Goal: Task Accomplishment & Management: Complete application form

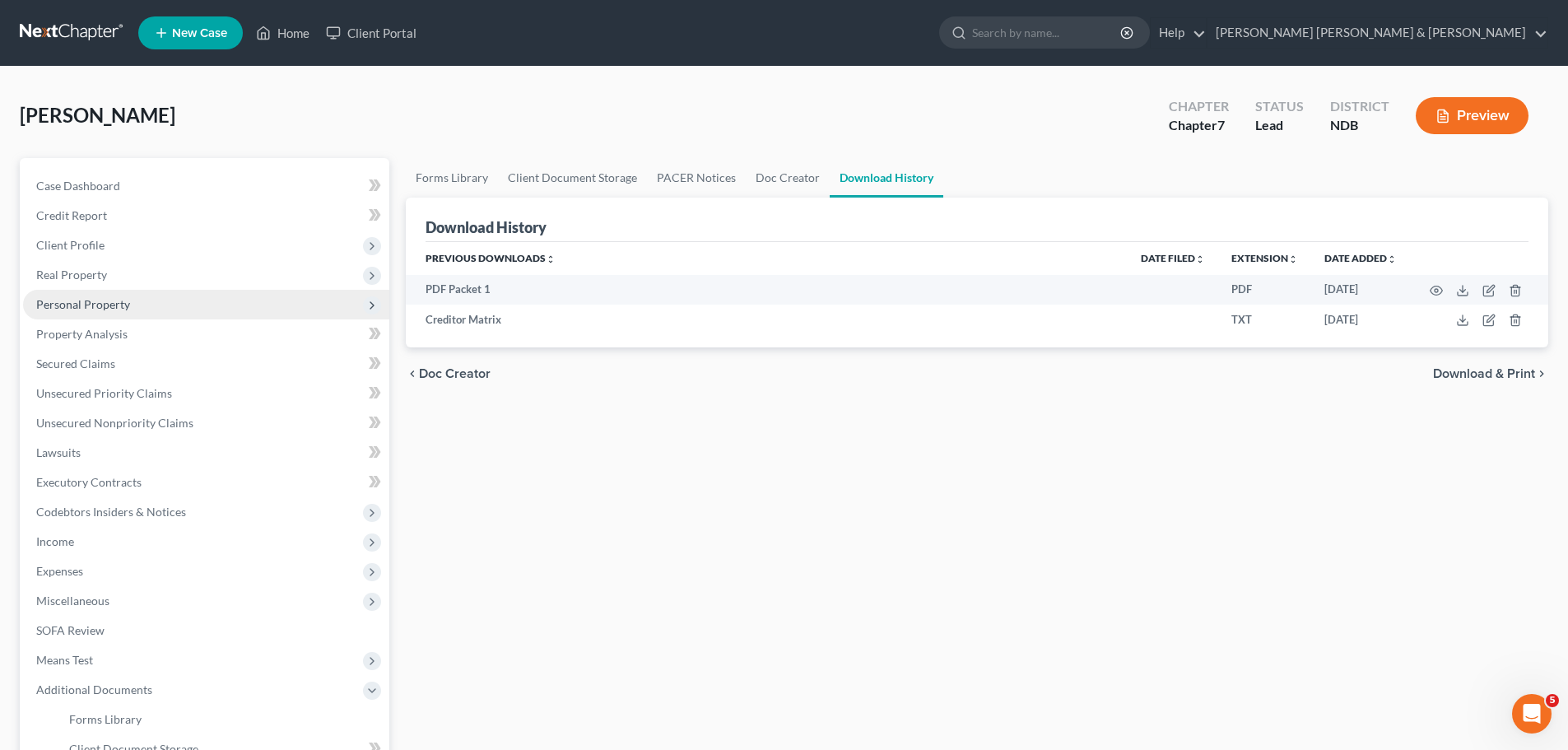
click at [82, 296] on span "Personal Property" at bounding box center [206, 305] width 366 height 30
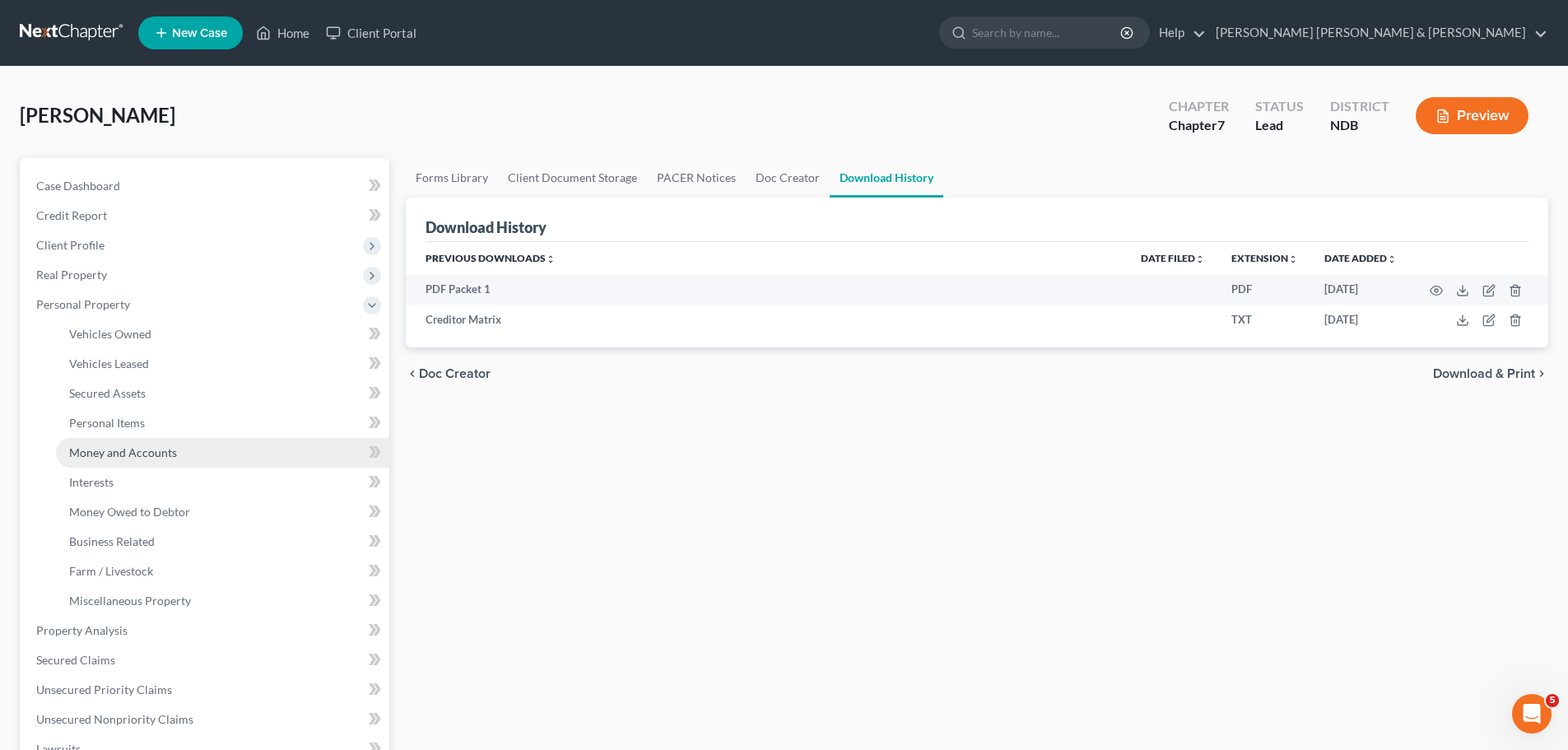
click at [115, 442] on link "Money and Accounts" at bounding box center [222, 453] width 333 height 30
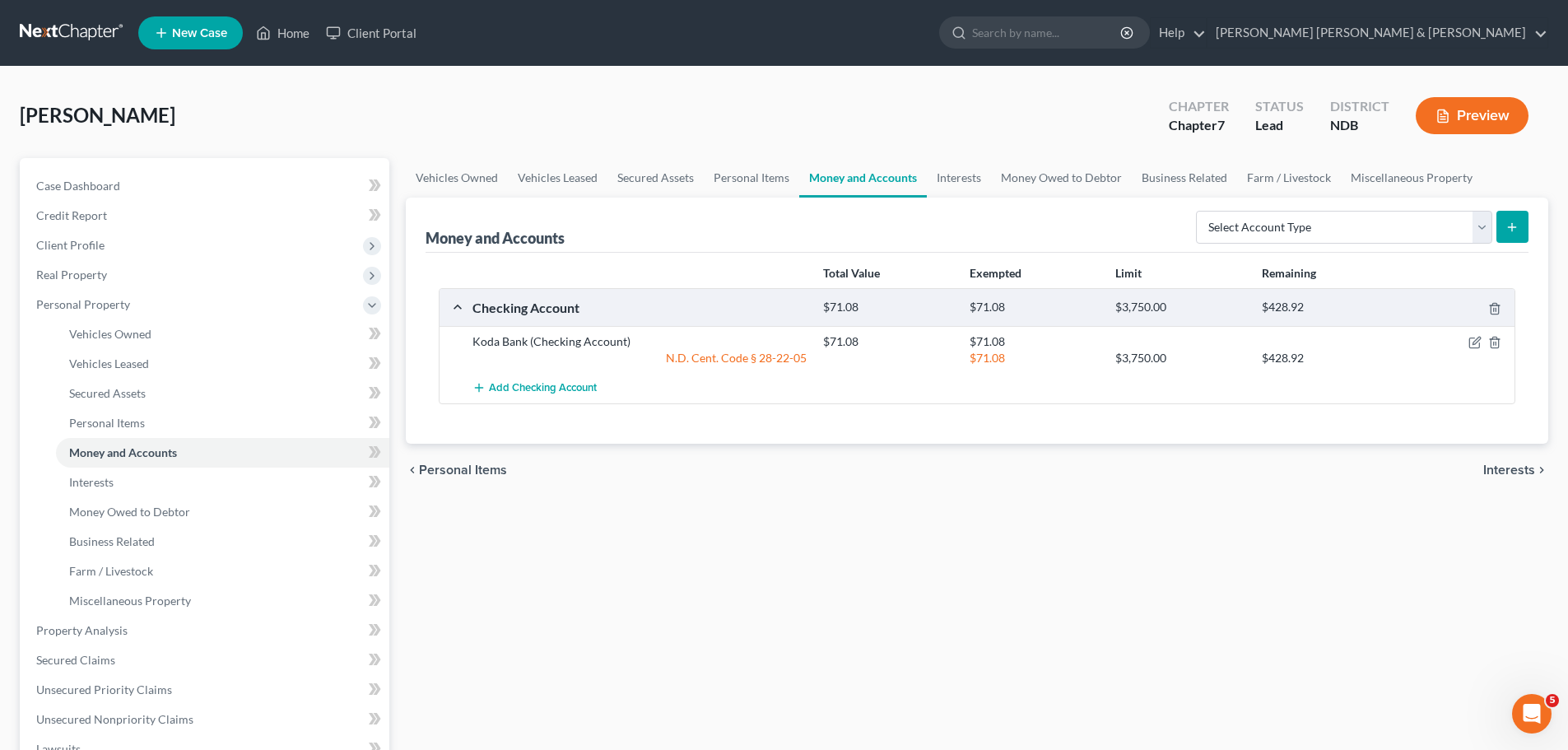
click at [1499, 471] on span "Interests" at bounding box center [1509, 471] width 52 height 13
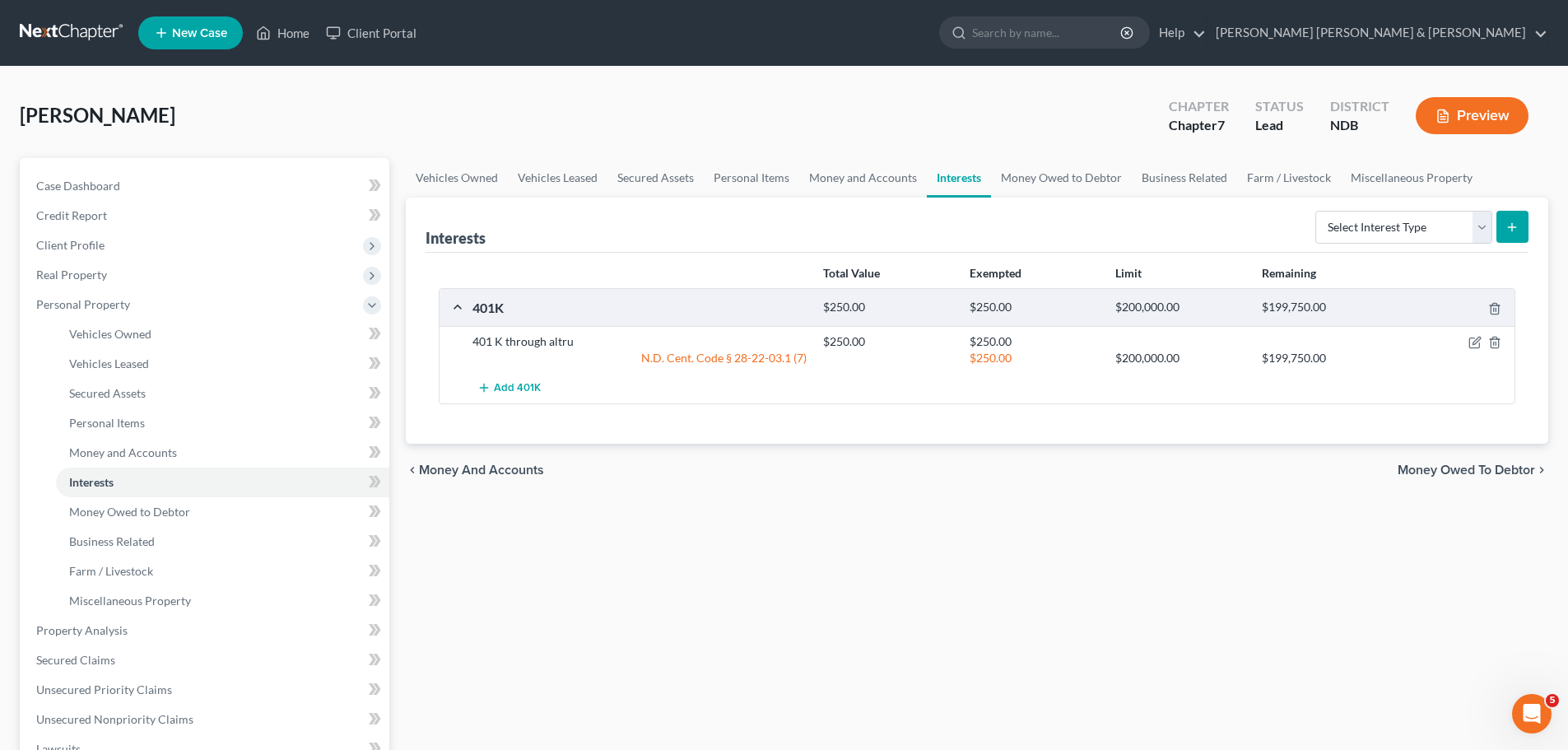
click at [1506, 474] on span "Money Owed to Debtor" at bounding box center [1466, 471] width 137 height 13
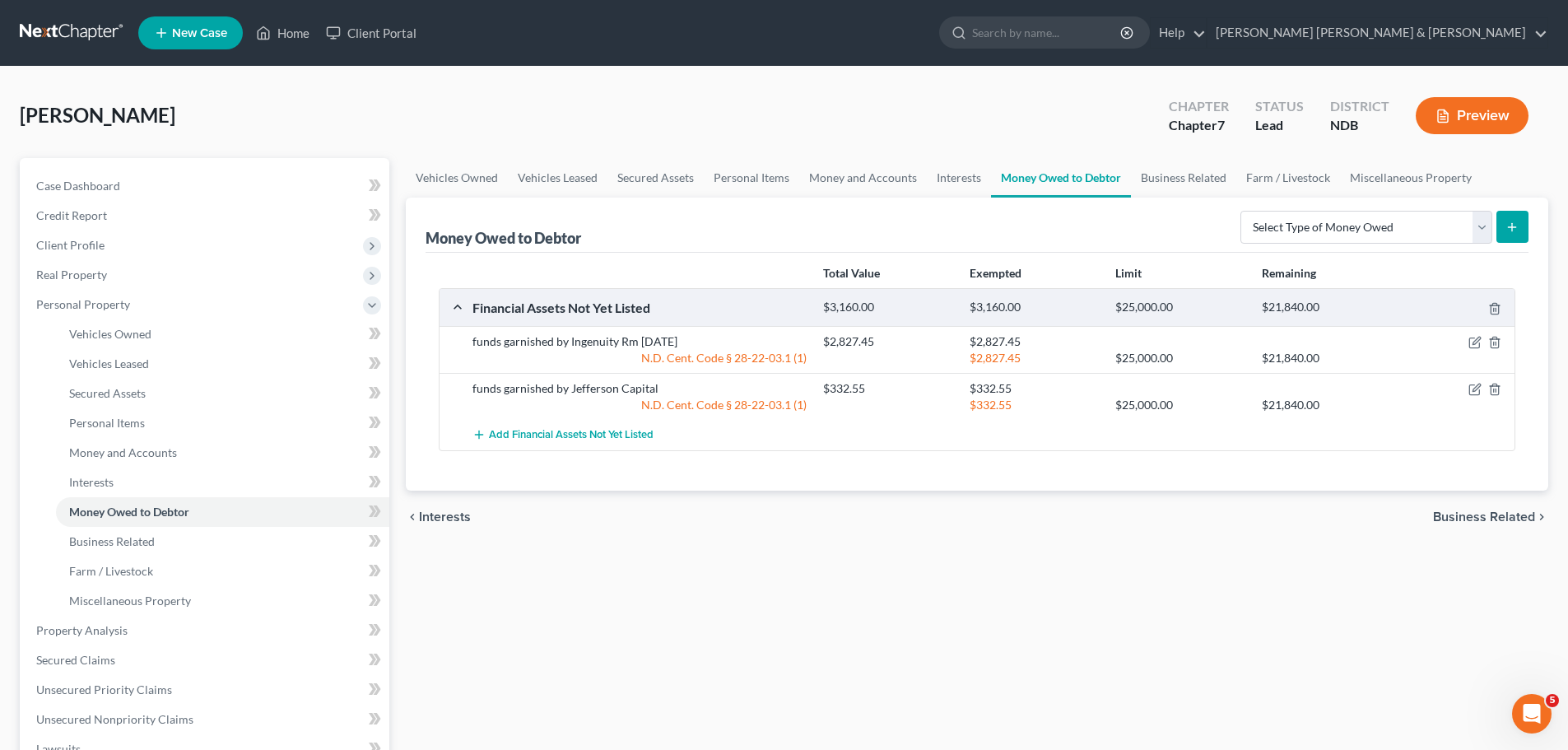
click at [1485, 516] on span "Business Related" at bounding box center [1485, 518] width 102 height 13
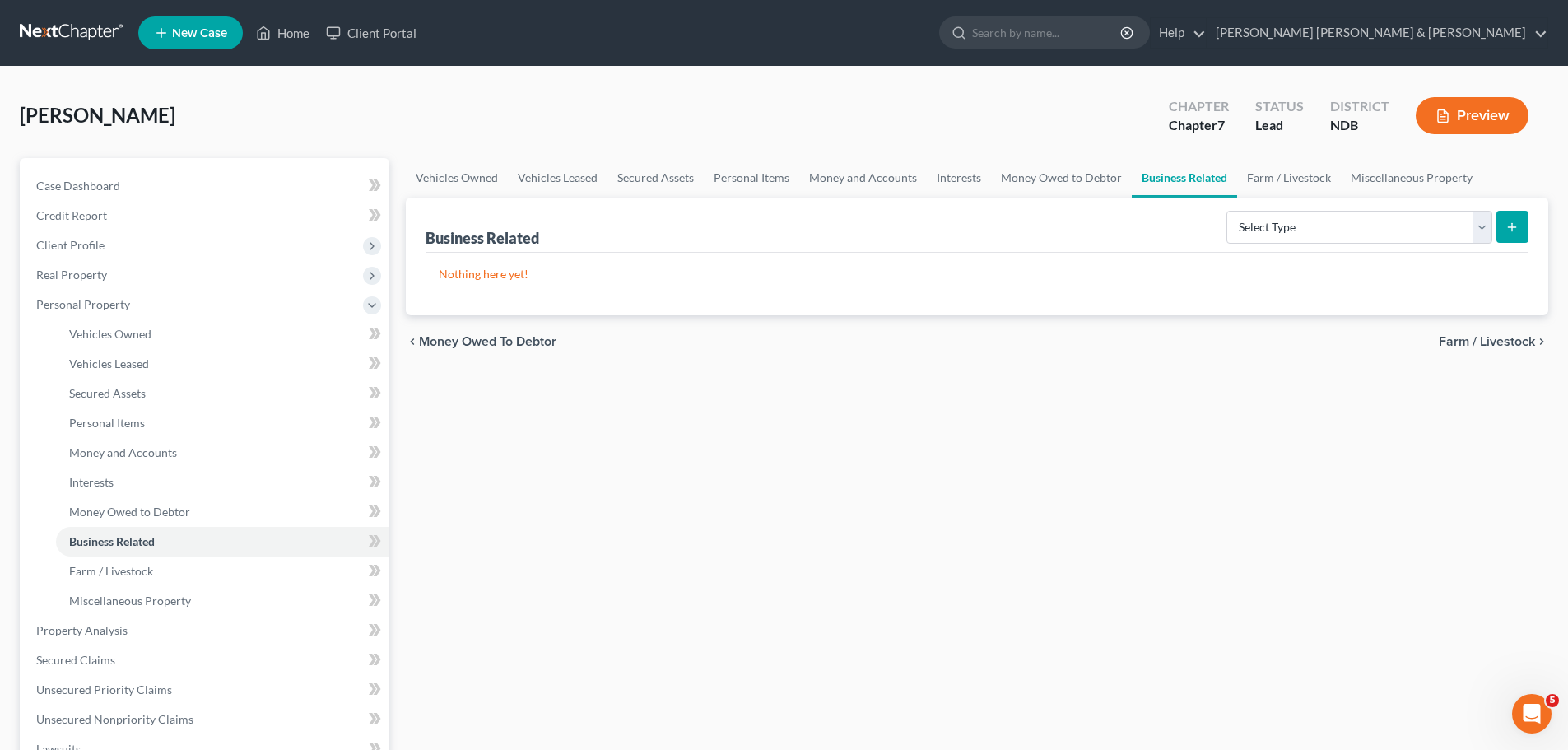
click at [1493, 335] on span "Farm / Livestock" at bounding box center [1487, 342] width 97 height 13
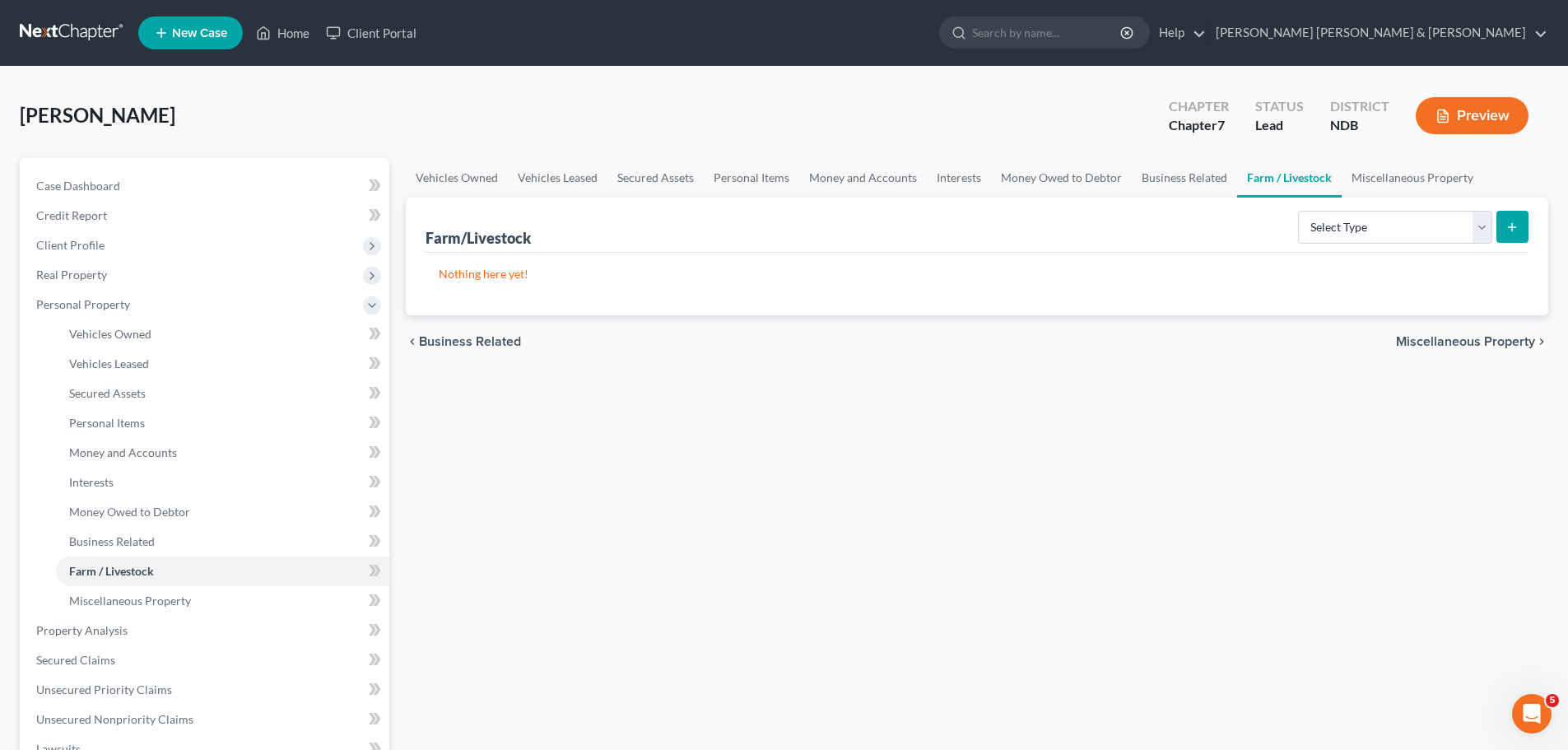
click at [1491, 356] on div "chevron_left Business Related Miscellaneous Property chevron_right" at bounding box center [977, 342] width 1142 height 53
click at [1489, 342] on span "Miscellaneous Property" at bounding box center [1466, 342] width 139 height 13
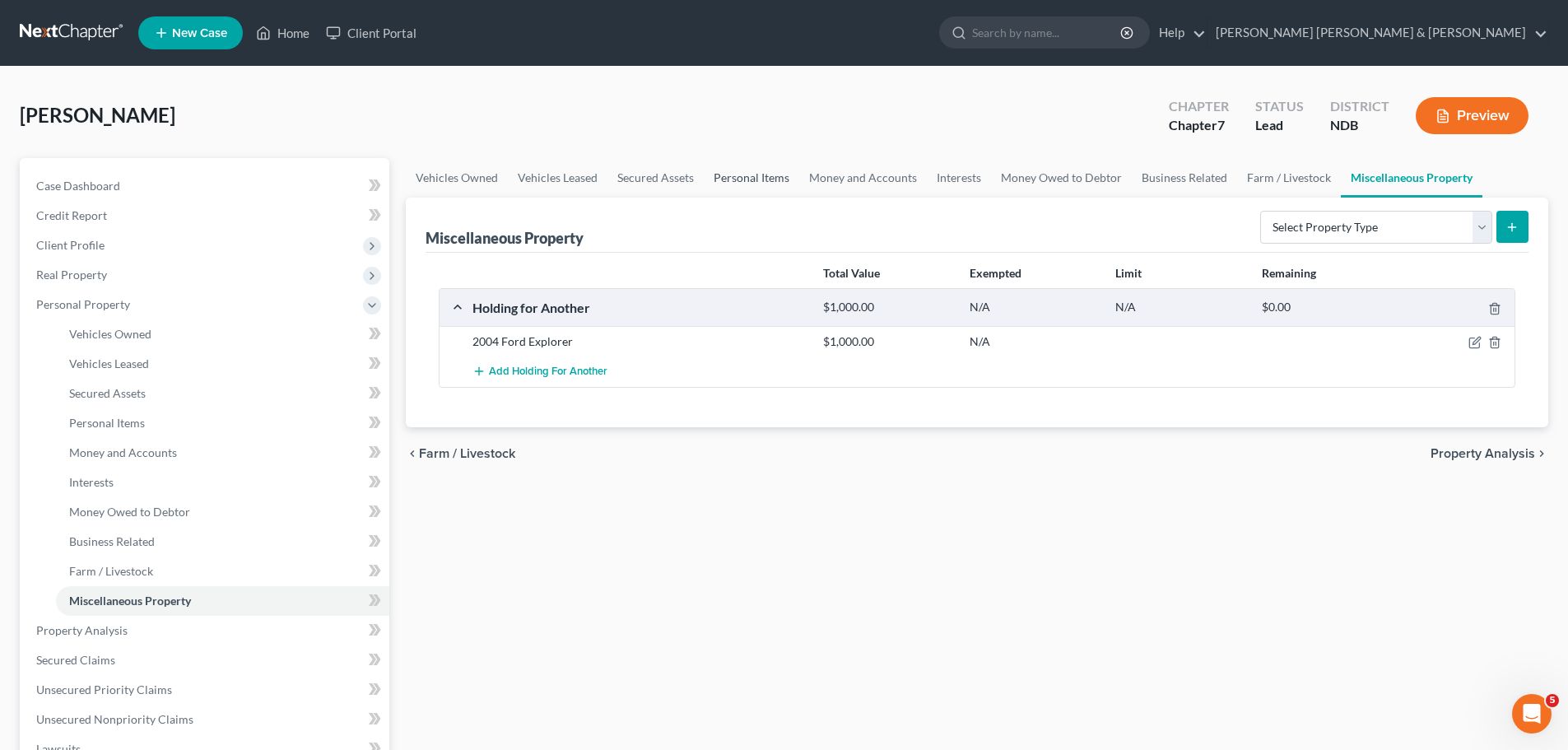
click at [731, 180] on link "Personal Items" at bounding box center [752, 178] width 96 height 40
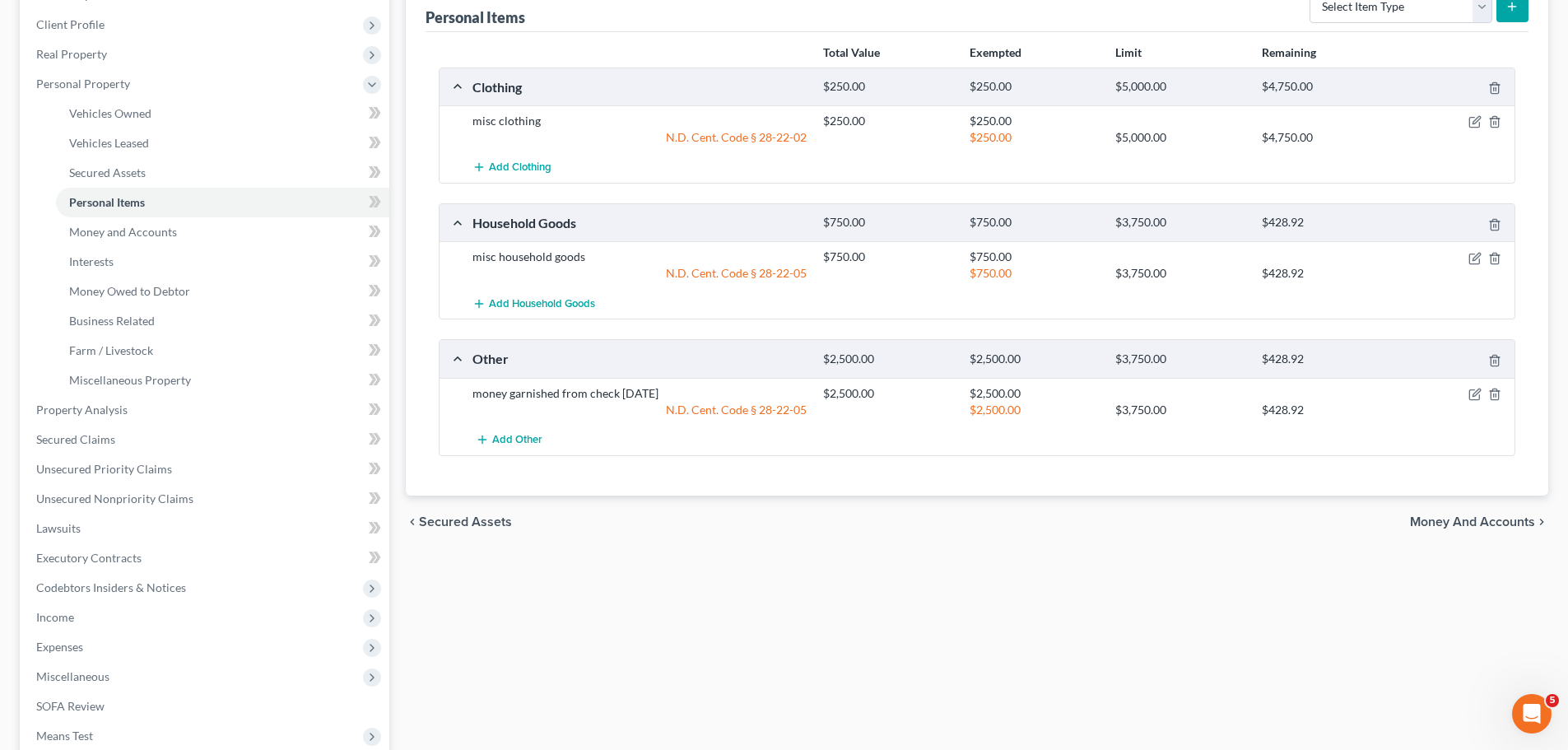
scroll to position [247, 0]
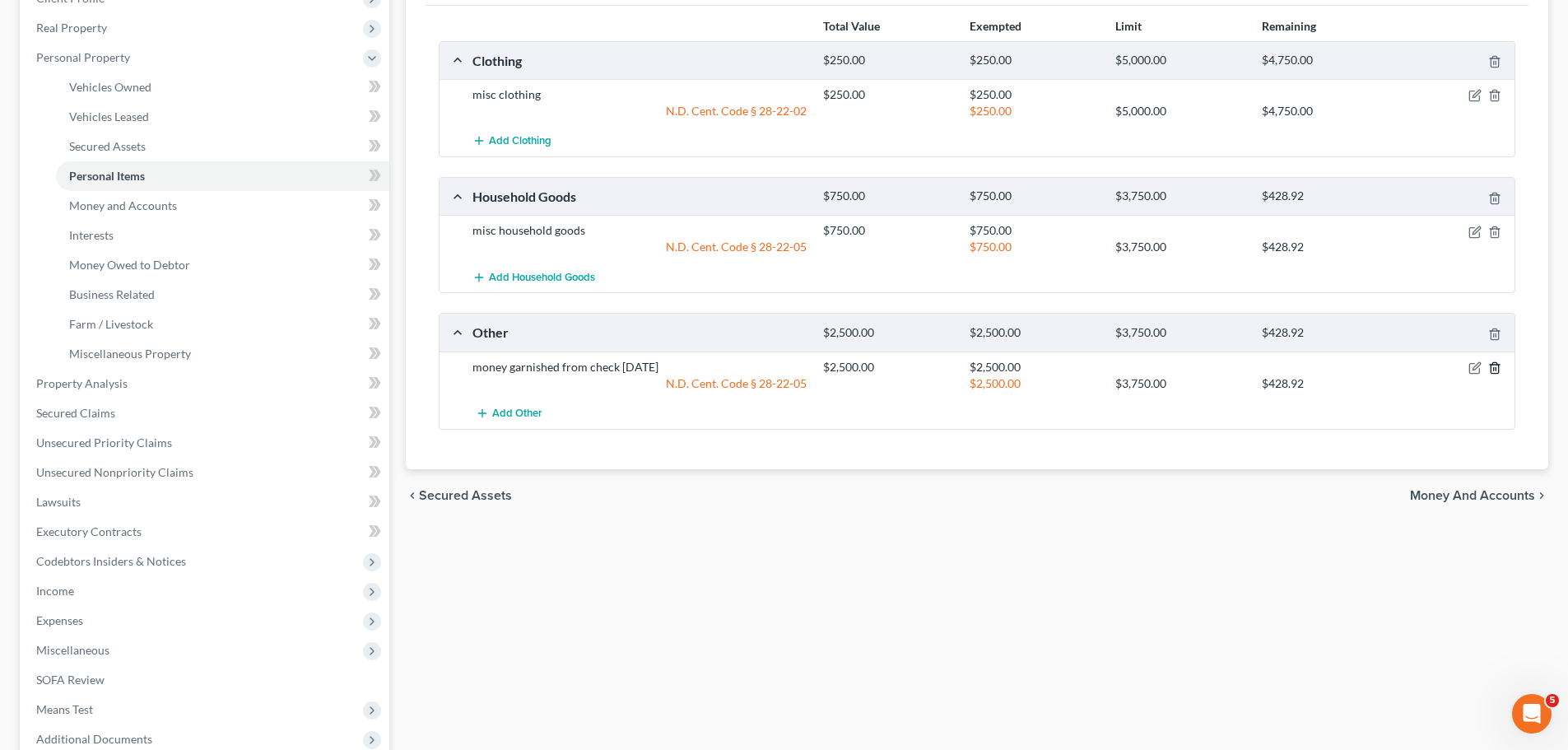
click at [1493, 373] on icon "button" at bounding box center [1494, 367] width 7 height 11
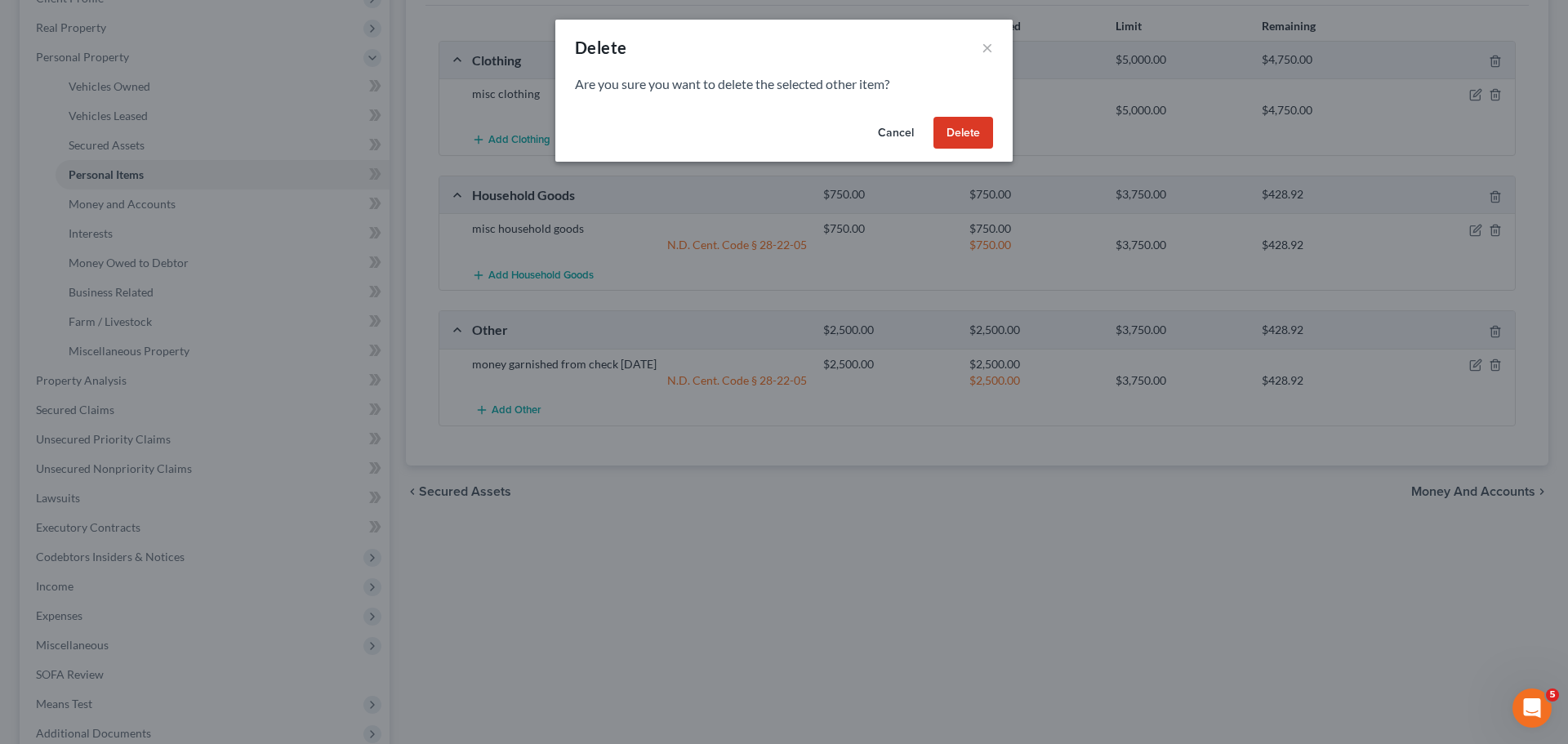
click at [964, 130] on button "Delete" at bounding box center [963, 133] width 60 height 33
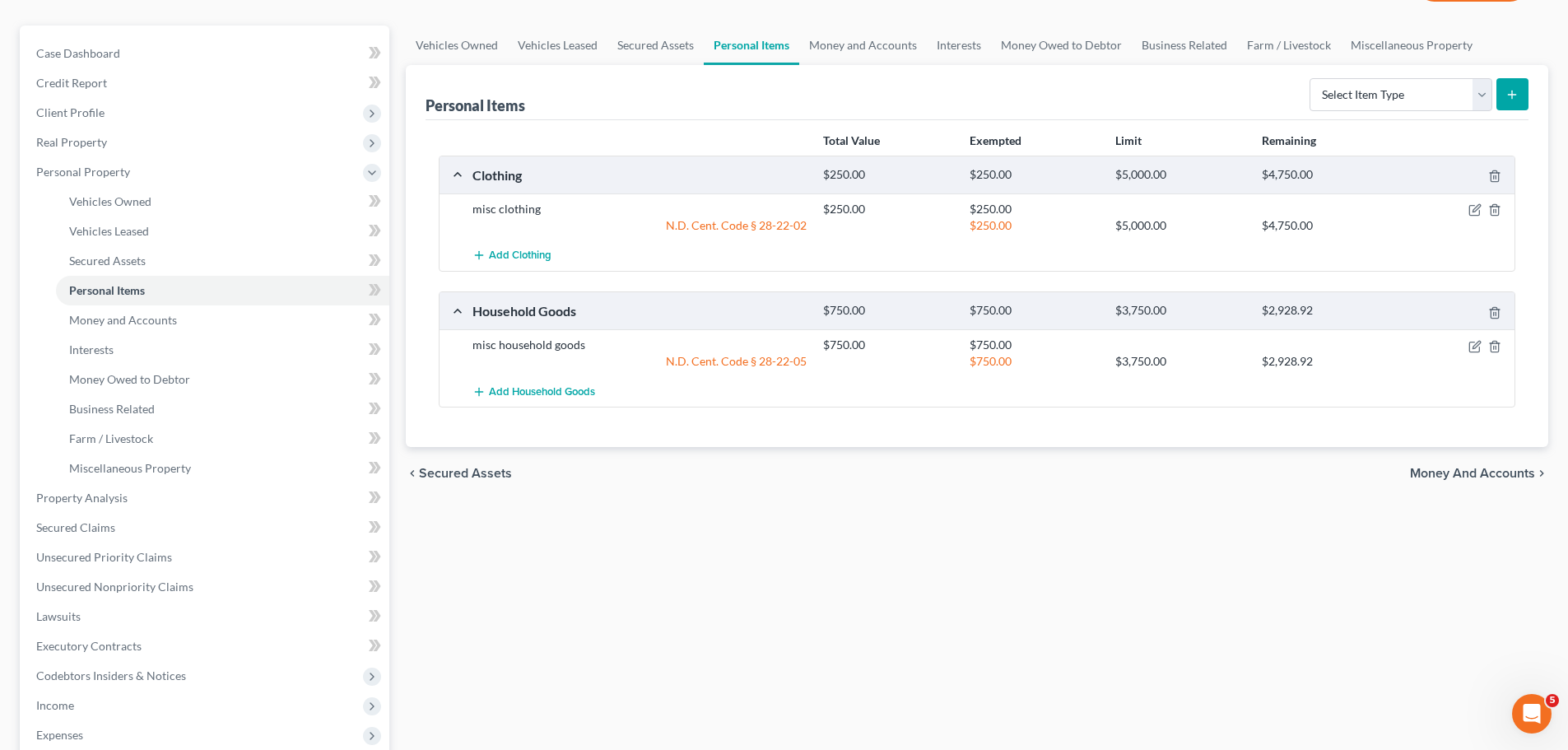
scroll to position [0, 0]
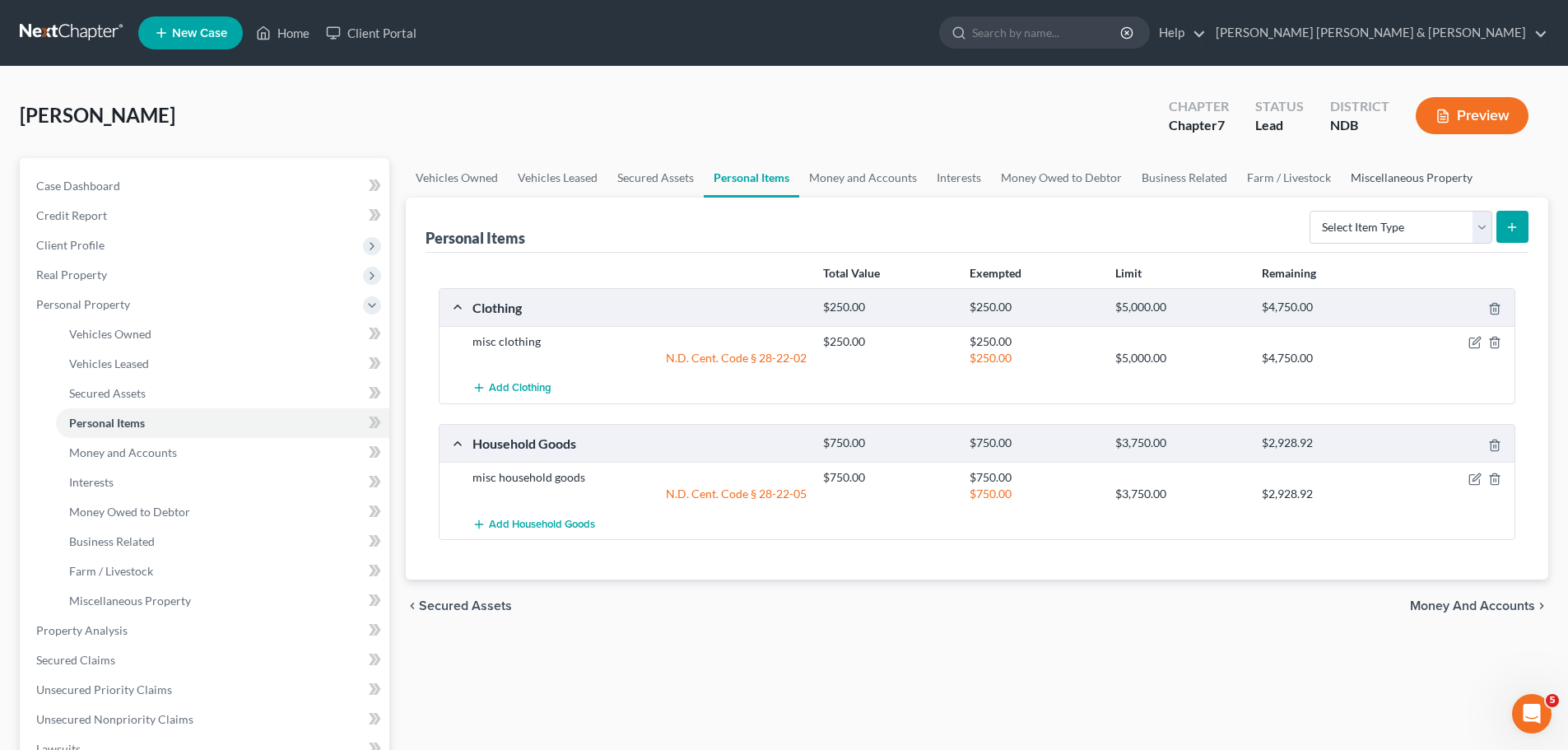
click at [1392, 175] on link "Miscellaneous Property" at bounding box center [1412, 178] width 141 height 40
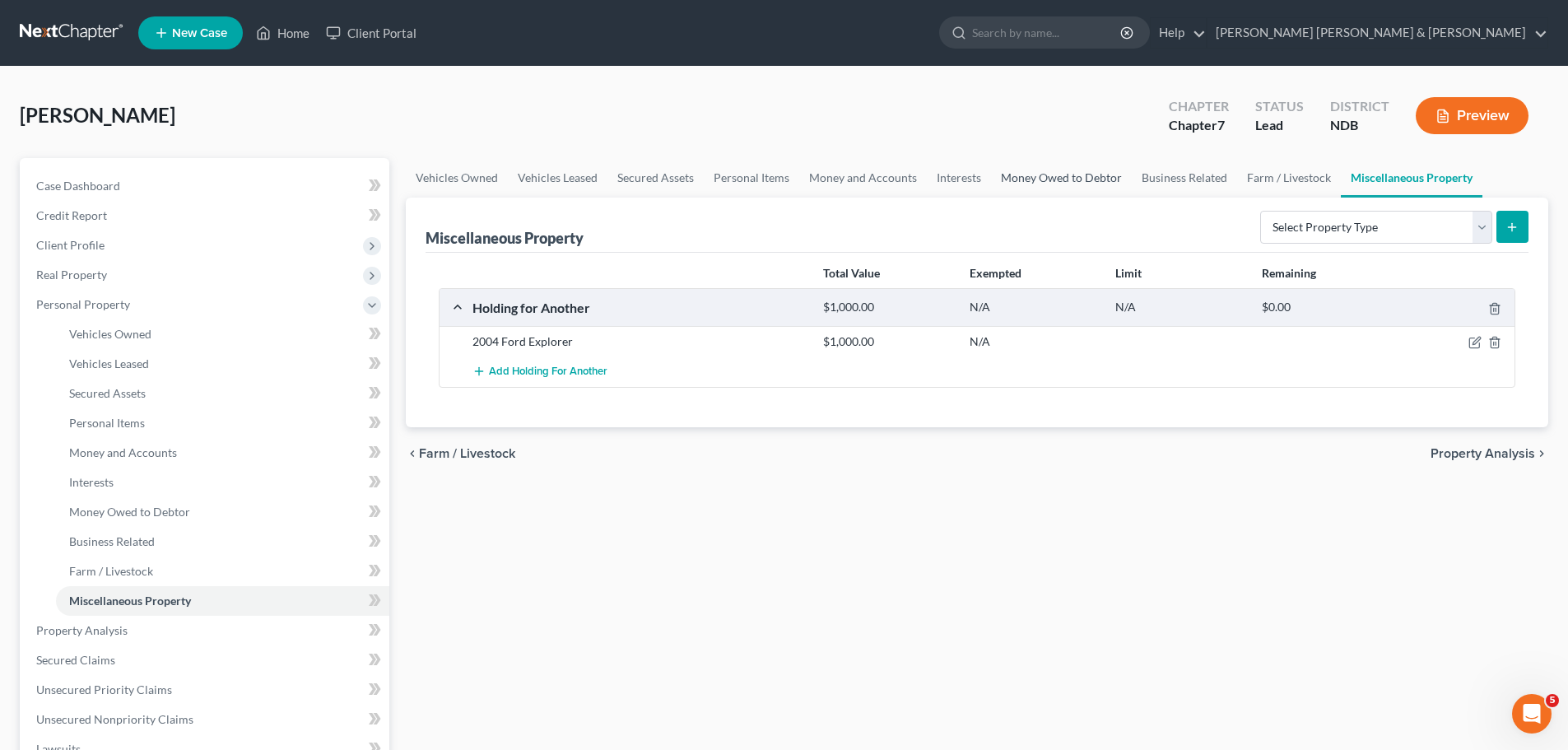
click at [1071, 179] on link "Money Owed to Debtor" at bounding box center [1061, 178] width 141 height 40
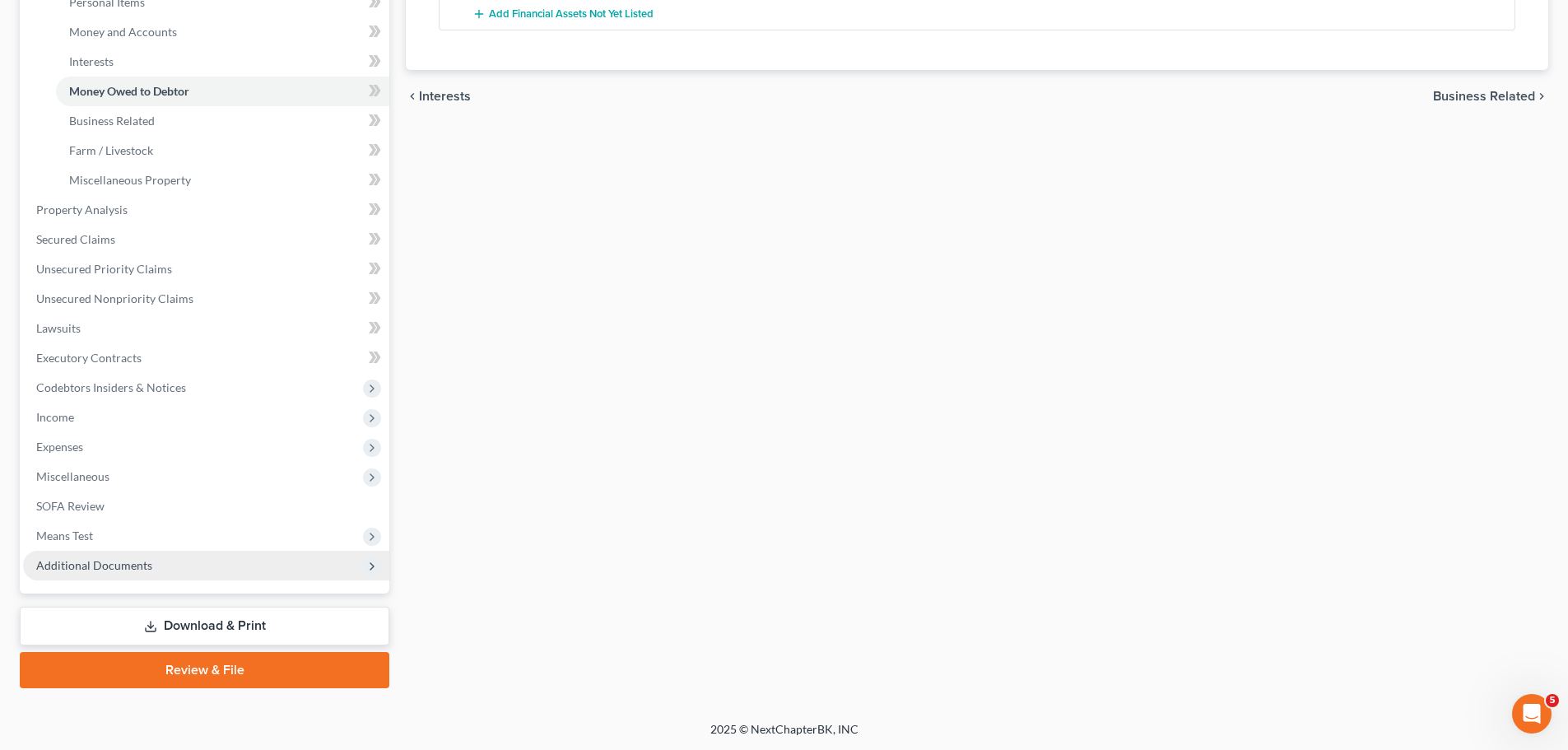
scroll to position [422, 0]
click at [210, 668] on link "Review & File" at bounding box center [204, 670] width 369 height 36
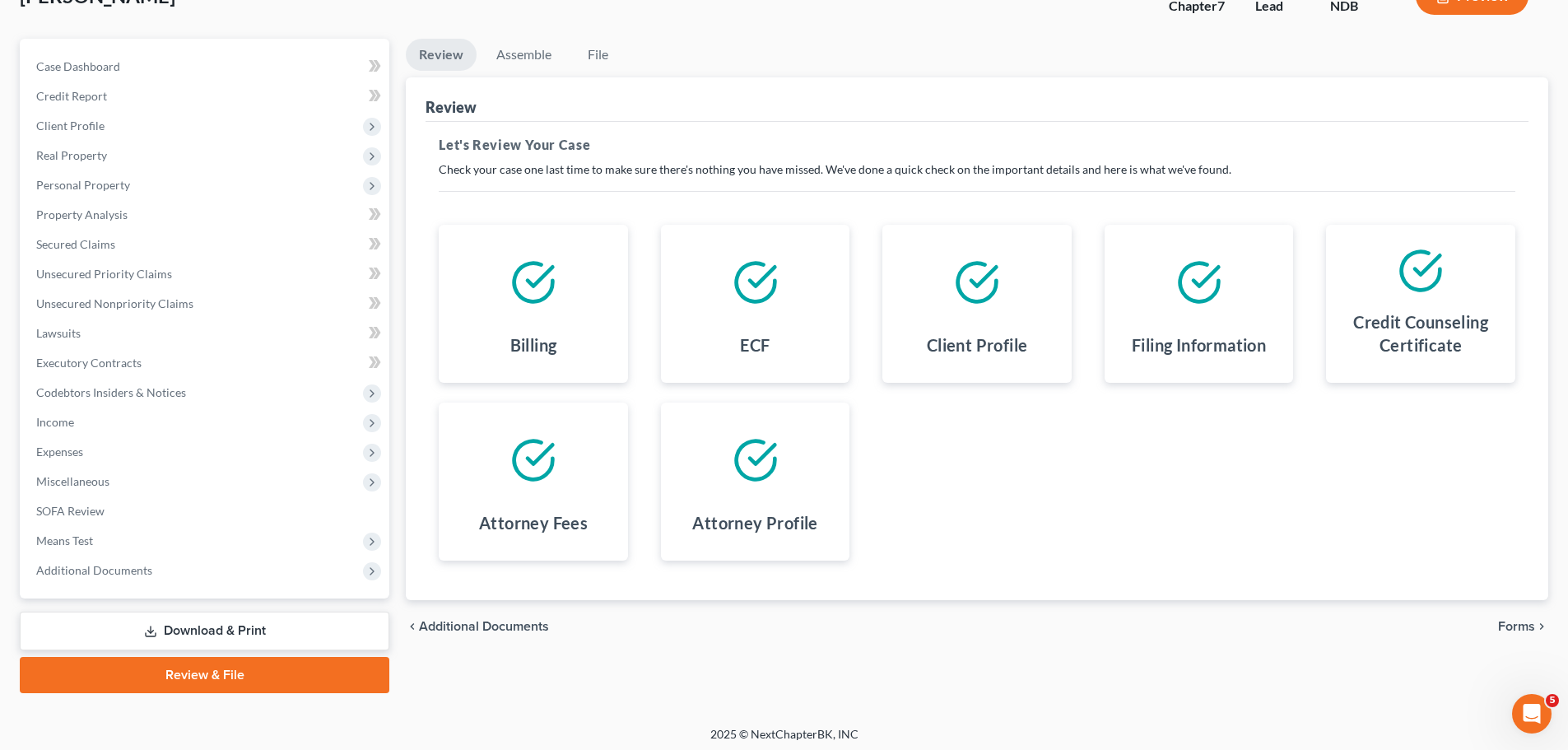
scroll to position [125, 0]
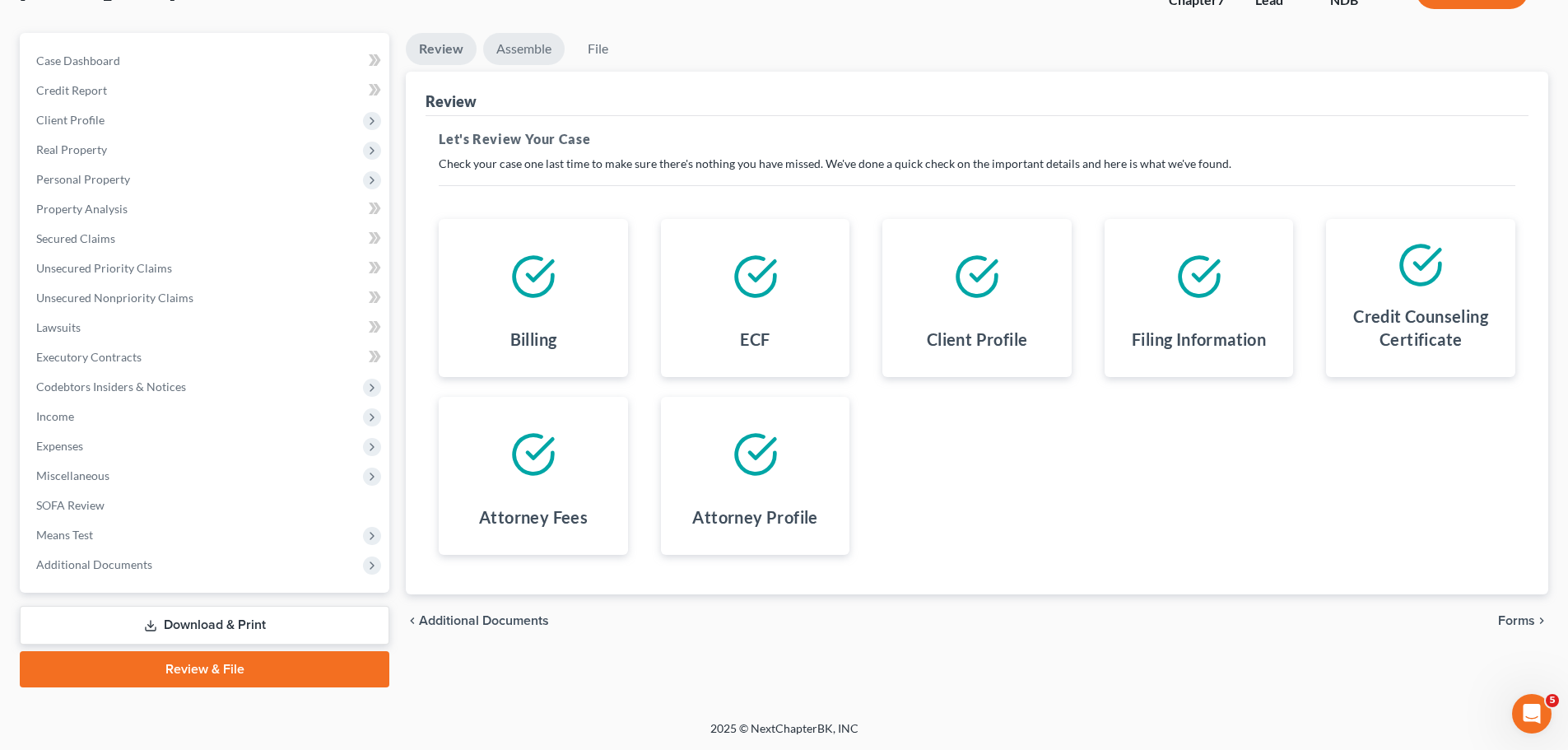
click at [509, 56] on link "Assemble" at bounding box center [524, 49] width 82 height 32
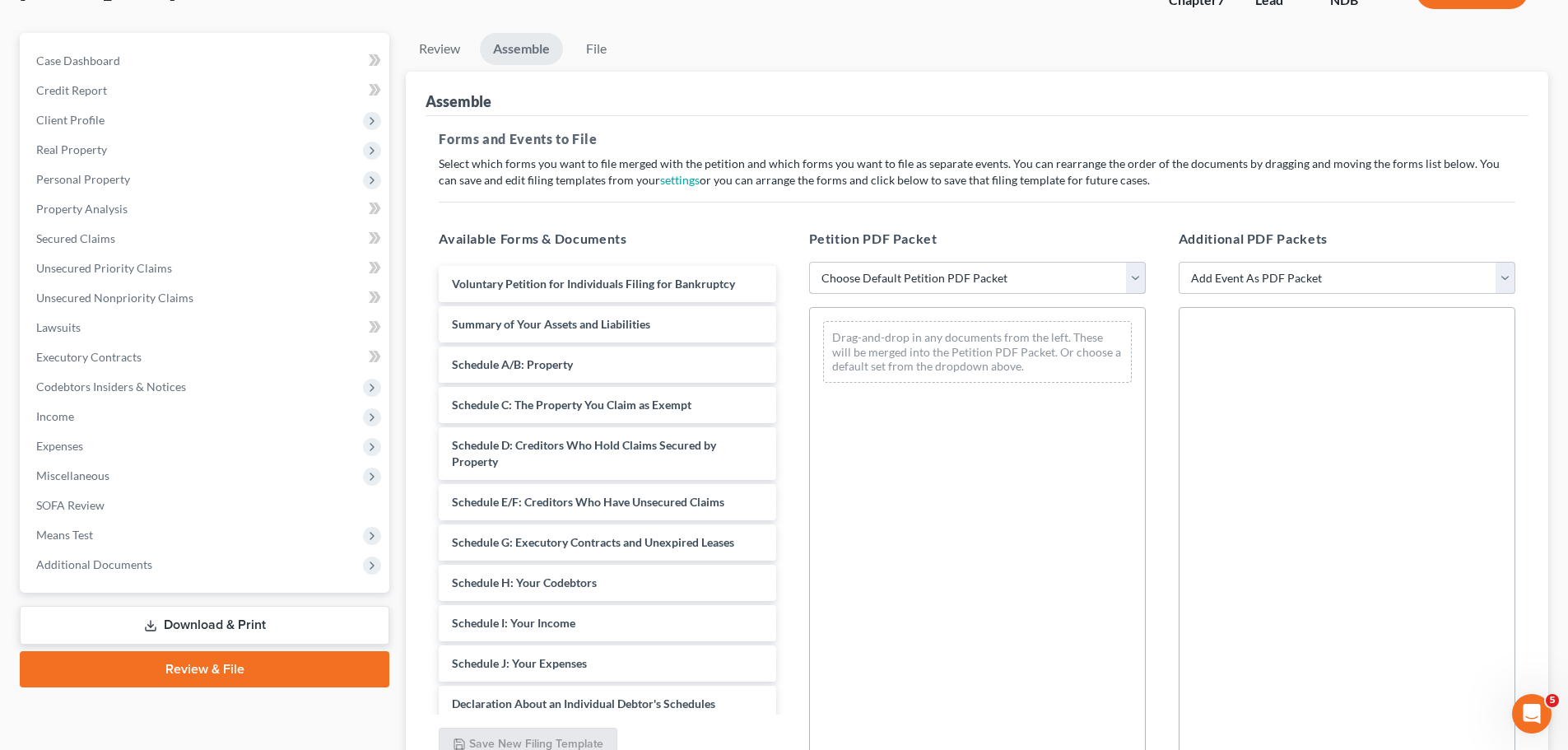
click at [901, 283] on select "Choose Default Petition PDF Packet Complete Bankruptcy Petition (all forms and …" at bounding box center [977, 279] width 336 height 33
select select "2"
click at [809, 262] on select "Choose Default Petition PDF Packet Complete Bankruptcy Petition (all forms and …" at bounding box center [977, 279] width 336 height 33
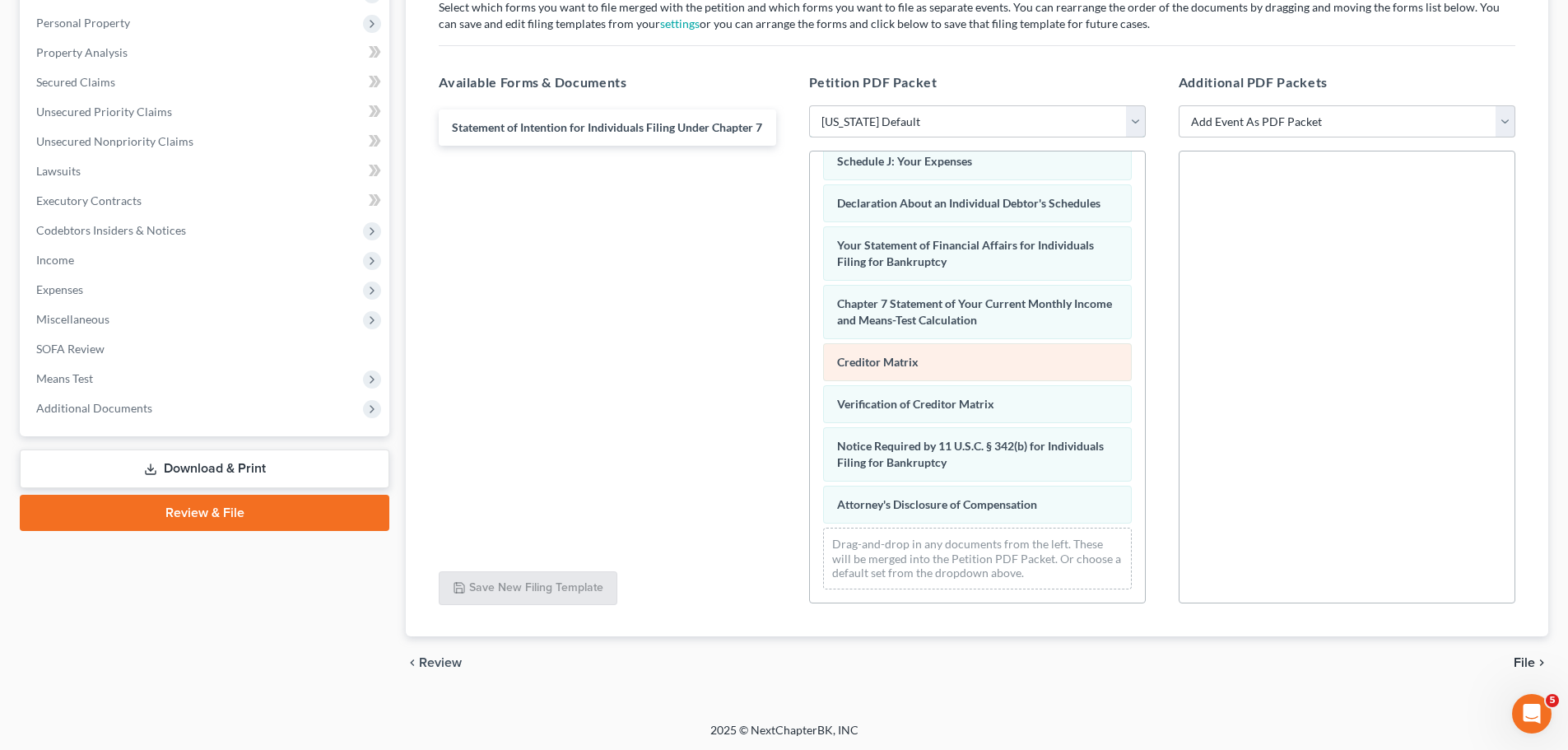
scroll to position [284, 0]
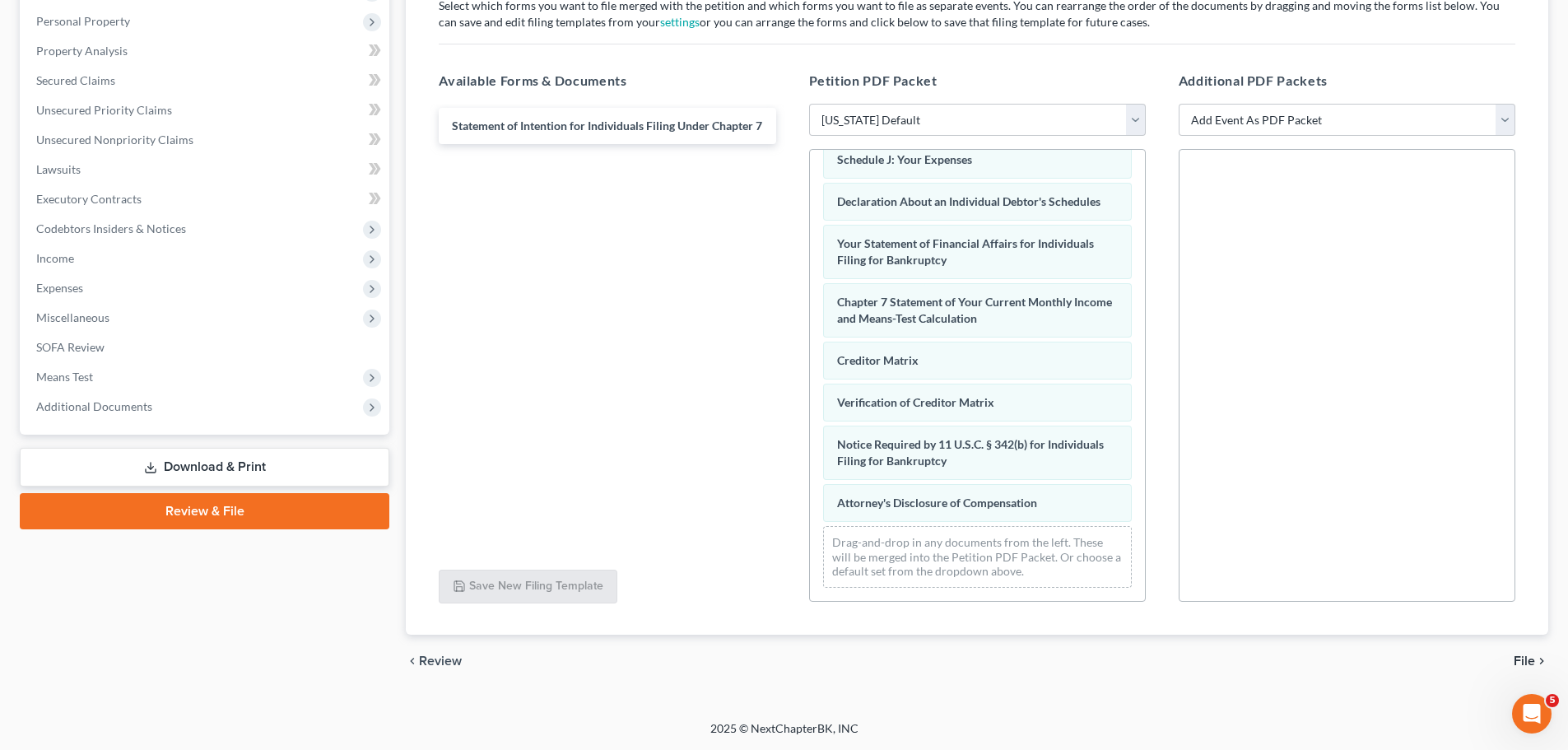
click at [1530, 658] on span "File" at bounding box center [1525, 662] width 21 height 13
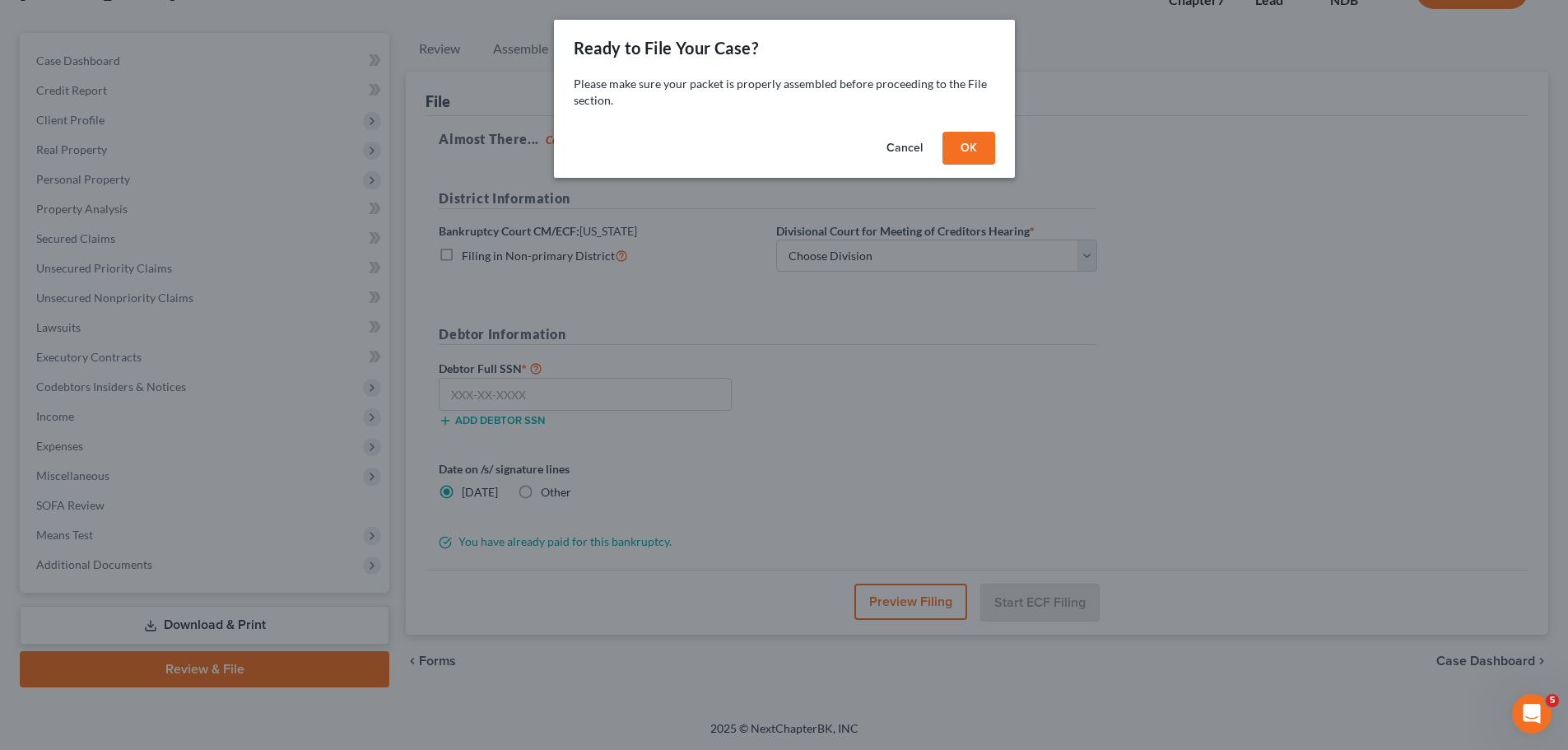
scroll to position [125, 0]
click at [967, 148] on button "OK" at bounding box center [975, 148] width 53 height 33
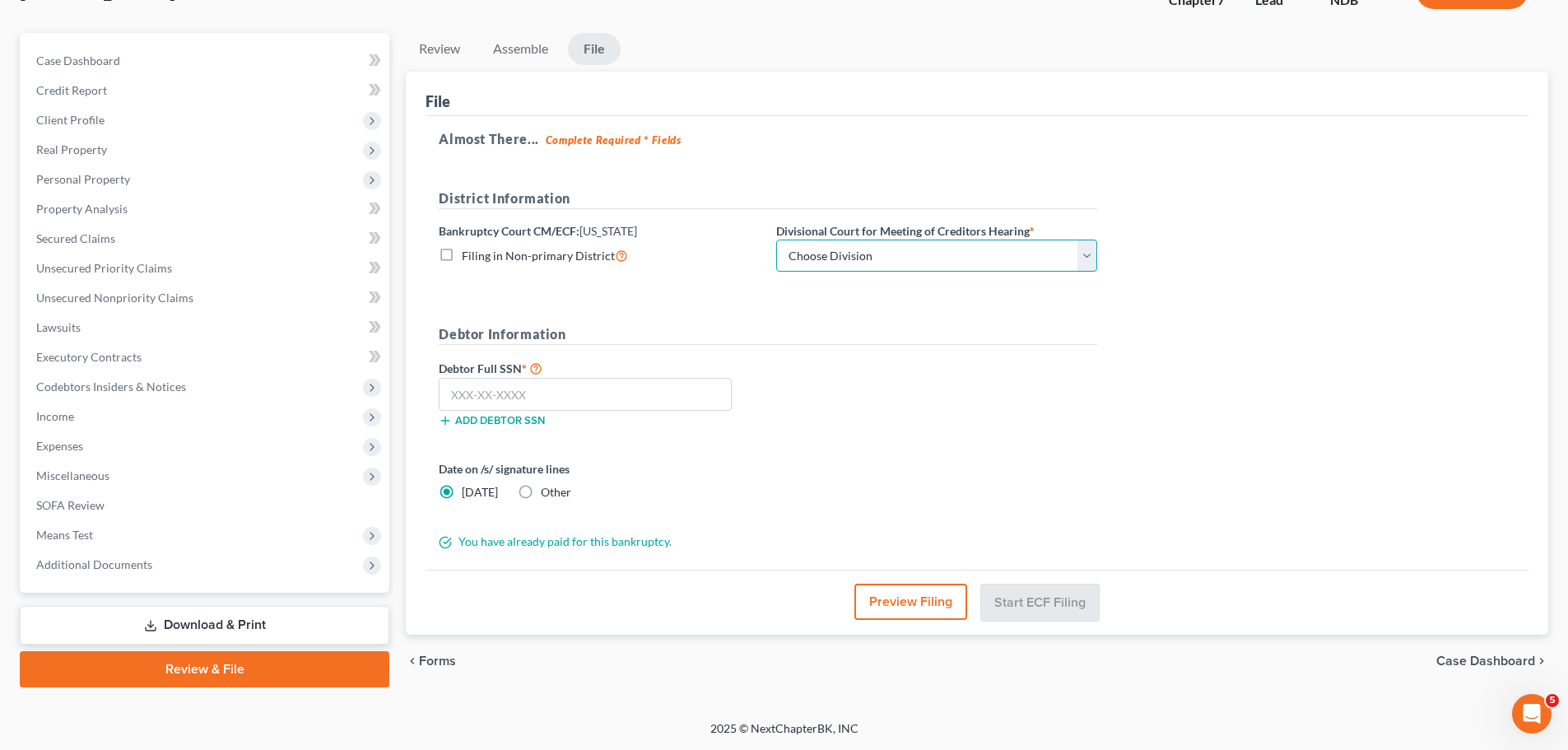
click at [863, 260] on select "Choose Division Fargo" at bounding box center [937, 256] width 321 height 33
select select "0"
click at [776, 240] on select "Choose Division Fargo" at bounding box center [937, 256] width 321 height 33
click at [602, 380] on input "text" at bounding box center [585, 394] width 293 height 33
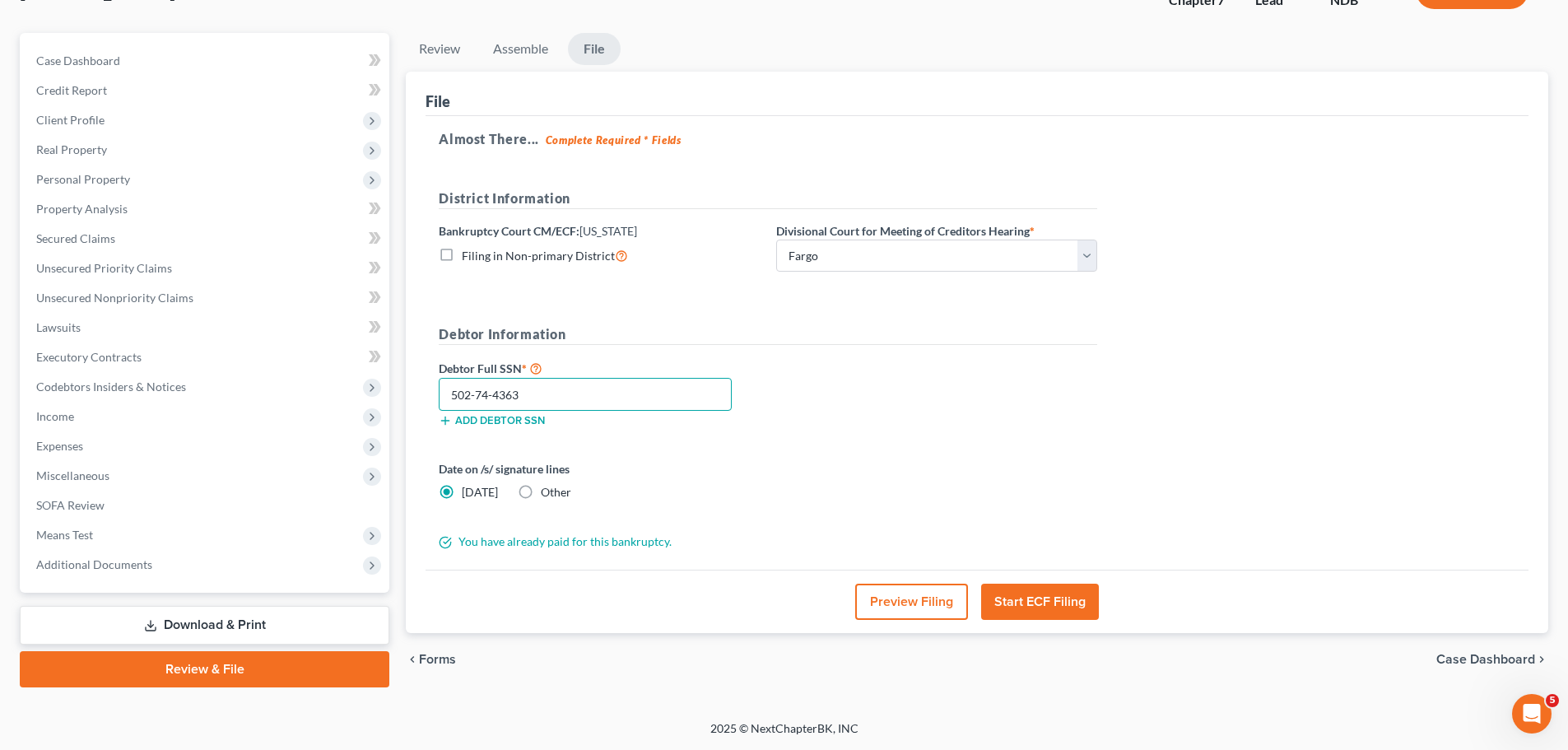
type input "502-74-4363"
click at [1030, 600] on button "Start ECF Filing" at bounding box center [1040, 602] width 117 height 36
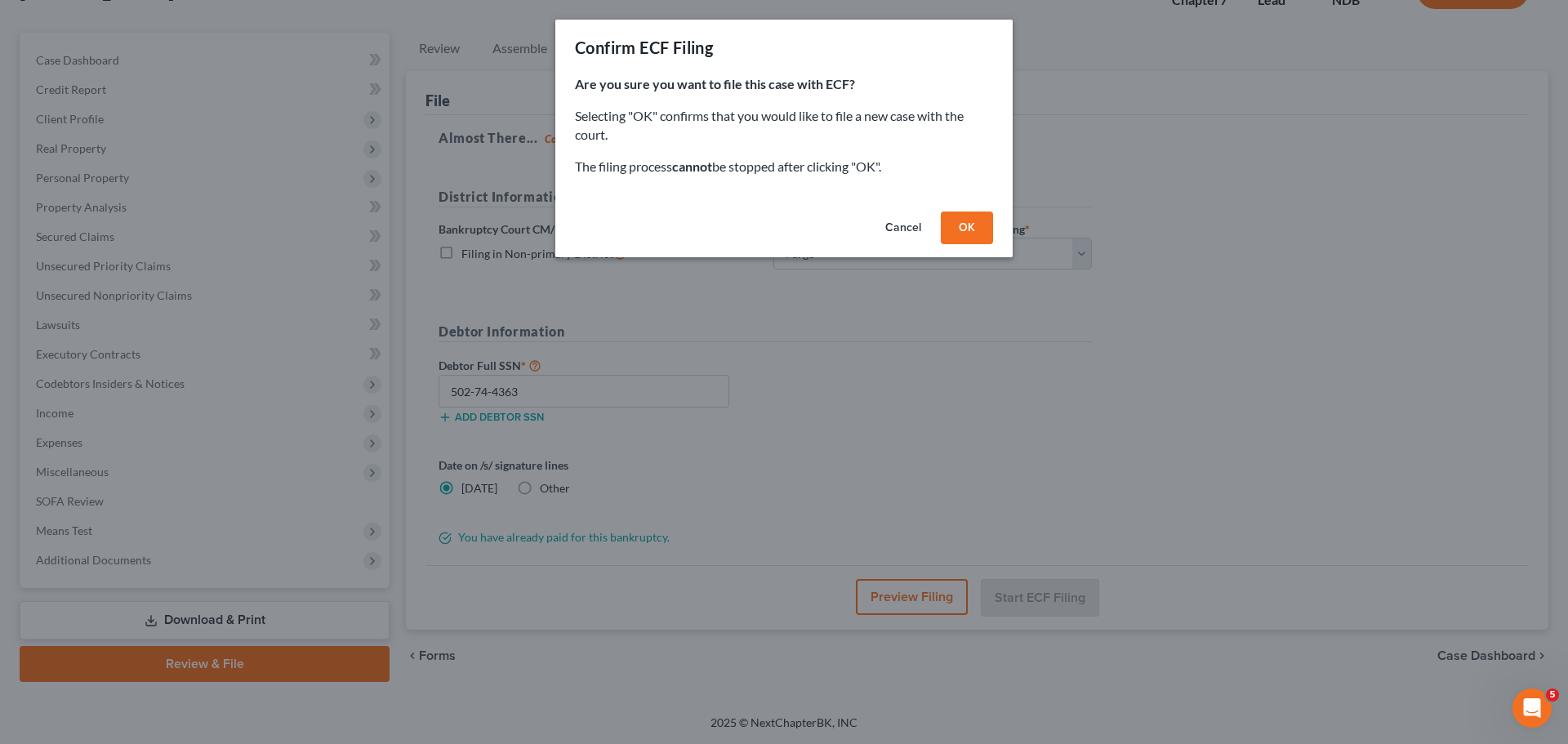
click at [955, 228] on button "OK" at bounding box center [967, 228] width 52 height 33
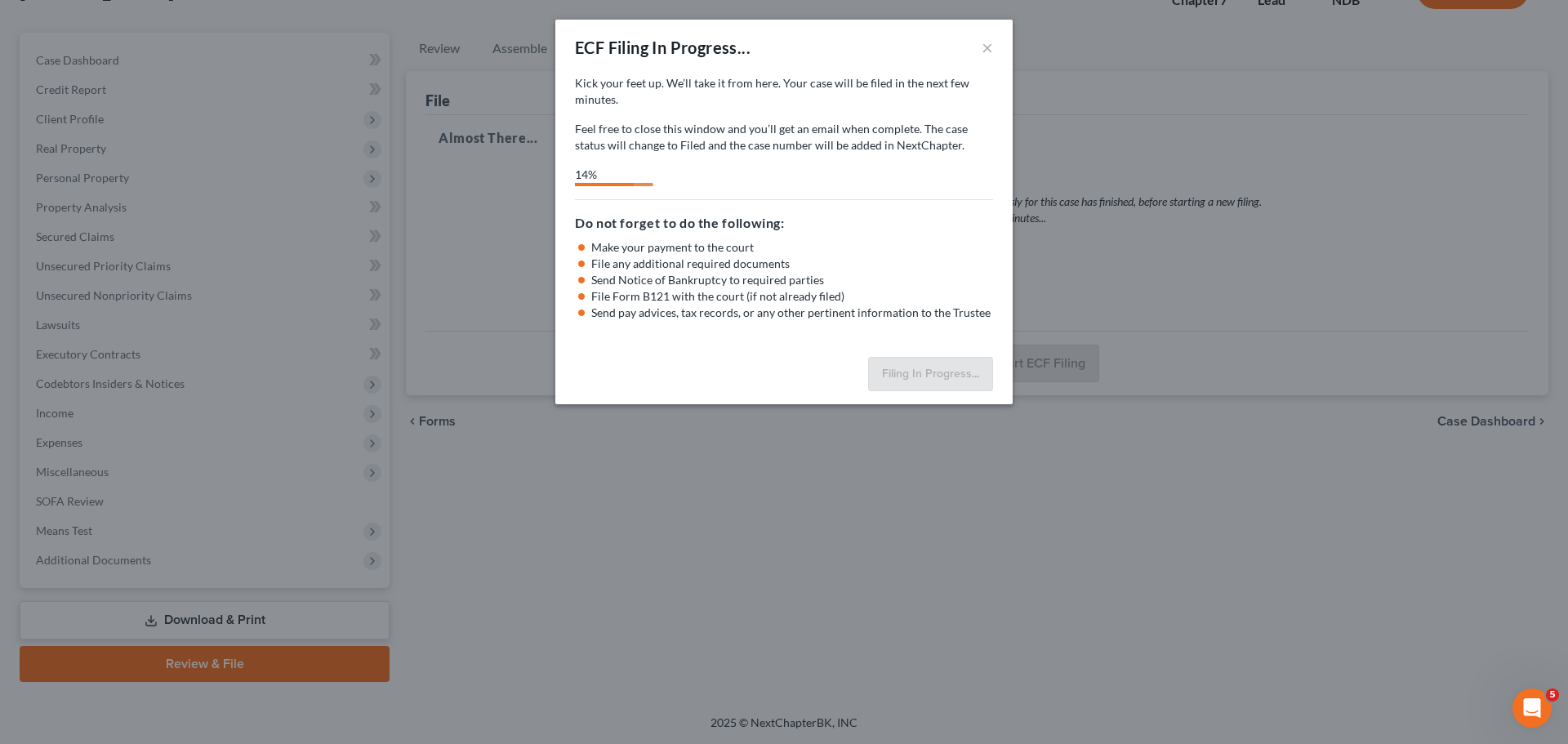
select select "0"
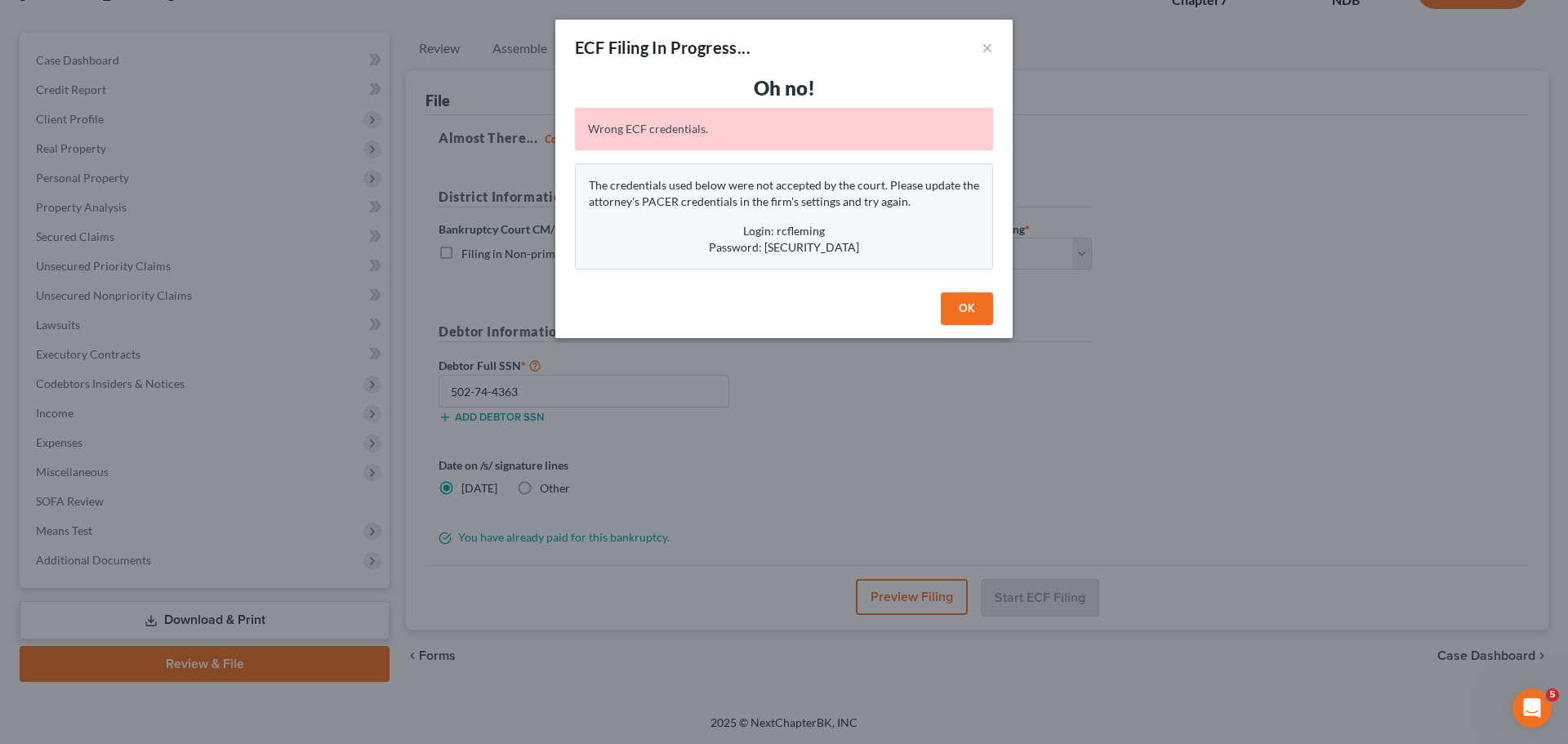
click at [959, 307] on button "OK" at bounding box center [967, 309] width 52 height 33
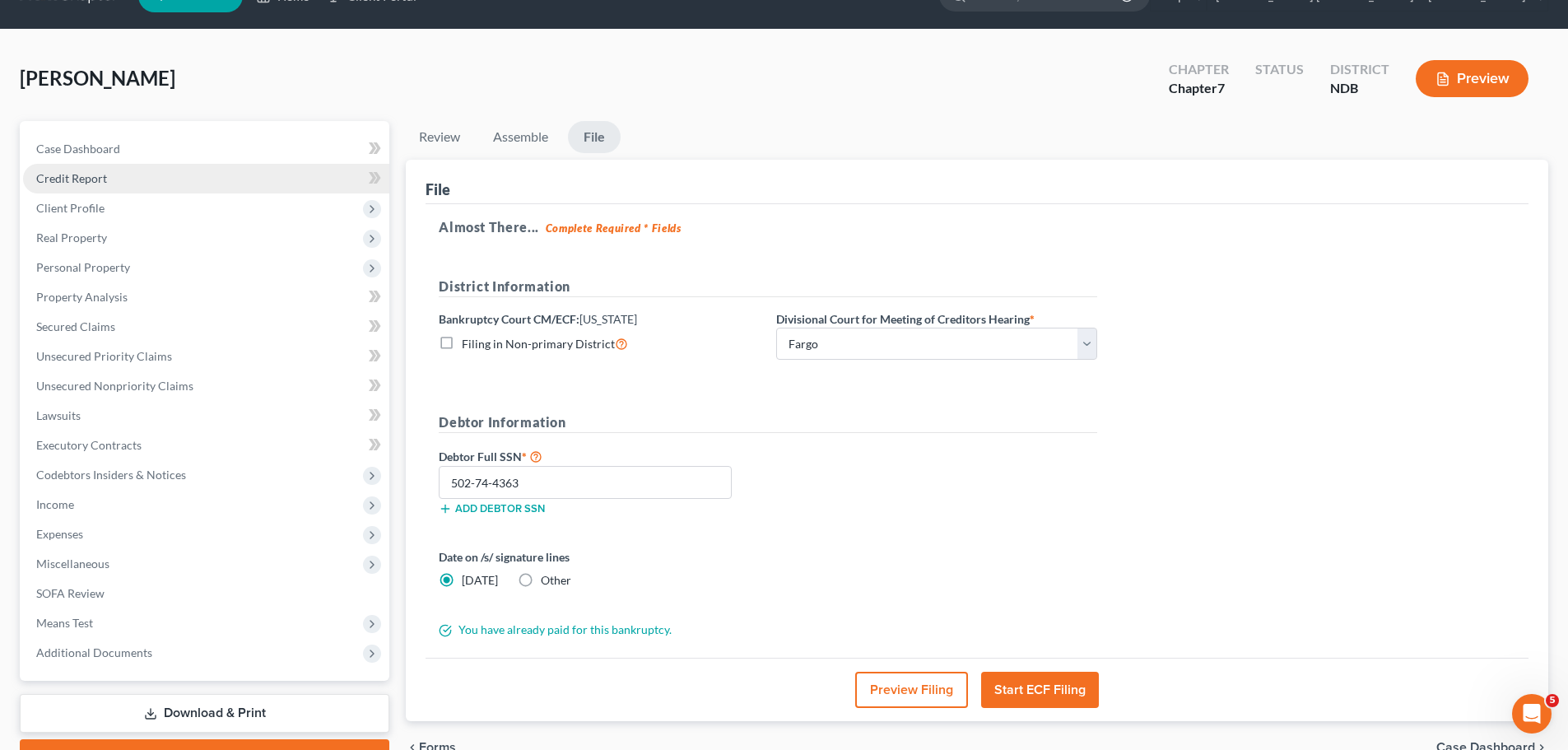
scroll to position [0, 0]
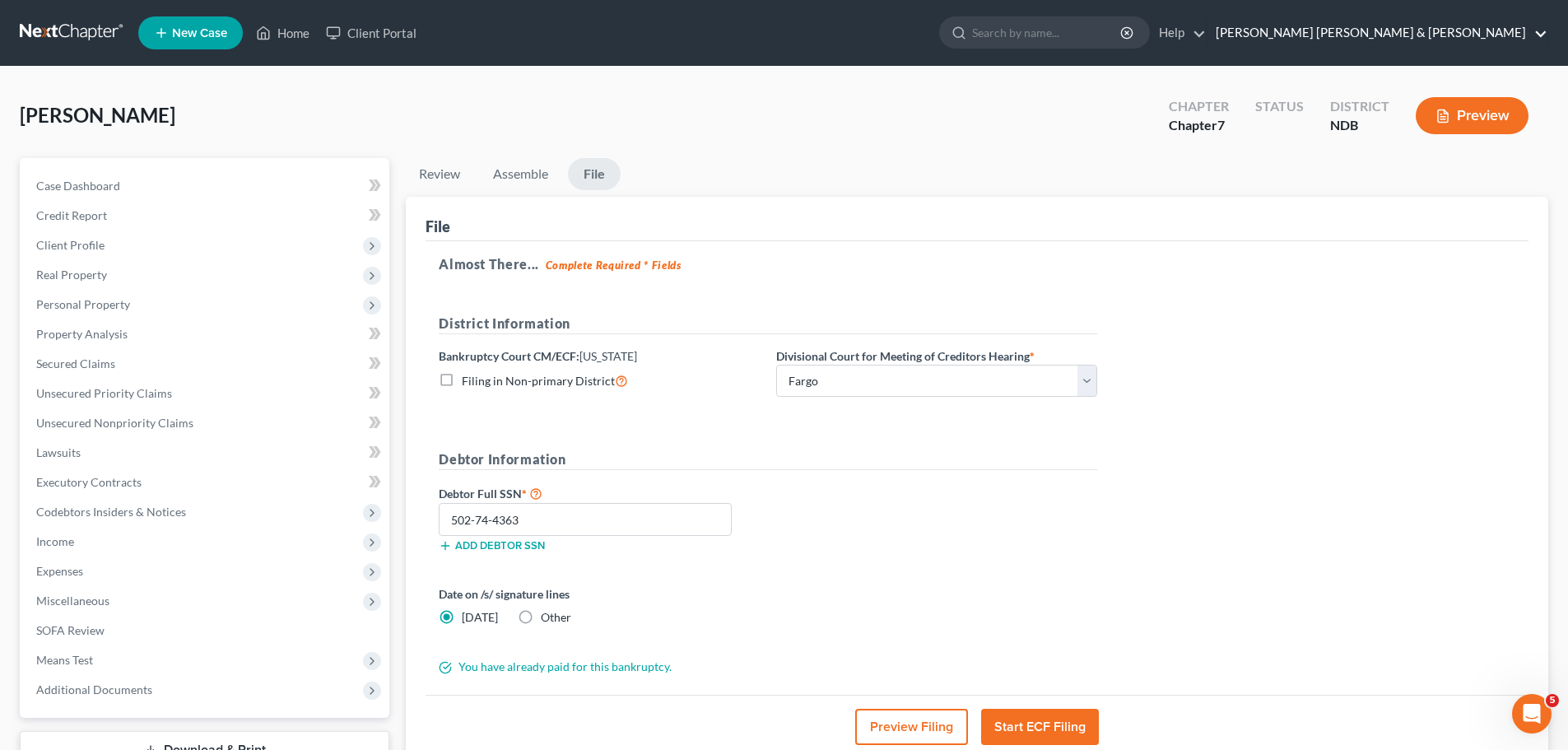
click at [1394, 34] on link "[PERSON_NAME] [PERSON_NAME] & [PERSON_NAME]" at bounding box center [1377, 33] width 340 height 30
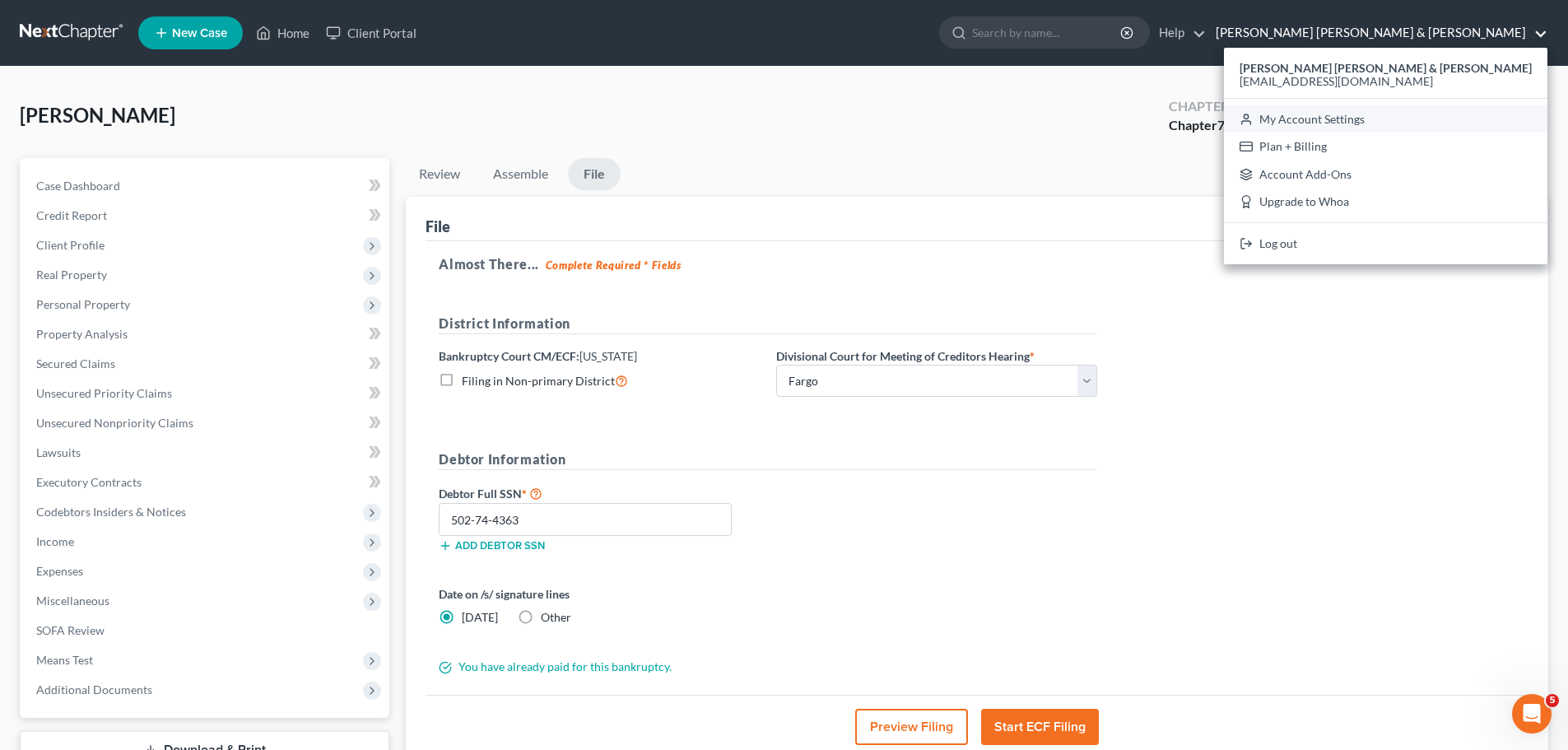
click at [1446, 118] on link "My Account Settings" at bounding box center [1385, 119] width 323 height 28
select select "60"
select select "23"
select select "29"
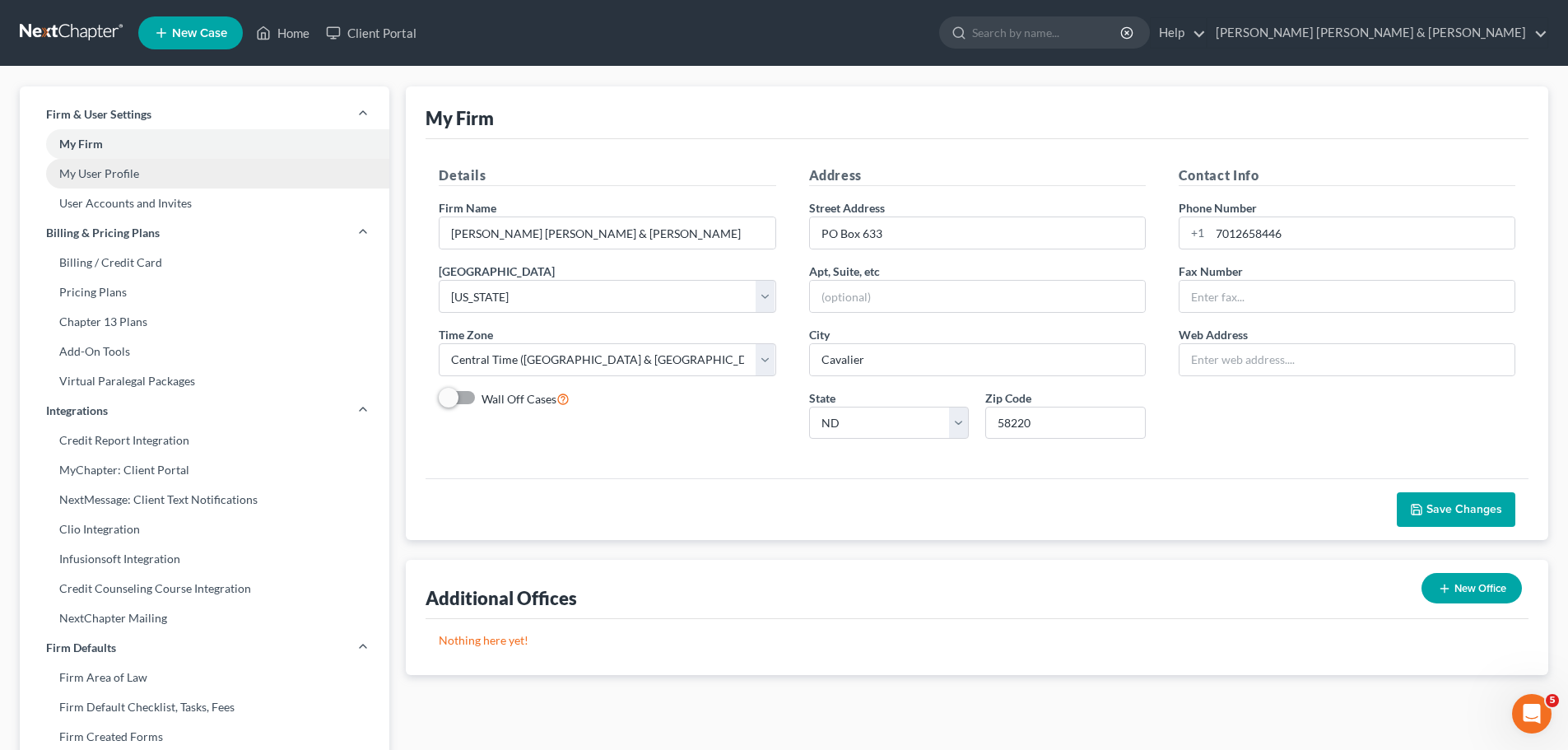
click at [130, 172] on link "My User Profile" at bounding box center [204, 174] width 369 height 30
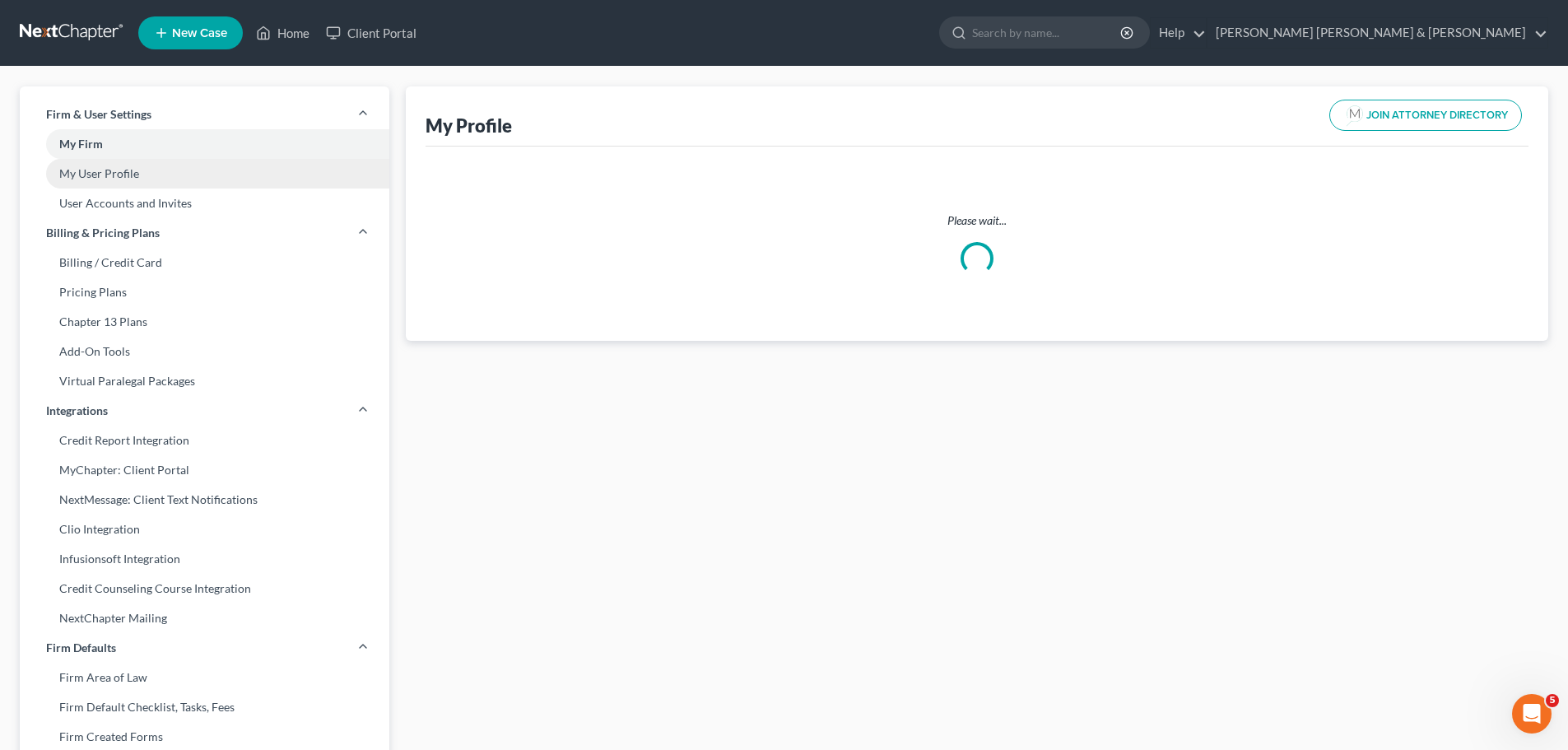
select select "29"
select select "60"
select select "attorney"
select select "0"
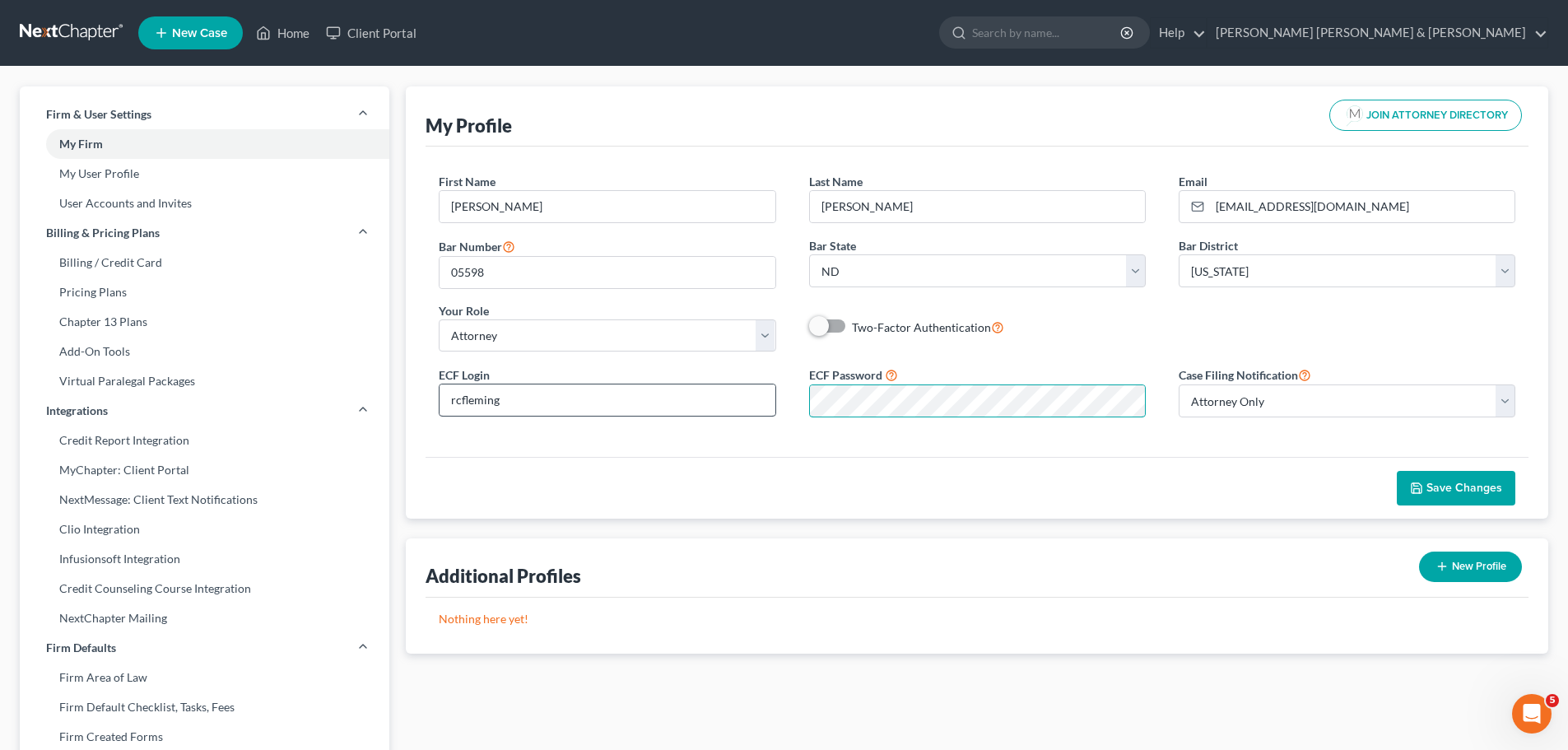
click at [765, 397] on div "ECF Login rcfleming ECF Password Case Filing Notification Select Attorney Only …" at bounding box center [977, 398] width 1110 height 66
click at [1446, 484] on span "Save Changes" at bounding box center [1465, 488] width 76 height 14
click at [282, 36] on link "Home" at bounding box center [283, 33] width 70 height 30
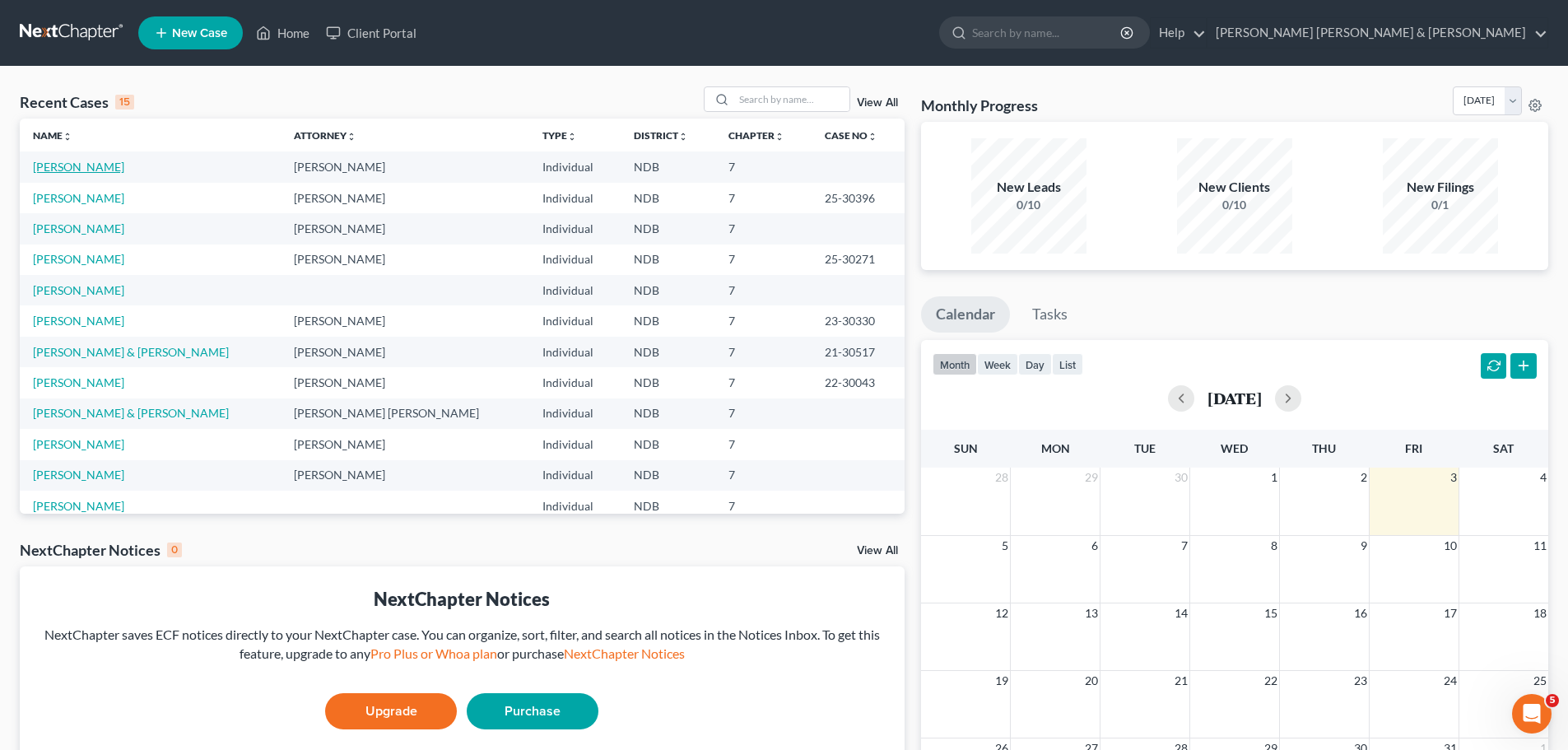
click at [93, 168] on link "[PERSON_NAME]" at bounding box center [79, 166] width 92 height 14
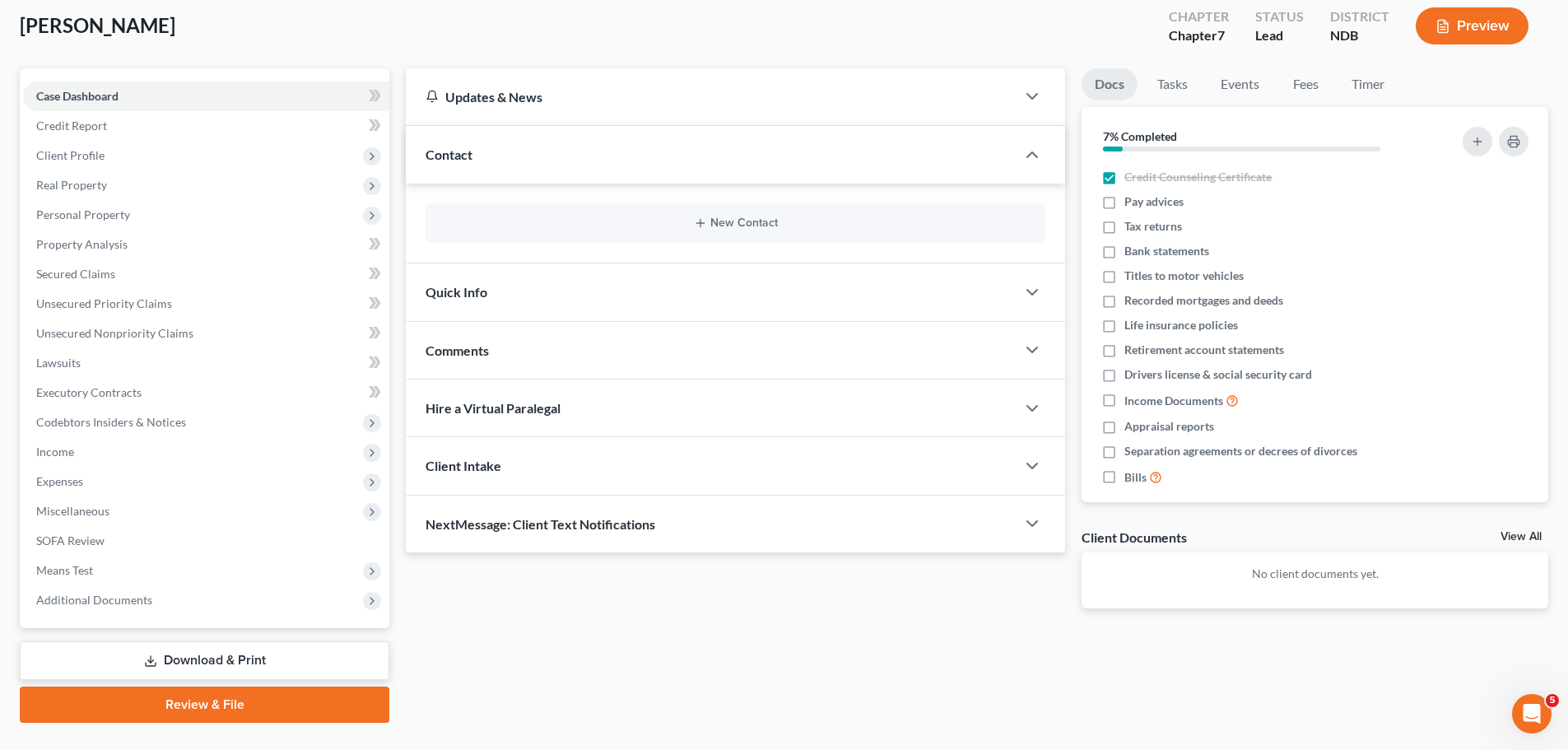
scroll to position [125, 0]
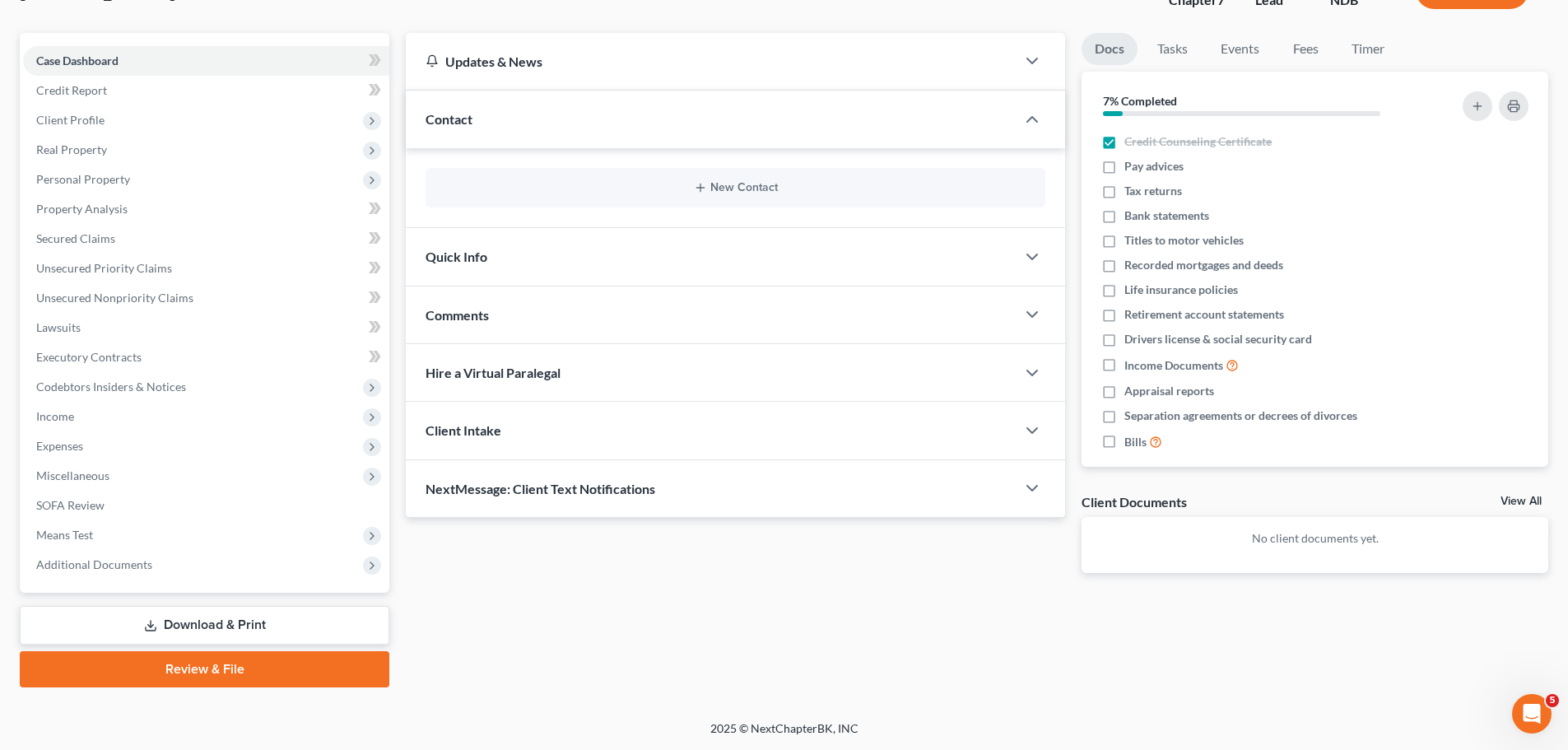
click at [212, 673] on link "Review & File" at bounding box center [204, 670] width 369 height 36
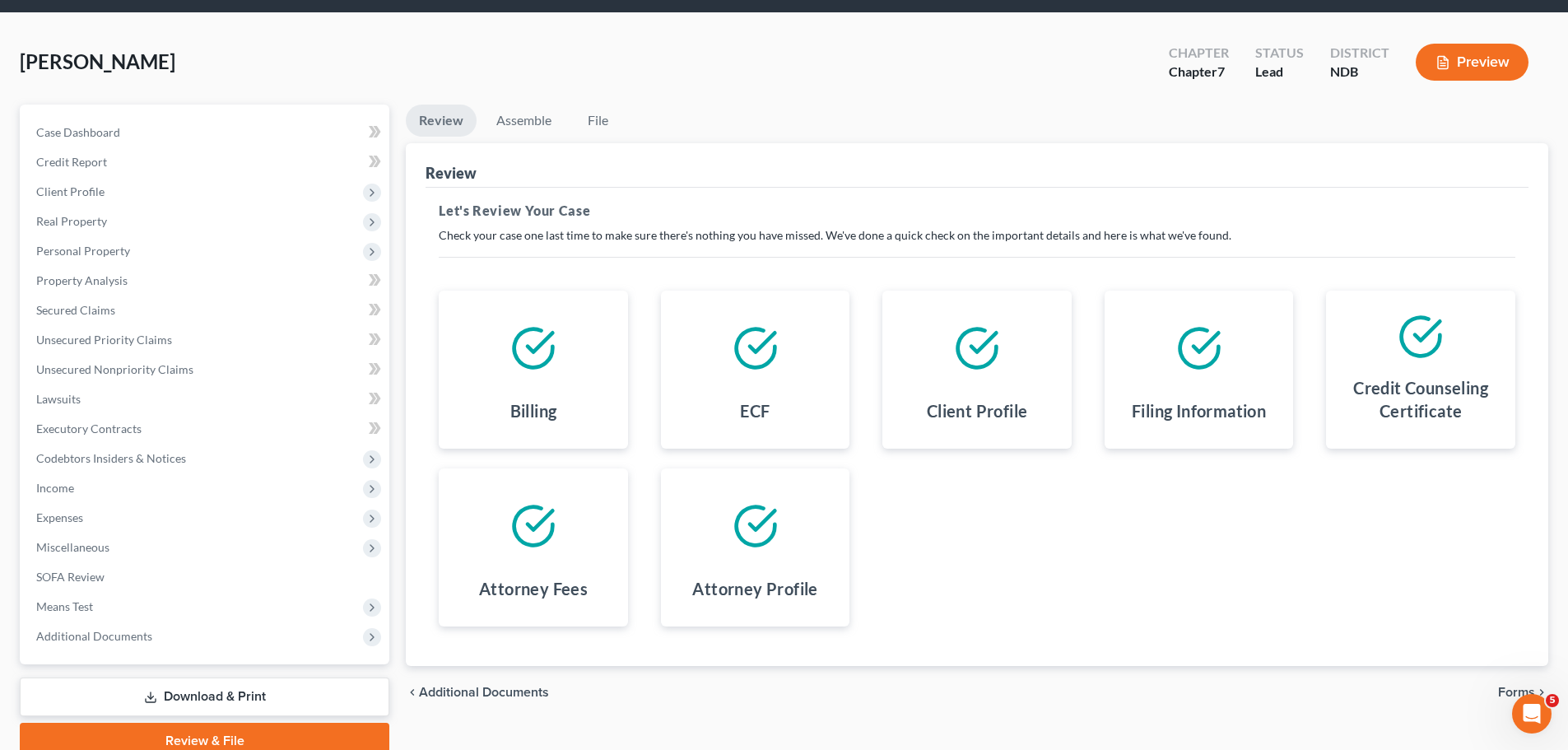
scroll to position [83, 0]
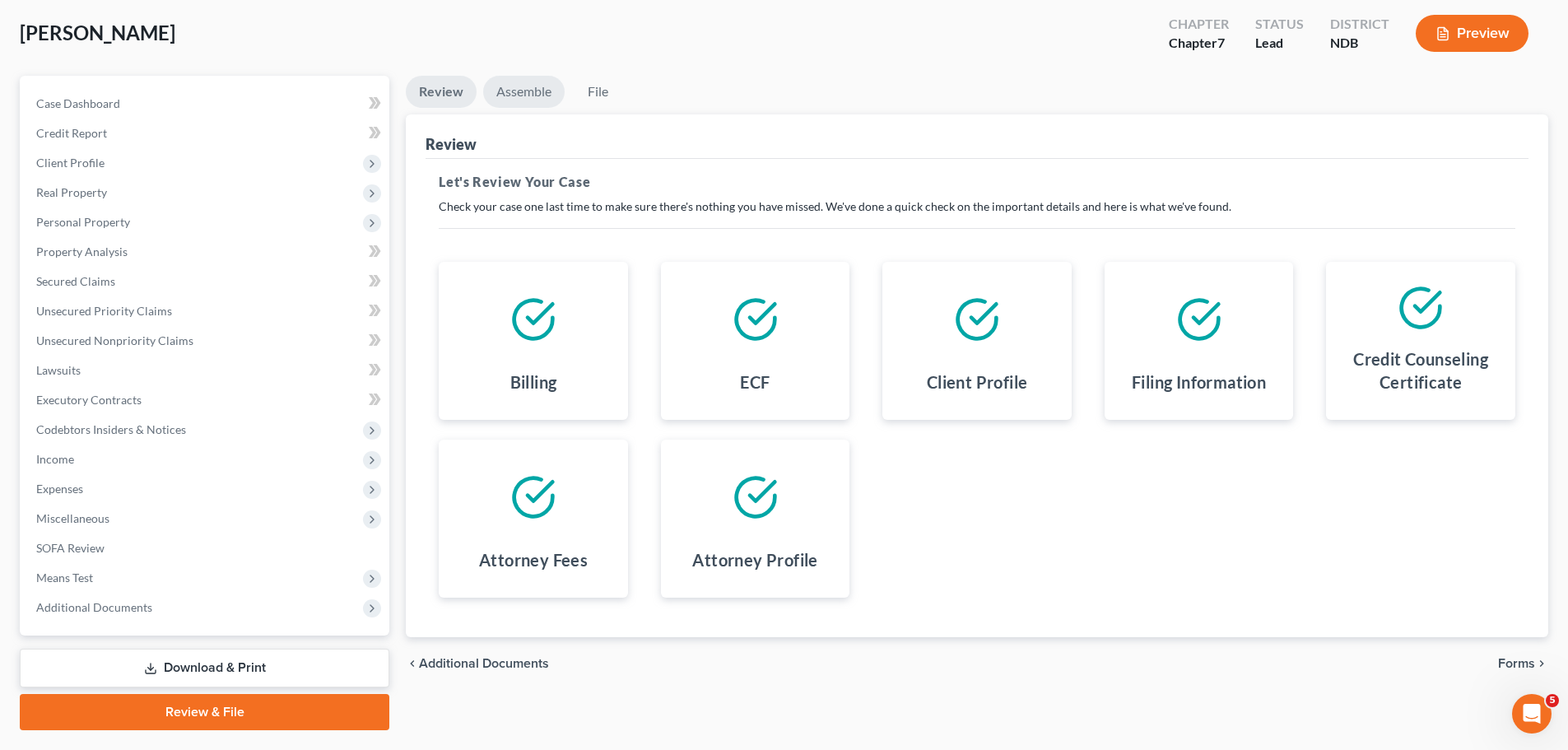
click at [519, 86] on link "Assemble" at bounding box center [524, 92] width 82 height 32
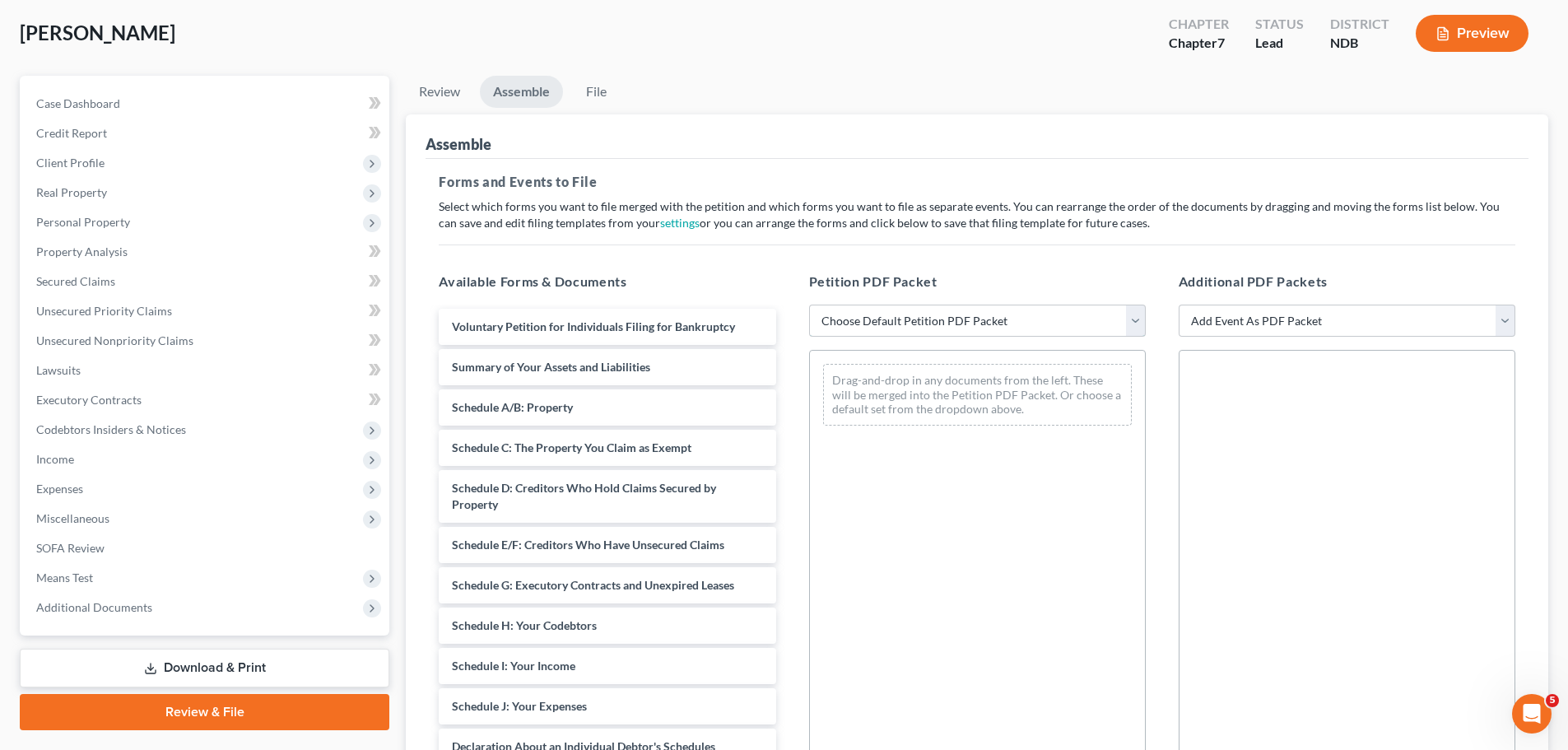
drag, startPoint x: 896, startPoint y: 323, endPoint x: 900, endPoint y: 334, distance: 11.7
click at [896, 322] on select "Choose Default Petition PDF Packet Complete Bankruptcy Petition (all forms and …" at bounding box center [977, 322] width 336 height 33
select select "2"
click at [809, 305] on select "Choose Default Petition PDF Packet Complete Bankruptcy Petition (all forms and …" at bounding box center [977, 322] width 336 height 33
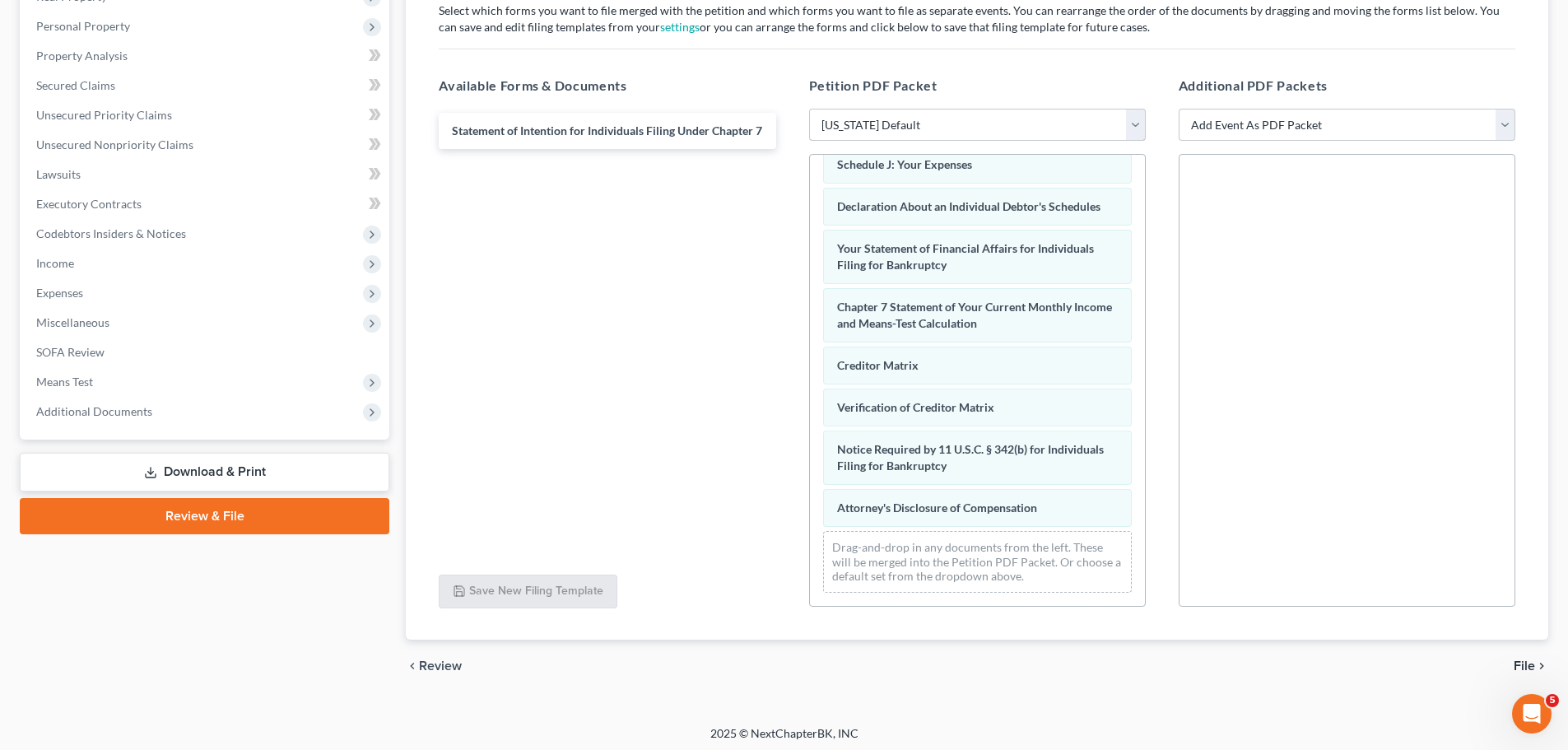
scroll to position [0, 0]
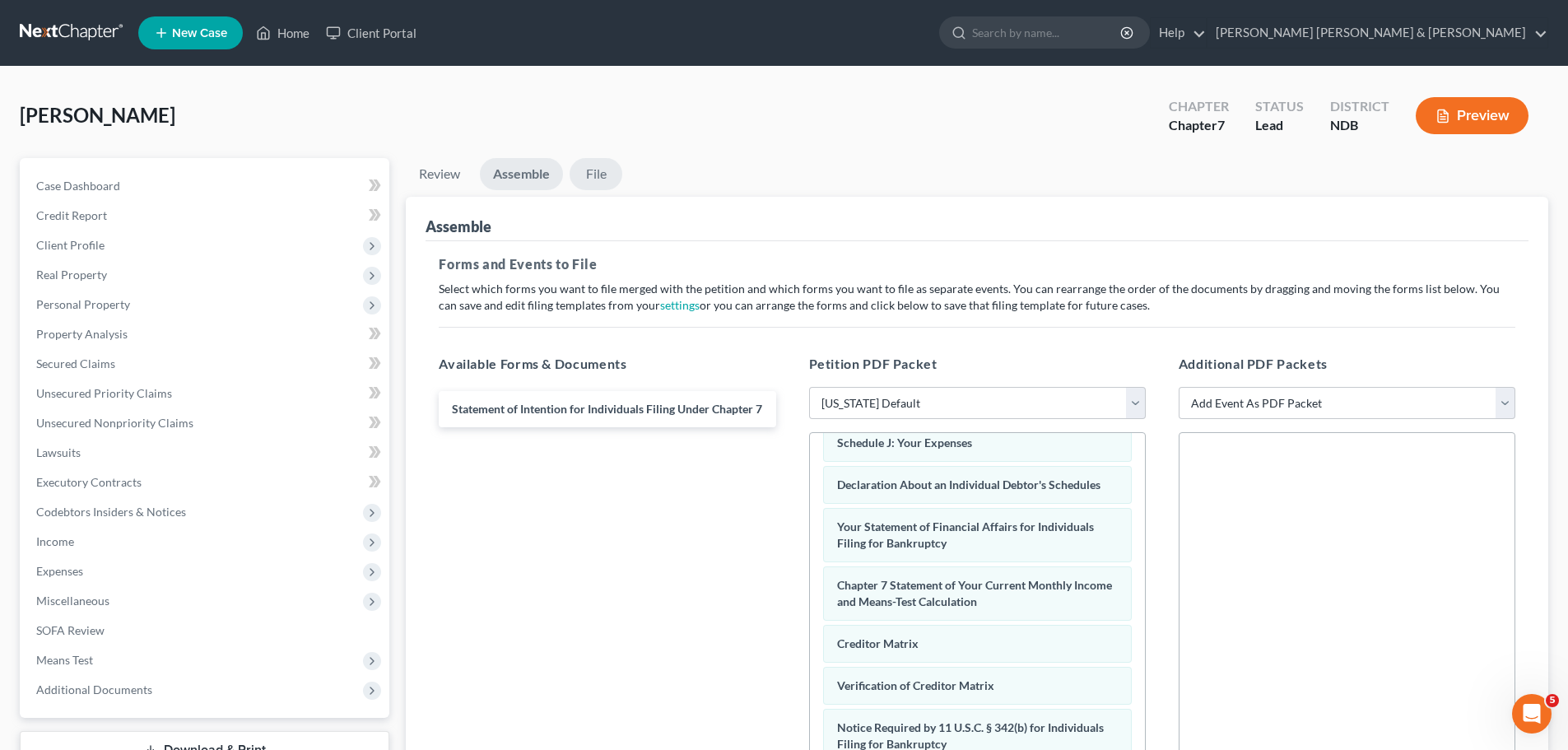
click at [589, 171] on link "File" at bounding box center [596, 174] width 53 height 32
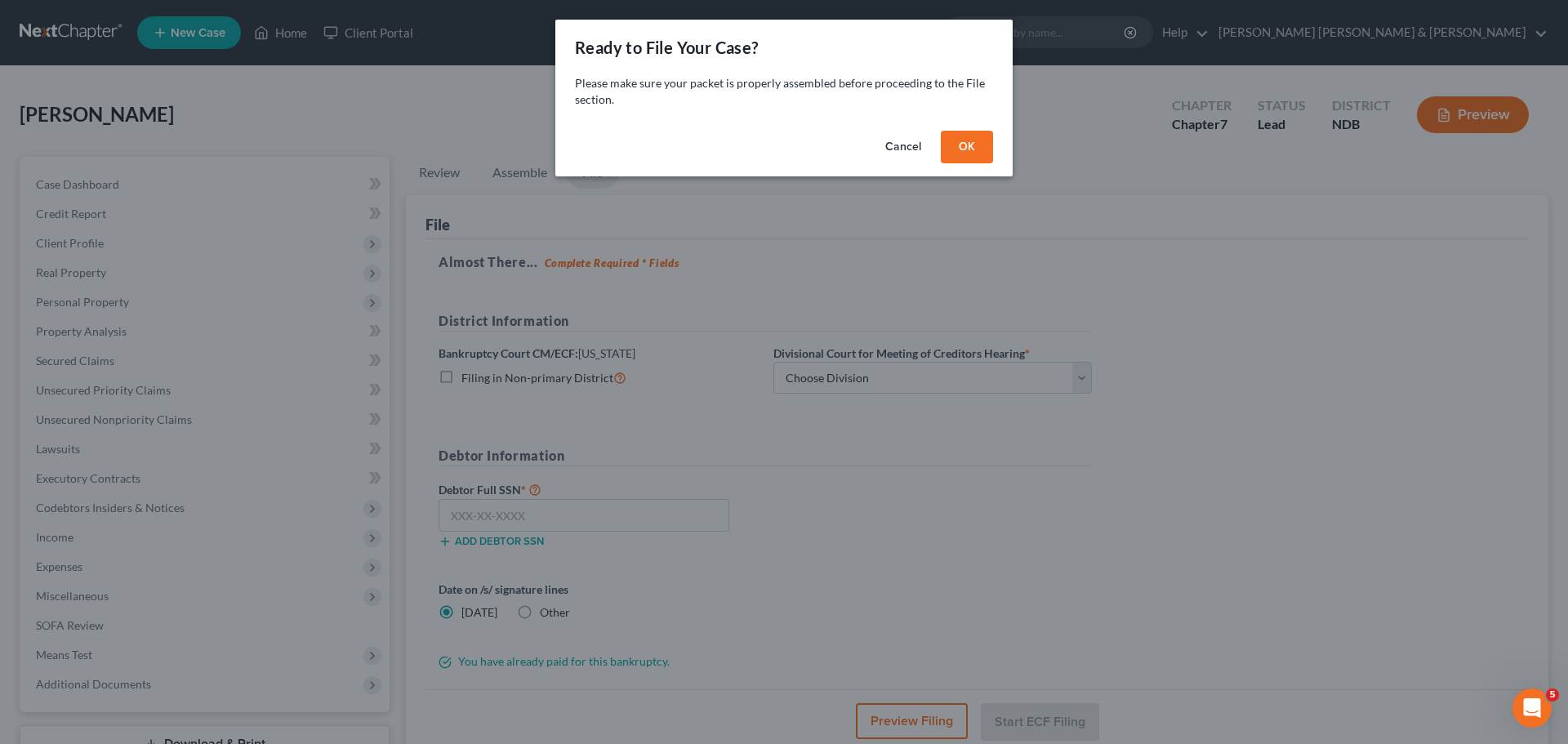
click at [969, 153] on button "OK" at bounding box center [967, 147] width 52 height 33
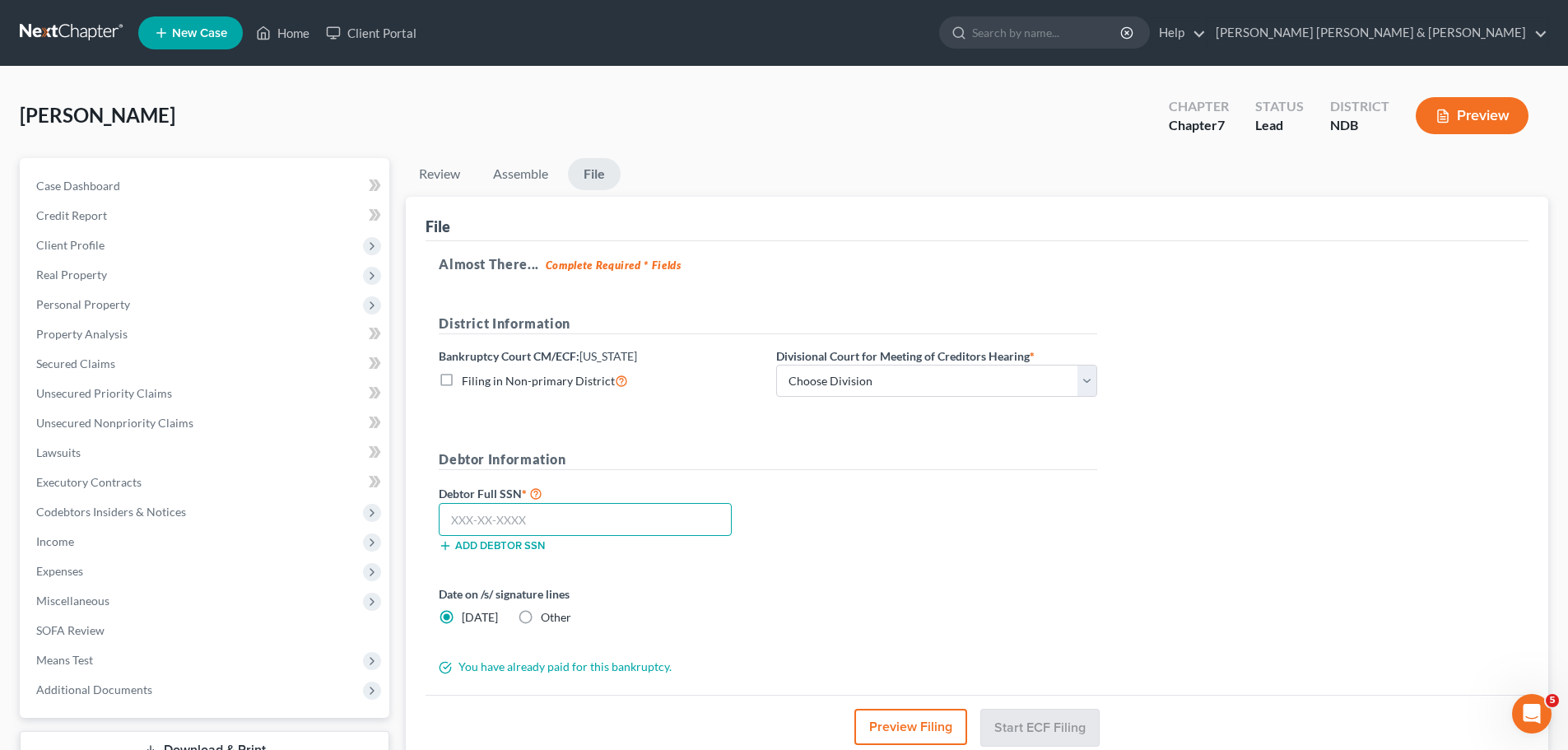
click at [503, 512] on input "text" at bounding box center [585, 520] width 293 height 33
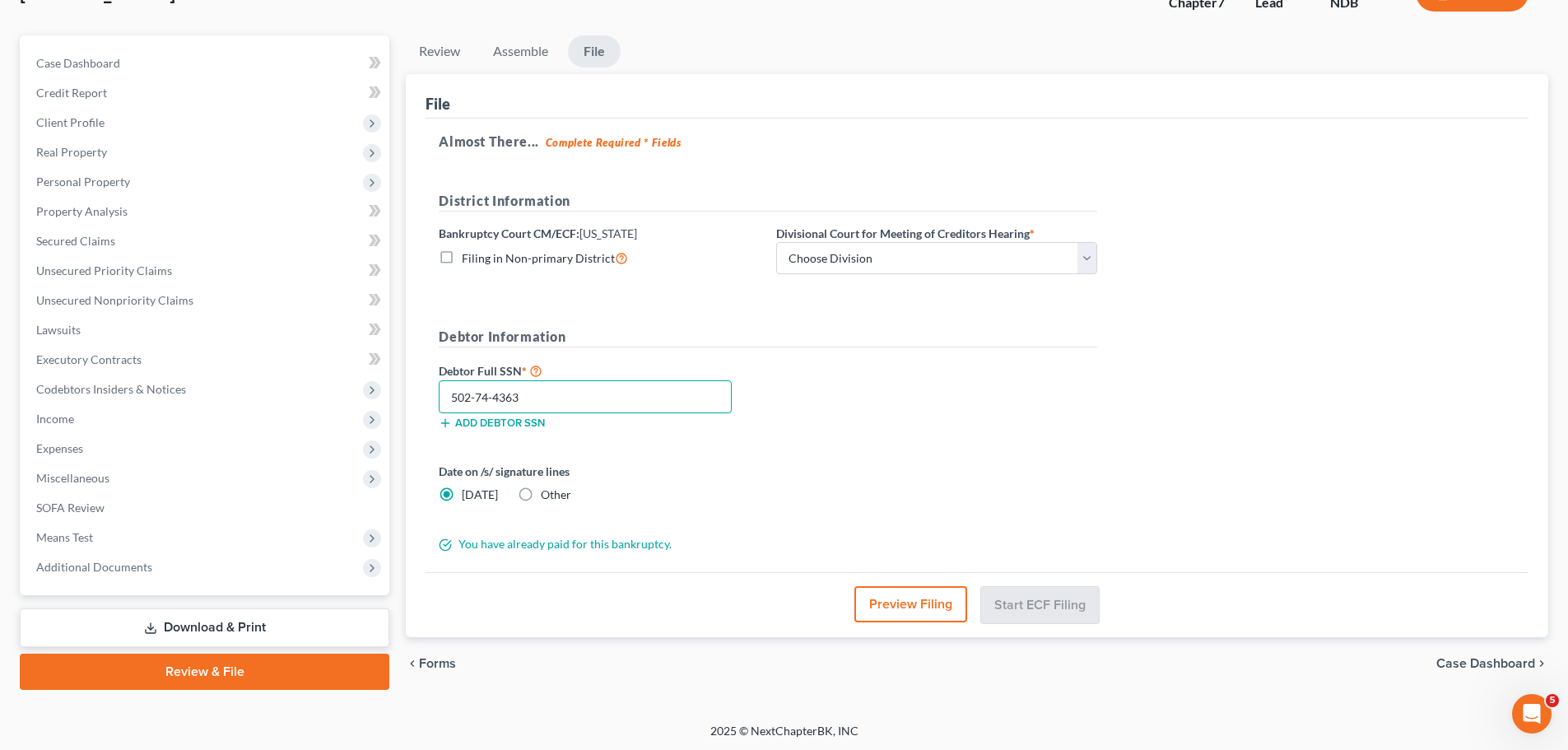
scroll to position [125, 0]
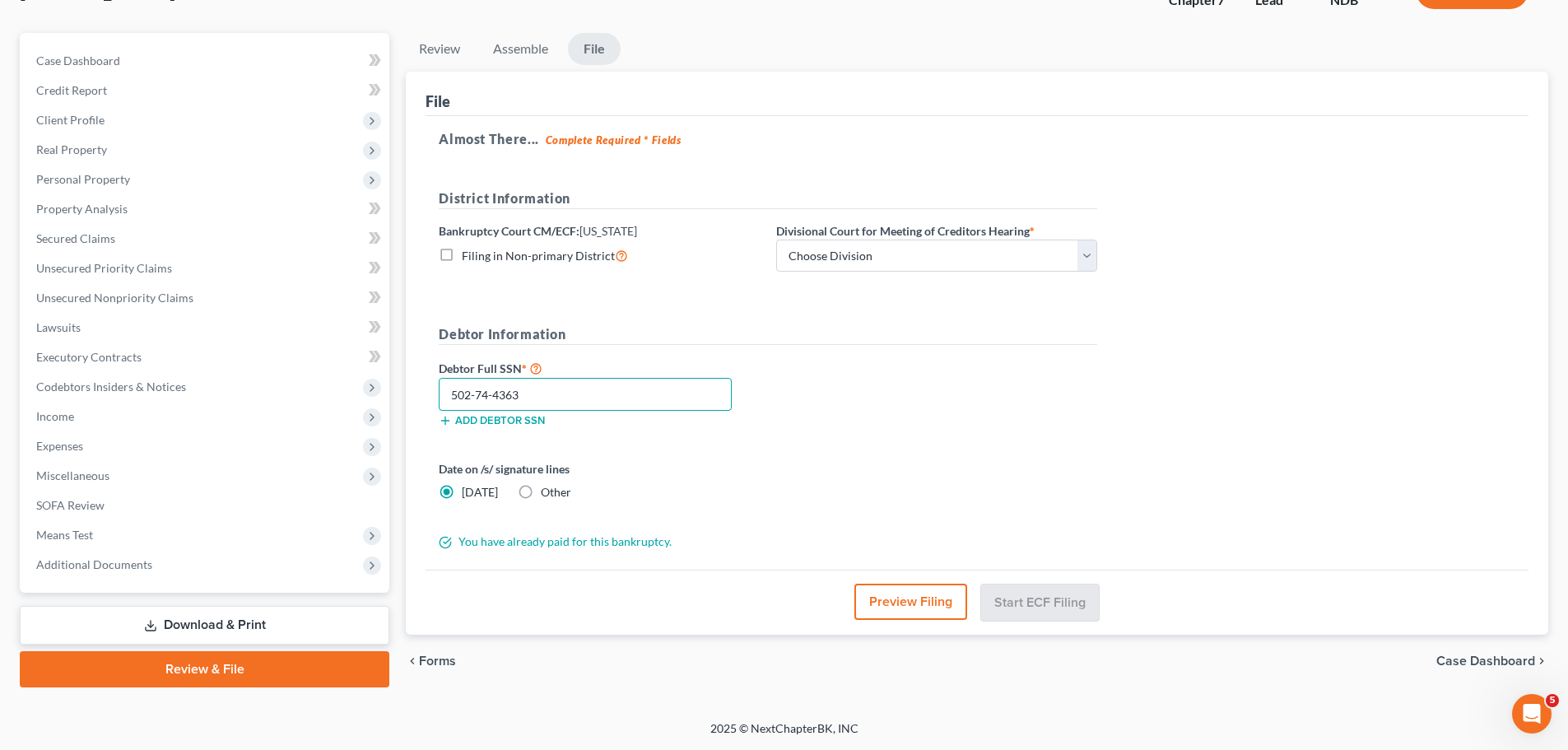
click at [560, 391] on input "502-74-4363" at bounding box center [585, 394] width 293 height 33
type input "502-74-4363"
drag, startPoint x: 862, startPoint y: 251, endPoint x: 860, endPoint y: 271, distance: 20.1
click at [862, 251] on select "Choose Division Fargo" at bounding box center [937, 256] width 321 height 33
select select "0"
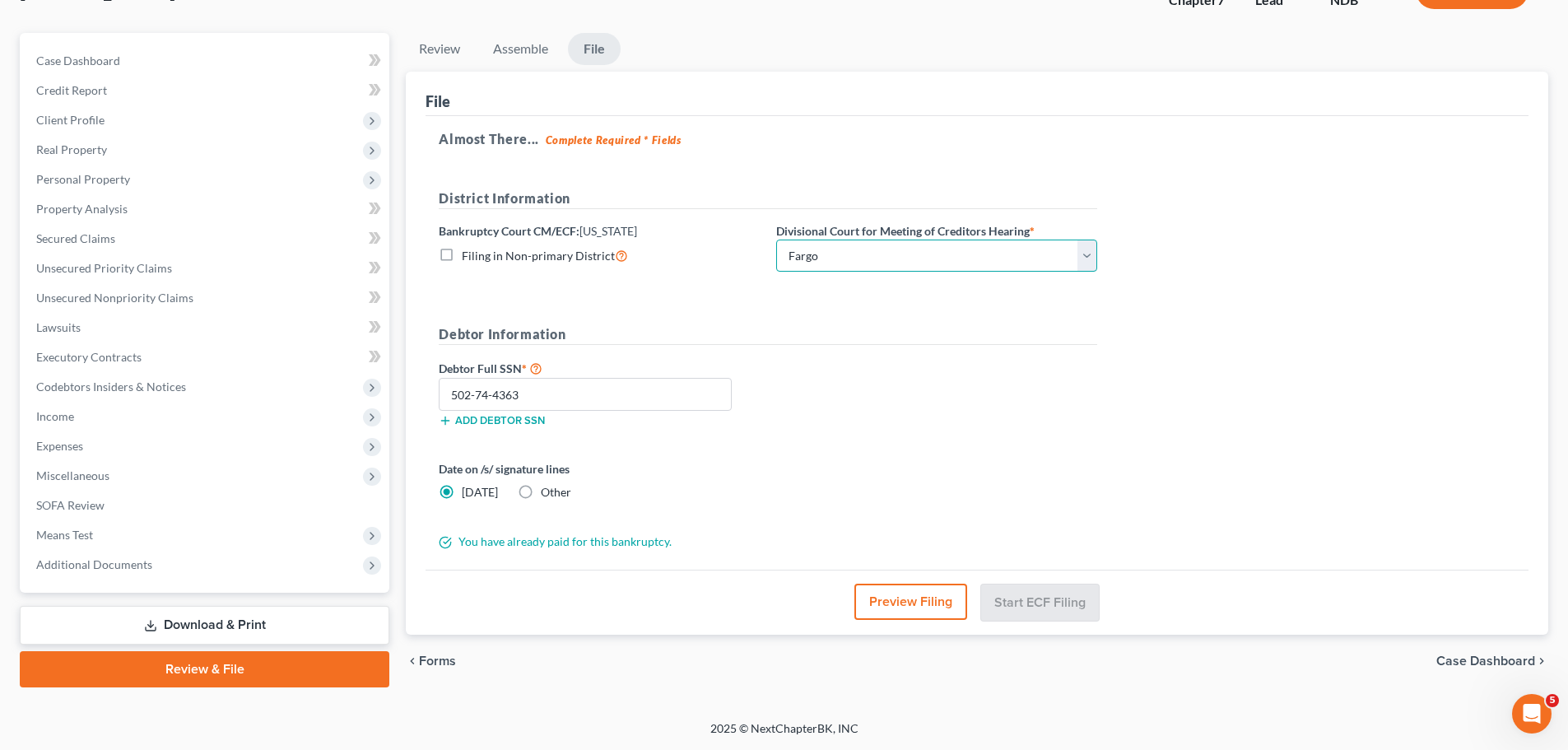
click at [776, 240] on select "Choose Division Fargo" at bounding box center [937, 256] width 321 height 33
click at [1019, 600] on button "Start ECF Filing" at bounding box center [1040, 602] width 117 height 36
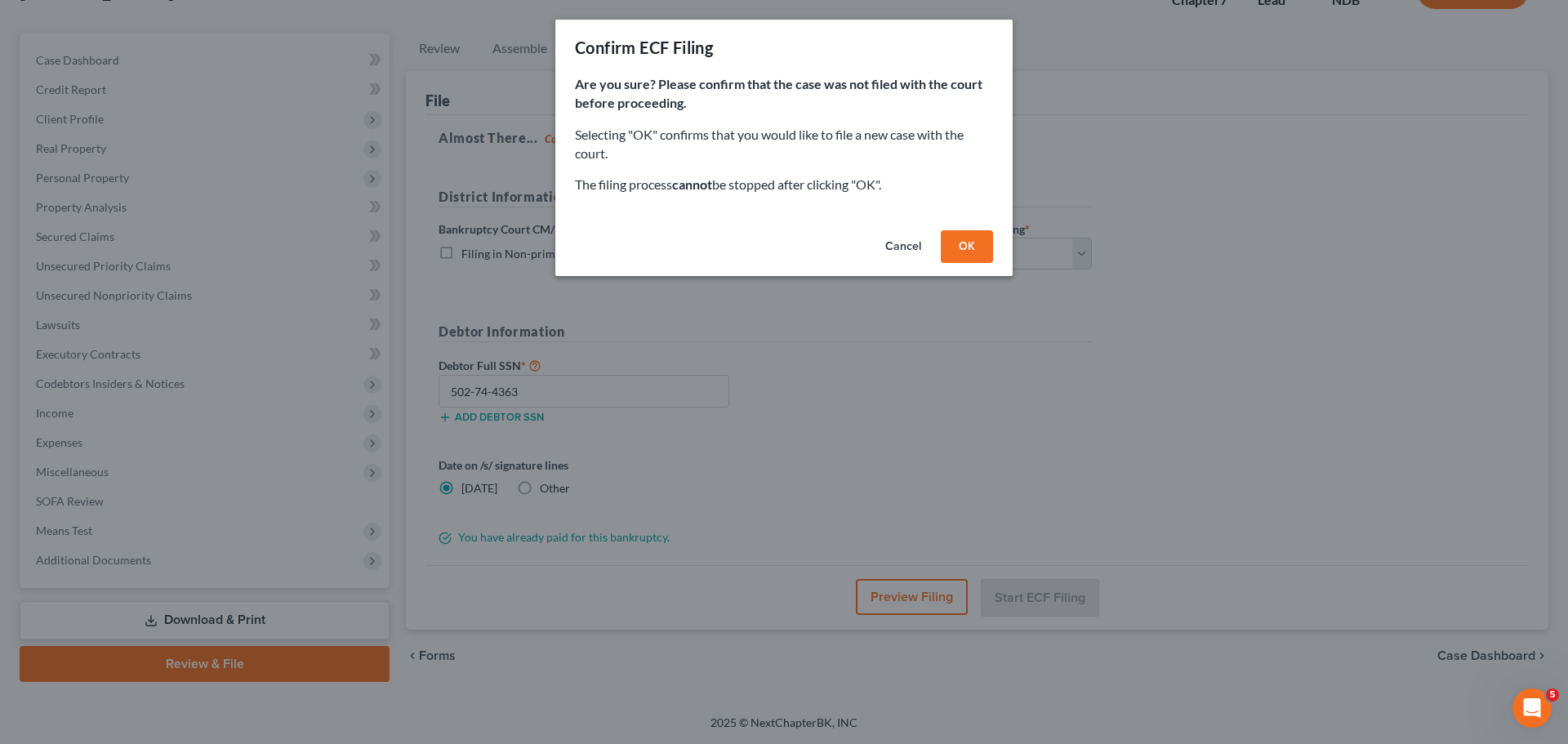
click at [959, 253] on button "OK" at bounding box center [967, 247] width 52 height 33
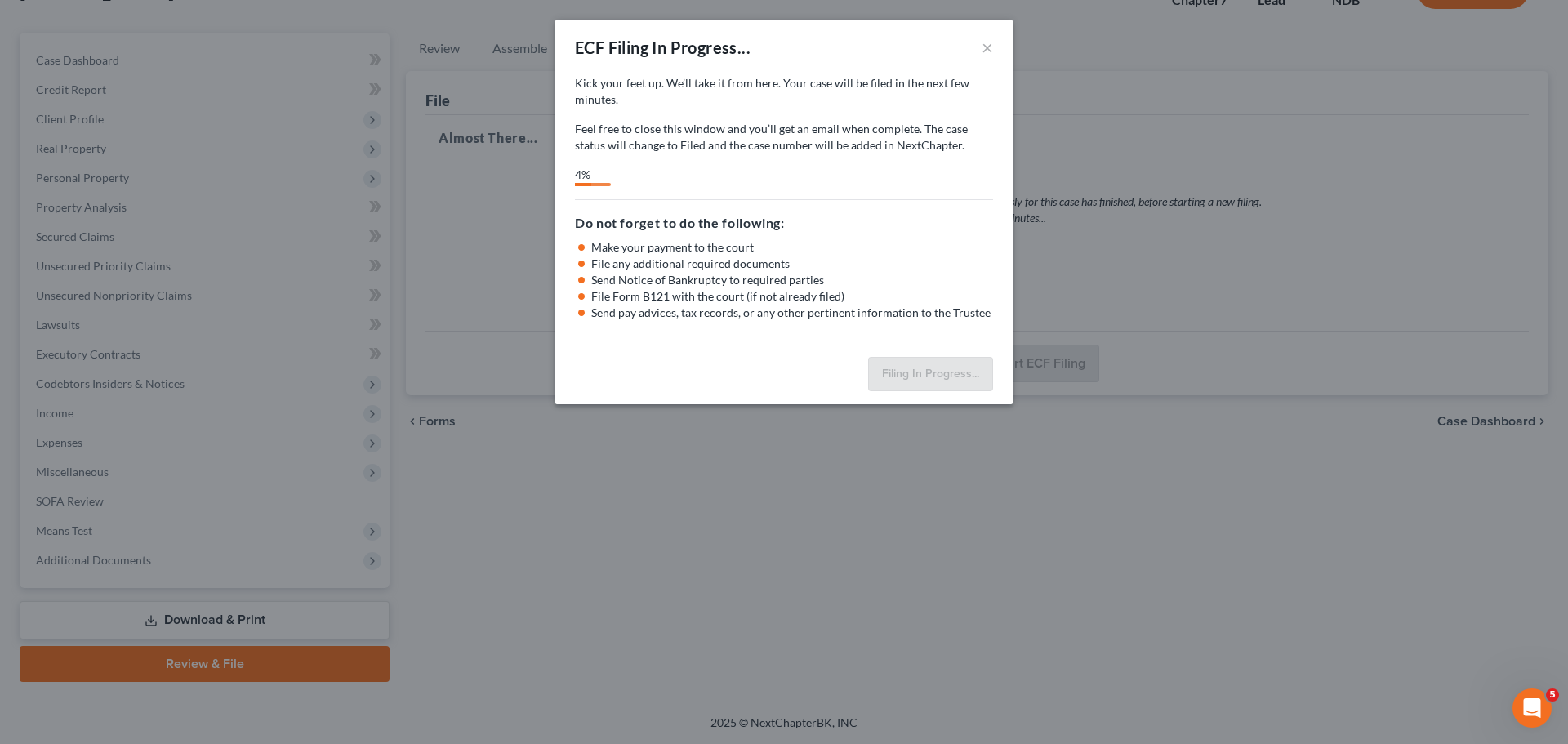
select select "0"
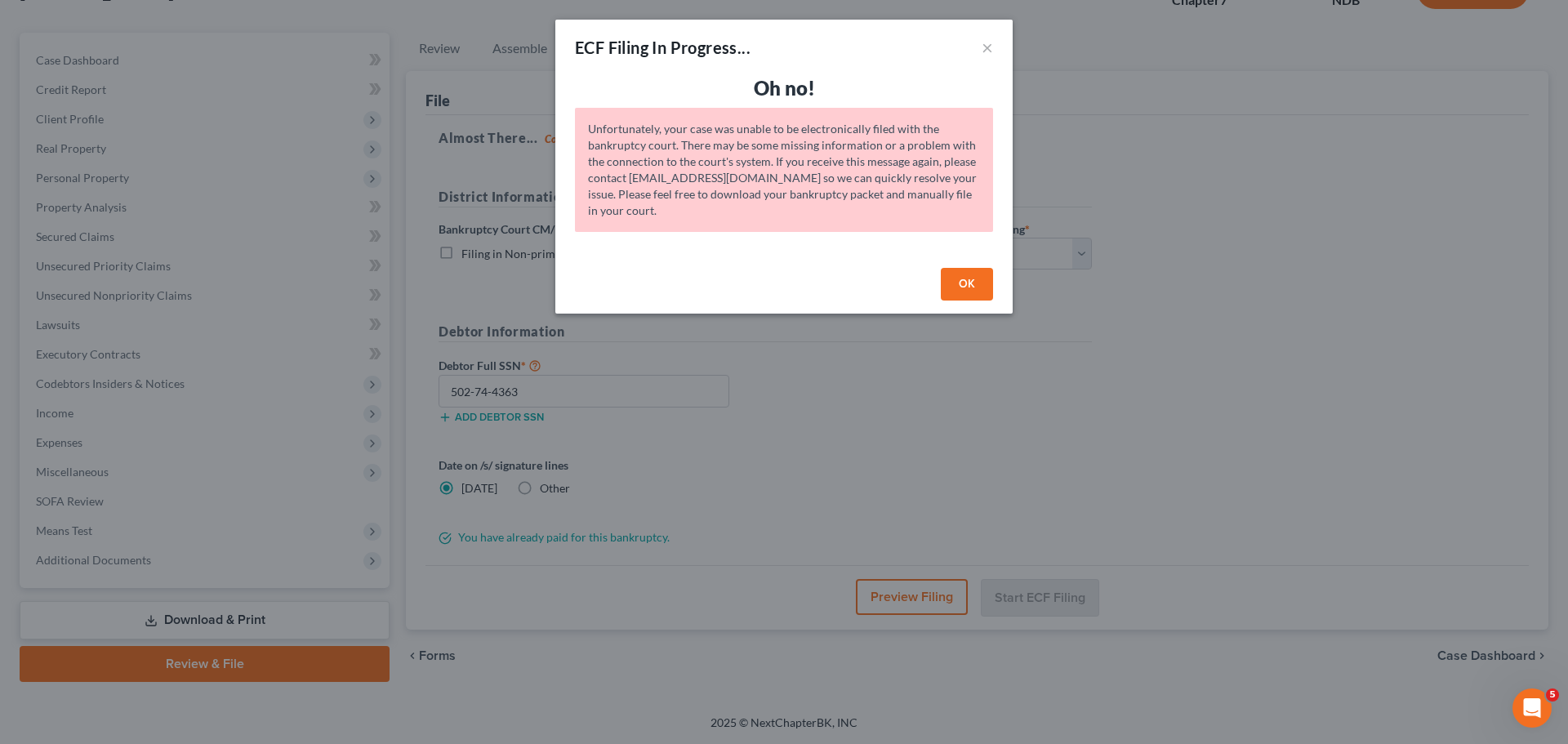
click at [965, 277] on button "OK" at bounding box center [967, 285] width 52 height 33
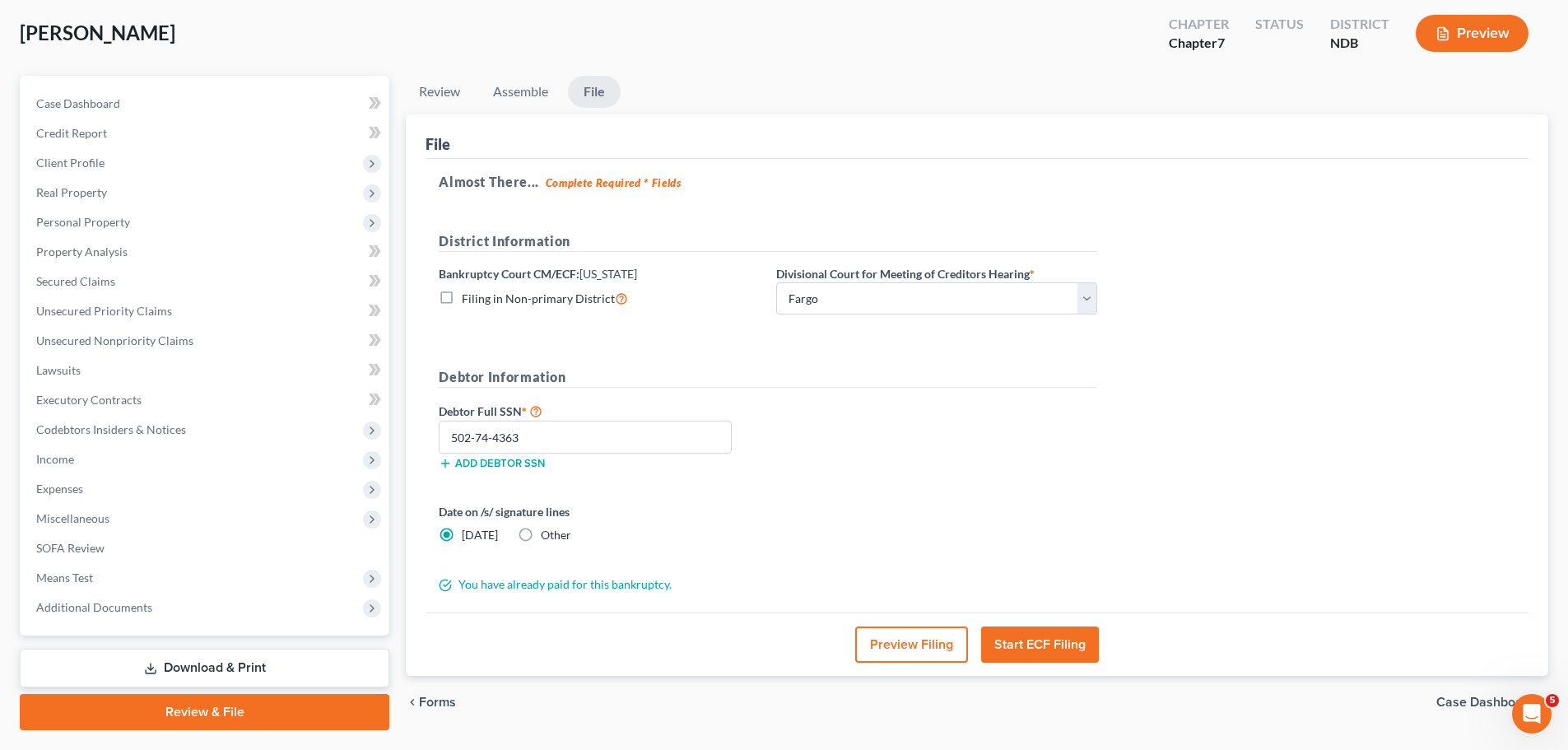
scroll to position [0, 0]
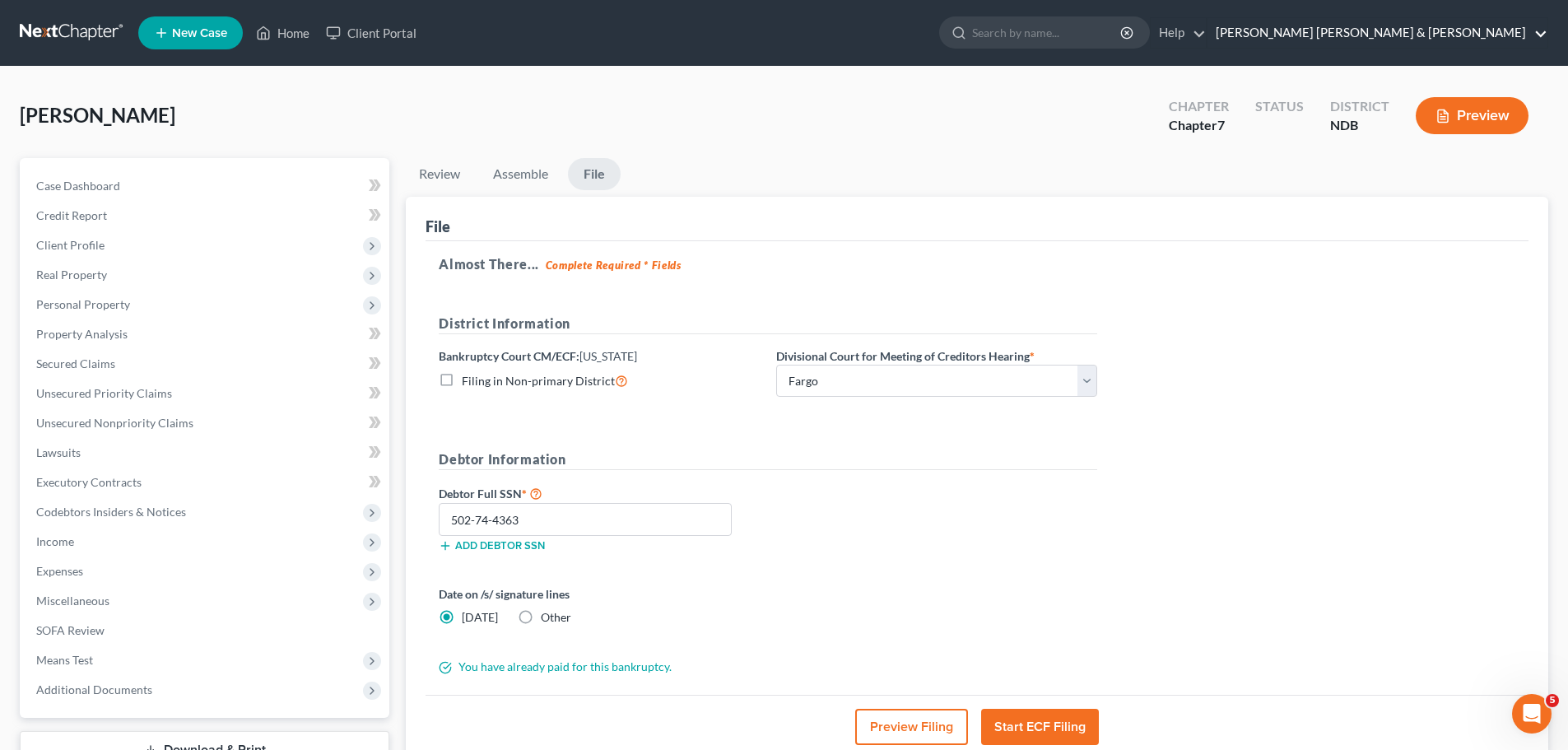
click at [1407, 31] on link "[PERSON_NAME] [PERSON_NAME] & [PERSON_NAME]" at bounding box center [1377, 33] width 340 height 30
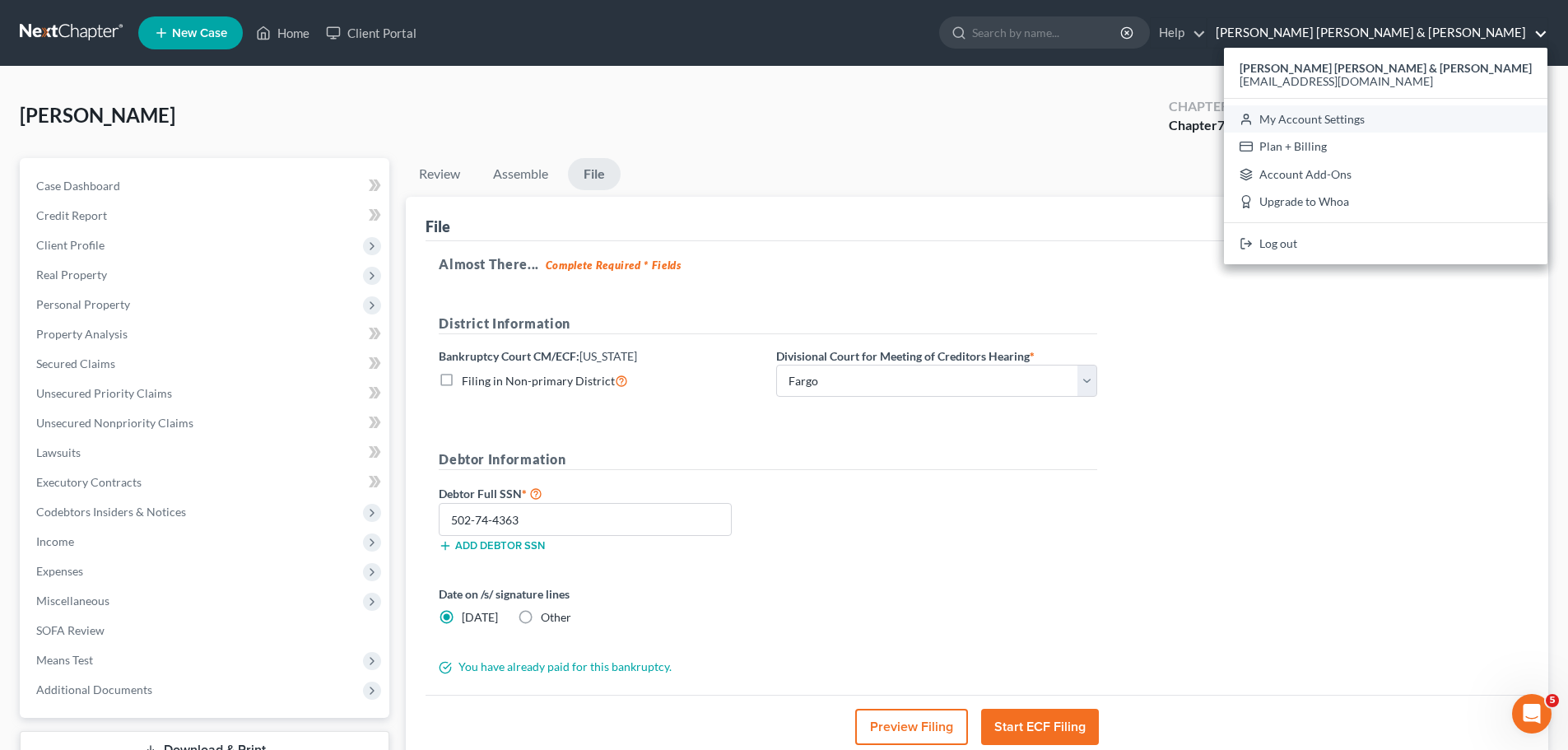
click at [1441, 117] on link "My Account Settings" at bounding box center [1385, 119] width 323 height 28
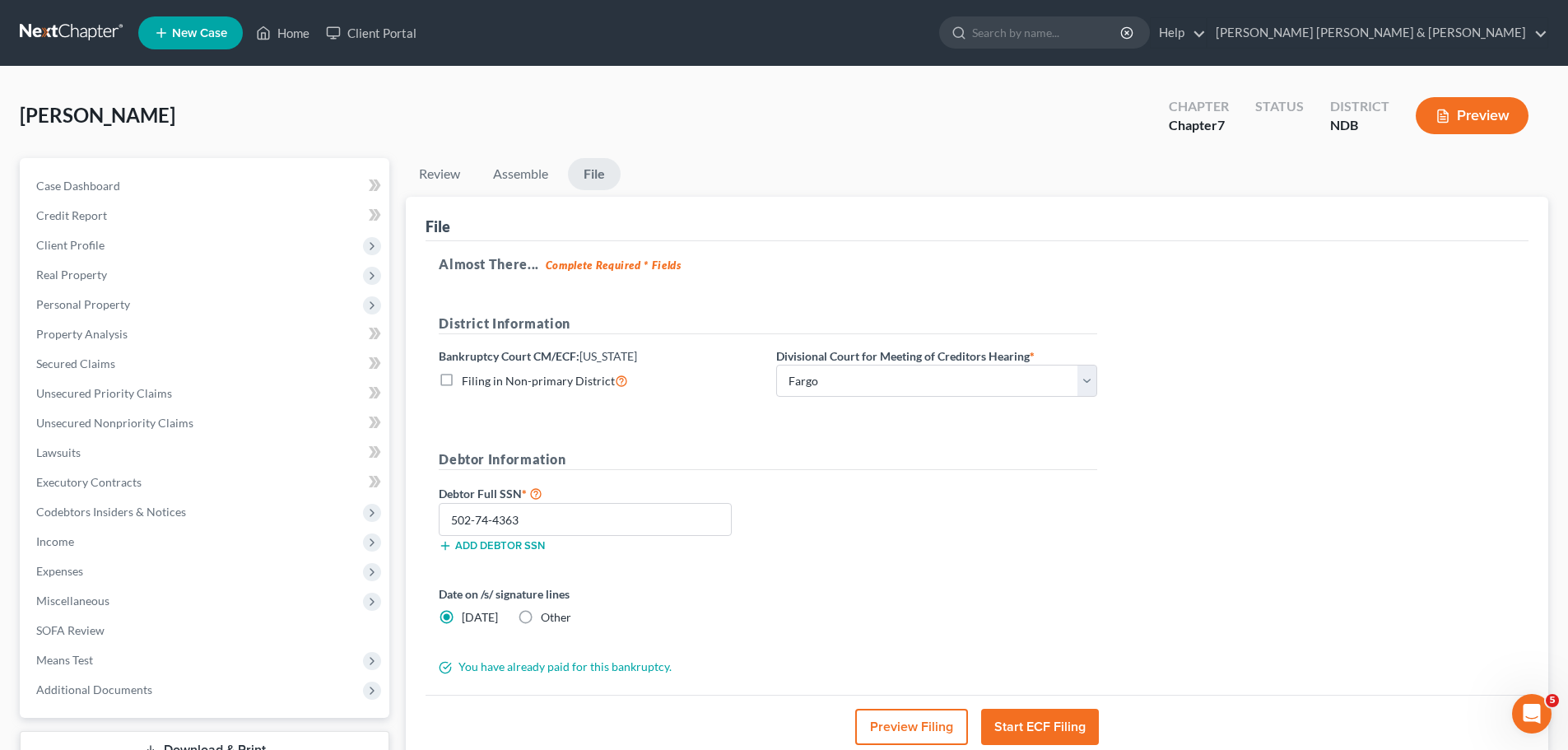
select select "60"
select select "23"
select select "29"
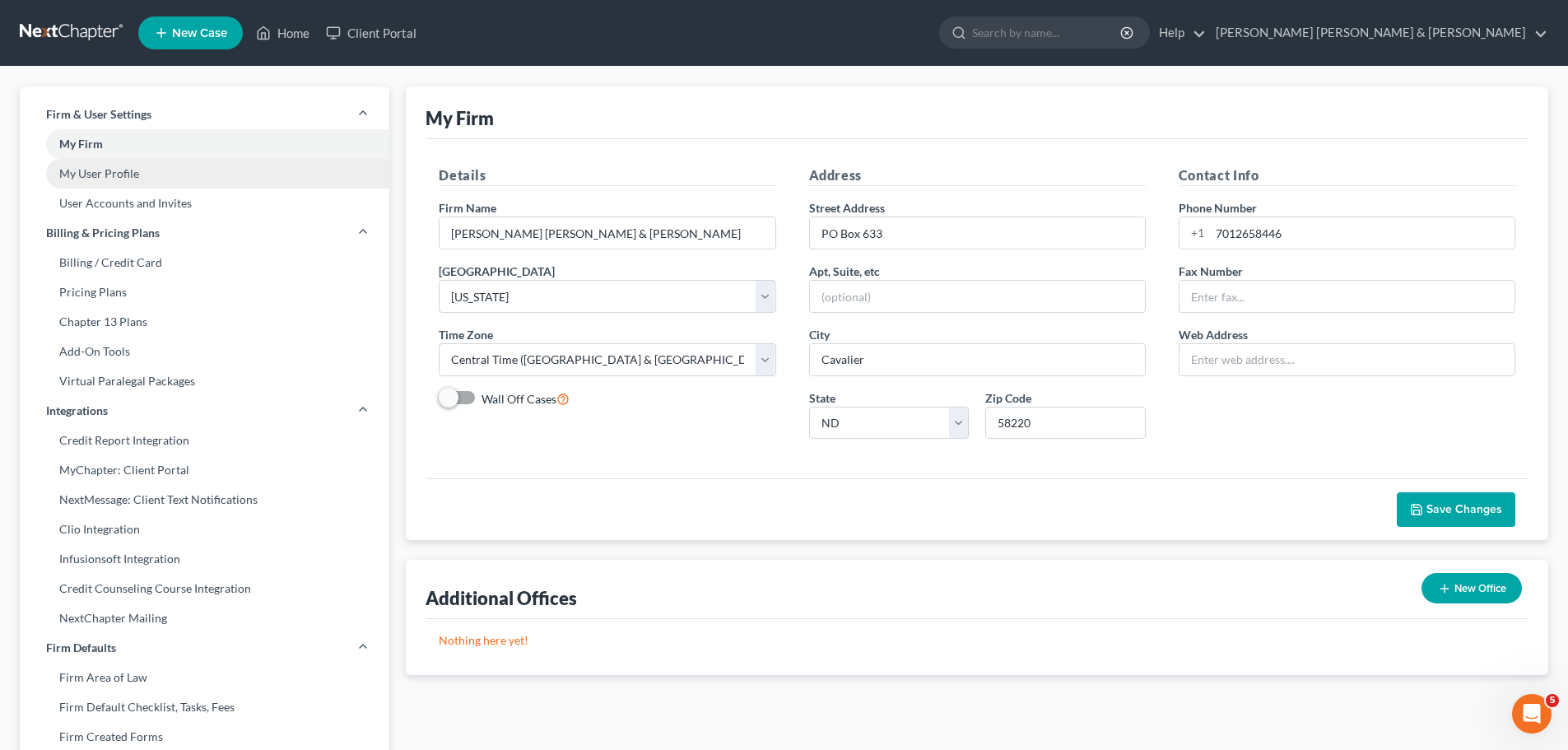
click at [69, 176] on link "My User Profile" at bounding box center [204, 174] width 369 height 30
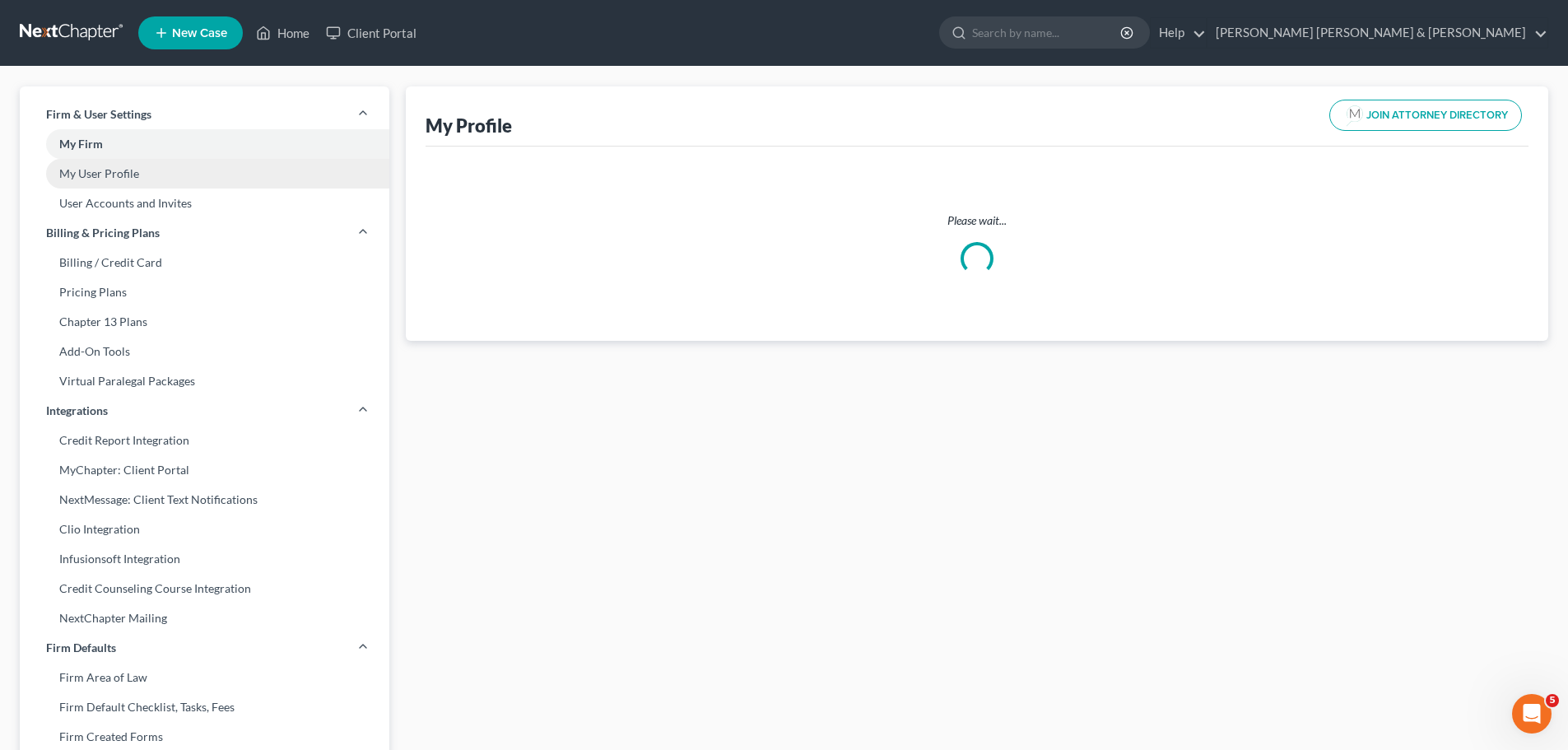
select select "29"
select select "60"
select select "attorney"
select select "0"
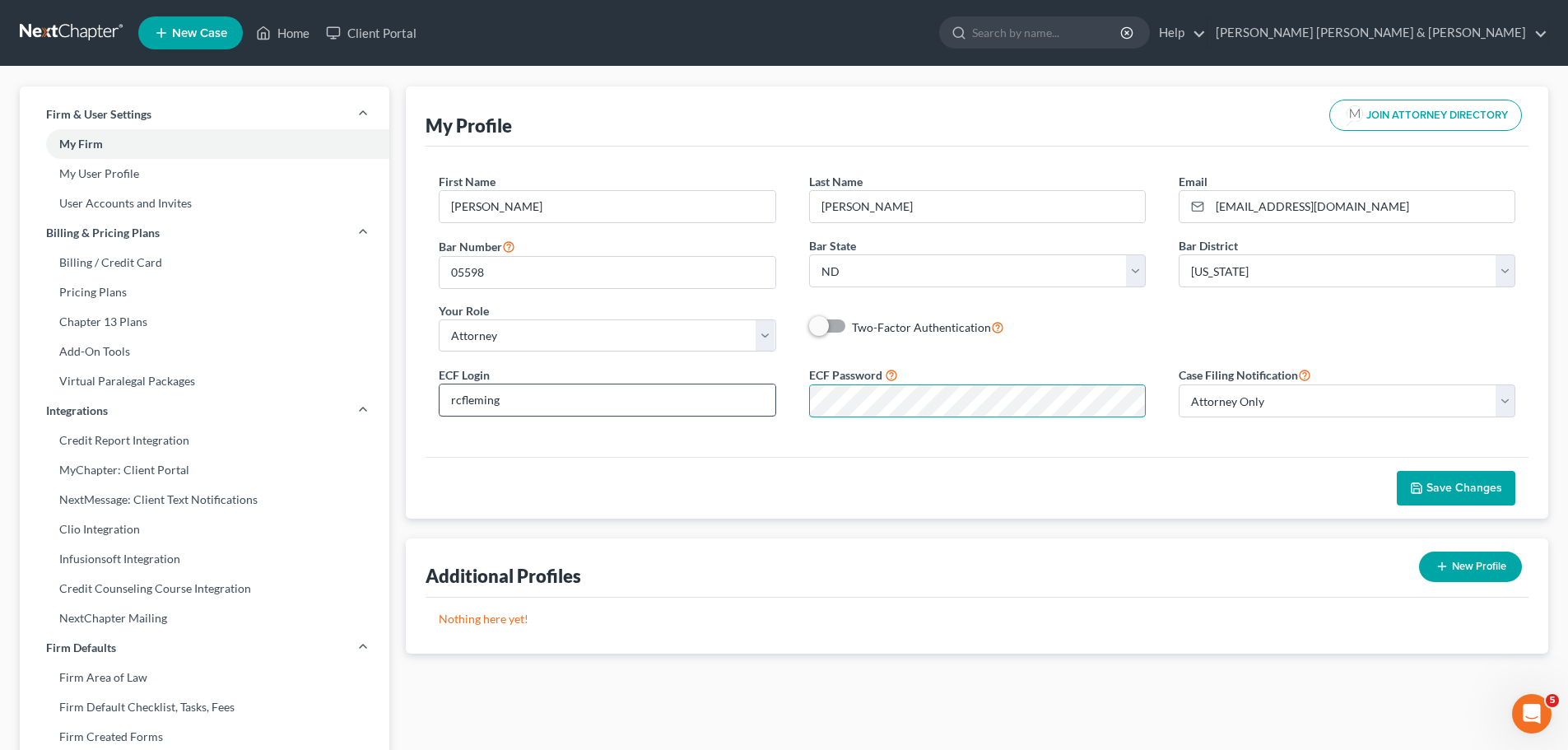
click at [726, 404] on div "ECF Login rcfleming ECF Password Case Filing Notification Select Attorney Only …" at bounding box center [977, 398] width 1110 height 66
click at [527, 394] on div "ECF Login rcfleming ECF Password Case Filing Notification Select Attorney Only …" at bounding box center [977, 398] width 1110 height 66
click at [1461, 482] on span "Save Changes" at bounding box center [1465, 488] width 76 height 14
click at [741, 410] on div "ECF Login rcfleming ECF Password Case Filing Notification Select Attorney Only …" at bounding box center [977, 398] width 1110 height 66
click at [1454, 488] on span "Save Changes" at bounding box center [1465, 488] width 76 height 14
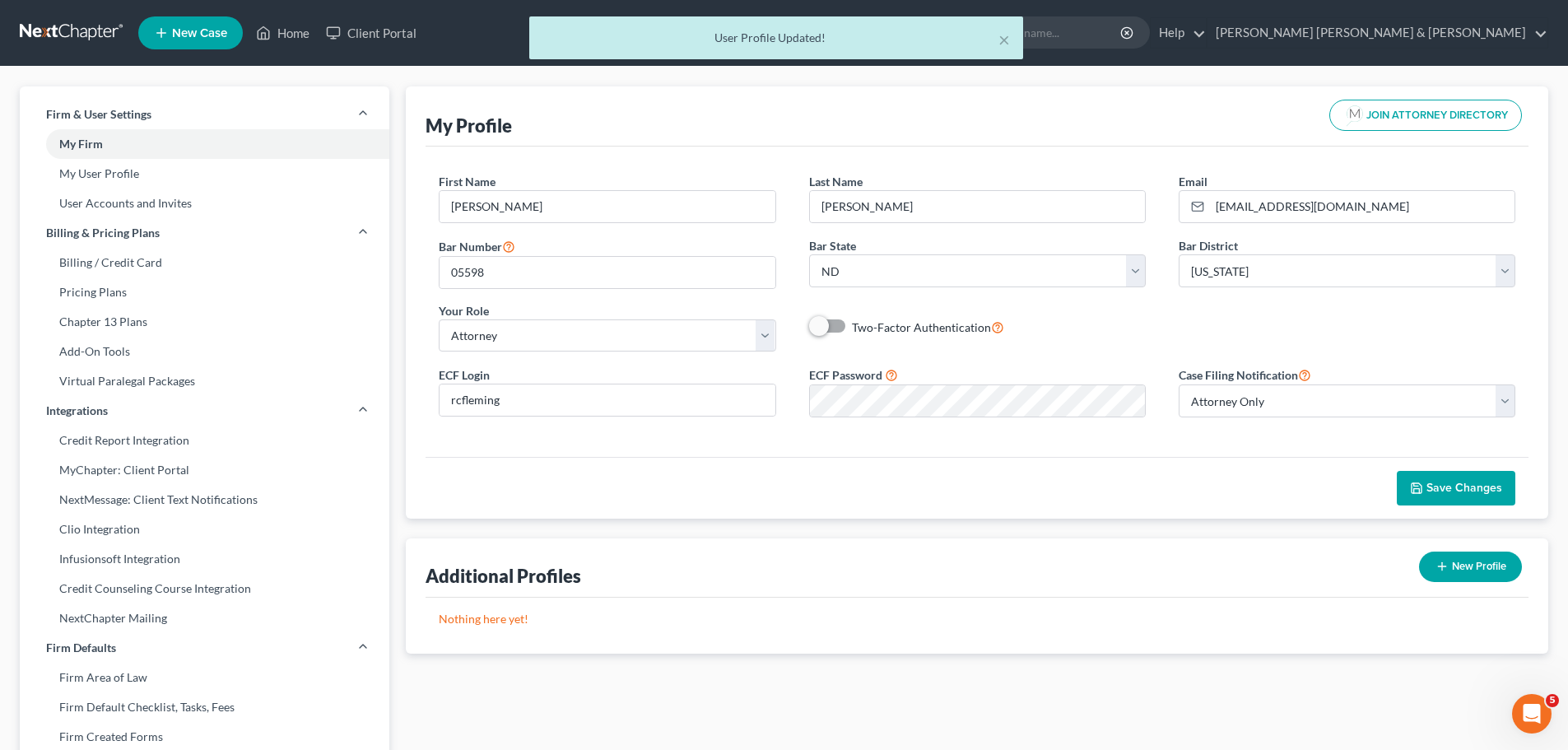
click at [307, 31] on div "× User Profile Updated!" at bounding box center [775, 42] width 1568 height 51
click at [273, 39] on div "× User Profile Updated!" at bounding box center [775, 42] width 1568 height 51
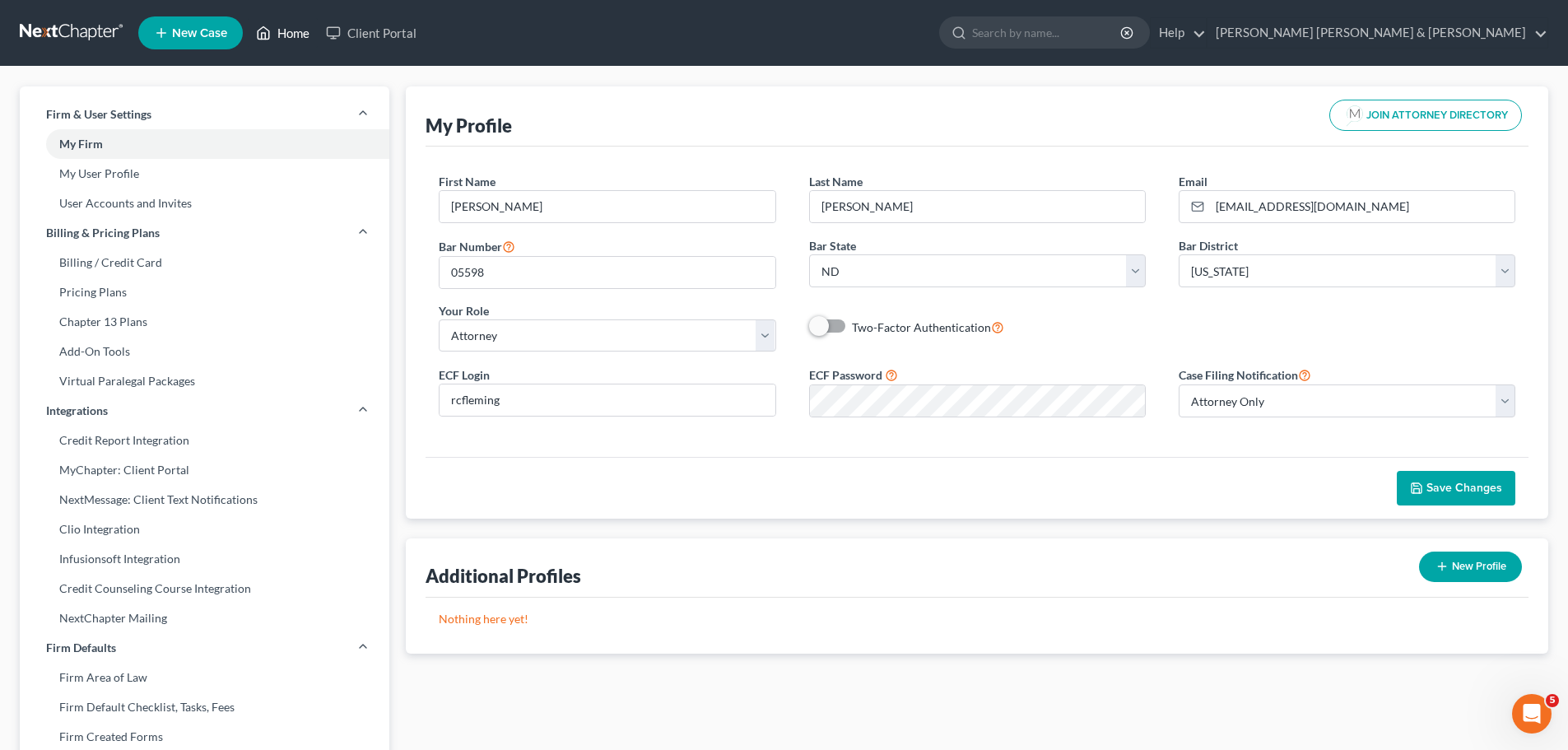
click at [278, 35] on link "Home" at bounding box center [283, 33] width 70 height 30
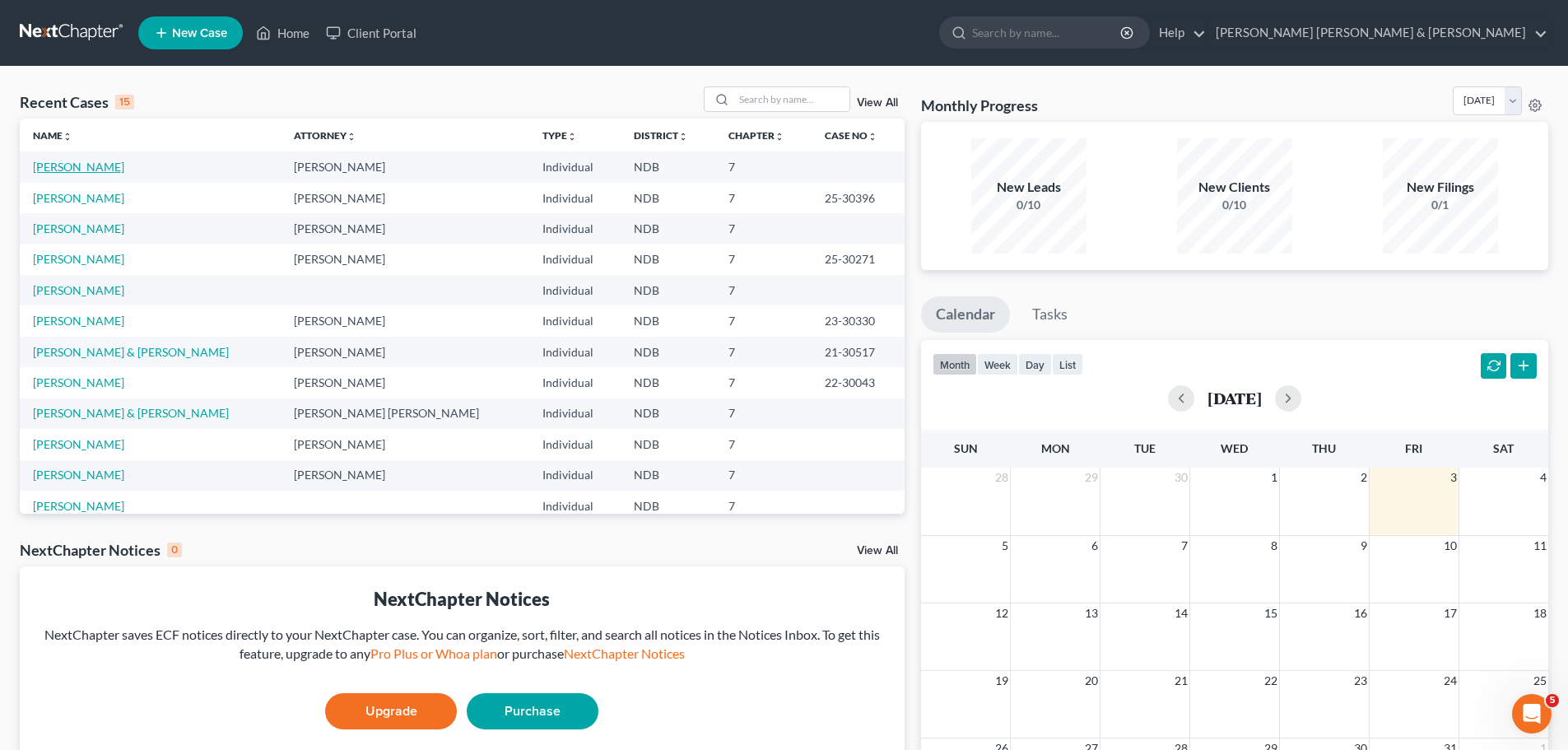
click at [77, 163] on link "[PERSON_NAME]" at bounding box center [79, 166] width 92 height 14
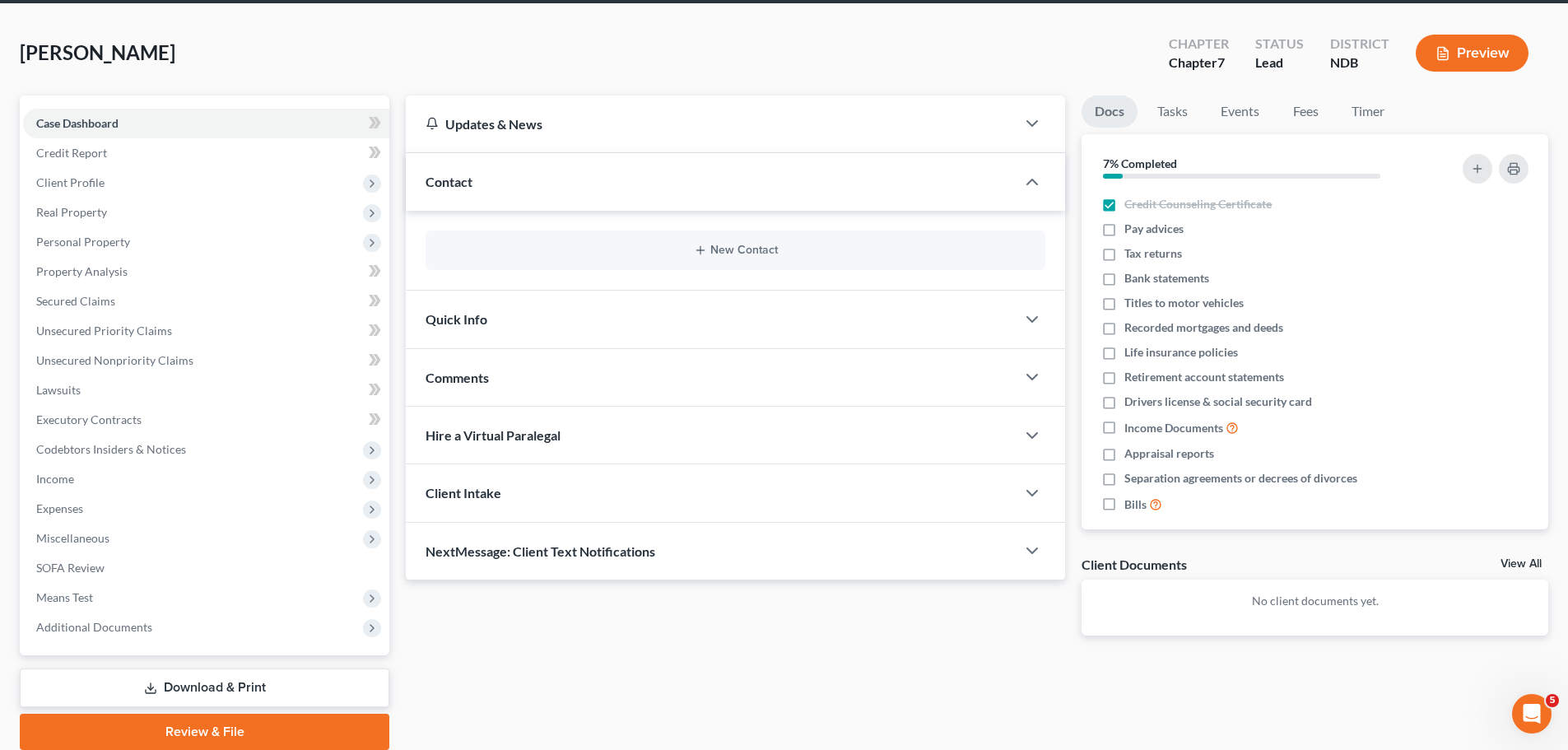
scroll to position [125, 0]
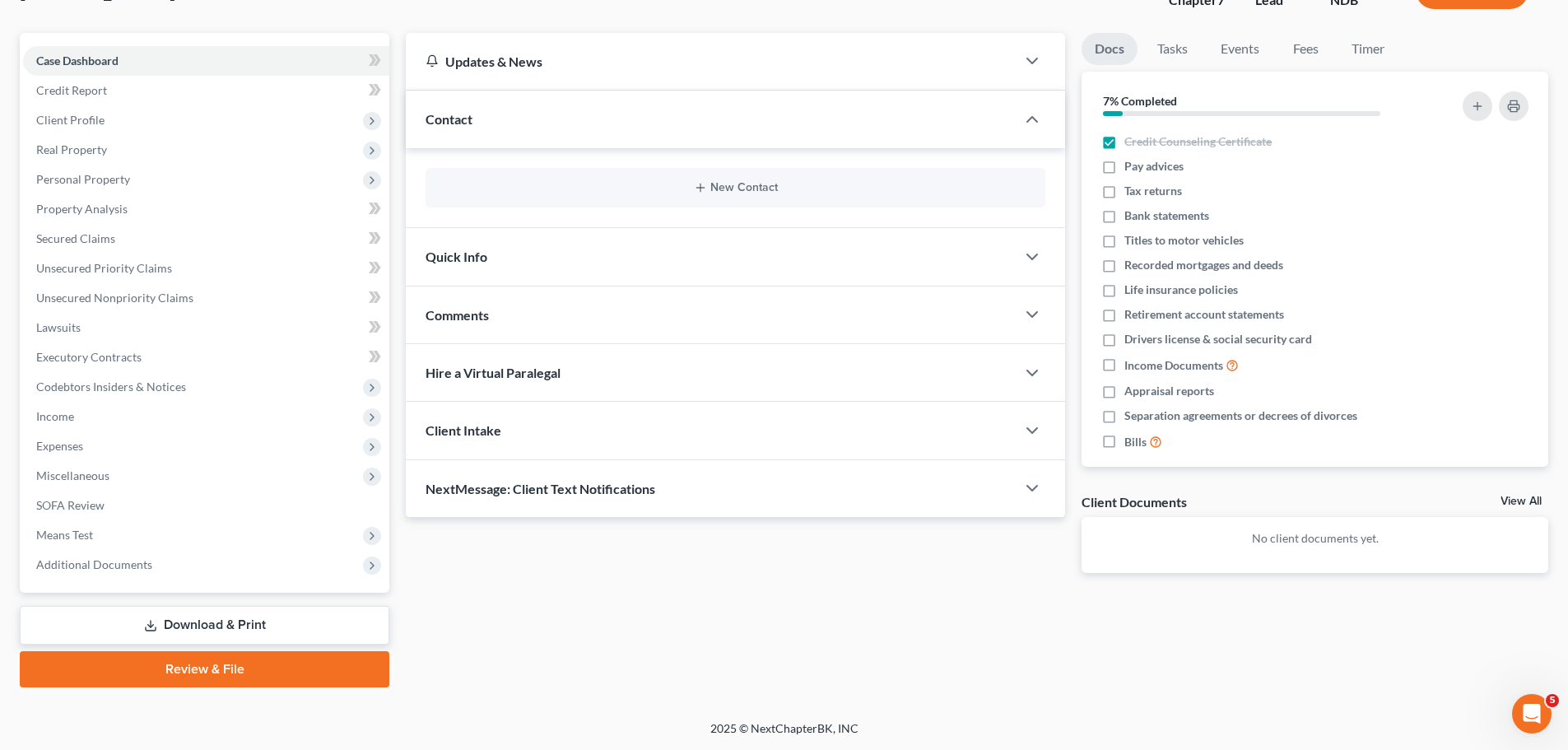
click at [207, 671] on link "Review & File" at bounding box center [204, 670] width 369 height 36
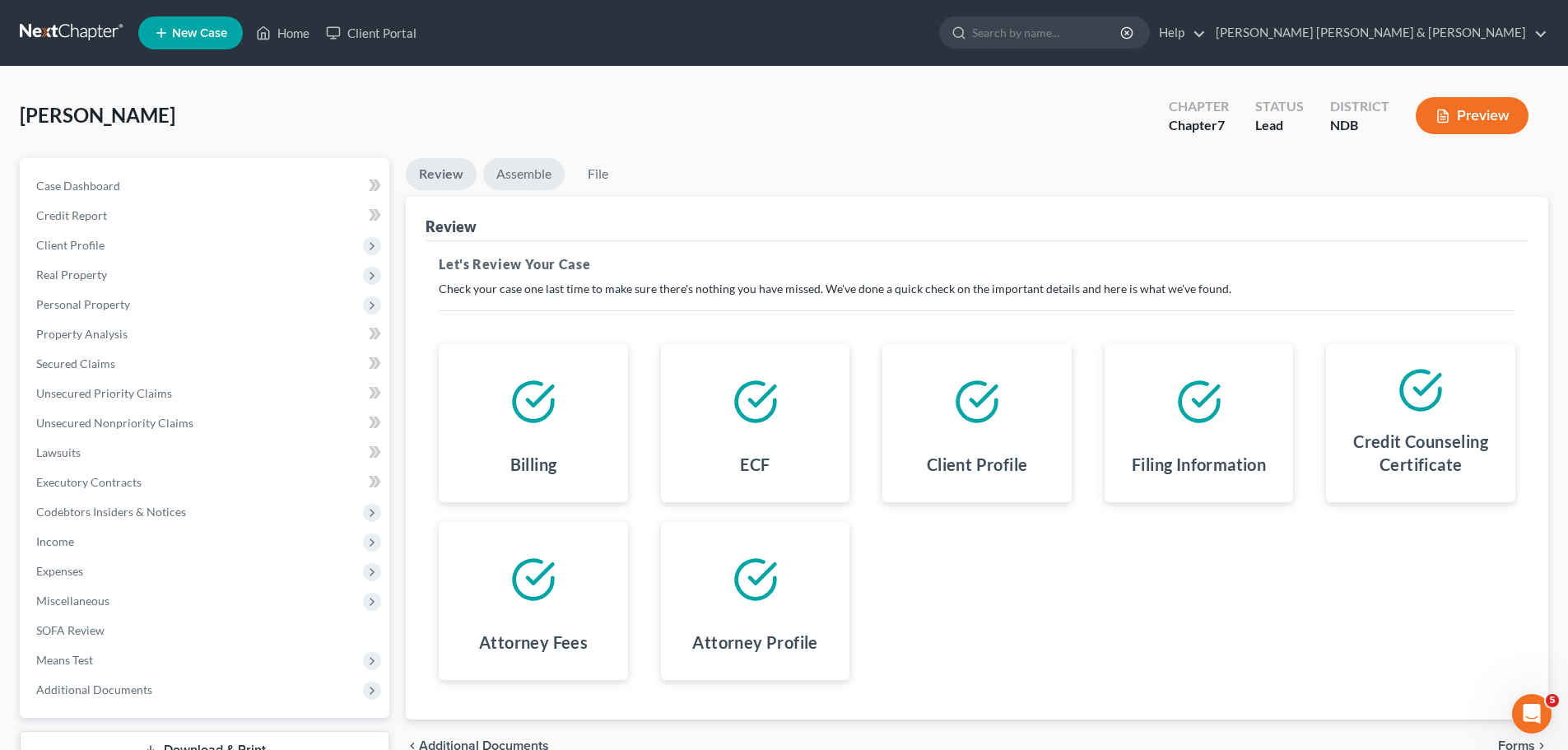
click at [495, 182] on link "Assemble" at bounding box center [524, 174] width 82 height 32
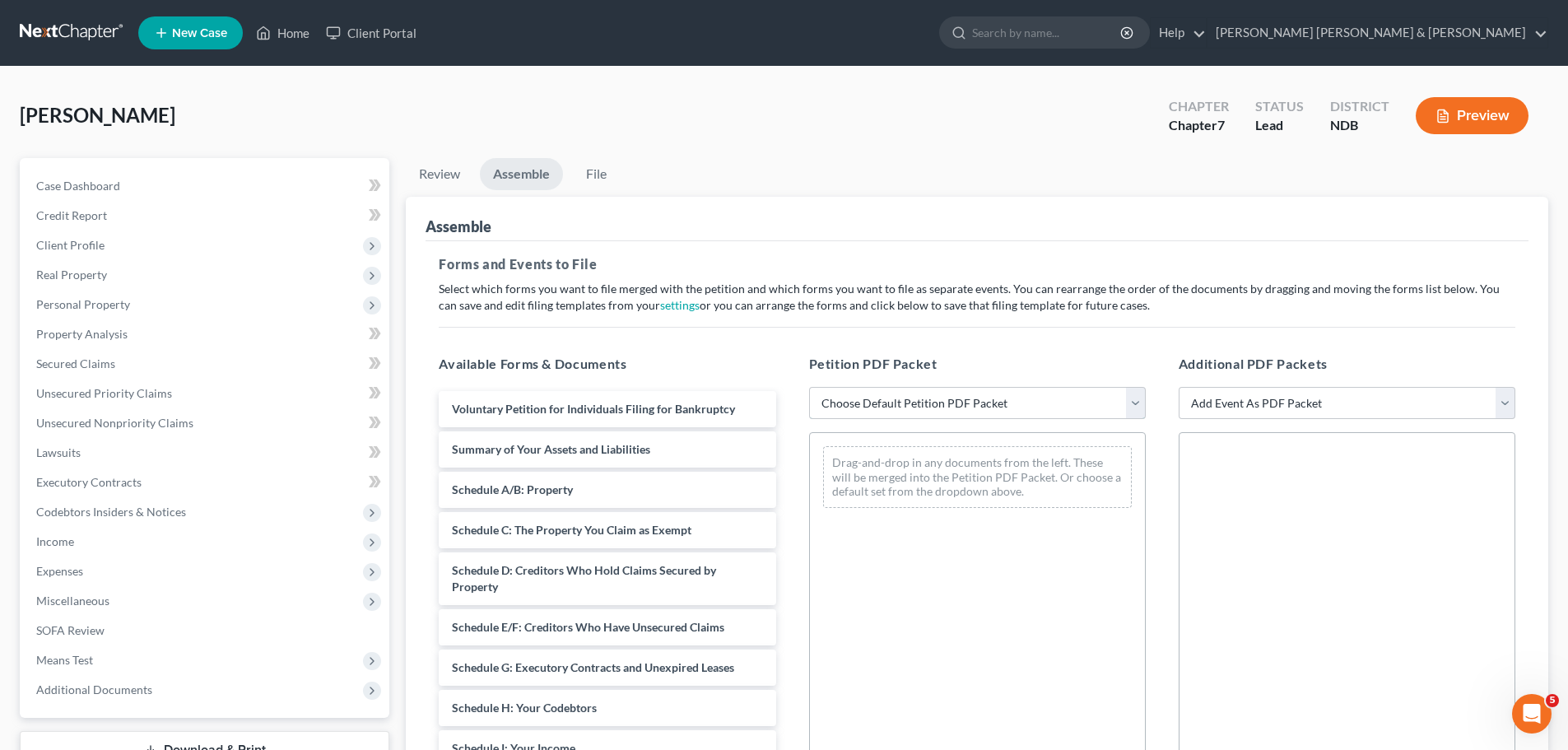
click at [921, 408] on select "Choose Default Petition PDF Packet Complete Bankruptcy Petition (all forms and …" at bounding box center [977, 404] width 336 height 33
select select "2"
click at [809, 387] on select "Choose Default Petition PDF Packet Complete Bankruptcy Petition (all forms and …" at bounding box center [977, 404] width 336 height 33
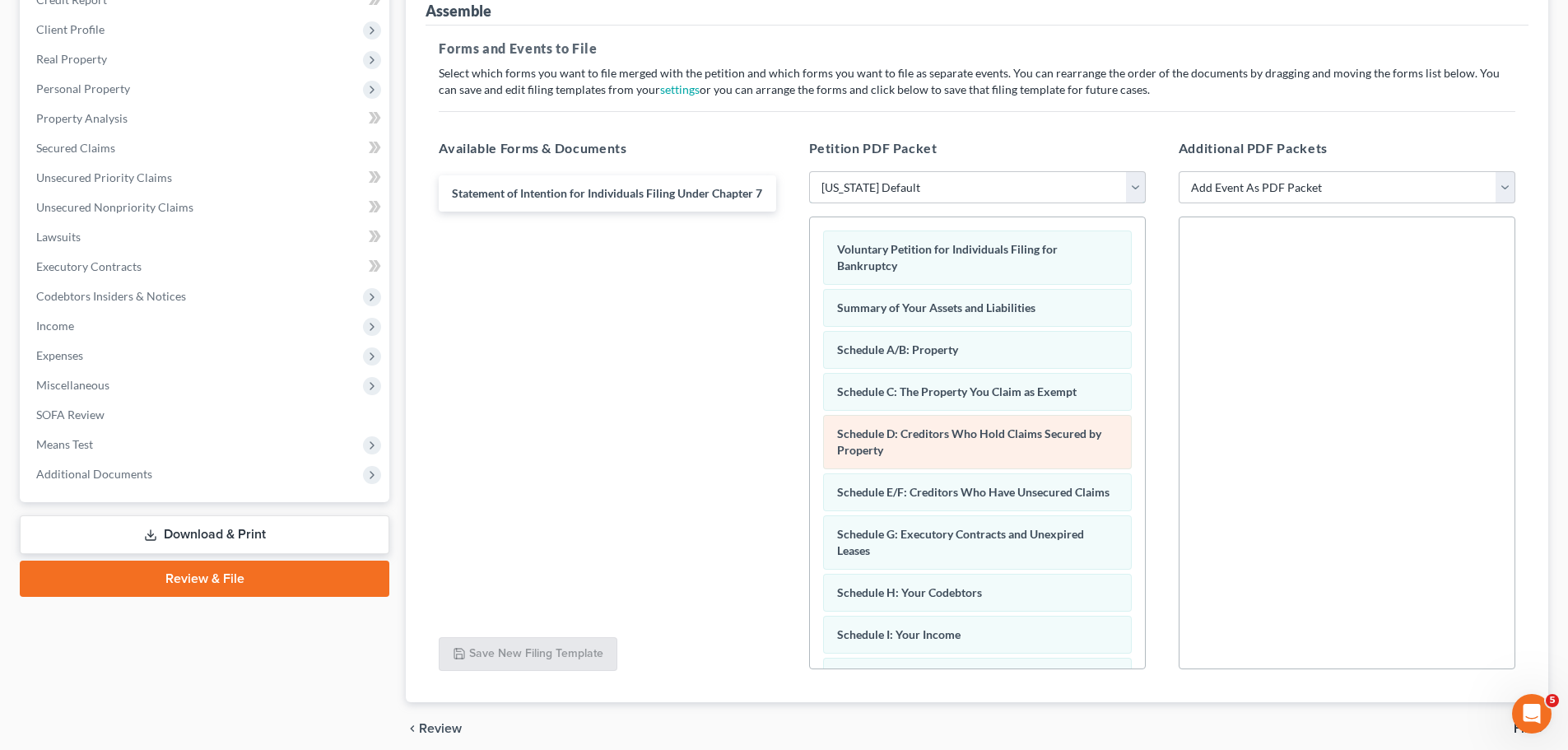
scroll to position [284, 0]
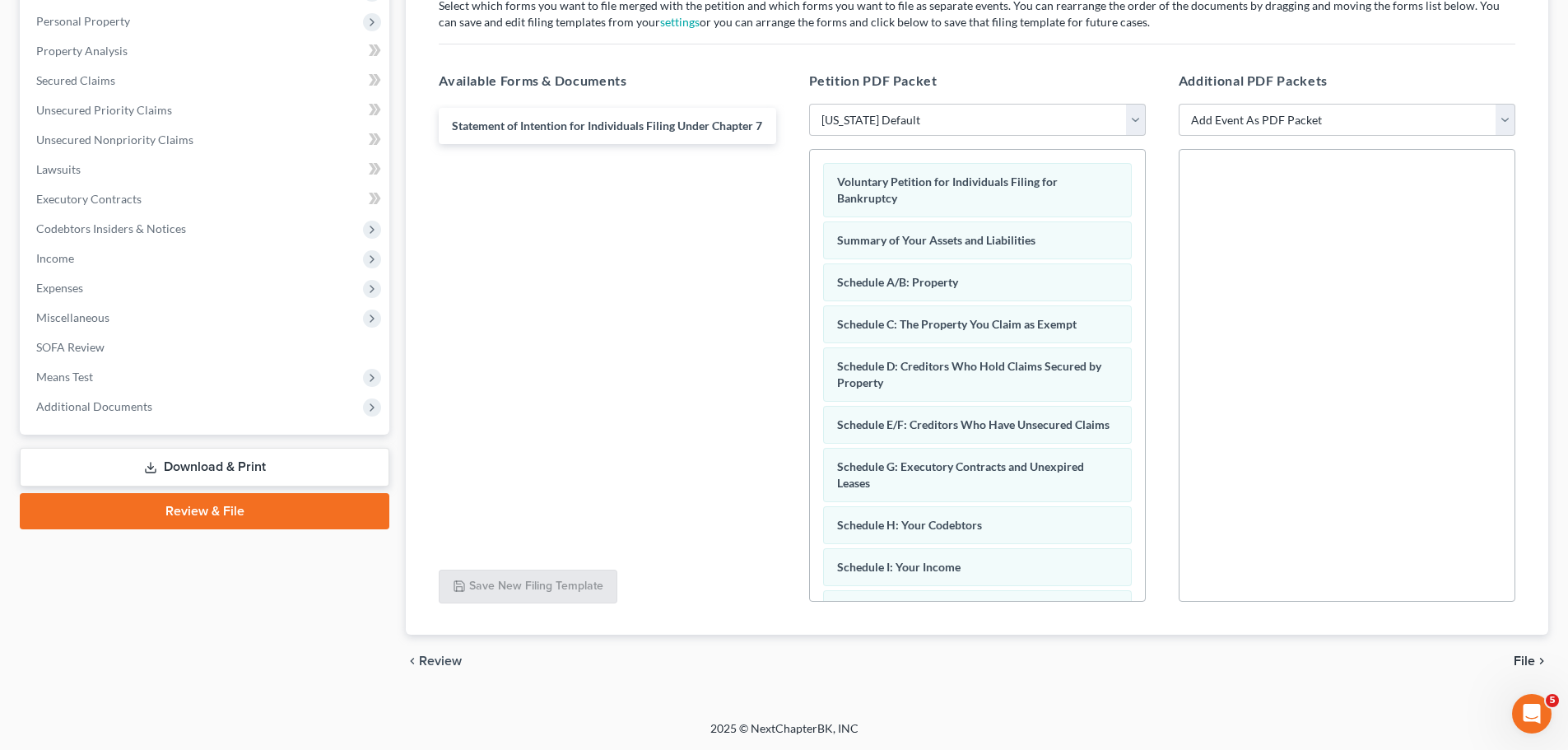
click at [1532, 661] on span "File" at bounding box center [1525, 662] width 21 height 13
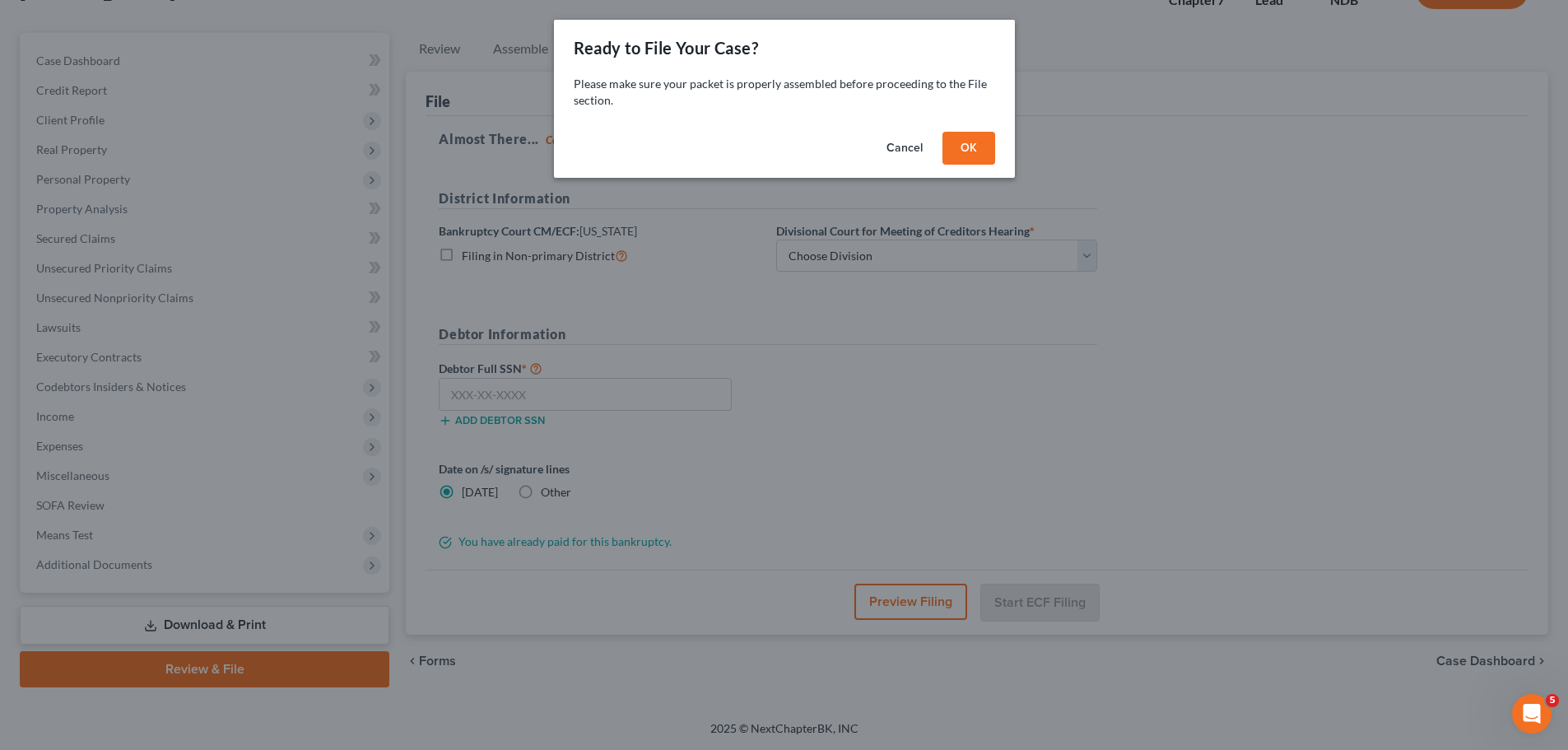
scroll to position [125, 0]
click at [965, 146] on button "OK" at bounding box center [975, 148] width 53 height 33
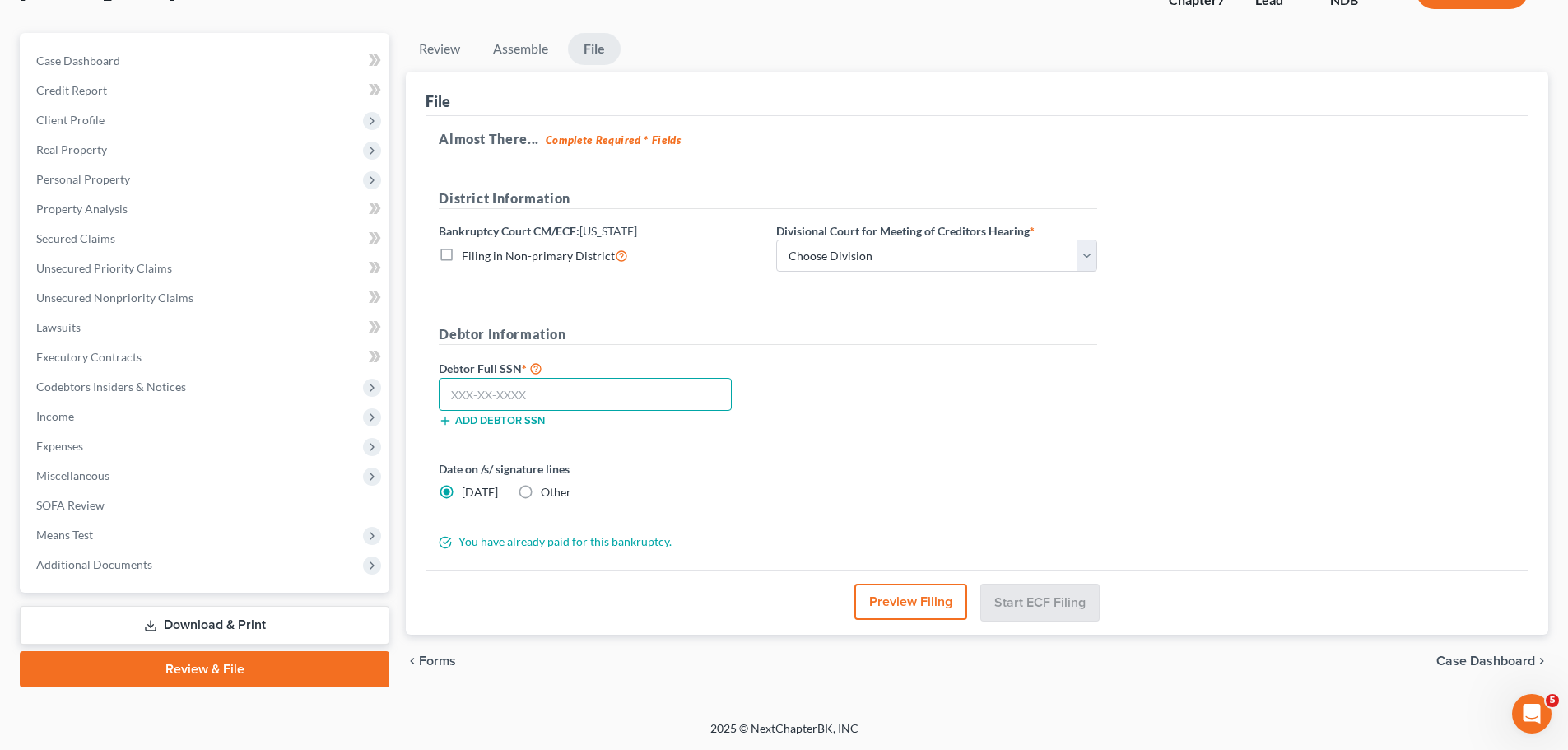
click at [578, 386] on input "text" at bounding box center [585, 394] width 293 height 33
type input "502-74-4363"
drag, startPoint x: 830, startPoint y: 249, endPoint x: 837, endPoint y: 327, distance: 78.3
click at [830, 249] on select "Choose Division Fargo" at bounding box center [937, 256] width 321 height 33
select select "0"
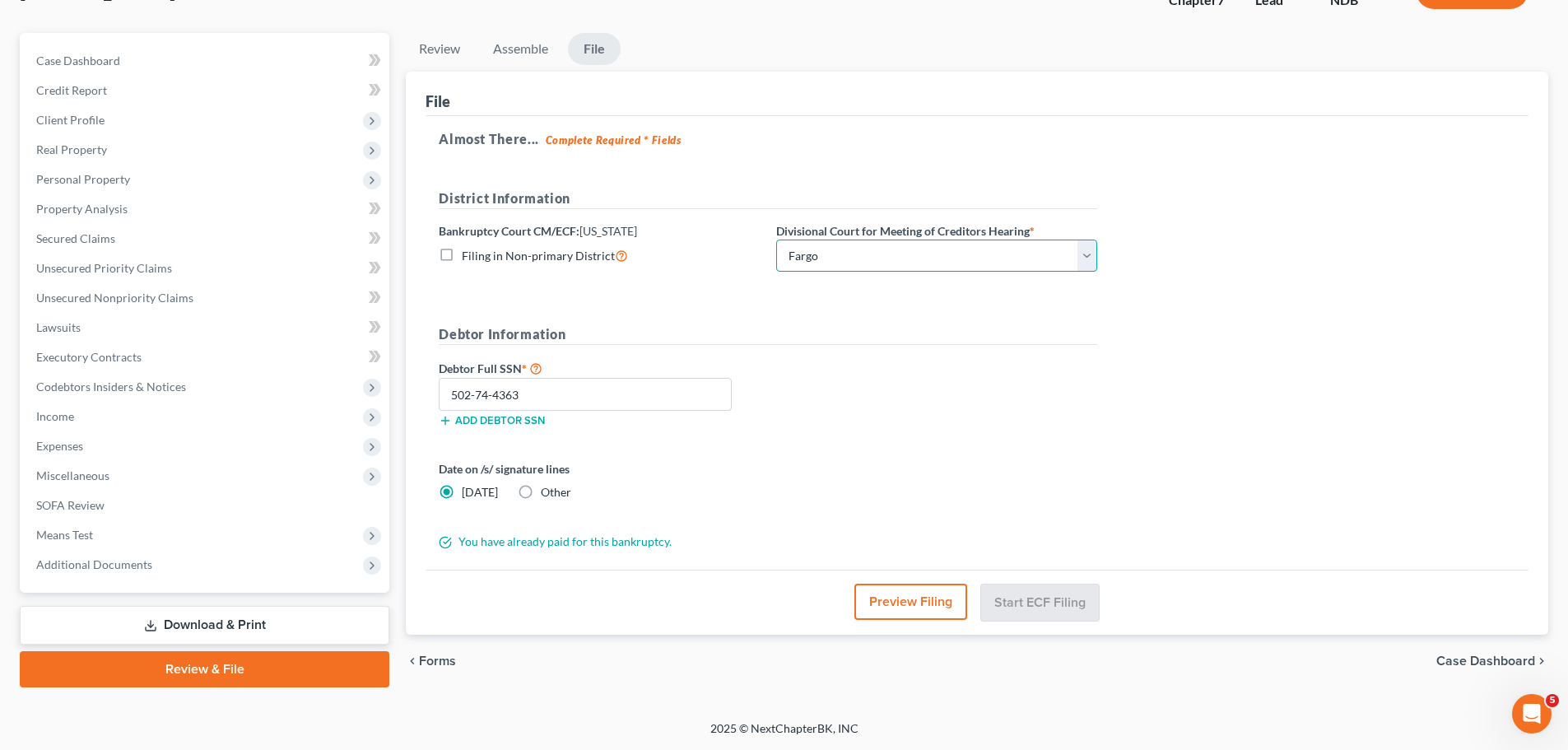
click at [776, 240] on select "Choose Division Fargo" at bounding box center [937, 256] width 321 height 33
click at [1047, 600] on button "Start ECF Filing" at bounding box center [1040, 602] width 117 height 36
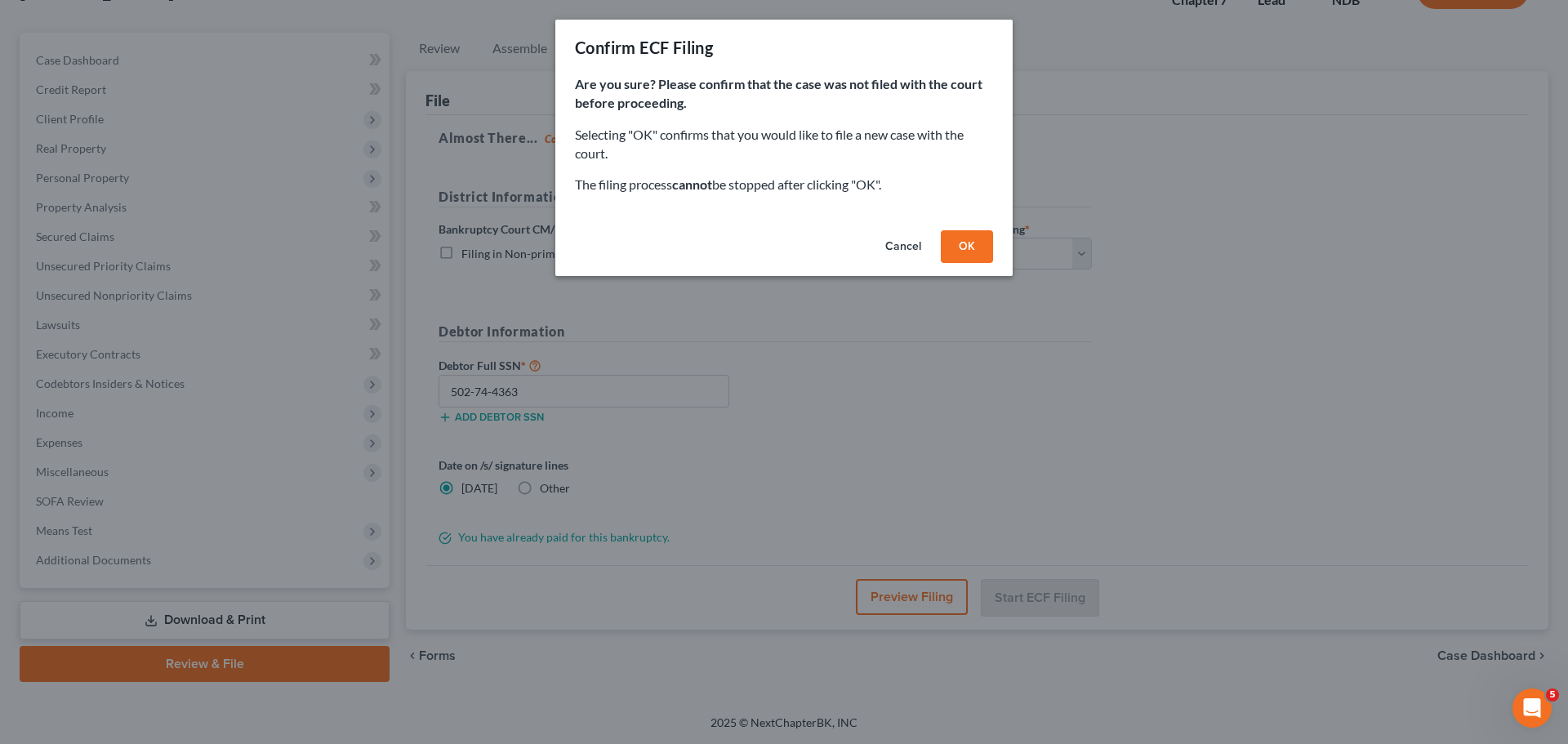
click at [968, 240] on button "OK" at bounding box center [967, 247] width 52 height 33
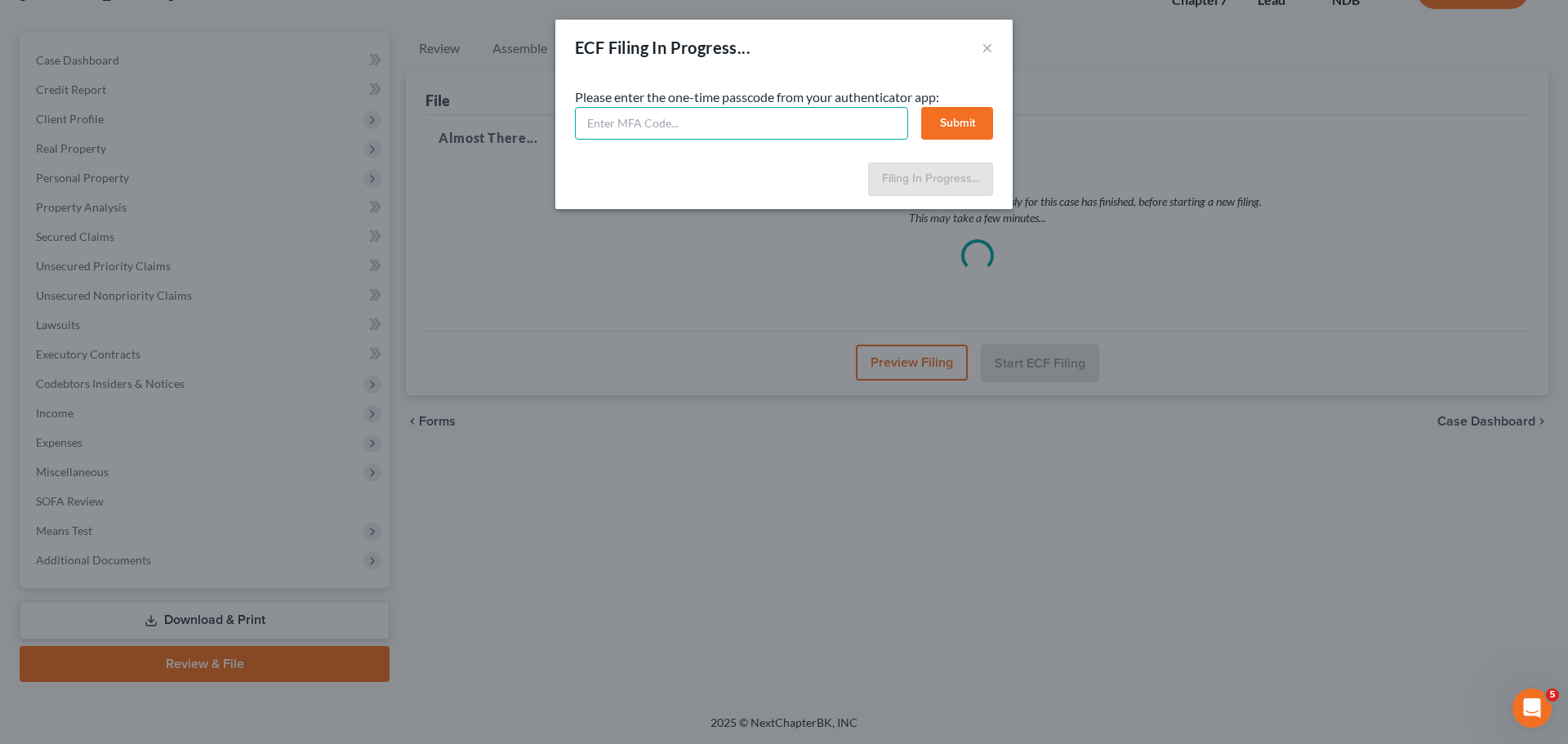
click at [677, 123] on input "text" at bounding box center [741, 123] width 333 height 33
type input "094082"
click at [951, 130] on button "Submit" at bounding box center [958, 123] width 72 height 33
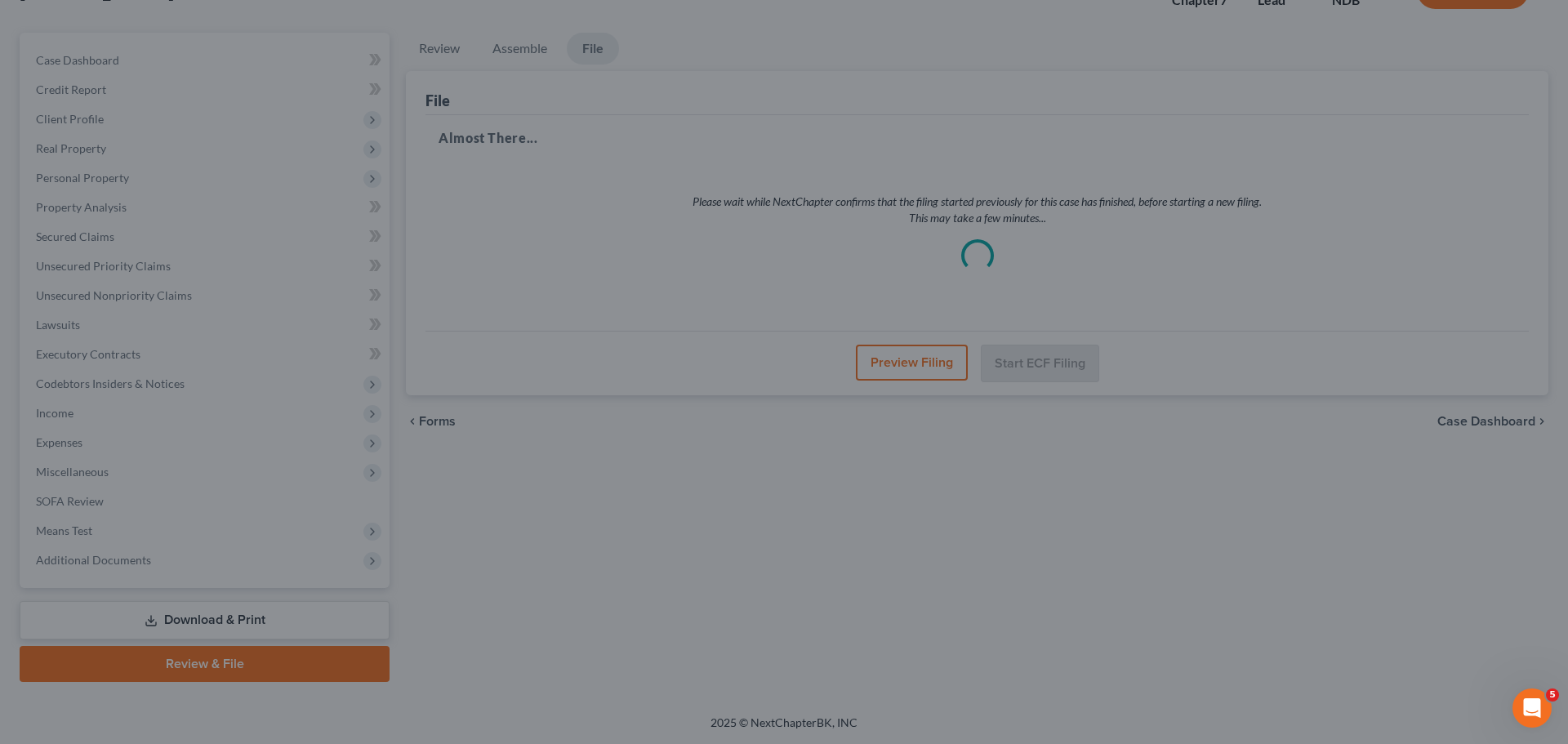
select select "0"
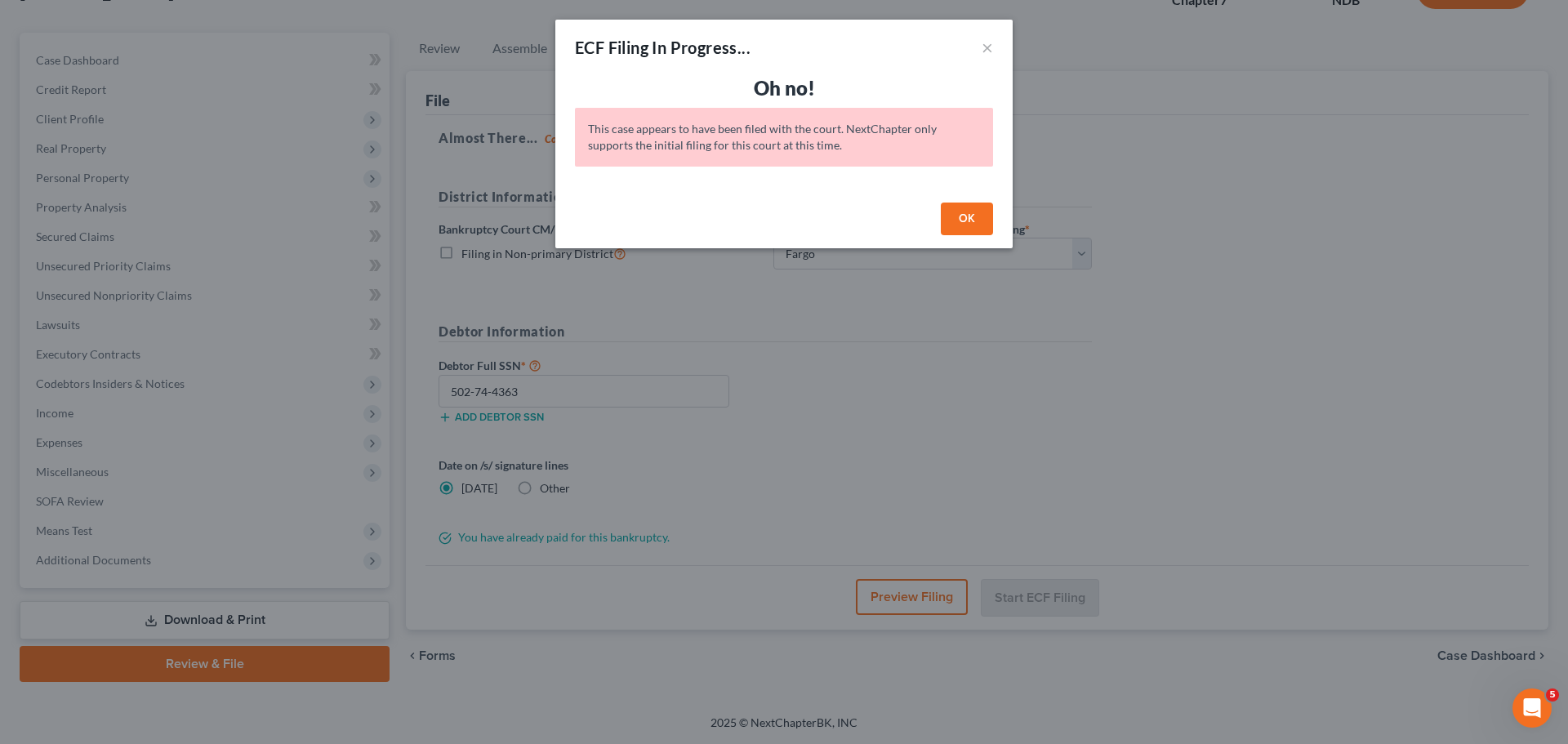
click at [964, 213] on button "OK" at bounding box center [967, 219] width 52 height 33
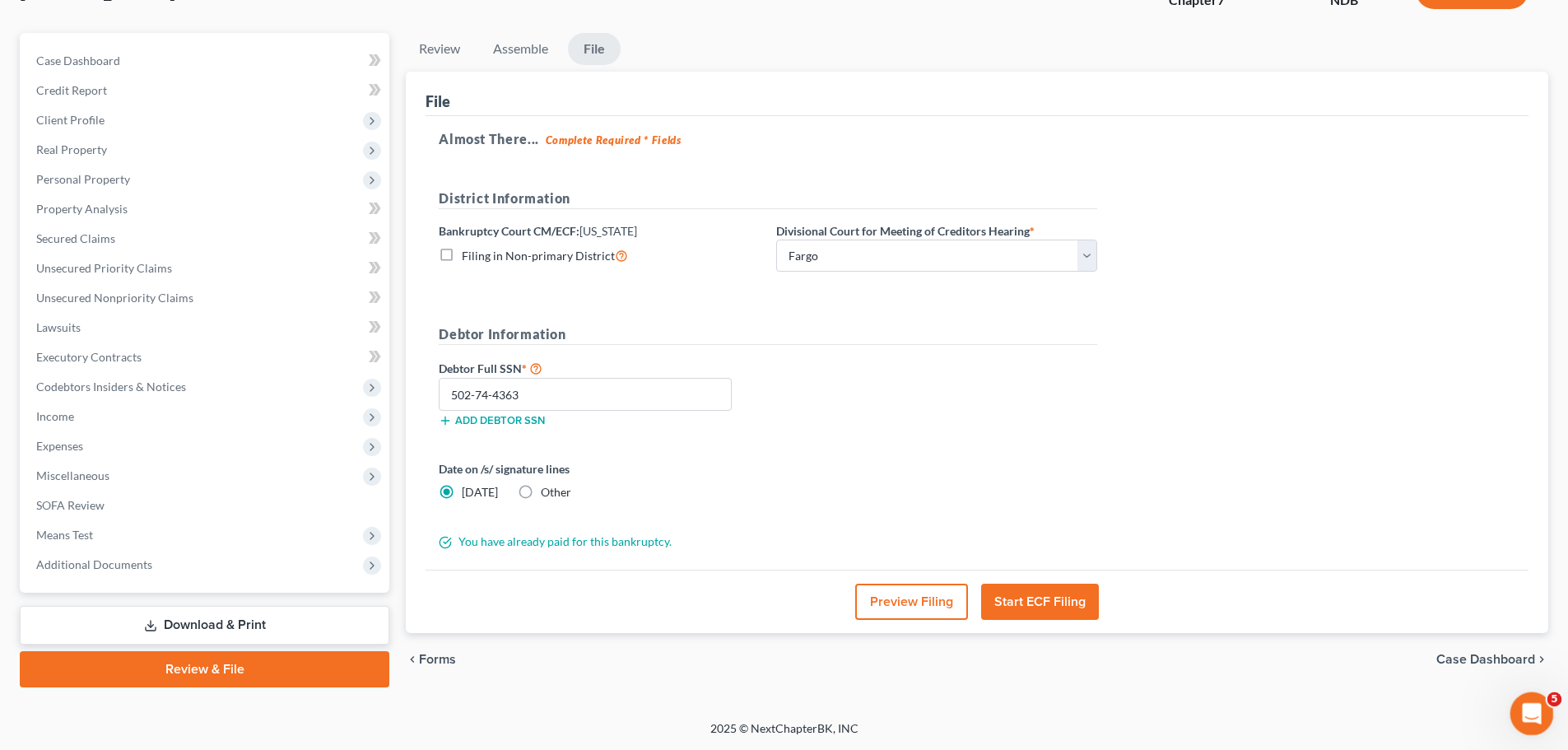
click at [1530, 700] on icon "Open Intercom Messenger" at bounding box center [1530, 712] width 27 height 27
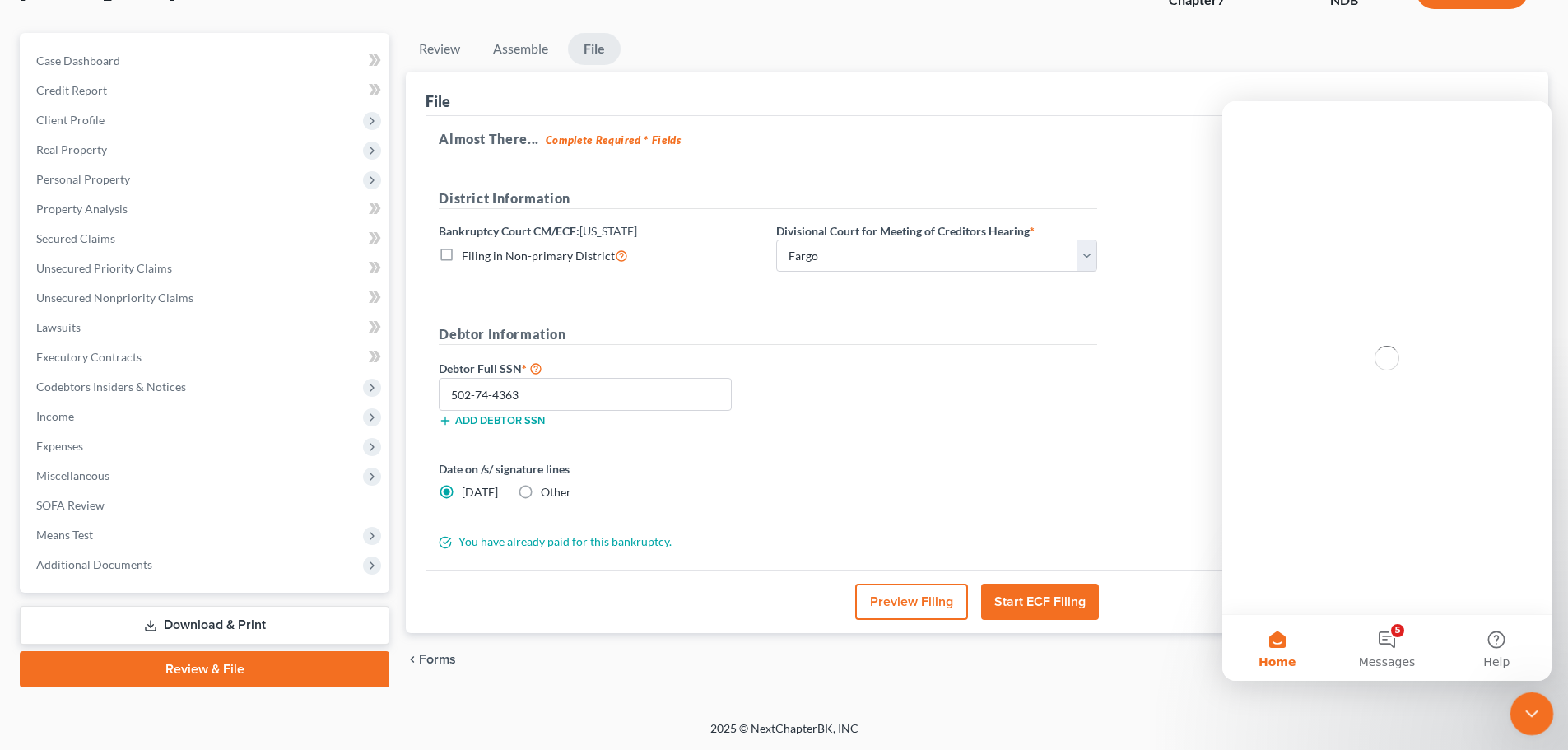
scroll to position [0, 0]
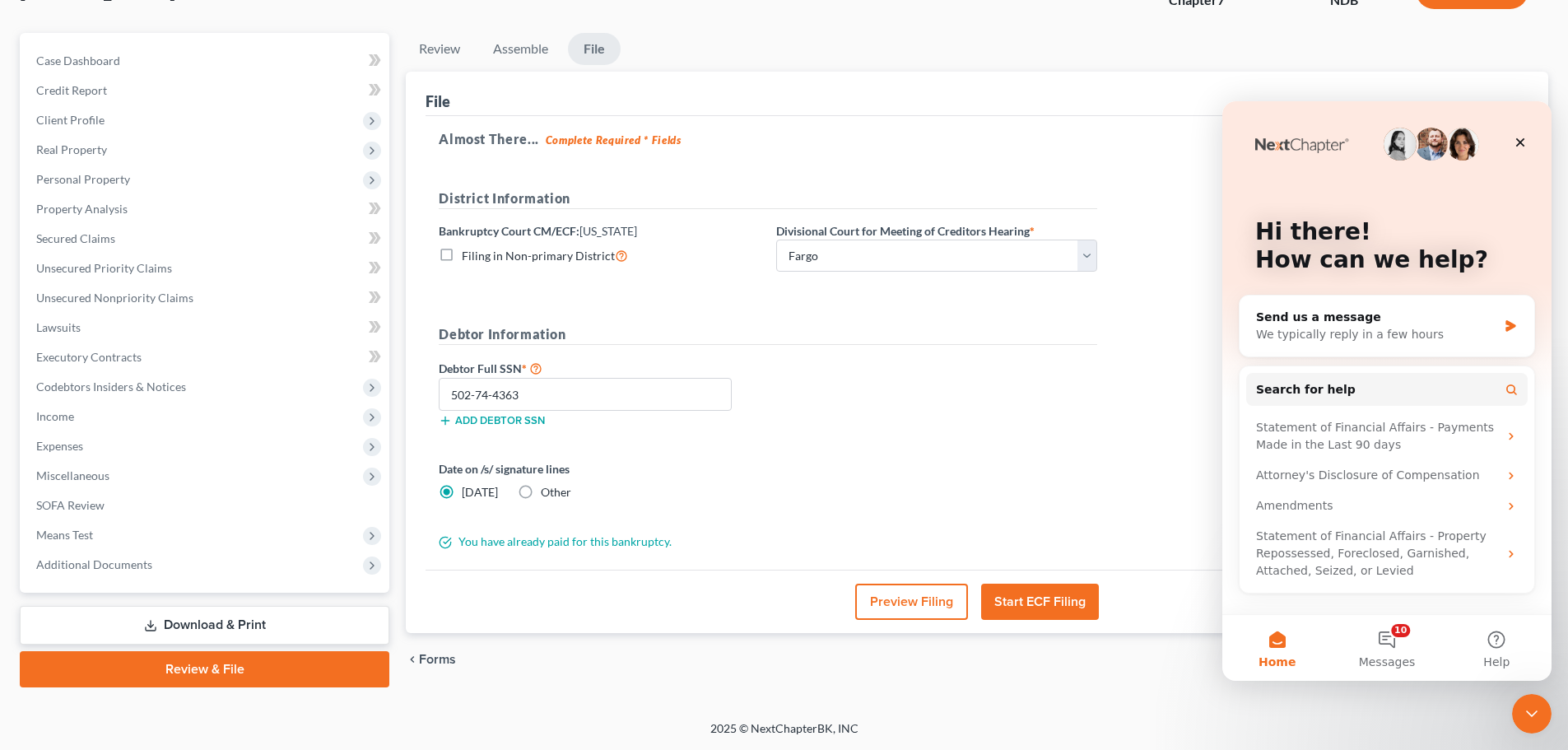
click at [641, 681] on div "chevron_left Forms Case Dashboard chevron_right" at bounding box center [977, 660] width 1142 height 53
click at [159, 564] on span "Additional Documents" at bounding box center [206, 565] width 366 height 30
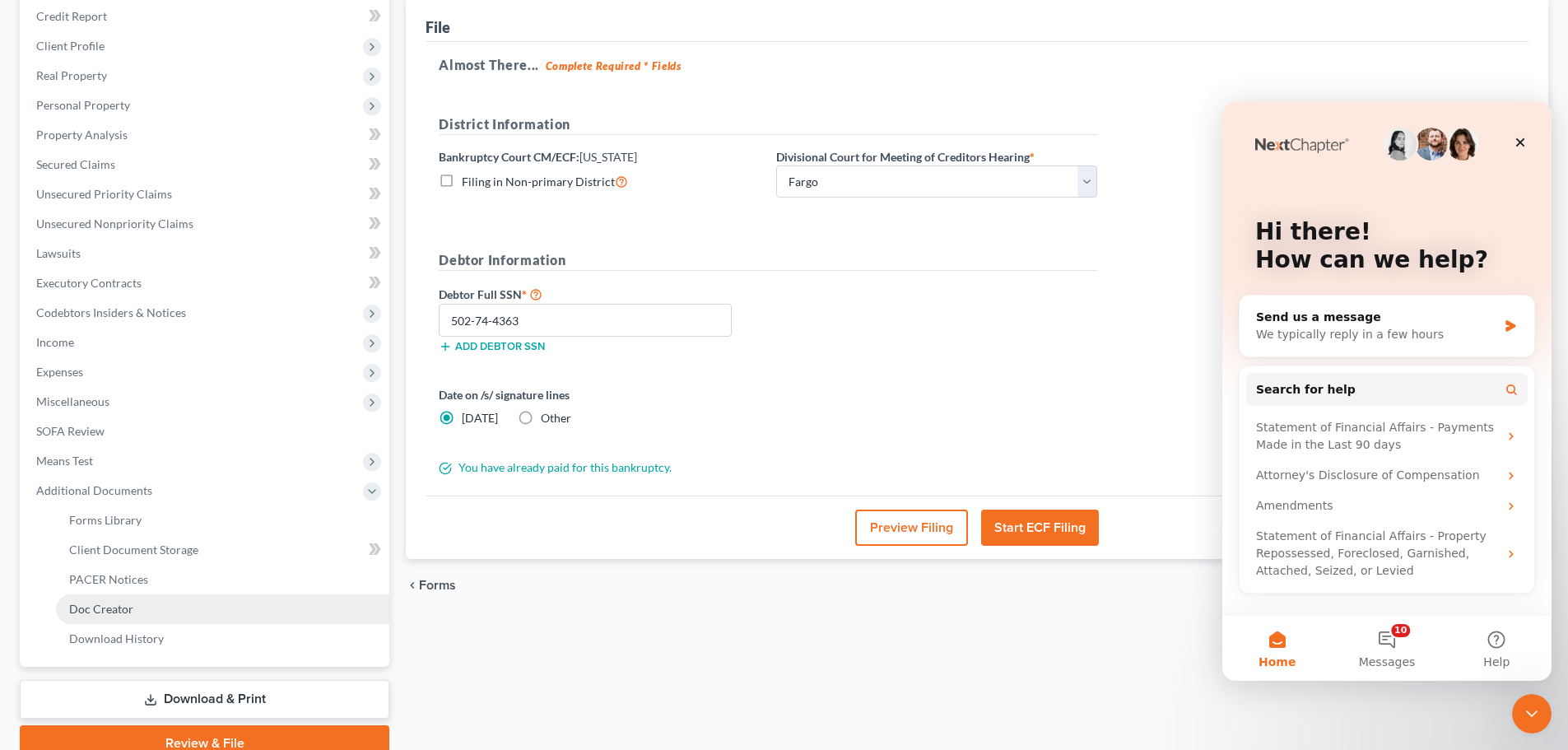
scroll to position [274, 0]
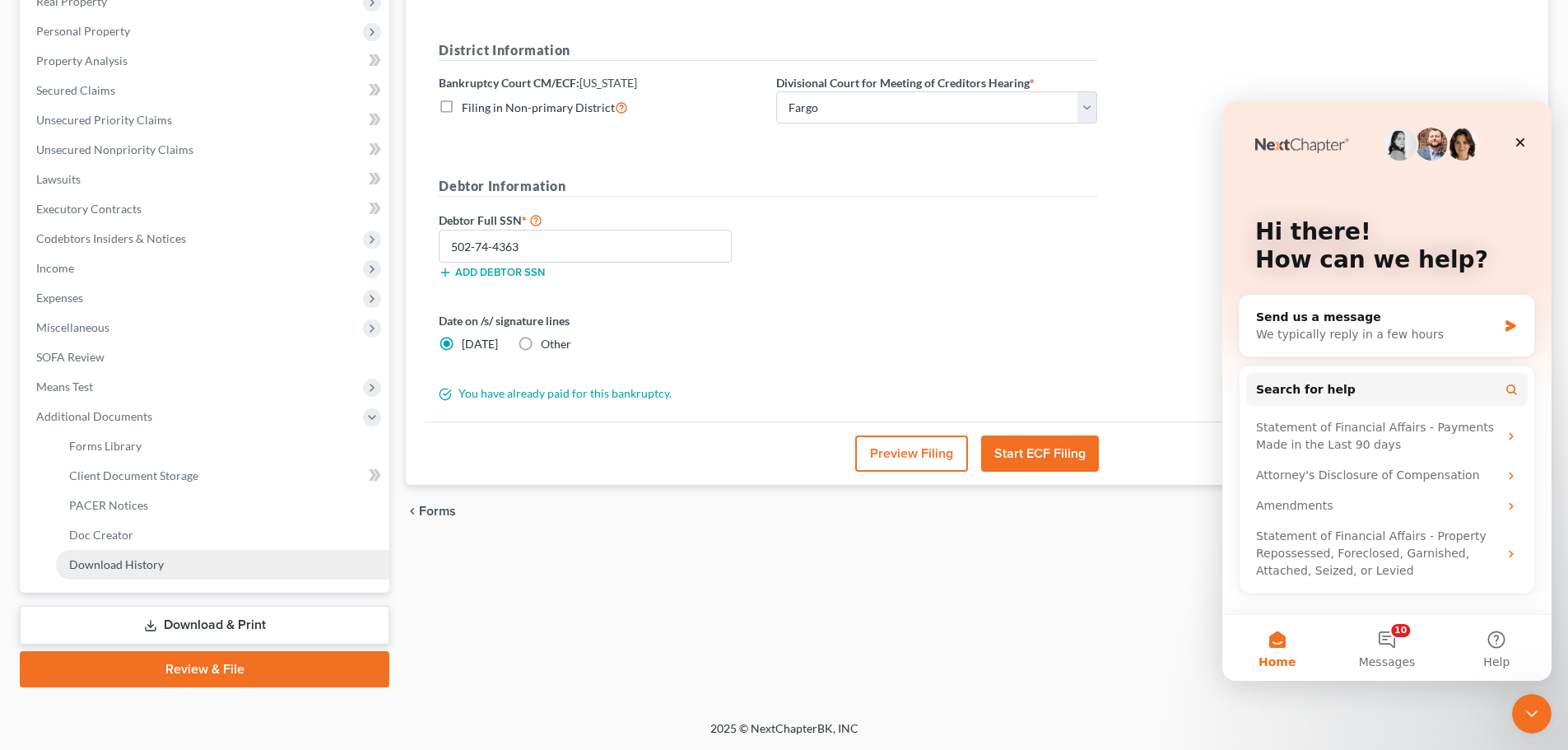
click at [118, 567] on span "Download History" at bounding box center [117, 564] width 95 height 14
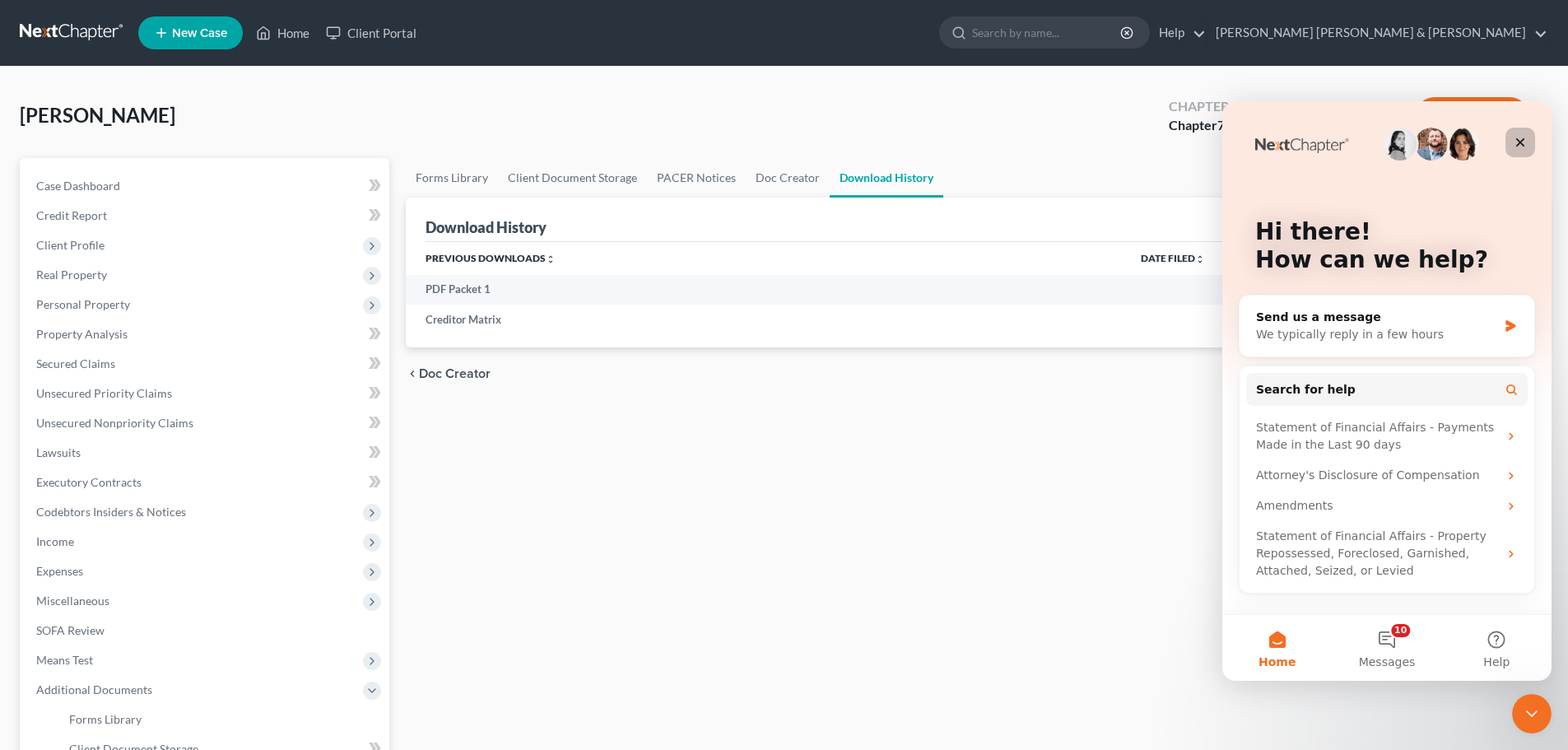
click at [1520, 138] on icon "Close" at bounding box center [1521, 142] width 13 height 13
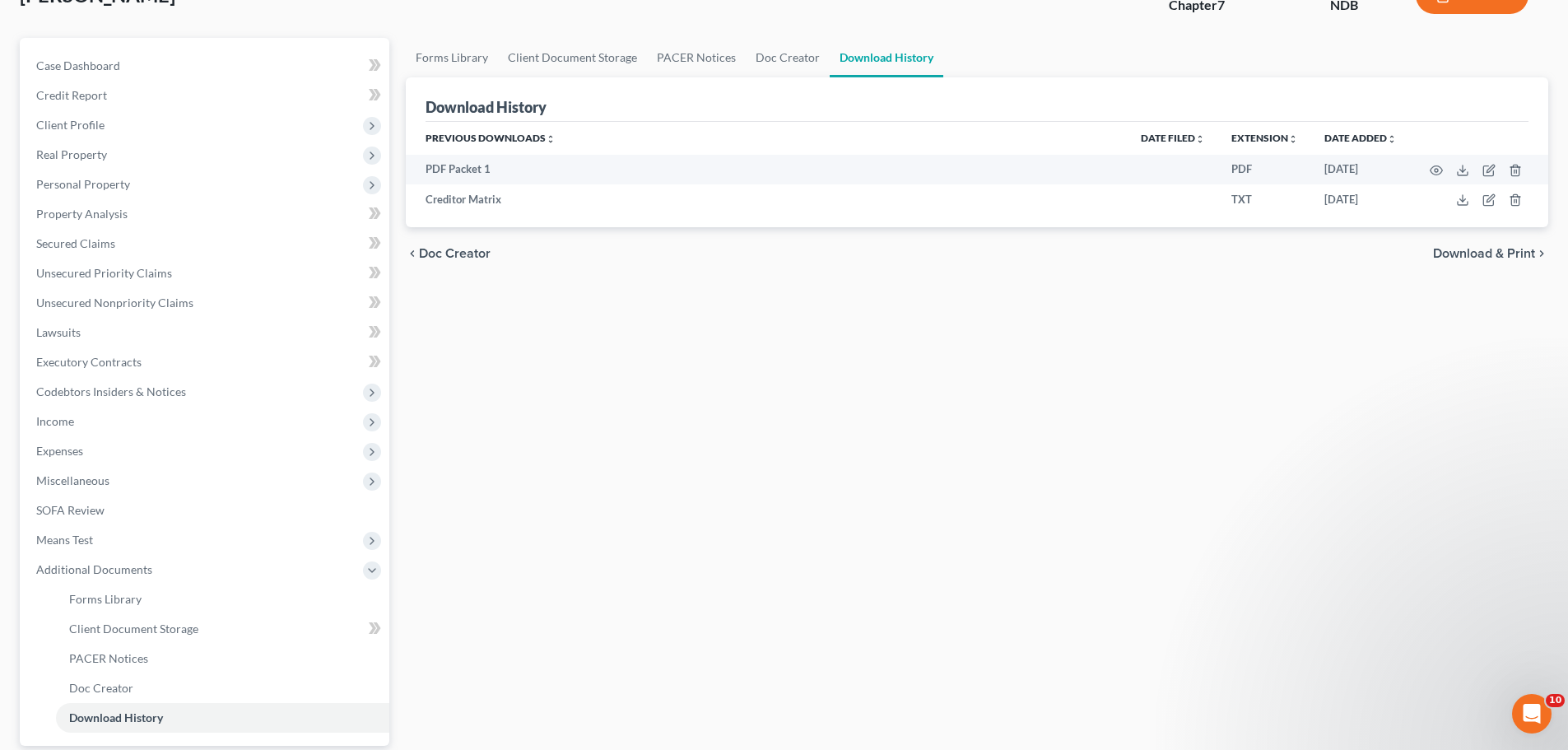
scroll to position [274, 0]
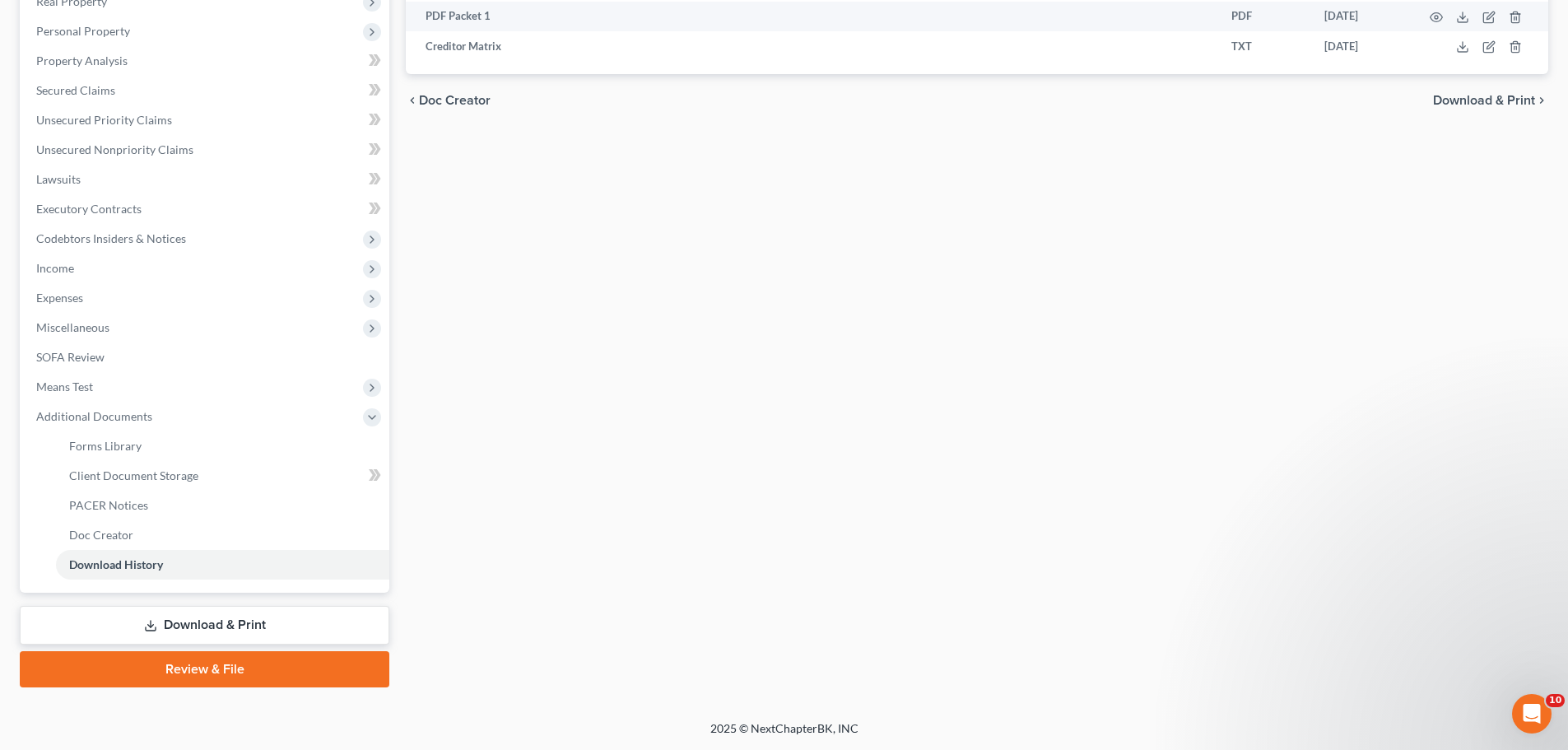
click at [222, 623] on link "Download & Print" at bounding box center [204, 625] width 369 height 39
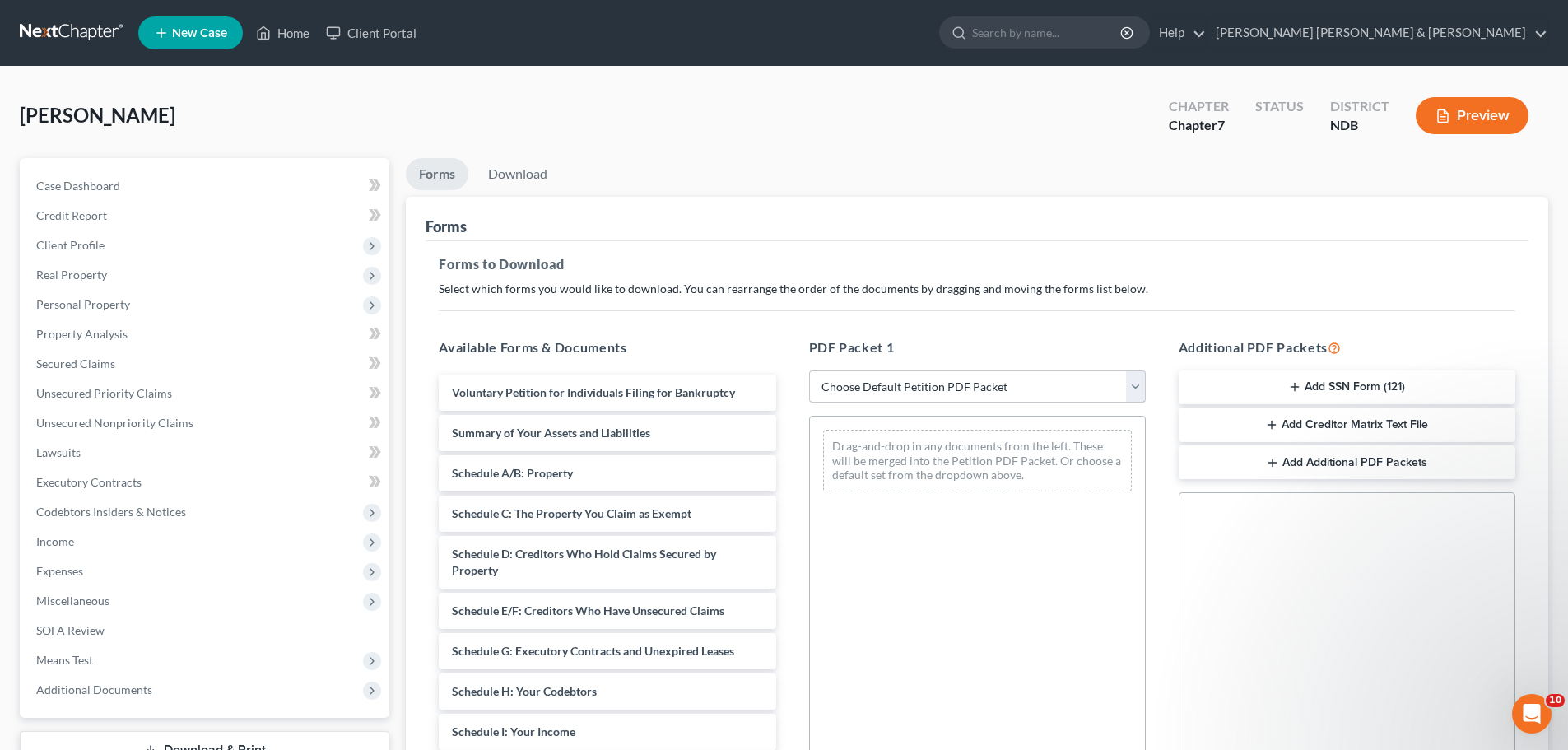
drag, startPoint x: 929, startPoint y: 384, endPoint x: 927, endPoint y: 402, distance: 18.1
click at [929, 384] on select "Choose Default Petition PDF Packet Complete Bankruptcy Petition (all forms and …" at bounding box center [977, 387] width 336 height 33
select select "5"
click at [809, 370] on select "Choose Default Petition PDF Packet Complete Bankruptcy Petition (all forms and …" at bounding box center [977, 387] width 336 height 33
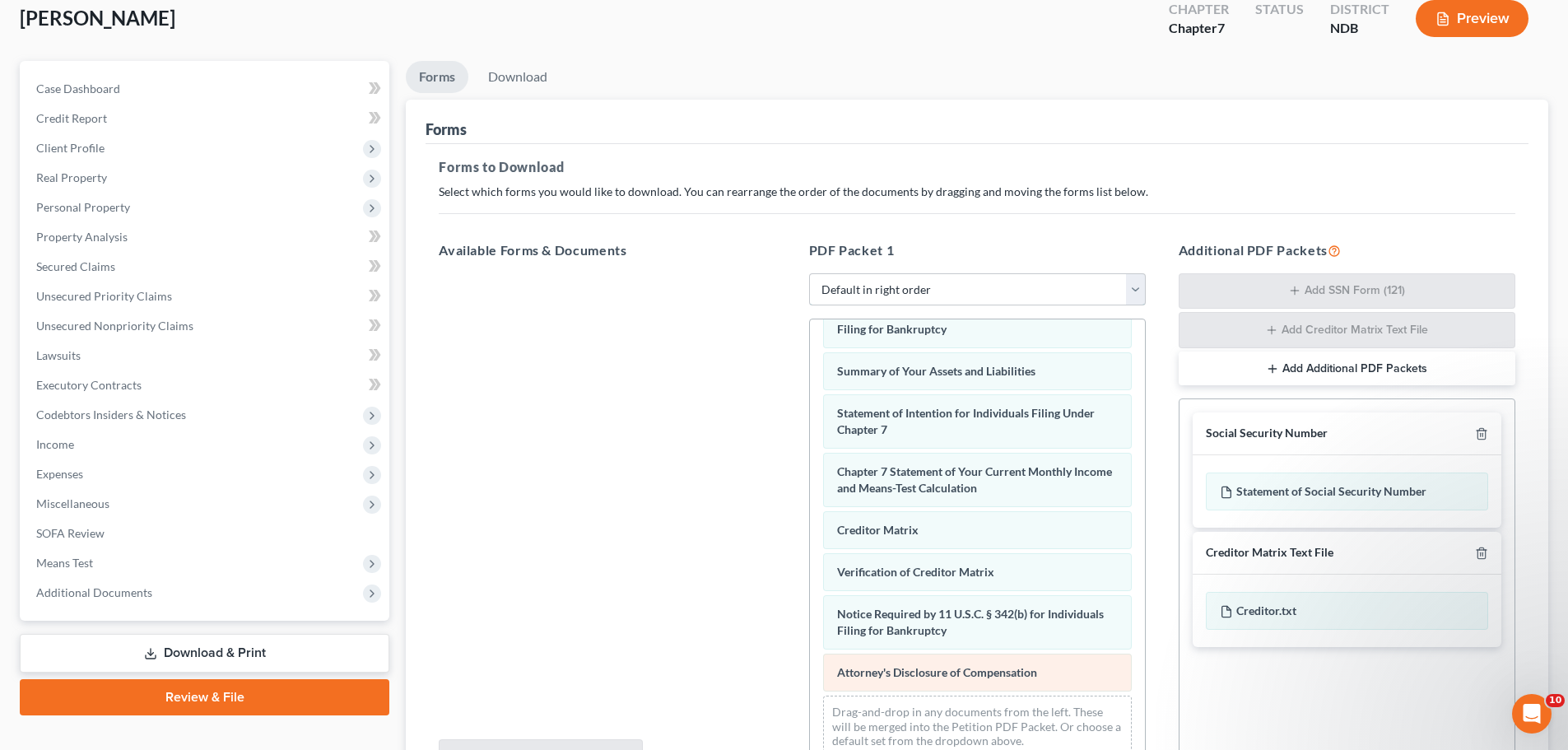
scroll to position [269, 0]
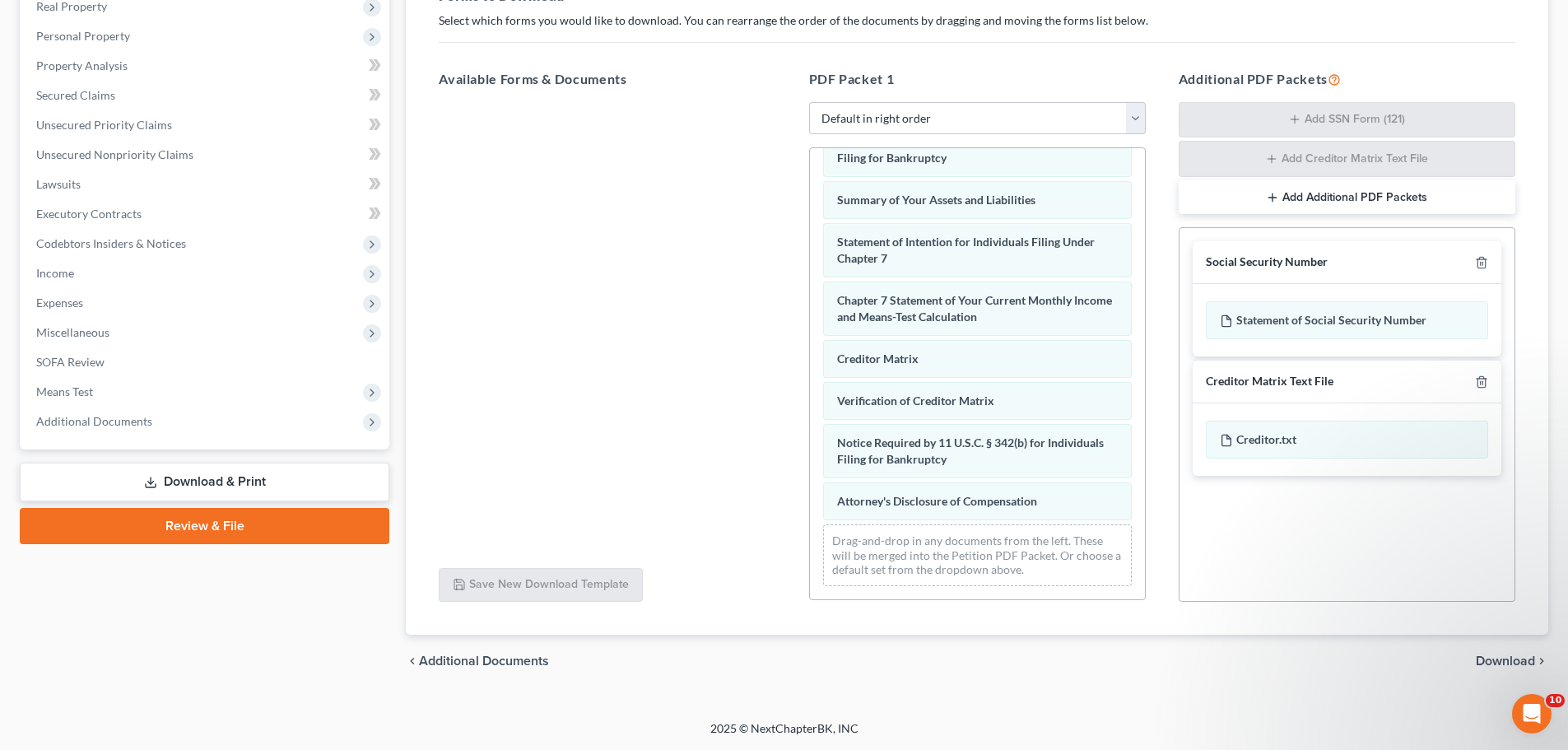
click at [1517, 657] on span "Download" at bounding box center [1506, 662] width 60 height 13
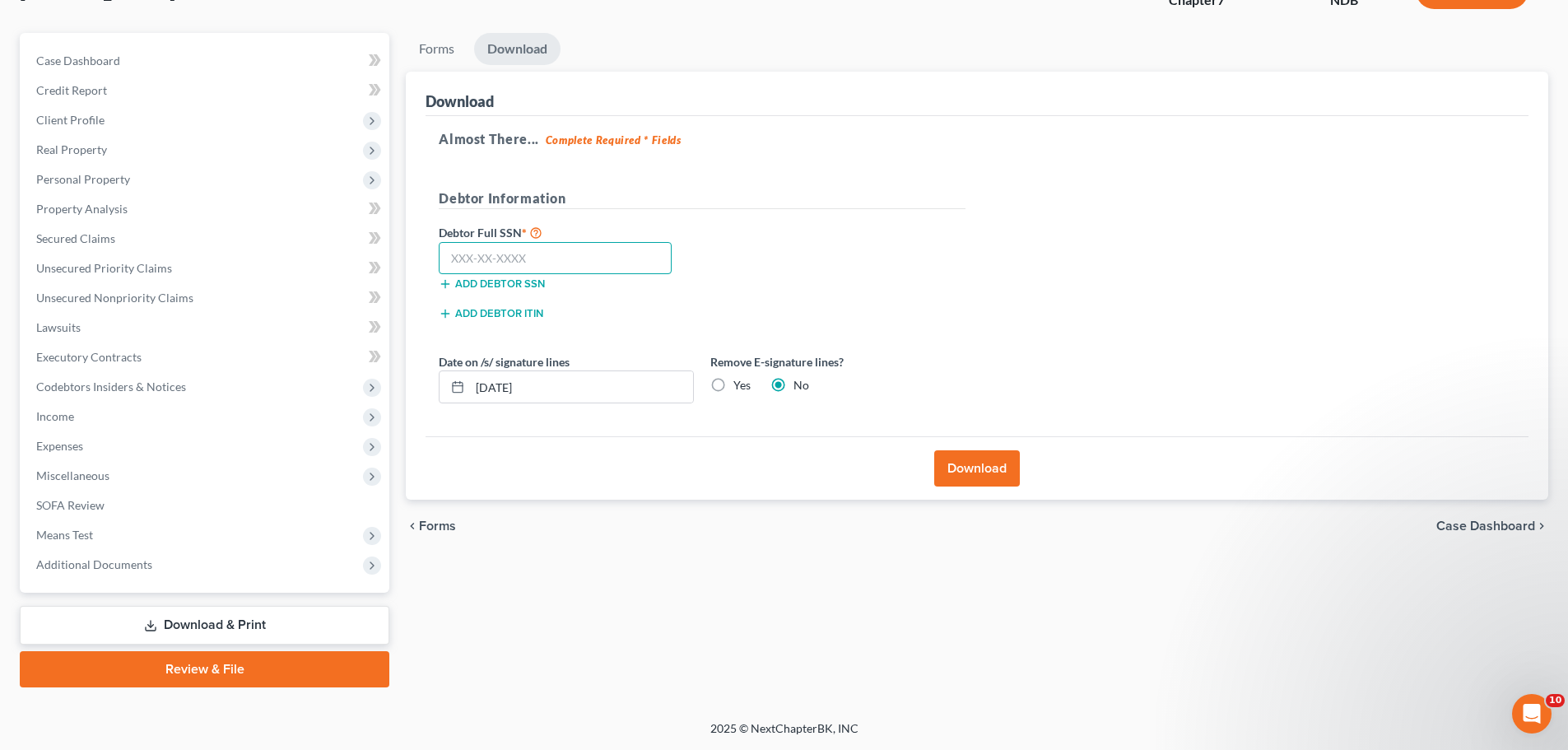
click at [579, 259] on input "text" at bounding box center [555, 259] width 233 height 33
type input "502-74-4363"
click at [982, 469] on button "Download" at bounding box center [977, 469] width 86 height 36
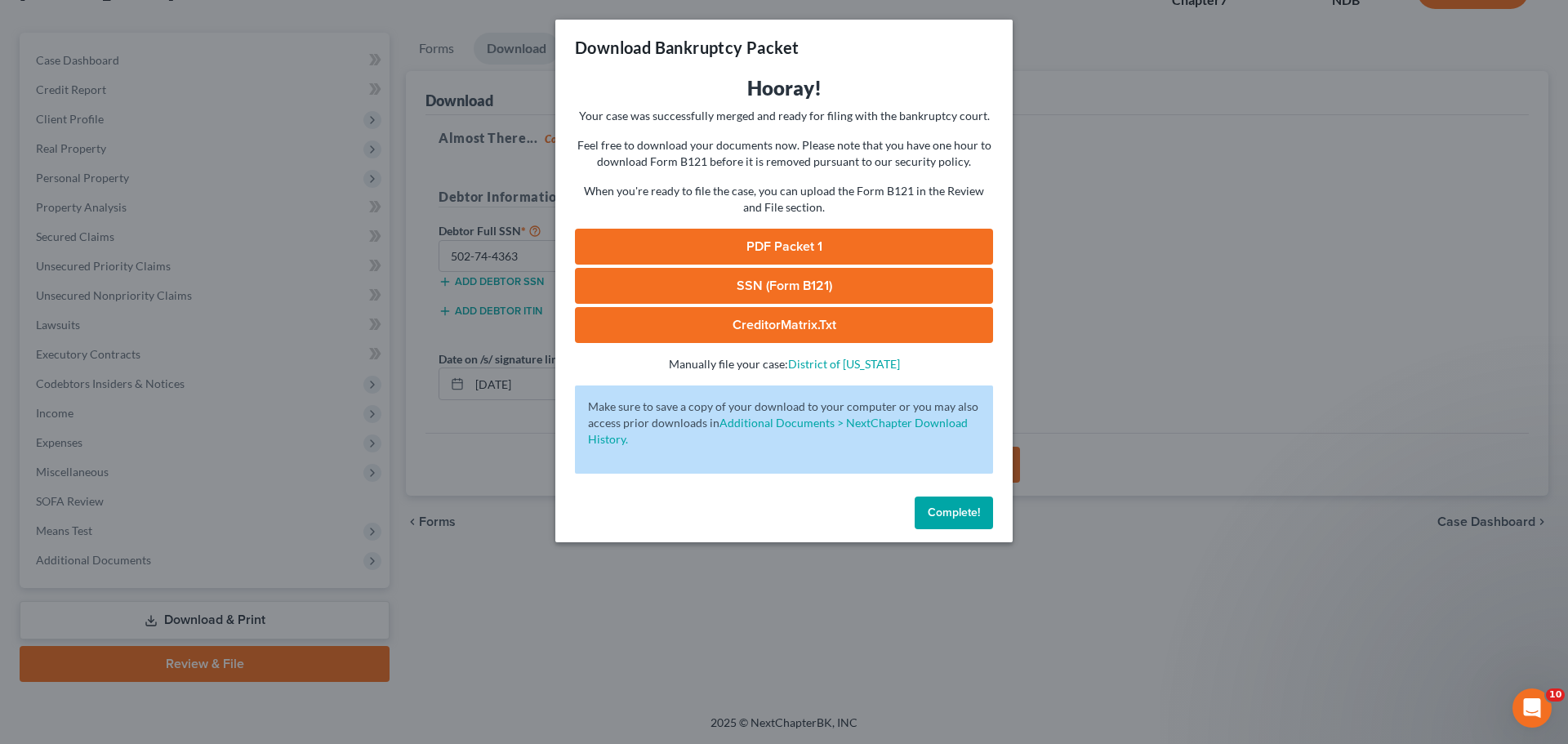
click at [793, 241] on link "PDF Packet 1" at bounding box center [784, 247] width 418 height 36
click at [932, 511] on span "Complete!" at bounding box center [954, 513] width 52 height 14
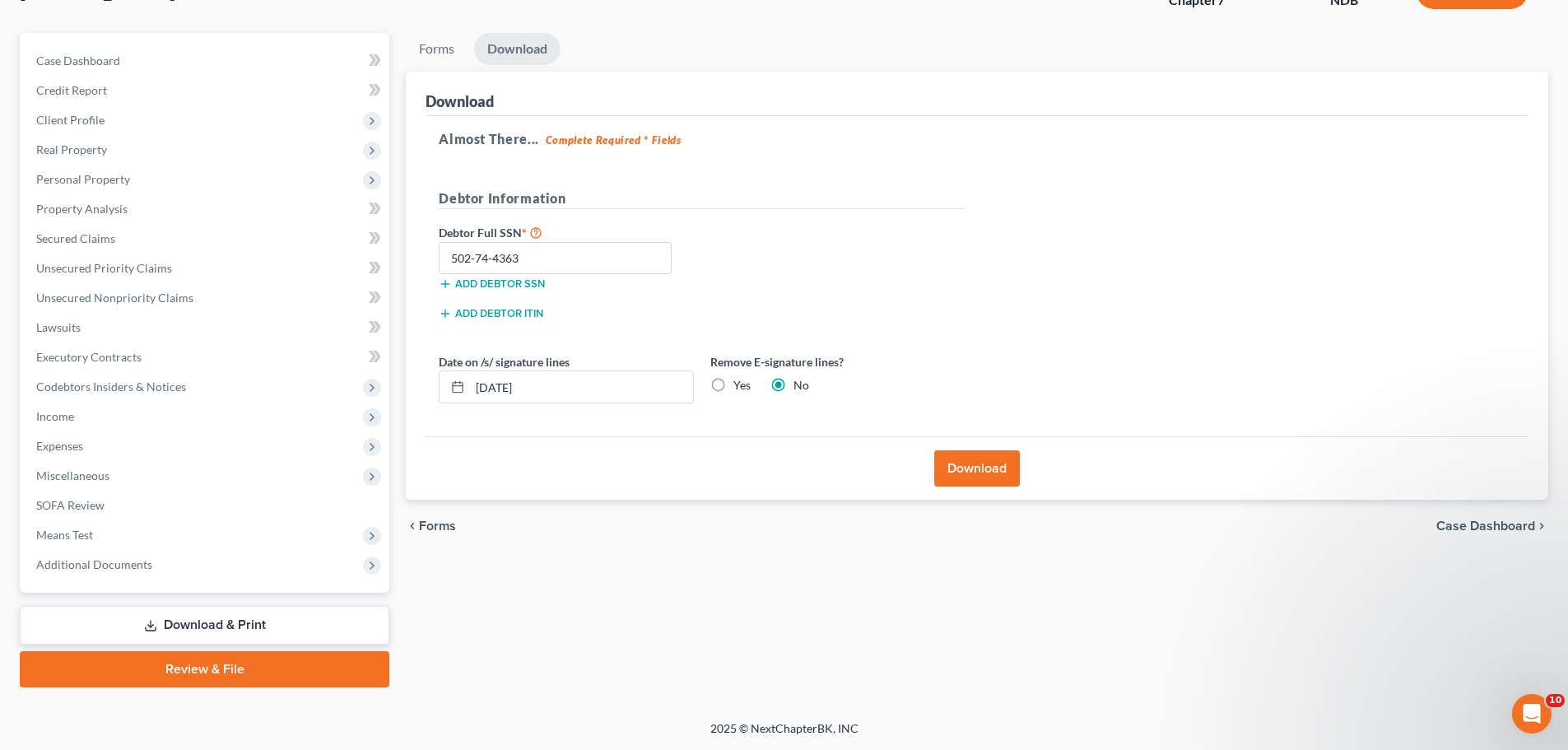
click at [207, 666] on link "Review & File" at bounding box center [204, 670] width 369 height 36
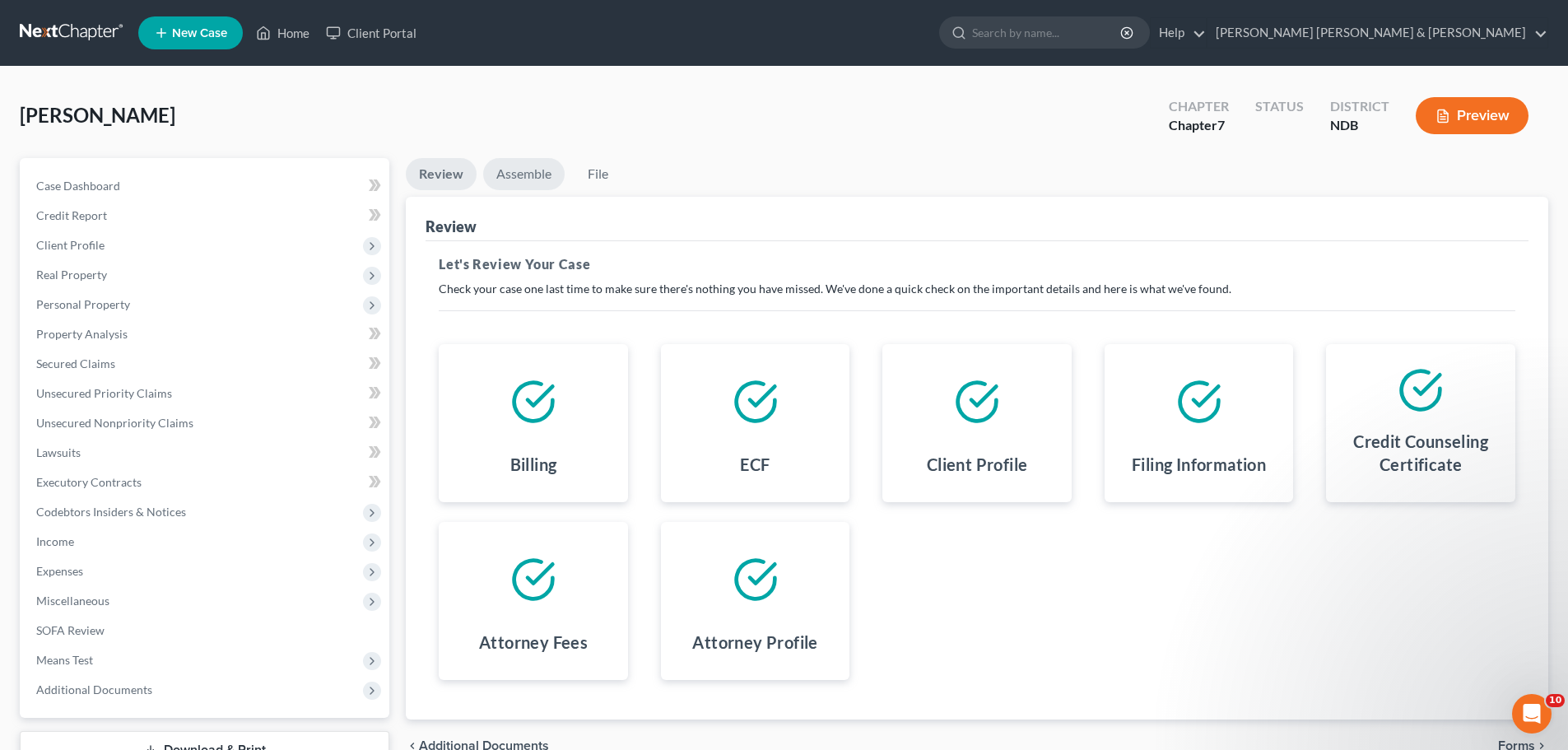
click at [520, 168] on link "Assemble" at bounding box center [524, 174] width 82 height 32
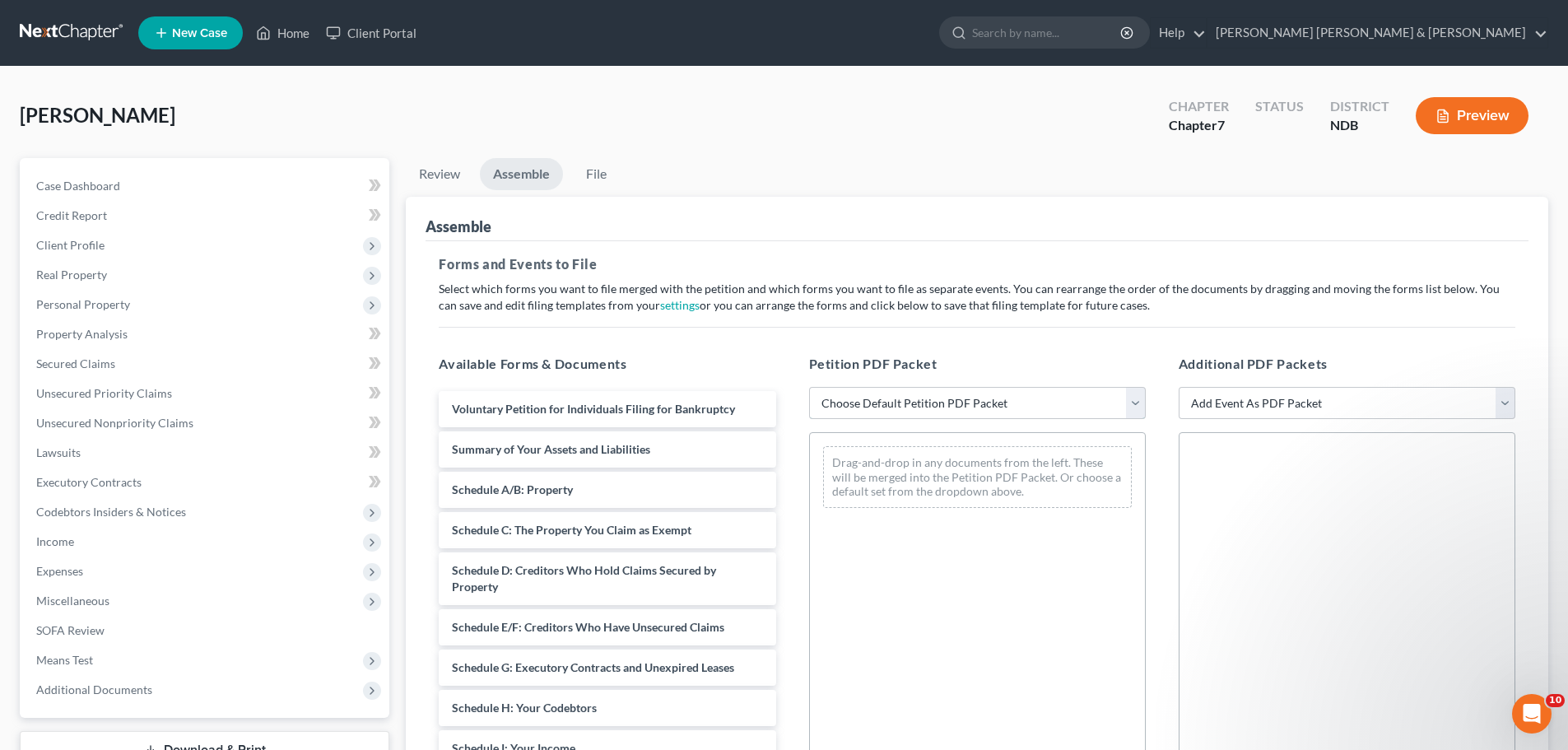
click at [923, 412] on select "Choose Default Petition PDF Packet Complete Bankruptcy Petition (all forms and …" at bounding box center [977, 404] width 336 height 33
select select "2"
click at [809, 387] on select "Choose Default Petition PDF Packet Complete Bankruptcy Petition (all forms and …" at bounding box center [977, 404] width 336 height 33
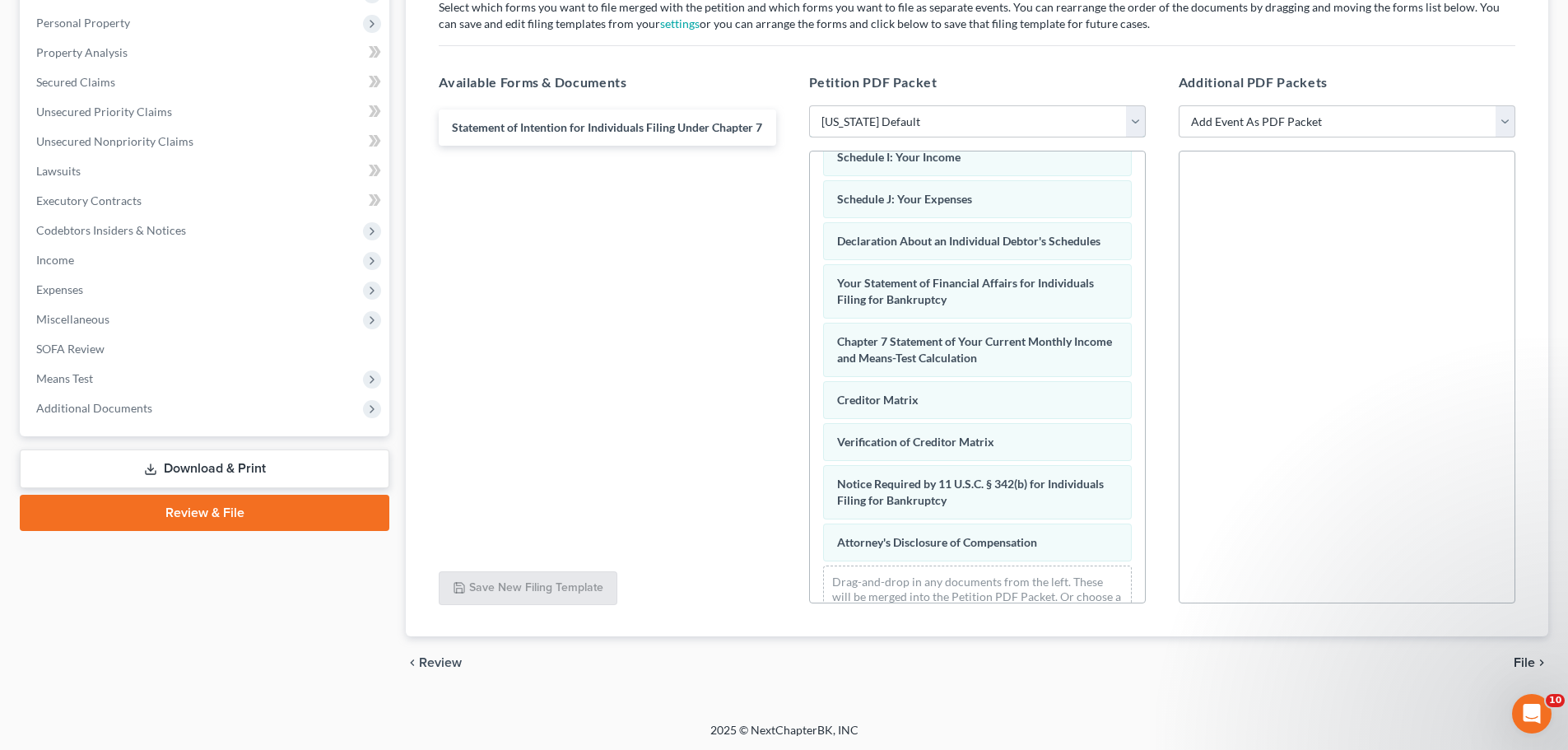
scroll to position [284, 0]
click at [1530, 658] on span "File" at bounding box center [1525, 662] width 21 height 13
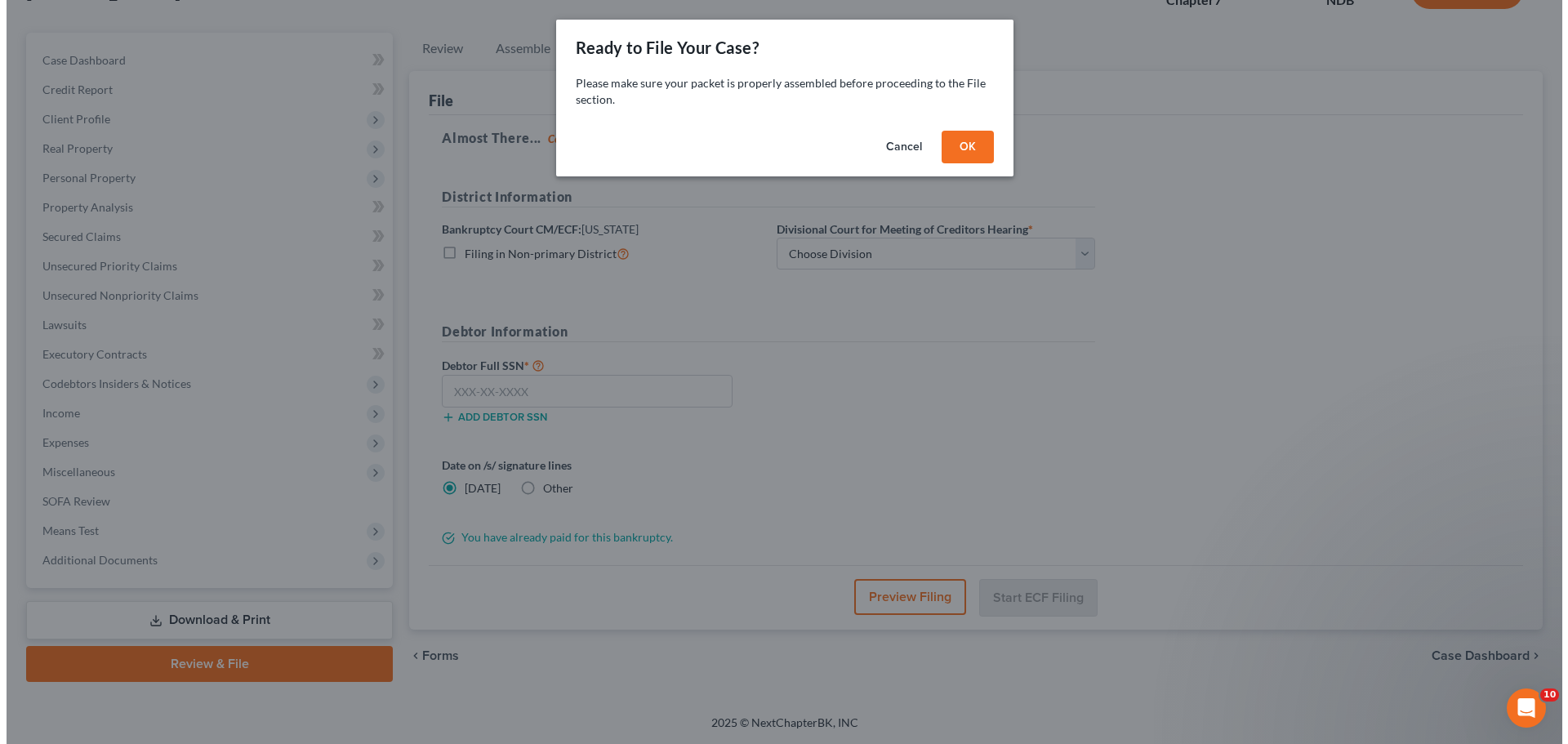
scroll to position [124, 0]
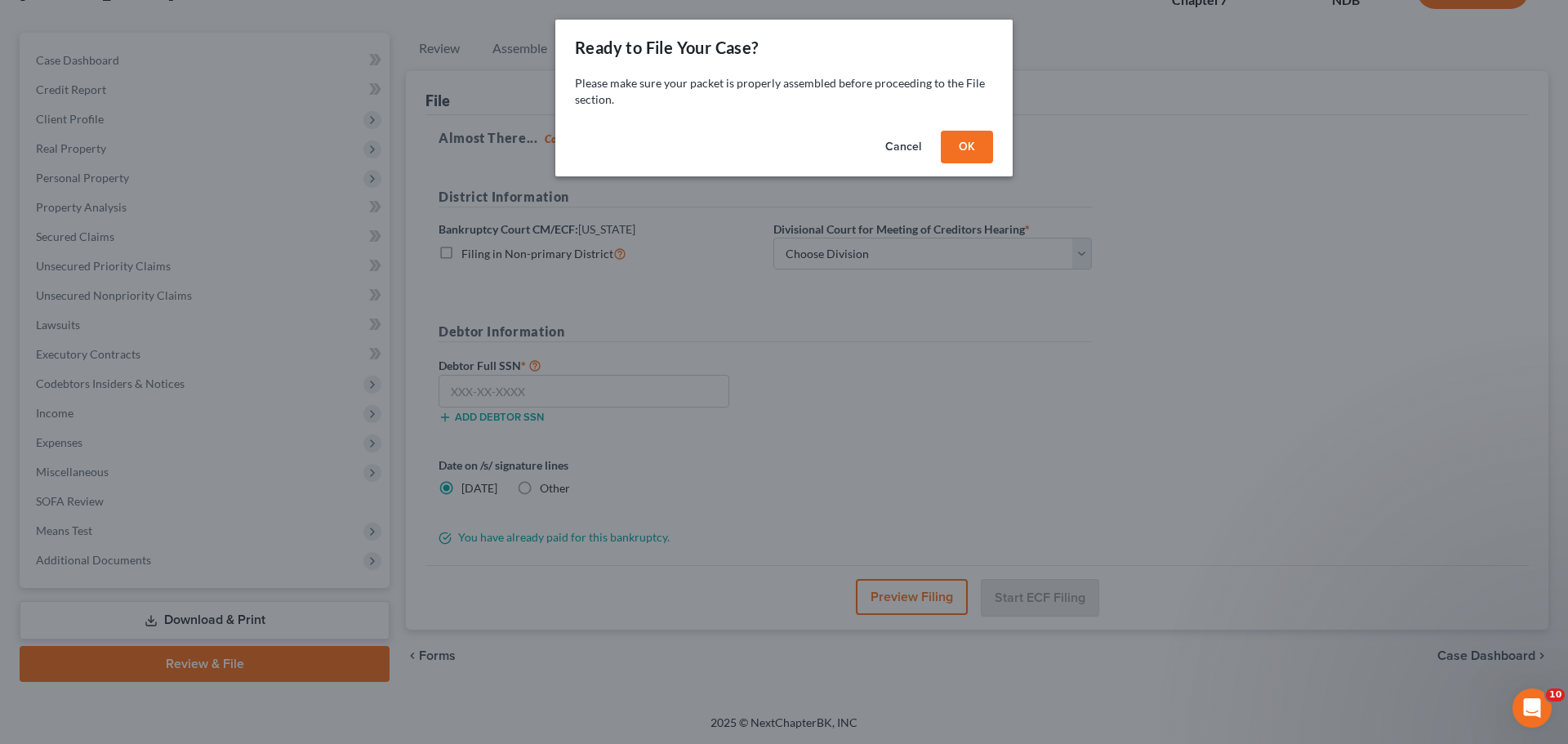
click at [971, 139] on button "OK" at bounding box center [967, 147] width 52 height 33
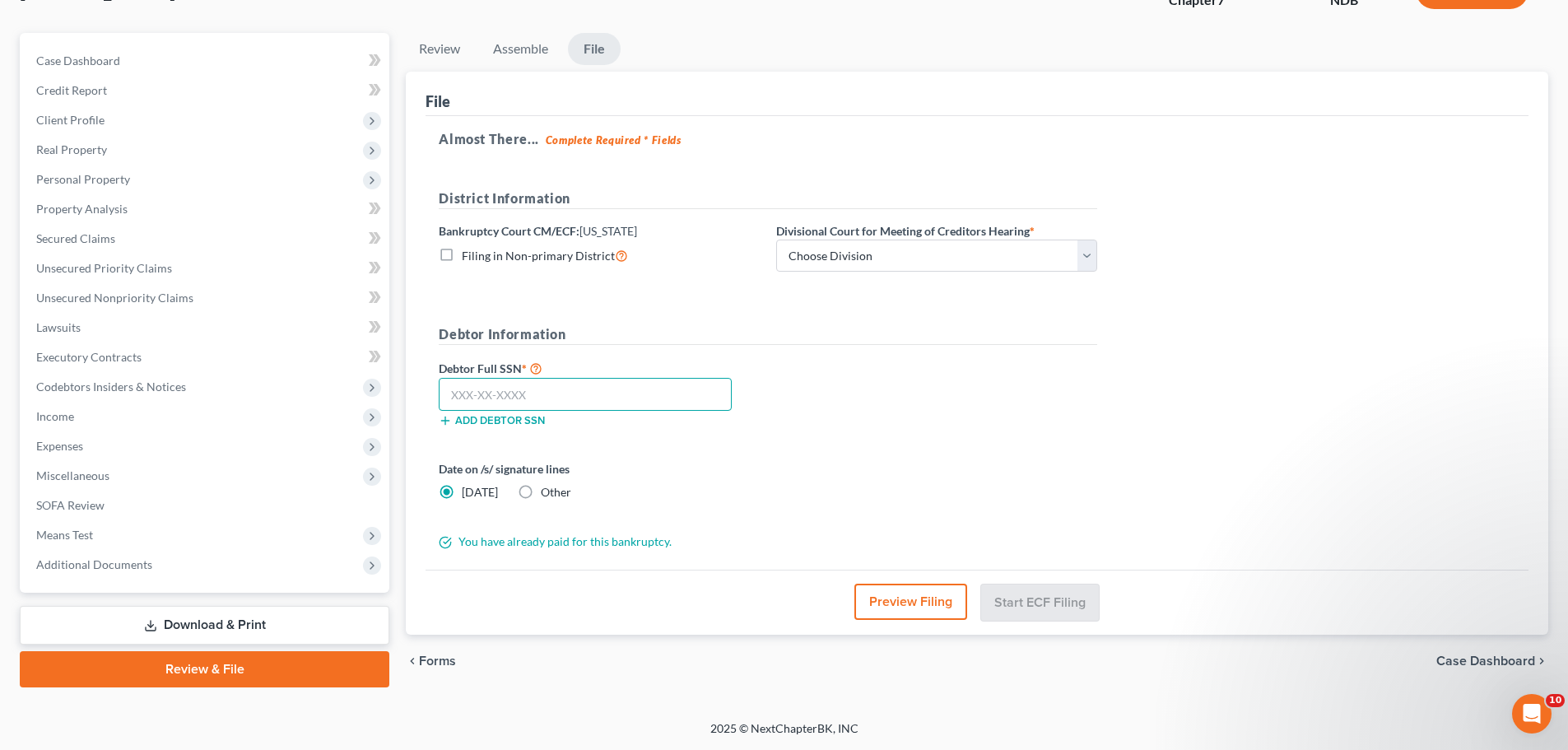
click at [502, 396] on input "text" at bounding box center [585, 394] width 293 height 33
type input "502-74-4363"
click at [823, 260] on select "Choose Division Fargo" at bounding box center [937, 256] width 321 height 33
select select "0"
click at [776, 240] on select "Choose Division Fargo" at bounding box center [937, 256] width 321 height 33
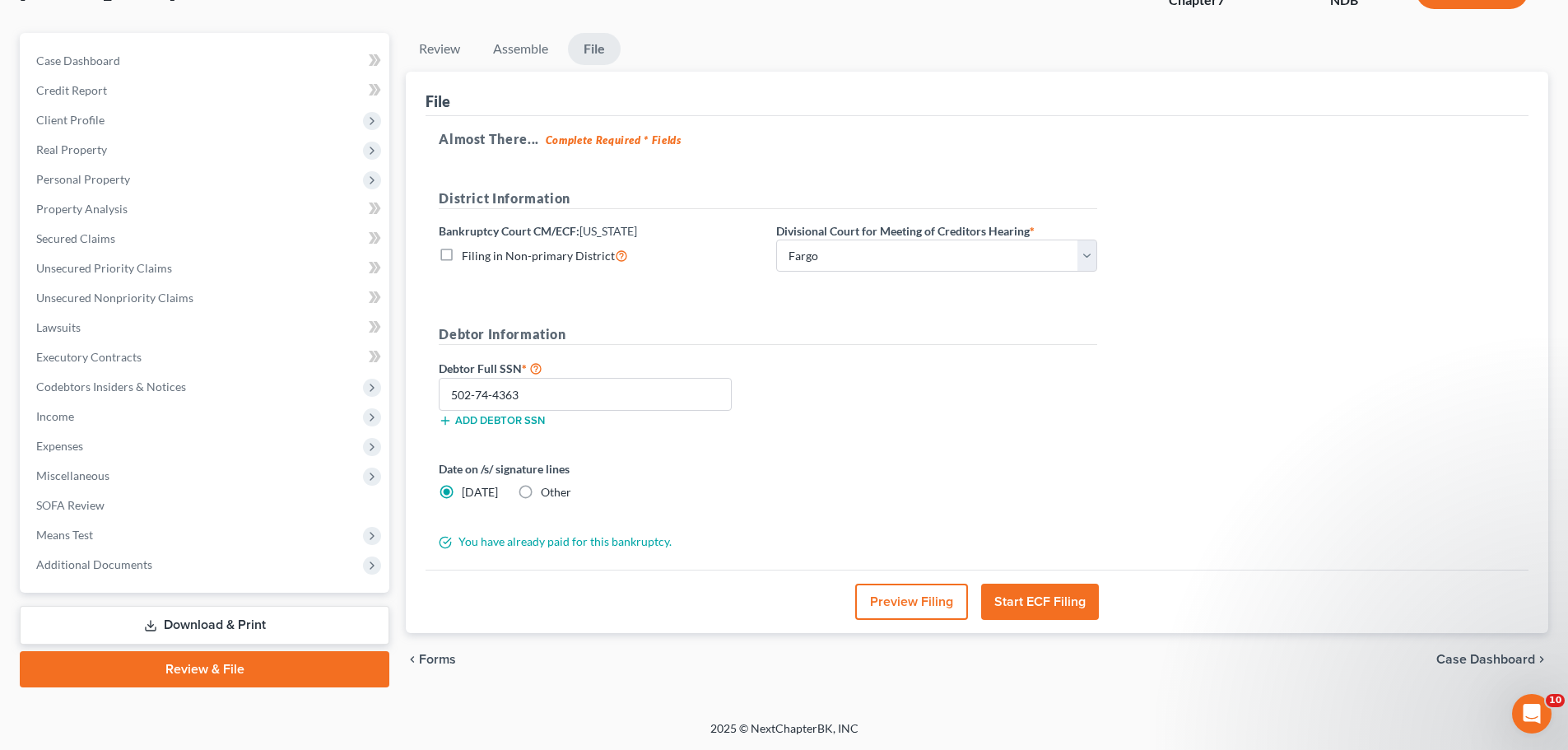
click at [1031, 600] on button "Start ECF Filing" at bounding box center [1040, 602] width 117 height 36
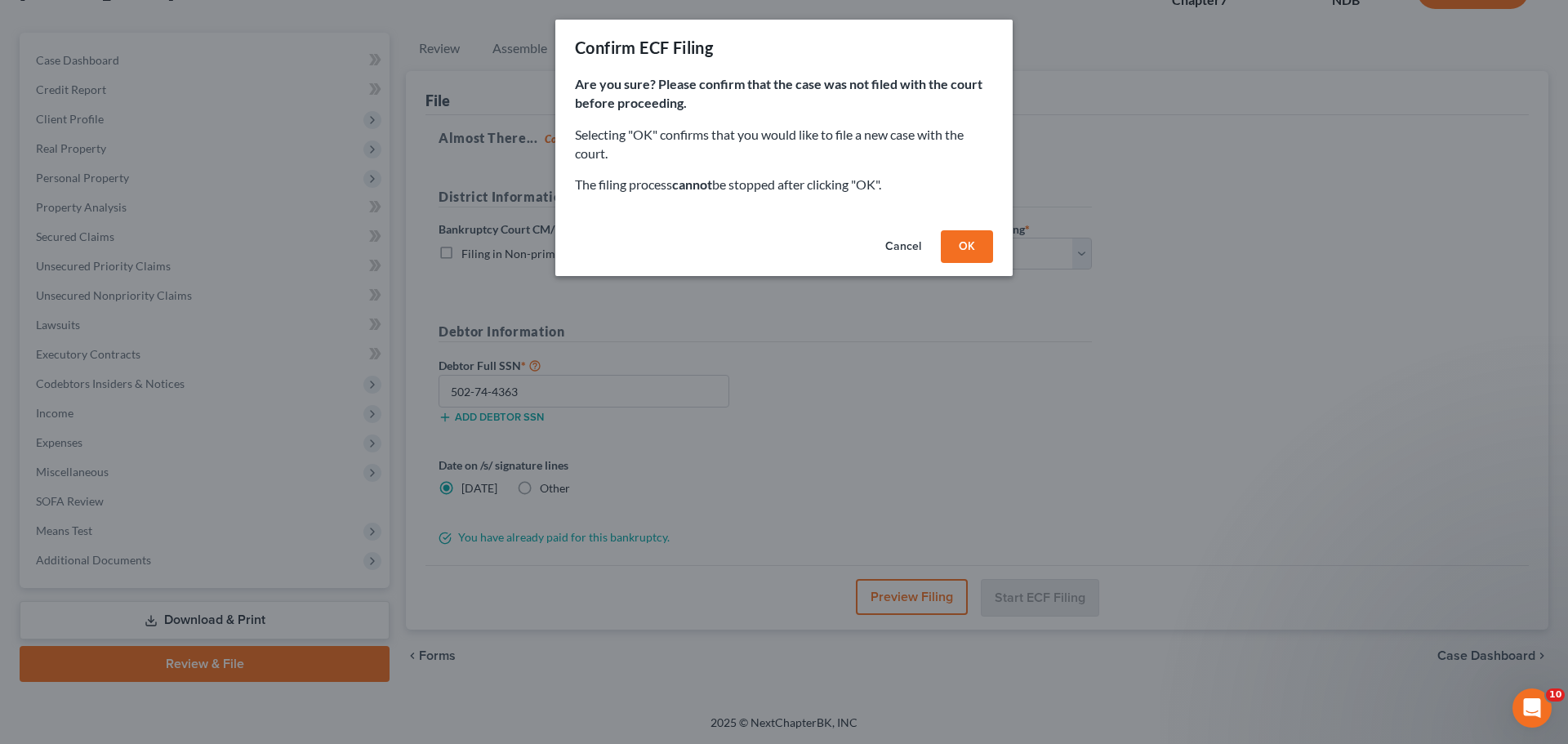
click at [957, 242] on button "OK" at bounding box center [967, 247] width 52 height 33
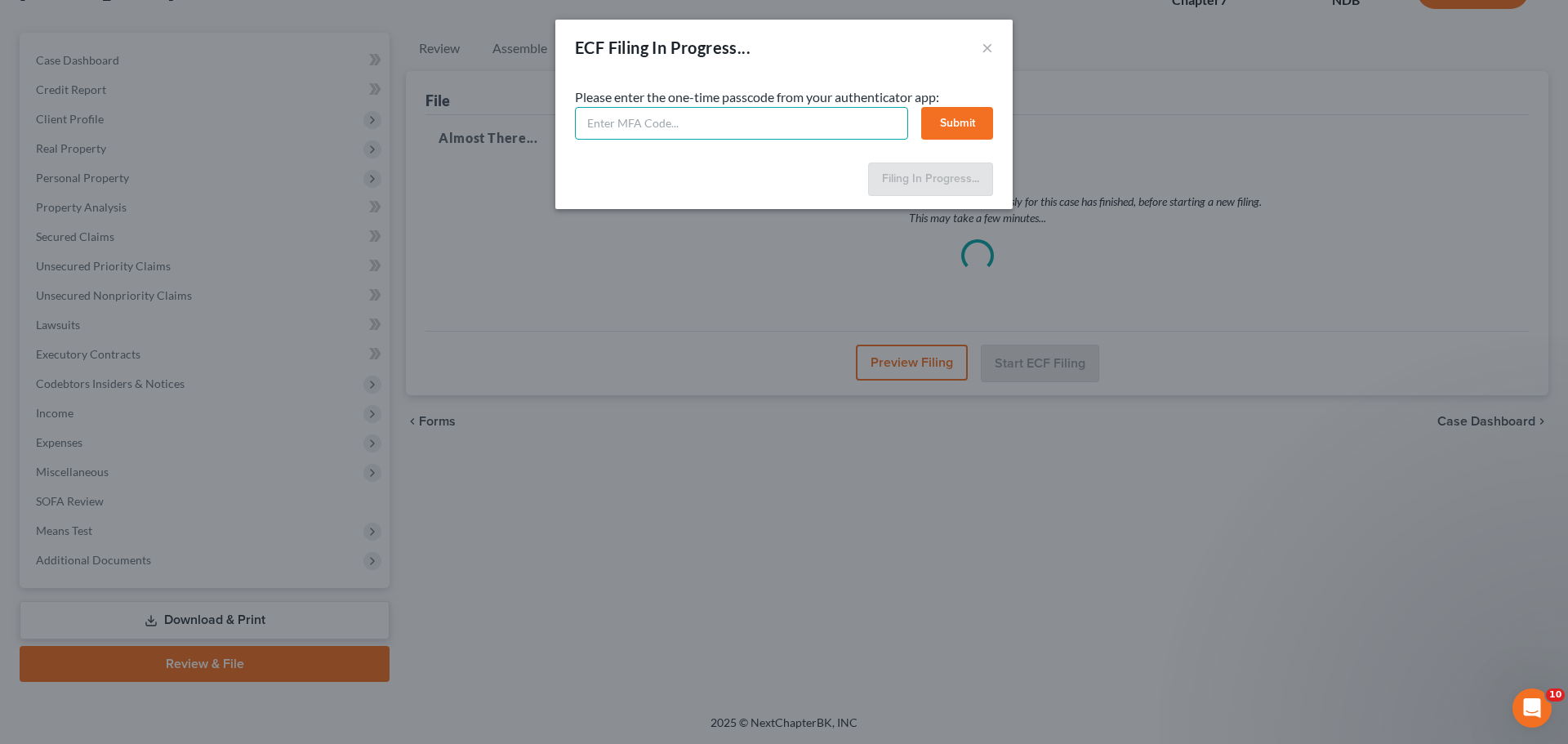
click at [722, 122] on input "text" at bounding box center [741, 123] width 333 height 33
type input "545486"
click at [943, 115] on button "Submit" at bounding box center [958, 123] width 72 height 33
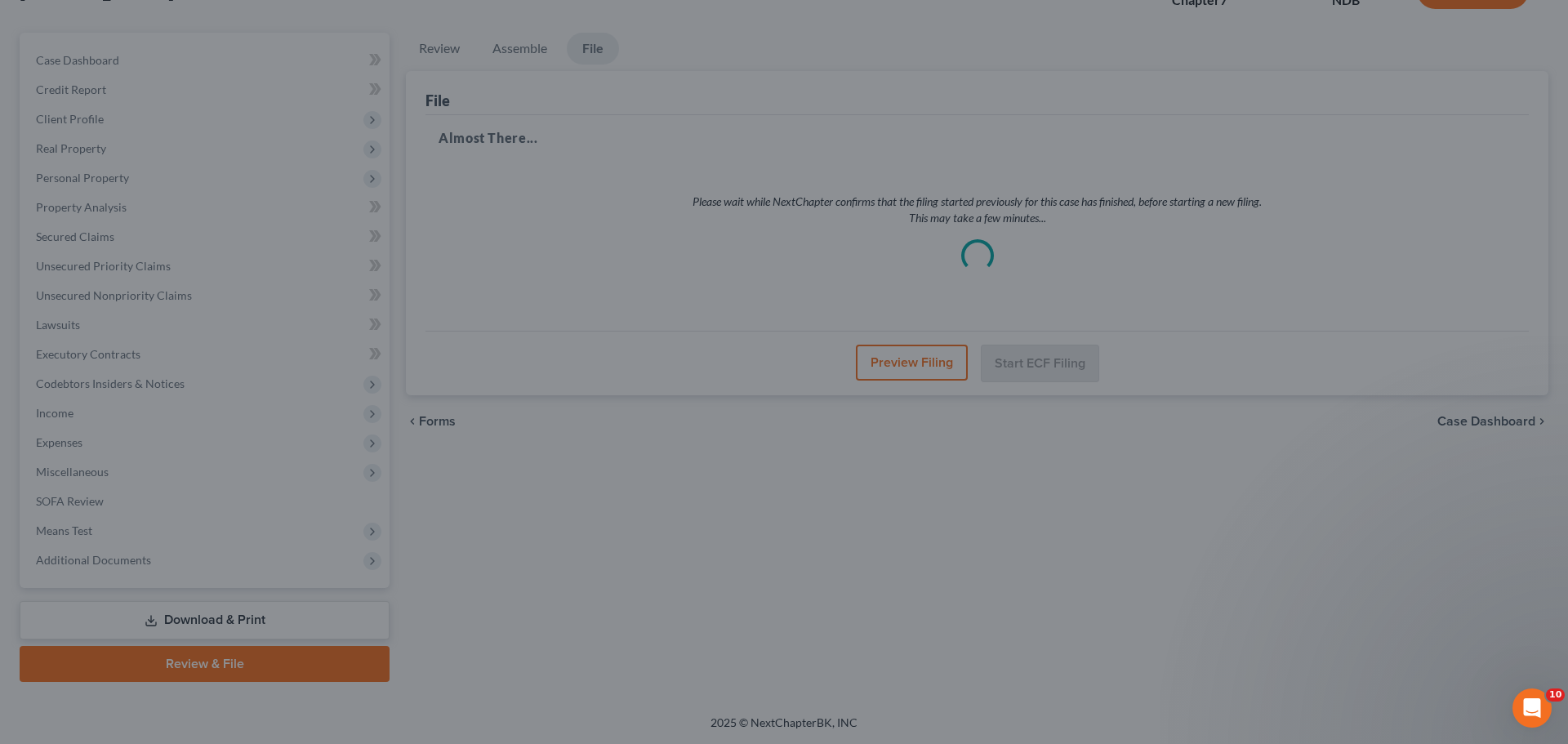
select select "0"
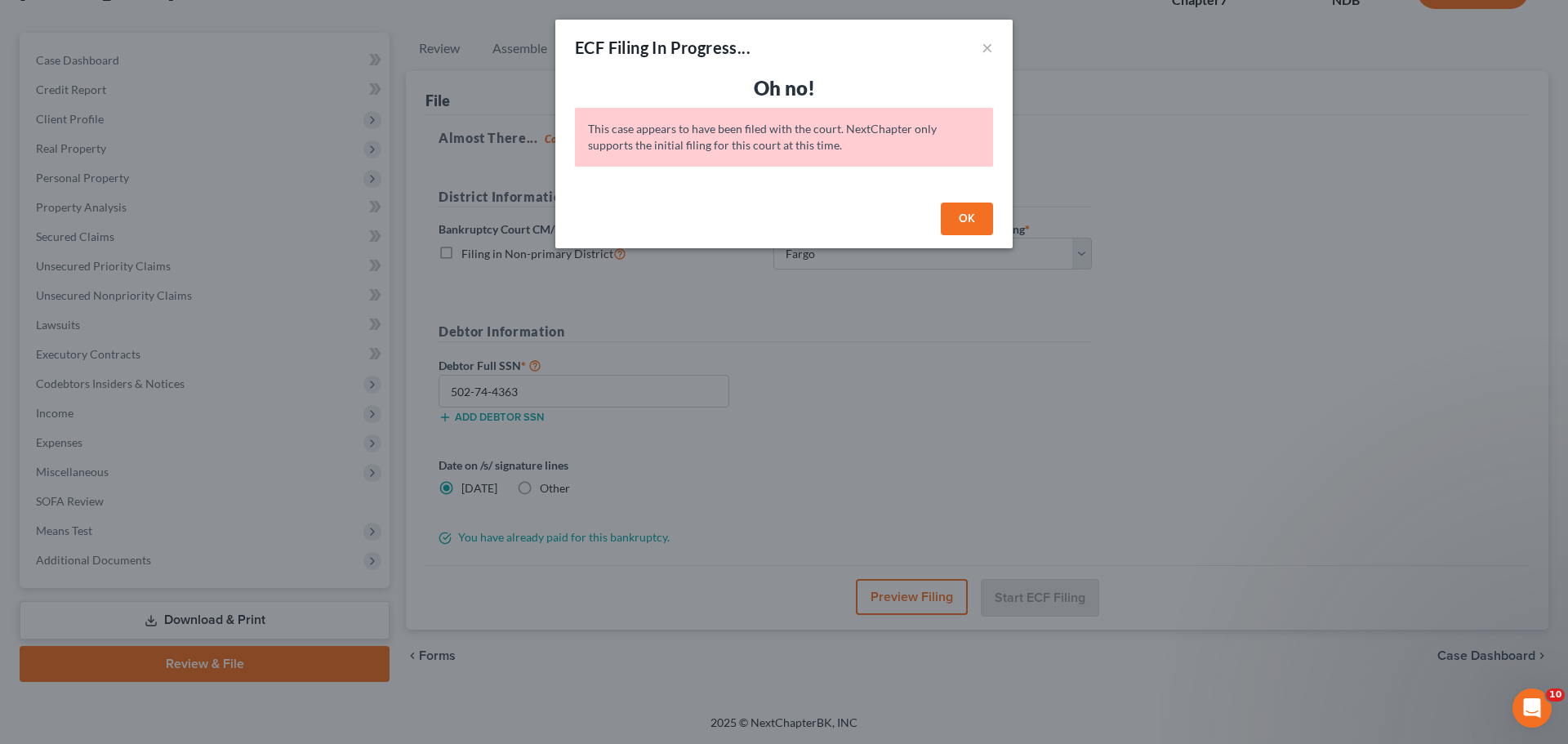
click at [753, 211] on div "OK" at bounding box center [784, 222] width 458 height 52
click at [1534, 696] on icon "Open Intercom Messenger" at bounding box center [1530, 706] width 27 height 27
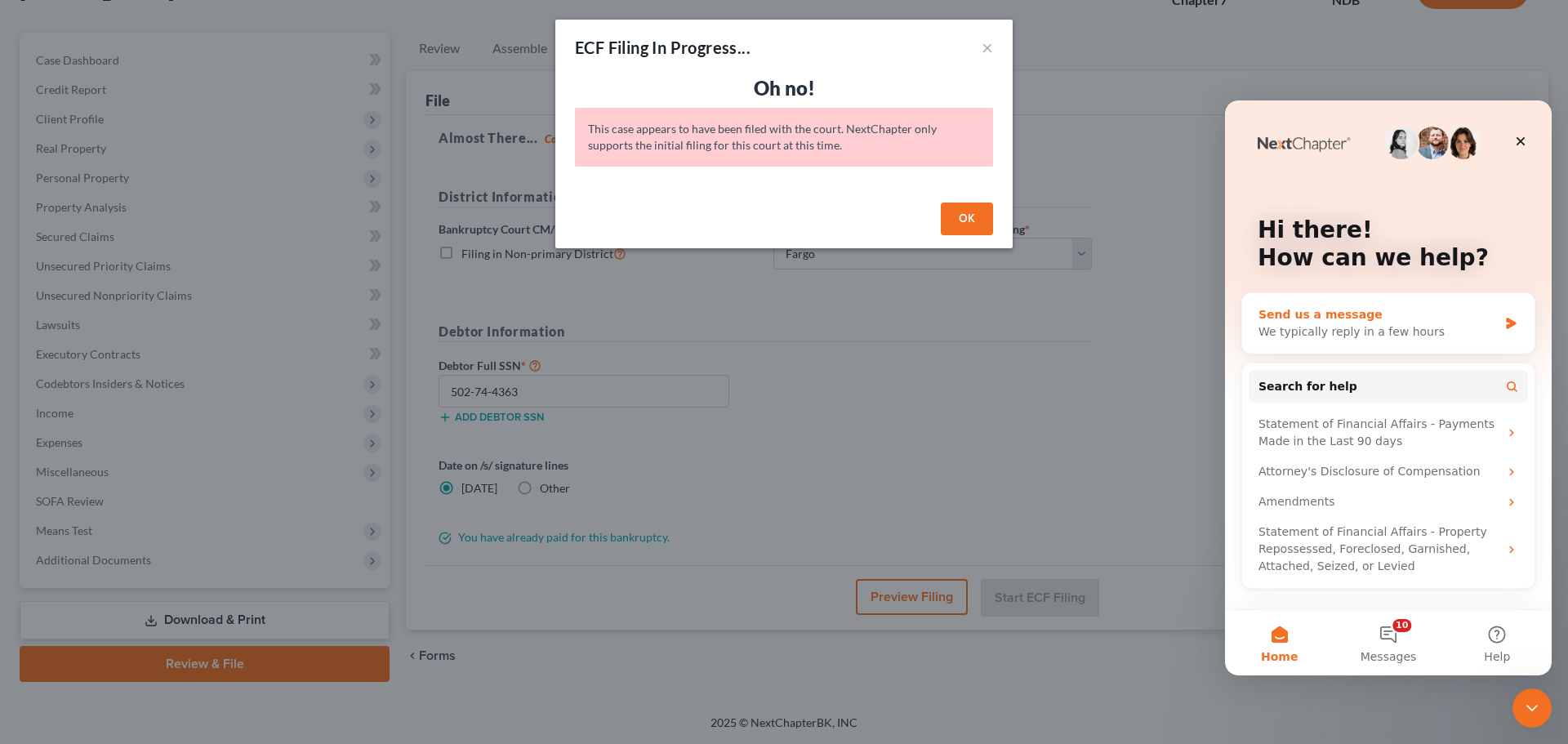
click at [1340, 321] on div "Send us a message" at bounding box center [1379, 315] width 239 height 17
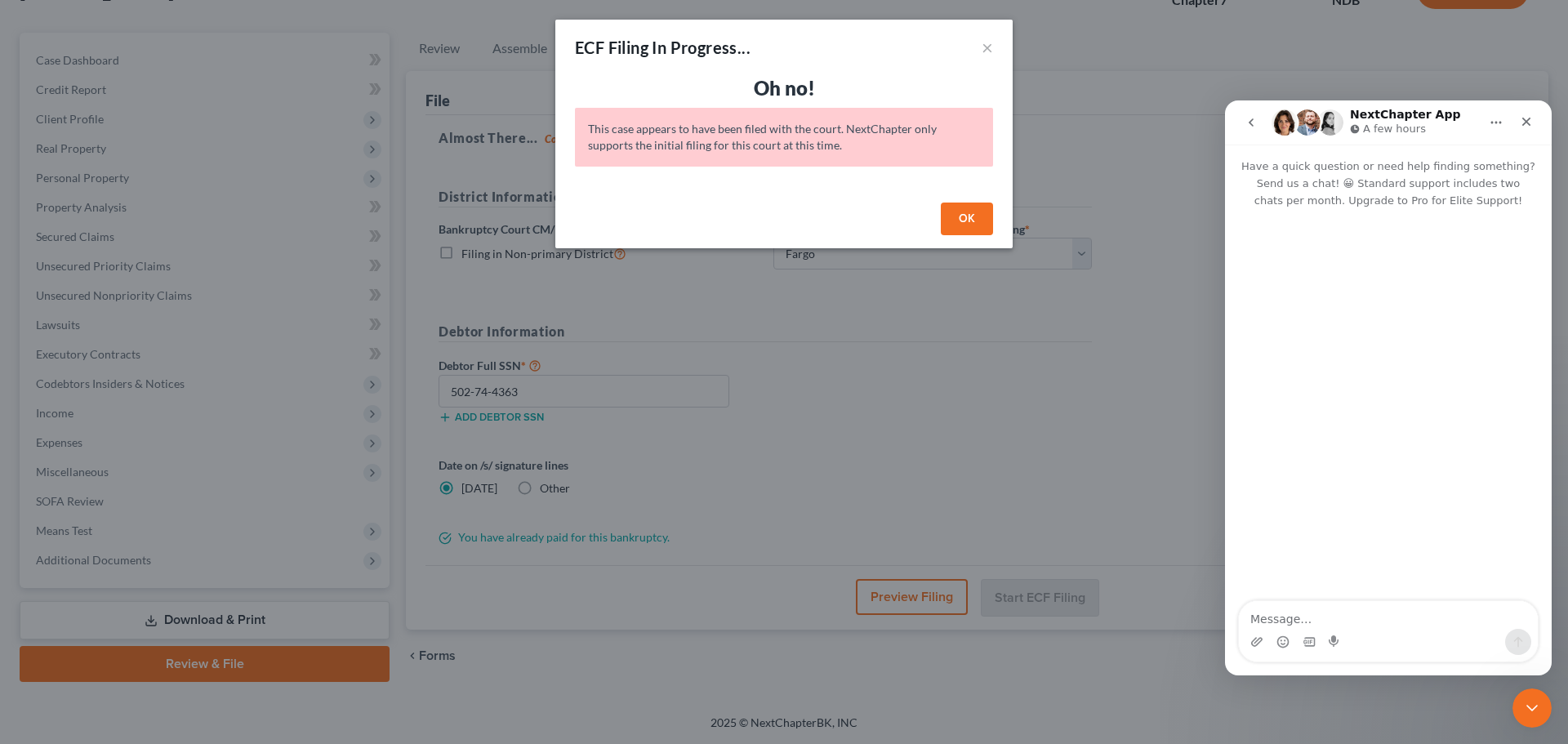
click at [1339, 607] on textarea "Message…" at bounding box center [1388, 615] width 299 height 28
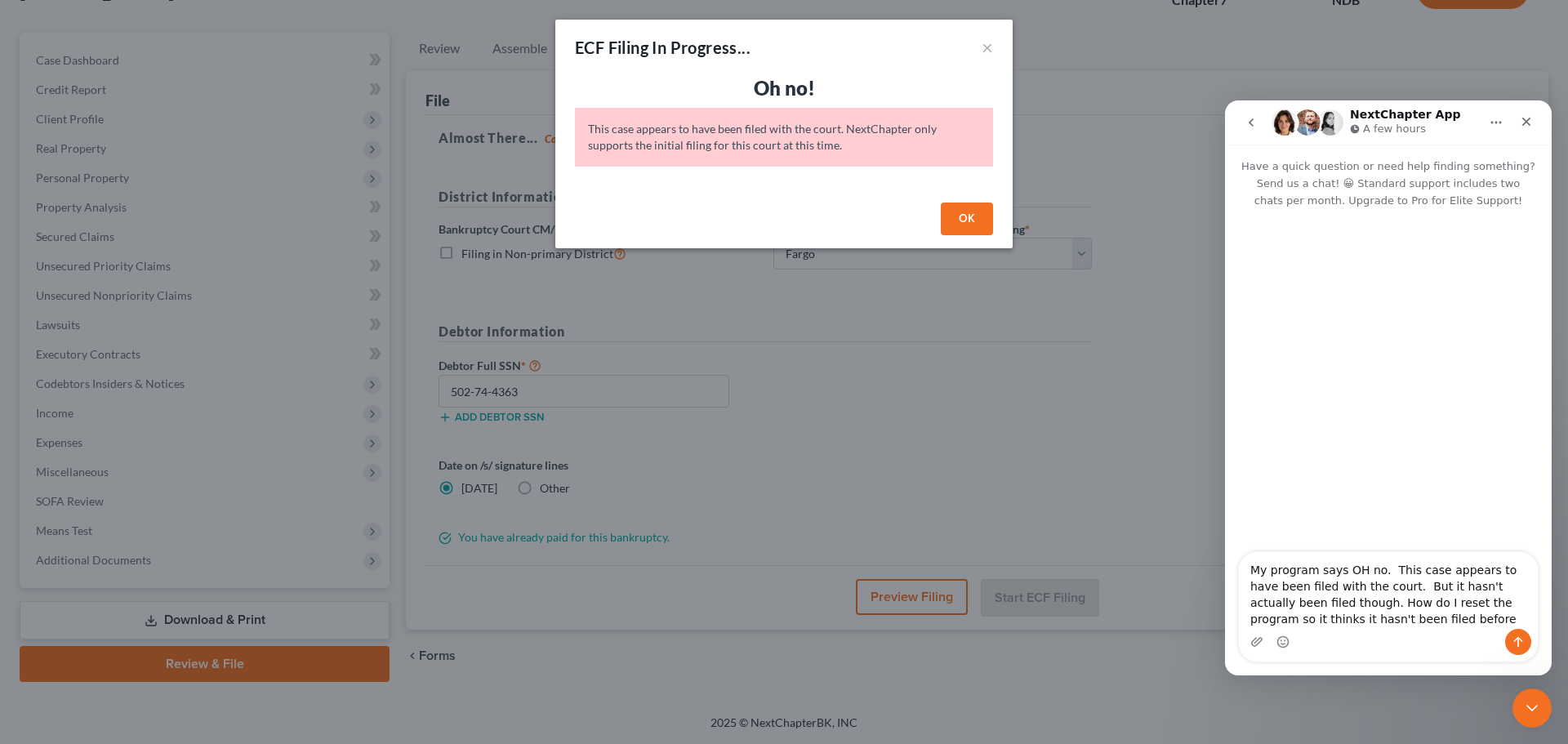
type textarea "My program says OH no. This case appears to have been filed with the court. But…"
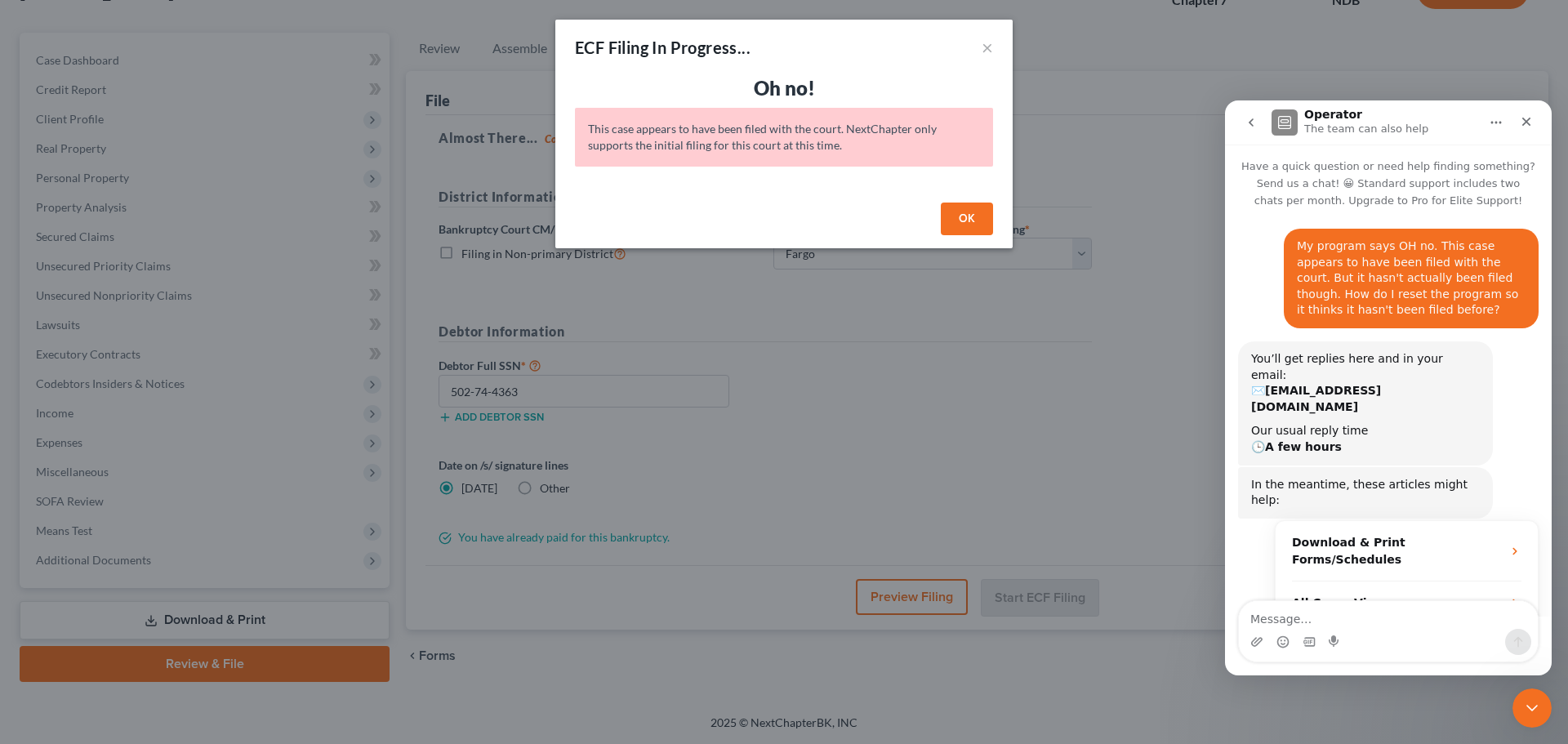
scroll to position [61, 0]
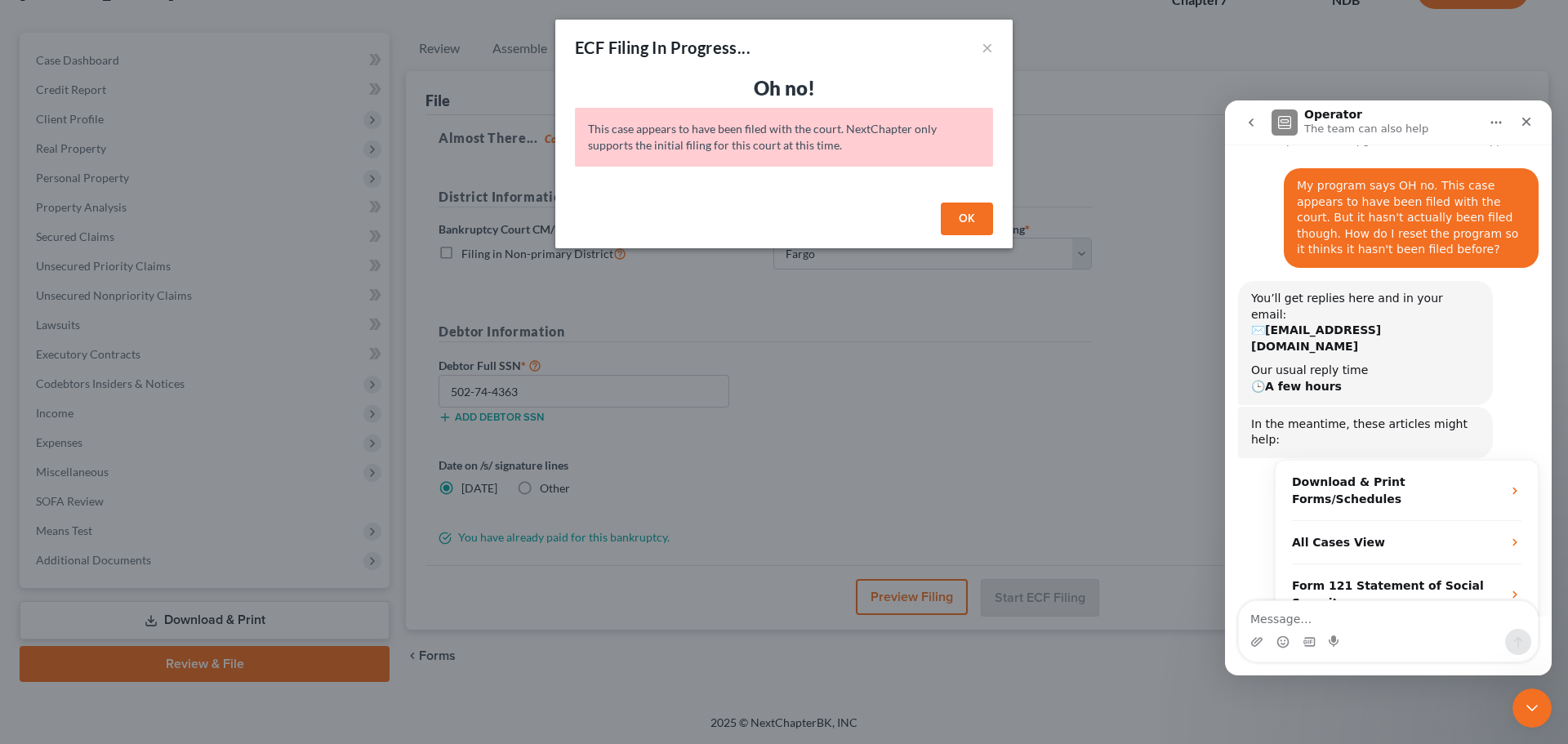
click at [795, 196] on div "OK" at bounding box center [784, 222] width 458 height 52
click at [1526, 125] on icon "Close" at bounding box center [1527, 121] width 13 height 13
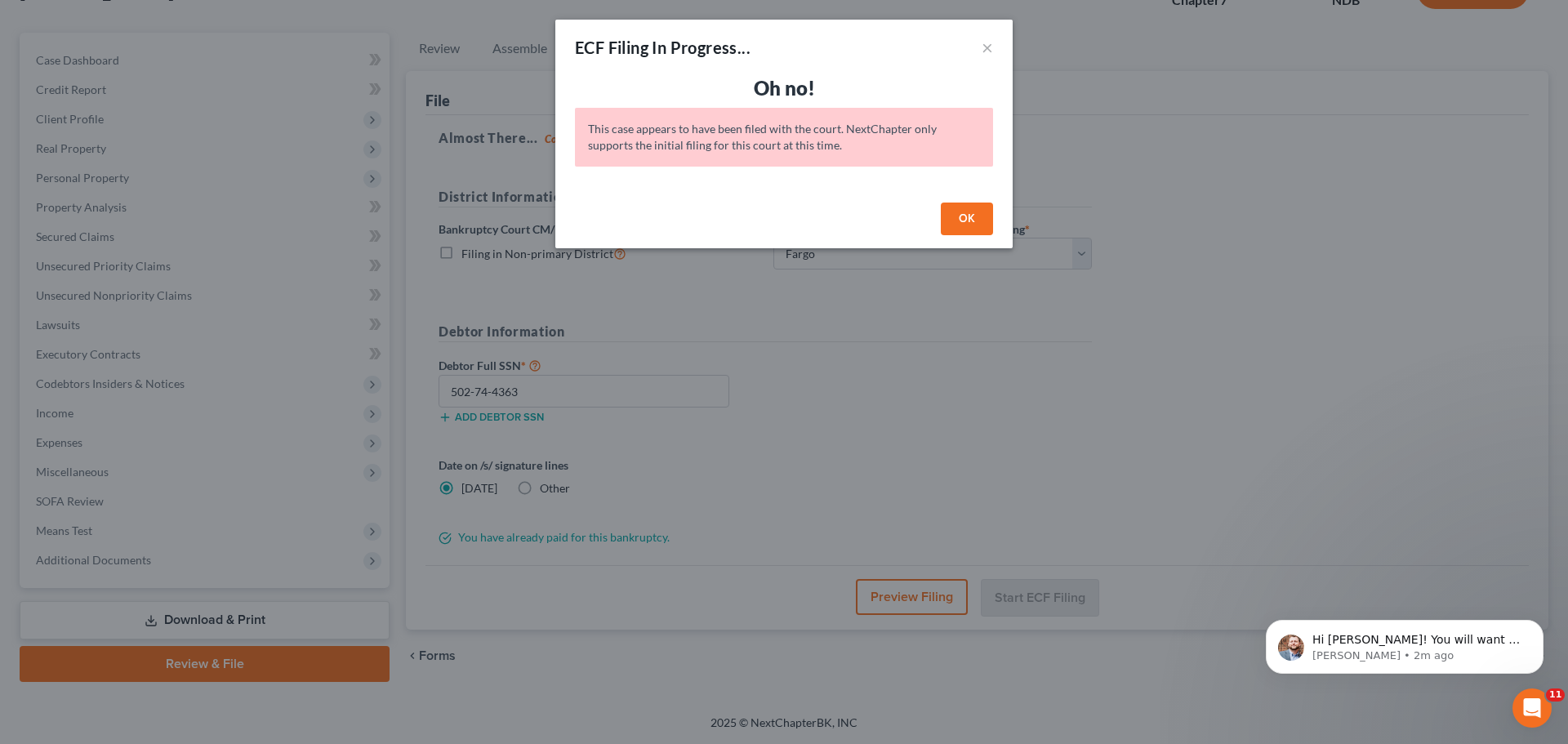
scroll to position [375, 0]
click at [1417, 653] on p "James • 2m ago" at bounding box center [1418, 656] width 211 height 15
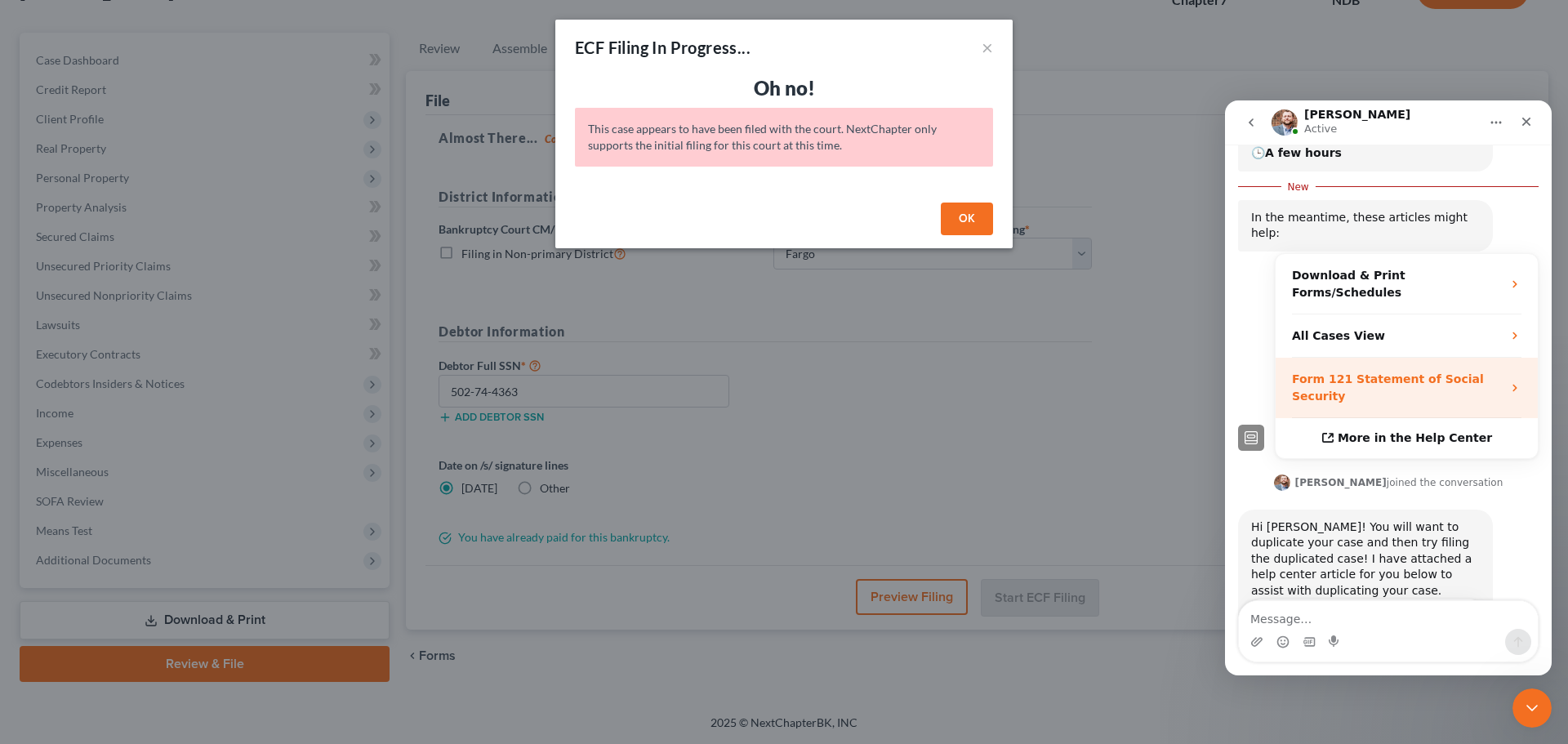
scroll to position [293, 0]
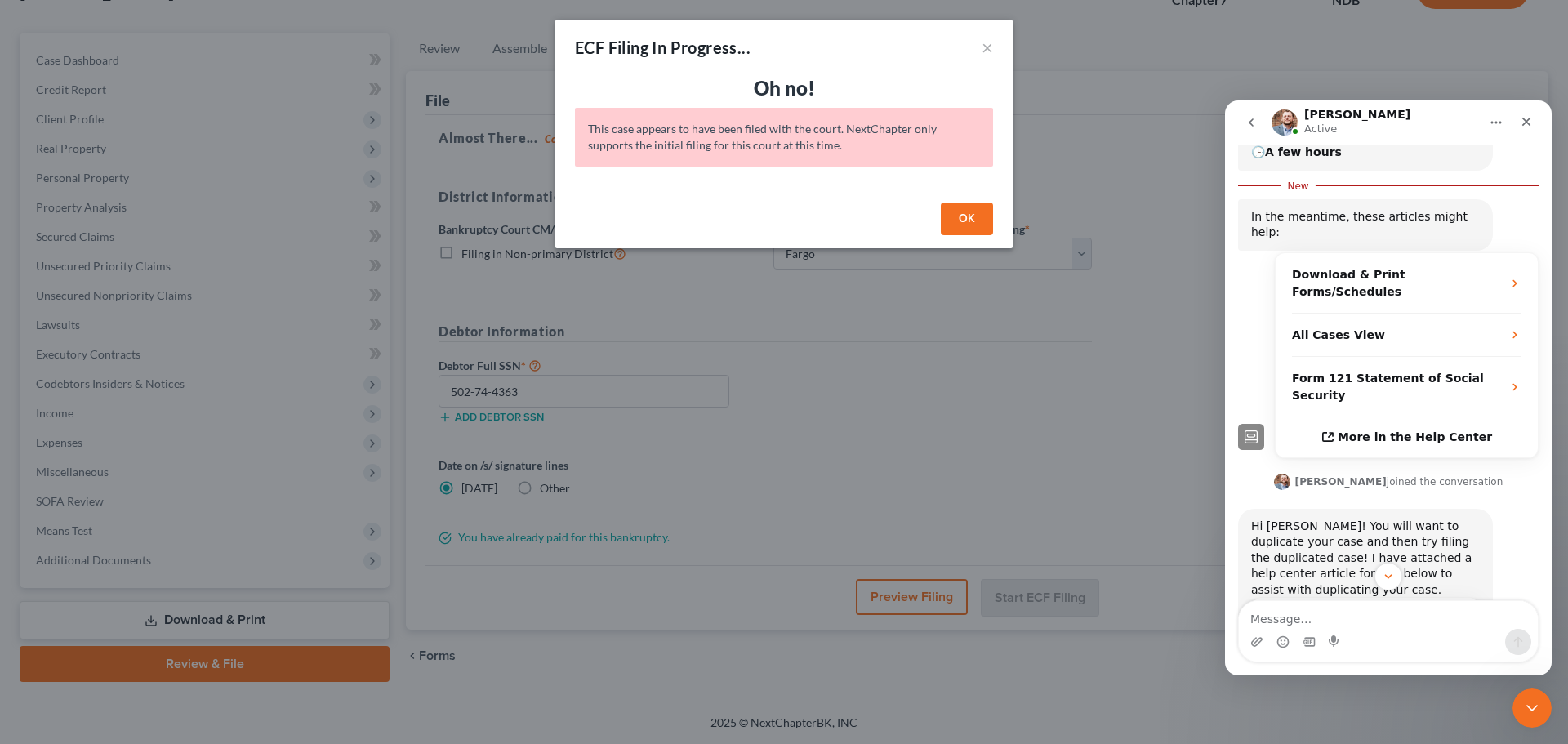
click at [1335, 631] on span "How to duplicate, archive, sort, filter, export and more with…" at bounding box center [1358, 646] width 179 height 30
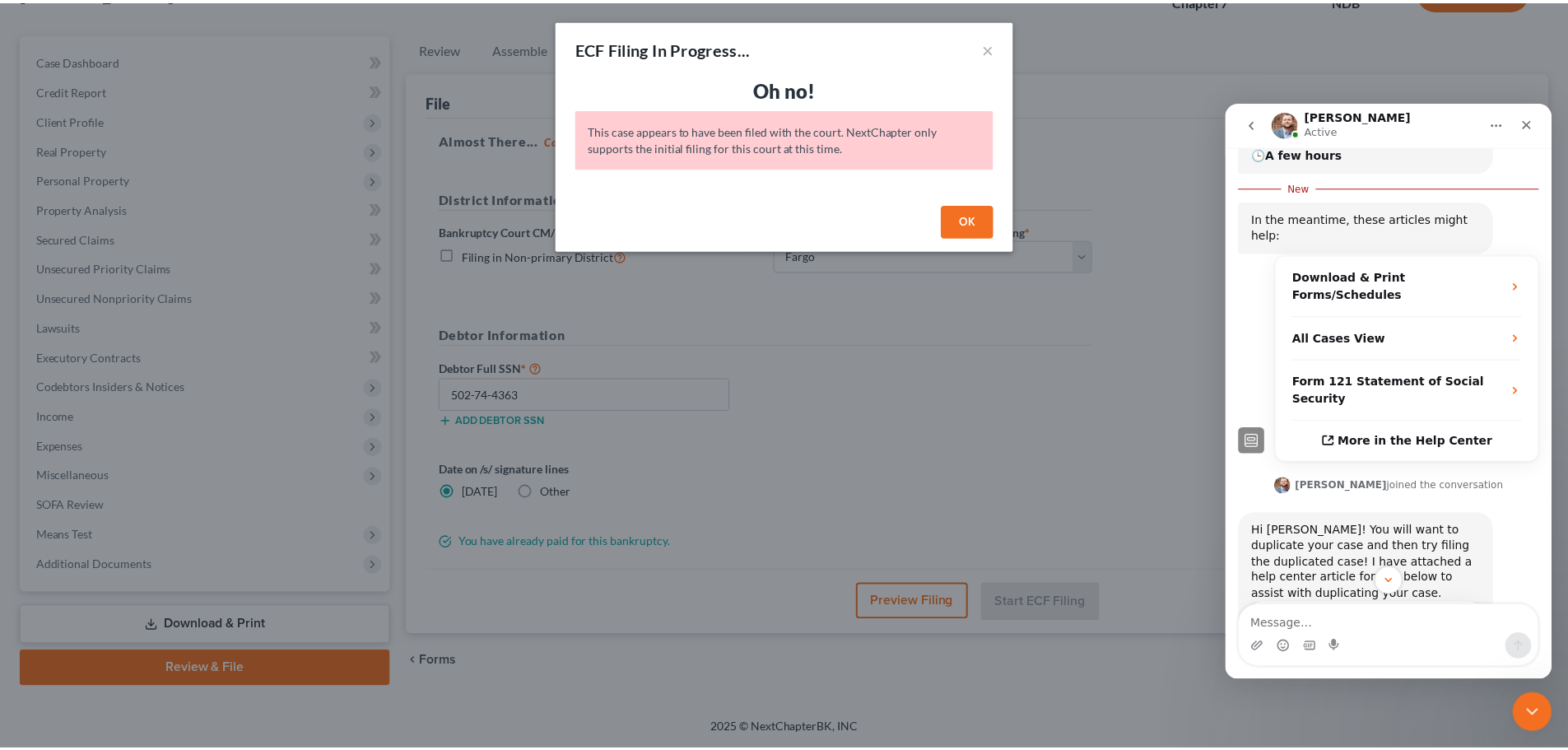
scroll to position [0, 0]
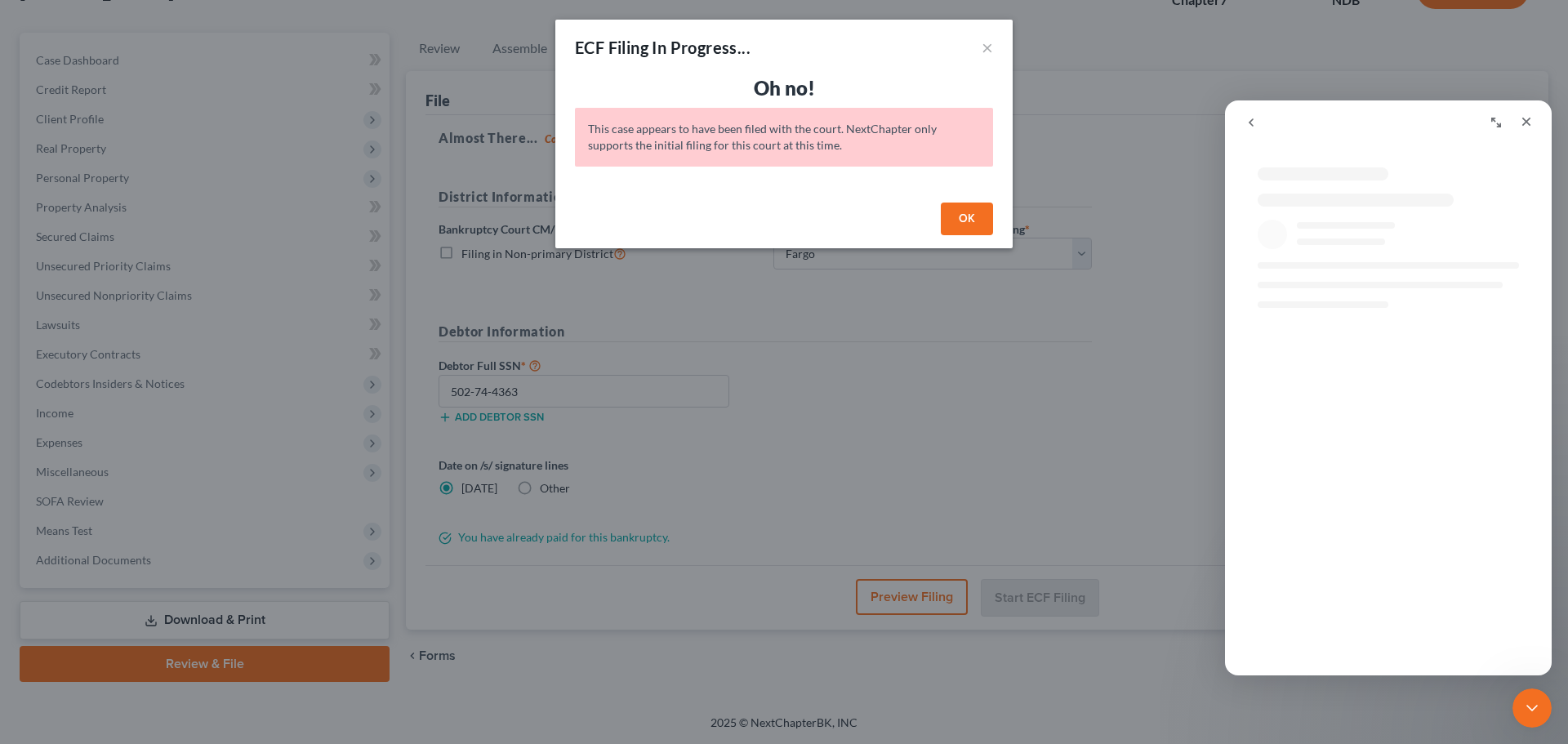
click at [955, 216] on button "OK" at bounding box center [967, 219] width 52 height 33
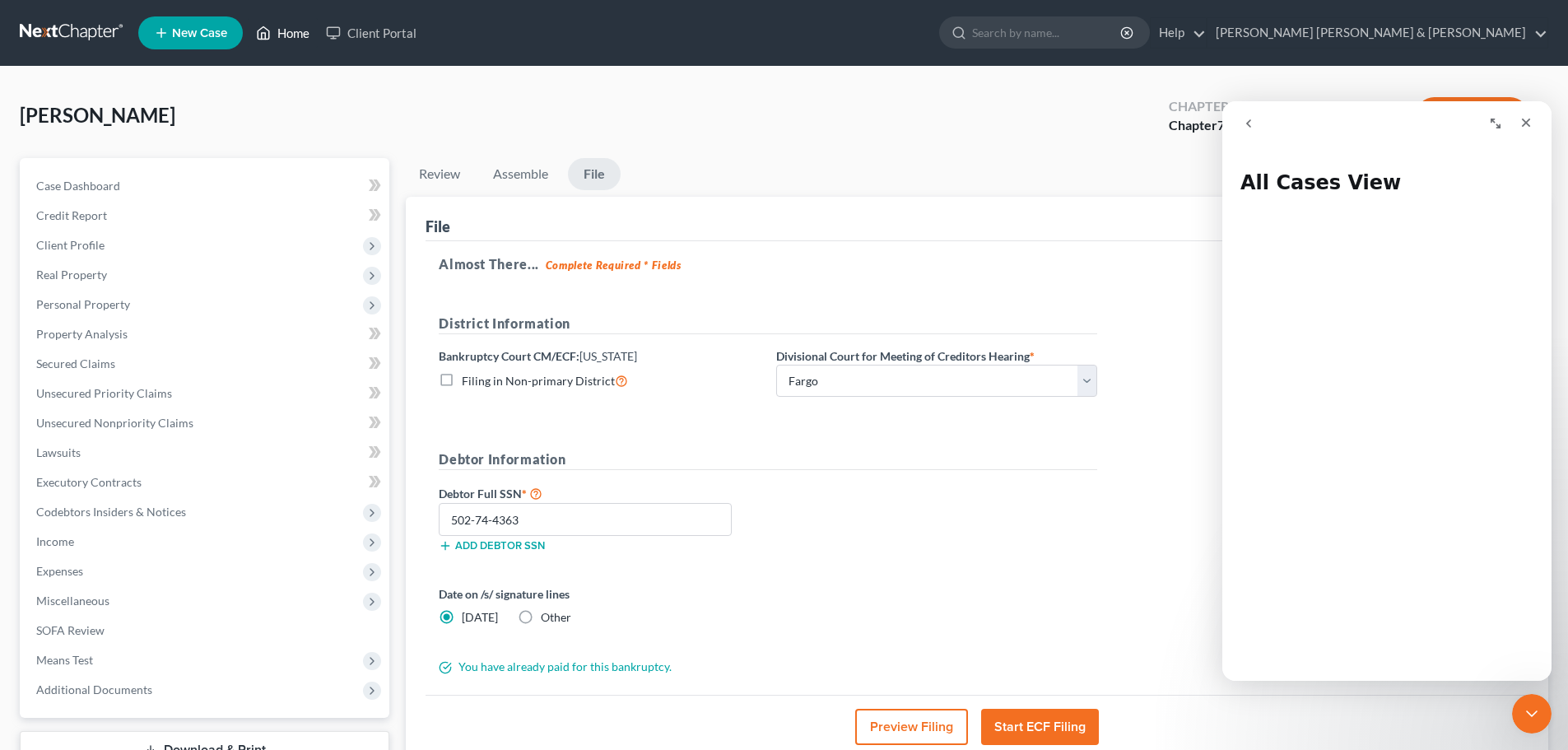
click at [288, 34] on link "Home" at bounding box center [283, 33] width 70 height 30
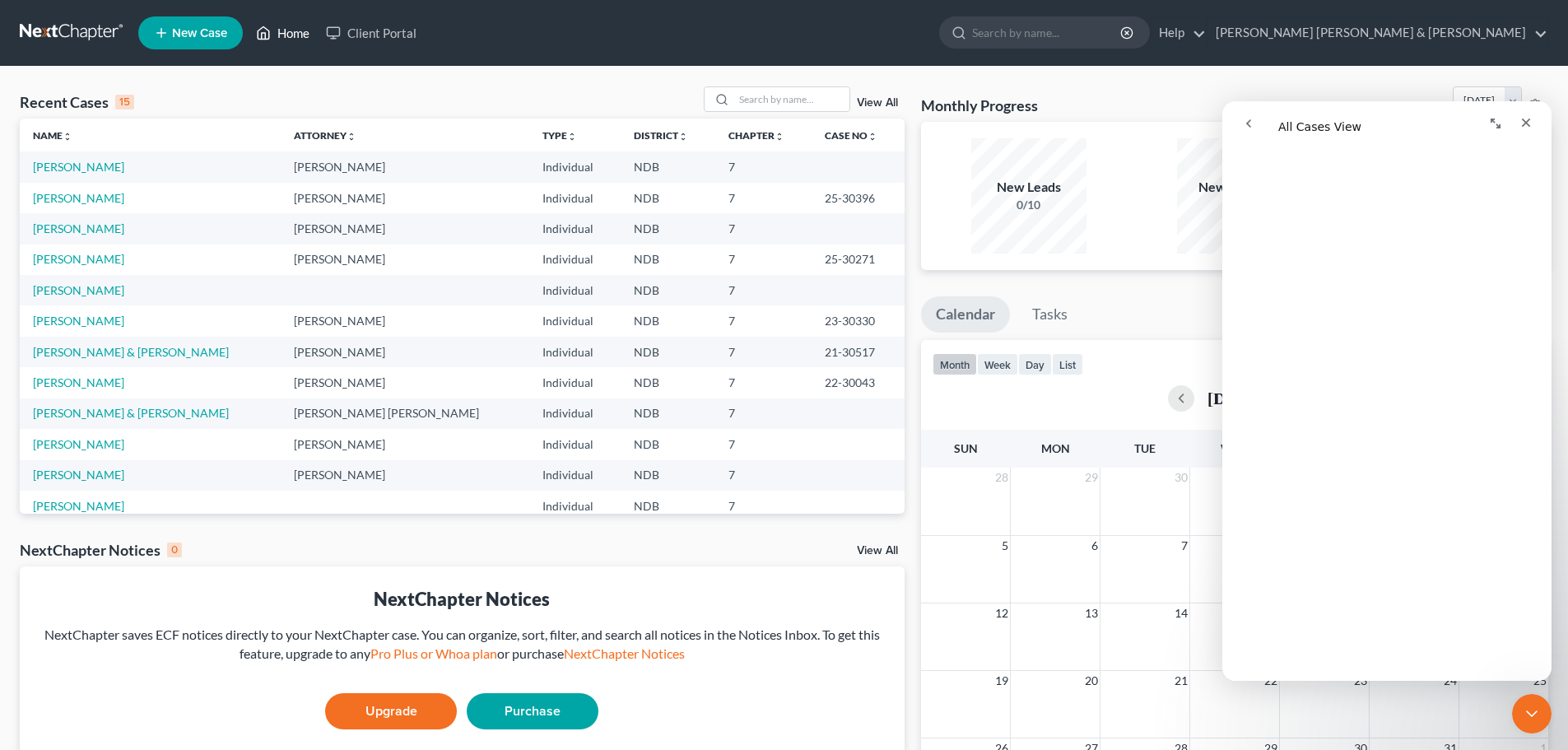
scroll to position [2142, 0]
click at [64, 165] on link "[PERSON_NAME]" at bounding box center [79, 166] width 92 height 14
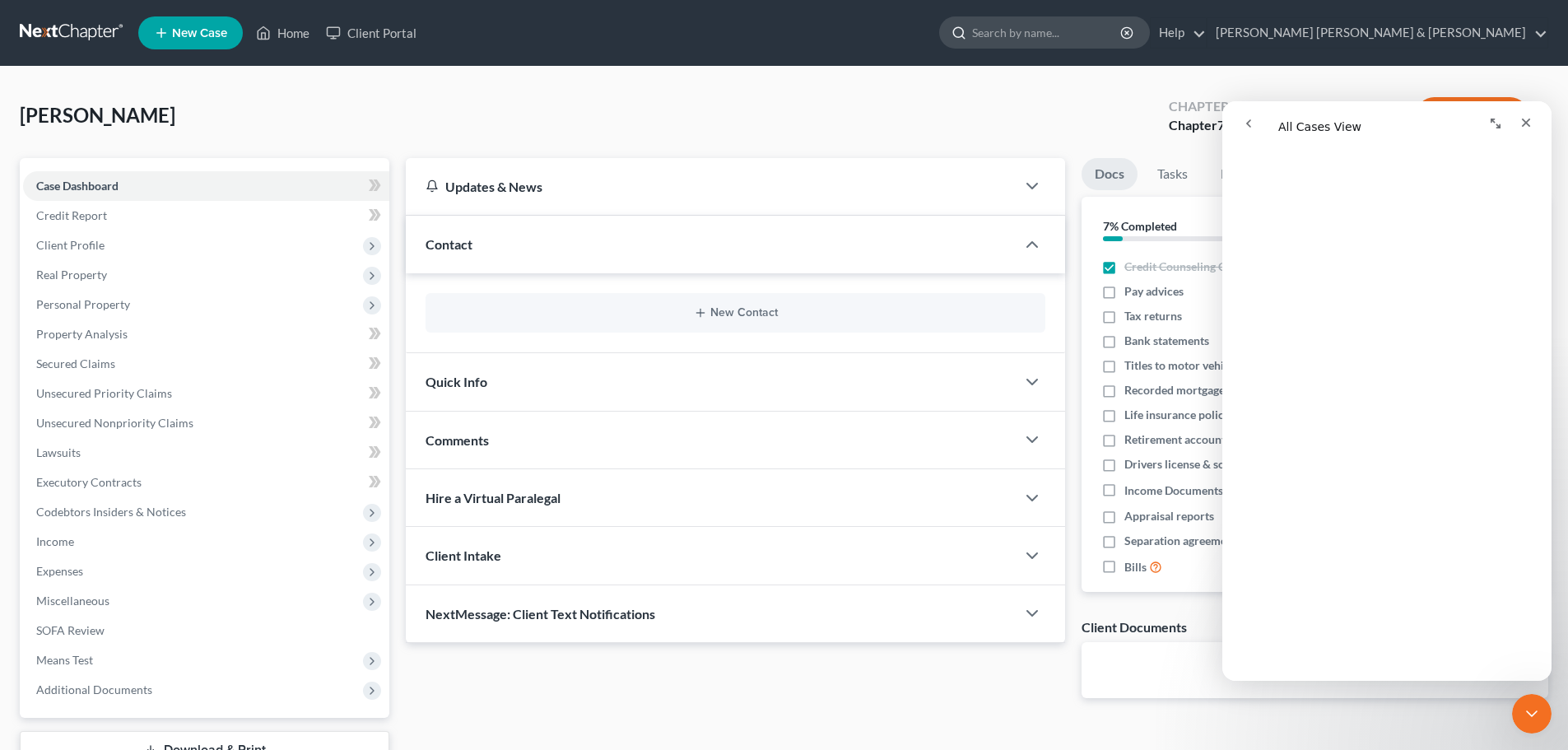
click at [1123, 39] on input "search" at bounding box center [1047, 32] width 150 height 31
type input "darla jerome"
click at [1499, 124] on icon "Expand window" at bounding box center [1496, 123] width 13 height 13
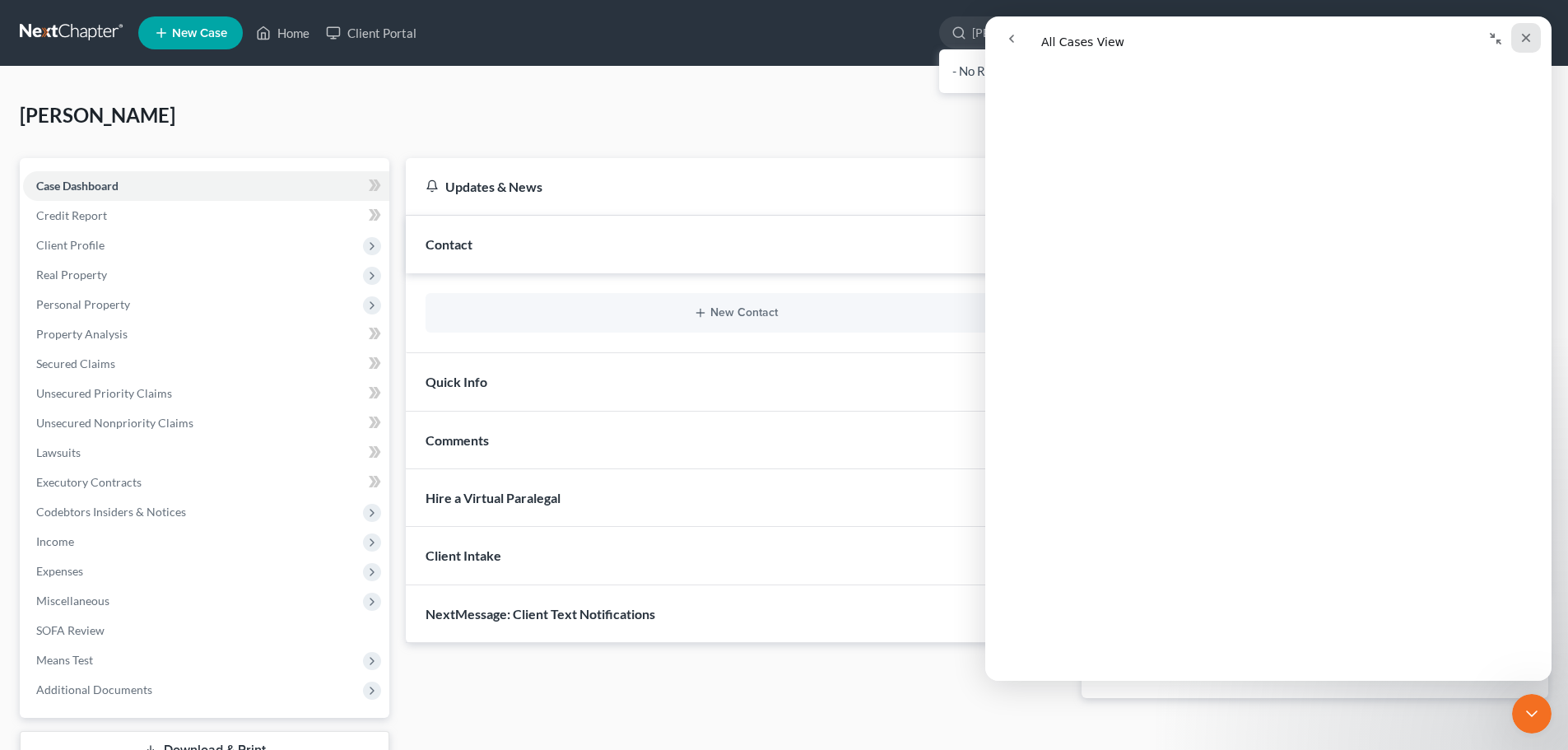
click at [1522, 42] on icon "Close" at bounding box center [1527, 38] width 13 height 13
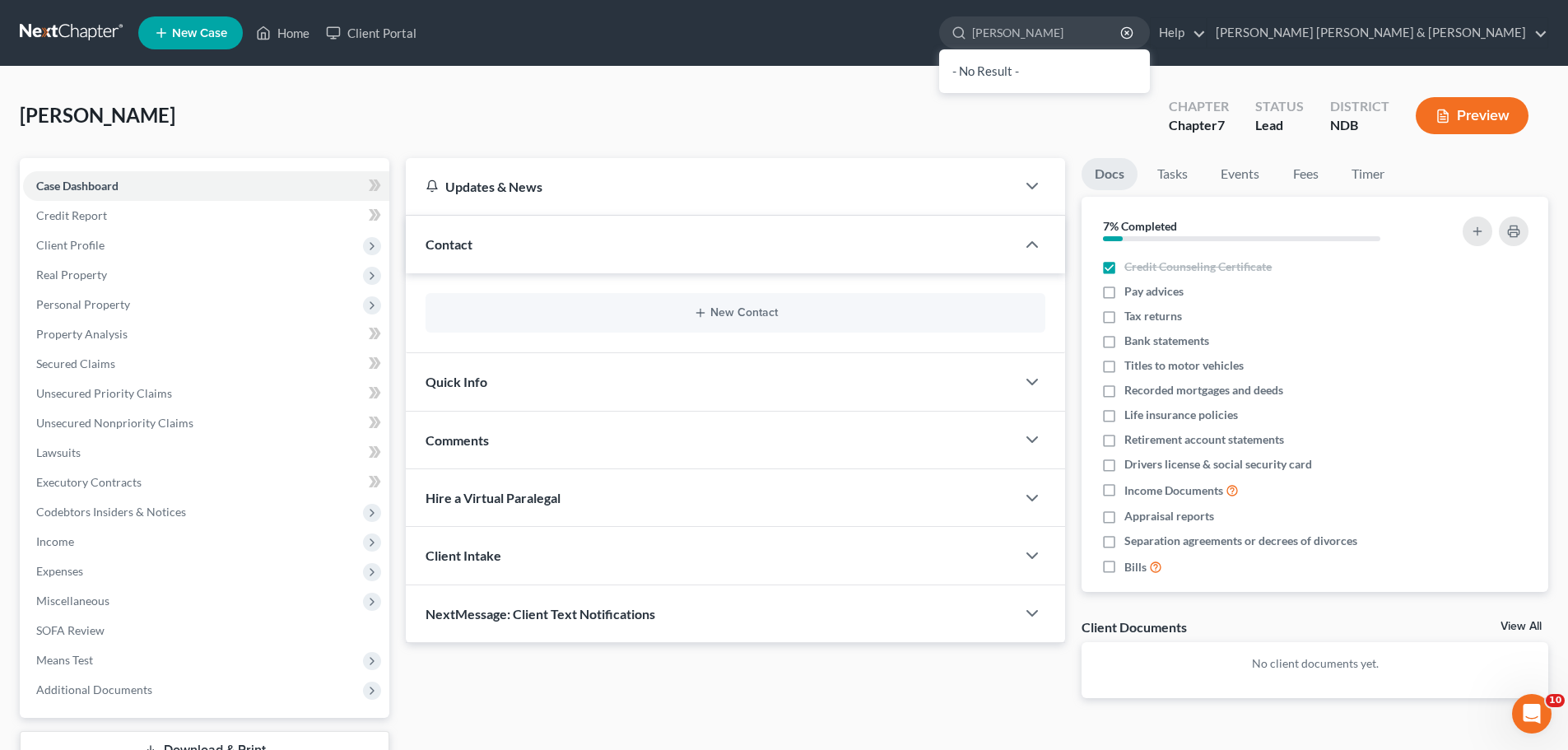
click at [996, 73] on div "Jerome, Darla Upgraded Chapter Chapter 7 Status Lead District NDB Preview Petit…" at bounding box center [784, 456] width 1568 height 779
click at [275, 36] on link "Home" at bounding box center [283, 33] width 70 height 30
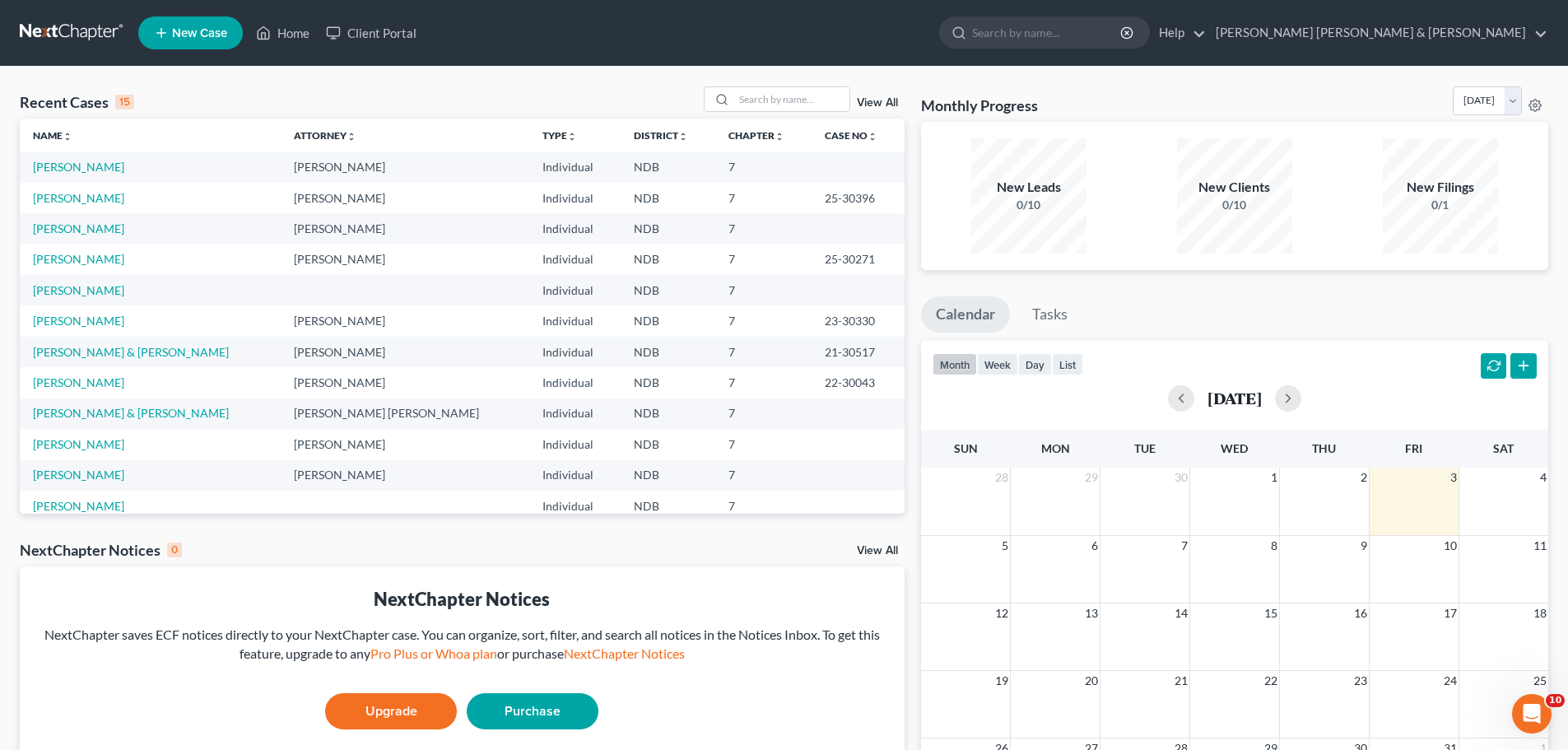
drag, startPoint x: 88, startPoint y: 167, endPoint x: 307, endPoint y: 167, distance: 219.0
click at [307, 167] on td "[PERSON_NAME]" at bounding box center [405, 166] width 249 height 31
click at [760, 90] on input "search" at bounding box center [791, 99] width 115 height 24
type input "darla jerome"
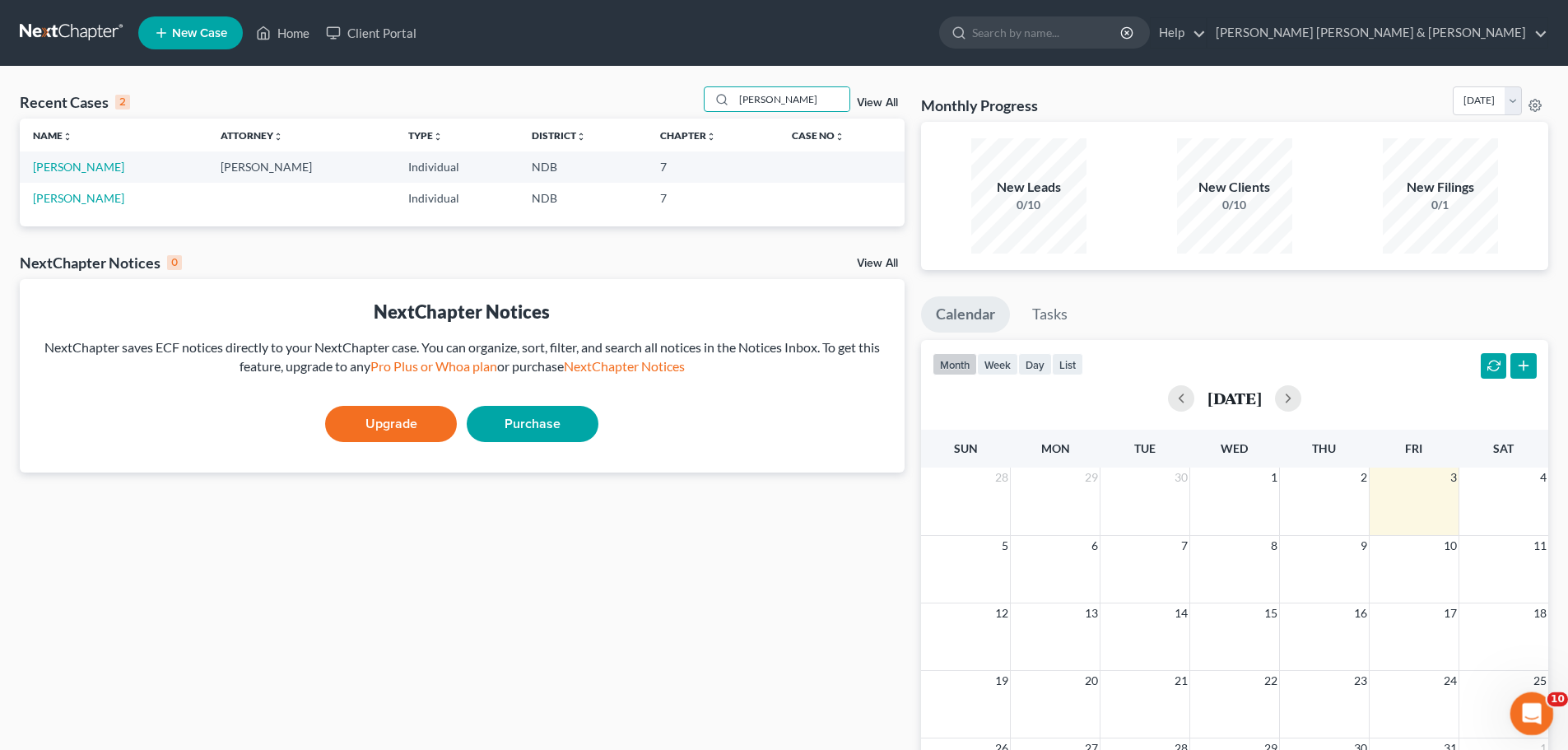
click at [1535, 709] on icon "Open Intercom Messenger" at bounding box center [1530, 712] width 27 height 27
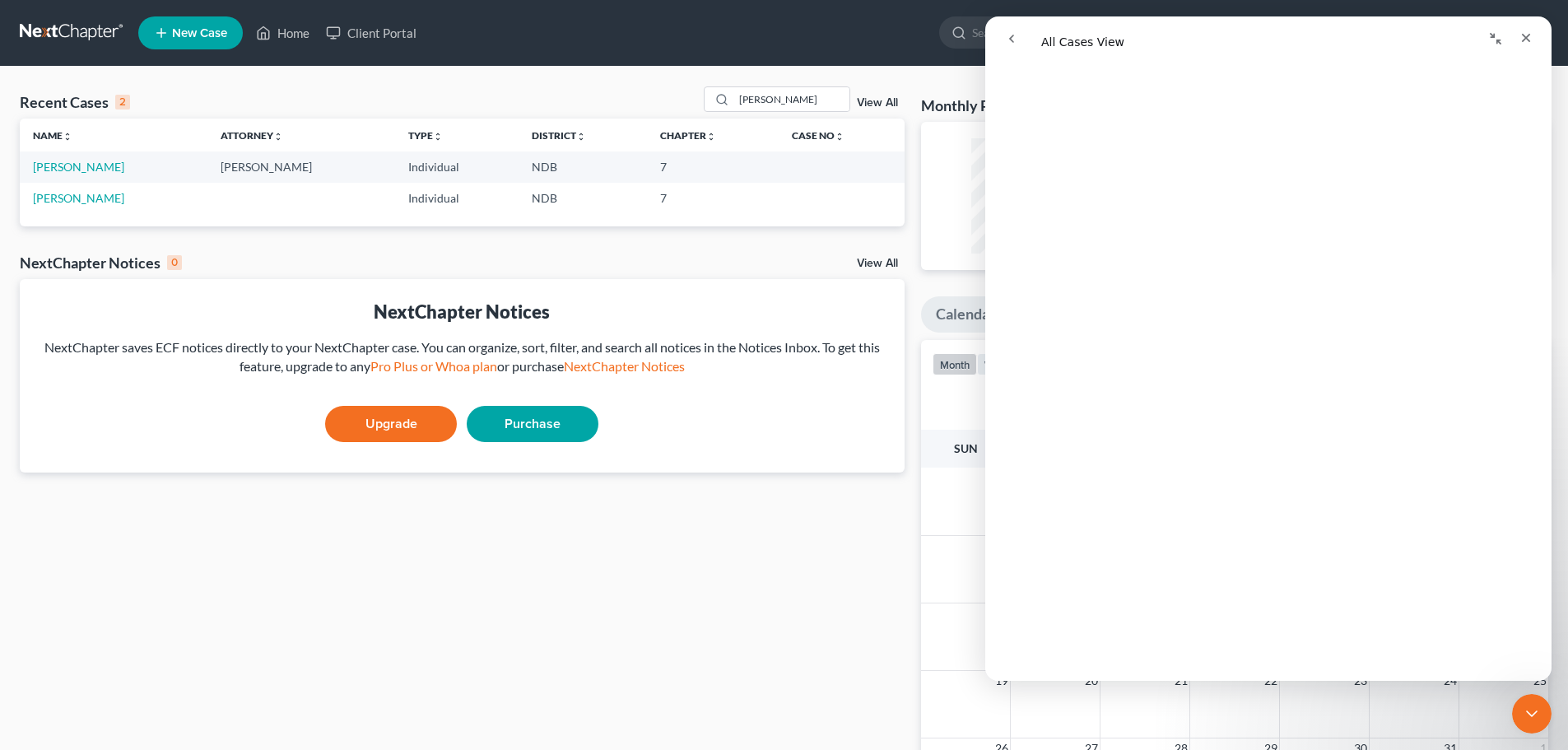
scroll to position [2310, 0]
click at [880, 100] on link "View All" at bounding box center [878, 103] width 41 height 12
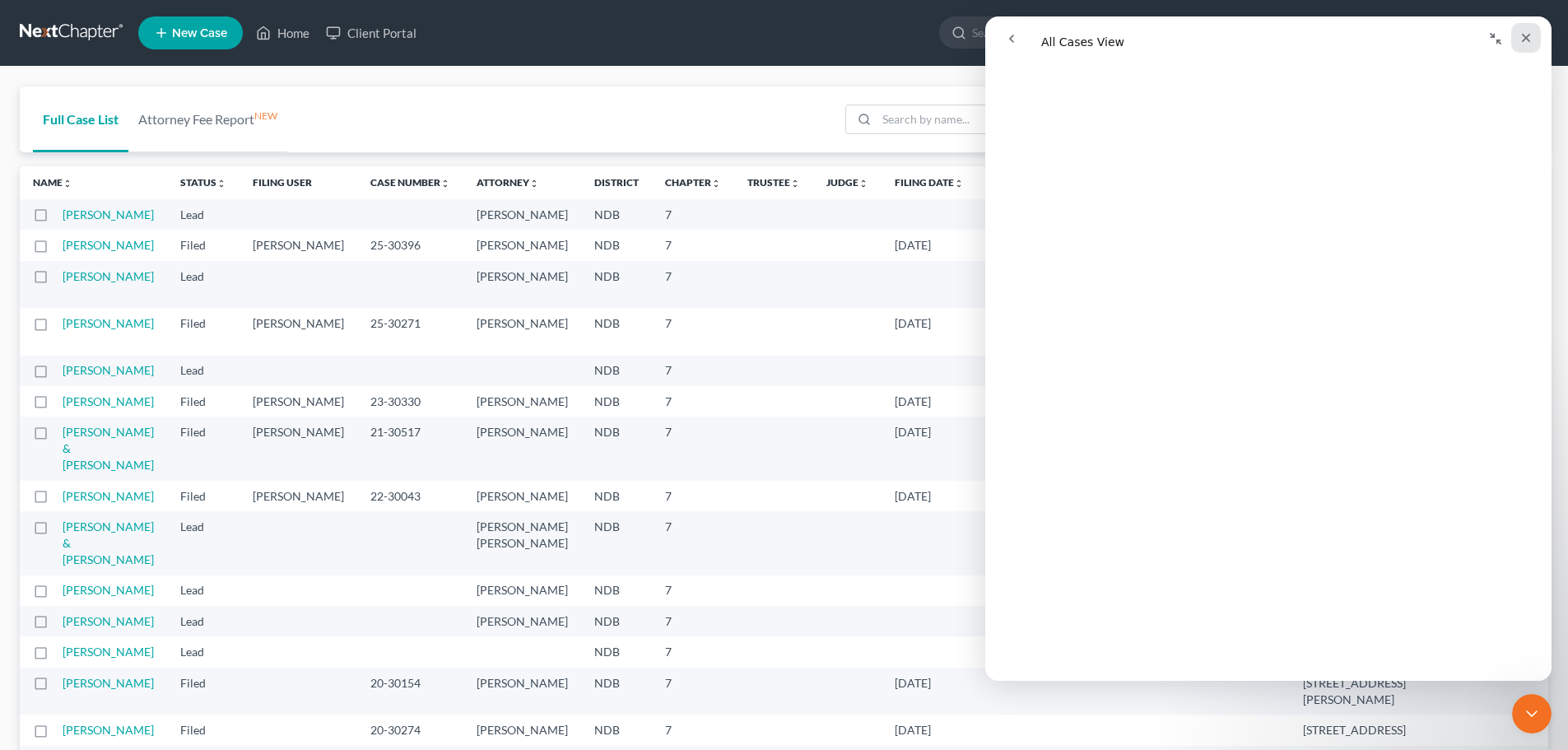
click at [1531, 40] on icon "Close" at bounding box center [1527, 38] width 13 height 13
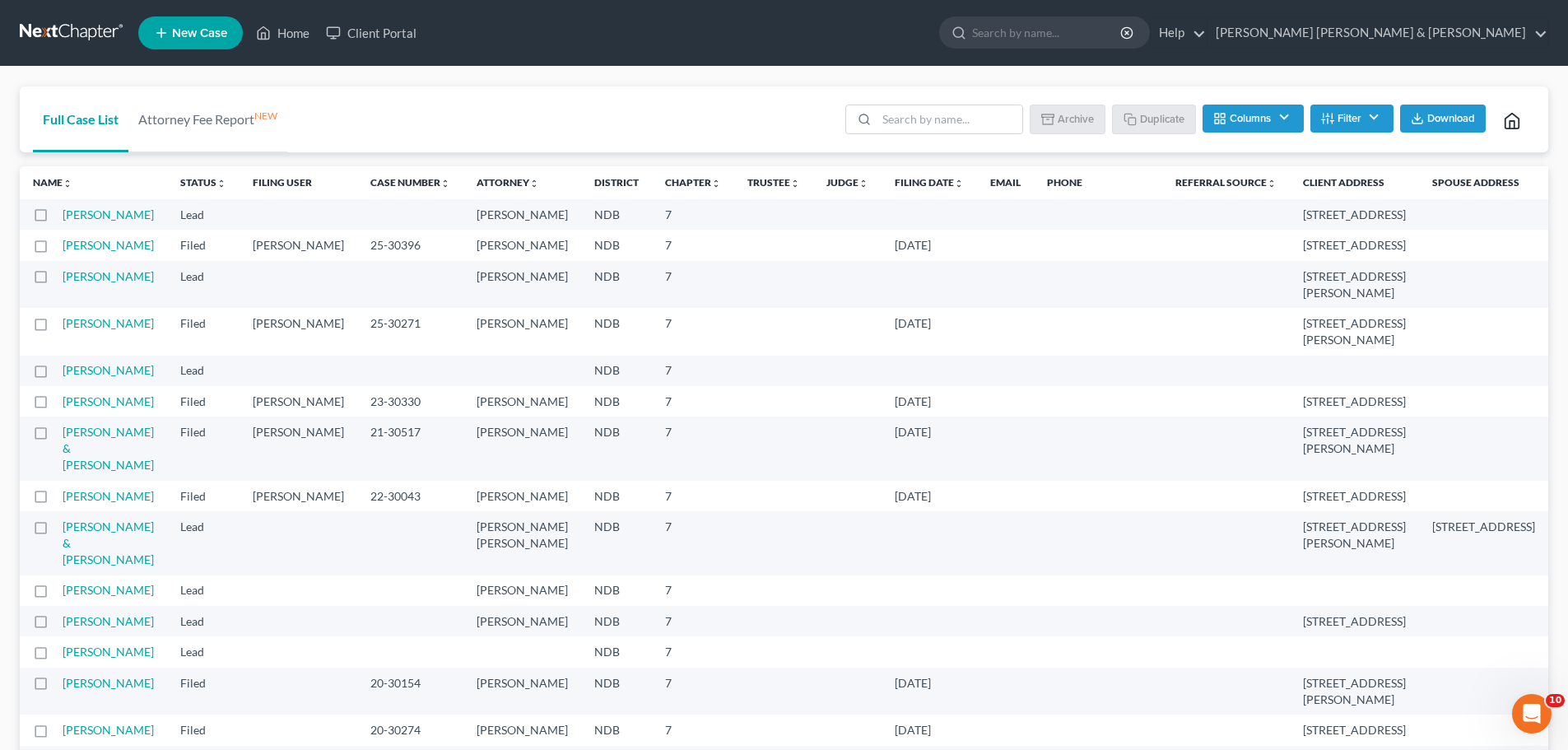
click at [56, 219] on label at bounding box center [56, 219] width 0 height 0
click at [63, 214] on input "checkbox" at bounding box center [68, 212] width 11 height 11
checkbox input "true"
click at [1146, 120] on button "Duplicate" at bounding box center [1156, 118] width 83 height 28
drag, startPoint x: 1051, startPoint y: 622, endPoint x: 1068, endPoint y: 250, distance: 372.4
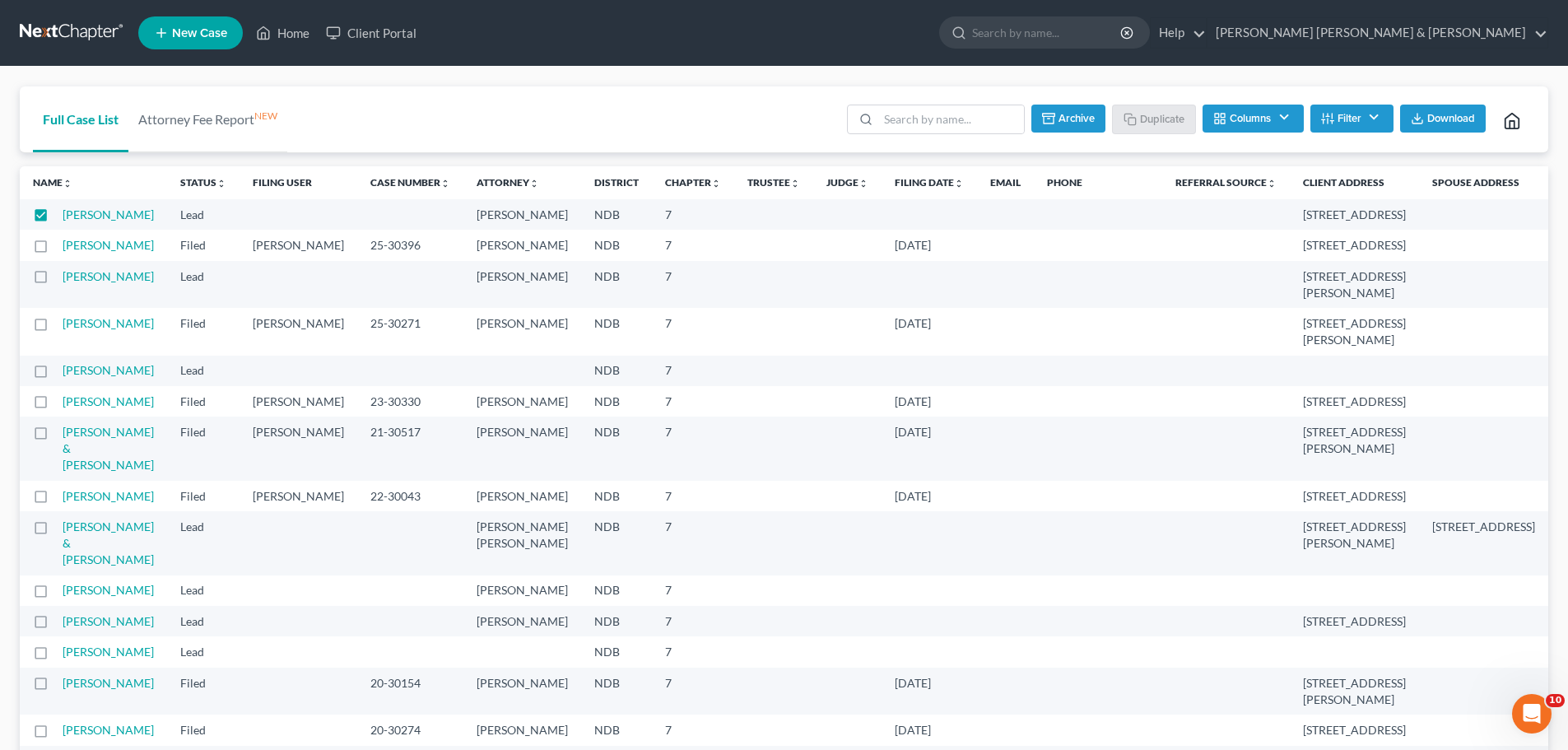
click at [1068, 250] on tbody "Jerome, Darla Bankruptcy Lead (archived) Robert Fleming NDB 7 2201 12TH Ave N, …" at bounding box center [836, 510] width 1632 height 622
click at [295, 35] on link "Home" at bounding box center [283, 33] width 70 height 30
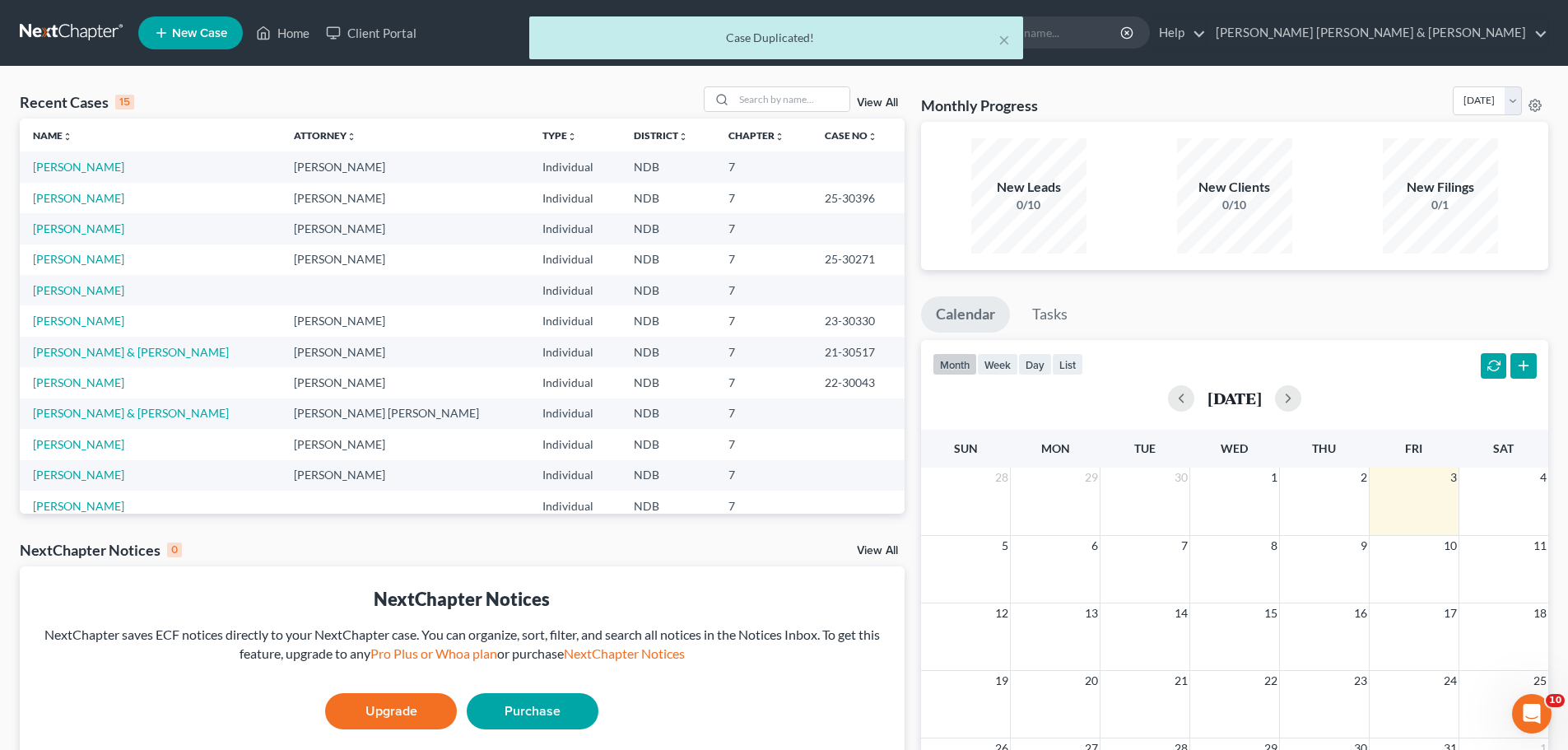
click at [750, 40] on div "Case Duplicated!" at bounding box center [776, 38] width 468 height 17
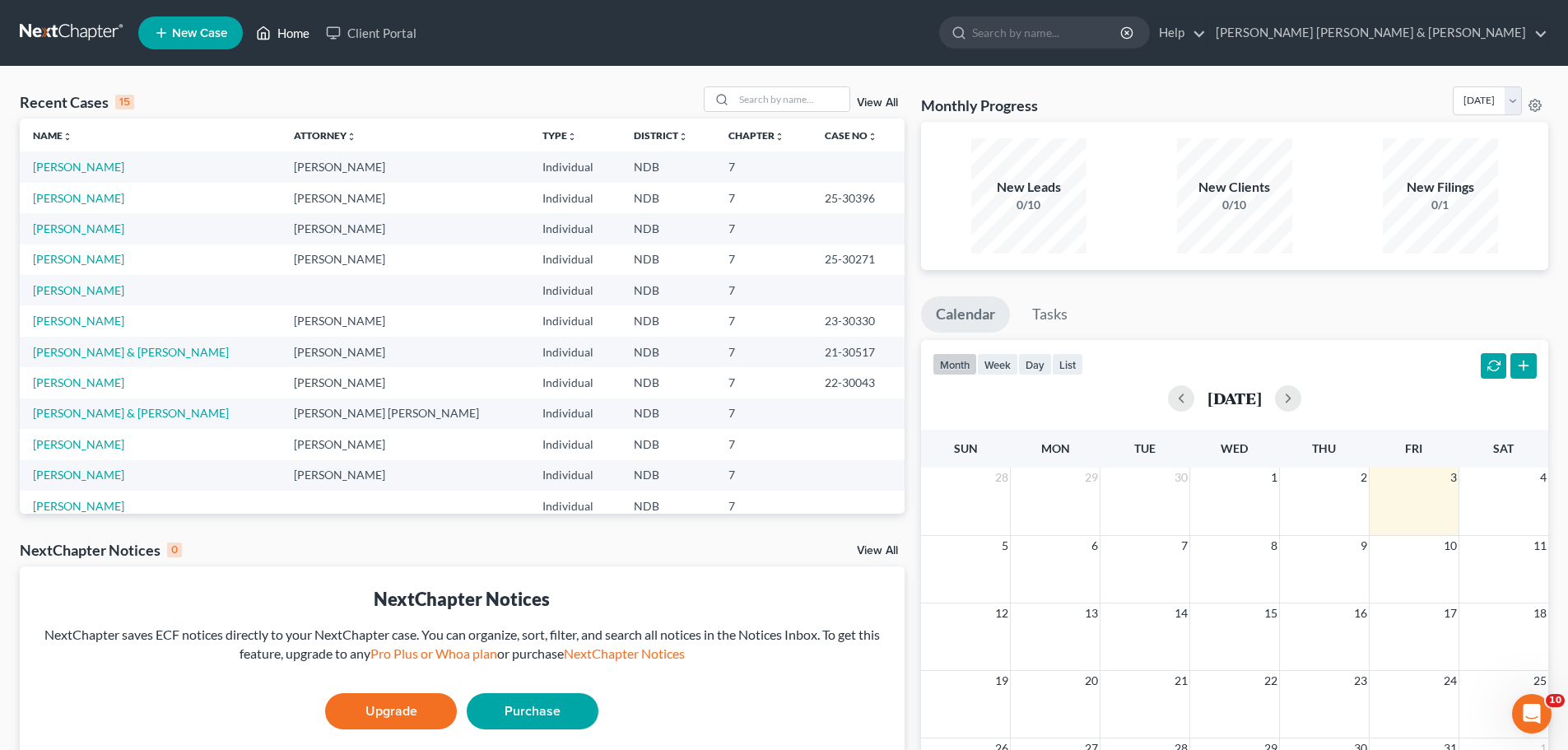
click at [276, 33] on link "Home" at bounding box center [283, 33] width 70 height 30
click at [287, 31] on link "Home" at bounding box center [283, 33] width 70 height 30
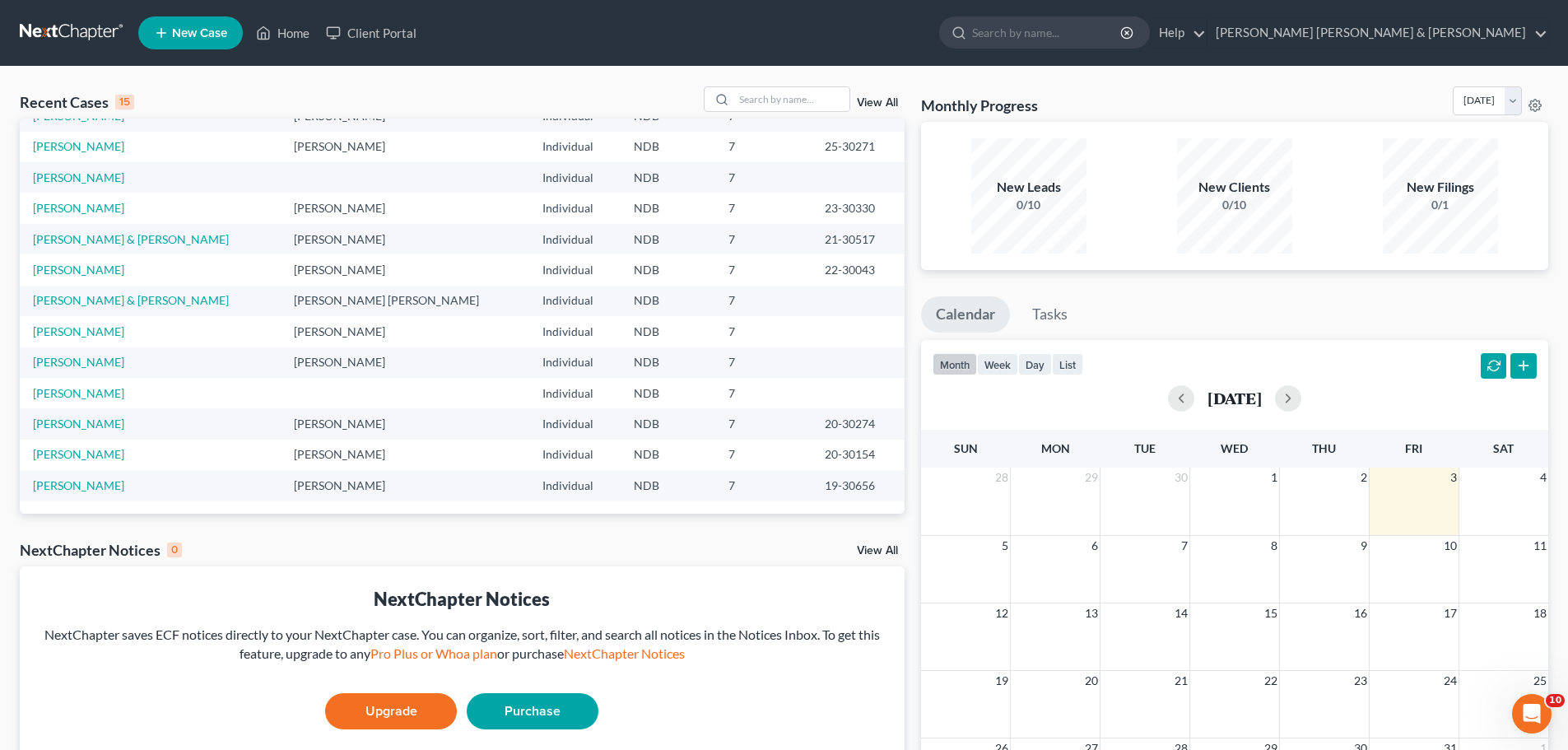
click at [879, 552] on link "View All" at bounding box center [878, 551] width 41 height 12
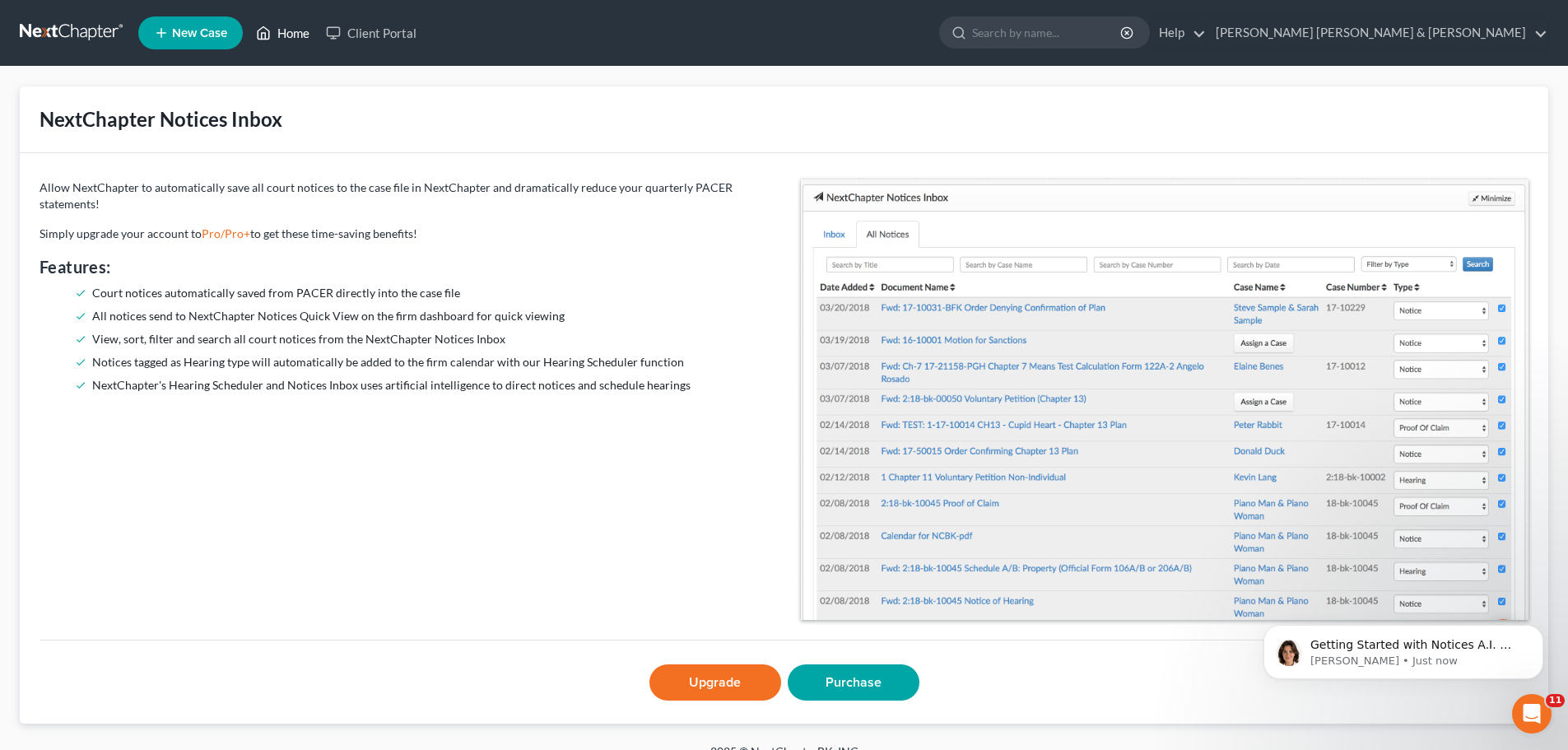
click at [291, 30] on link "Home" at bounding box center [283, 33] width 70 height 30
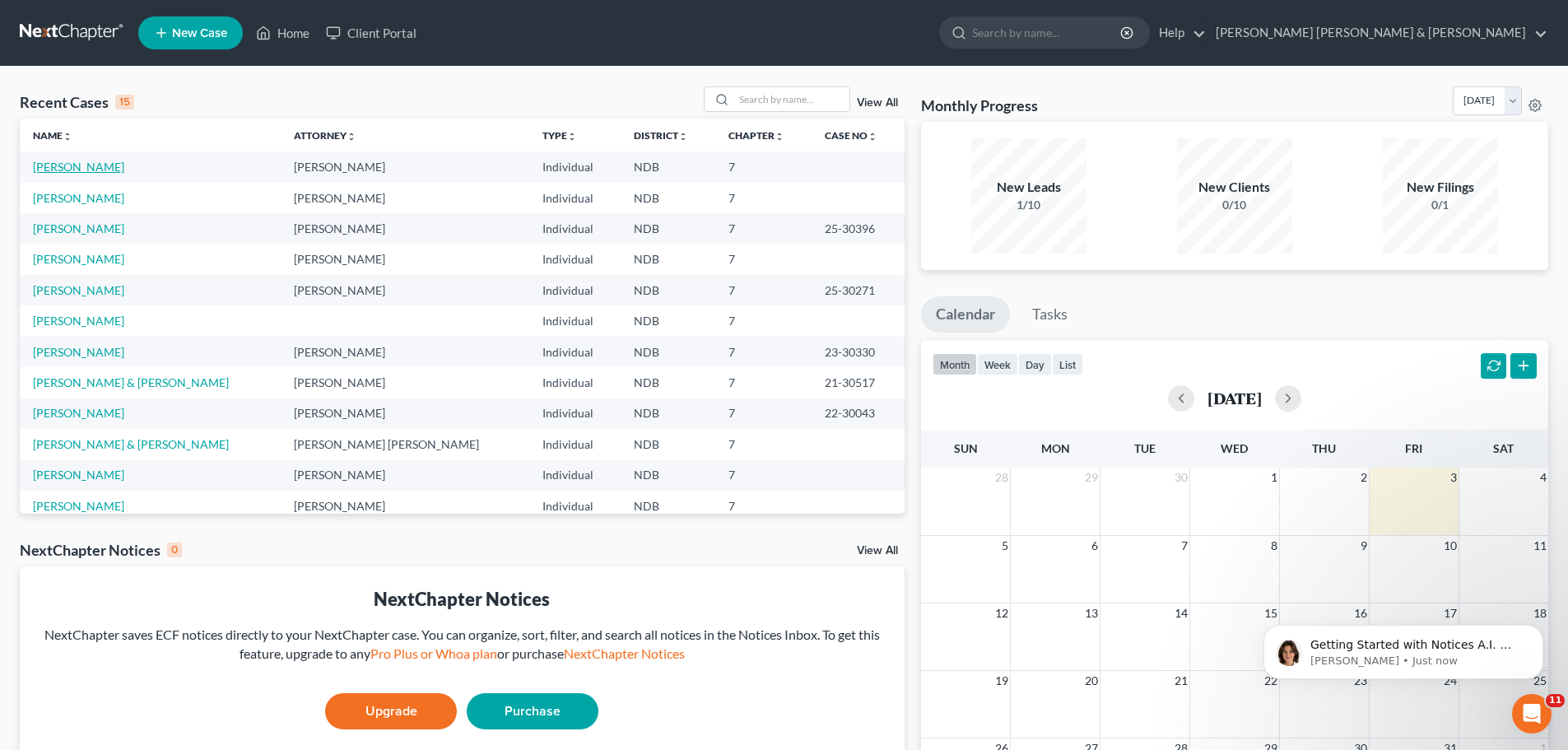
click at [71, 165] on link "[PERSON_NAME]" at bounding box center [79, 166] width 92 height 14
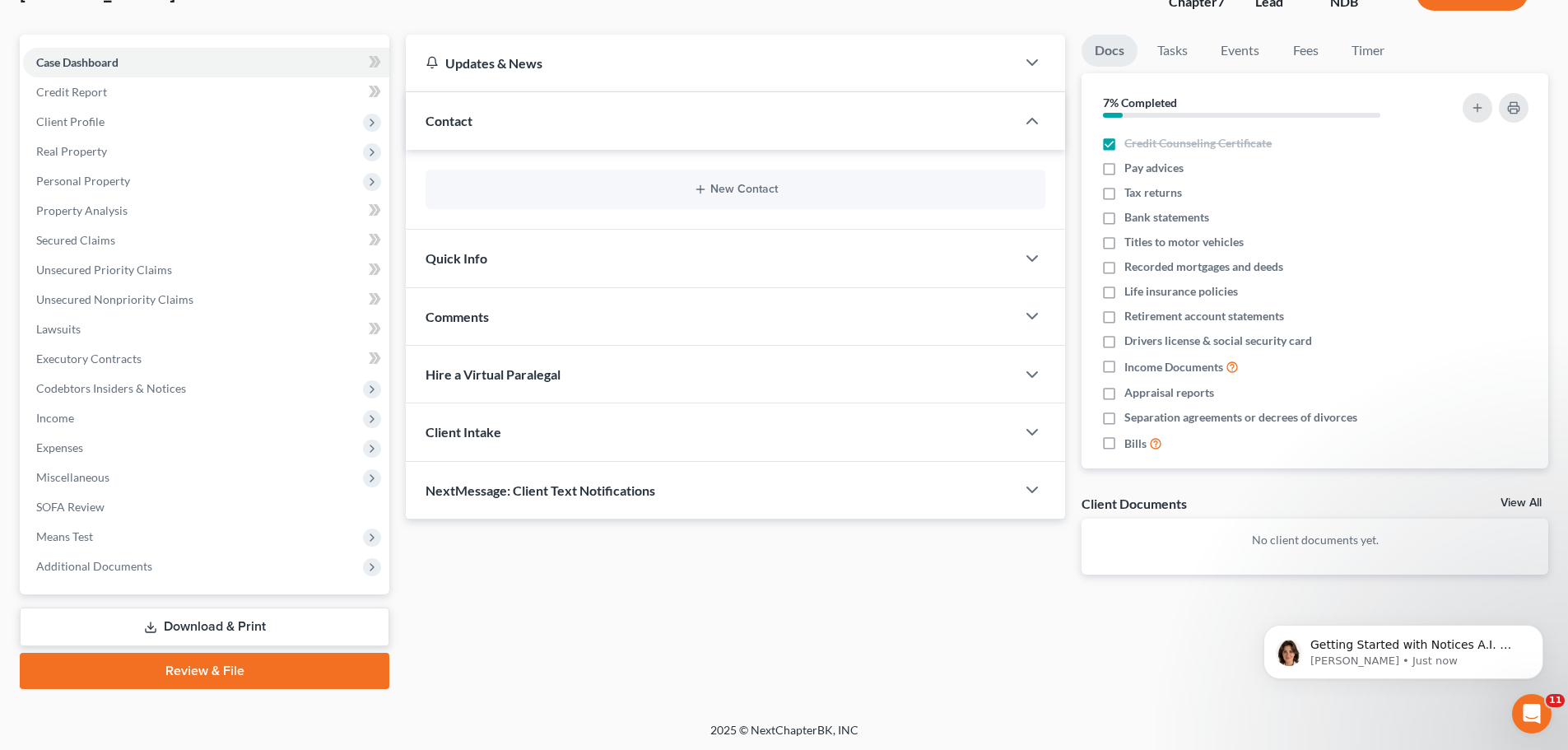
scroll to position [125, 0]
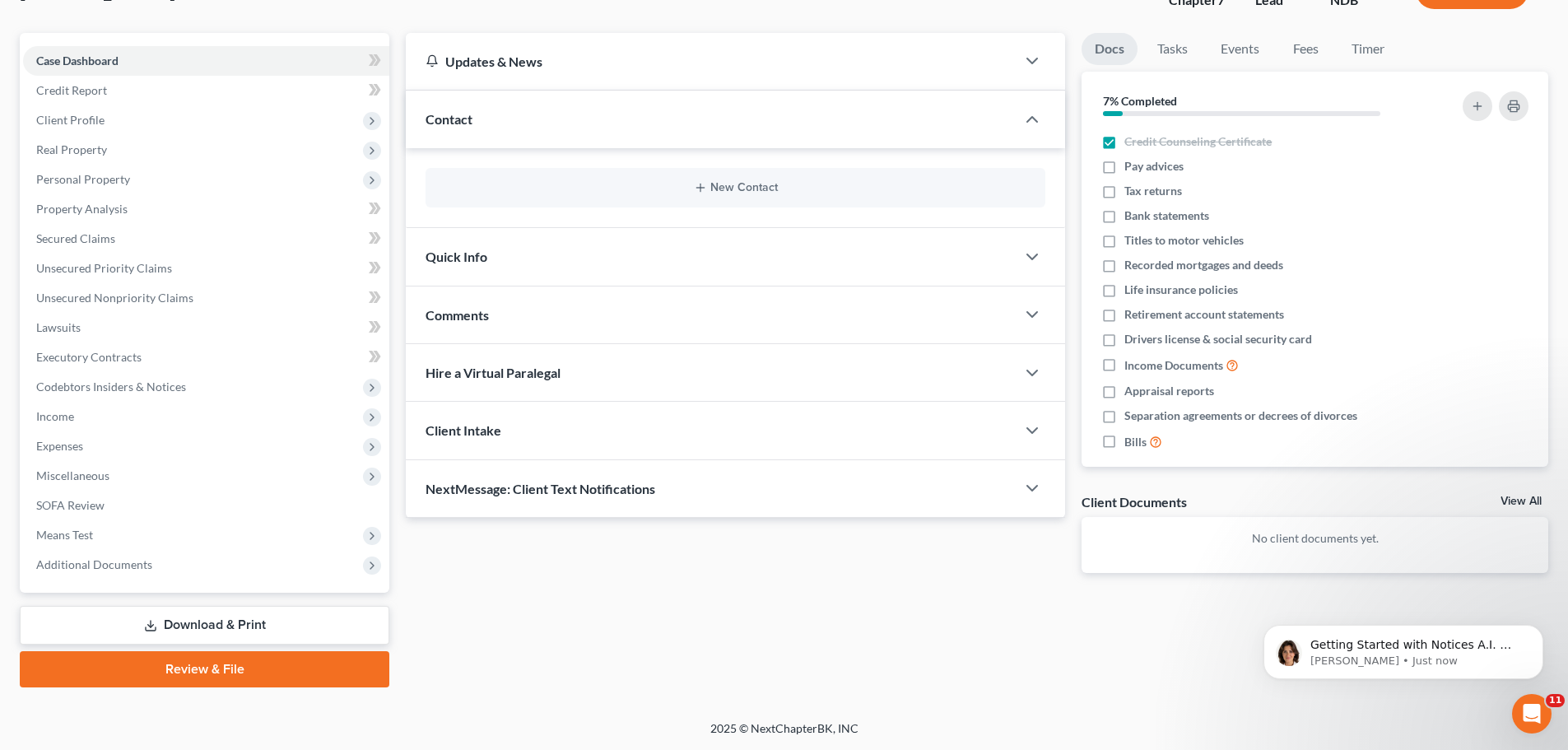
click at [181, 667] on link "Review & File" at bounding box center [204, 670] width 369 height 36
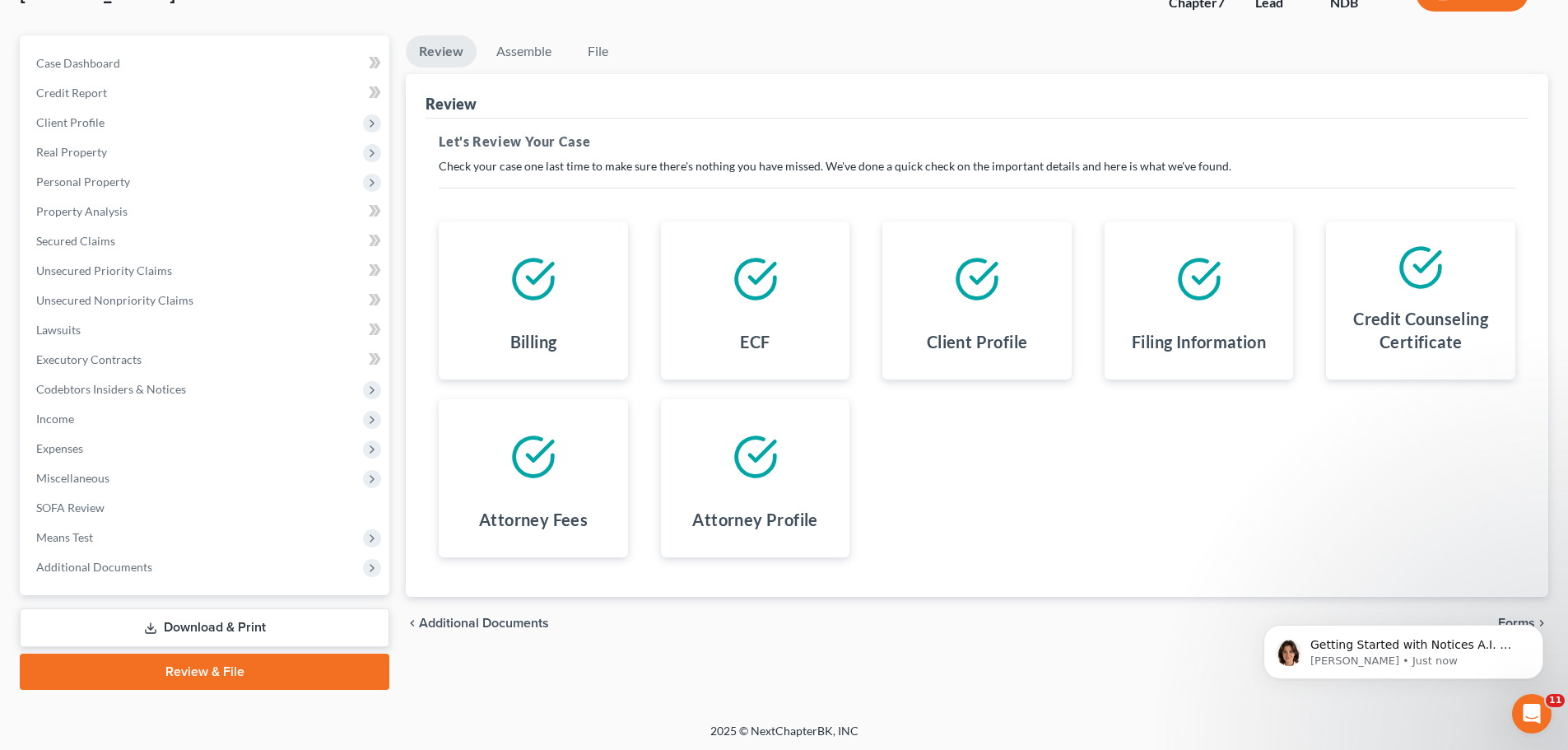
scroll to position [125, 0]
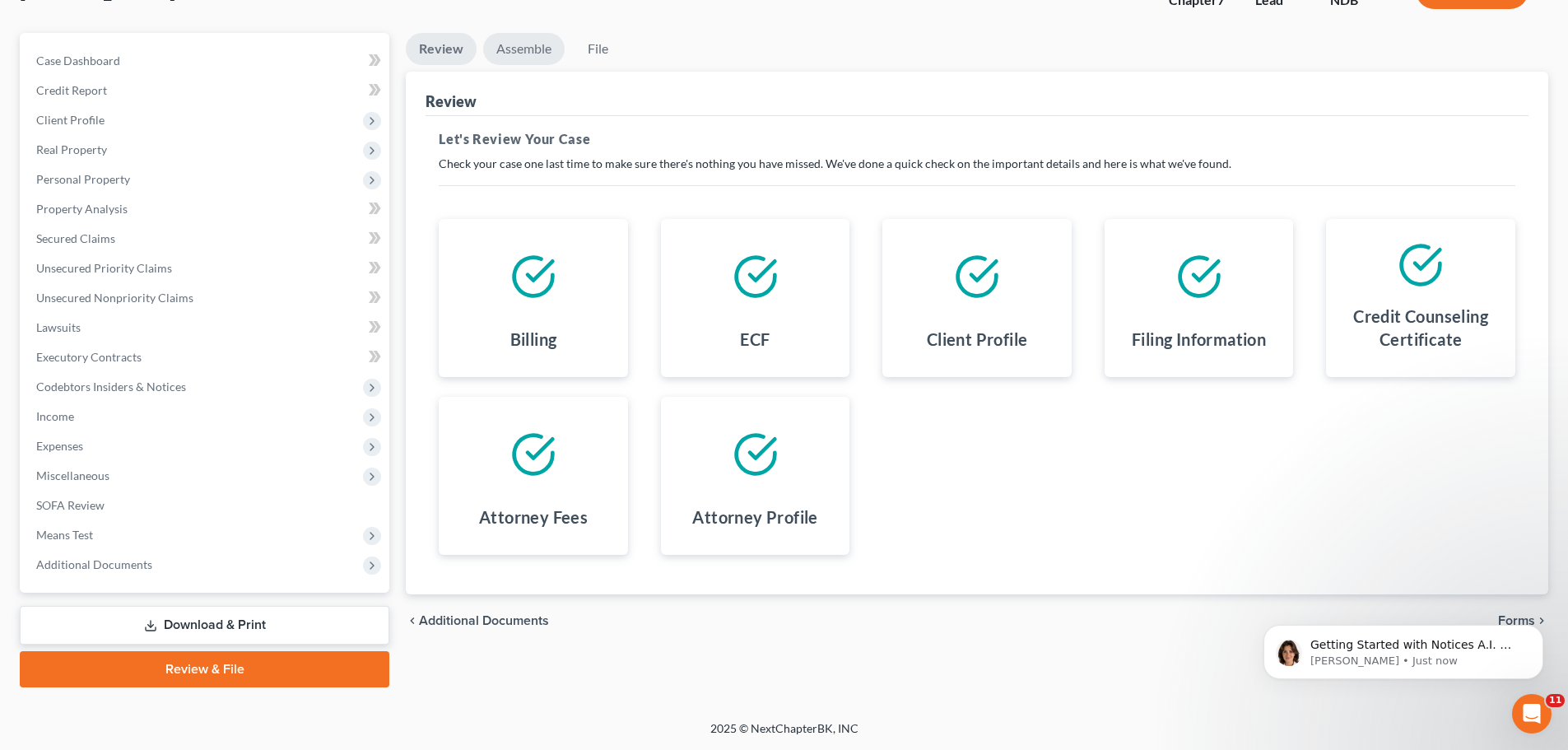
click at [544, 50] on link "Assemble" at bounding box center [524, 49] width 82 height 32
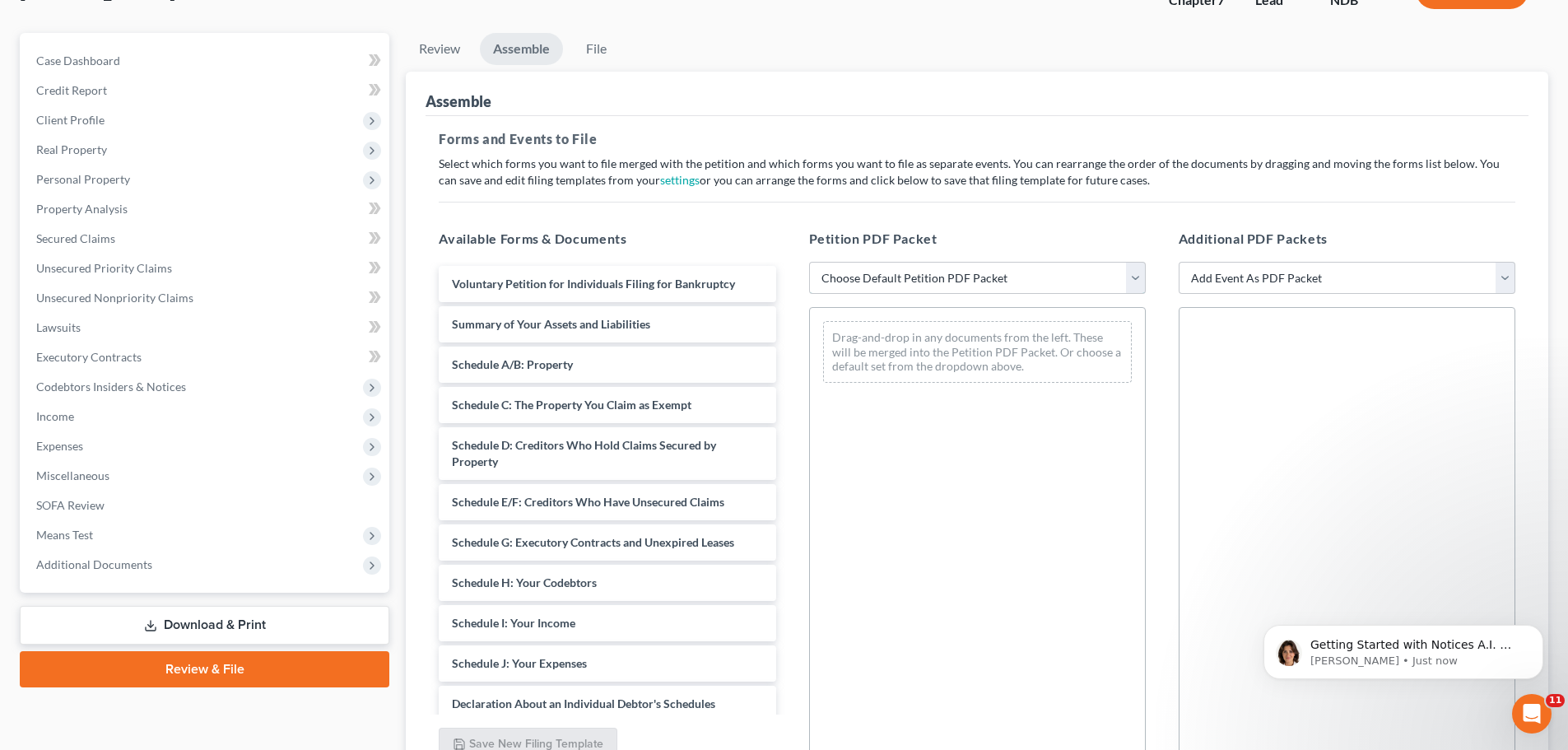
drag, startPoint x: 904, startPoint y: 279, endPoint x: 904, endPoint y: 290, distance: 11.0
click at [904, 279] on select "Choose Default Petition PDF Packet Complete Bankruptcy Petition (all forms and …" at bounding box center [977, 279] width 336 height 33
select select "2"
click at [809, 262] on select "Choose Default Petition PDF Packet Complete Bankruptcy Petition (all forms and …" at bounding box center [977, 279] width 336 height 33
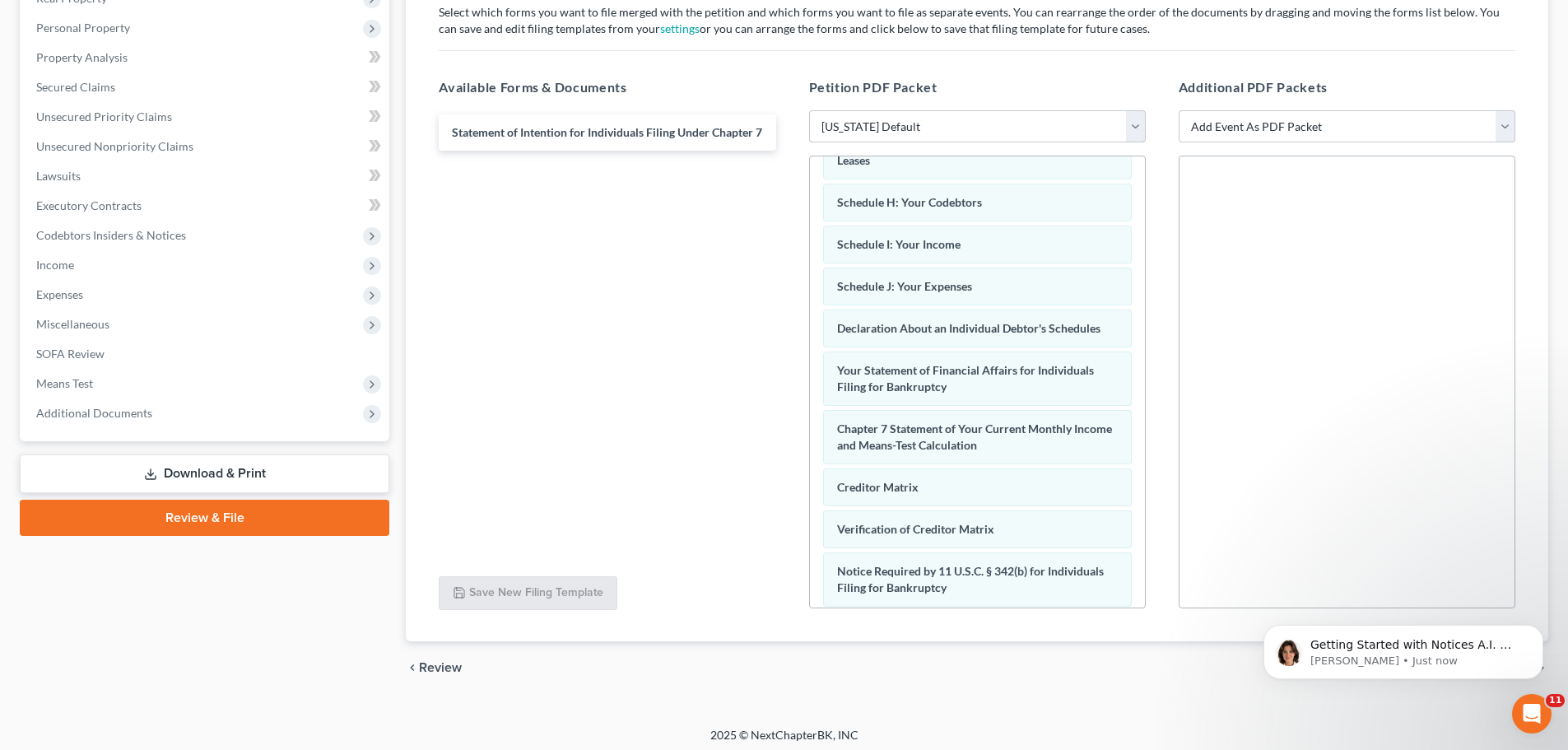
scroll to position [284, 0]
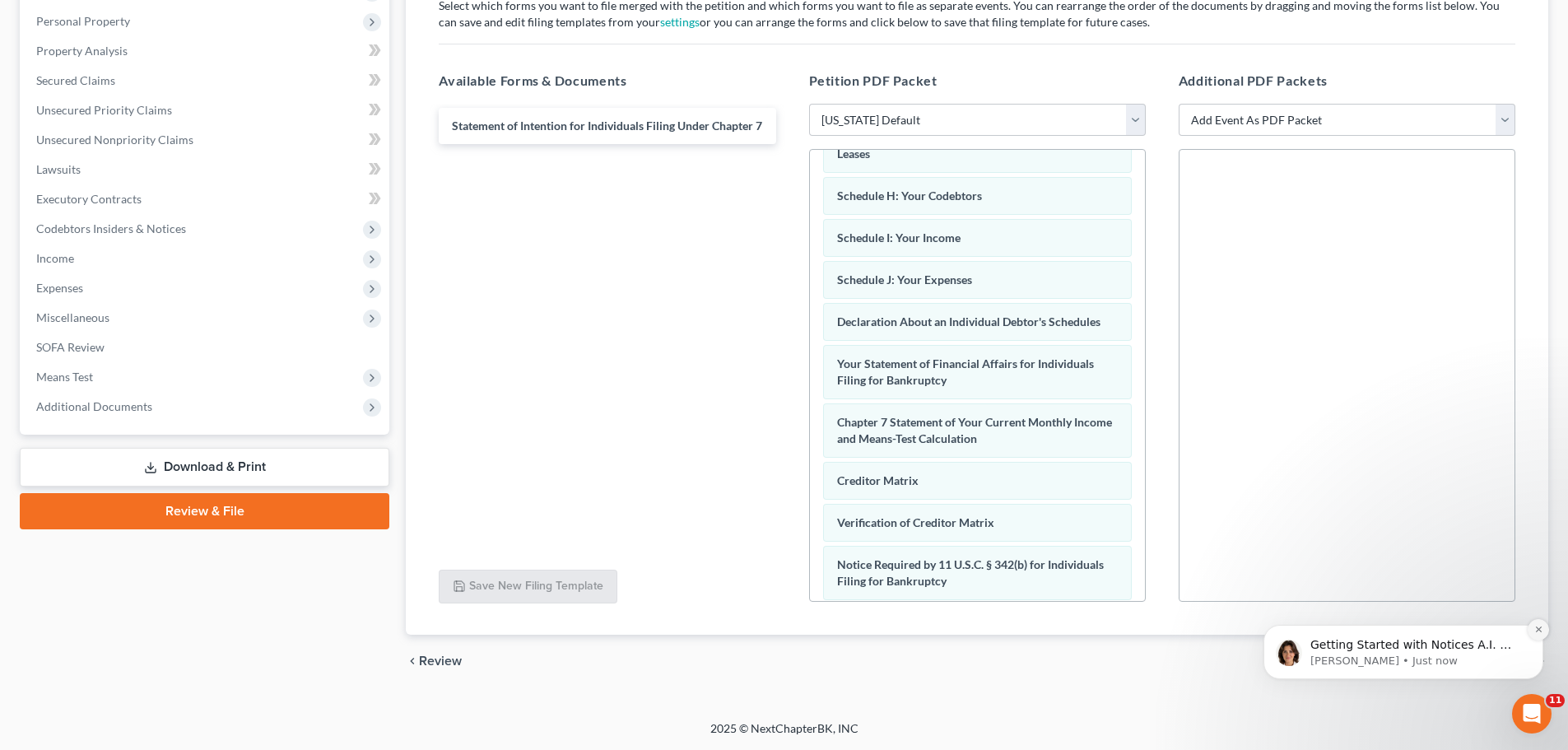
click at [1537, 626] on icon "Dismiss notification" at bounding box center [1539, 629] width 9 height 9
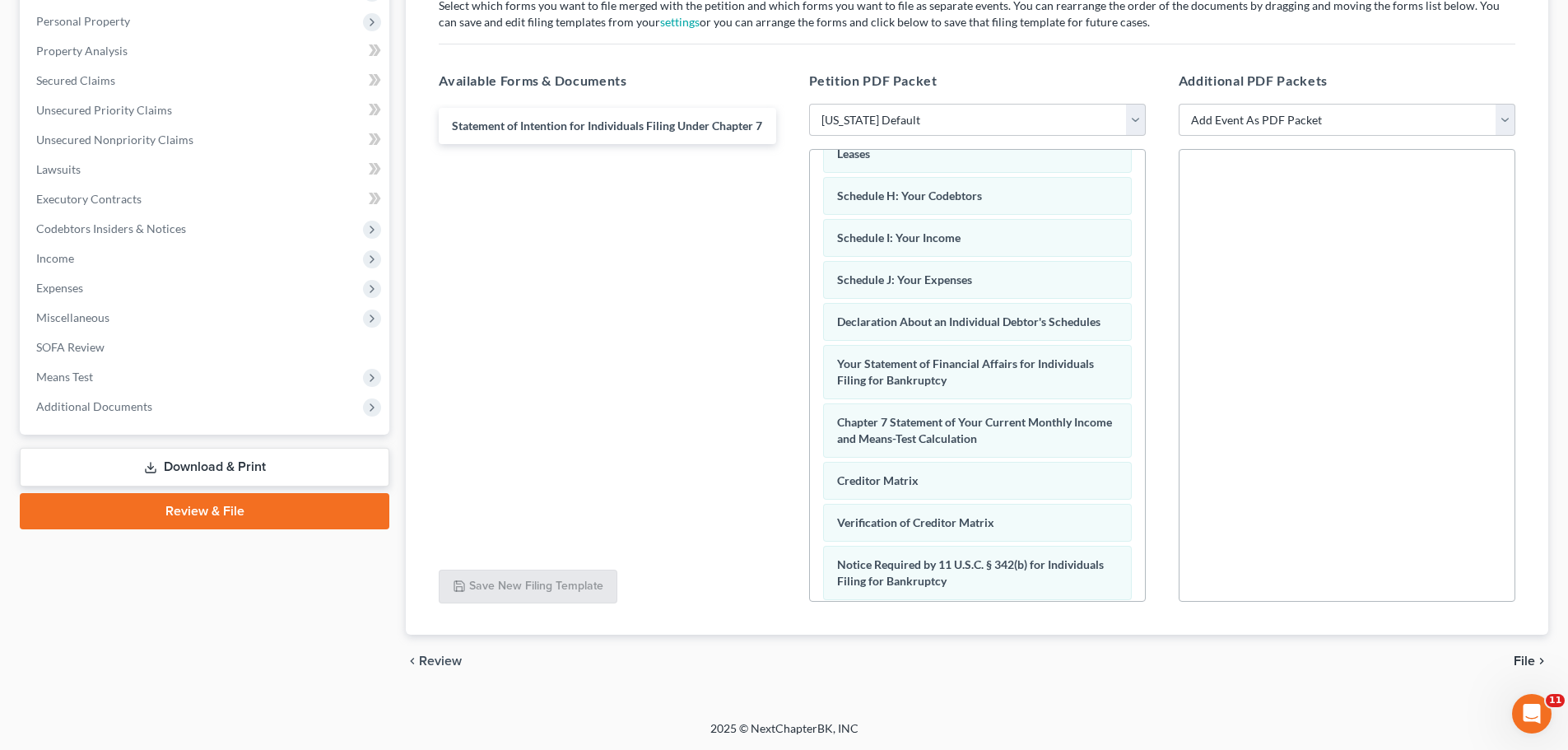
click at [1537, 659] on icon "chevron_right" at bounding box center [1542, 662] width 13 height 13
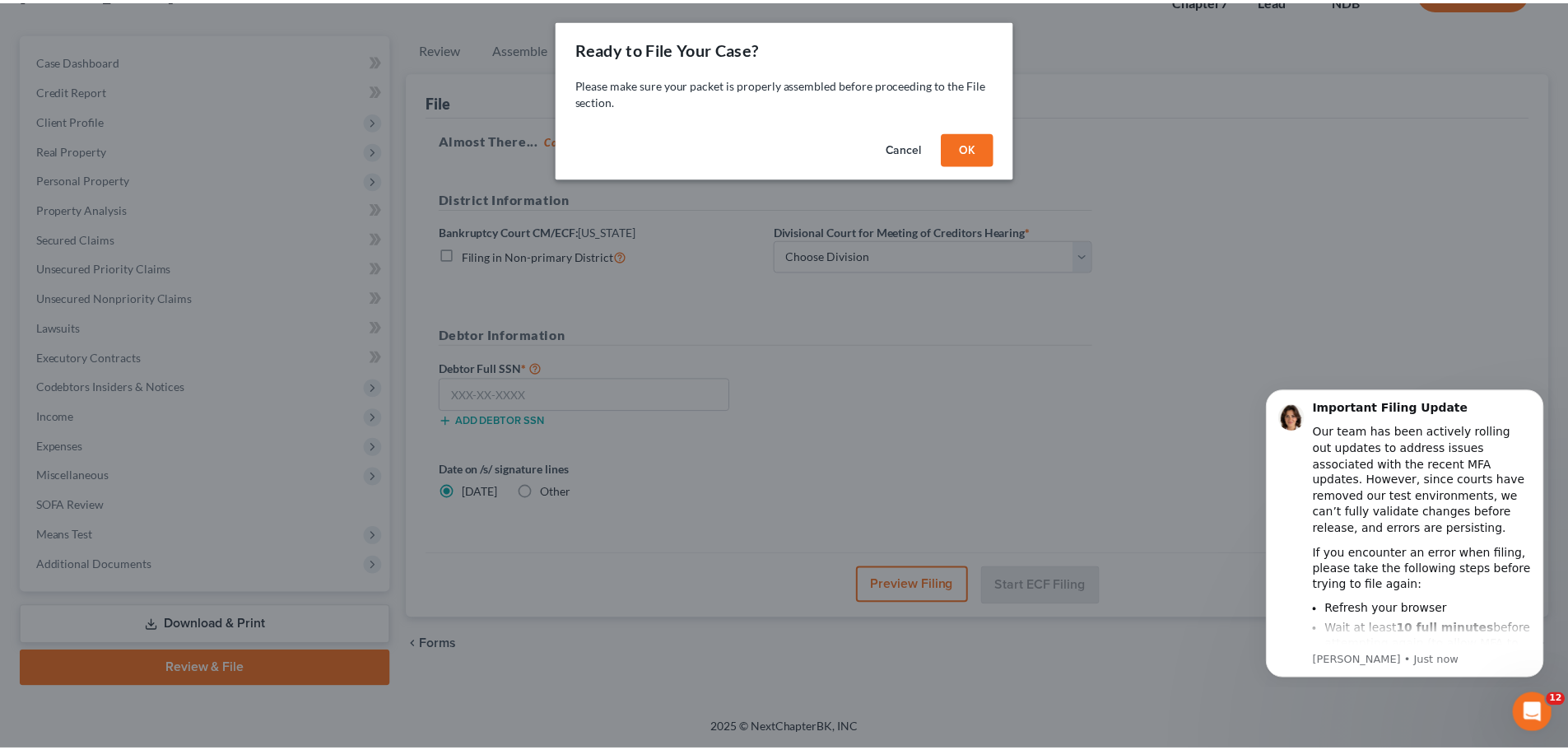
scroll to position [0, 0]
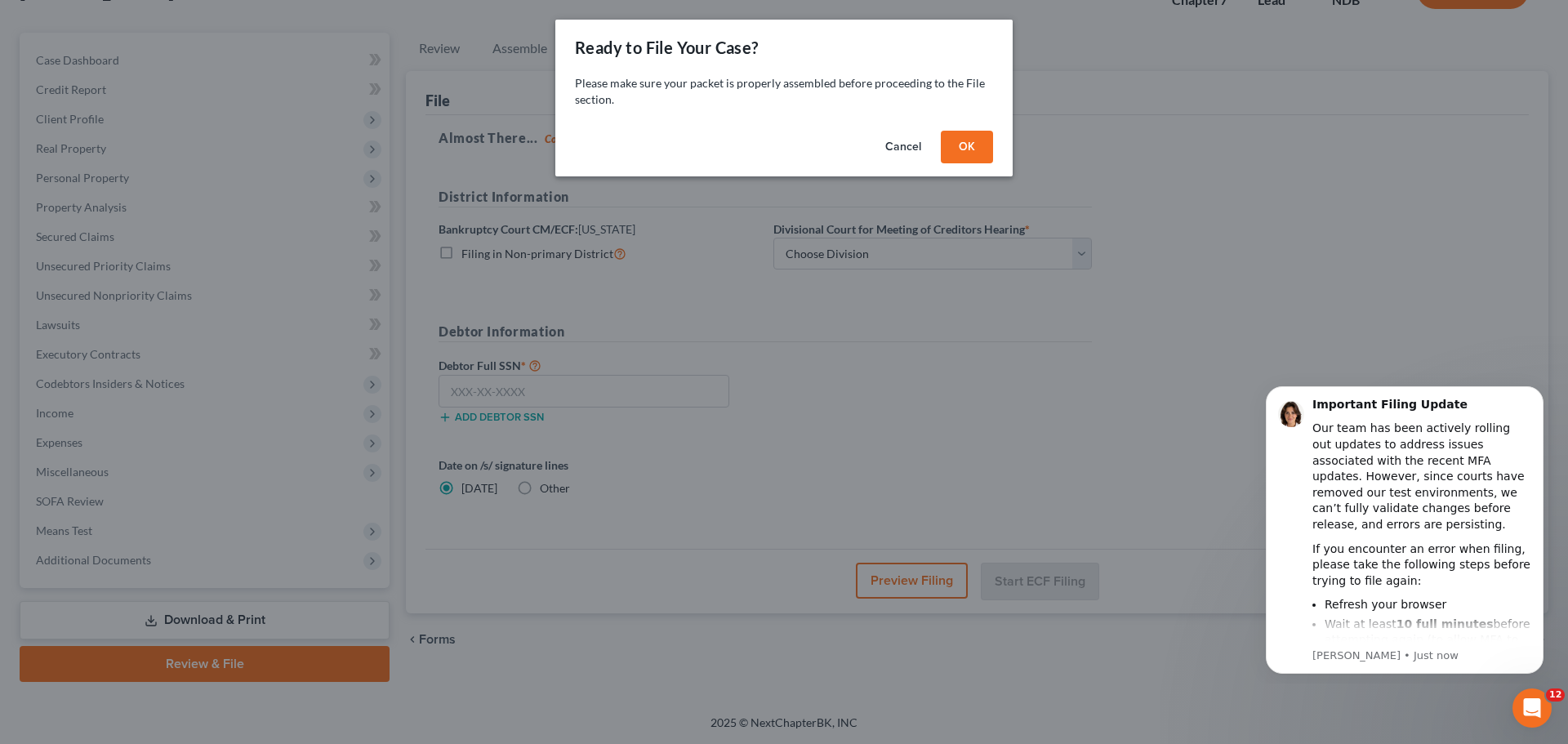
click at [964, 141] on button "OK" at bounding box center [967, 147] width 52 height 33
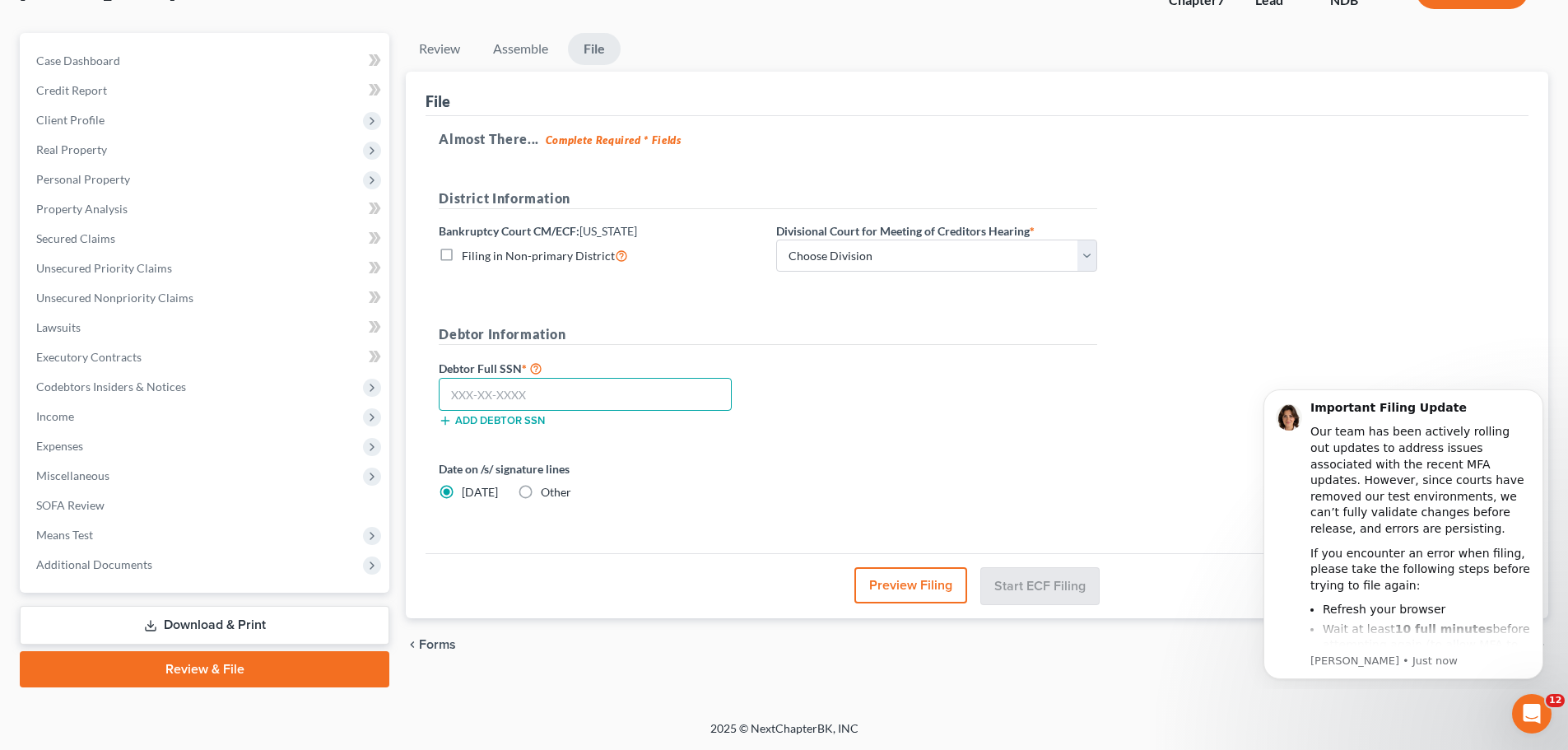
click at [525, 394] on input "text" at bounding box center [585, 394] width 293 height 33
type input "502-74-4363"
drag, startPoint x: 846, startPoint y: 254, endPoint x: 848, endPoint y: 271, distance: 17.1
click at [846, 254] on select "Choose Division Fargo" at bounding box center [937, 256] width 321 height 33
select select "0"
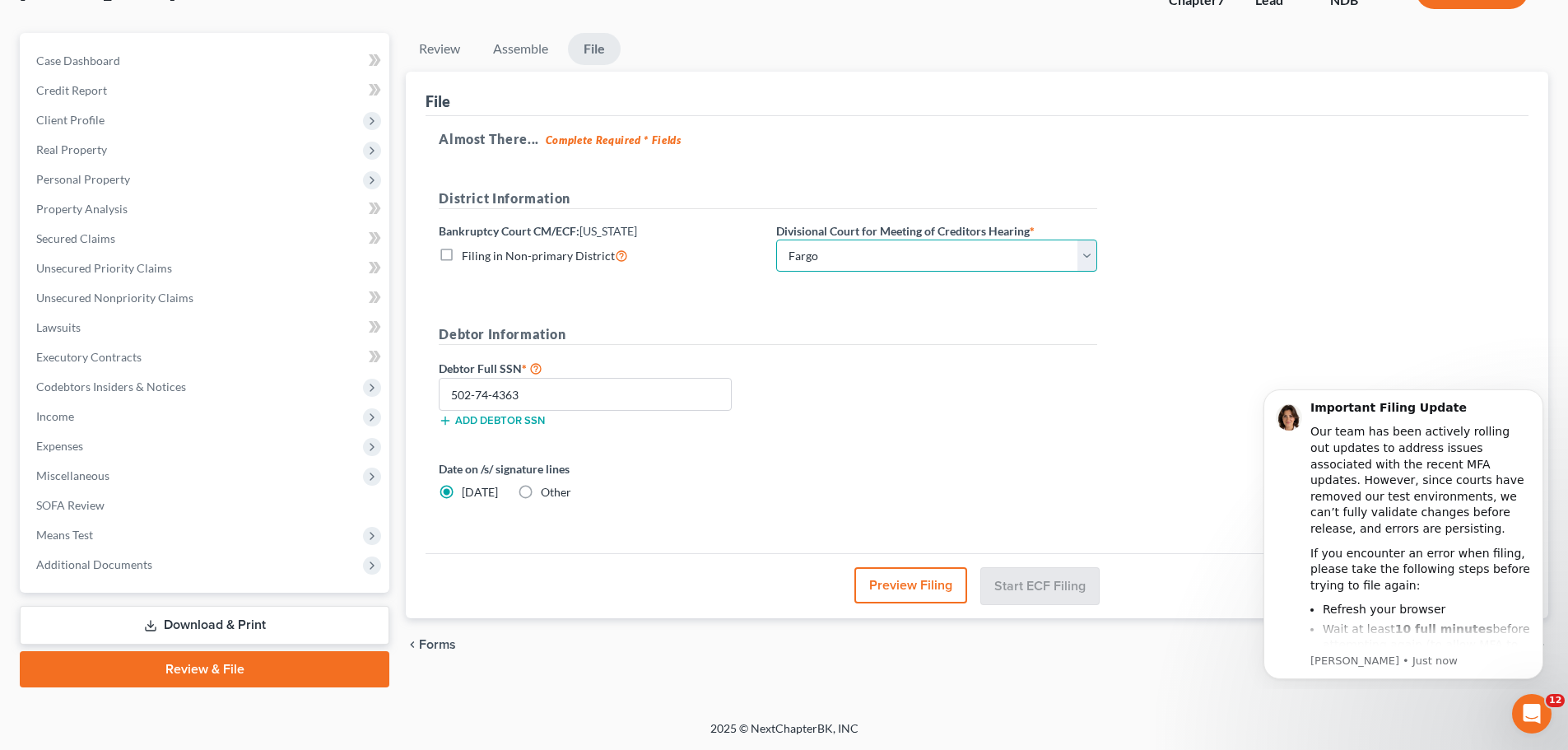
click at [776, 240] on select "Choose Division Fargo" at bounding box center [937, 256] width 321 height 33
click at [1032, 581] on button "Start ECF Filing" at bounding box center [1040, 585] width 117 height 36
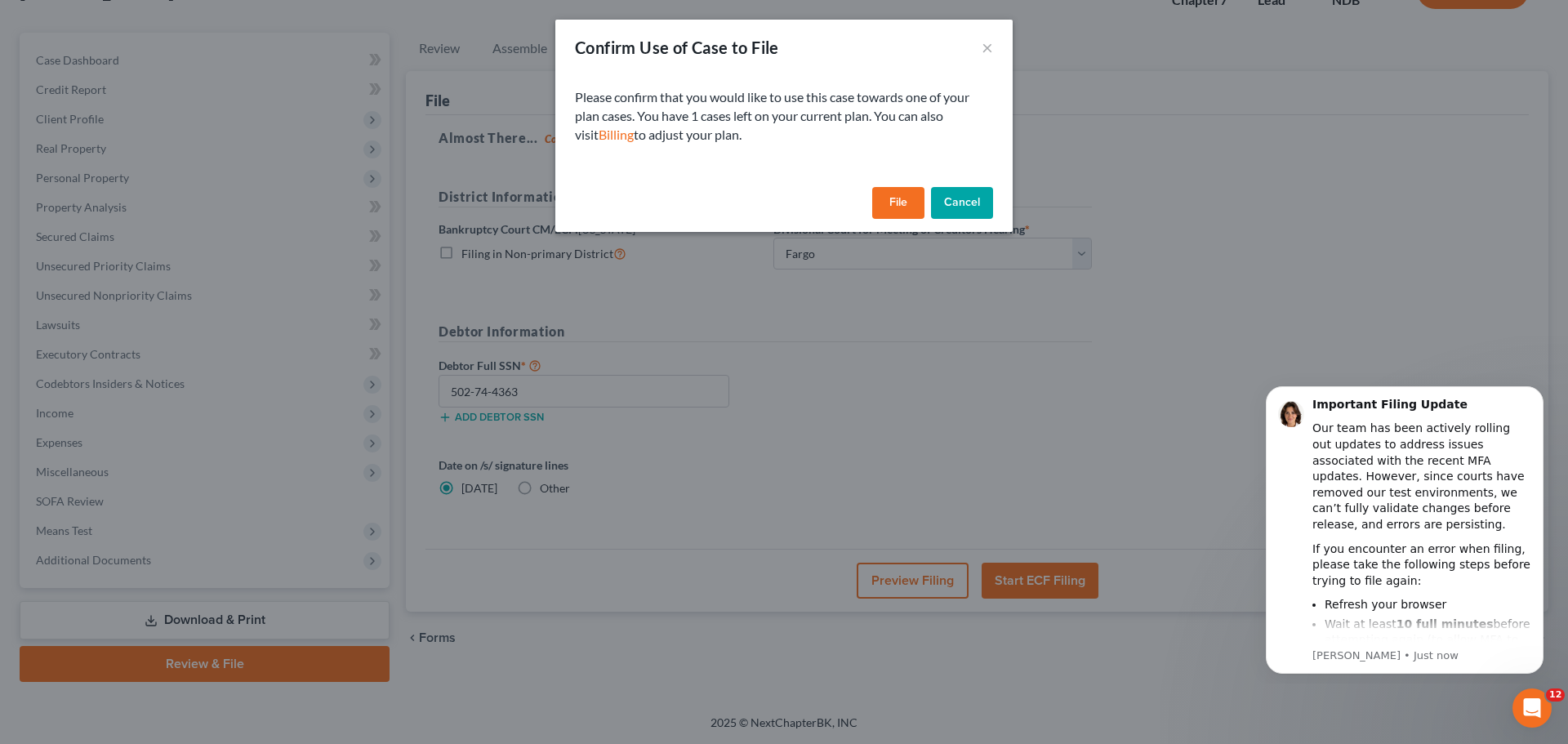
click at [904, 206] on button "File" at bounding box center [899, 203] width 52 height 33
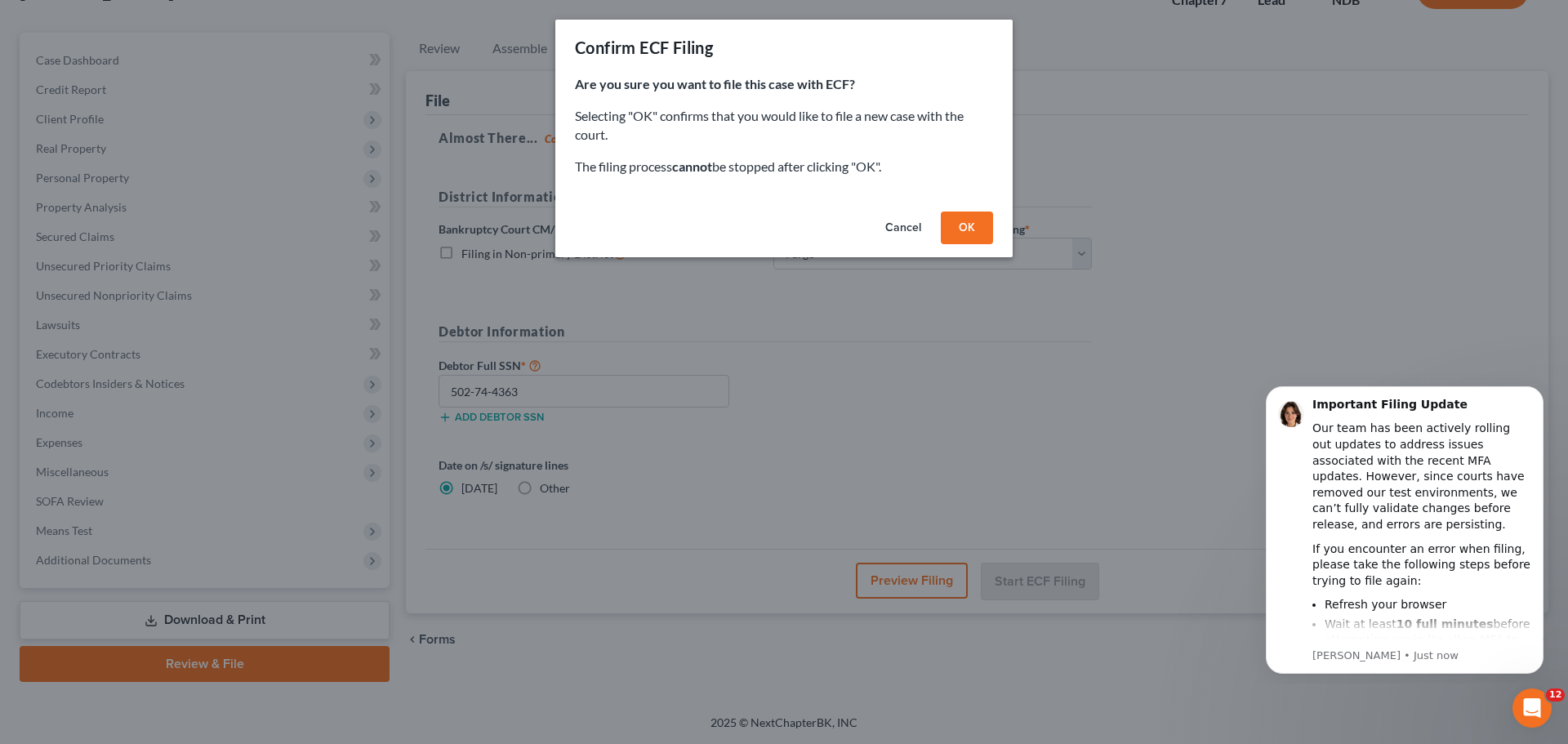
click at [966, 224] on button "OK" at bounding box center [967, 228] width 52 height 33
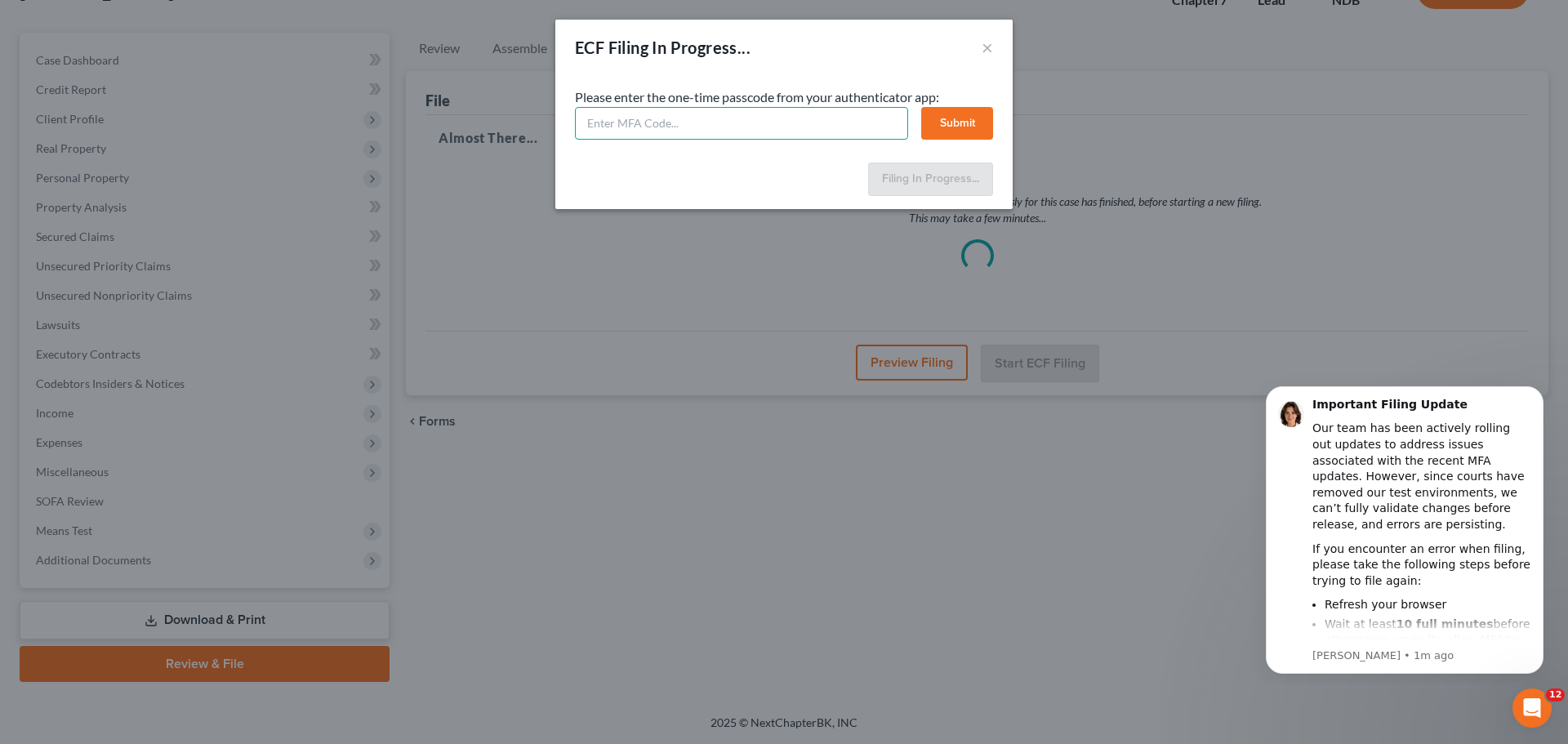
drag, startPoint x: 762, startPoint y: 126, endPoint x: 759, endPoint y: 112, distance: 14.3
click at [762, 121] on input "text" at bounding box center [741, 123] width 333 height 33
type input "066088"
click at [958, 129] on button "Submit" at bounding box center [958, 123] width 72 height 33
select select "0"
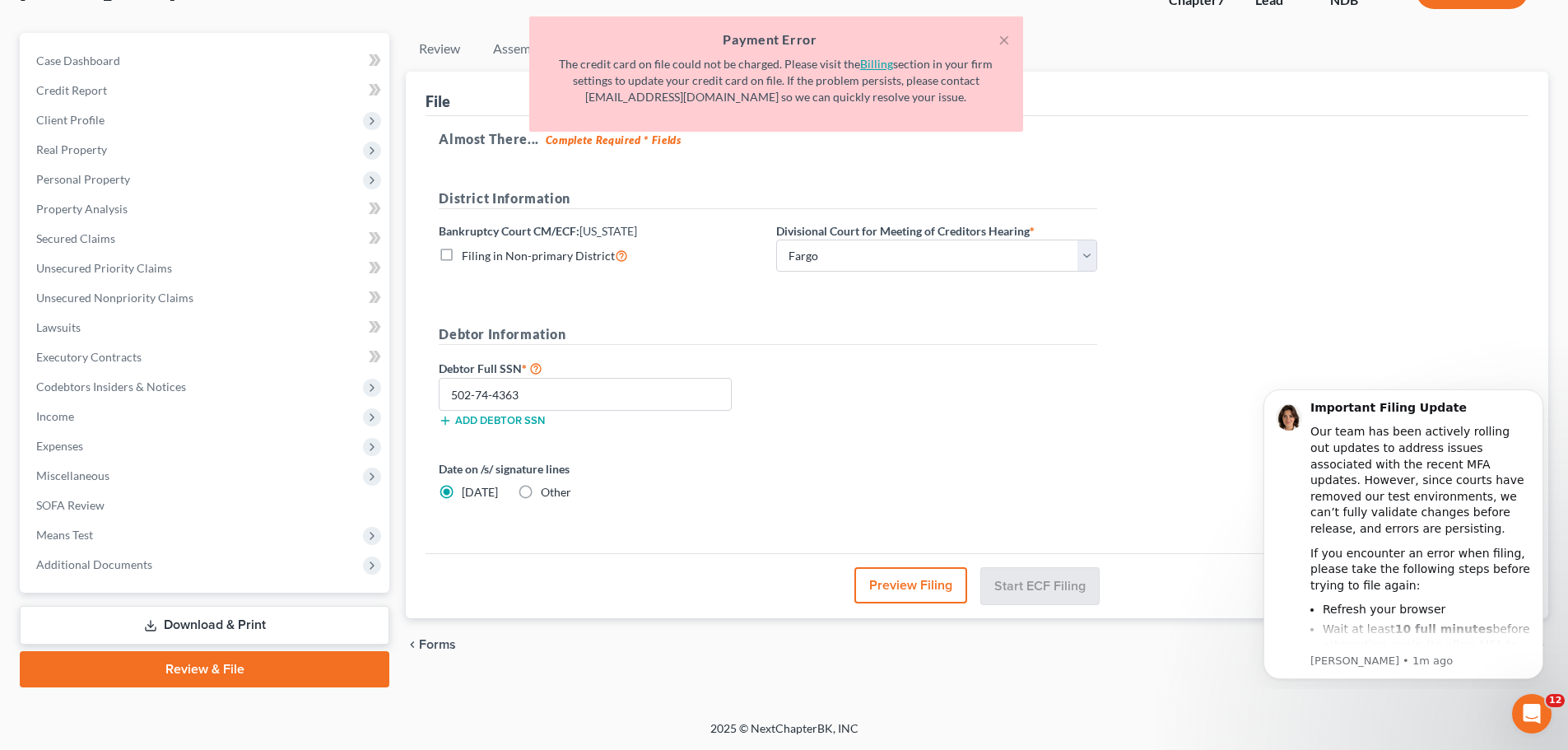
click at [878, 66] on link "Billing" at bounding box center [877, 64] width 33 height 14
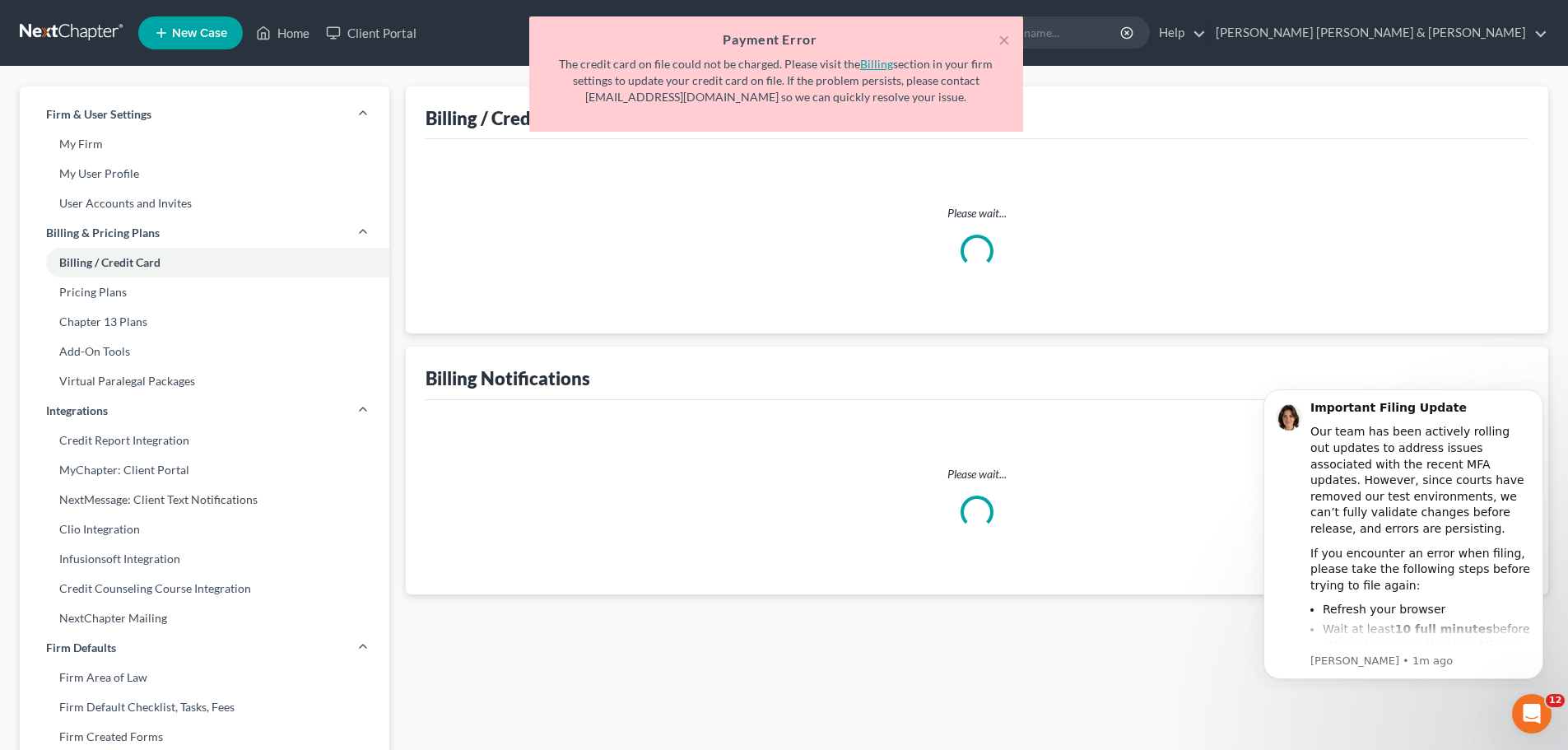
select select "29"
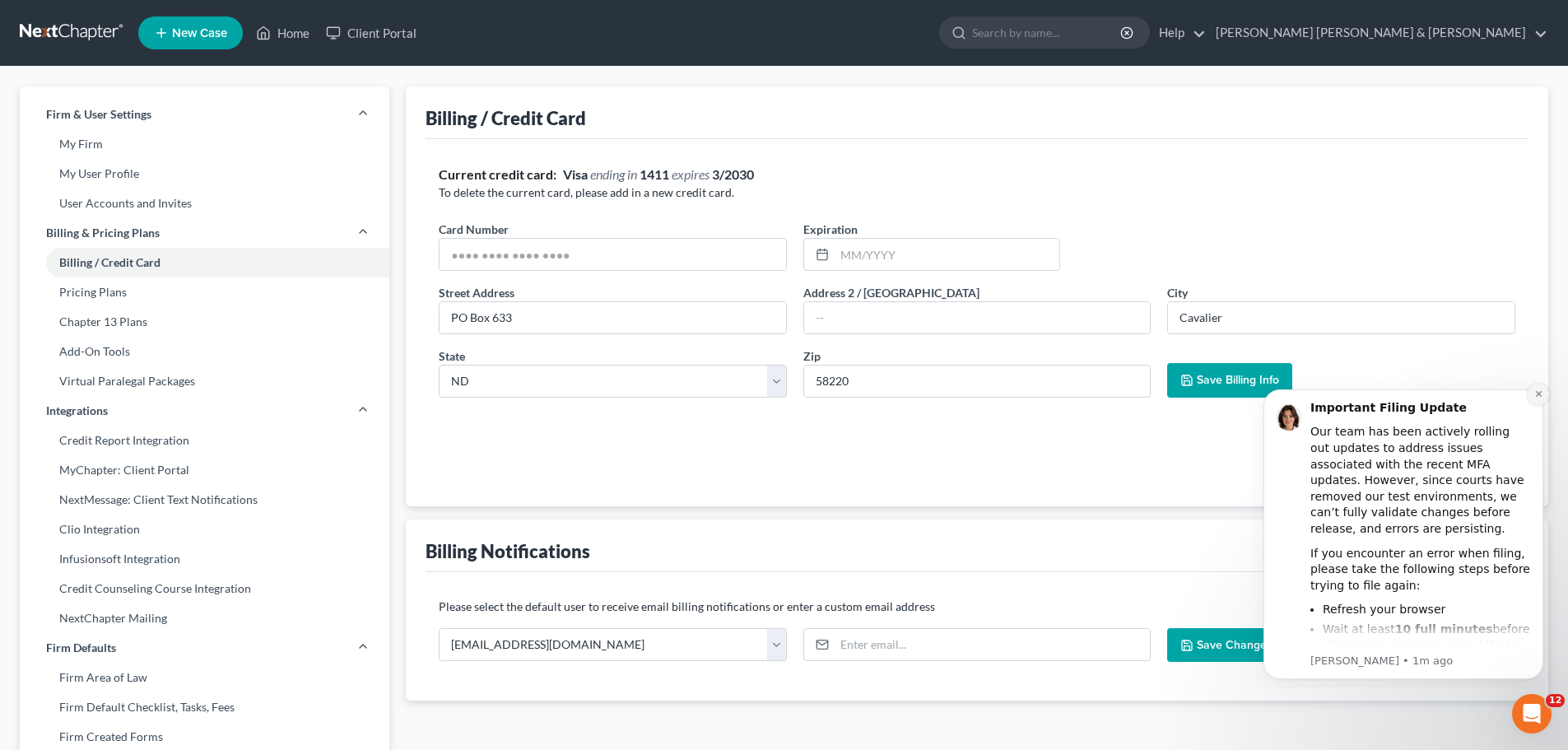
click at [1537, 394] on icon "Dismiss notification" at bounding box center [1539, 394] width 9 height 9
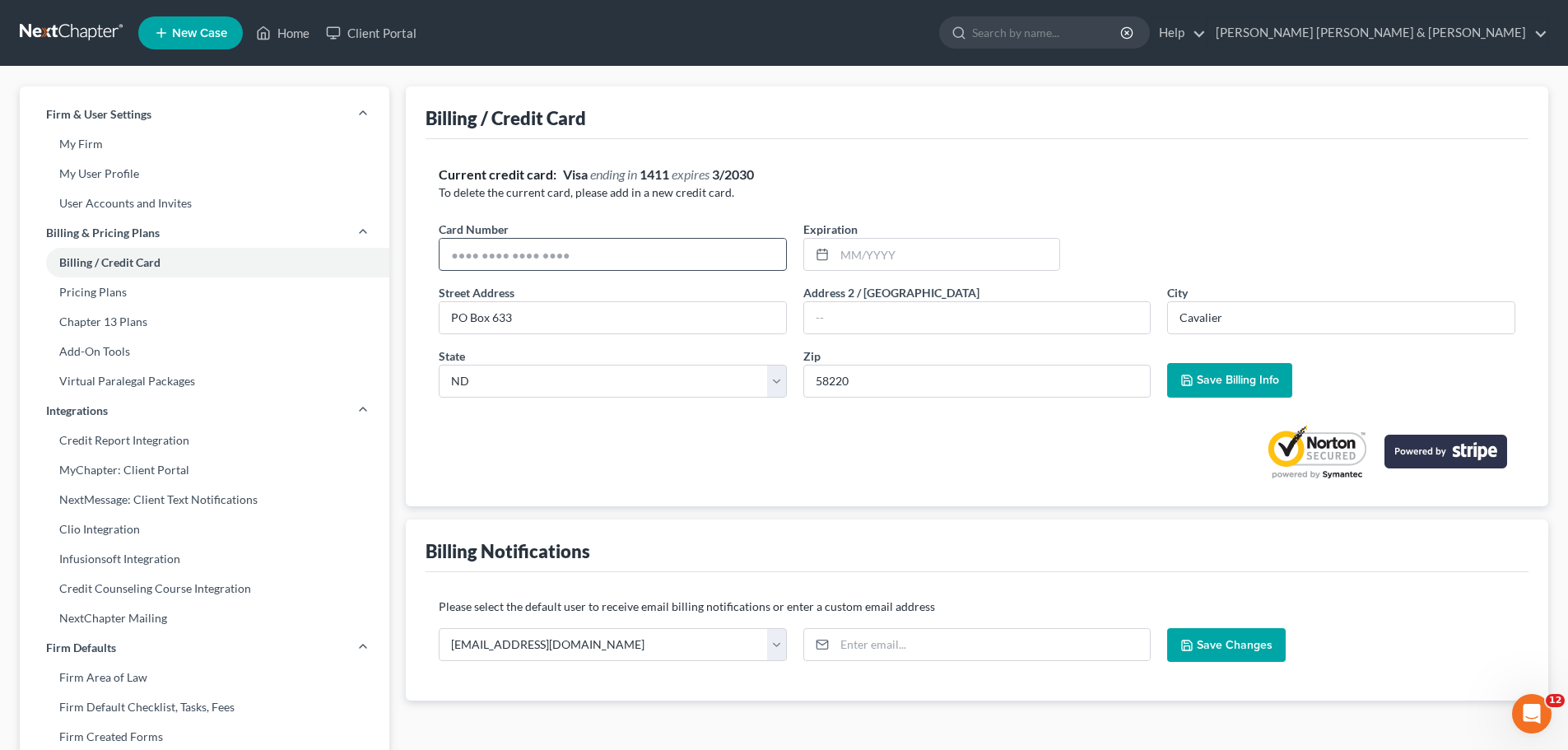
click at [672, 248] on input "text" at bounding box center [612, 255] width 346 height 31
drag, startPoint x: 601, startPoint y: 256, endPoint x: 83, endPoint y: 172, distance: 524.8
click at [88, 172] on div "Firm & User Settings My Firm My User Profile User Accounts and Invites Billing …" at bounding box center [784, 628] width 1546 height 1084
type input "4798511017631411"
click at [879, 257] on input "text" at bounding box center [947, 255] width 225 height 31
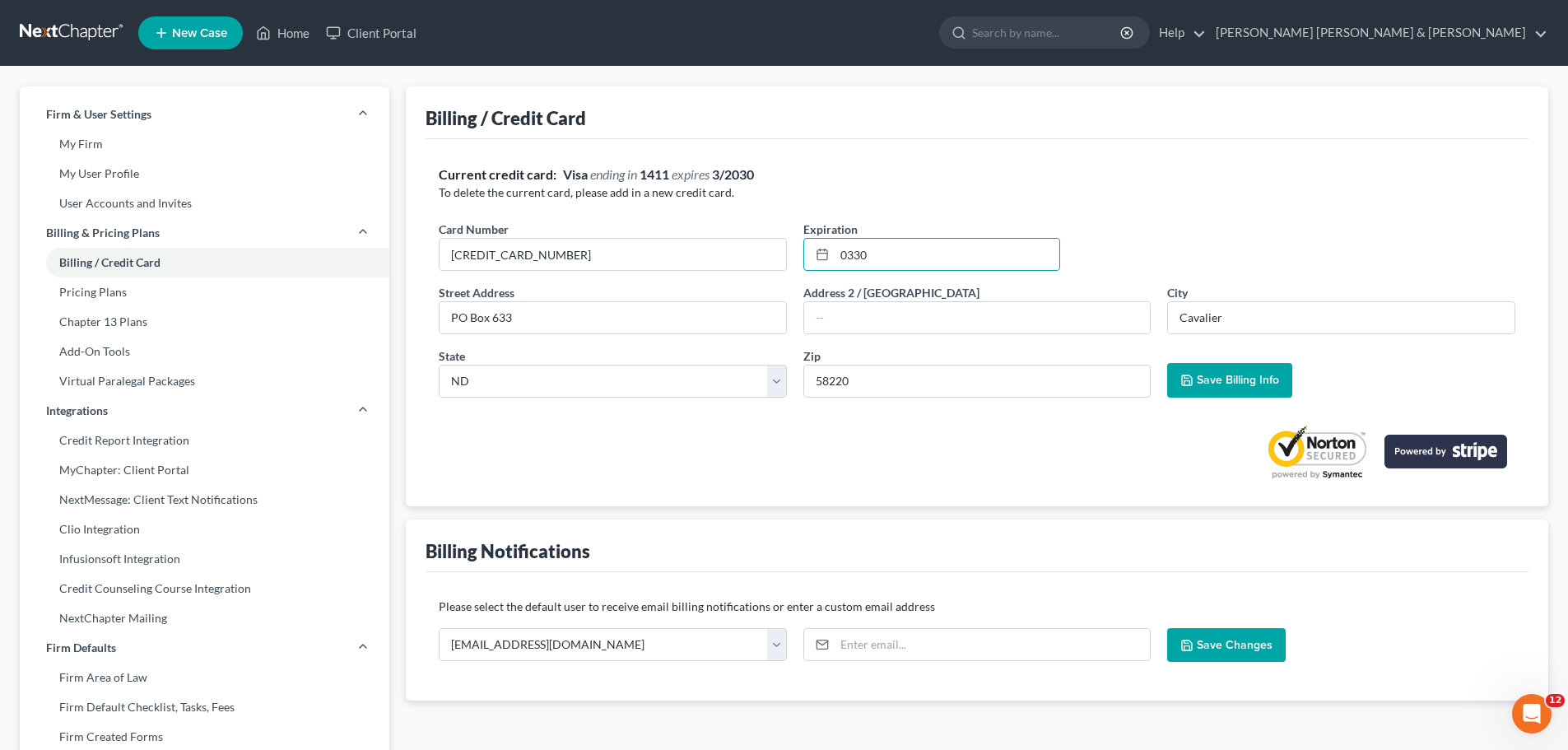
click at [1223, 376] on span "Save Billing Info" at bounding box center [1238, 380] width 83 height 14
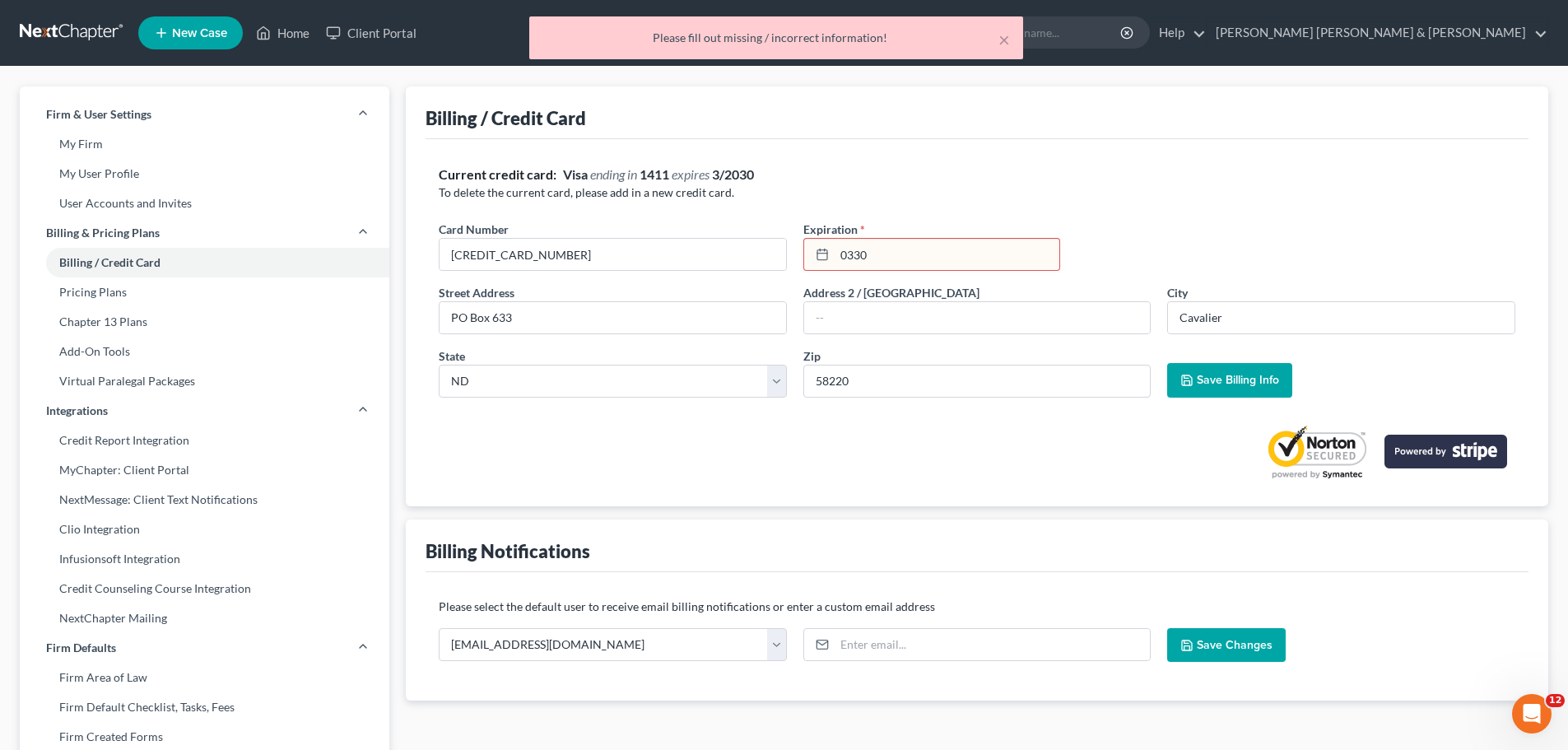
click at [960, 257] on input "0330" at bounding box center [947, 255] width 225 height 31
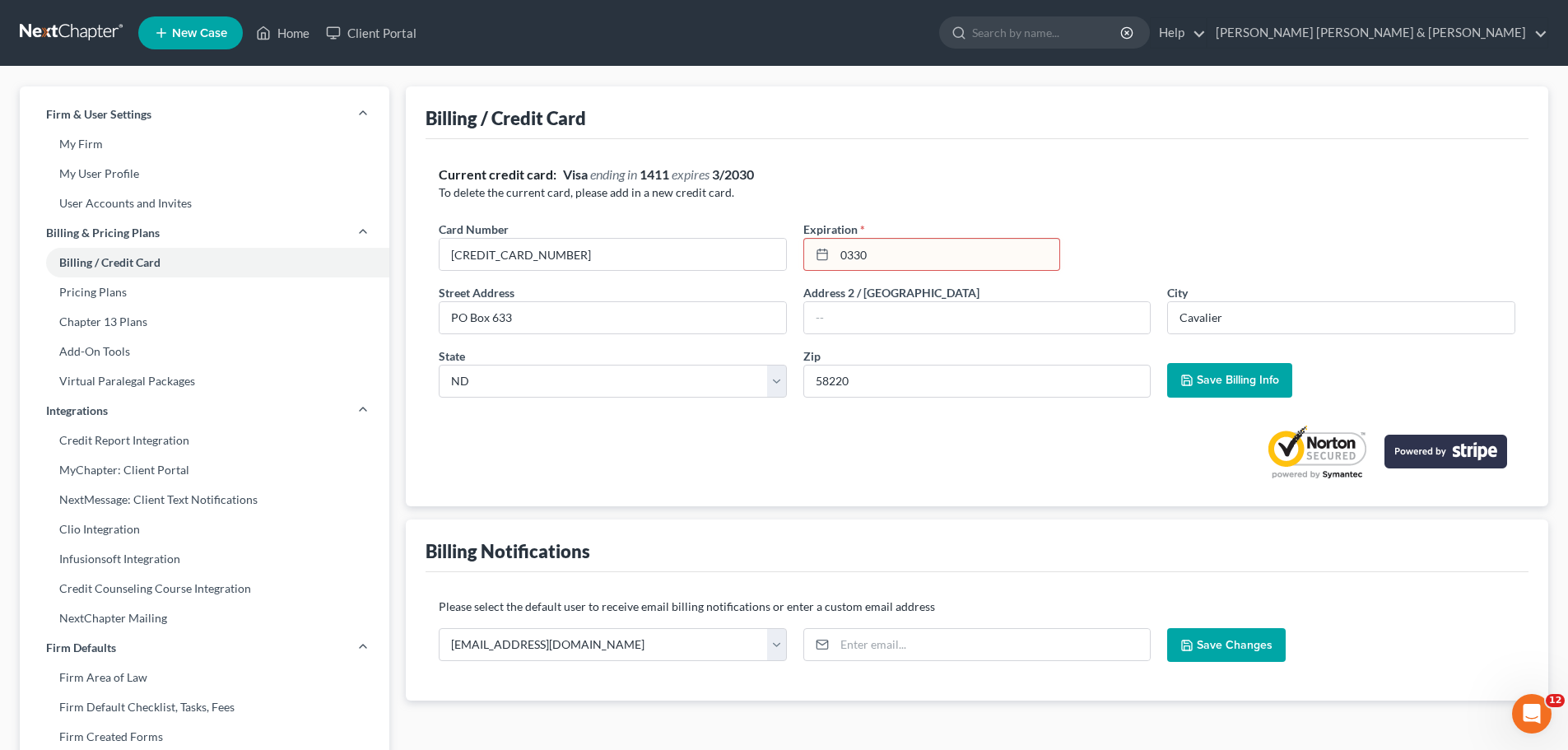
click at [851, 250] on input "0330" at bounding box center [947, 255] width 225 height 31
type input "03/30"
drag, startPoint x: 920, startPoint y: 254, endPoint x: 646, endPoint y: 253, distance: 274.0
click at [639, 258] on div "Card Number * 4798511017631411 Expiration * 03/30" at bounding box center [977, 252] width 1094 height 64
click at [1218, 375] on span "Save Billing Info" at bounding box center [1238, 380] width 83 height 14
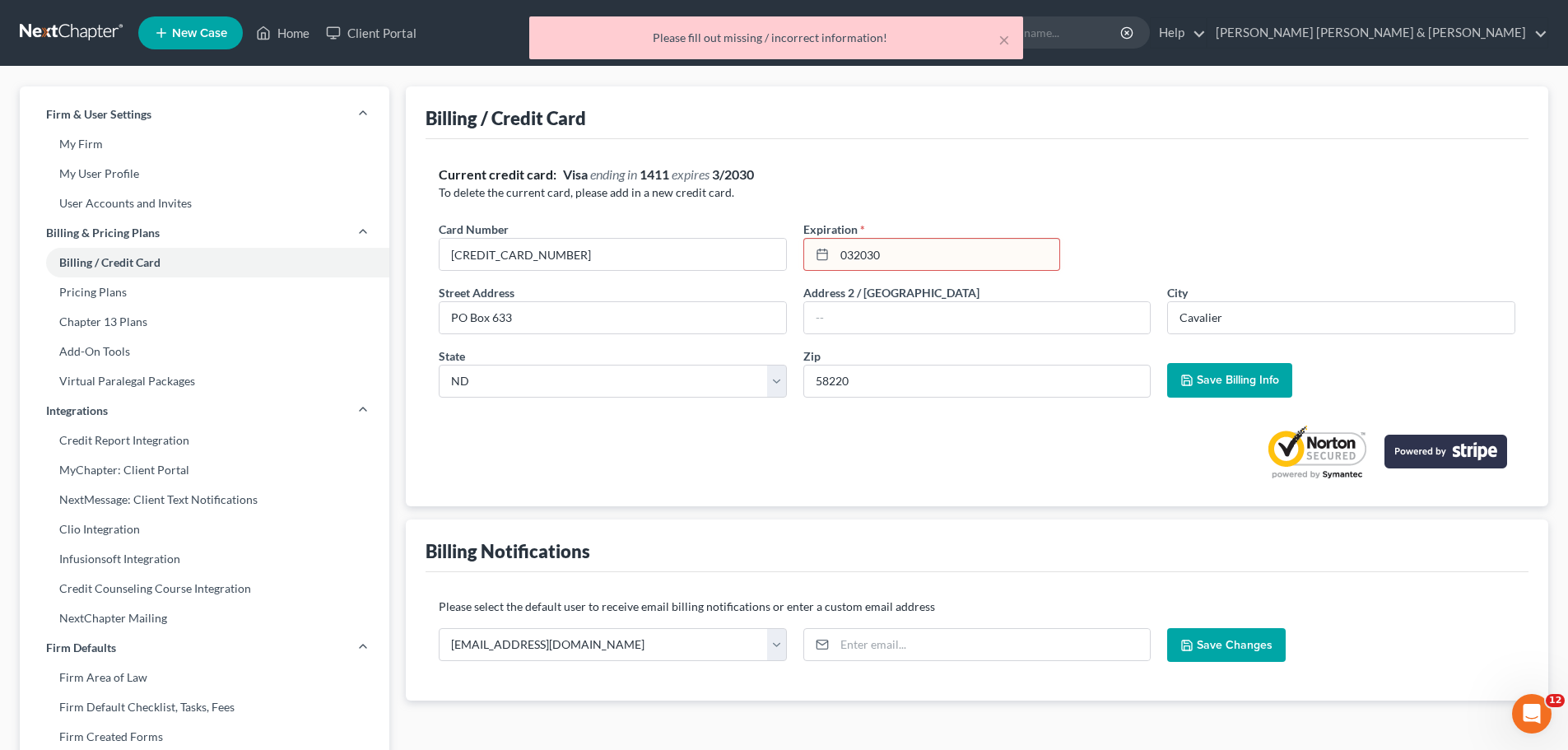
click at [853, 256] on input "032030" at bounding box center [947, 255] width 225 height 31
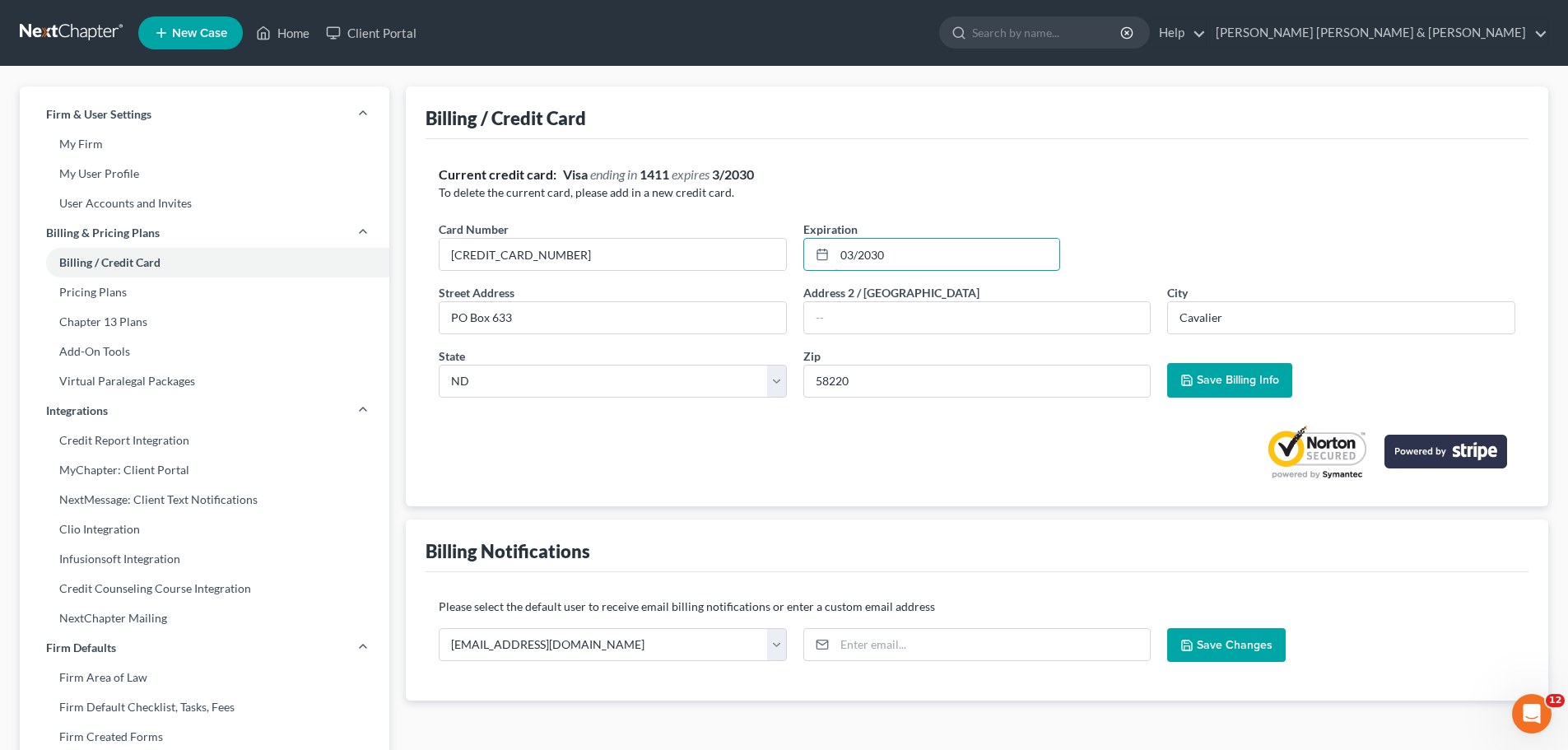
type input "03/2030"
click at [1246, 375] on span "Save Billing Info" at bounding box center [1238, 380] width 83 height 14
click at [292, 30] on link "Home" at bounding box center [283, 33] width 70 height 30
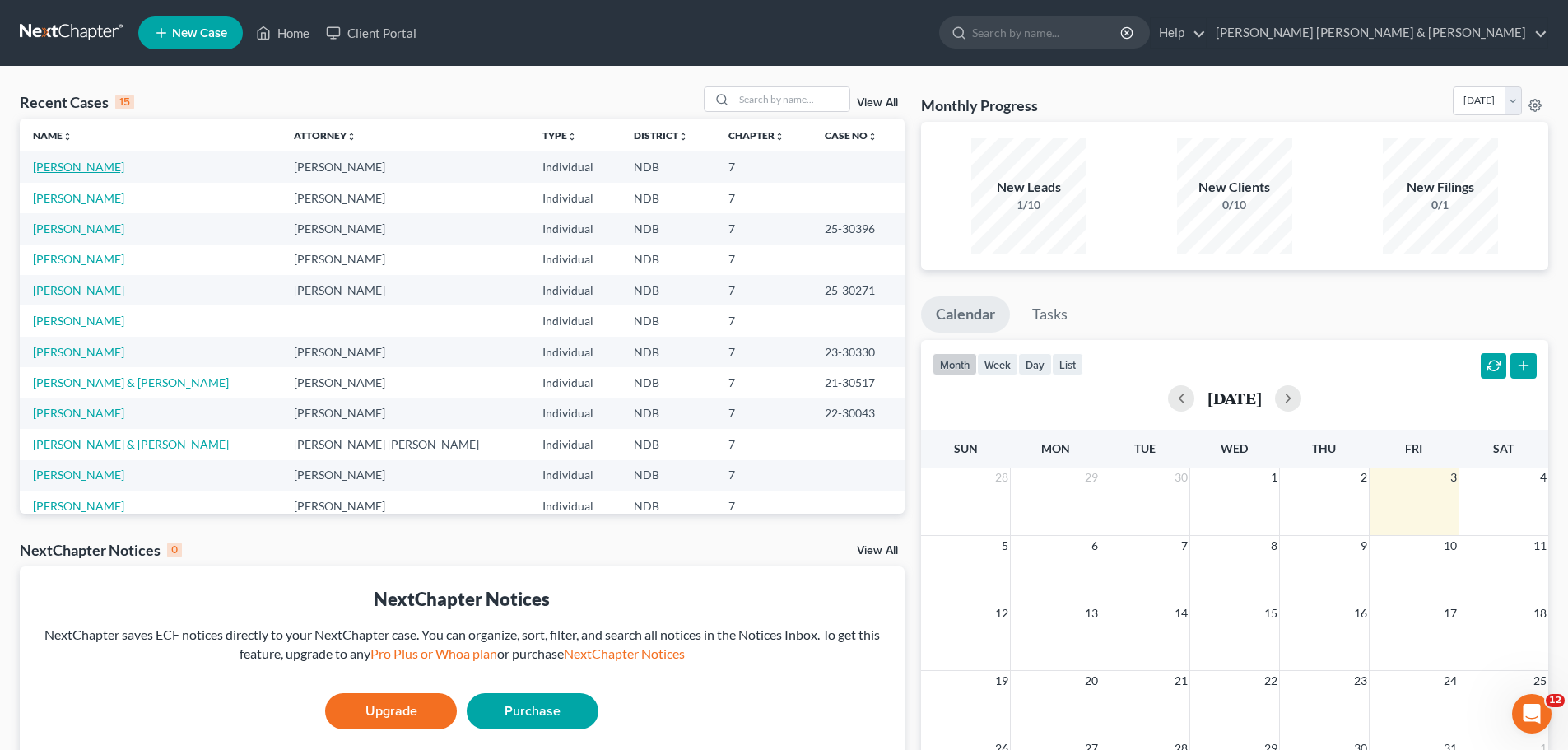
click at [55, 170] on link "[PERSON_NAME]" at bounding box center [79, 166] width 92 height 14
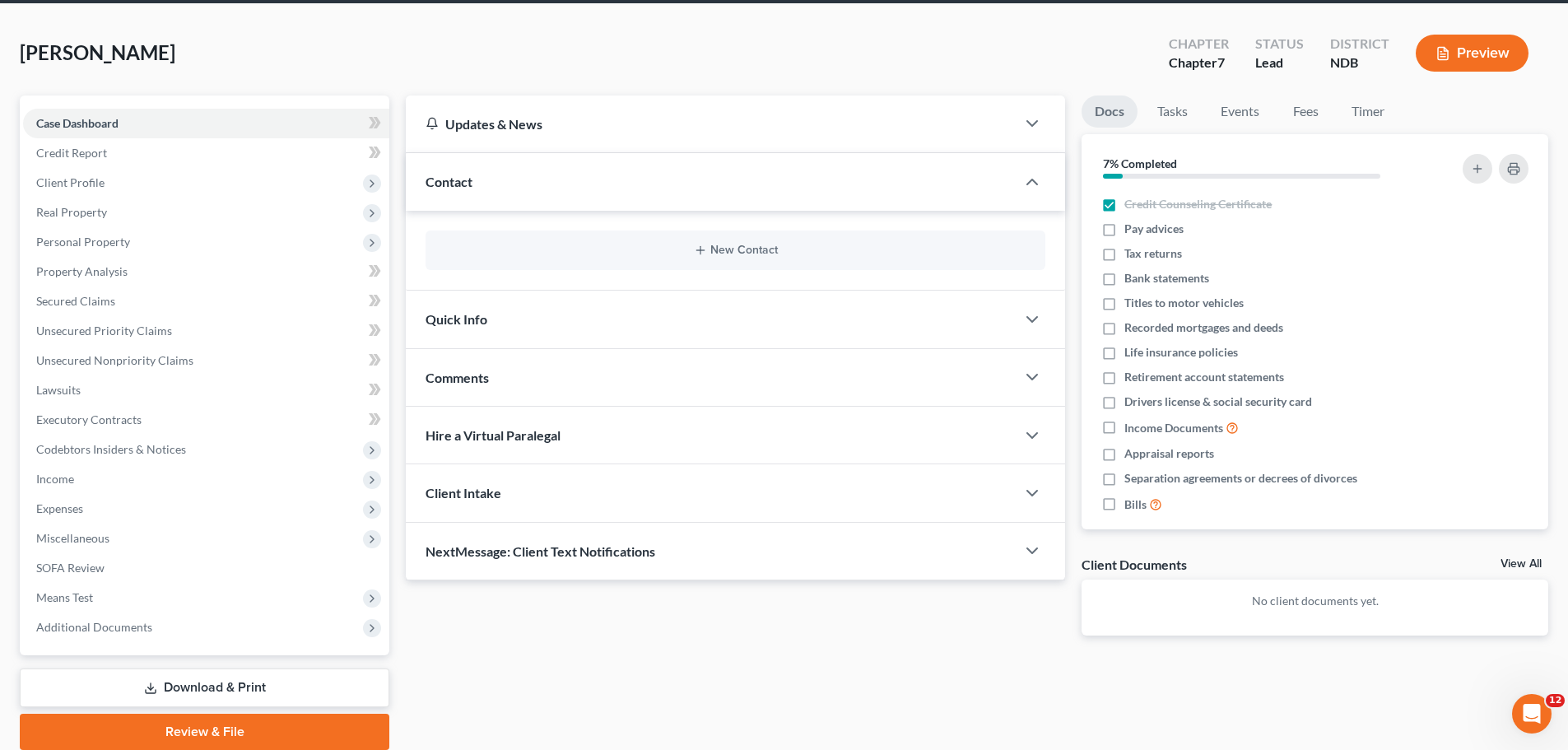
scroll to position [125, 0]
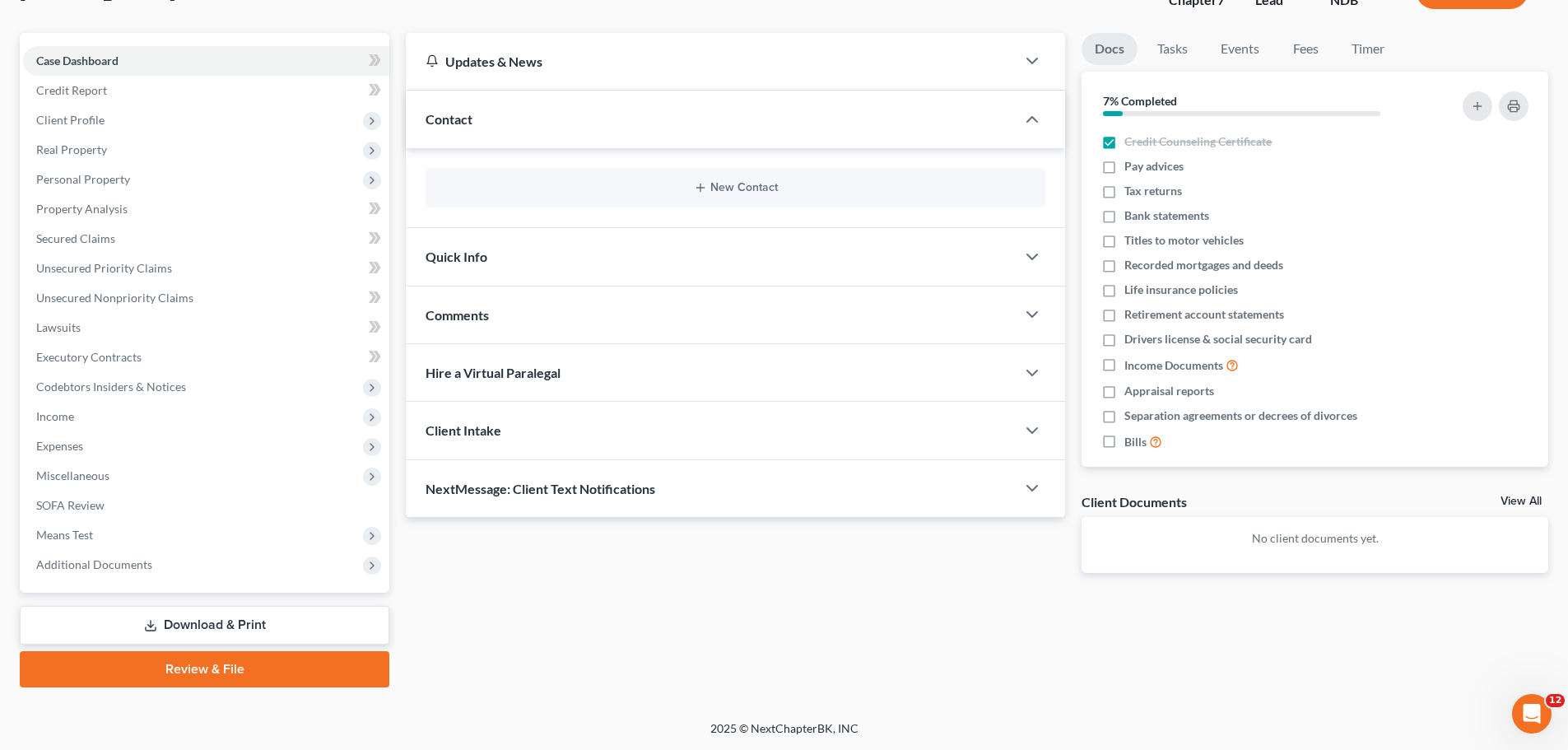
drag, startPoint x: 176, startPoint y: 667, endPoint x: 512, endPoint y: 200, distance: 575.3
click at [179, 666] on link "Review & File" at bounding box center [204, 670] width 369 height 36
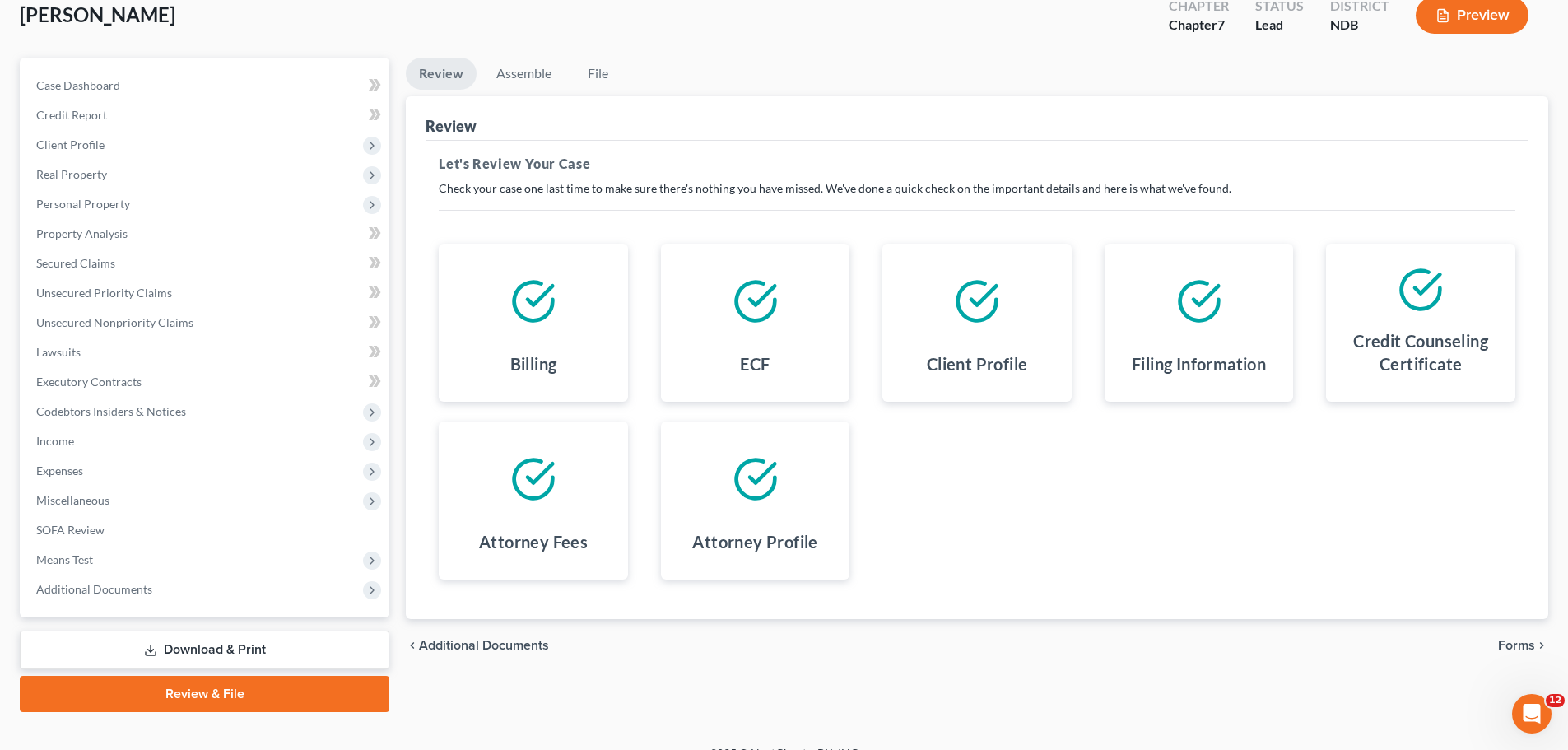
scroll to position [125, 0]
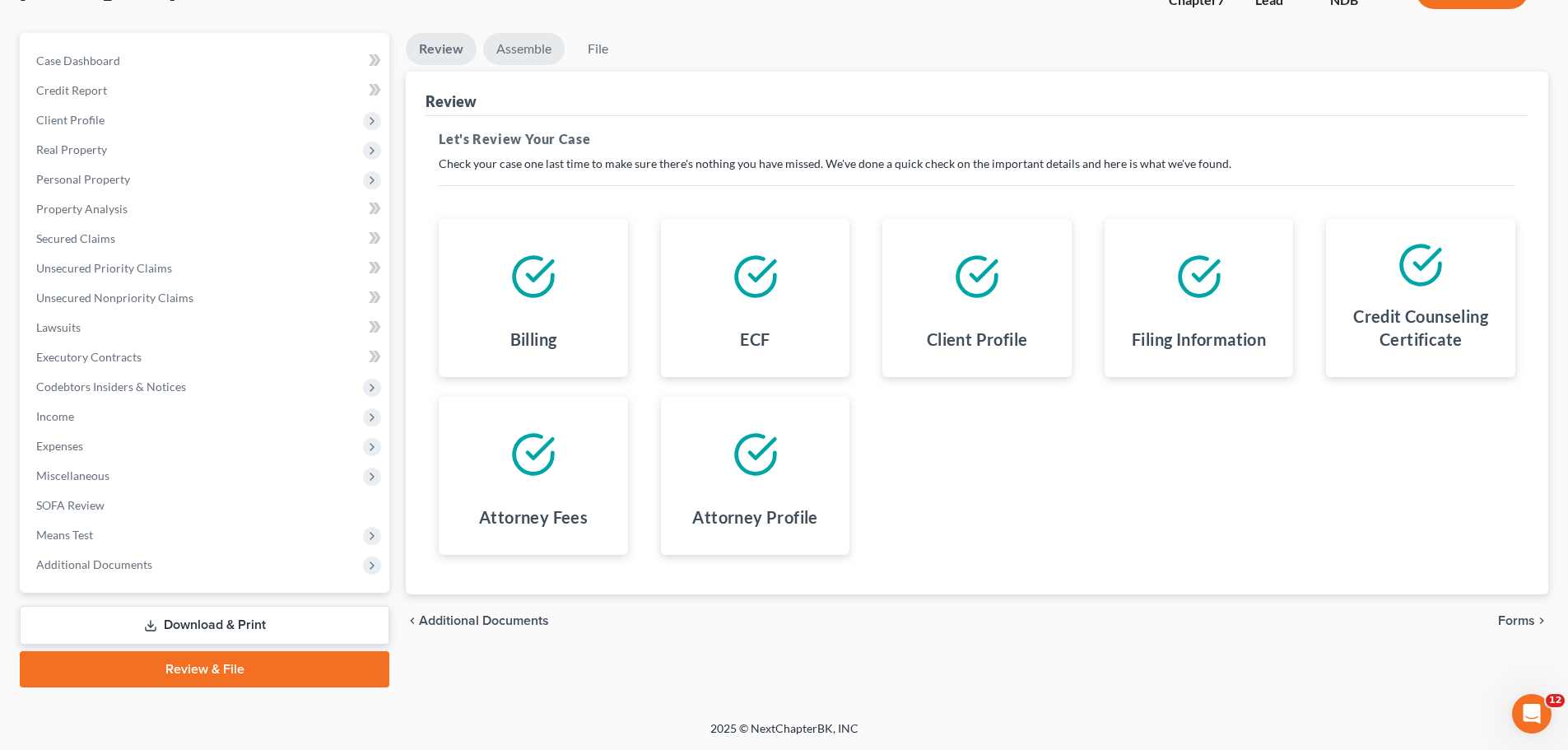
click at [537, 50] on link "Assemble" at bounding box center [524, 49] width 82 height 32
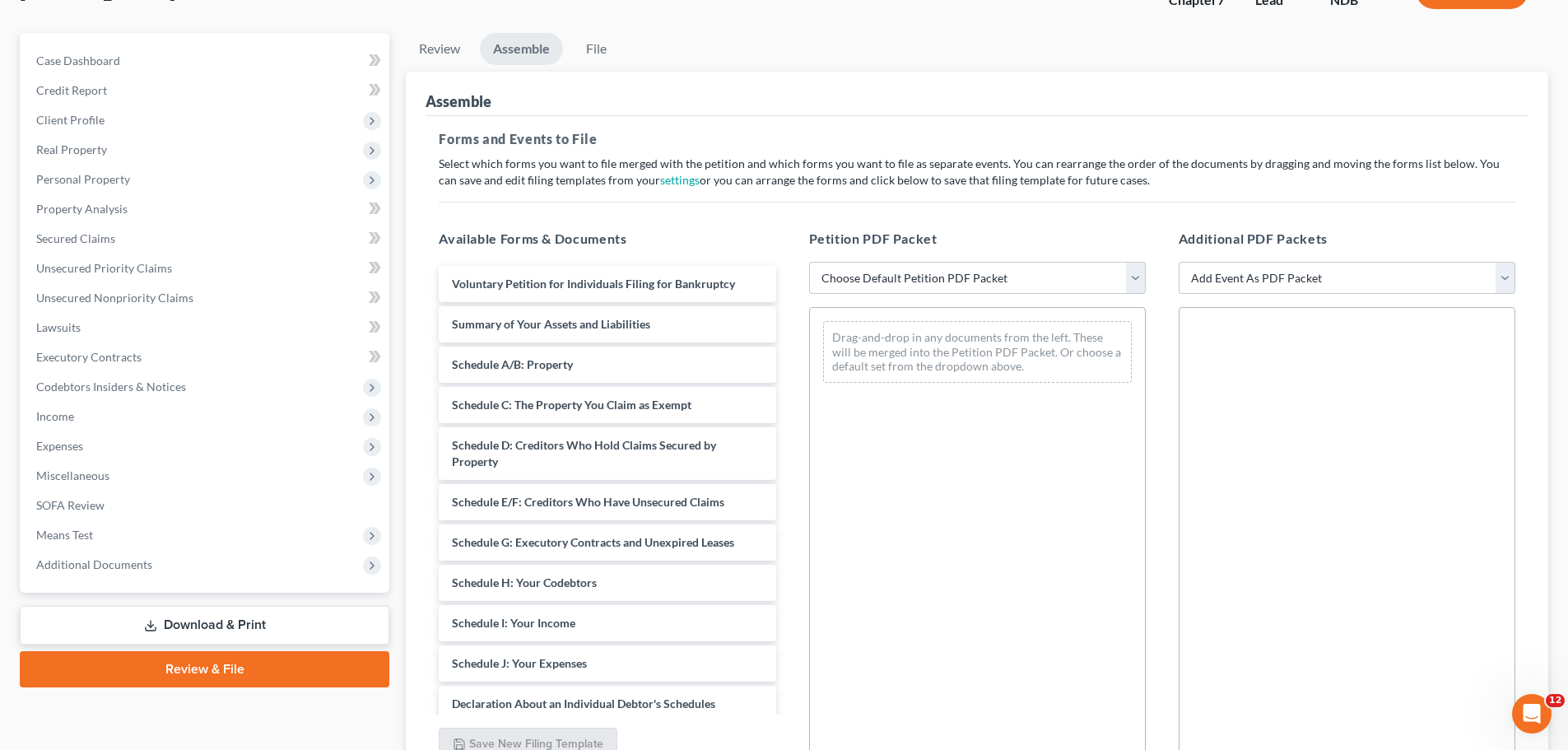
drag, startPoint x: 906, startPoint y: 282, endPoint x: 904, endPoint y: 293, distance: 11.2
click at [906, 282] on select "Choose Default Petition PDF Packet Complete Bankruptcy Petition (all forms and …" at bounding box center [977, 279] width 336 height 33
select select "2"
click at [809, 262] on select "Choose Default Petition PDF Packet Complete Bankruptcy Petition (all forms and …" at bounding box center [977, 279] width 336 height 33
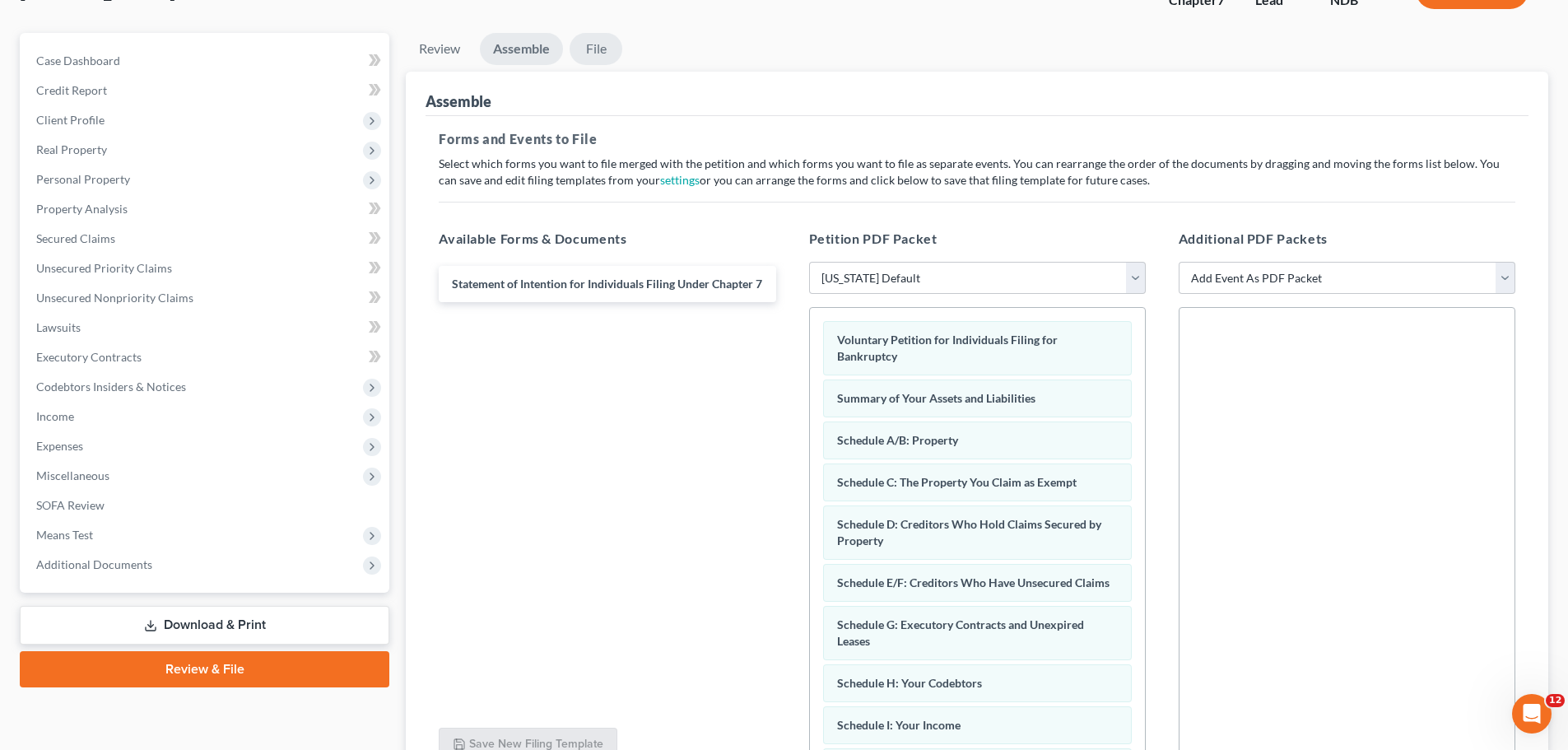
click at [606, 55] on link "File" at bounding box center [596, 49] width 53 height 32
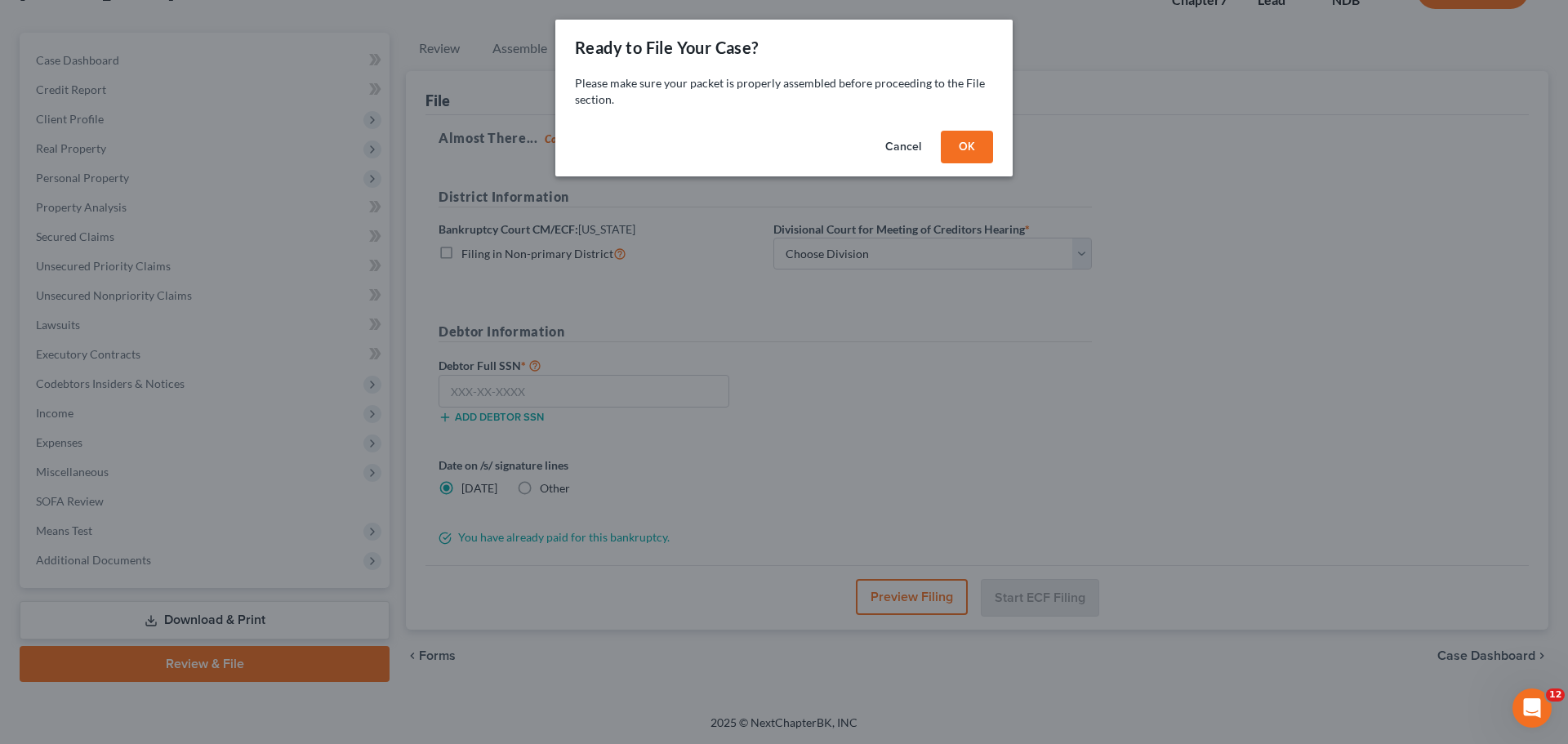
click at [969, 143] on button "OK" at bounding box center [967, 147] width 52 height 33
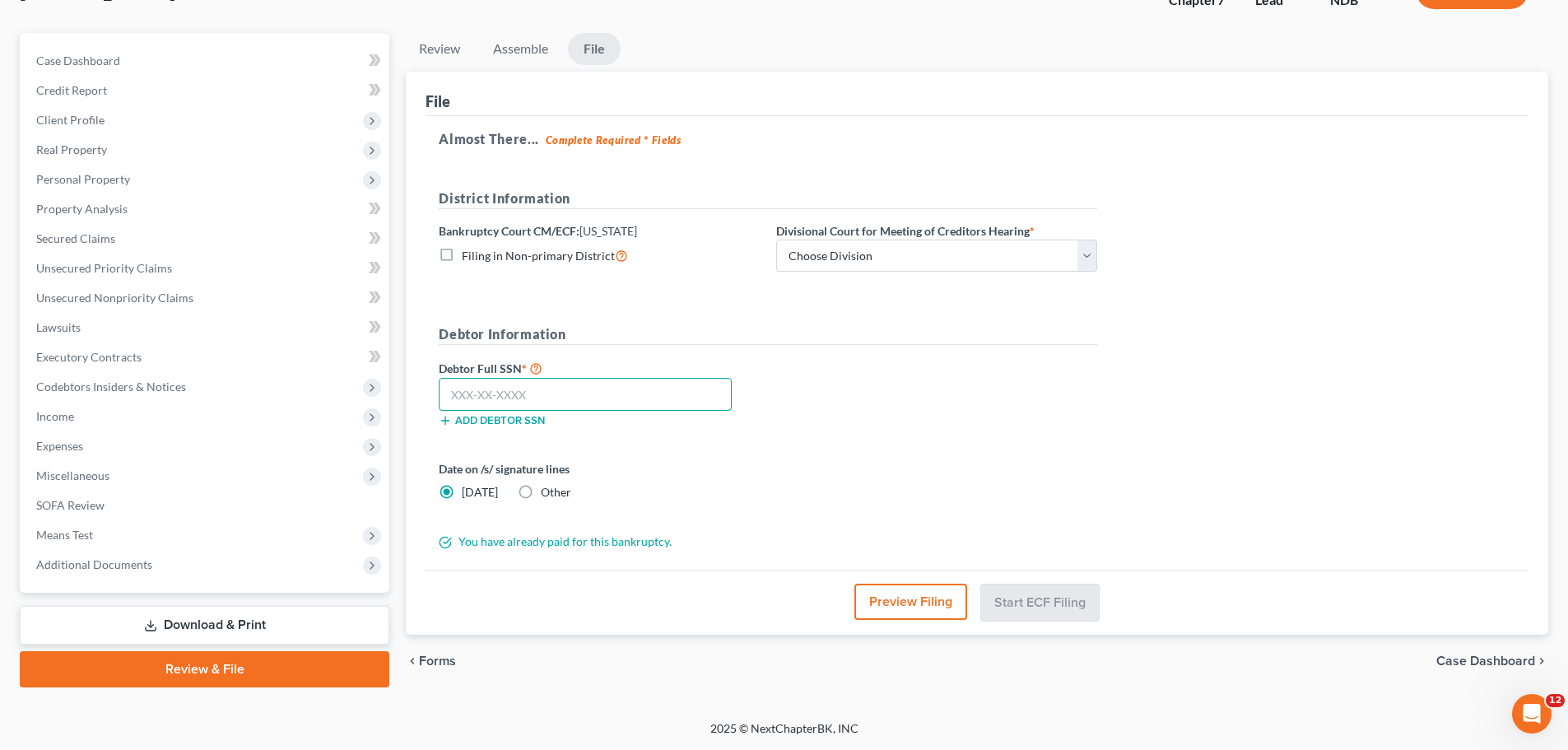
click at [589, 389] on input "text" at bounding box center [585, 394] width 293 height 33
type input "502-74-4363"
click at [824, 249] on select "Choose Division Fargo" at bounding box center [937, 256] width 321 height 33
select select "0"
click at [776, 240] on select "Choose Division Fargo" at bounding box center [937, 256] width 321 height 33
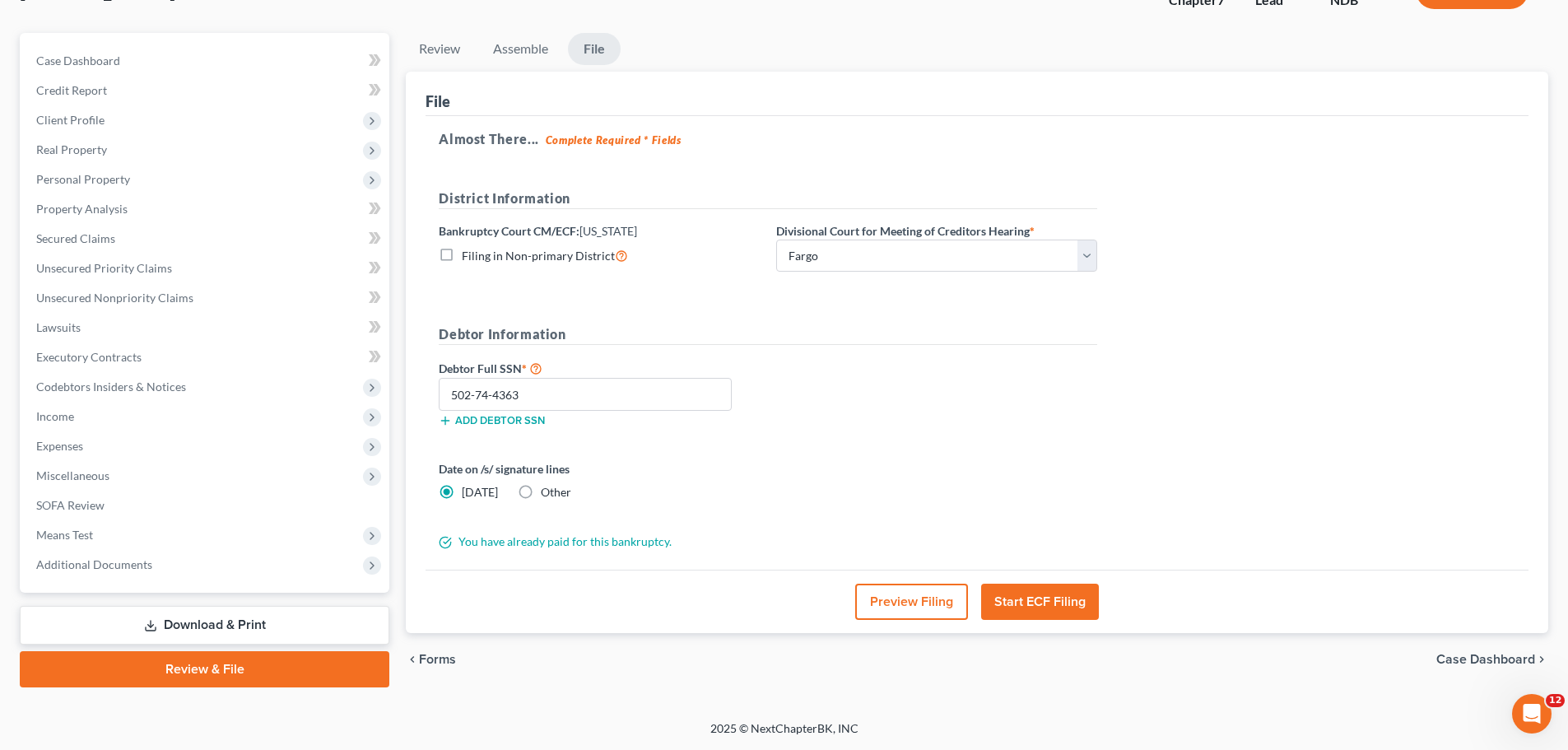
click at [1028, 600] on button "Start ECF Filing" at bounding box center [1040, 602] width 117 height 36
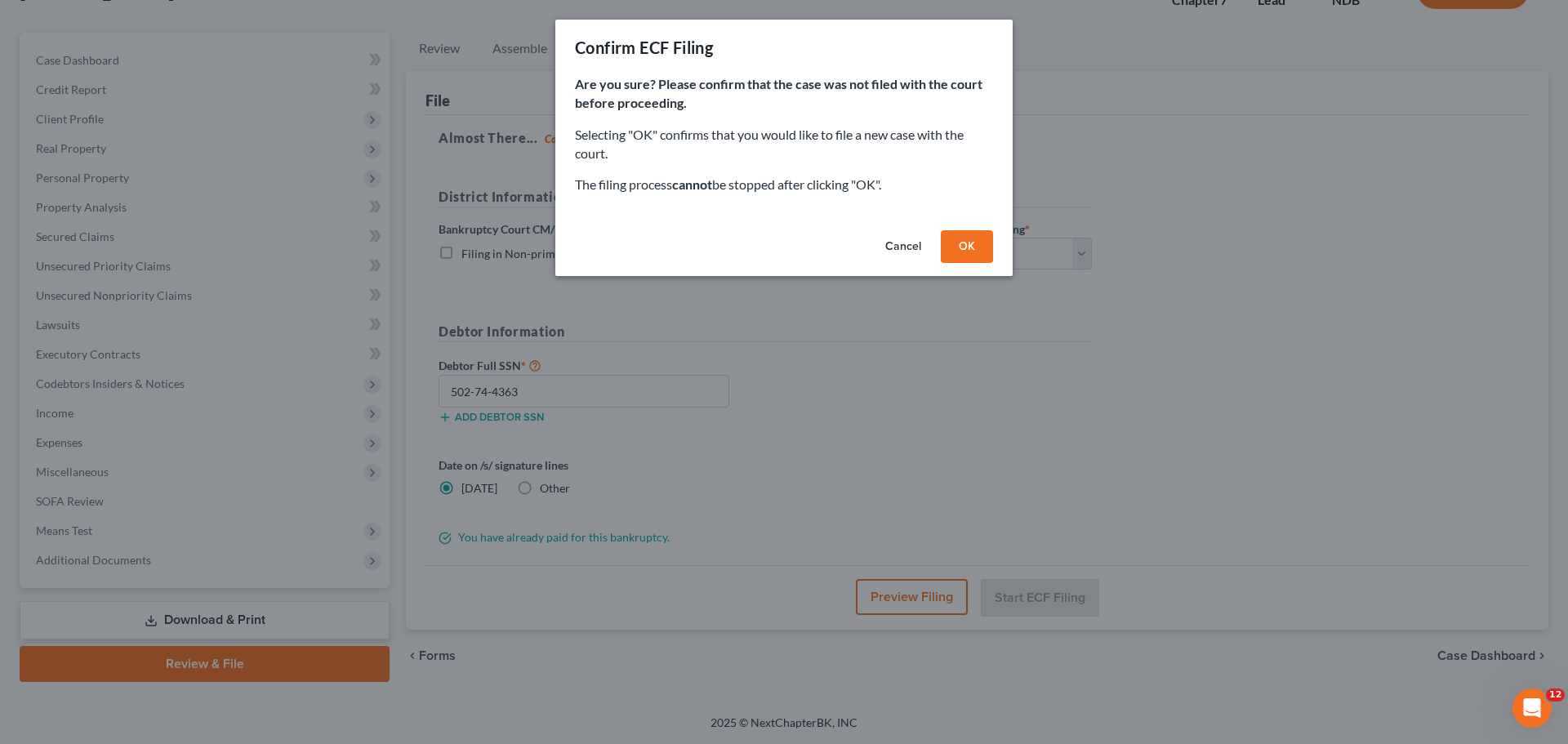
drag, startPoint x: 967, startPoint y: 240, endPoint x: 923, endPoint y: 217, distance: 49.6
click at [965, 240] on button "OK" at bounding box center [967, 247] width 52 height 33
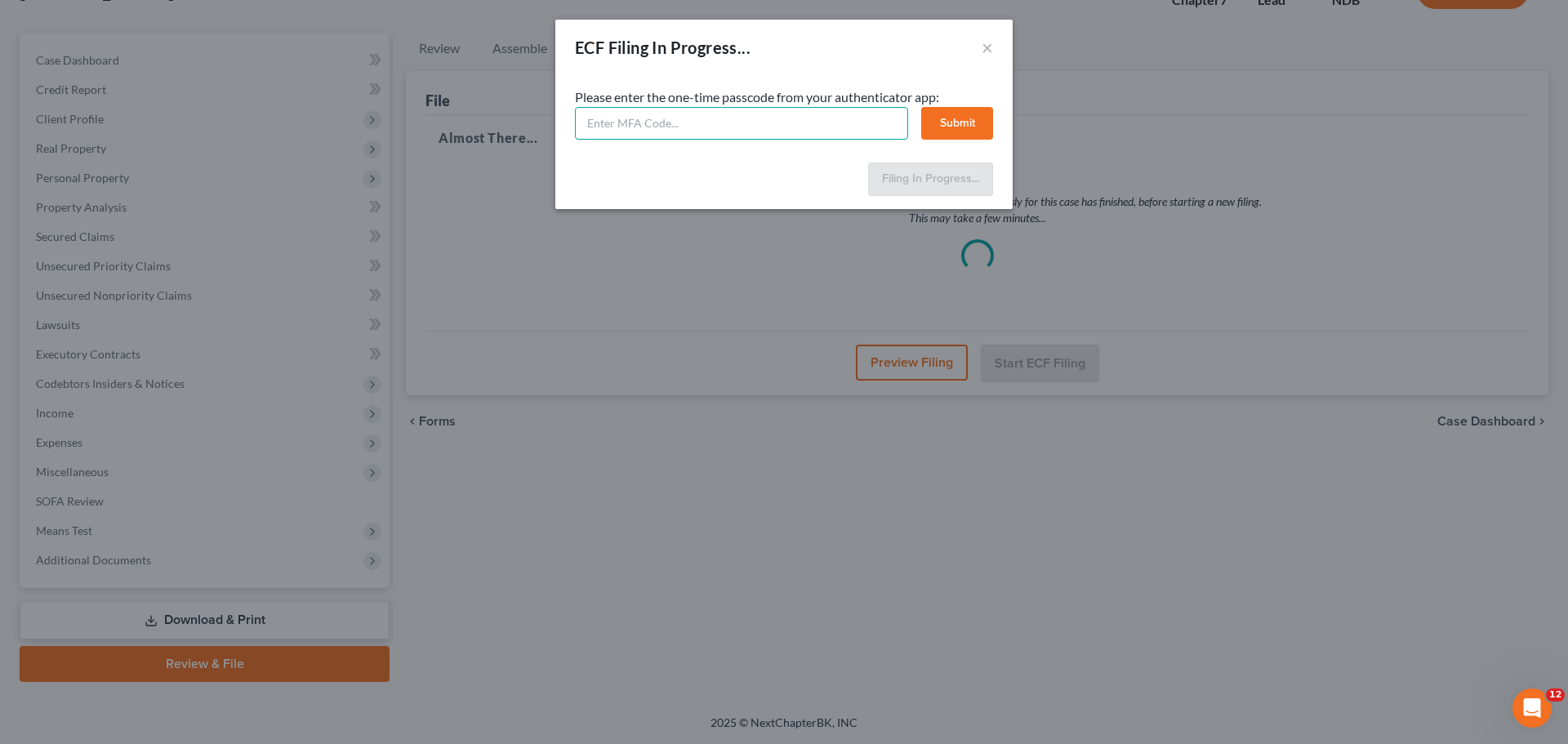
click at [654, 121] on input "text" at bounding box center [741, 123] width 333 height 33
type input "671150"
click at [957, 124] on button "Submit" at bounding box center [958, 123] width 72 height 33
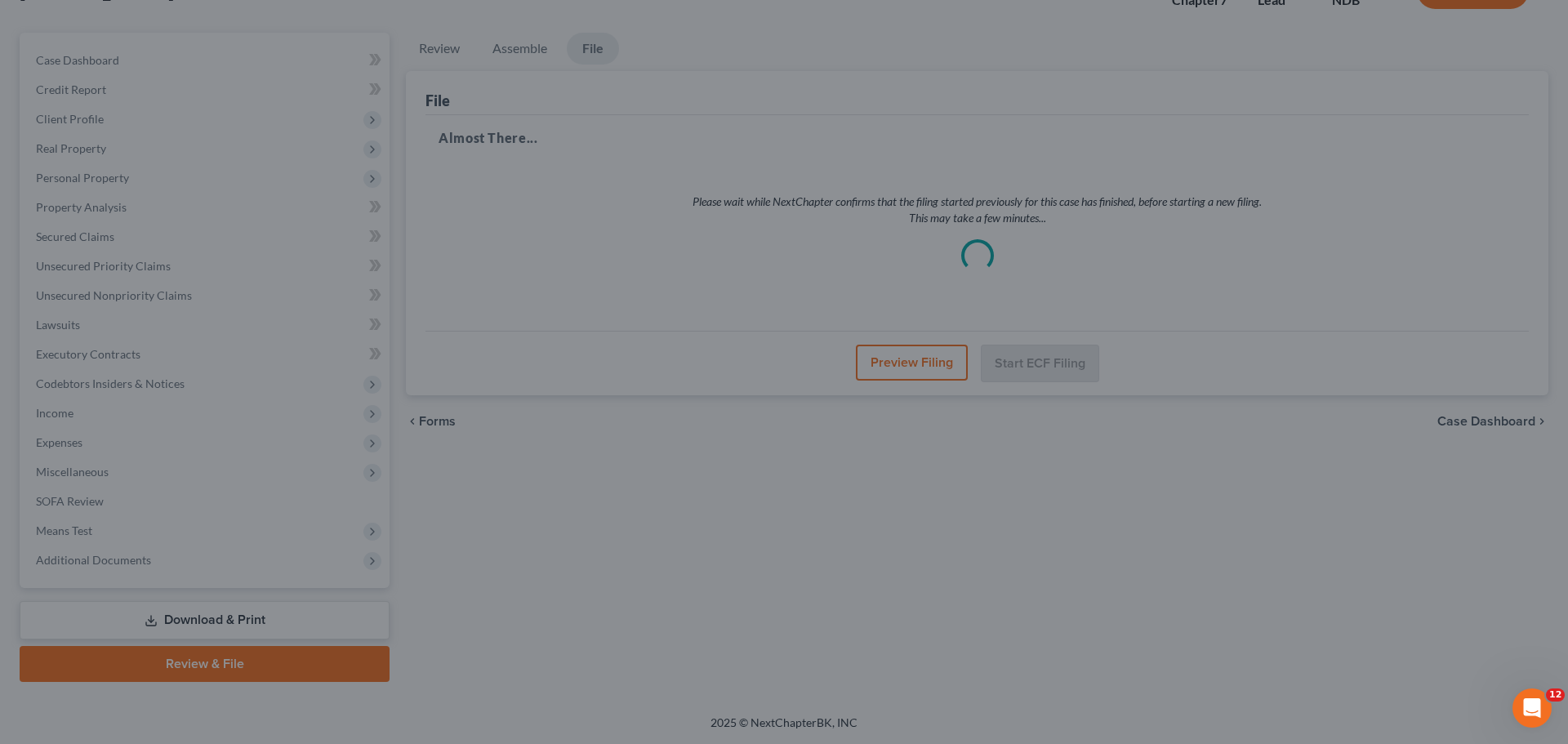
select select "0"
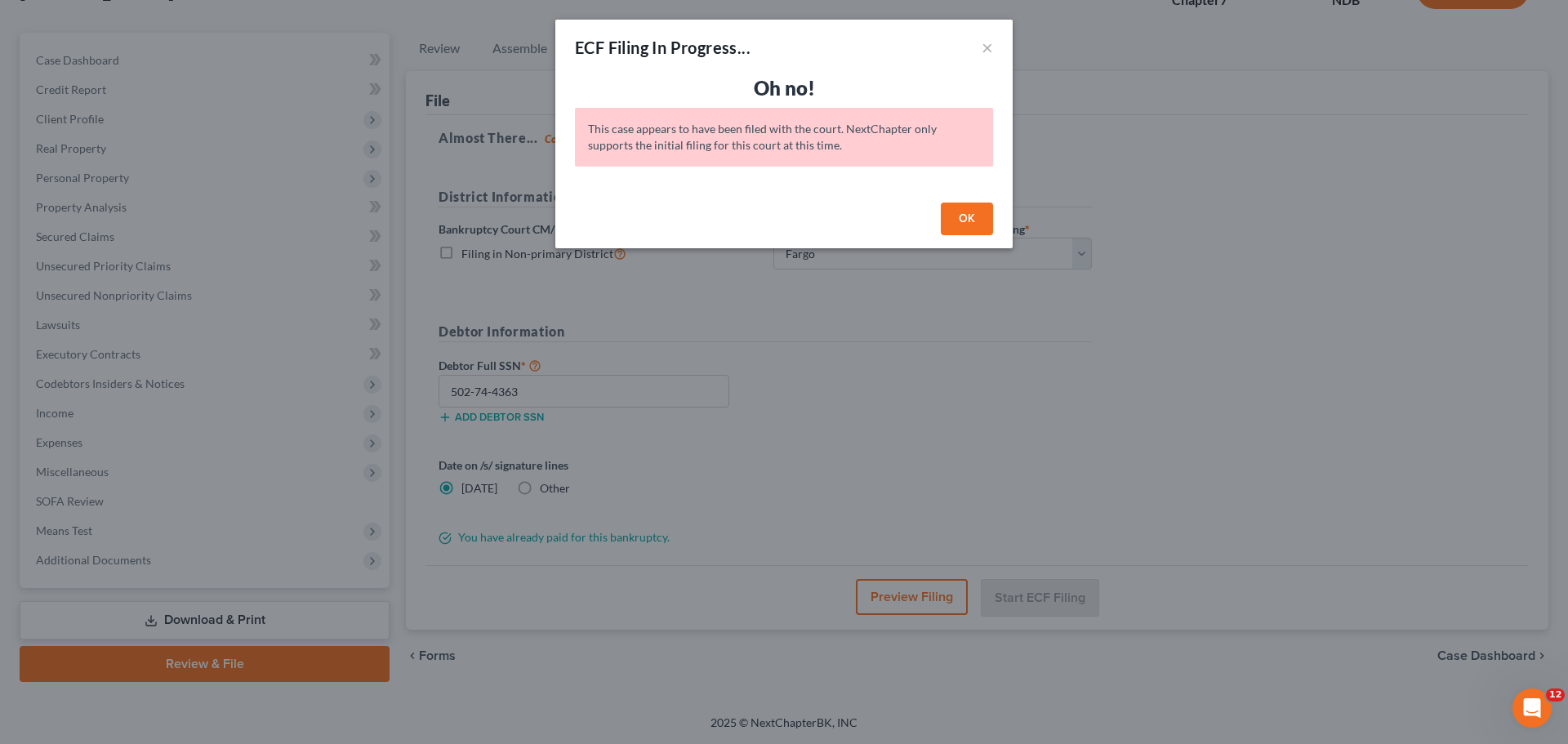
click at [954, 216] on button "OK" at bounding box center [967, 219] width 52 height 33
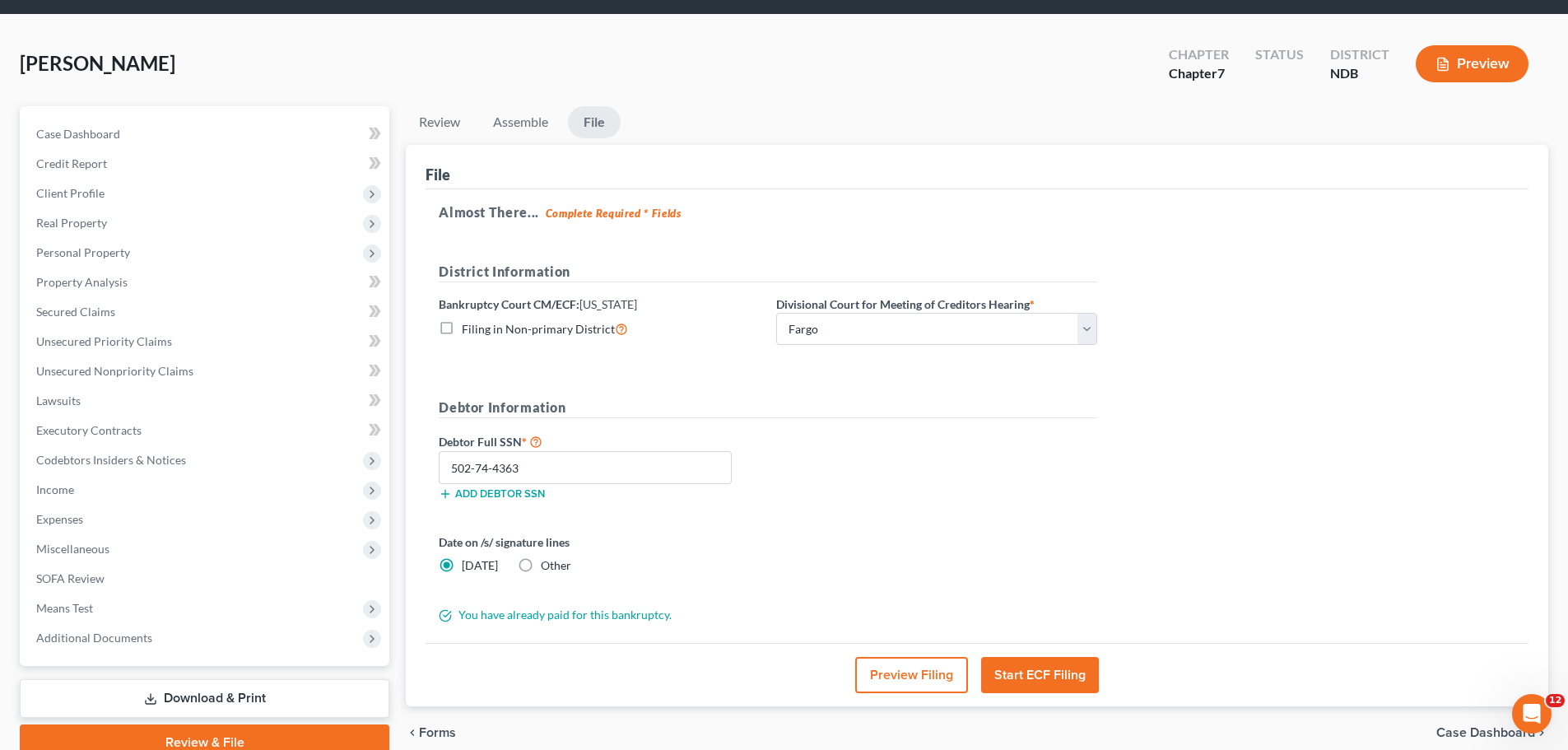
scroll to position [0, 0]
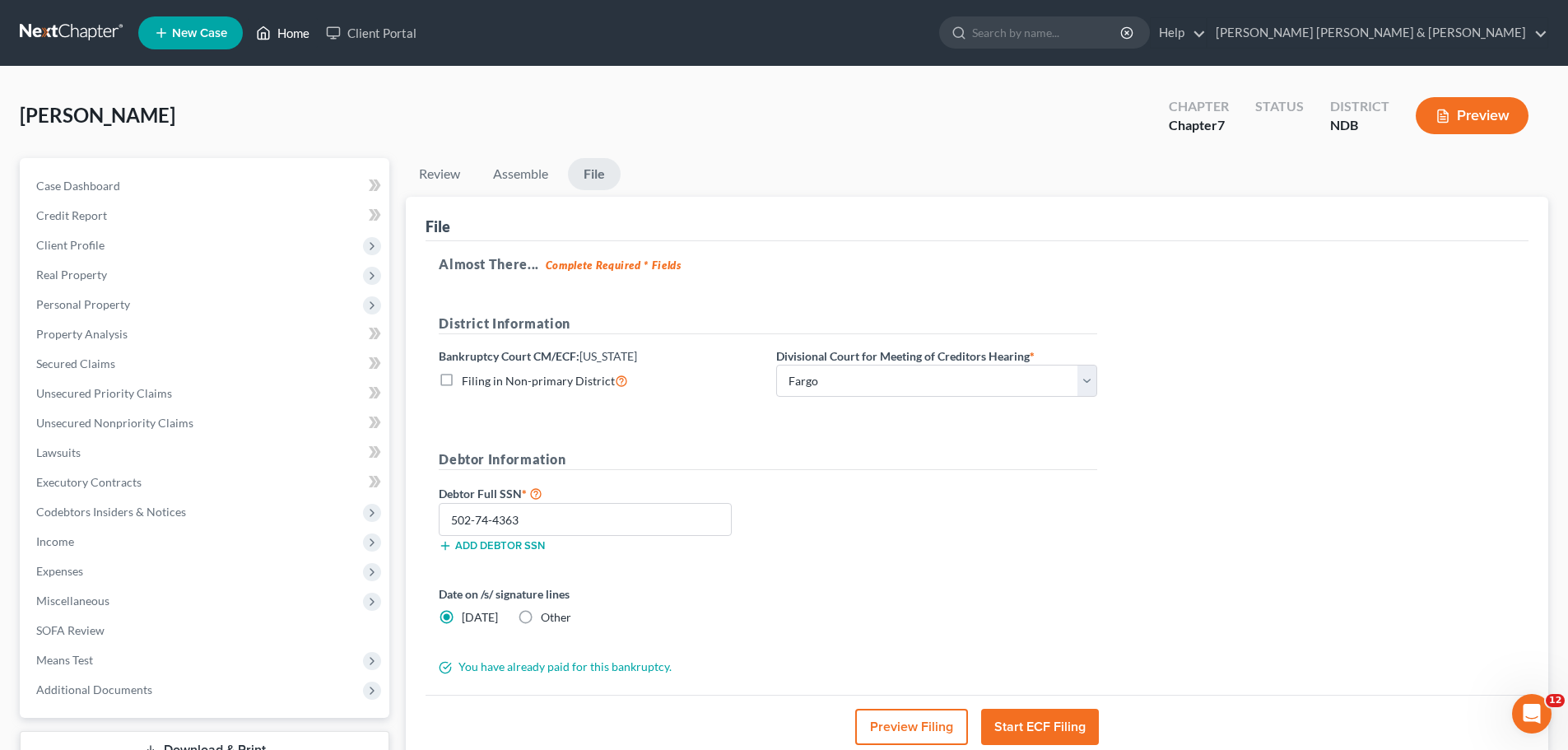
click at [279, 32] on link "Home" at bounding box center [283, 33] width 70 height 30
click at [282, 32] on link "Home" at bounding box center [283, 33] width 70 height 30
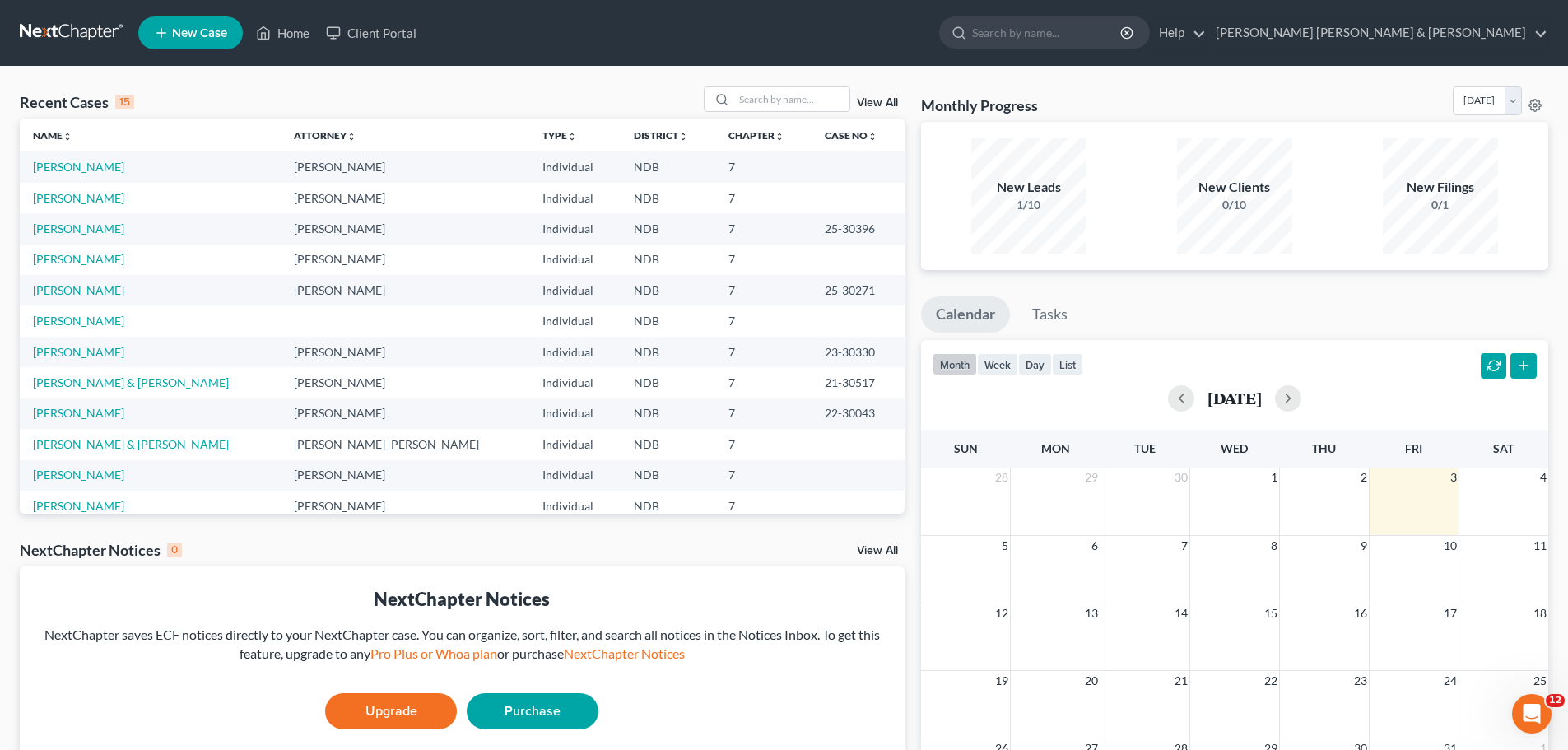
click at [876, 98] on link "View All" at bounding box center [878, 103] width 41 height 12
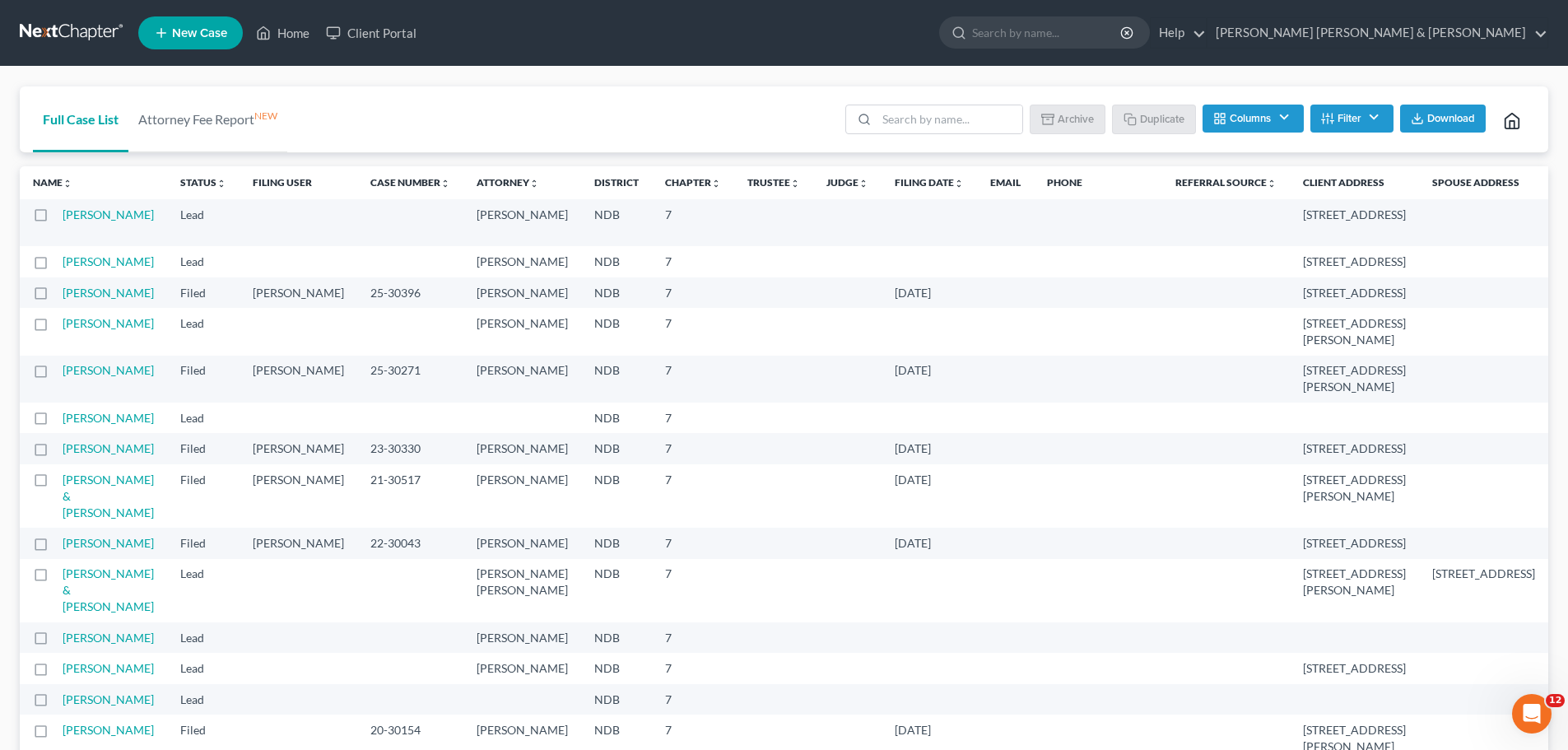
click at [56, 219] on label at bounding box center [56, 219] width 0 height 0
click at [63, 217] on input "checkbox" at bounding box center [68, 212] width 11 height 11
click at [1157, 112] on button "Duplicate" at bounding box center [1156, 118] width 83 height 28
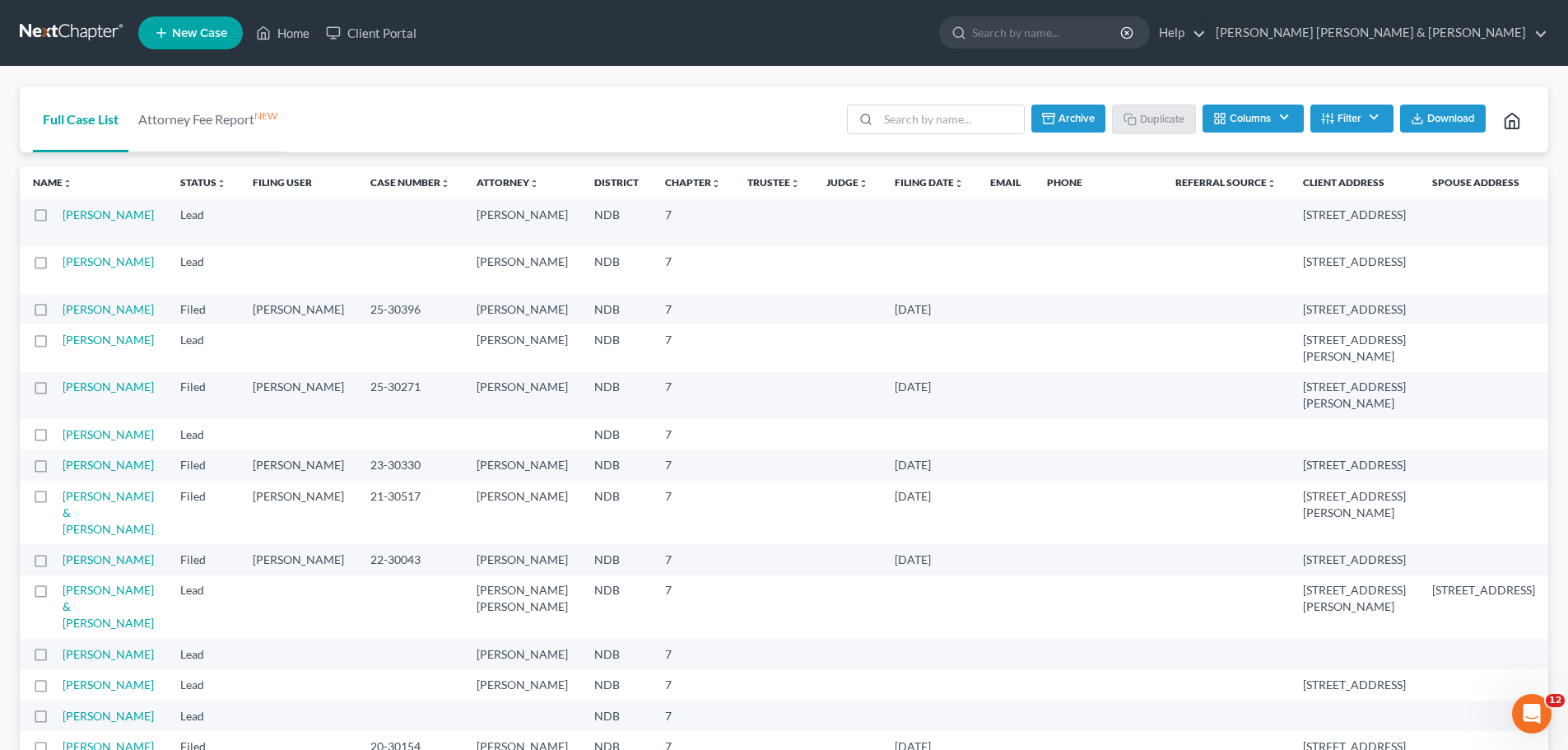
checkbox input "false"
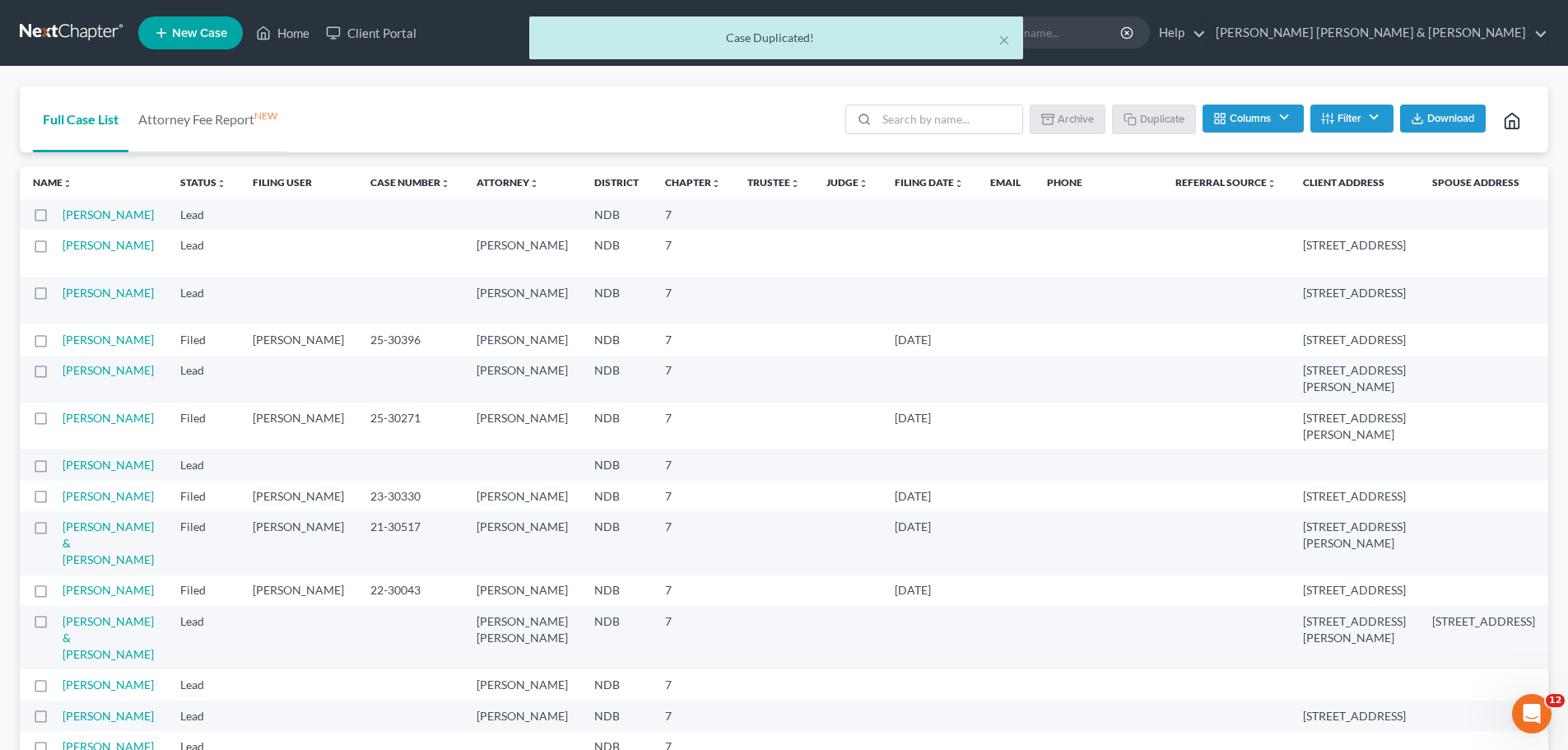
click at [82, 222] on td "[PERSON_NAME]" at bounding box center [115, 214] width 104 height 31
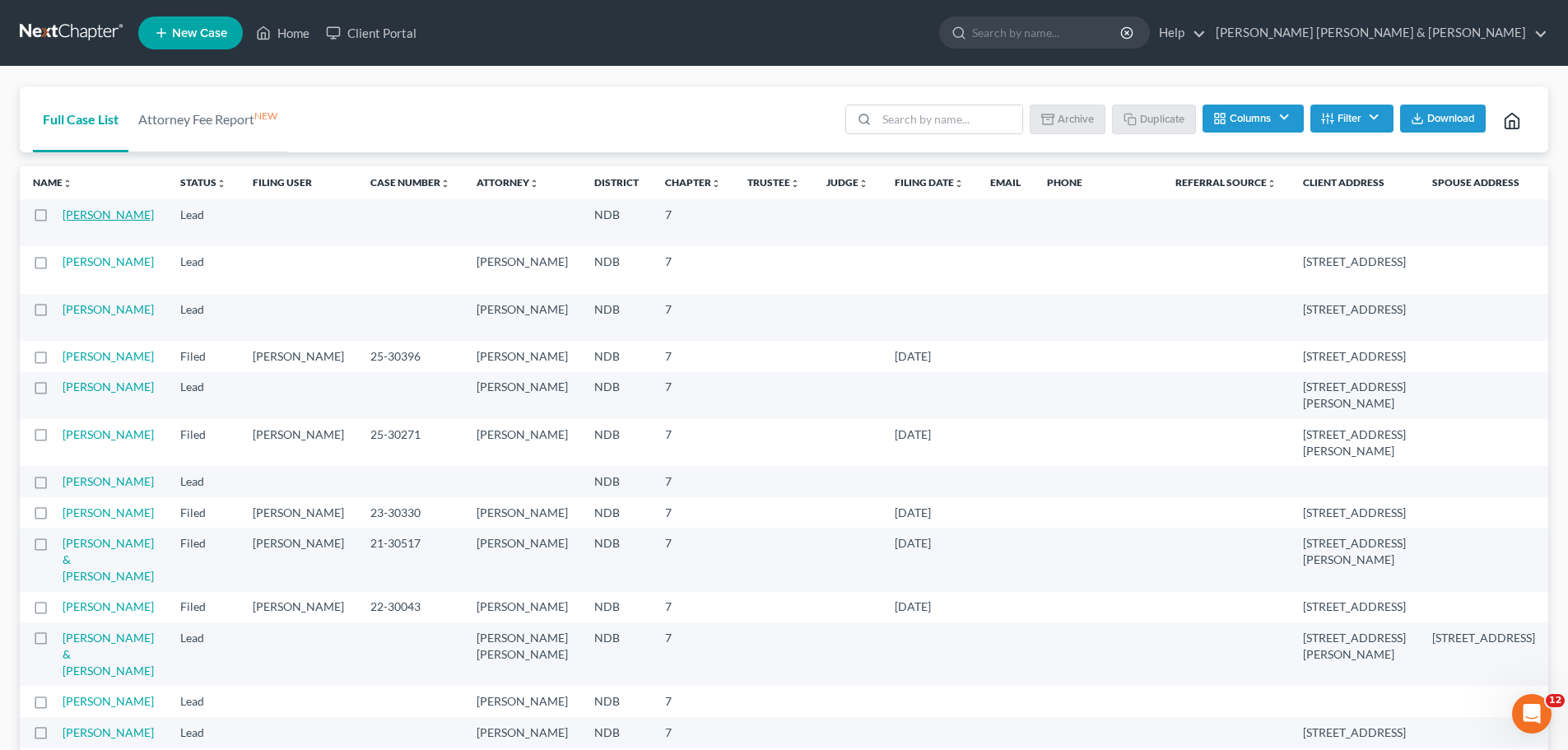
click at [82, 217] on link "[PERSON_NAME]" at bounding box center [108, 214] width 92 height 14
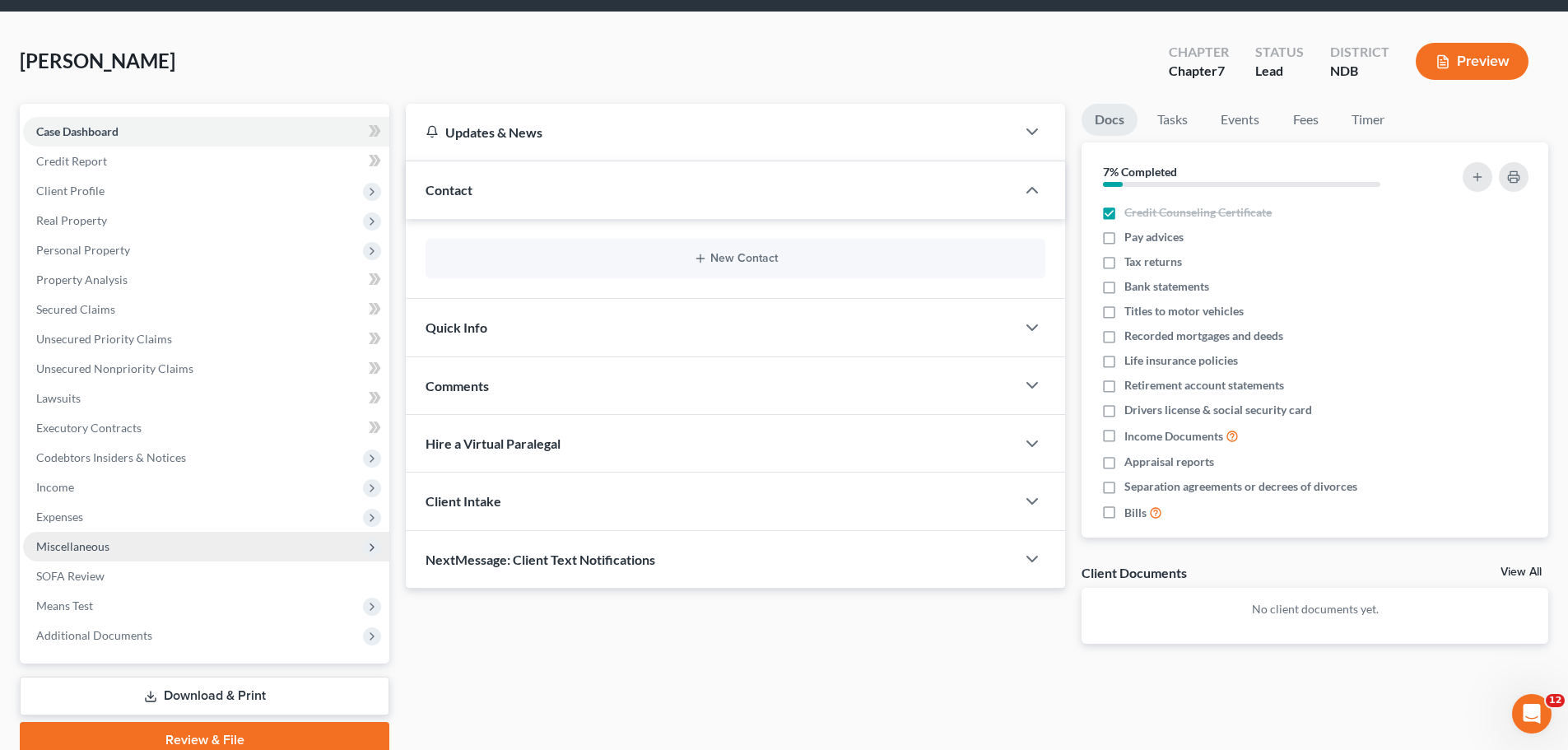
scroll to position [125, 0]
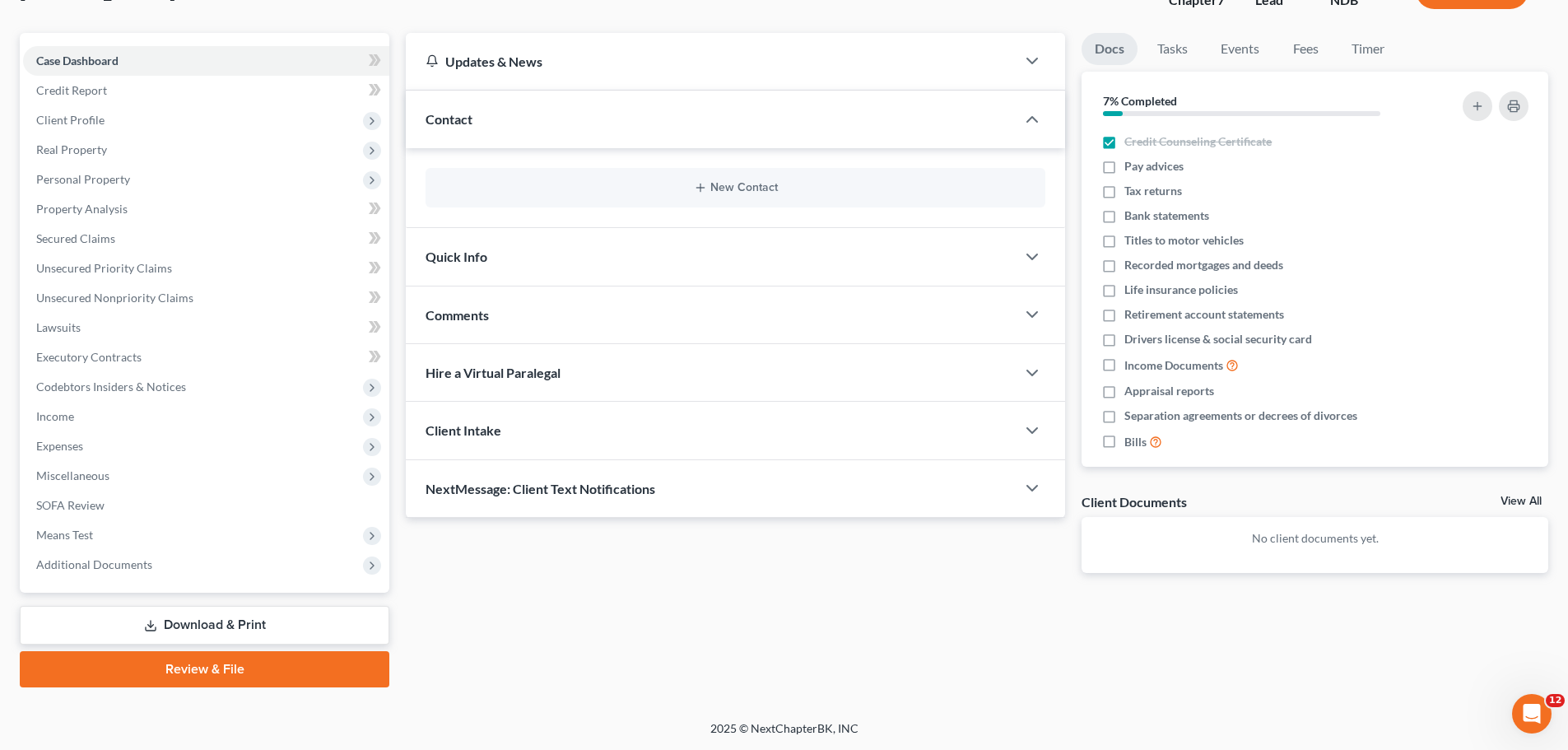
drag, startPoint x: 193, startPoint y: 671, endPoint x: 694, endPoint y: 207, distance: 682.9
click at [195, 670] on link "Review & File" at bounding box center [204, 670] width 369 height 36
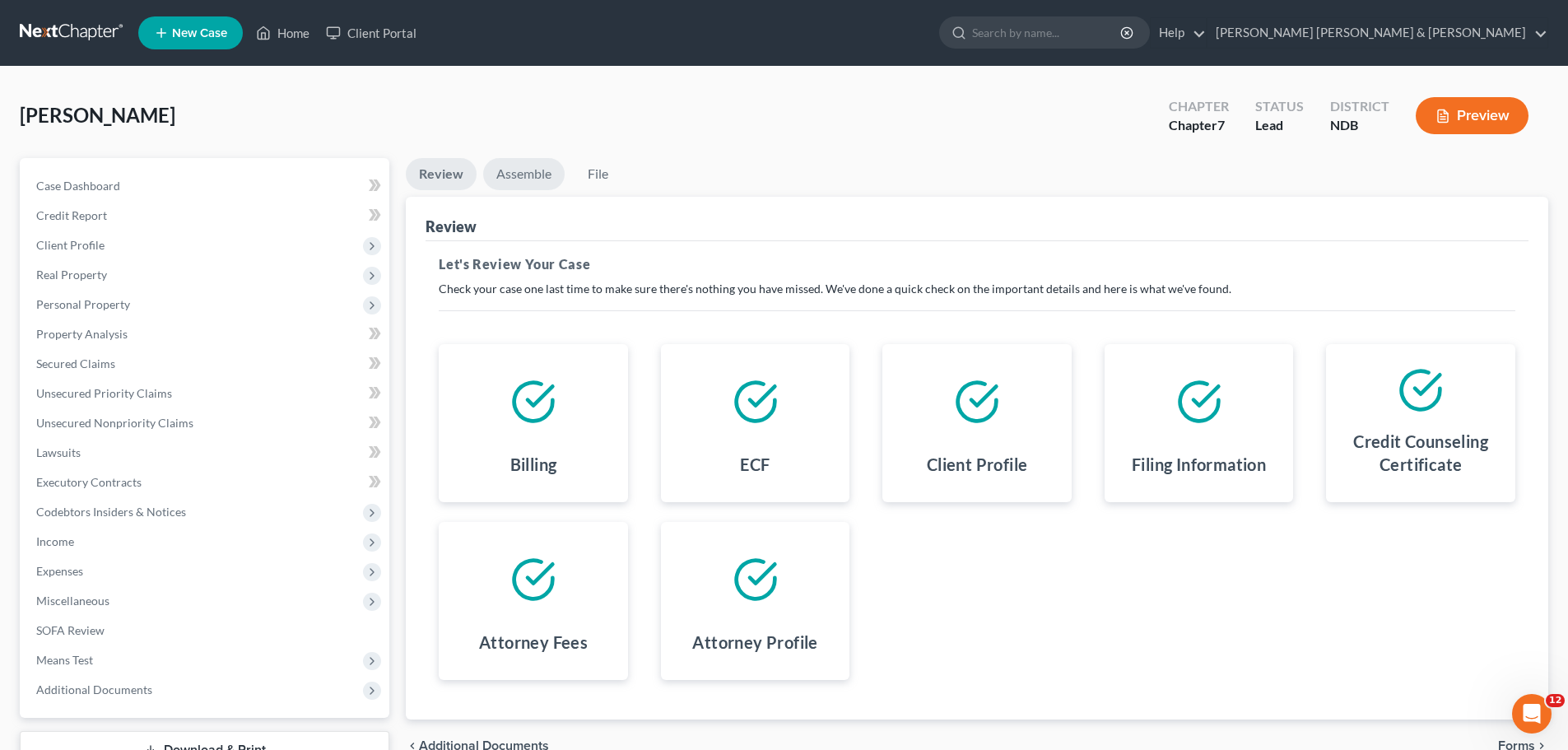
click at [515, 172] on link "Assemble" at bounding box center [524, 174] width 82 height 32
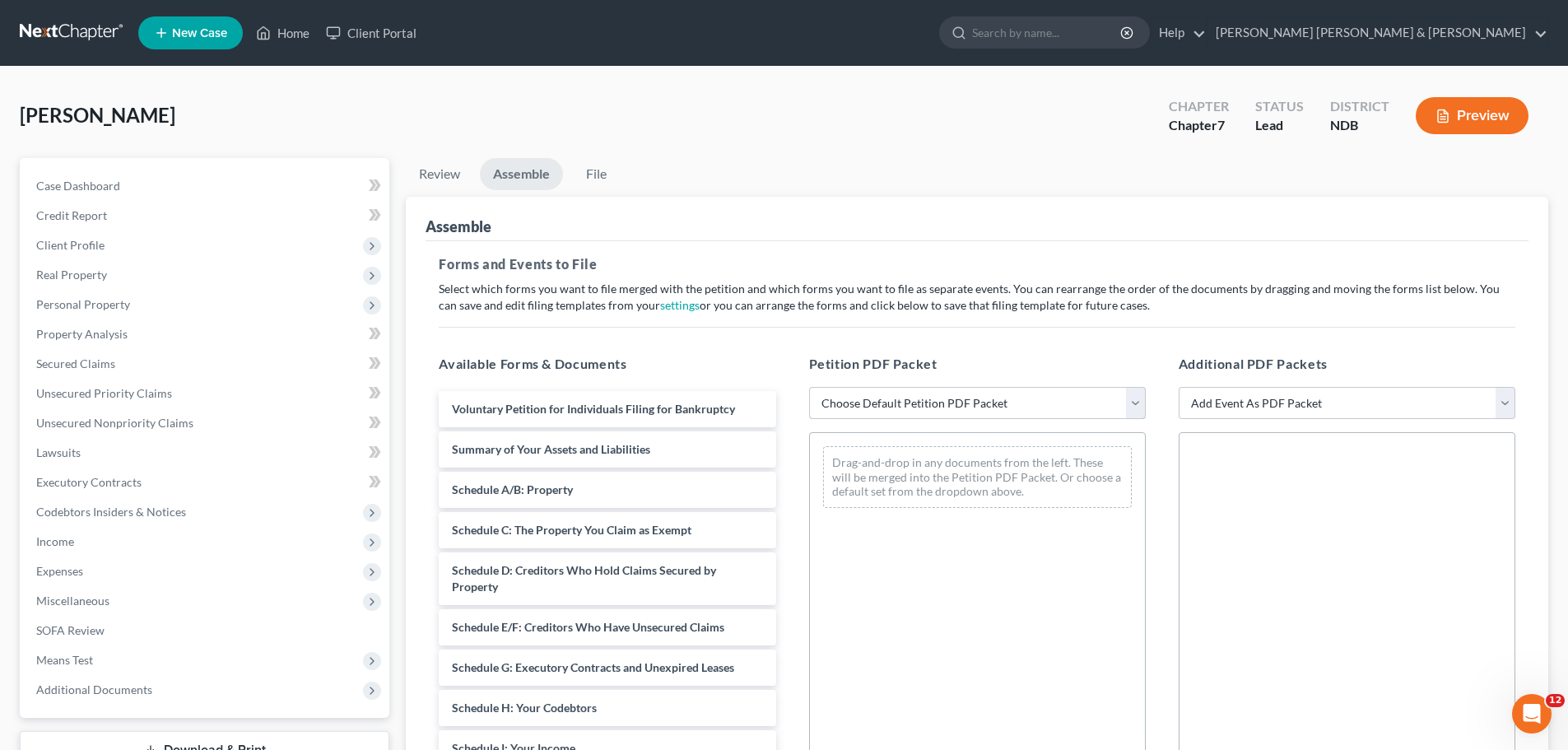
drag, startPoint x: 984, startPoint y: 408, endPoint x: 982, endPoint y: 416, distance: 8.2
click at [984, 408] on select "Choose Default Petition PDF Packet Complete Bankruptcy Petition (all forms and …" at bounding box center [977, 404] width 336 height 33
select select "2"
click at [809, 387] on select "Choose Default Petition PDF Packet Complete Bankruptcy Petition (all forms and …" at bounding box center [977, 404] width 336 height 33
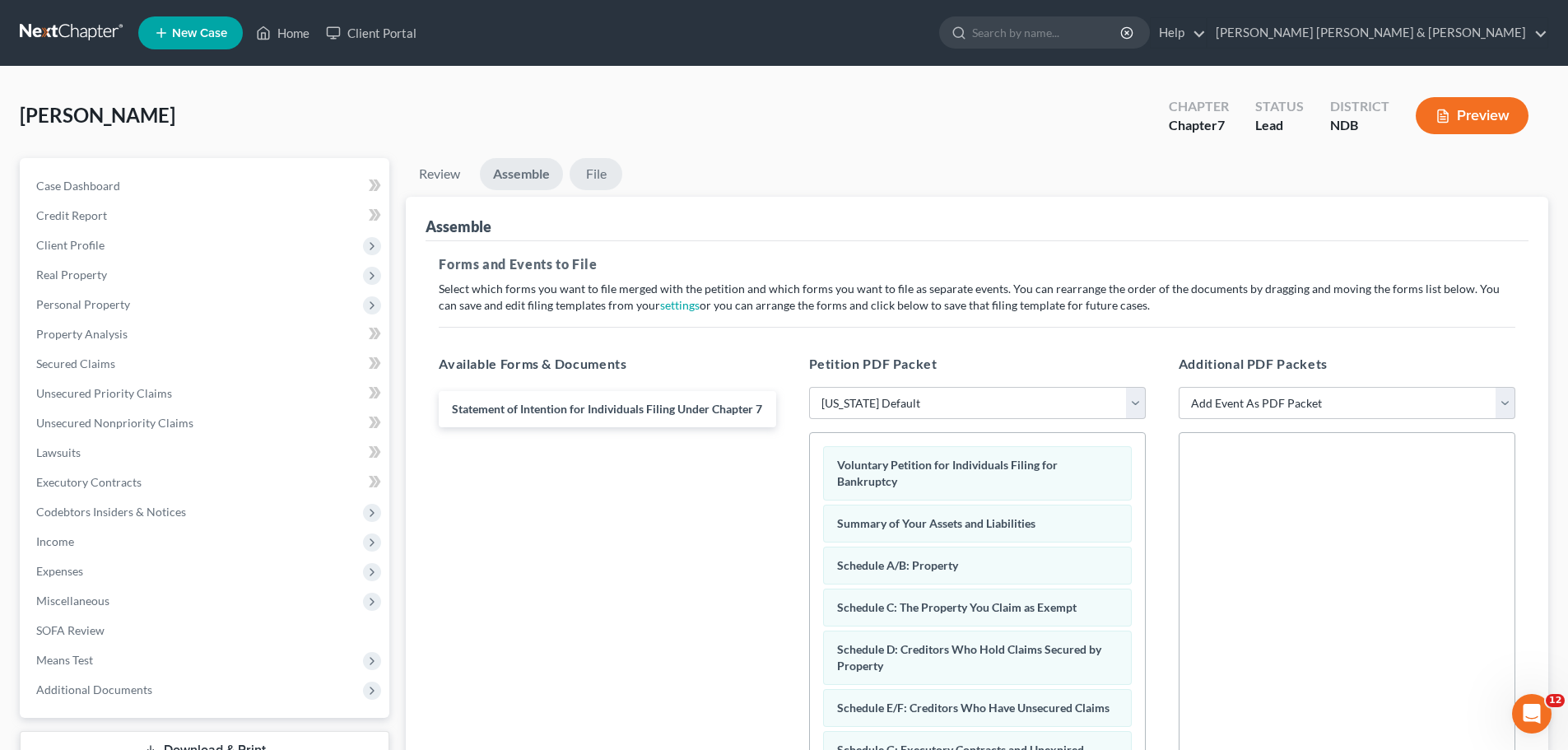
click at [606, 175] on link "File" at bounding box center [596, 174] width 53 height 32
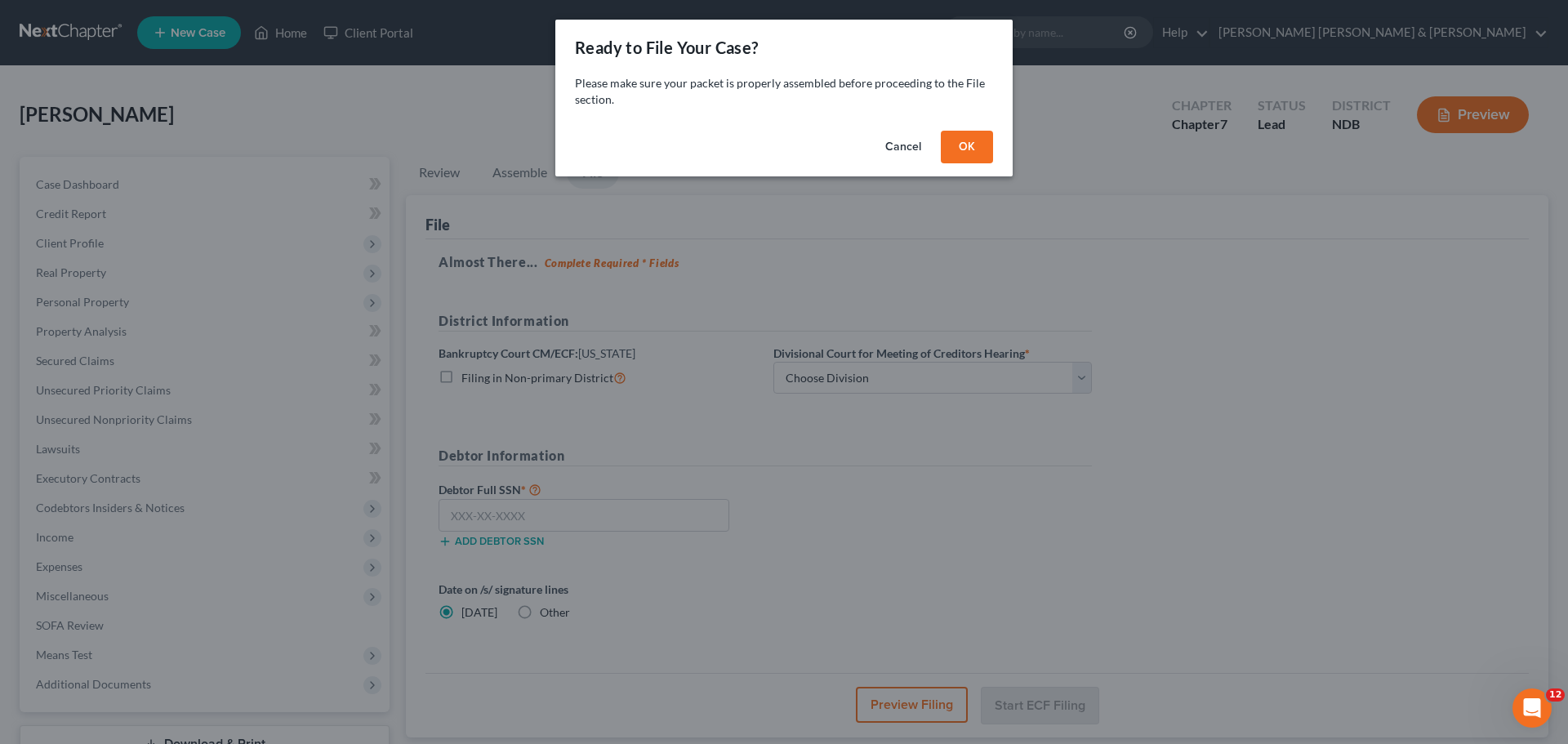
click at [975, 143] on button "OK" at bounding box center [967, 147] width 52 height 33
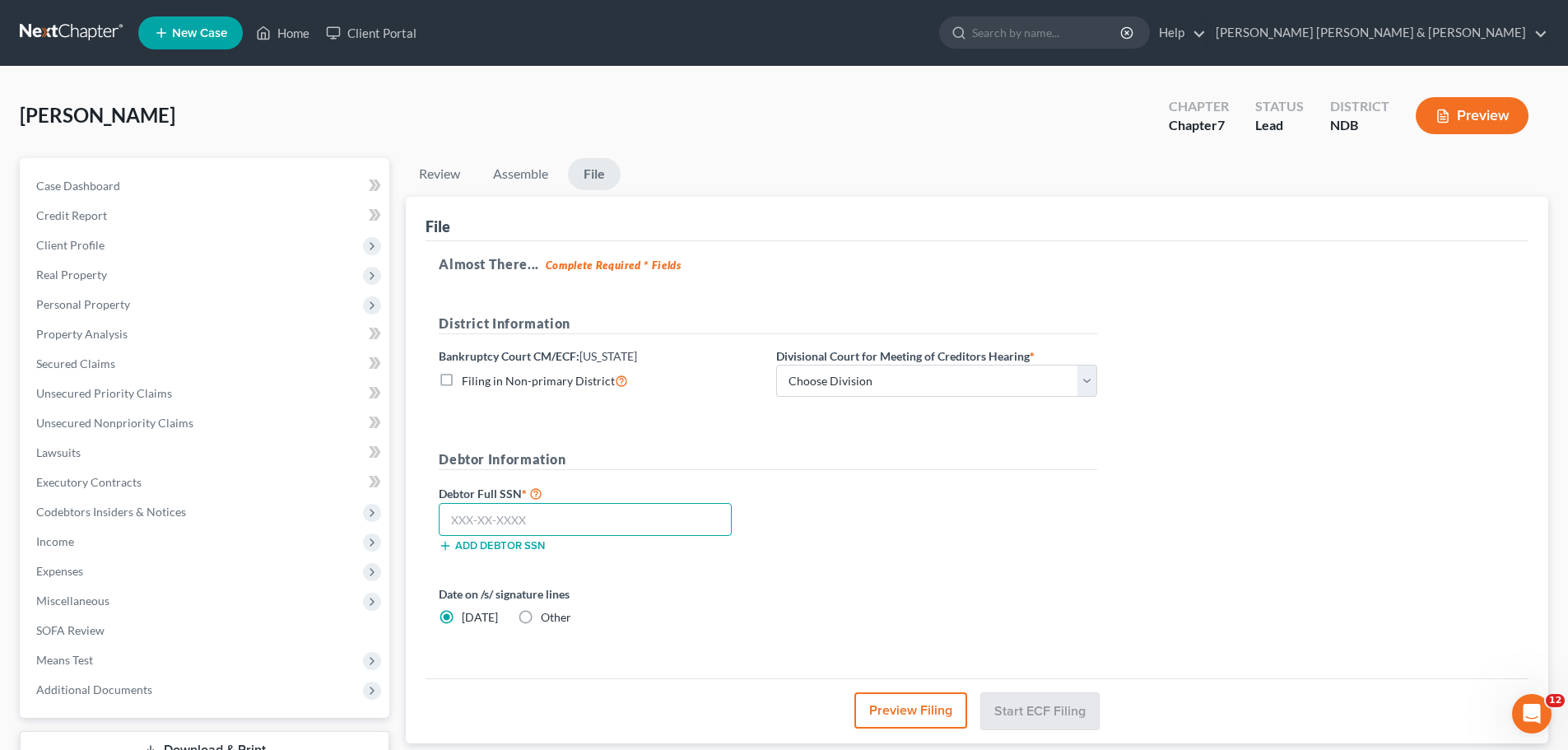
click at [508, 520] on input "text" at bounding box center [585, 520] width 293 height 33
type input "502-74-4363"
drag, startPoint x: 794, startPoint y: 376, endPoint x: 794, endPoint y: 387, distance: 11.0
click at [794, 376] on select "Choose Division Fargo" at bounding box center [937, 381] width 321 height 33
select select "0"
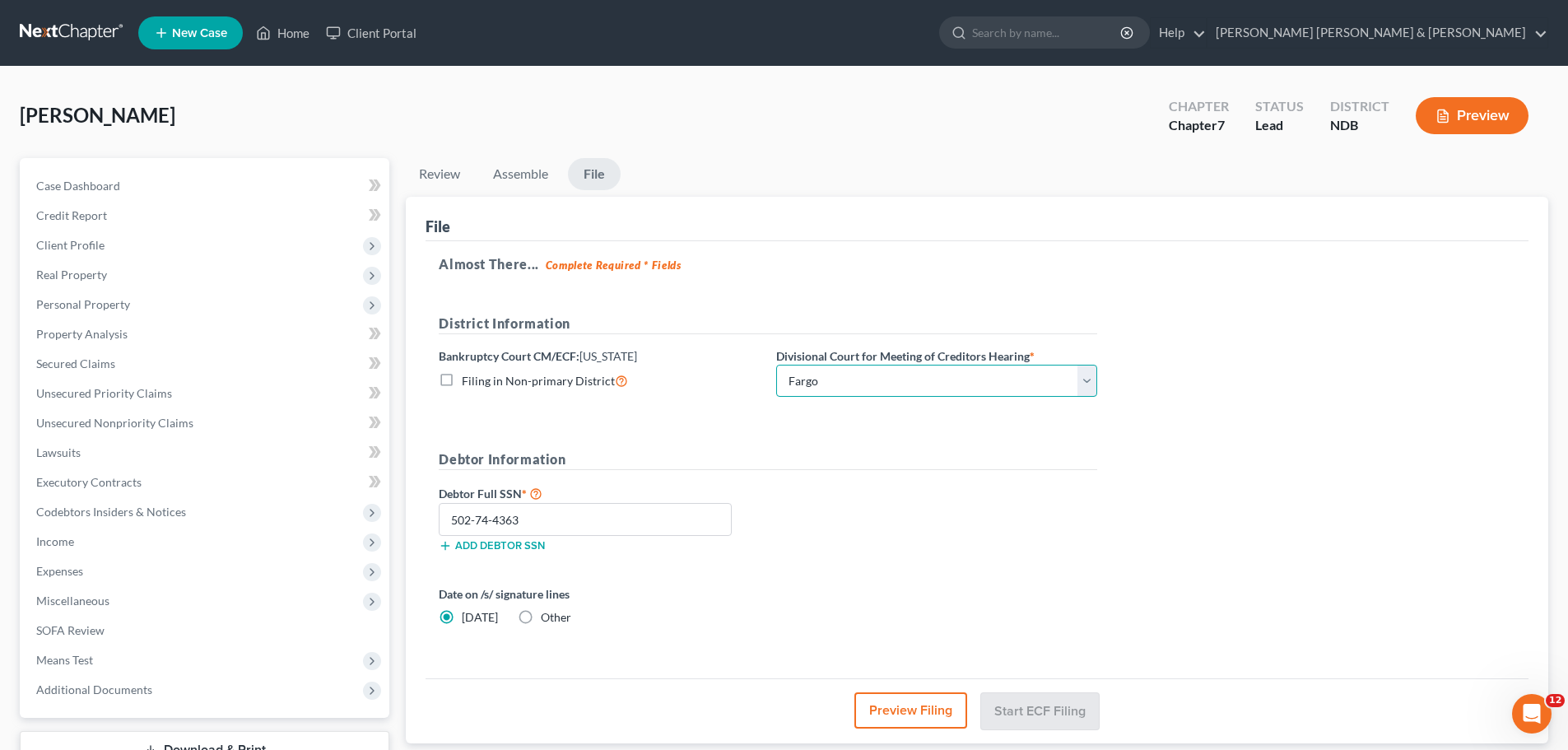
click at [776, 365] on select "Choose Division Fargo" at bounding box center [937, 381] width 321 height 33
click at [1026, 706] on button "Start ECF Filing" at bounding box center [1040, 711] width 117 height 36
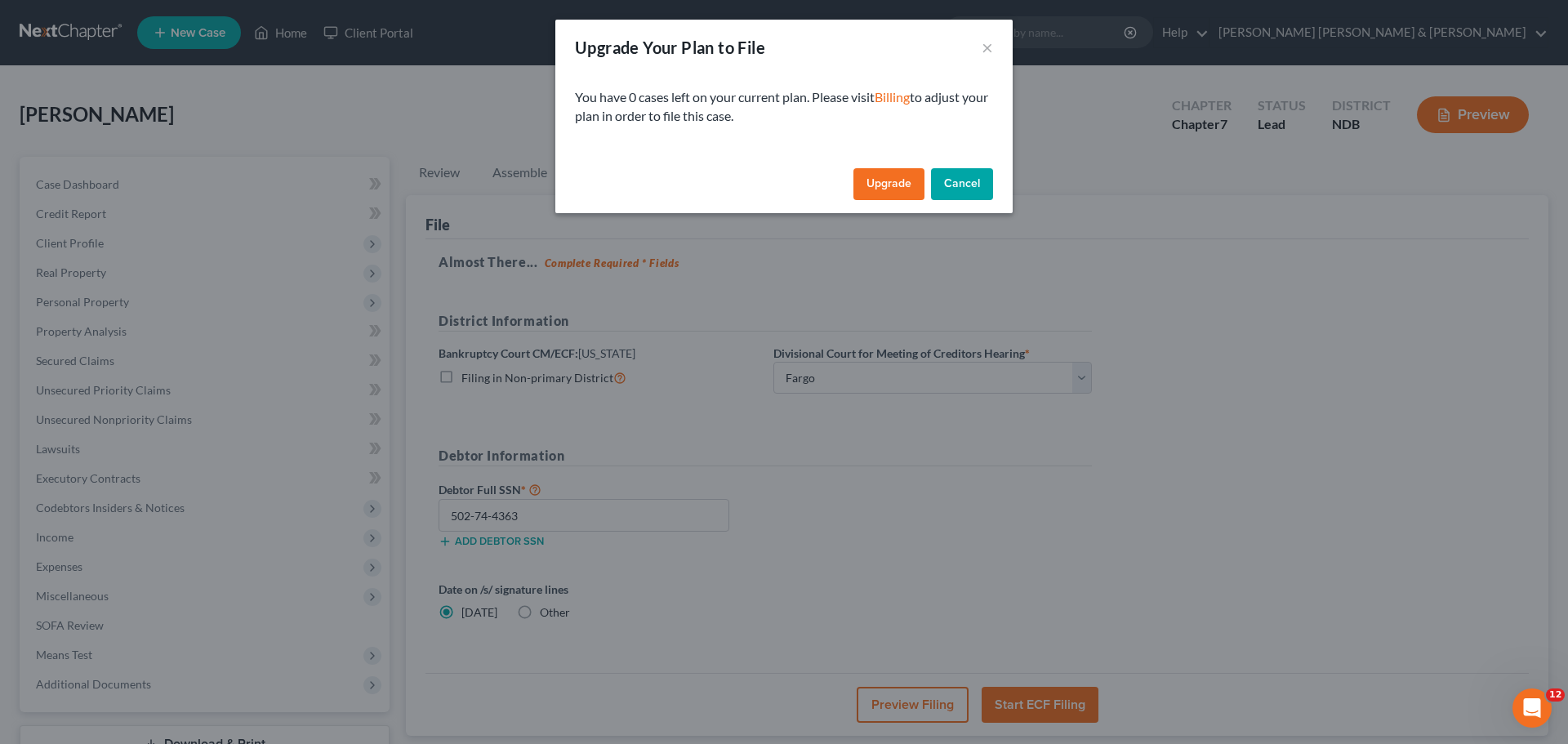
click at [878, 176] on link "Upgrade" at bounding box center [889, 185] width 71 height 33
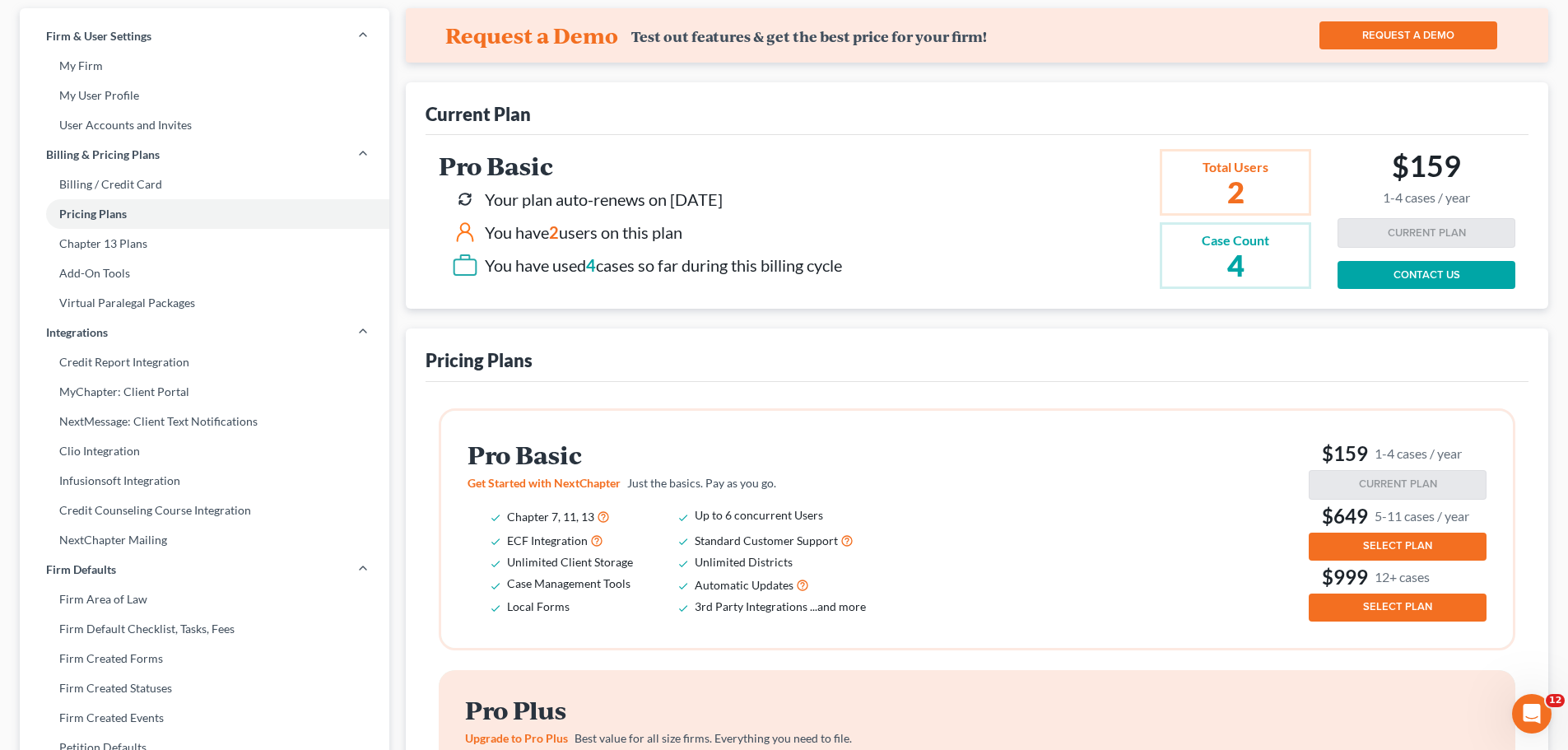
scroll to position [251, 0]
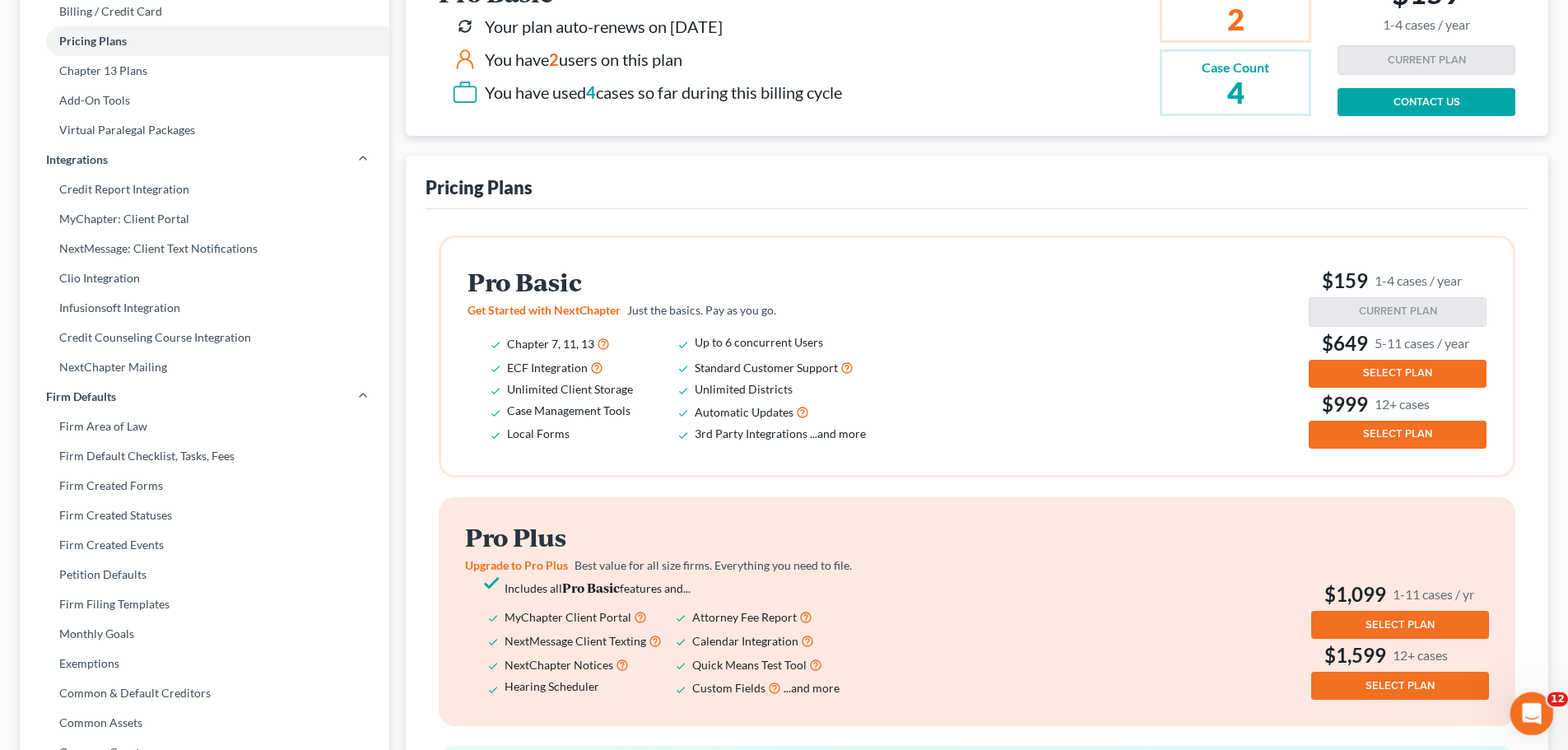
click at [1528, 709] on icon "Open Intercom Messenger" at bounding box center [1530, 712] width 27 height 27
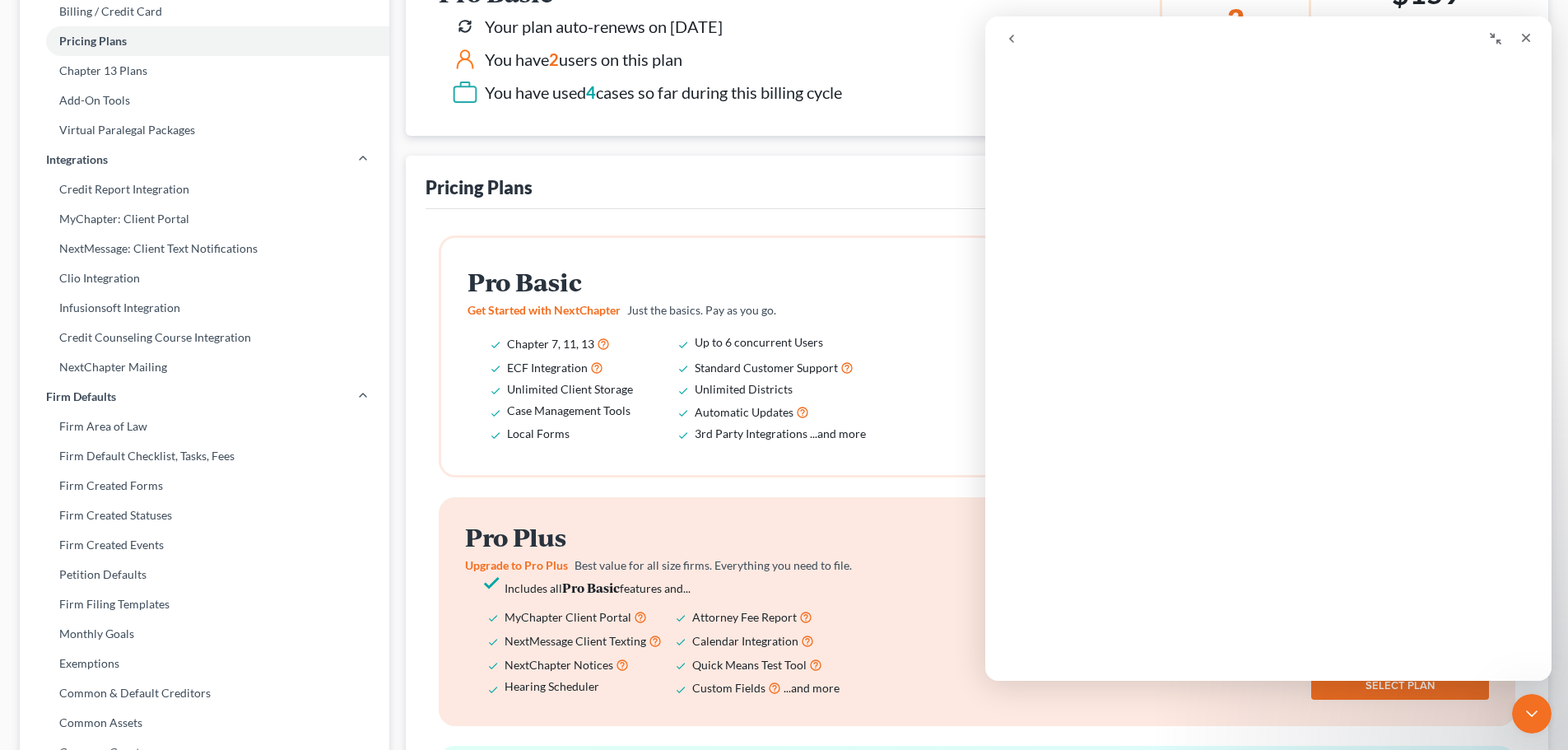
scroll to position [0, 0]
click at [1513, 41] on div "Close" at bounding box center [1527, 38] width 30 height 30
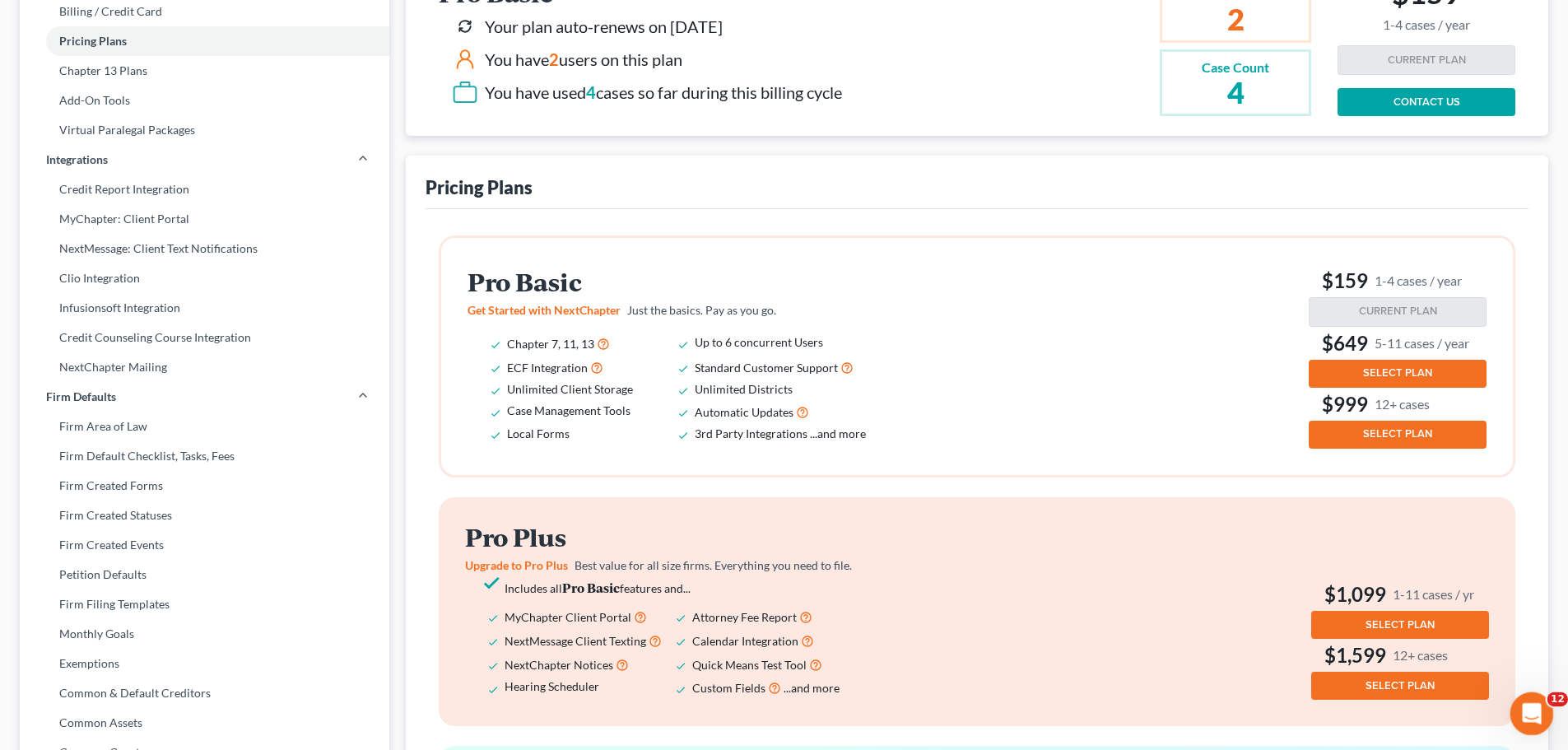
click at [1525, 699] on icon "Open Intercom Messenger" at bounding box center [1530, 712] width 27 height 27
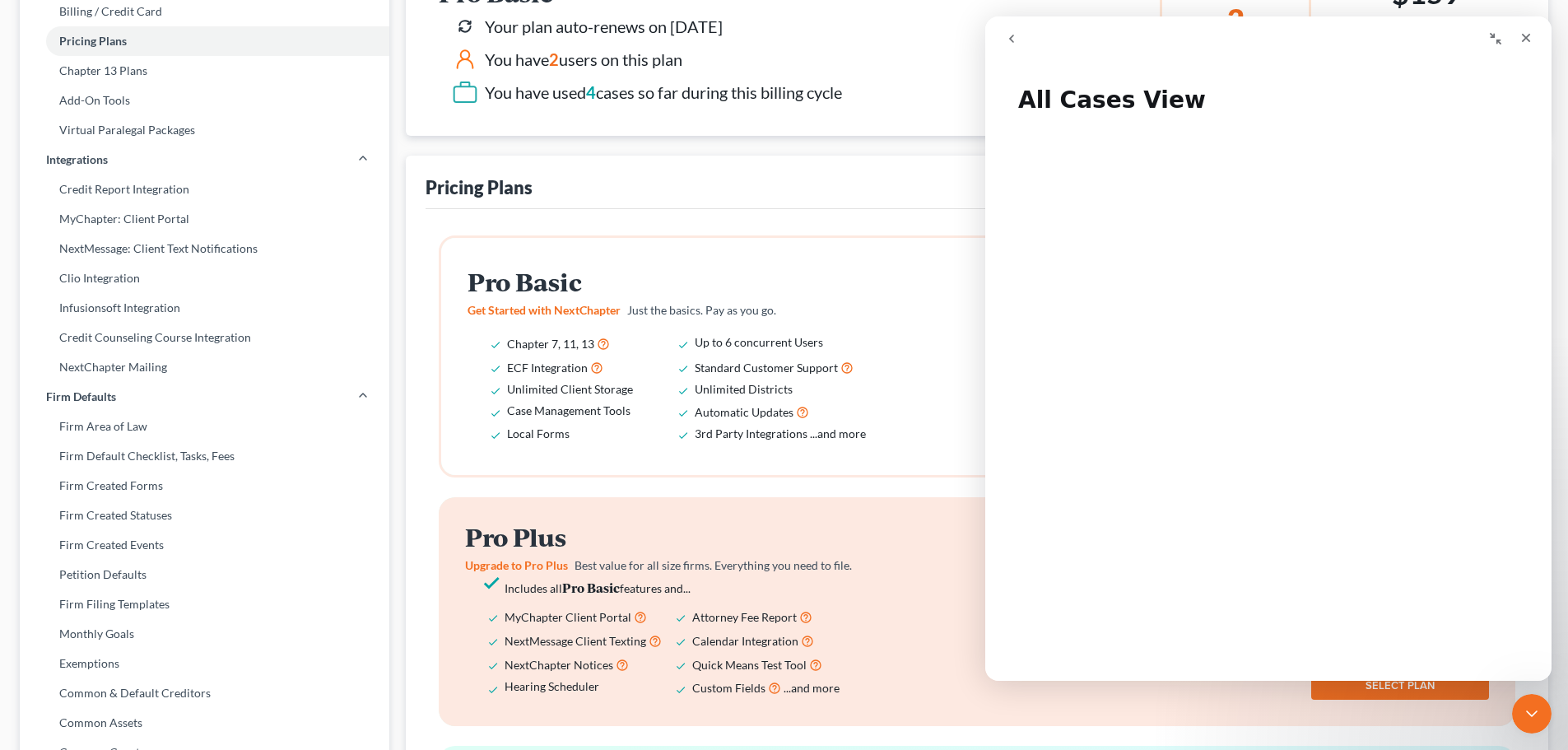
click at [1491, 37] on icon "Collapse window" at bounding box center [1496, 39] width 12 height 12
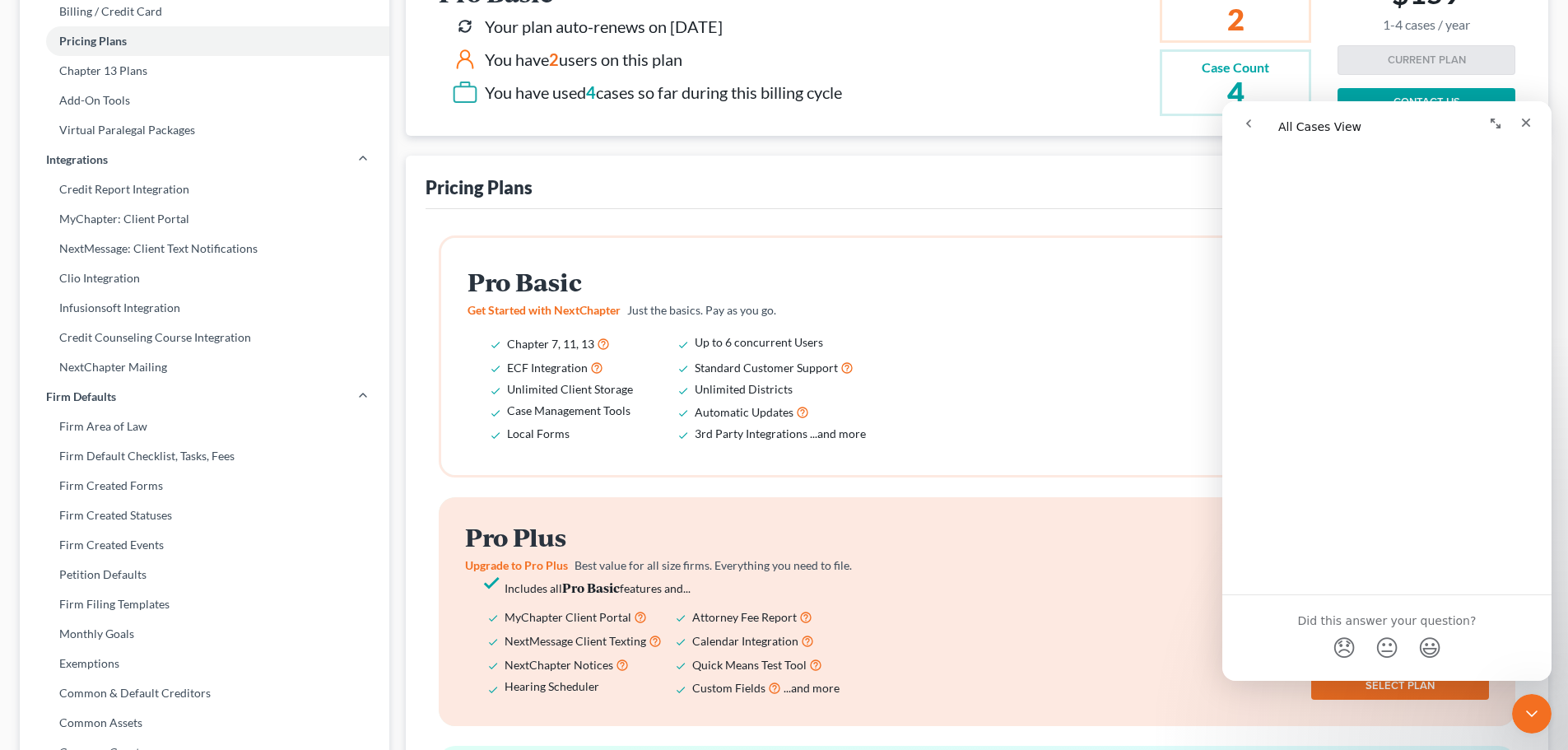
scroll to position [2867, 0]
click at [1421, 609] on span "😃" at bounding box center [1430, 612] width 32 height 44
click at [1428, 614] on span "😃" at bounding box center [1430, 612] width 32 height 44
click at [1530, 702] on icon "Close Intercom Messenger" at bounding box center [1530, 712] width 20 height 20
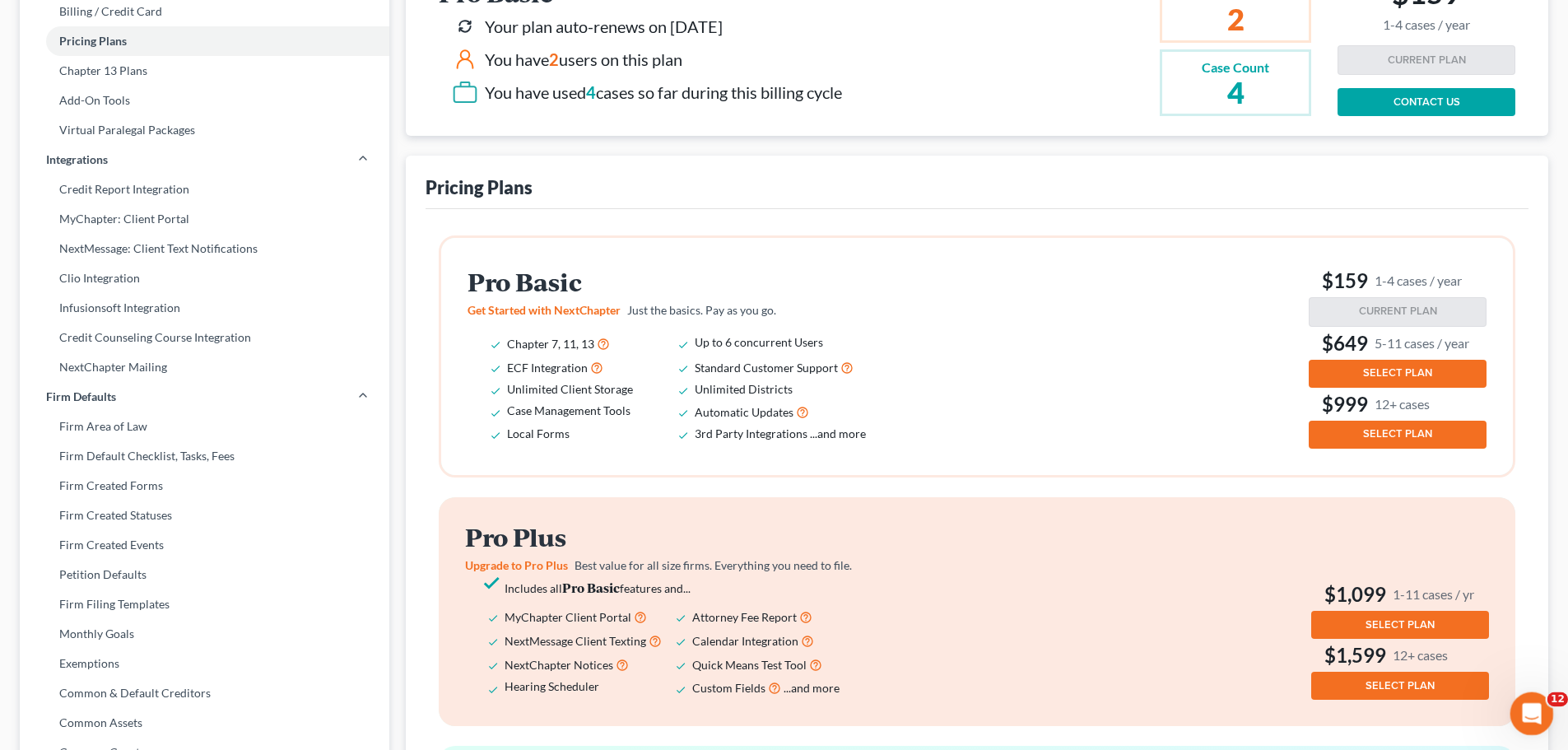
click at [1527, 708] on icon "Open Intercom Messenger" at bounding box center [1530, 712] width 27 height 27
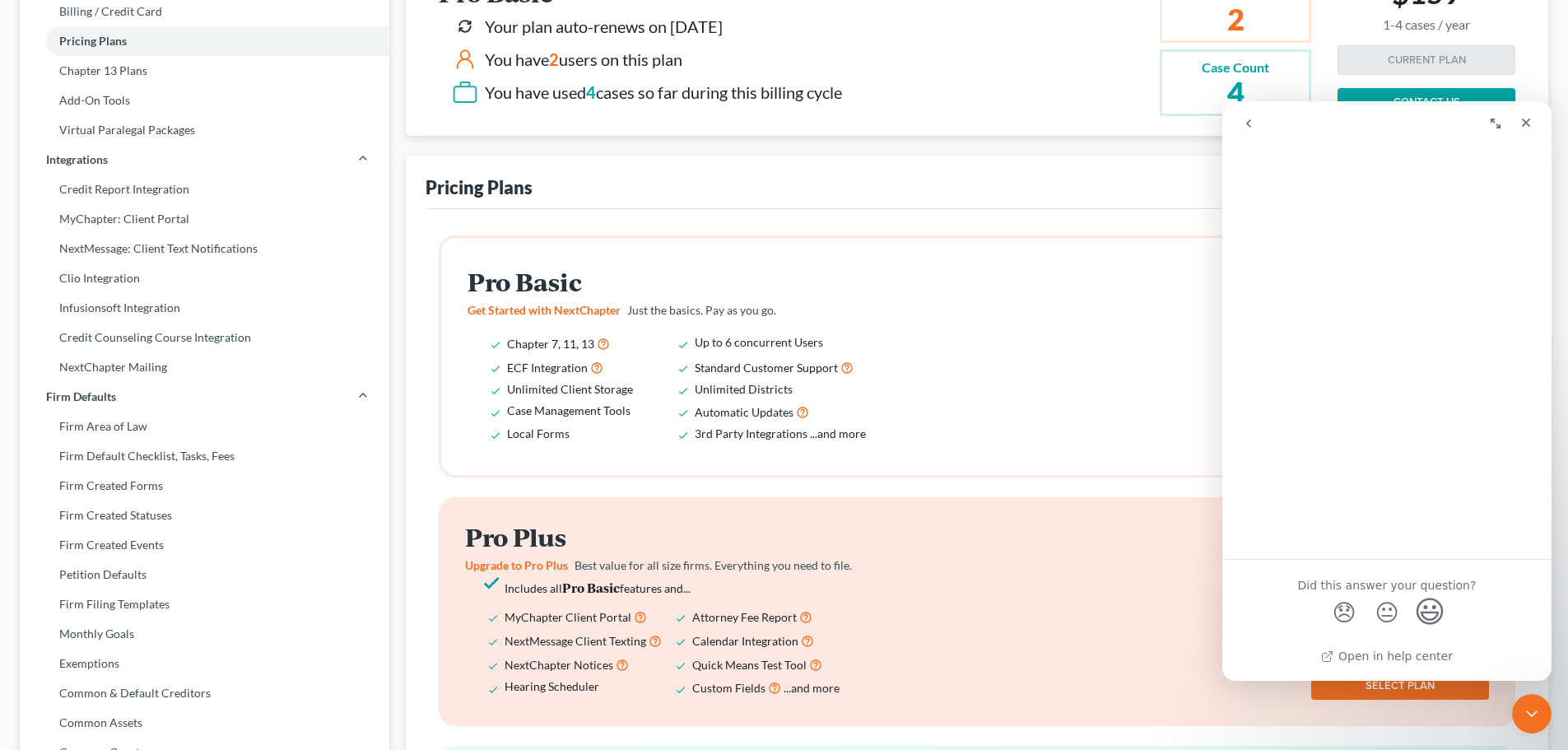
click at [1251, 122] on icon "go back" at bounding box center [1249, 123] width 13 height 13
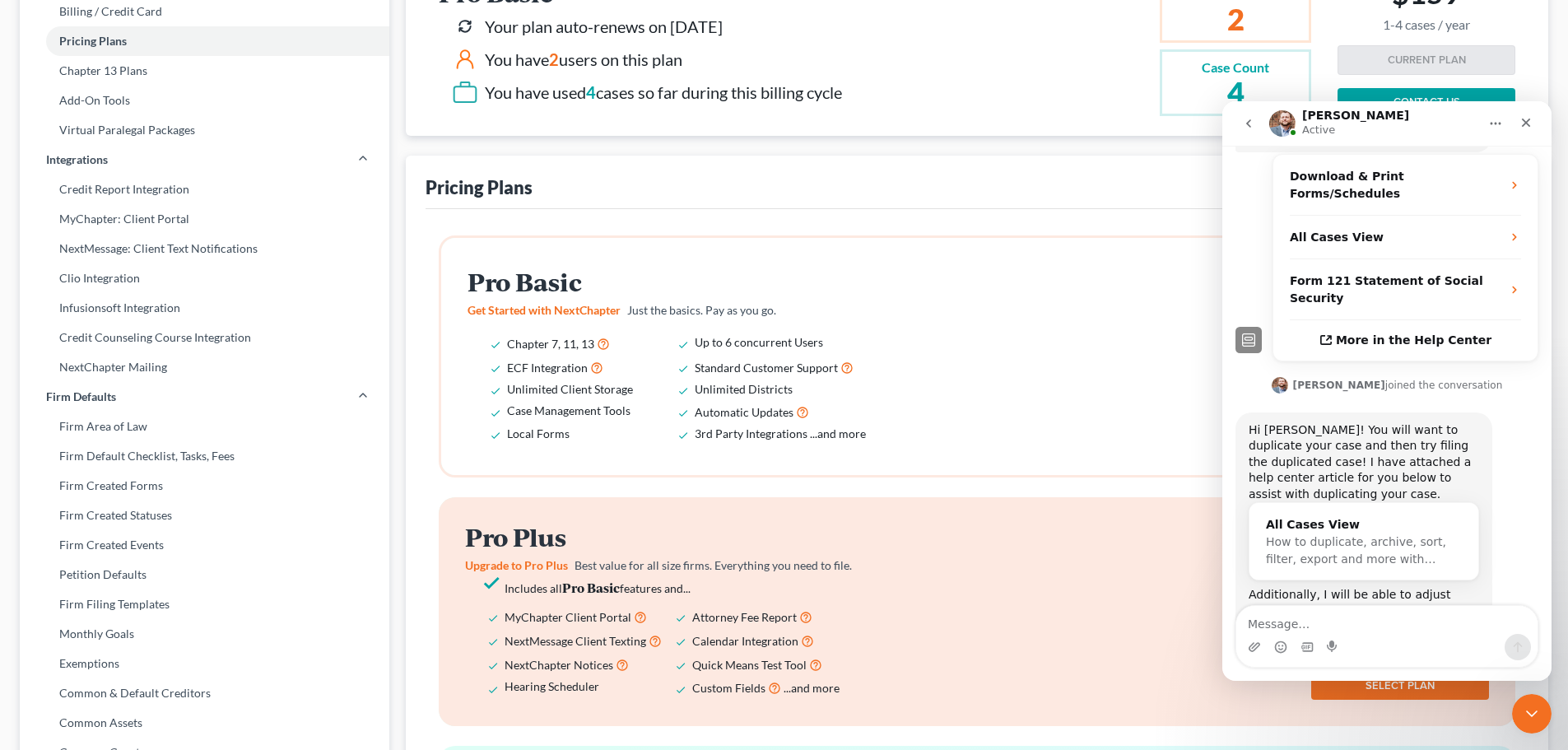
scroll to position [378, 0]
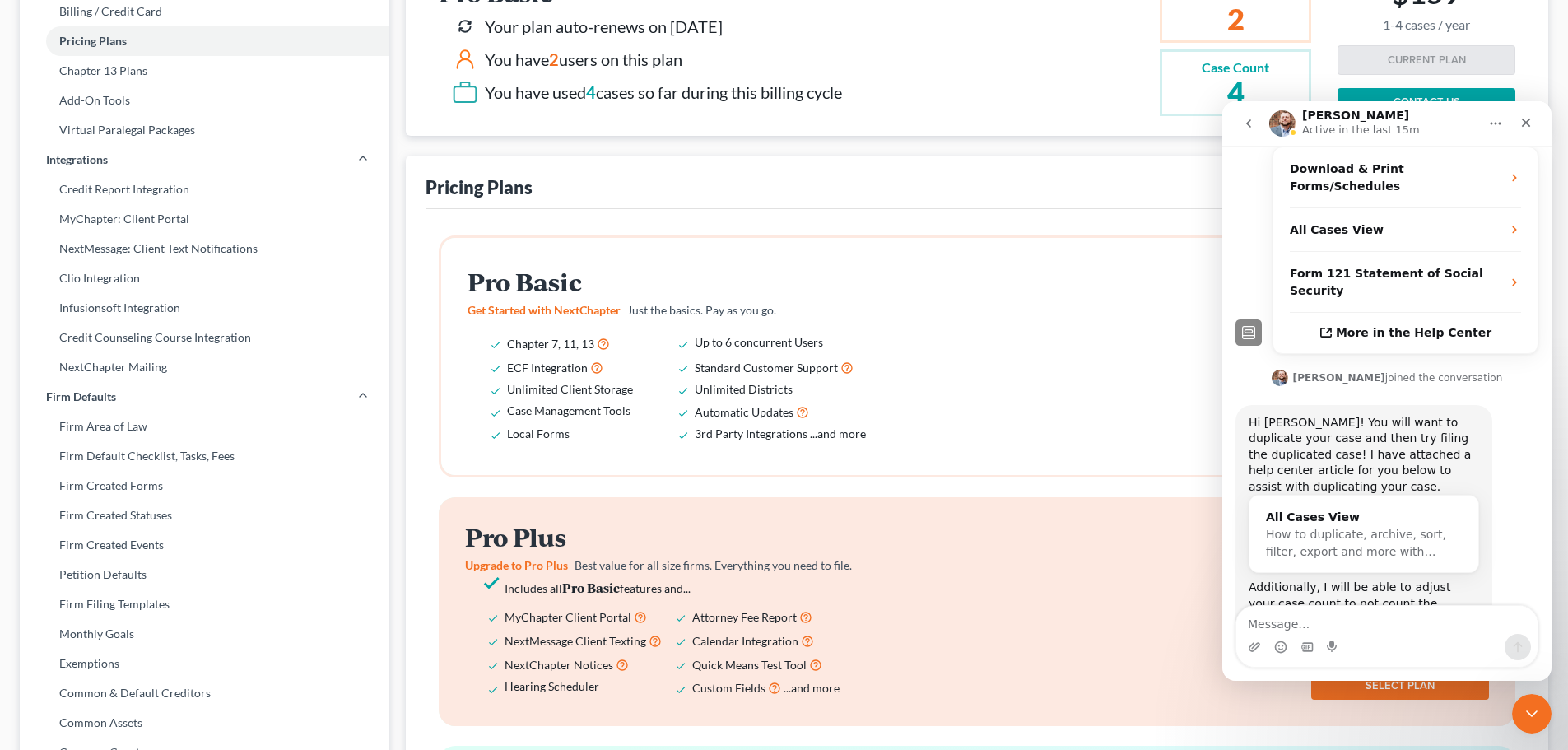
click at [1309, 621] on textarea "Message…" at bounding box center [1387, 620] width 302 height 28
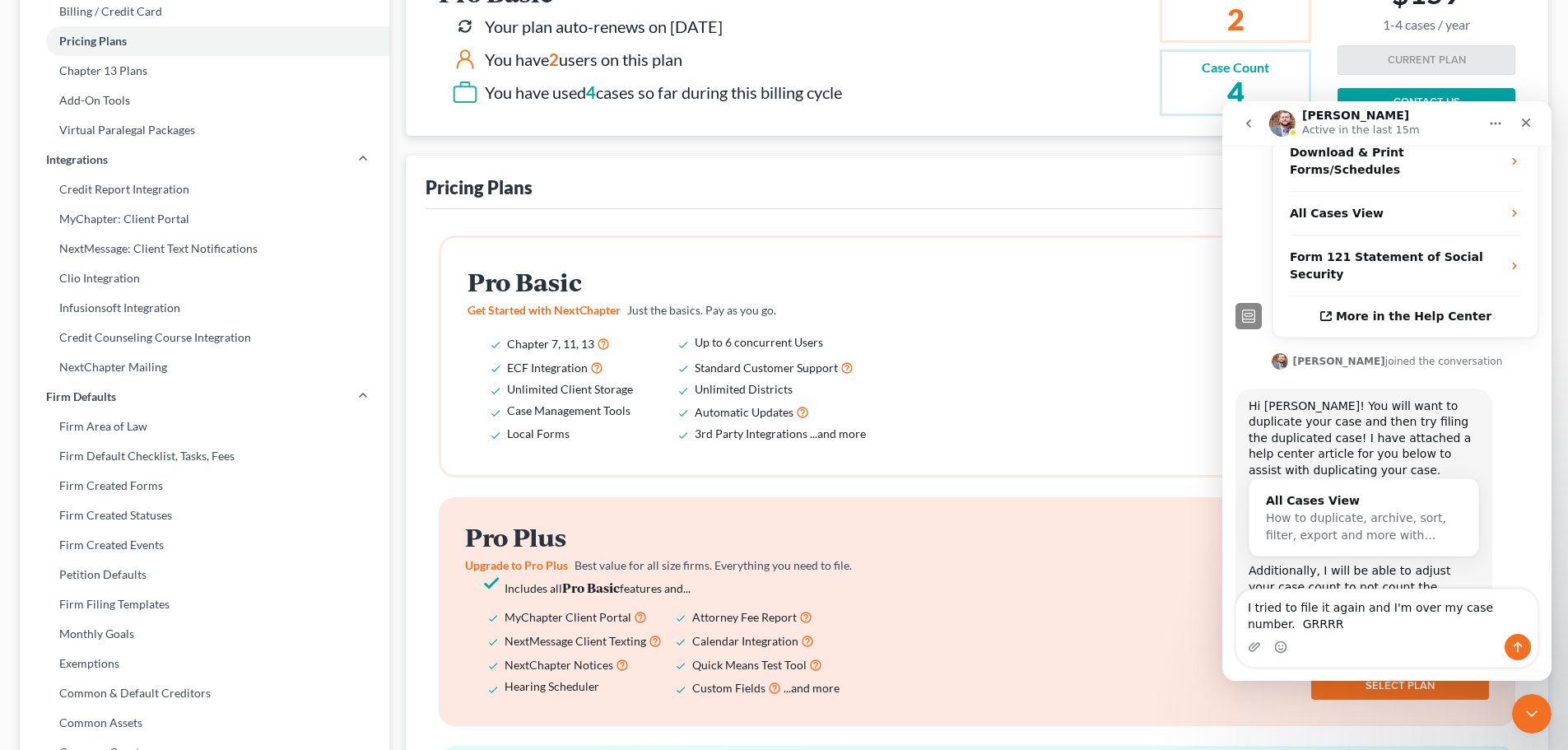
type textarea "I tried to file it again and I'm over my case number. GRRRRR"
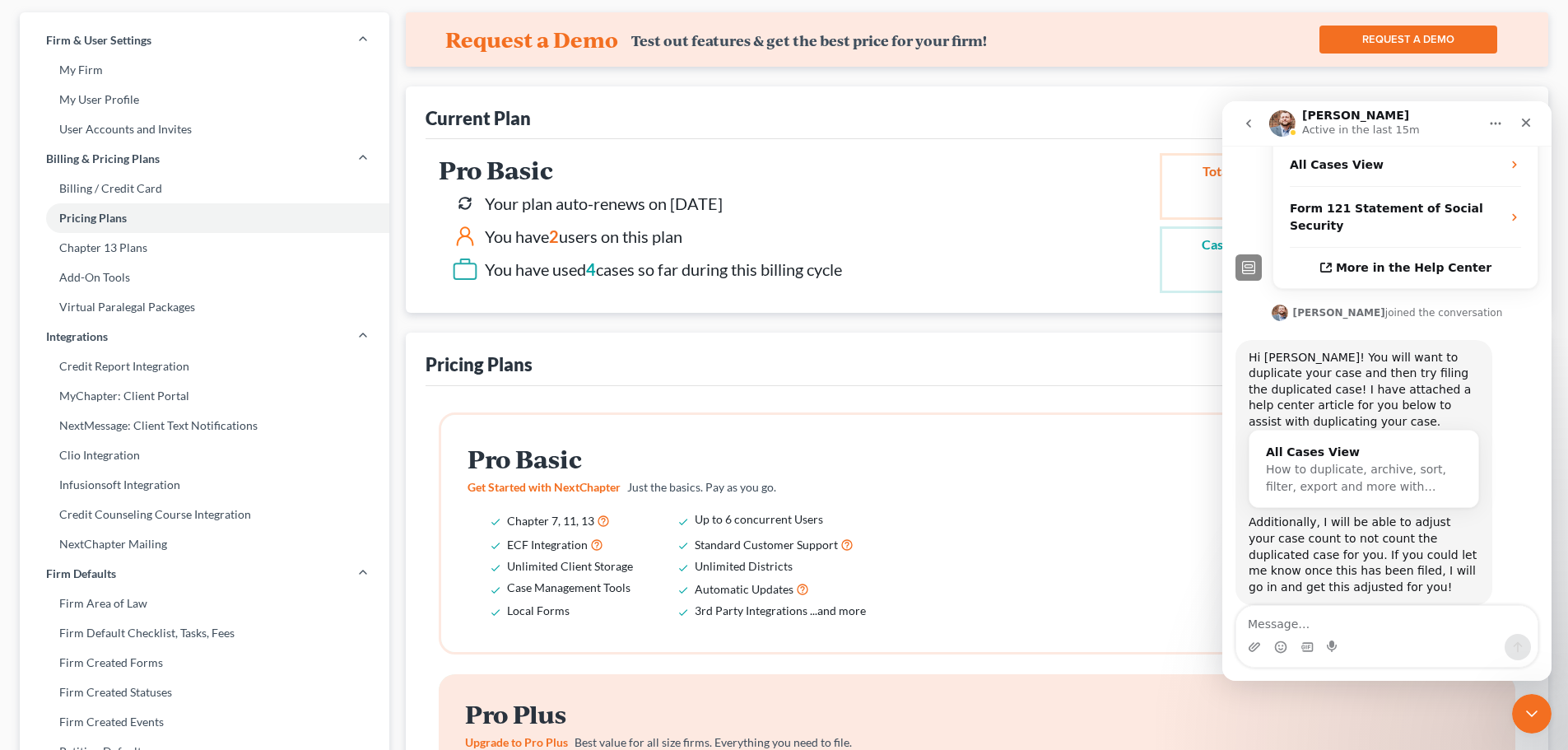
scroll to position [0, 0]
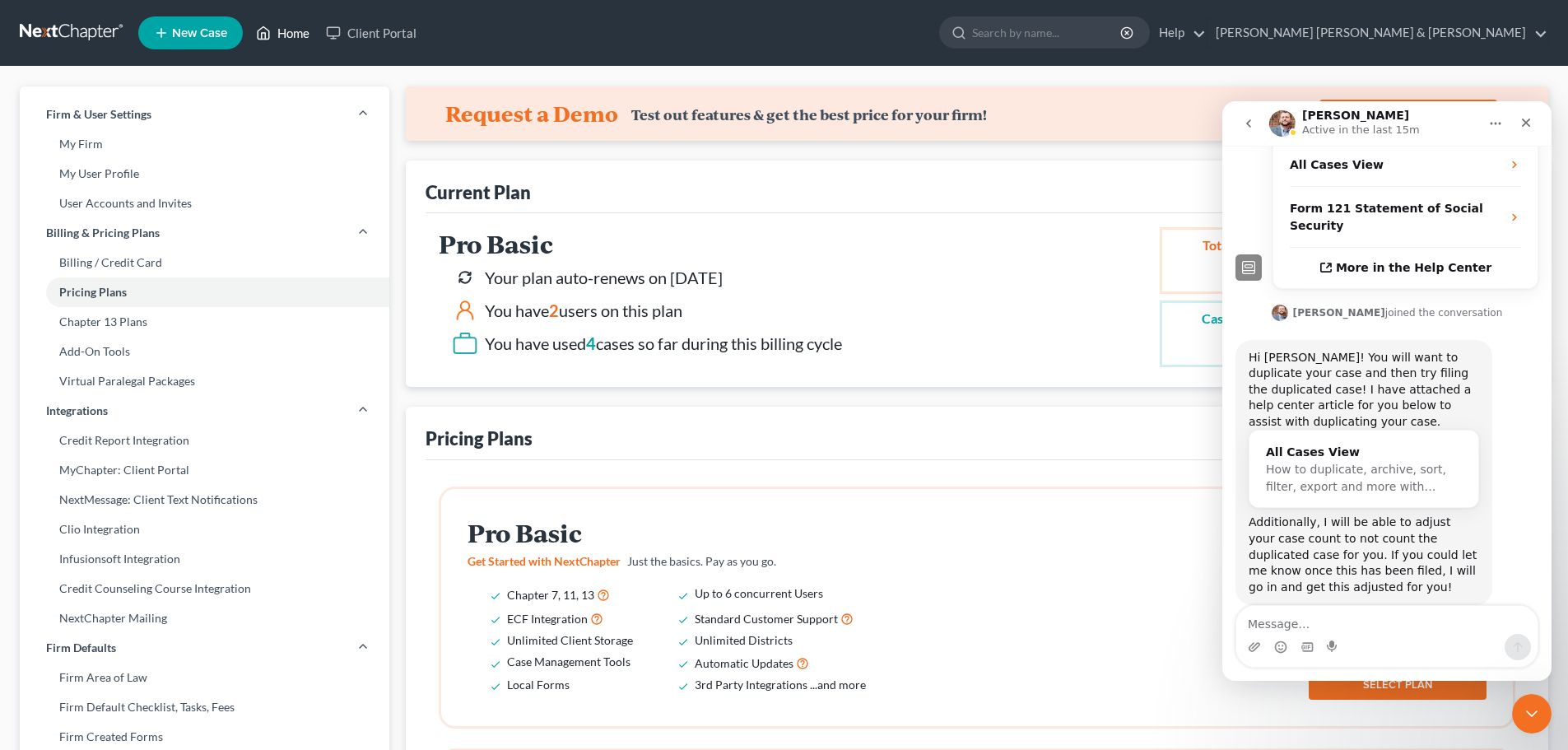
click at [286, 36] on link "Home" at bounding box center [283, 33] width 70 height 30
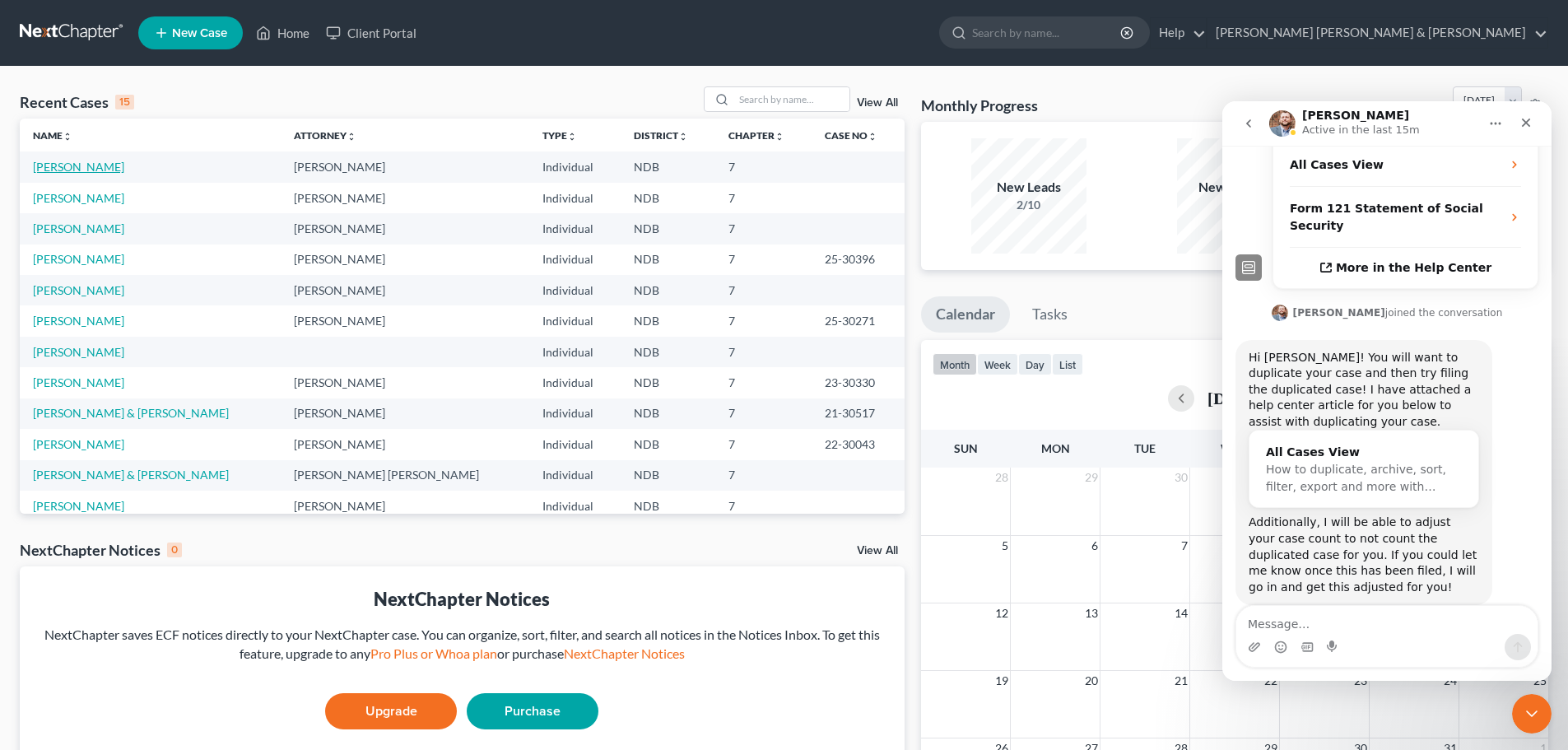
click at [78, 169] on link "[PERSON_NAME]" at bounding box center [79, 166] width 92 height 14
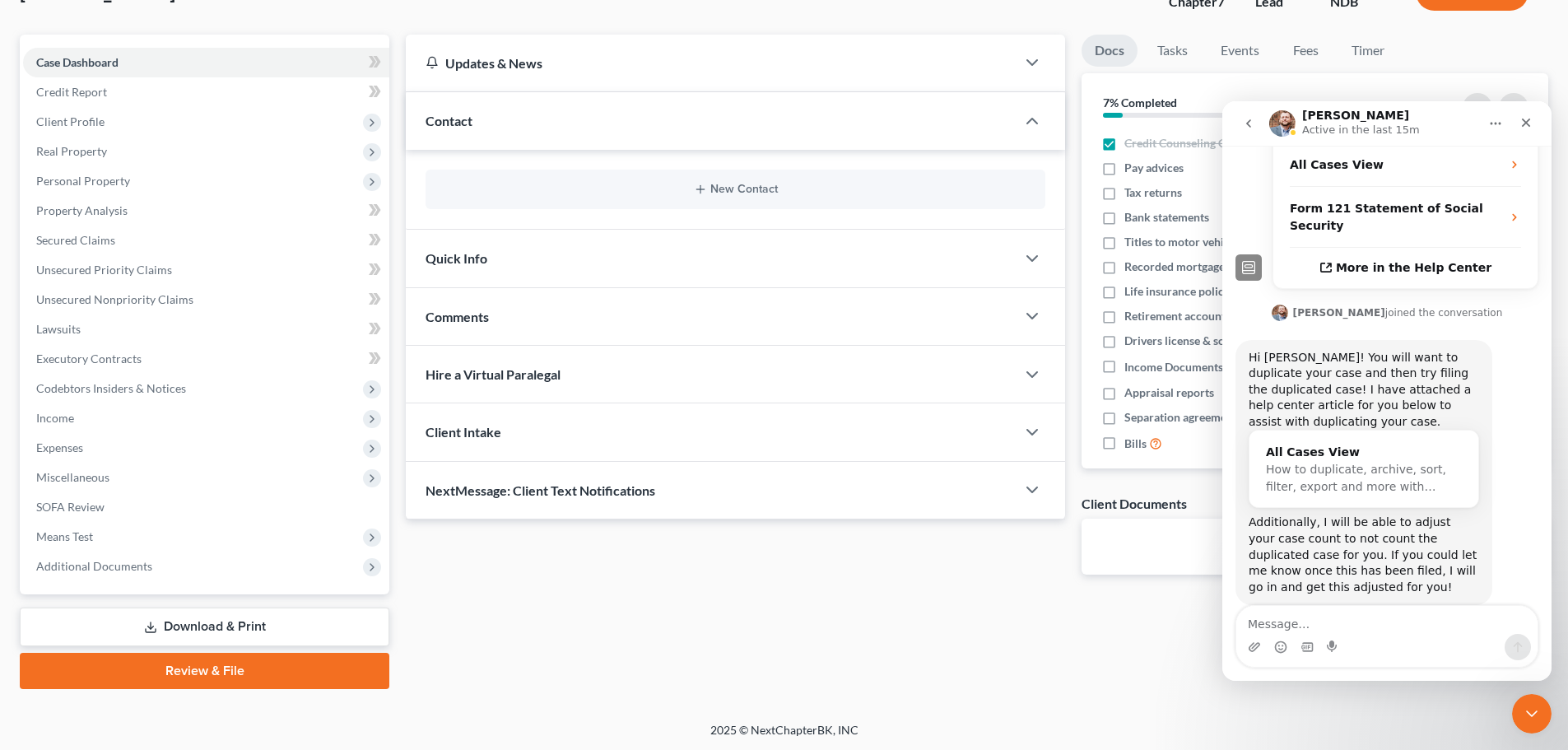
scroll to position [125, 0]
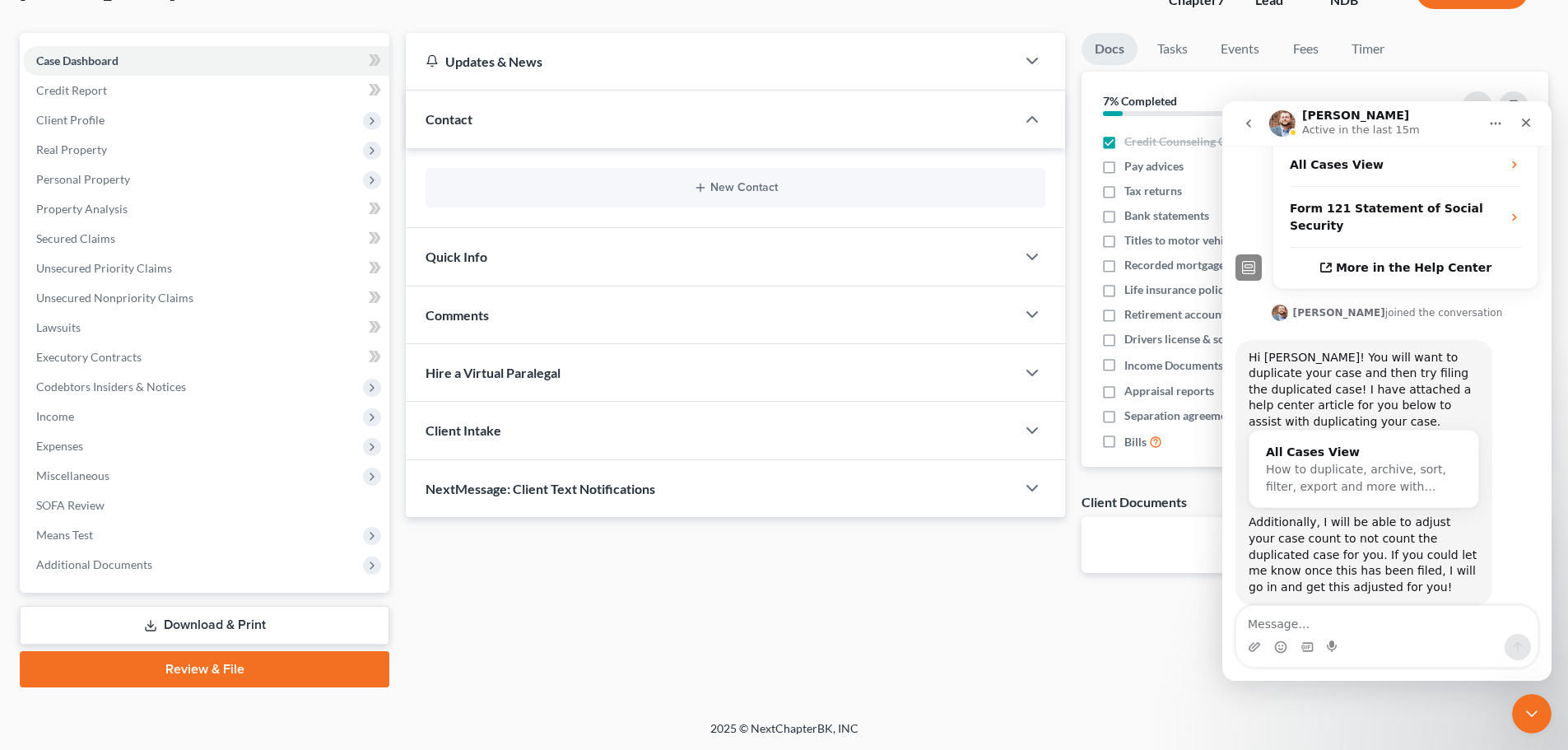
click at [120, 664] on link "Review & File" at bounding box center [204, 670] width 369 height 36
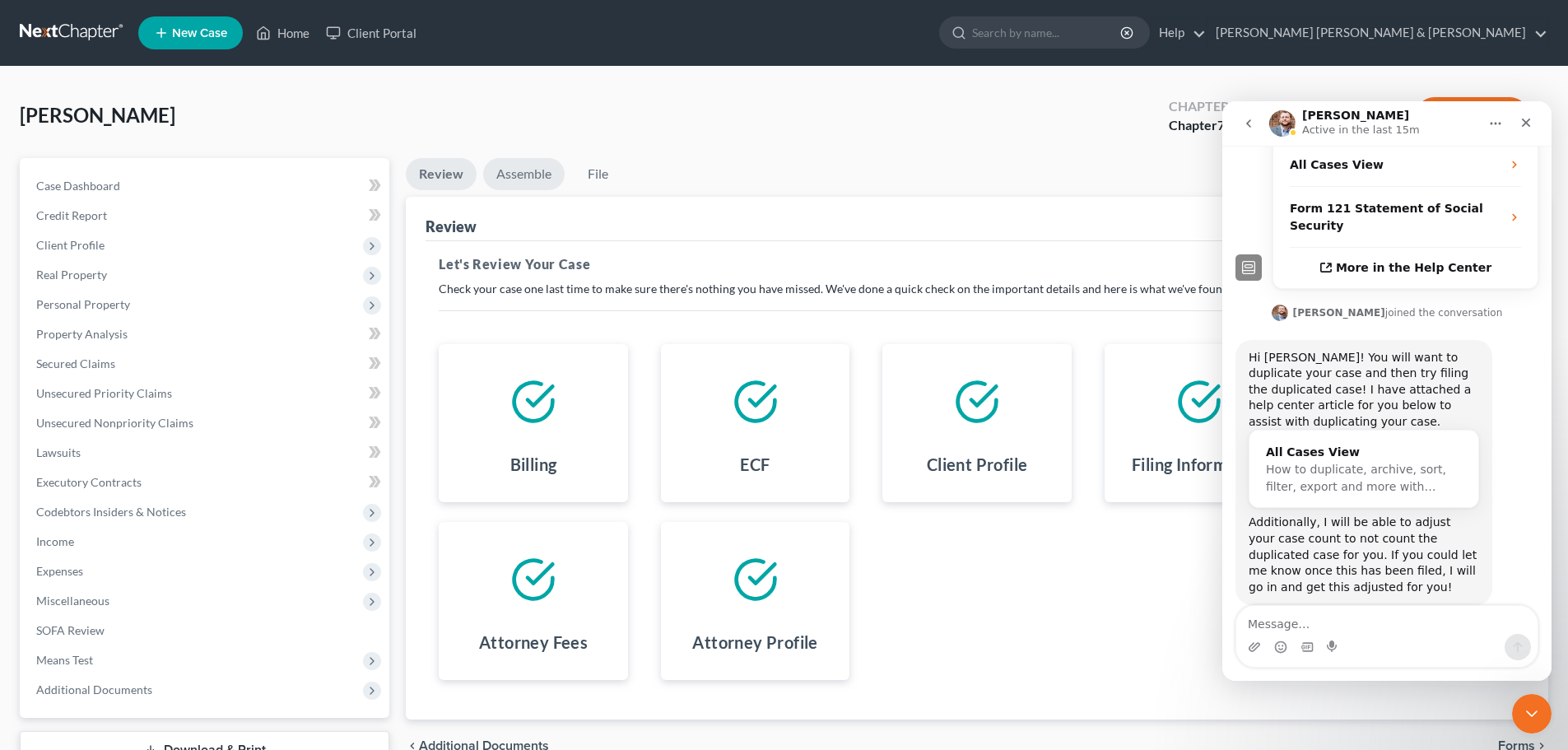
click at [515, 175] on link "Assemble" at bounding box center [524, 174] width 82 height 32
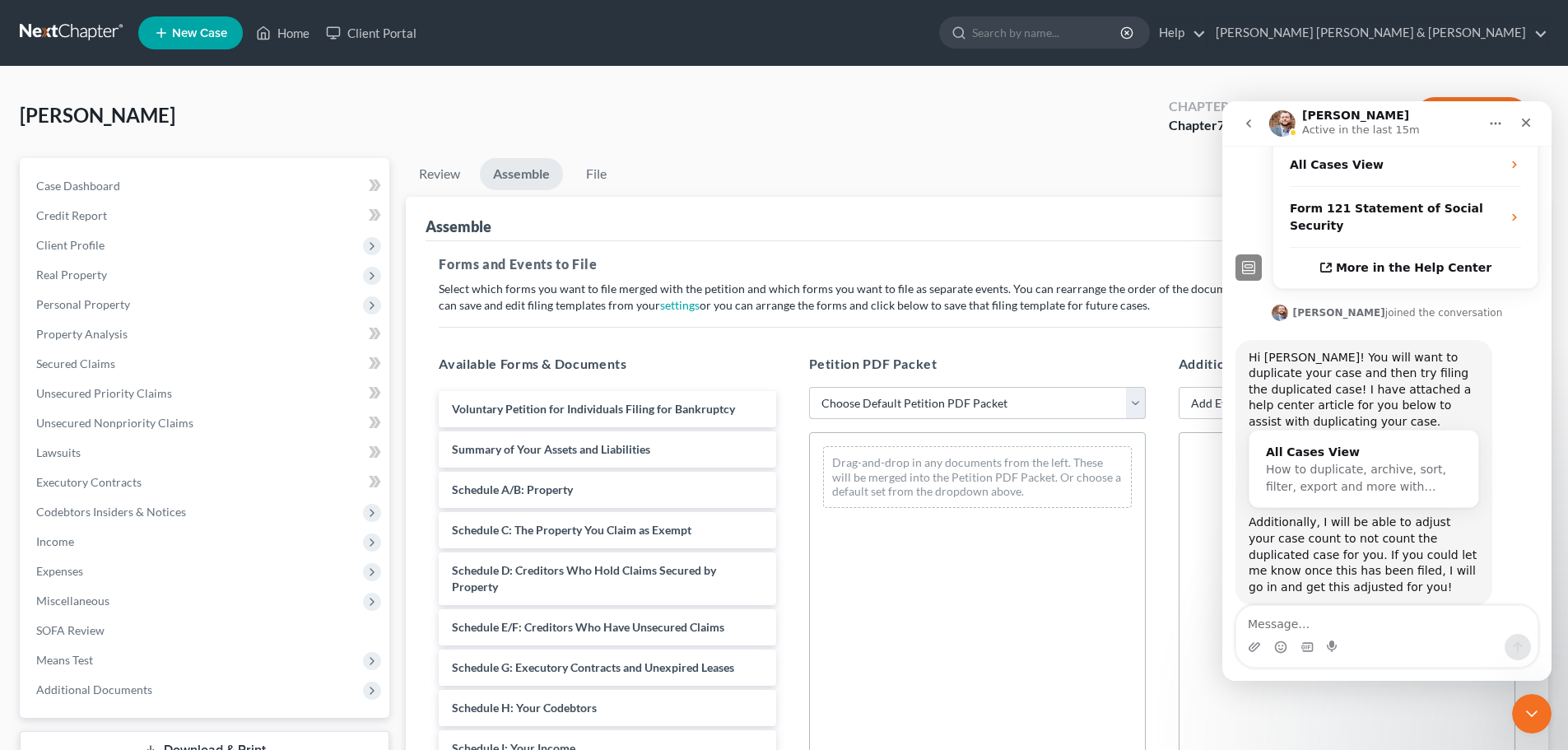
click at [912, 407] on select "Choose Default Petition PDF Packet Complete Bankruptcy Petition (all forms and …" at bounding box center [977, 404] width 336 height 33
select select "2"
click at [809, 387] on select "Choose Default Petition PDF Packet Complete Bankruptcy Petition (all forms and …" at bounding box center [977, 404] width 336 height 33
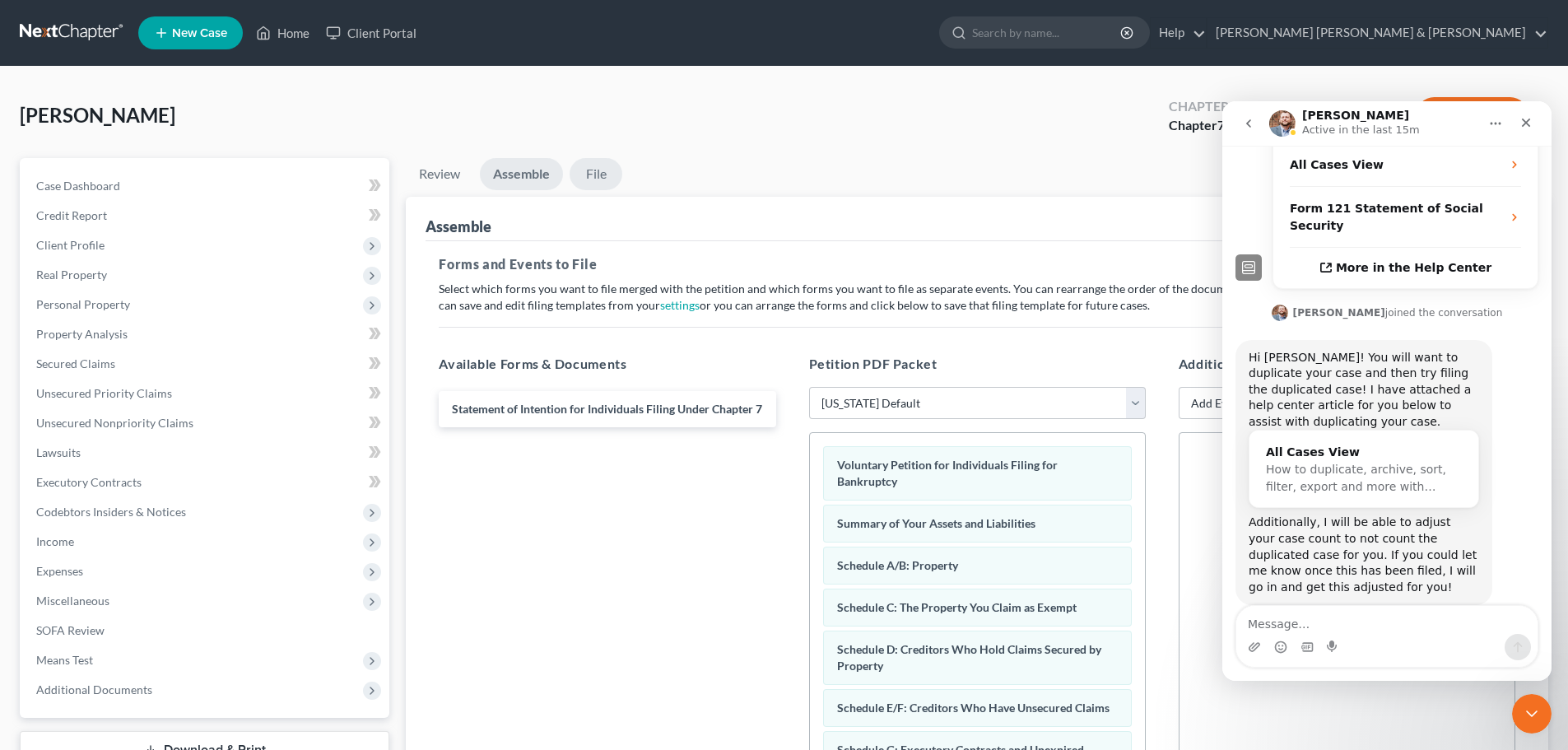
click at [598, 174] on link "File" at bounding box center [596, 174] width 53 height 32
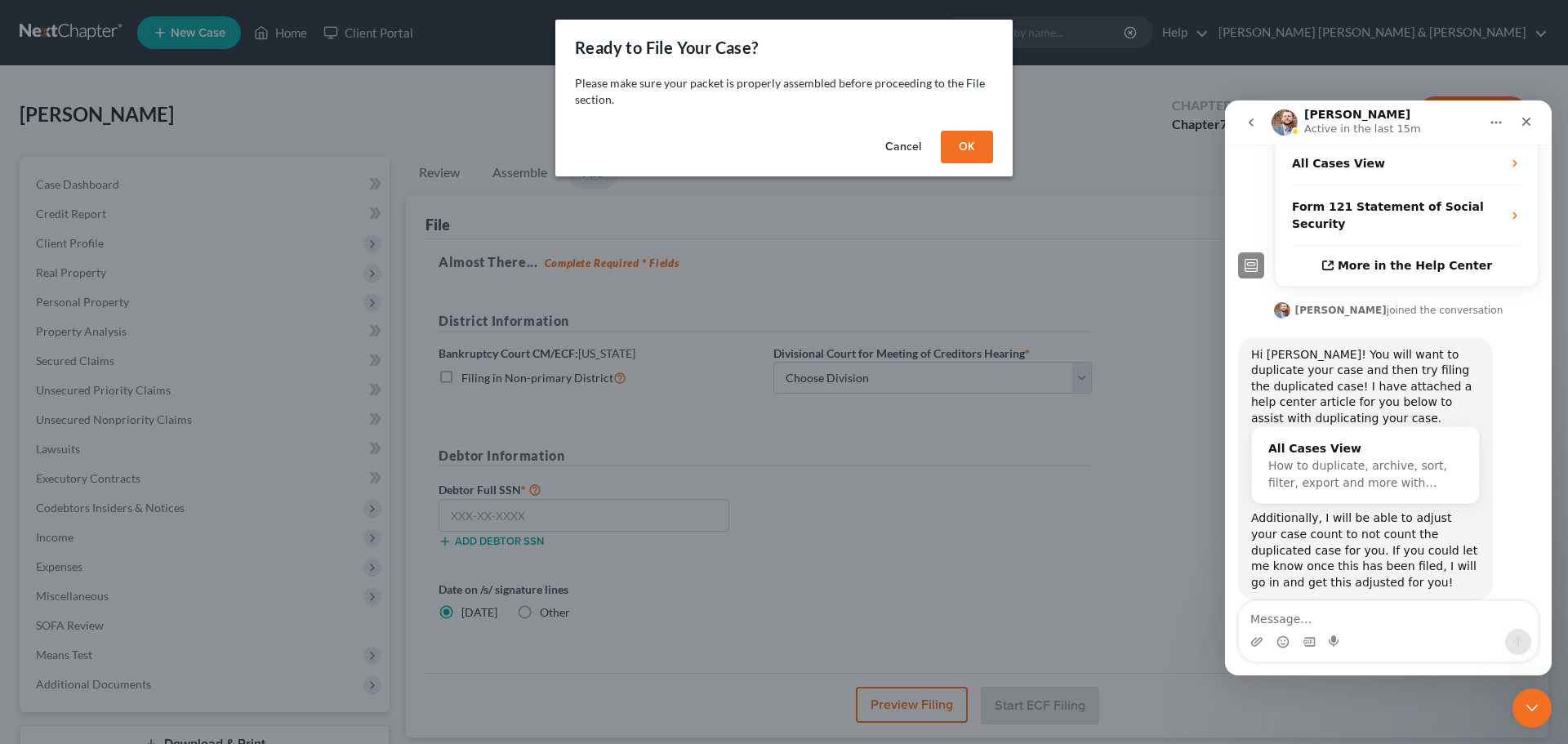
click at [961, 150] on button "OK" at bounding box center [967, 147] width 52 height 33
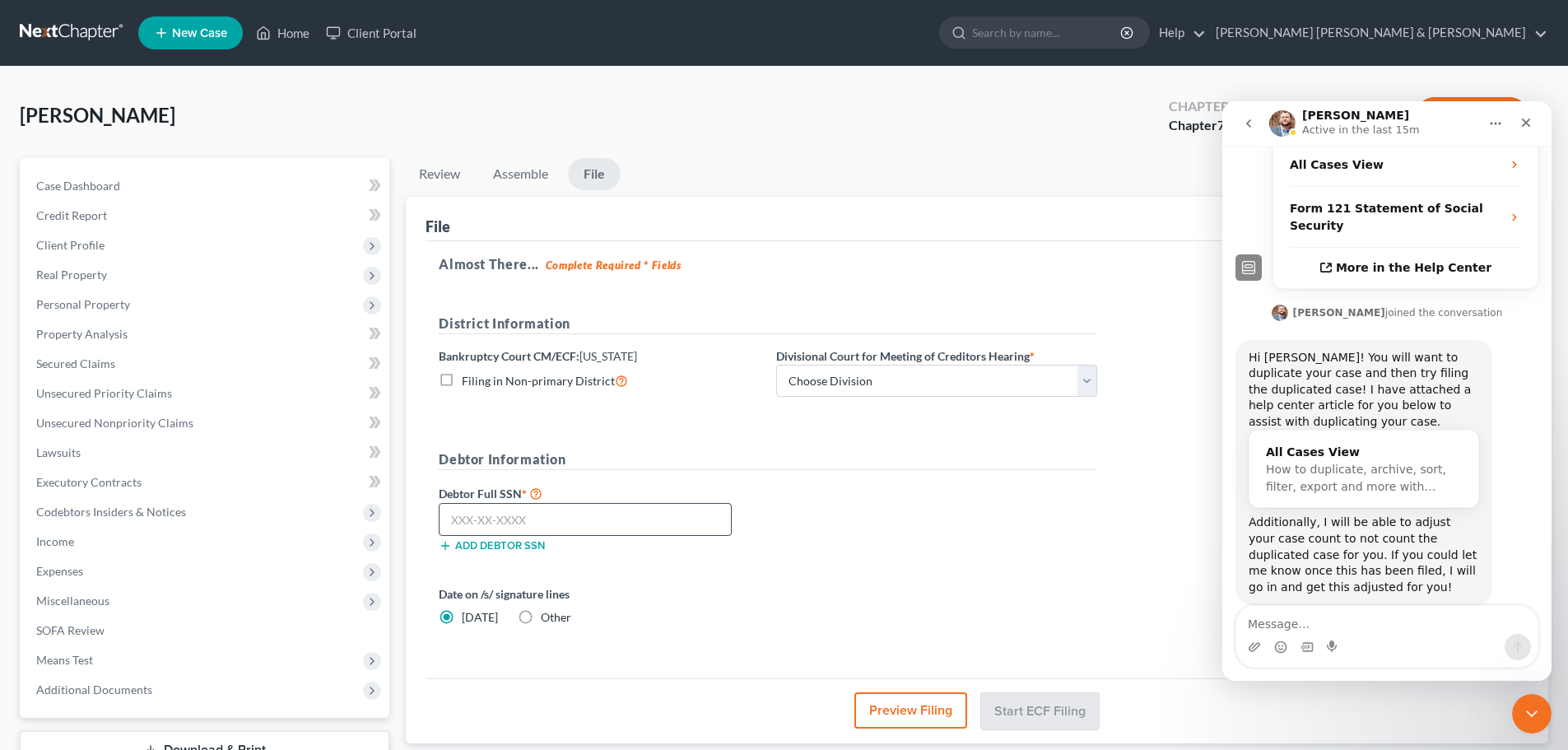
scroll to position [507, 0]
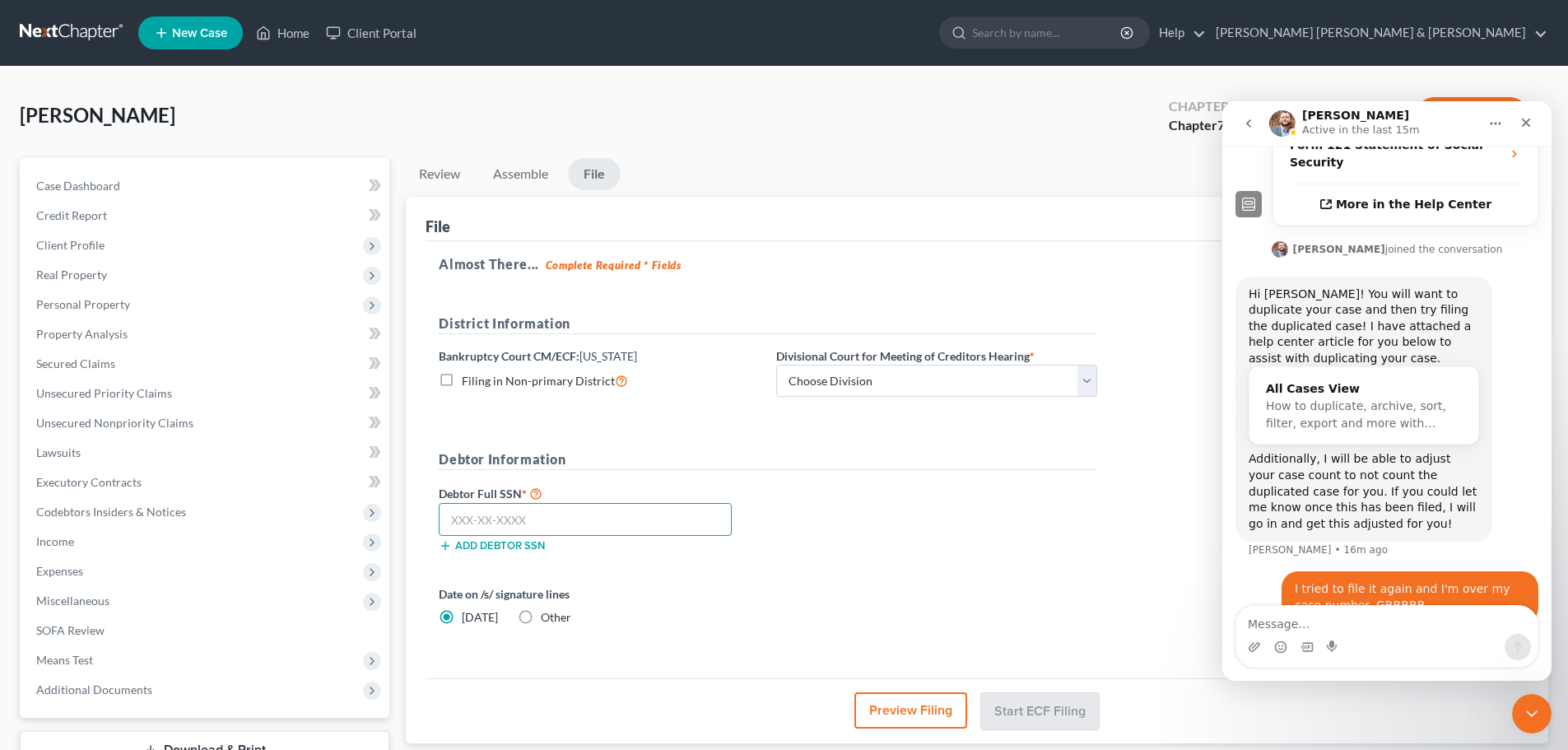
click at [490, 524] on input "text" at bounding box center [585, 520] width 293 height 33
type input "502-74-4363"
click at [817, 391] on select "Choose Division Fargo" at bounding box center [937, 381] width 321 height 33
select select "0"
click at [776, 365] on select "Choose Division Fargo" at bounding box center [937, 381] width 321 height 33
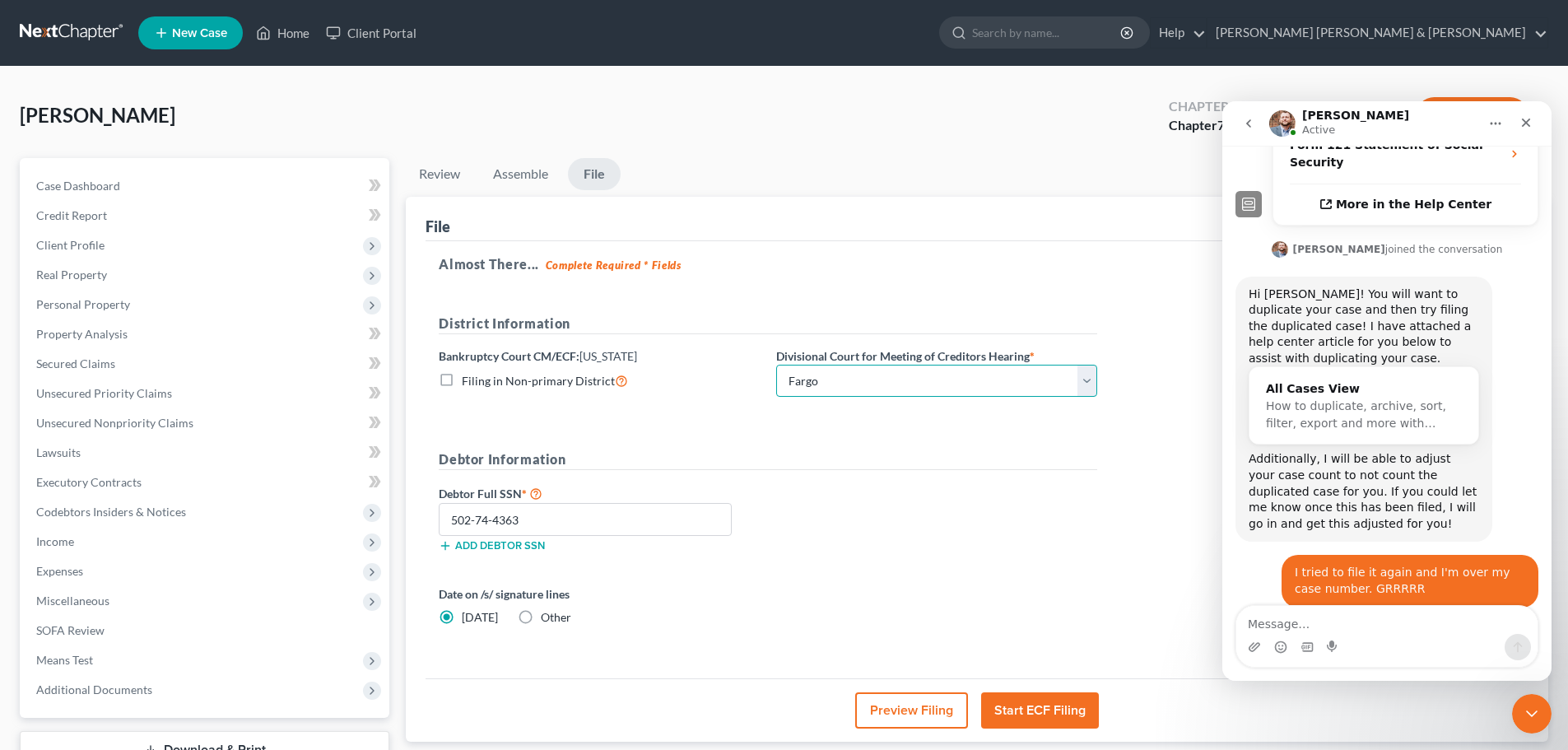
scroll to position [509, 0]
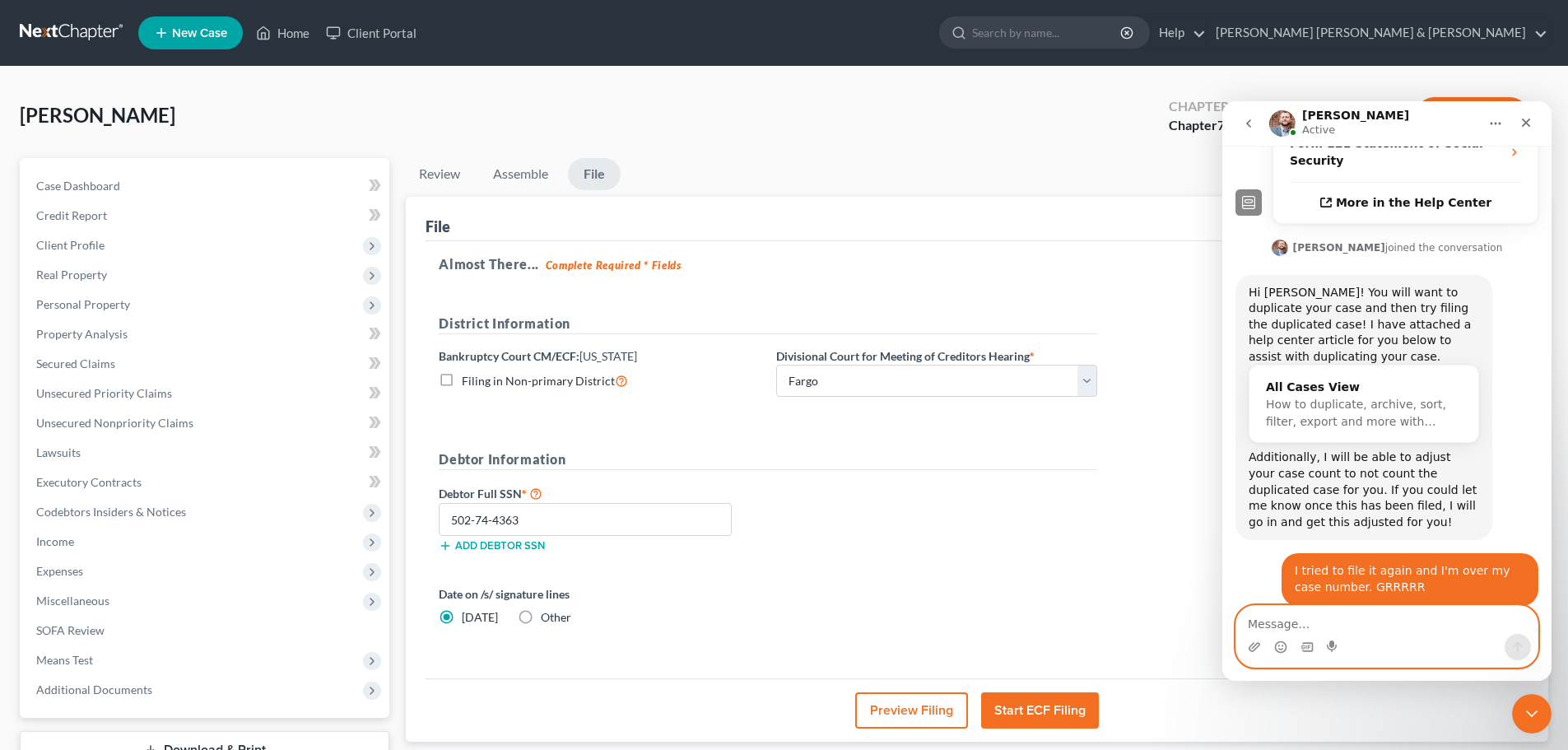
click at [1284, 623] on textarea "Message…" at bounding box center [1387, 620] width 302 height 28
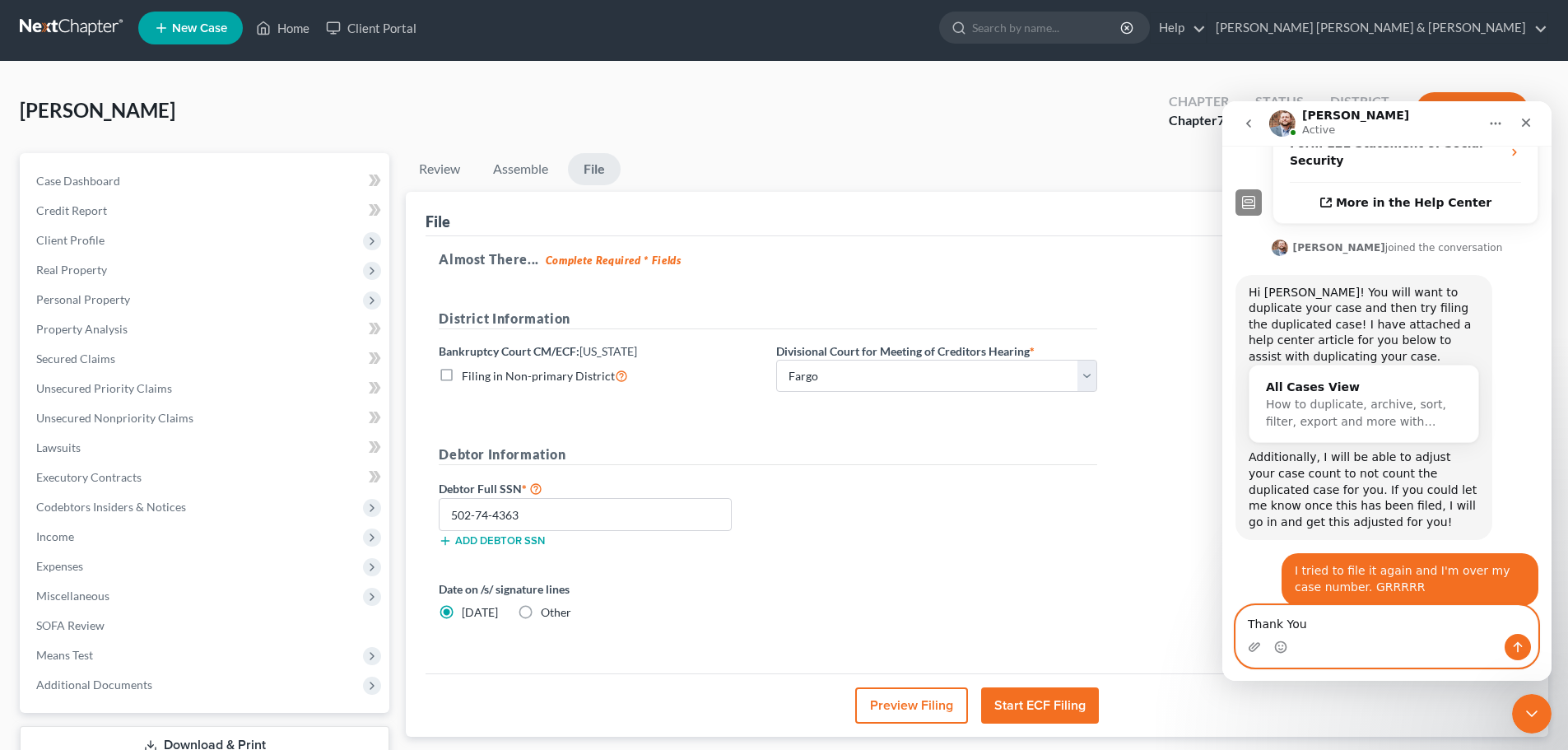
type textarea "Thank You"
click at [1513, 643] on icon "Send a message…" at bounding box center [1518, 647] width 13 height 13
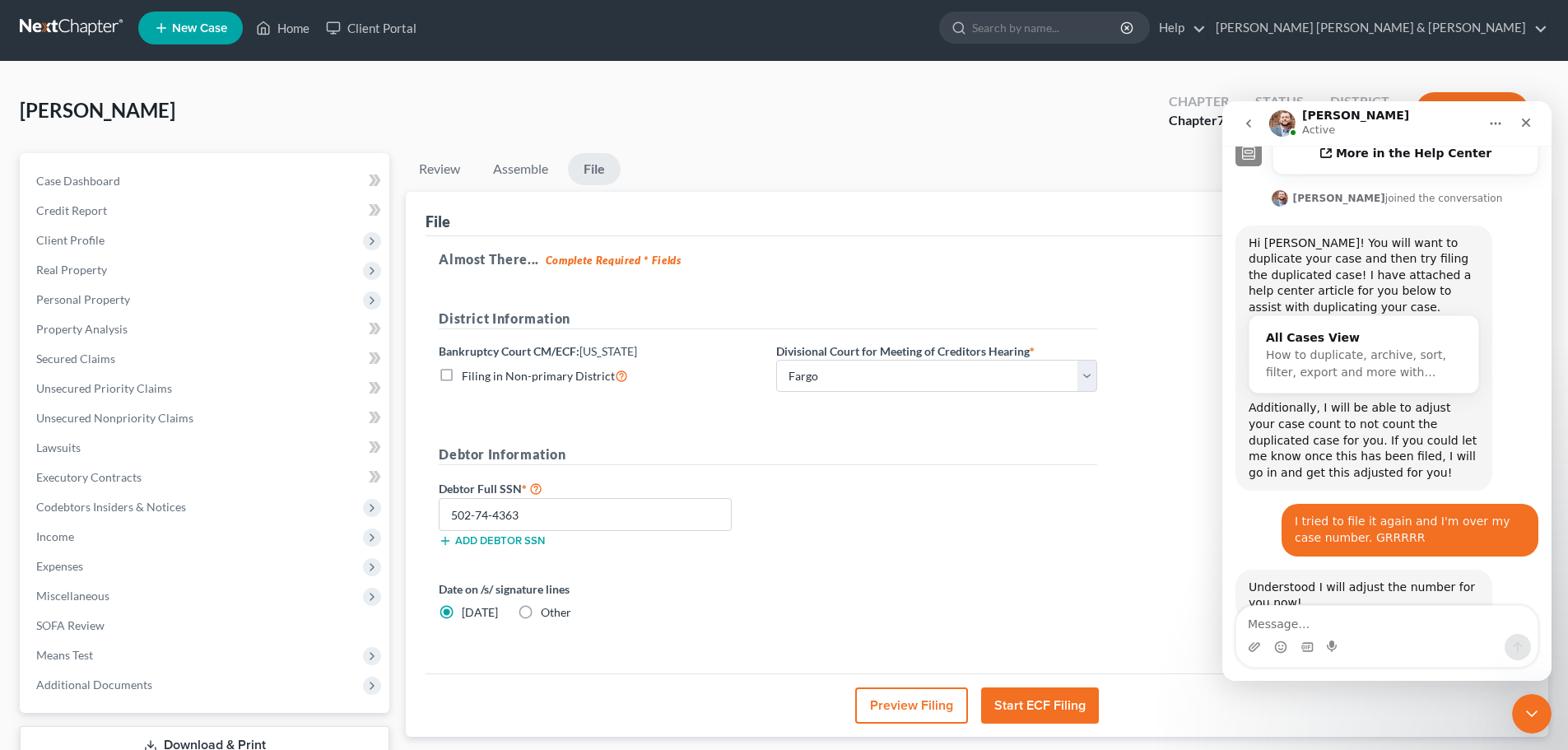
click at [1043, 708] on button "Start ECF Filing" at bounding box center [1040, 706] width 117 height 36
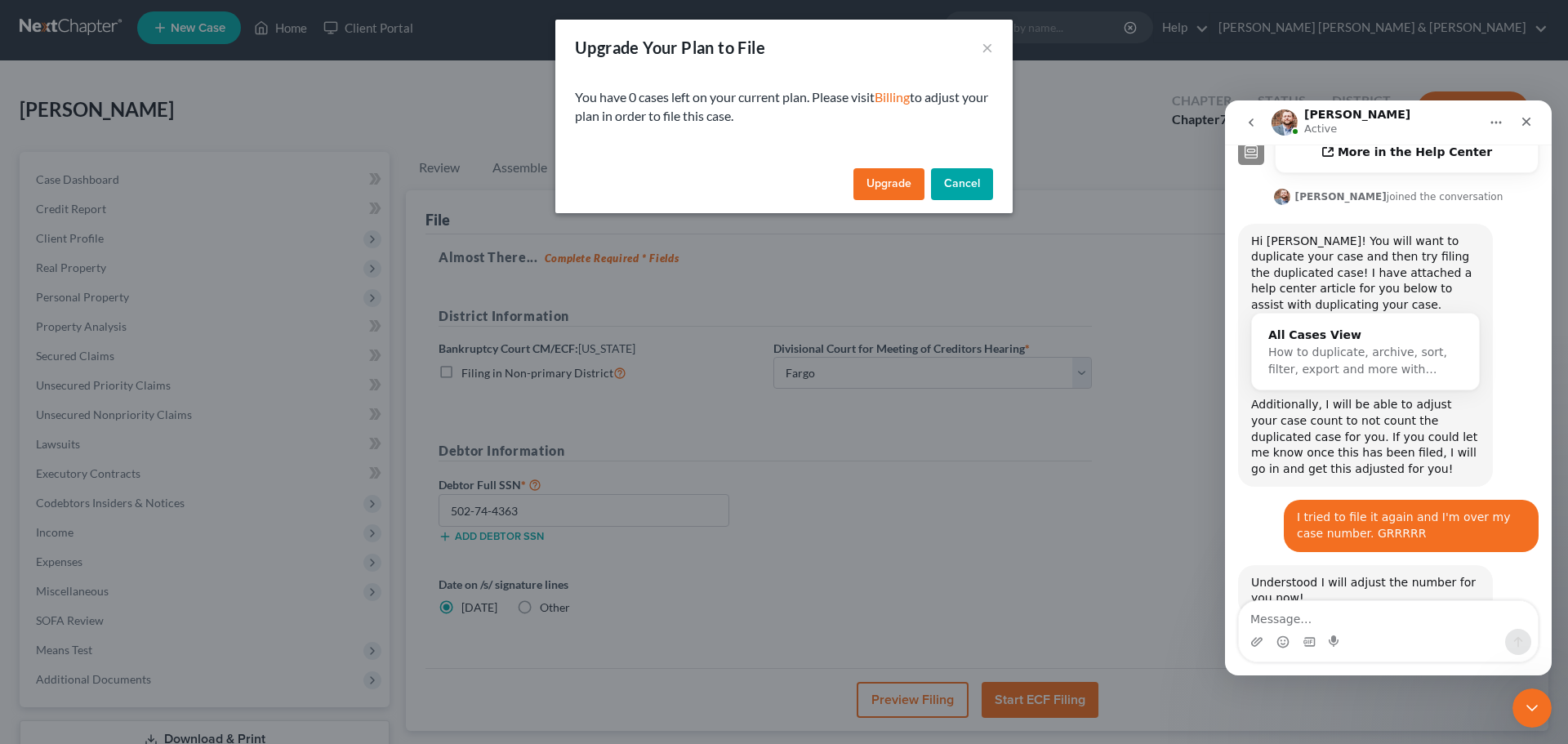
click at [957, 183] on button "Cancel" at bounding box center [962, 185] width 62 height 33
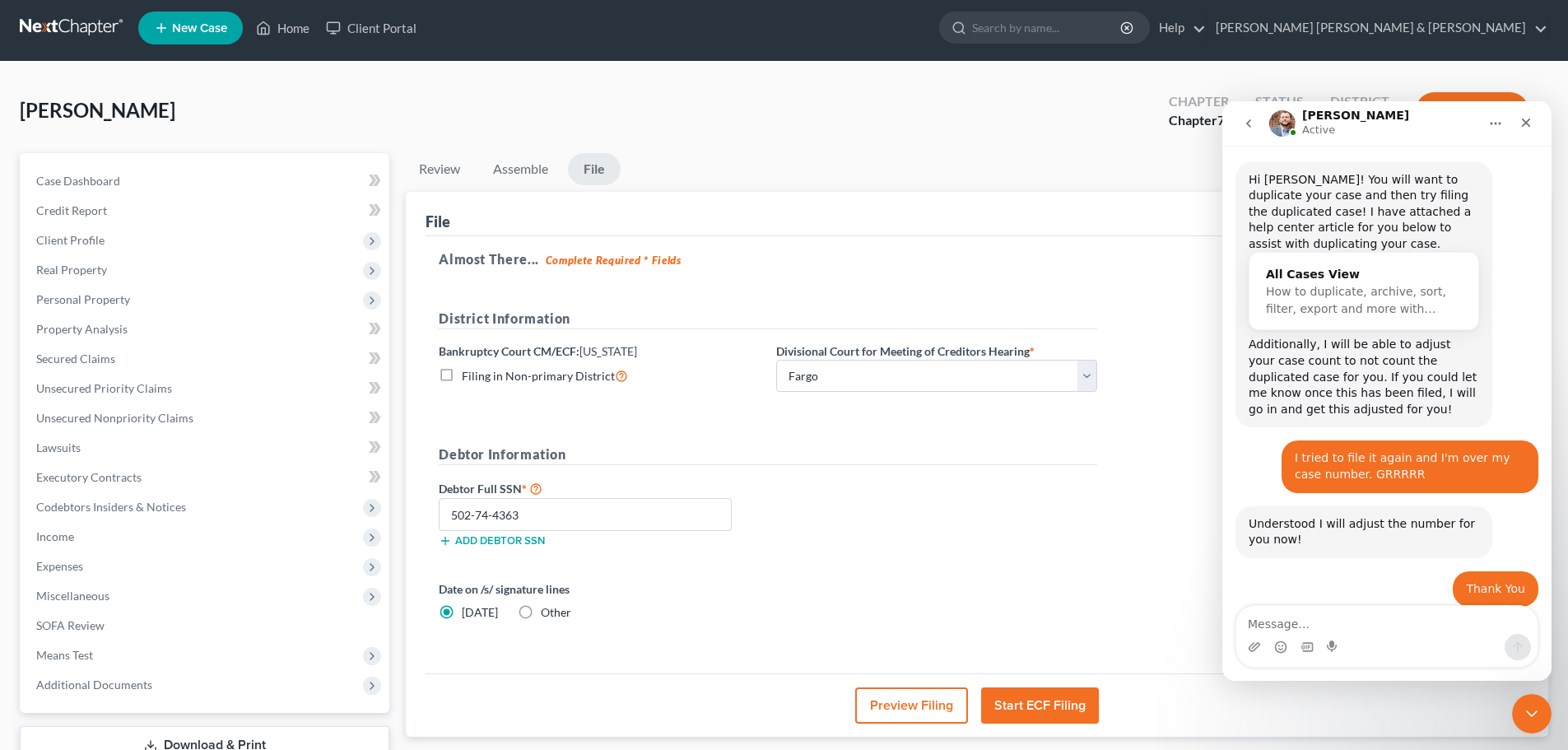
scroll to position [639, 0]
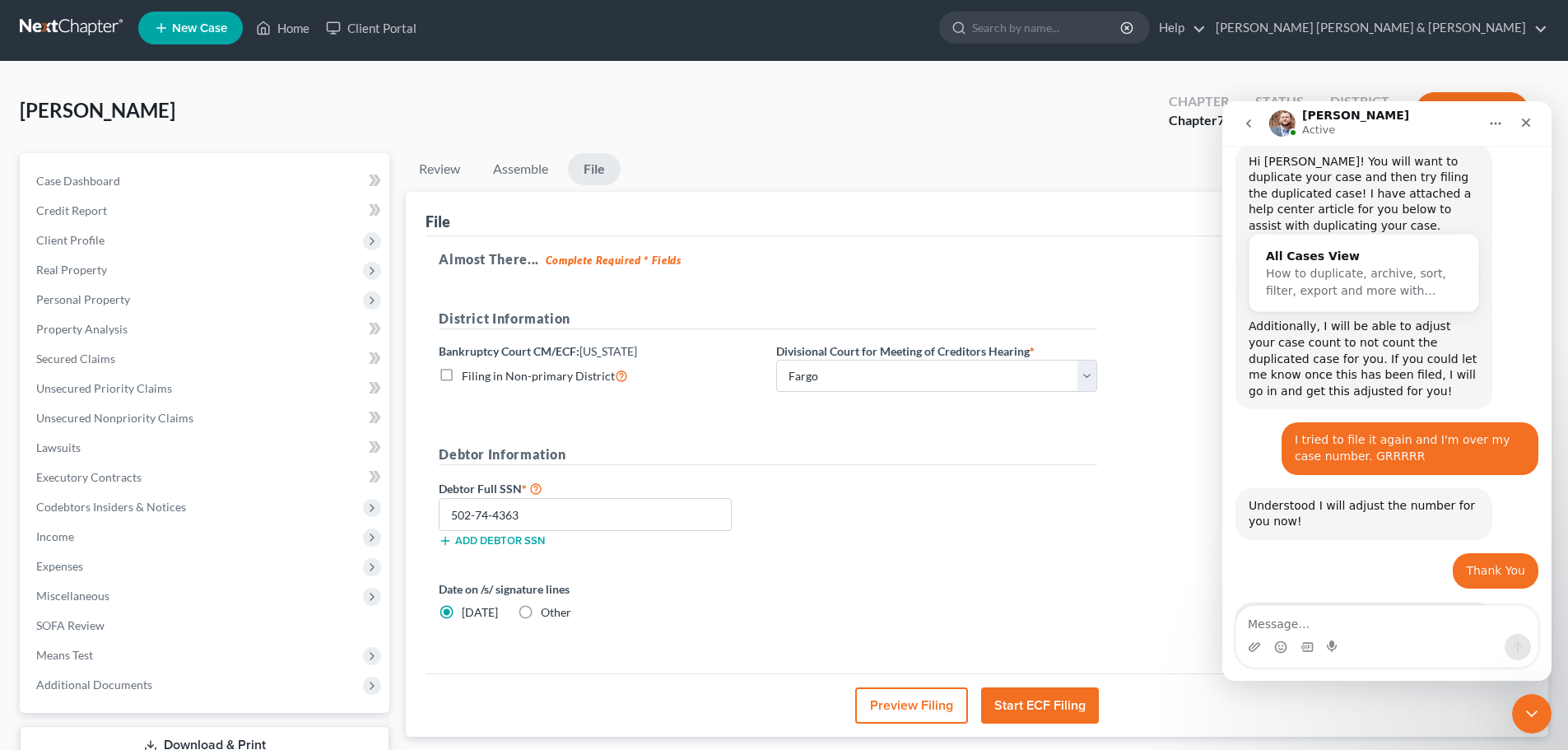
click at [1045, 707] on button "Start ECF Filing" at bounding box center [1040, 706] width 117 height 36
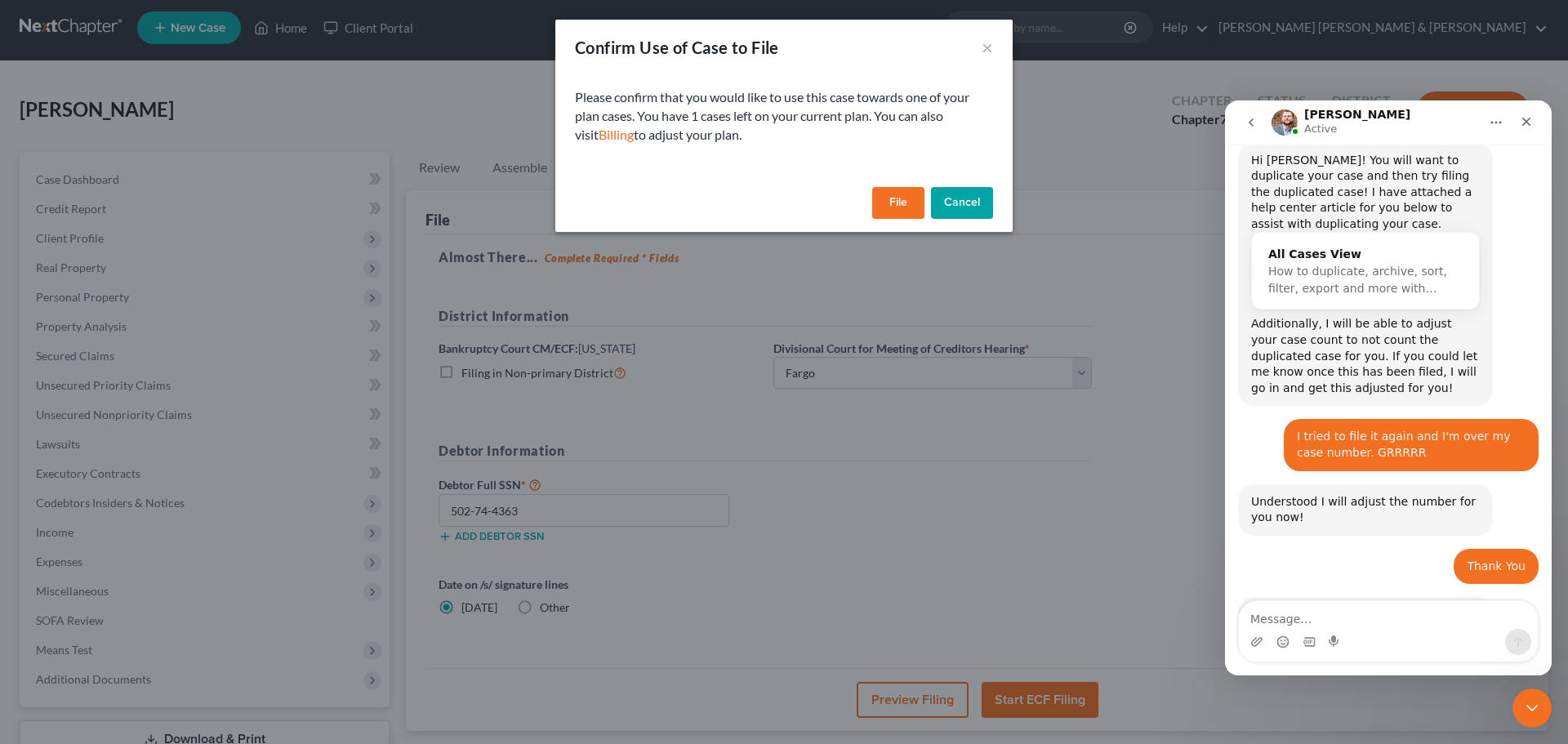
click at [901, 195] on button "File" at bounding box center [899, 203] width 52 height 33
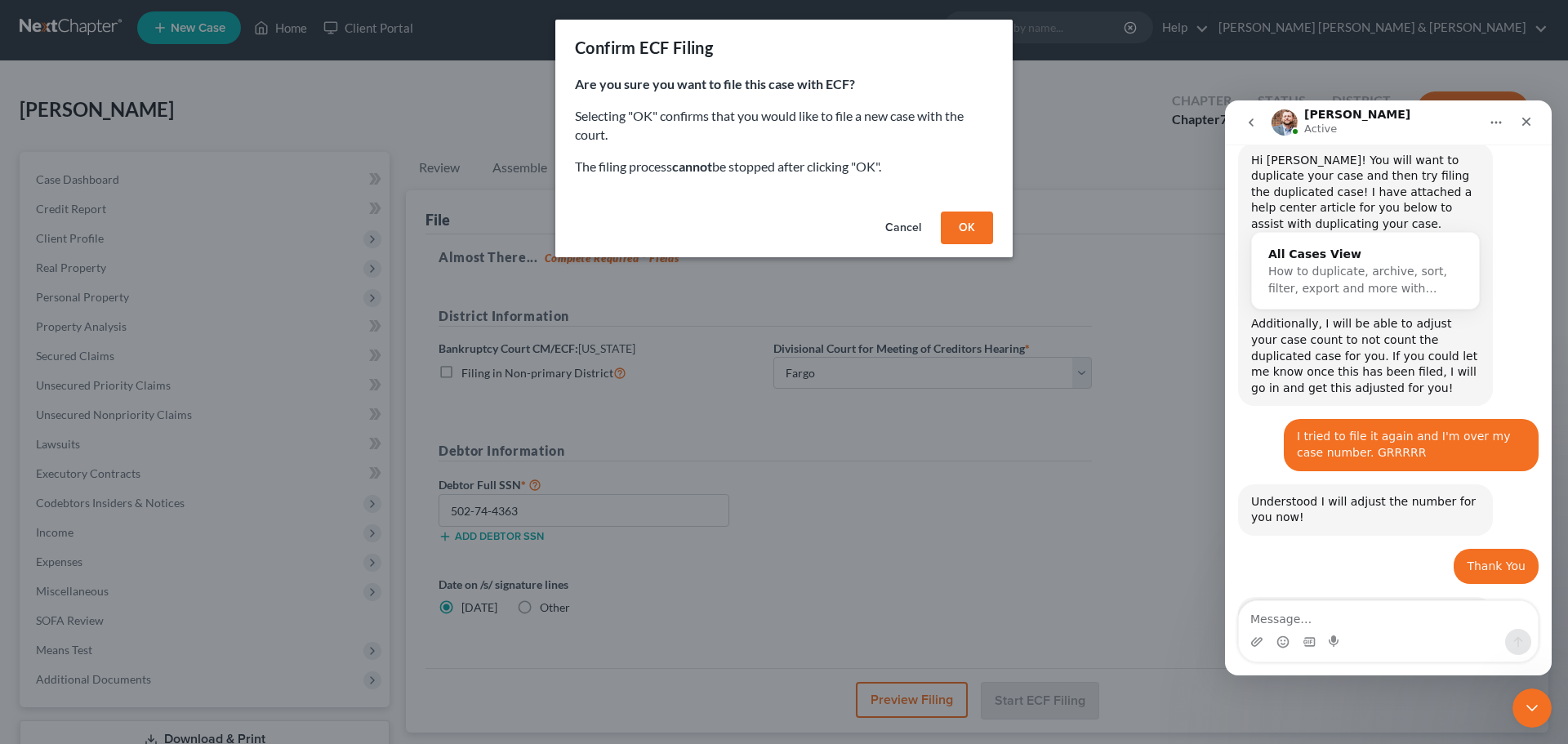
click at [969, 225] on button "OK" at bounding box center [967, 228] width 52 height 33
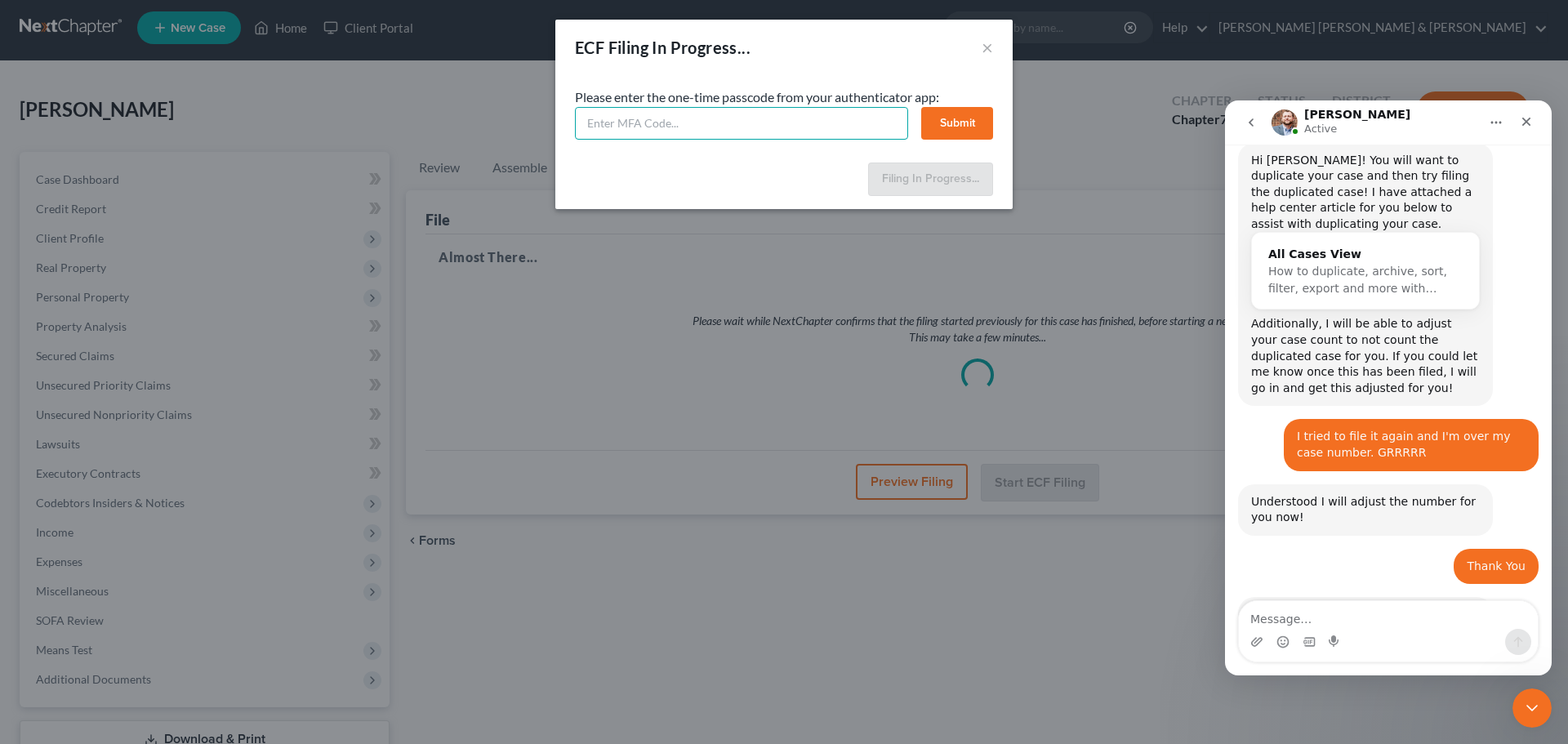
click at [754, 113] on input "text" at bounding box center [741, 123] width 333 height 33
type input "169600"
click at [953, 122] on button "Submit" at bounding box center [958, 123] width 72 height 33
select select "0"
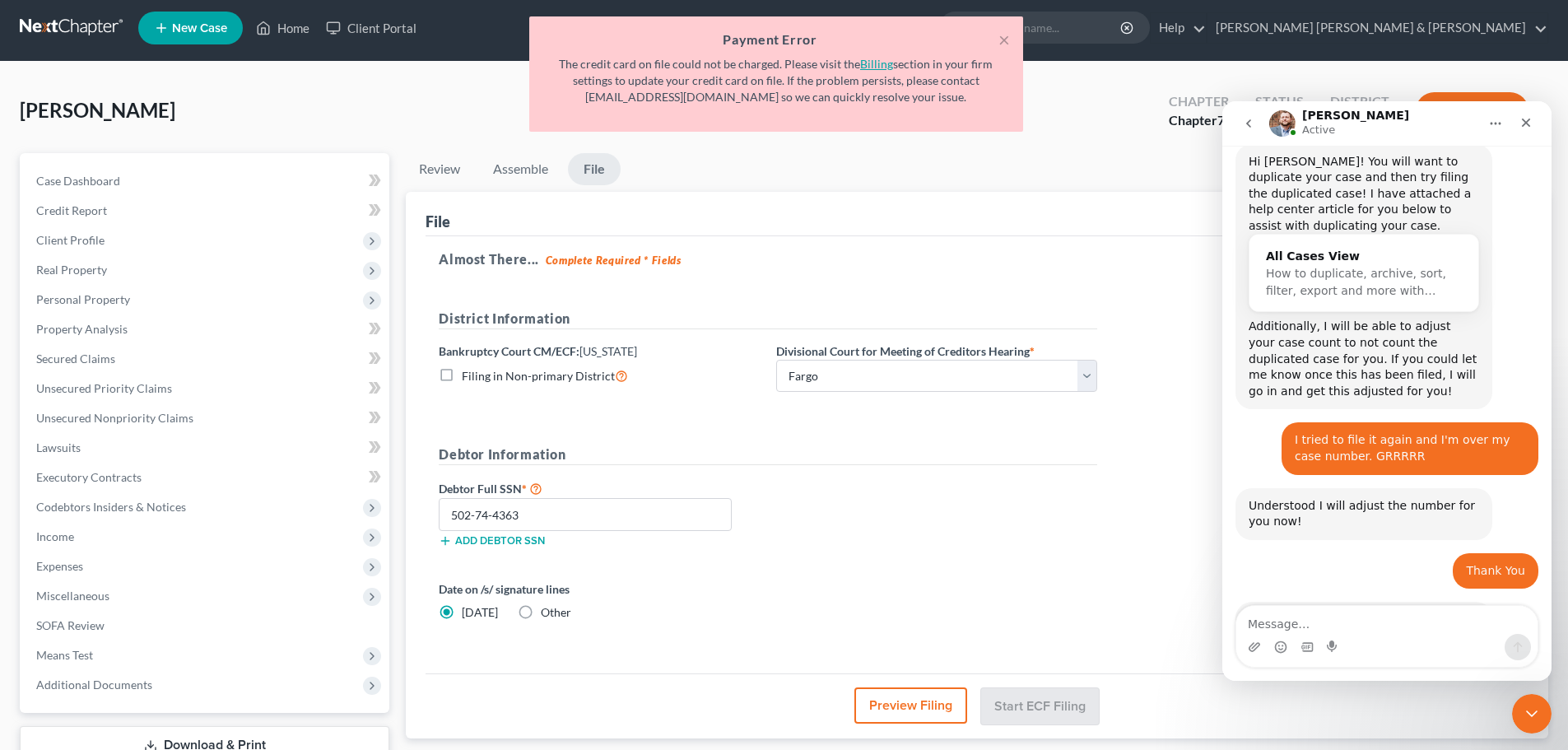
click at [875, 65] on link "Billing" at bounding box center [877, 64] width 33 height 14
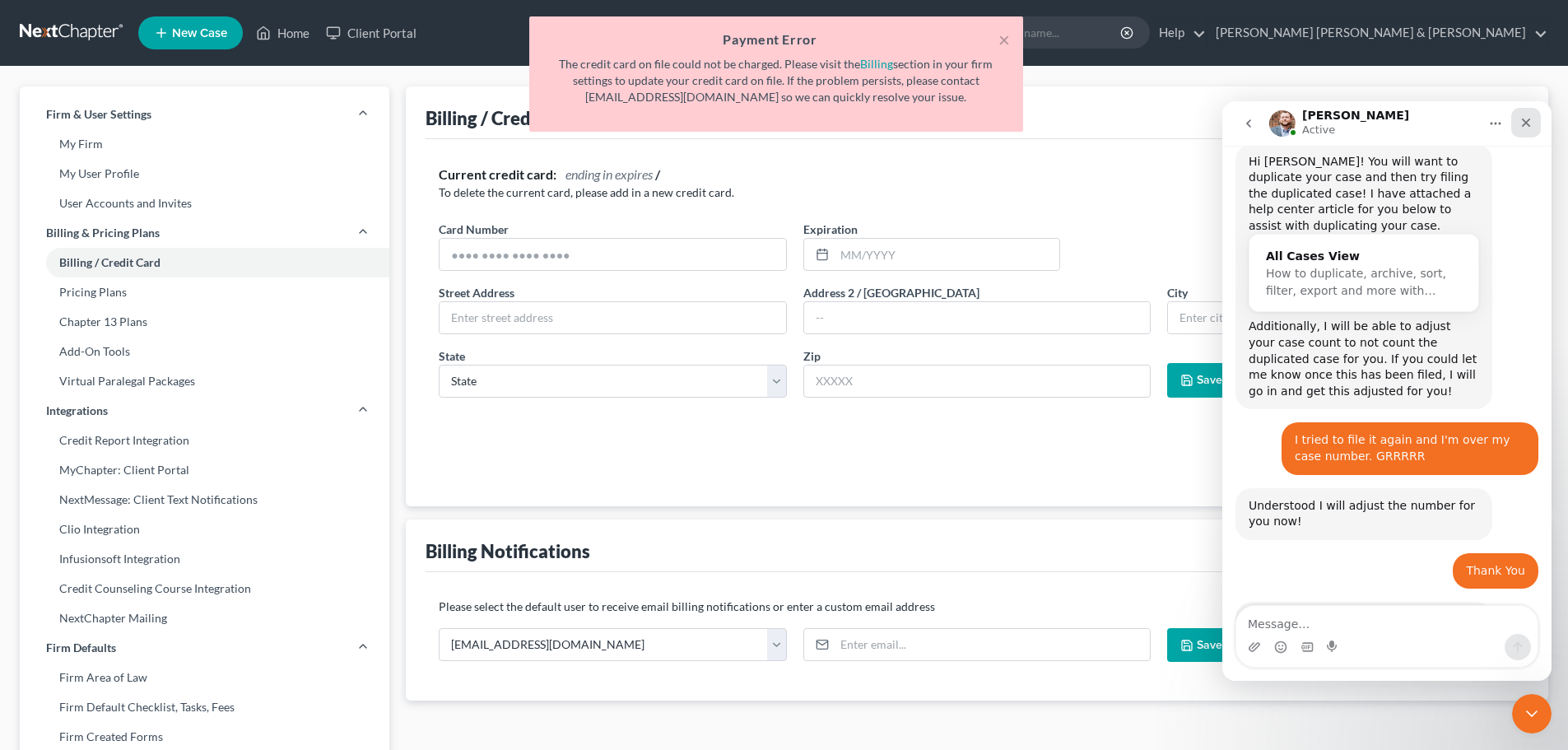
click at [1532, 116] on icon "Close" at bounding box center [1527, 122] width 13 height 13
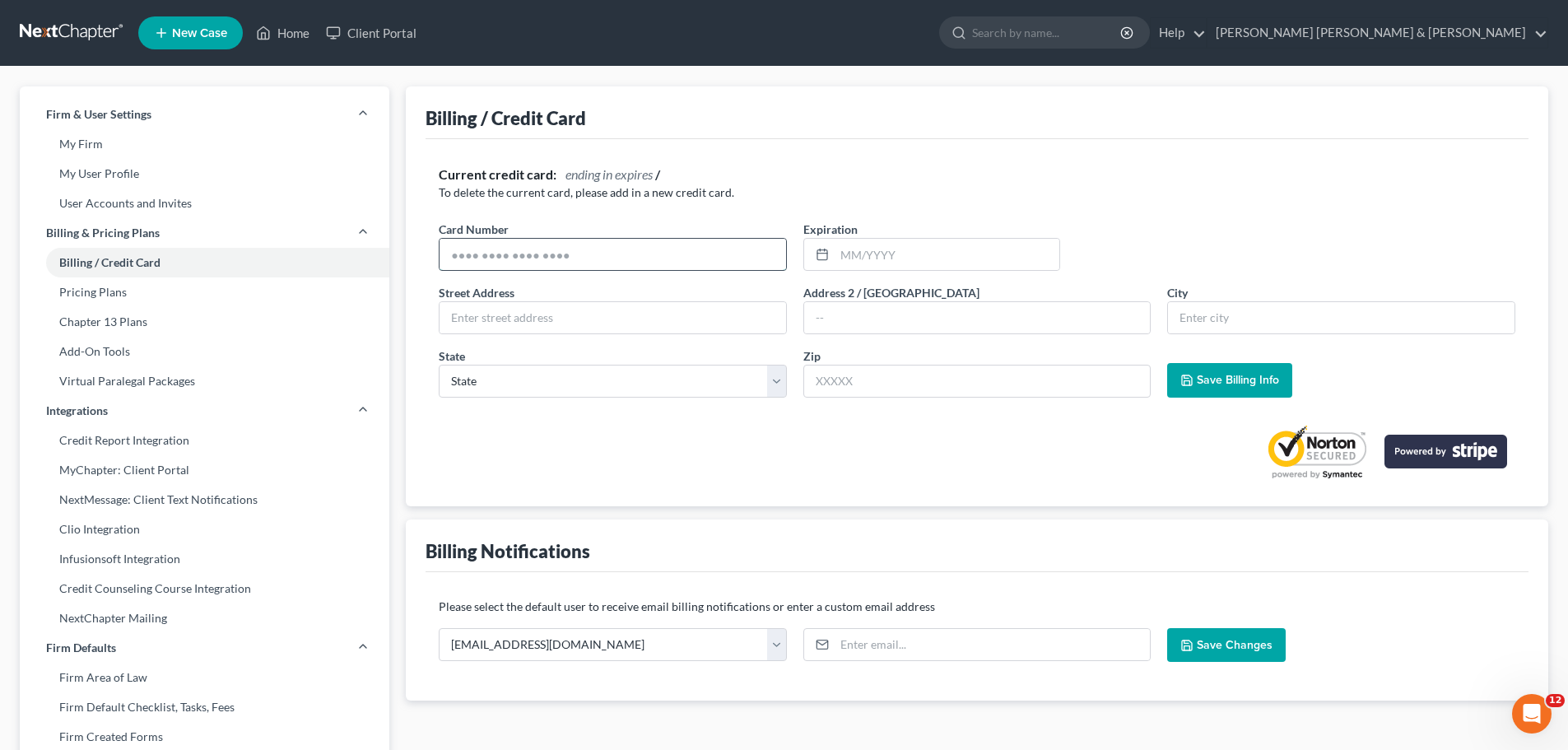
click at [689, 260] on input "text" at bounding box center [612, 255] width 346 height 31
type input "4798511017631411"
type input "03/2030"
click at [560, 322] on input "text" at bounding box center [612, 318] width 346 height 31
type input "PO Box 633"
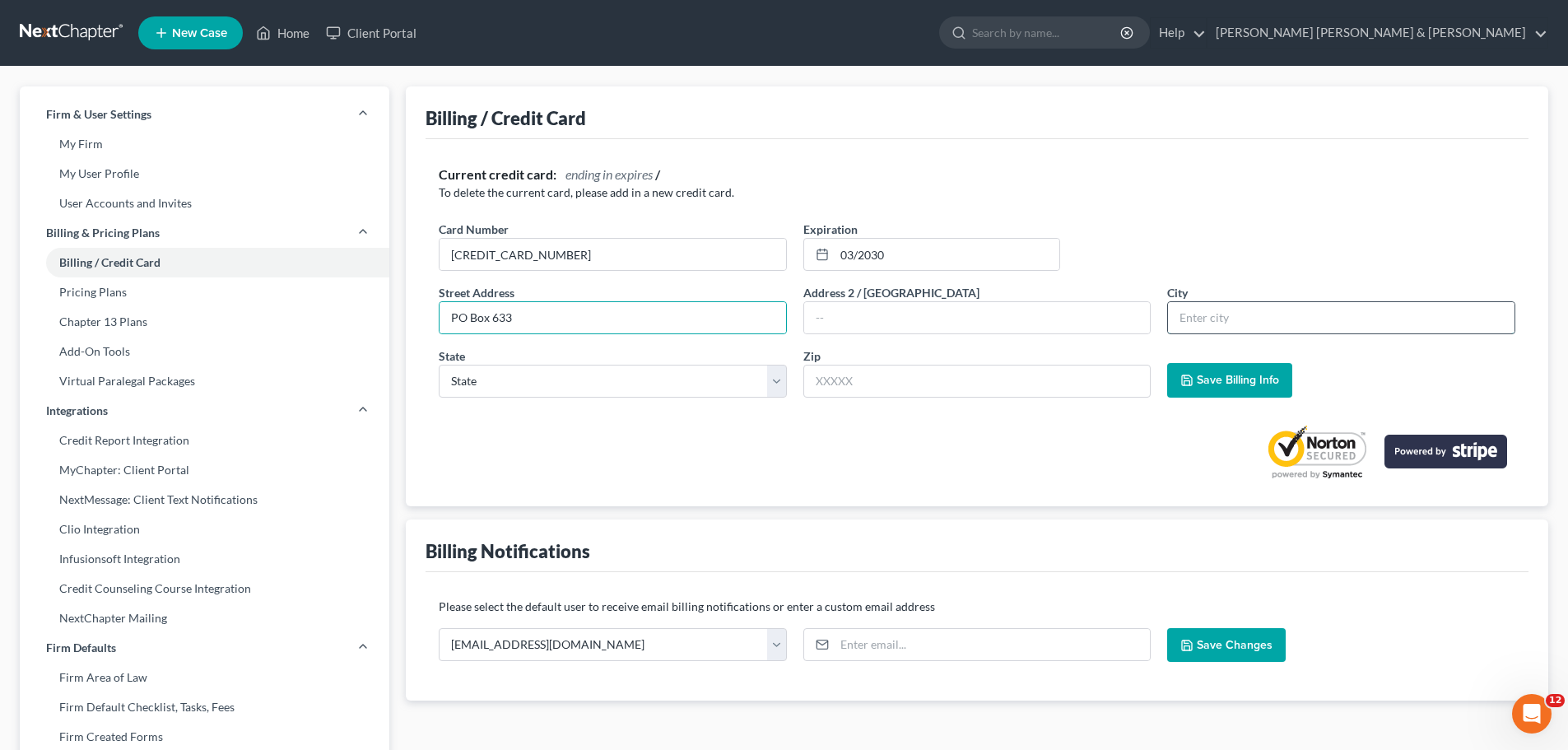
click at [1190, 322] on input "text" at bounding box center [1341, 318] width 346 height 31
type input "Cavalier"
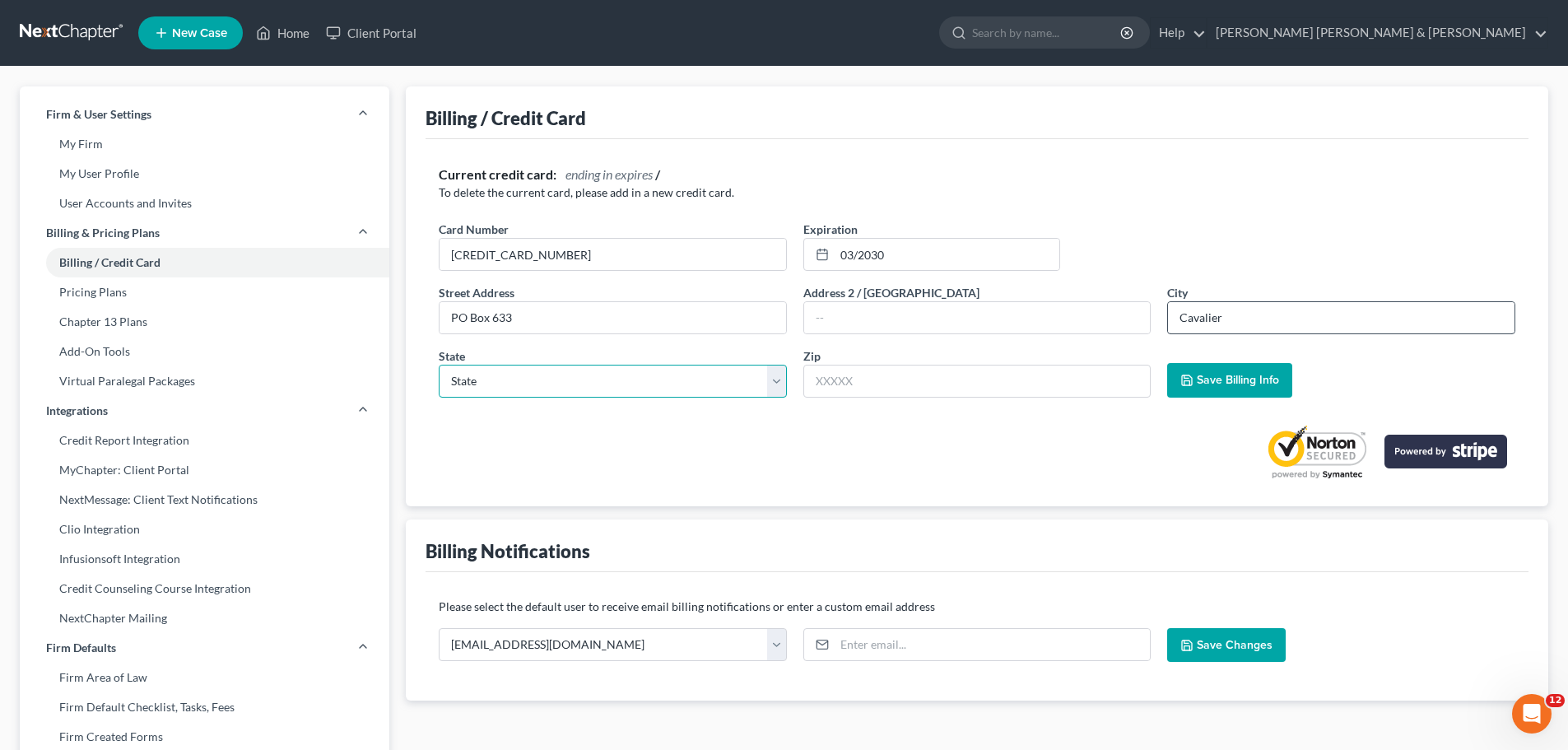
select select "29"
type input "58220"
click at [1231, 380] on span "Save Billing Info" at bounding box center [1238, 380] width 83 height 14
click at [273, 31] on link "Home" at bounding box center [283, 33] width 70 height 30
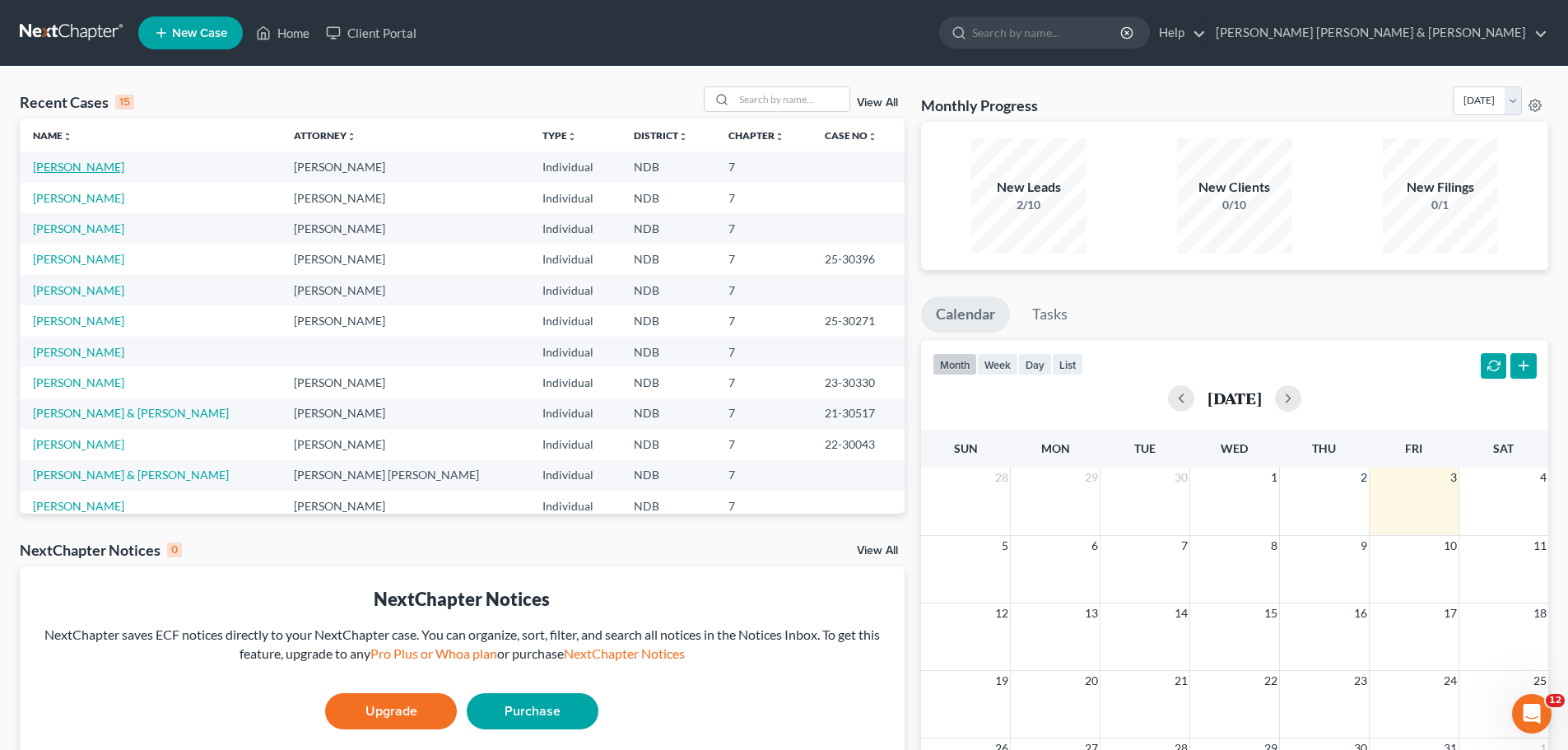
click at [55, 165] on link "[PERSON_NAME]" at bounding box center [79, 166] width 92 height 14
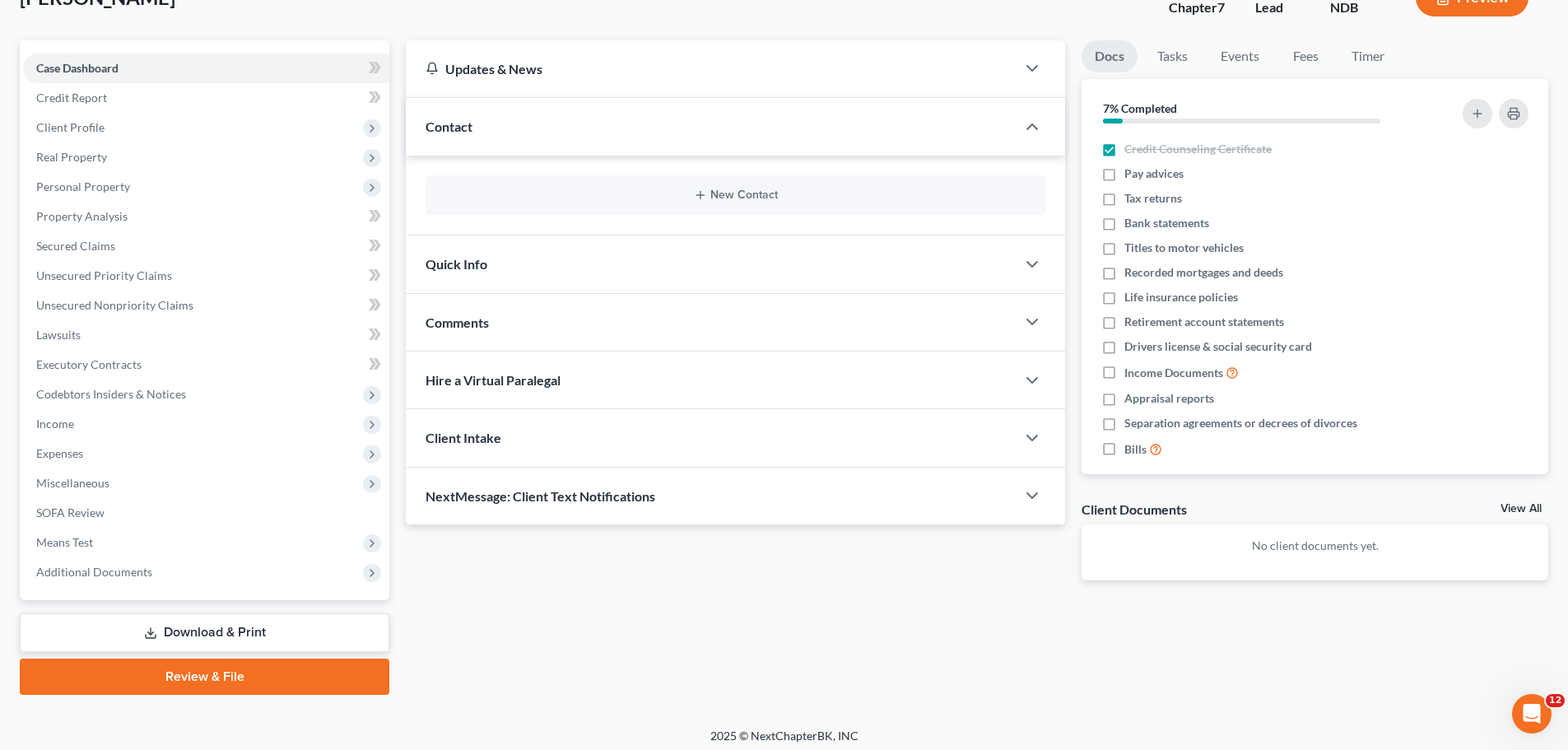
scroll to position [125, 0]
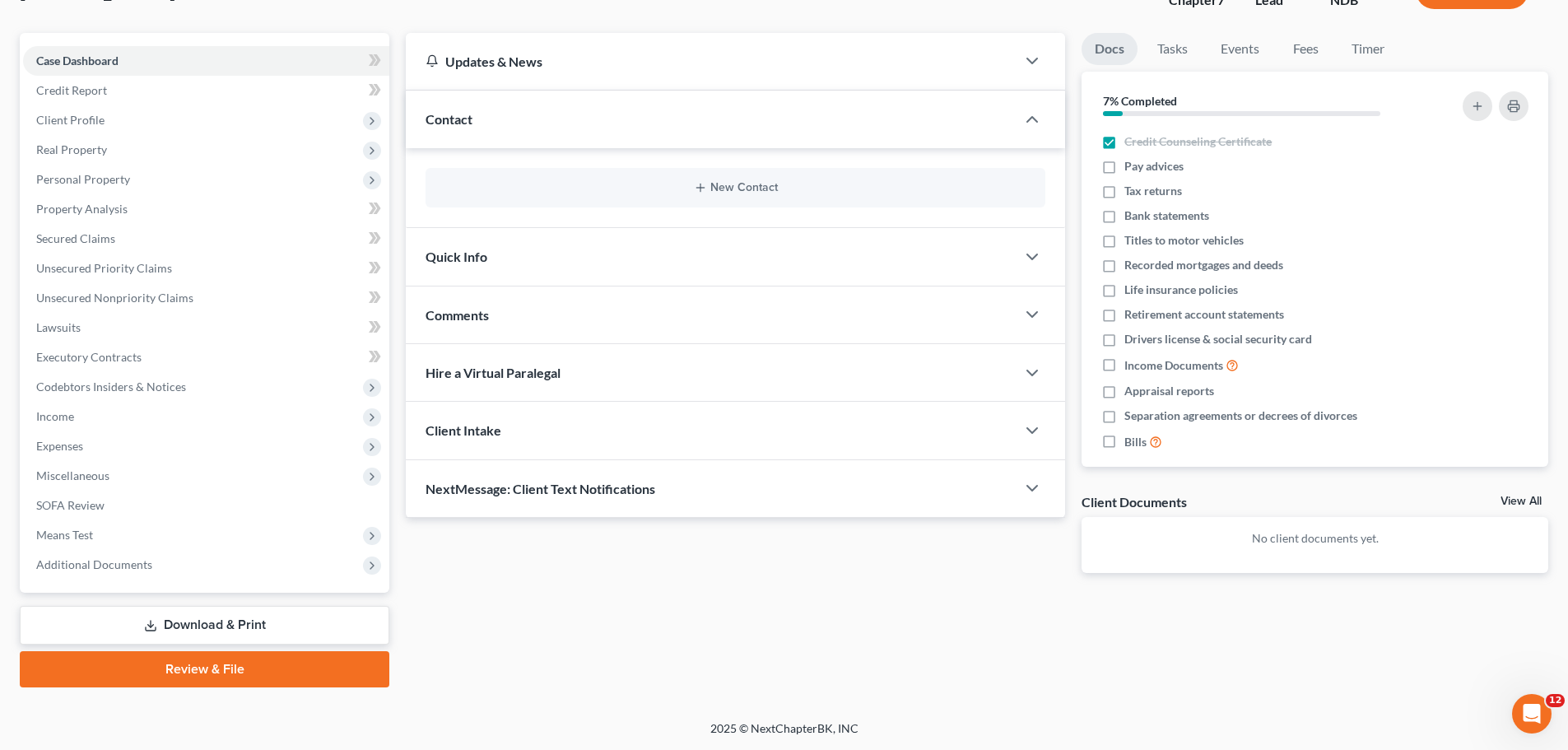
click at [244, 670] on link "Review & File" at bounding box center [204, 670] width 369 height 36
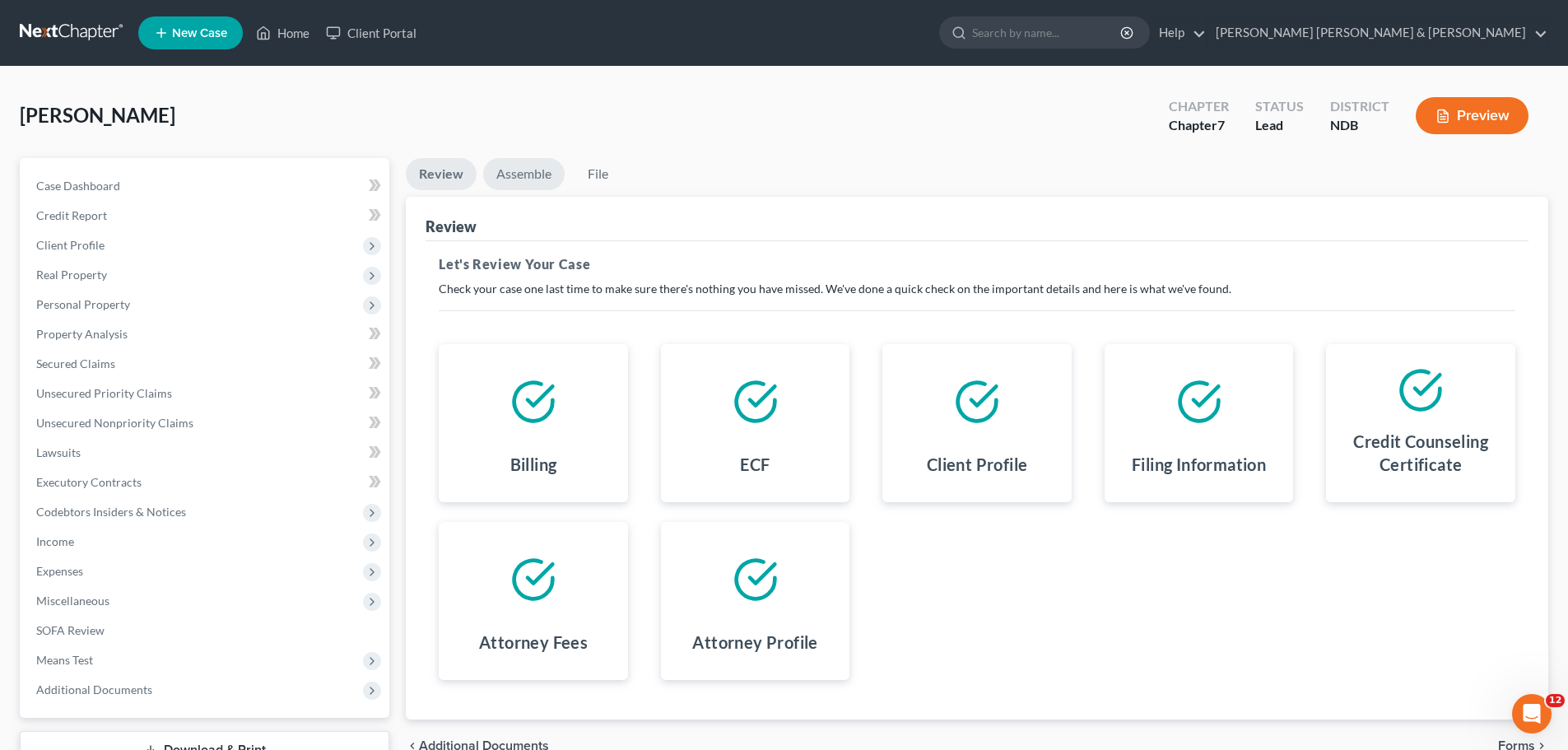
click at [518, 174] on link "Assemble" at bounding box center [524, 174] width 82 height 32
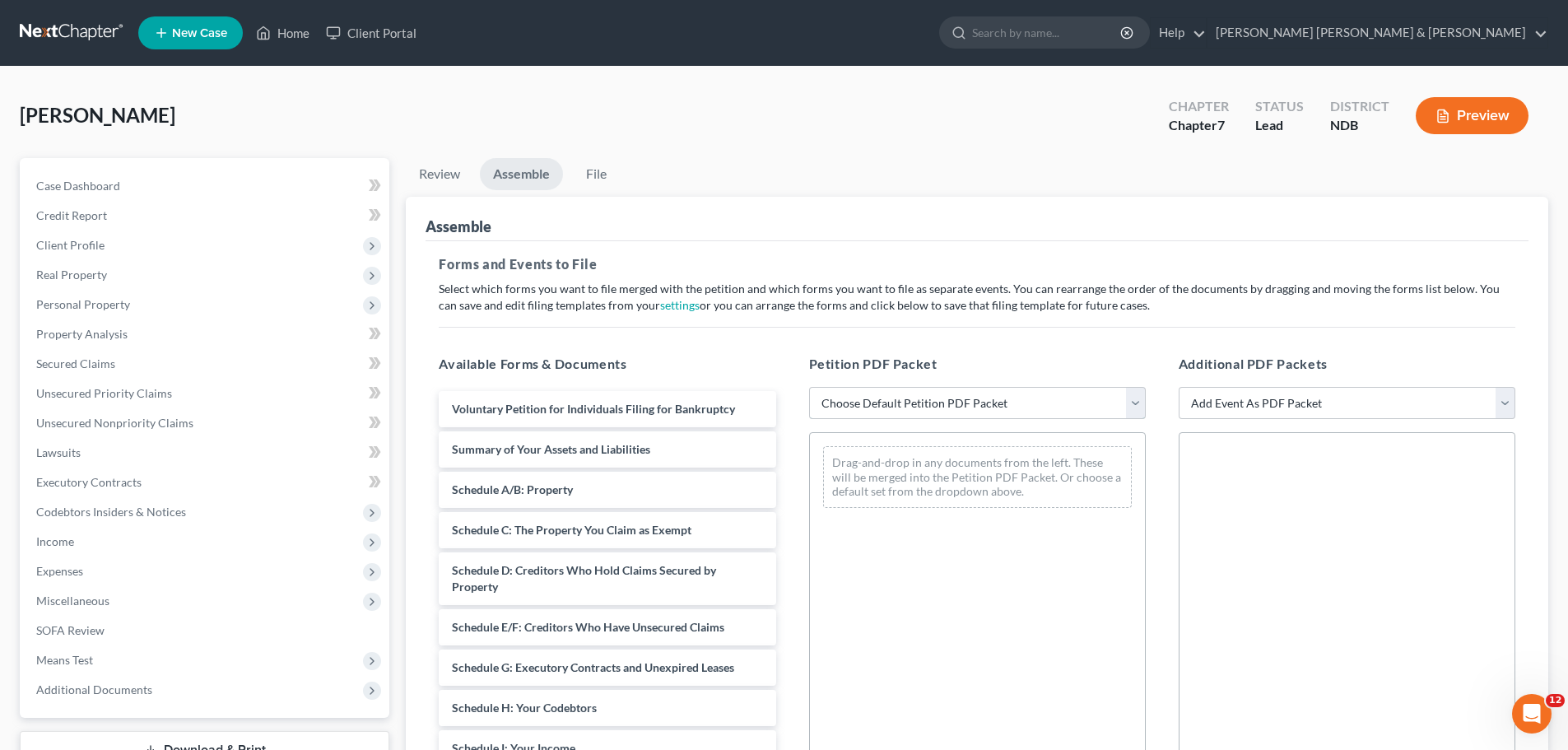
click at [922, 404] on select "Choose Default Petition PDF Packet Complete Bankruptcy Petition (all forms and …" at bounding box center [977, 404] width 336 height 33
select select "2"
click at [809, 387] on select "Choose Default Petition PDF Packet Complete Bankruptcy Petition (all forms and …" at bounding box center [977, 404] width 336 height 33
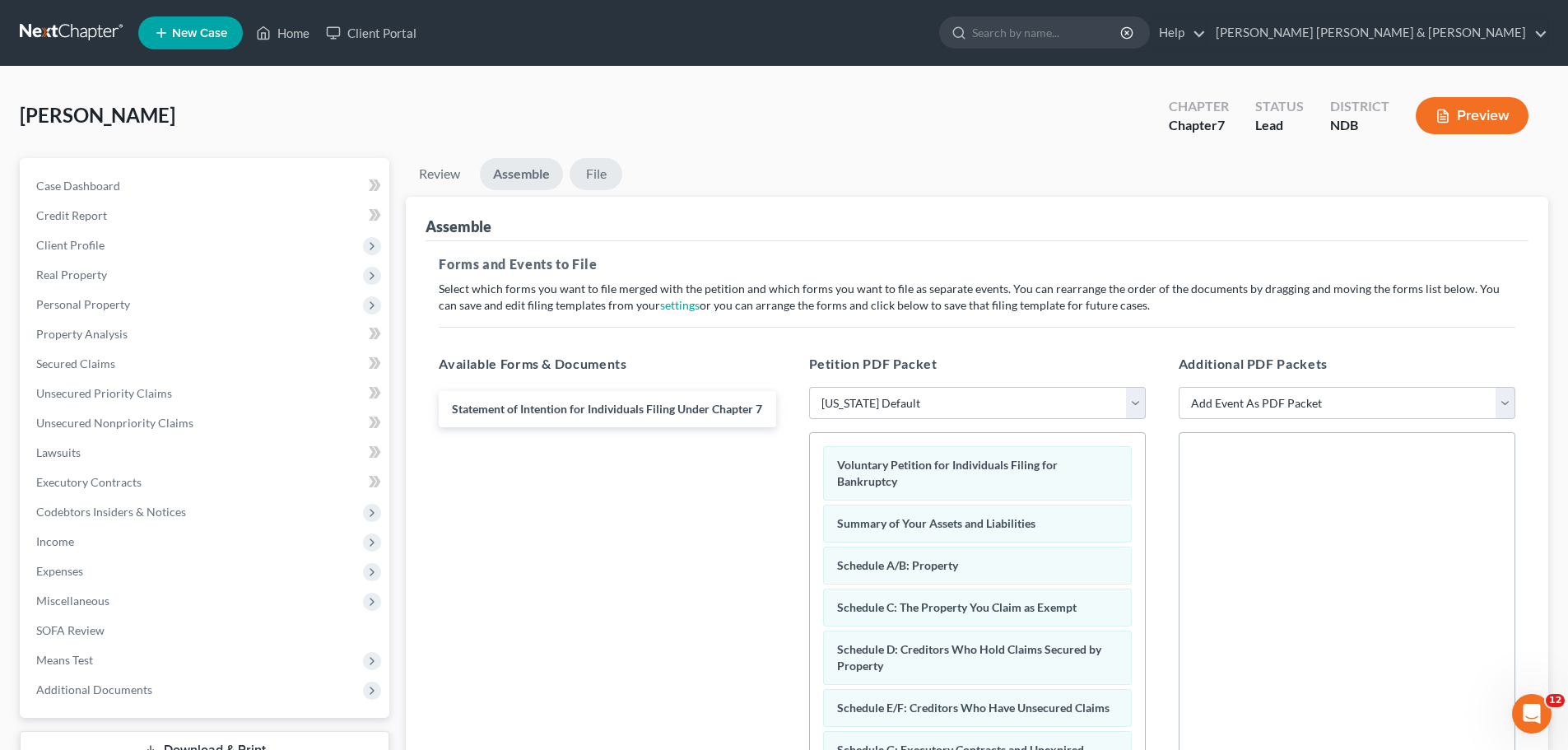
click at [589, 172] on link "File" at bounding box center [596, 174] width 53 height 32
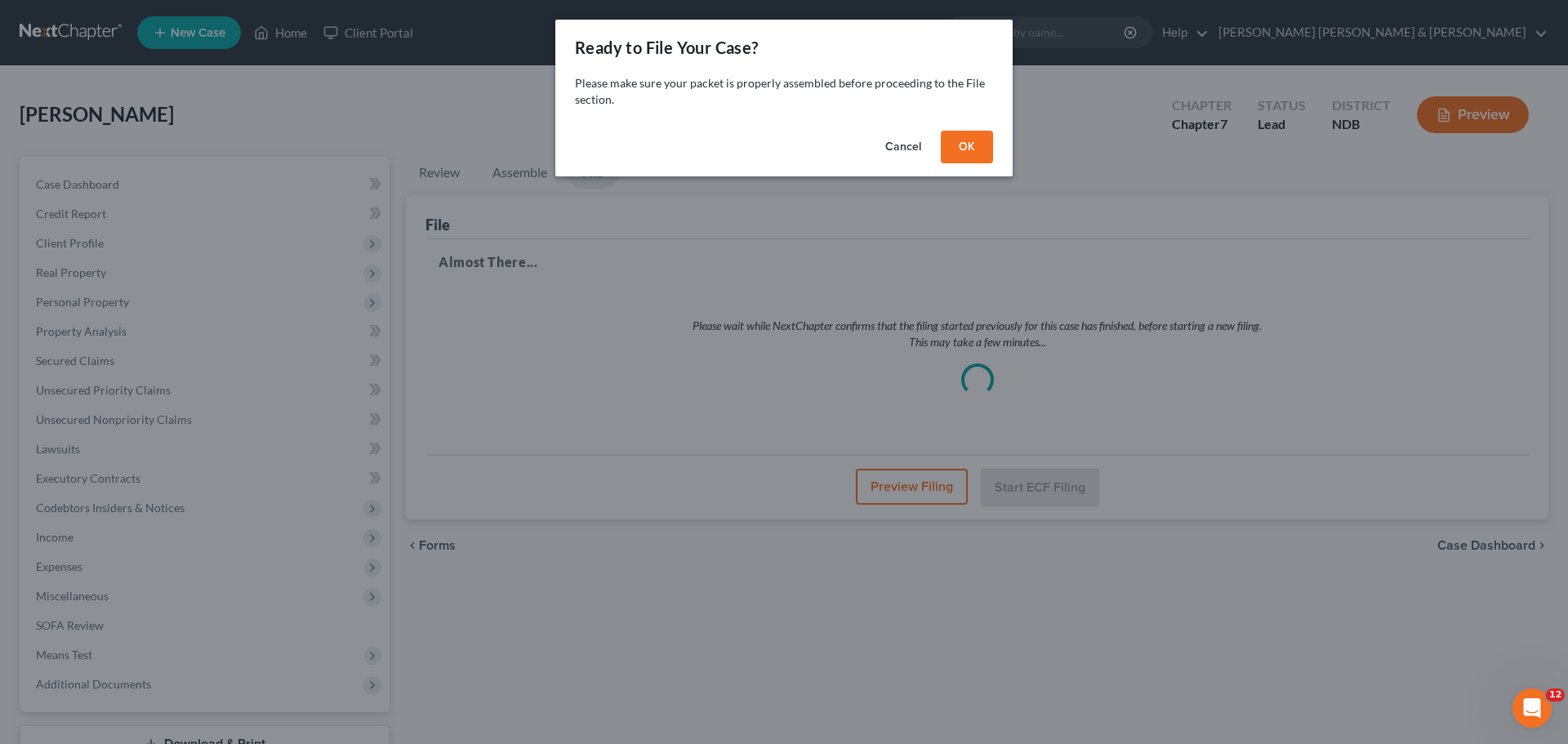
click at [955, 137] on button "OK" at bounding box center [967, 147] width 52 height 33
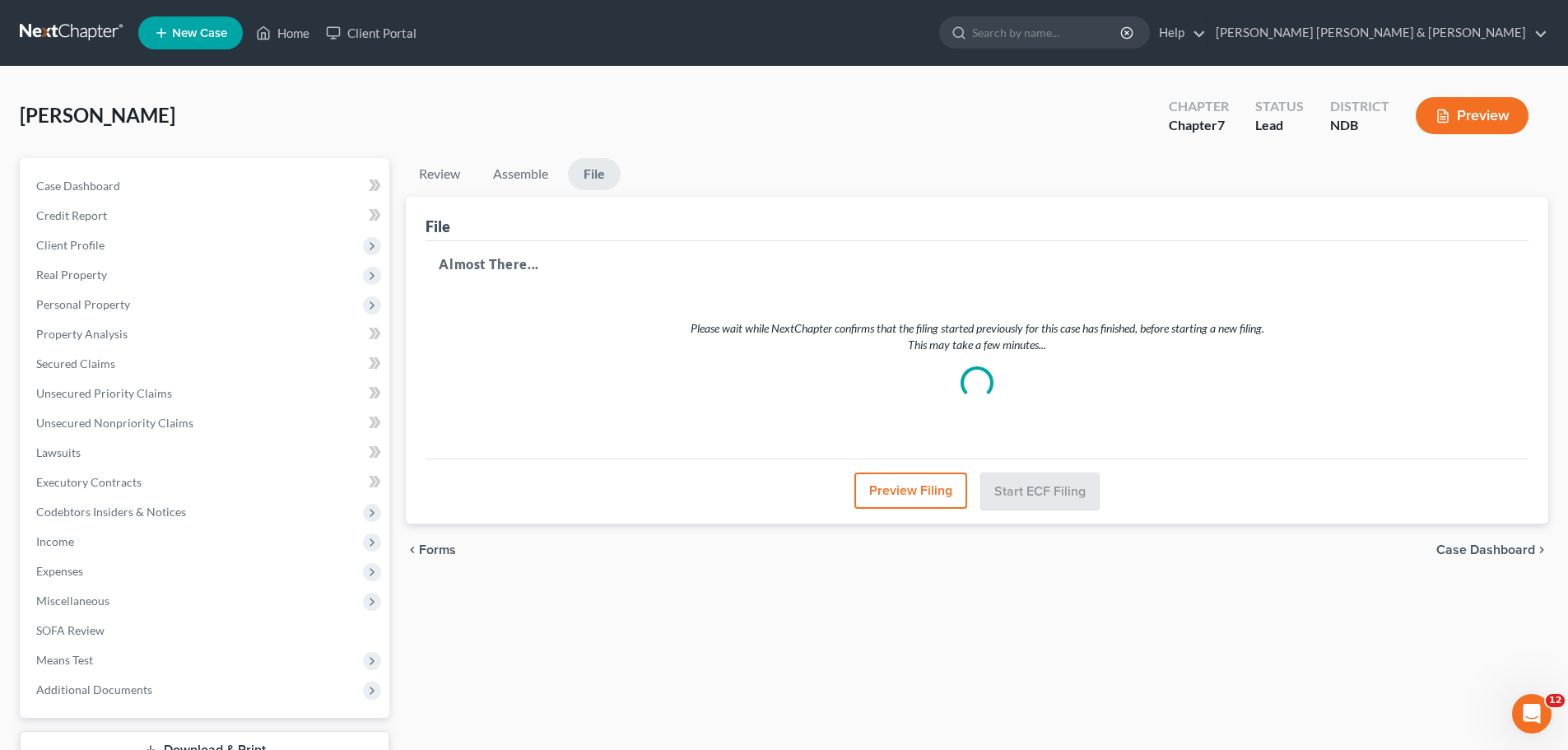
click at [917, 127] on div "Jerome, Darla Upgraded Chapter Chapter 7 Status Lead District NDB Preview" at bounding box center [784, 122] width 1529 height 72
click at [967, 314] on div "Please wait while NextChapter confirms that the filing started previously for t…" at bounding box center [977, 360] width 1077 height 158
click at [965, 353] on div "Please wait while NextChapter confirms that the filing started previously for t…" at bounding box center [977, 360] width 1077 height 158
click at [890, 338] on p "Please wait while NextChapter confirms that the filing started previously for t…" at bounding box center [977, 337] width 998 height 33
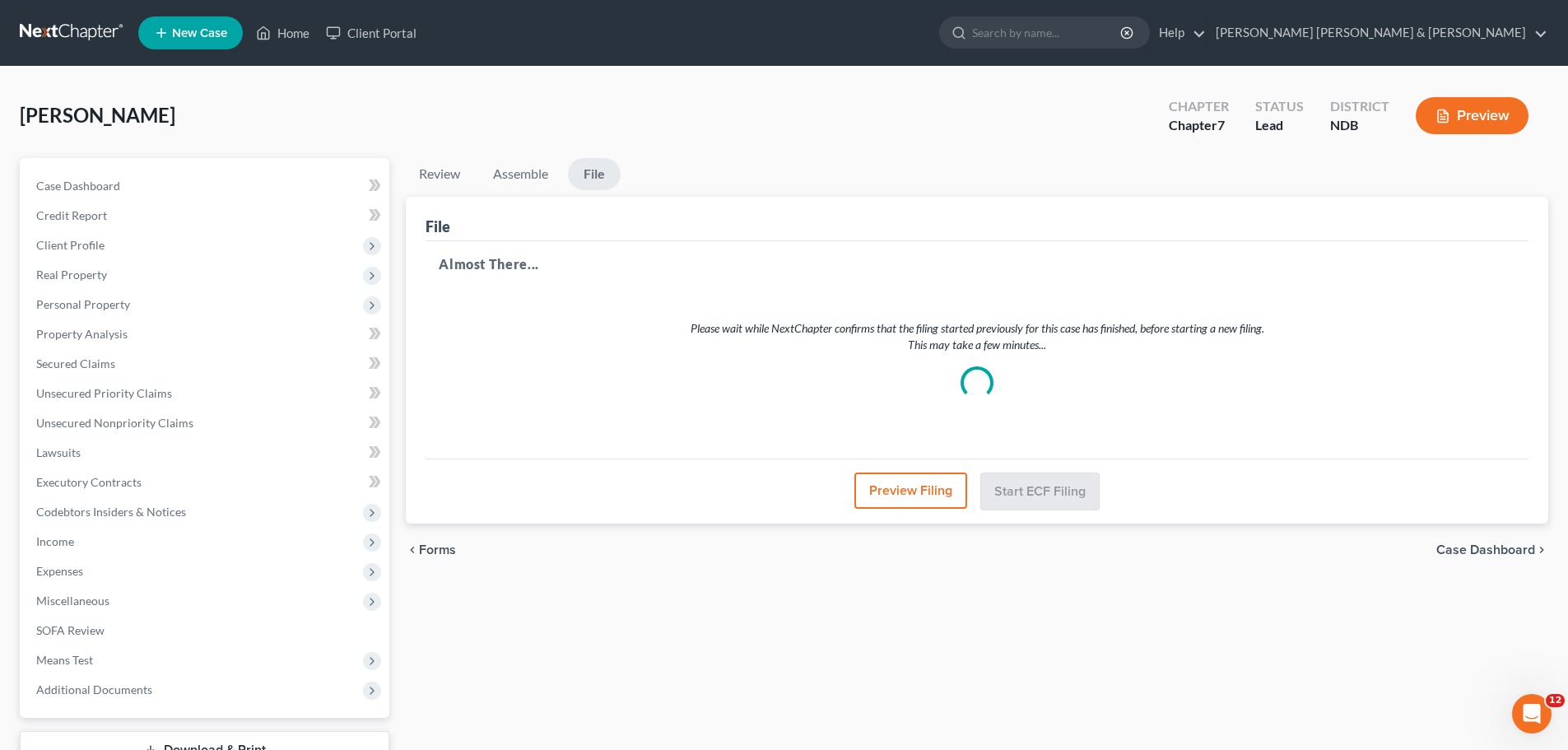
click at [984, 328] on p "Please wait while NextChapter confirms that the filing started previously for t…" at bounding box center [977, 337] width 998 height 33
click at [842, 137] on div "Jerome, Darla Upgraded Chapter Chapter 7 Status Lead District NDB Preview" at bounding box center [784, 122] width 1529 height 72
click at [977, 327] on p "Please wait while NextChapter confirms that the filing started previously for t…" at bounding box center [977, 337] width 998 height 33
click at [984, 327] on p "Please wait while NextChapter confirms that the filing started previously for t…" at bounding box center [977, 337] width 998 height 33
click at [786, 332] on p "Please wait while NextChapter confirms that the filing started previously for t…" at bounding box center [977, 337] width 998 height 33
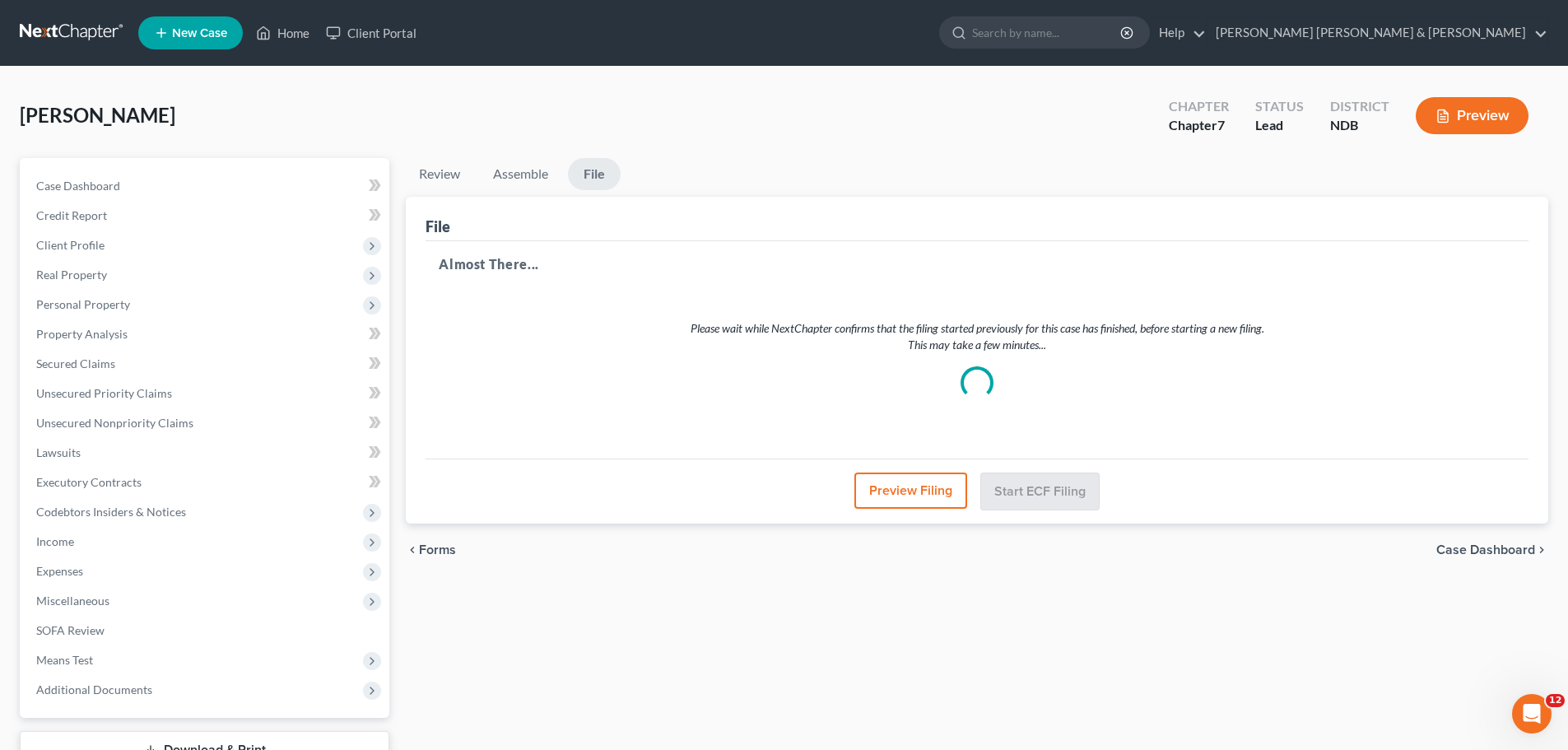
click at [1056, 330] on p "Please wait while NextChapter confirms that the filing started previously for t…" at bounding box center [977, 337] width 998 height 33
click at [1027, 434] on div "Please wait while NextChapter confirms that the filing started previously for t…" at bounding box center [977, 360] width 1077 height 158
click at [970, 441] on div "Almost There... Please wait while NextChapter confirms that the filing started …" at bounding box center [977, 350] width 1103 height 217
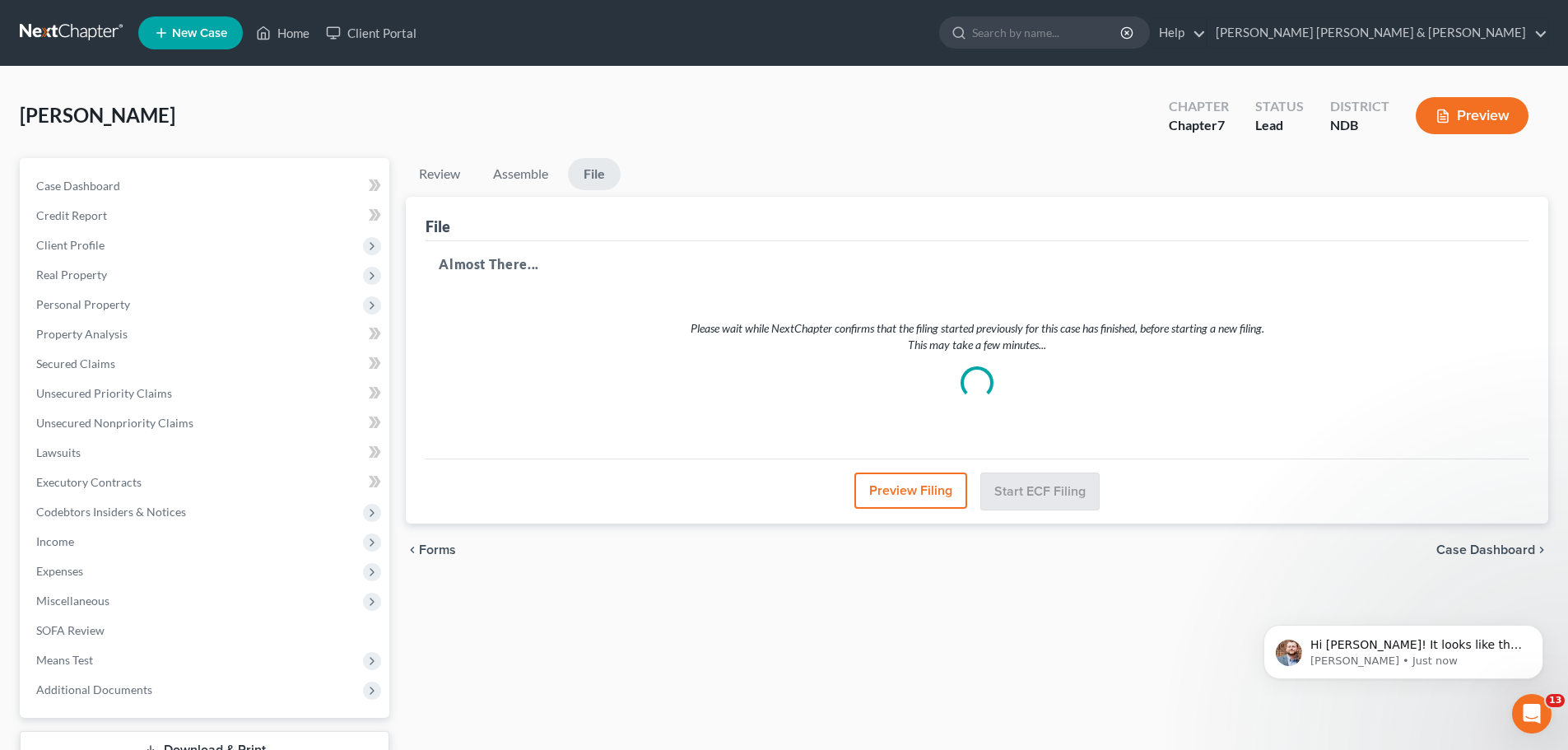
scroll to position [0, 0]
click at [898, 295] on div "Please wait while NextChapter confirms that the filing started previously for t…" at bounding box center [977, 360] width 1077 height 158
click at [941, 330] on p "Please wait while NextChapter confirms that the filing started previously for t…" at bounding box center [977, 337] width 998 height 33
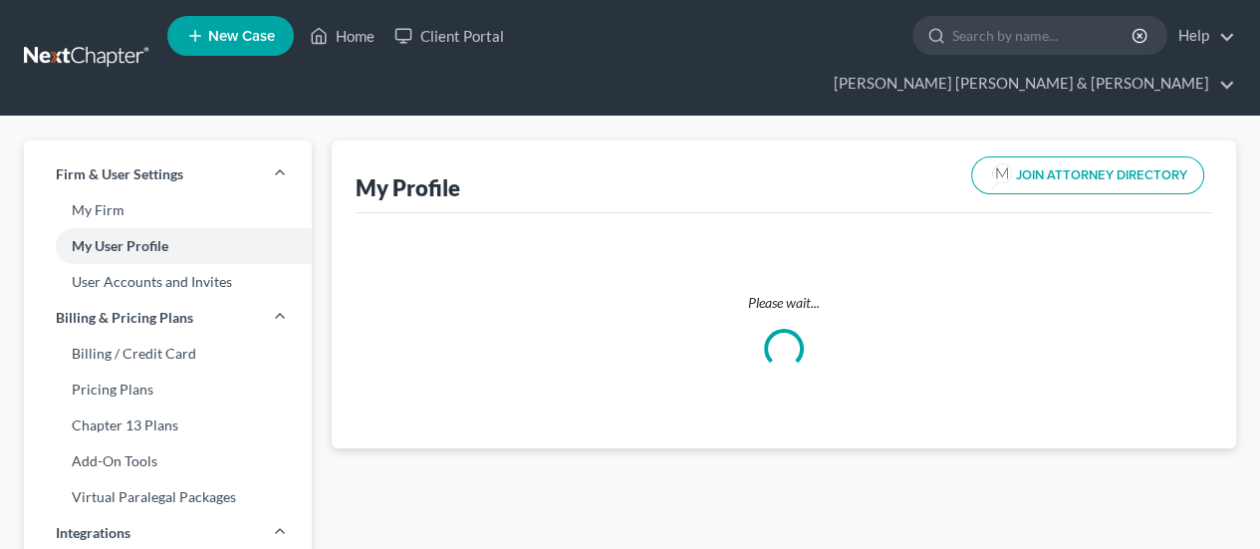
select select "29"
select select "60"
select select "attorney"
select select "0"
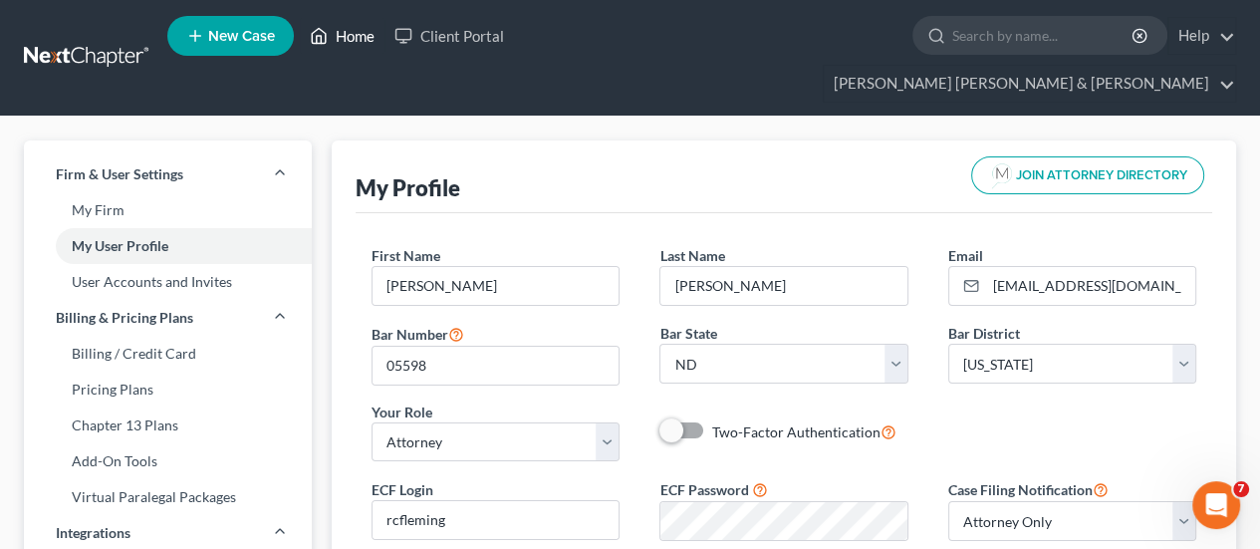
click at [335, 43] on link "Home" at bounding box center [342, 36] width 85 height 36
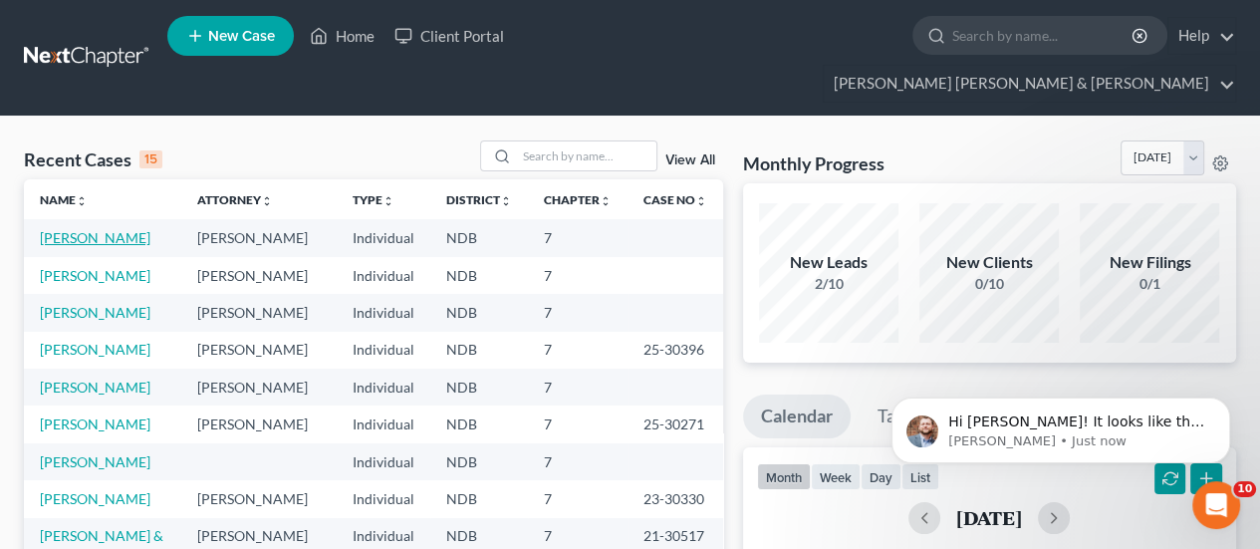
click at [72, 229] on link "[PERSON_NAME]" at bounding box center [95, 237] width 111 height 17
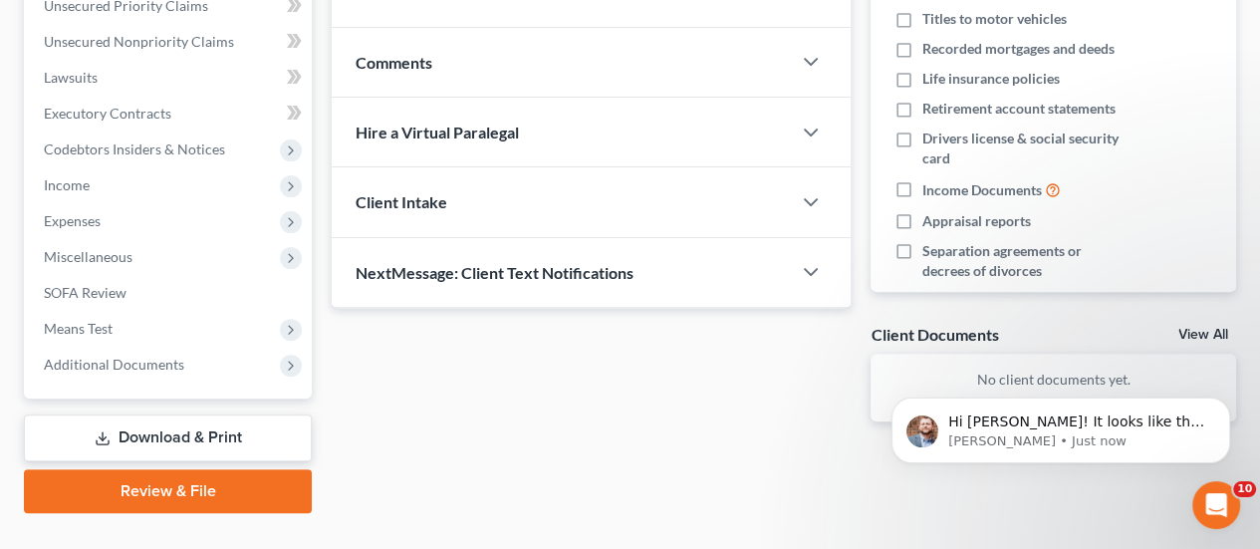
scroll to position [508, 0]
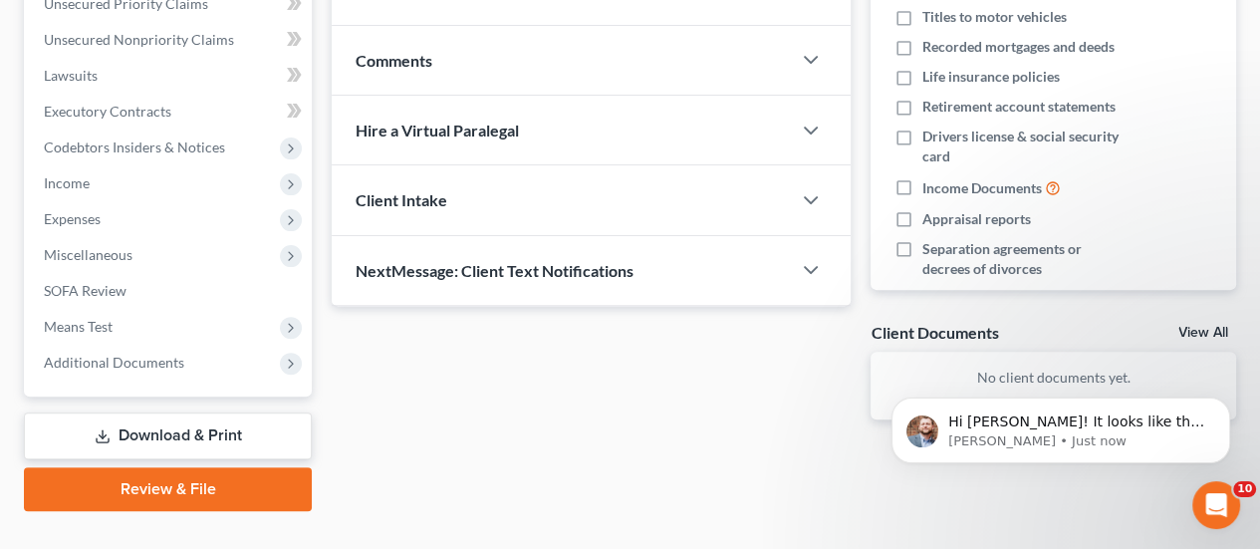
click at [100, 467] on link "Review & File" at bounding box center [168, 489] width 288 height 44
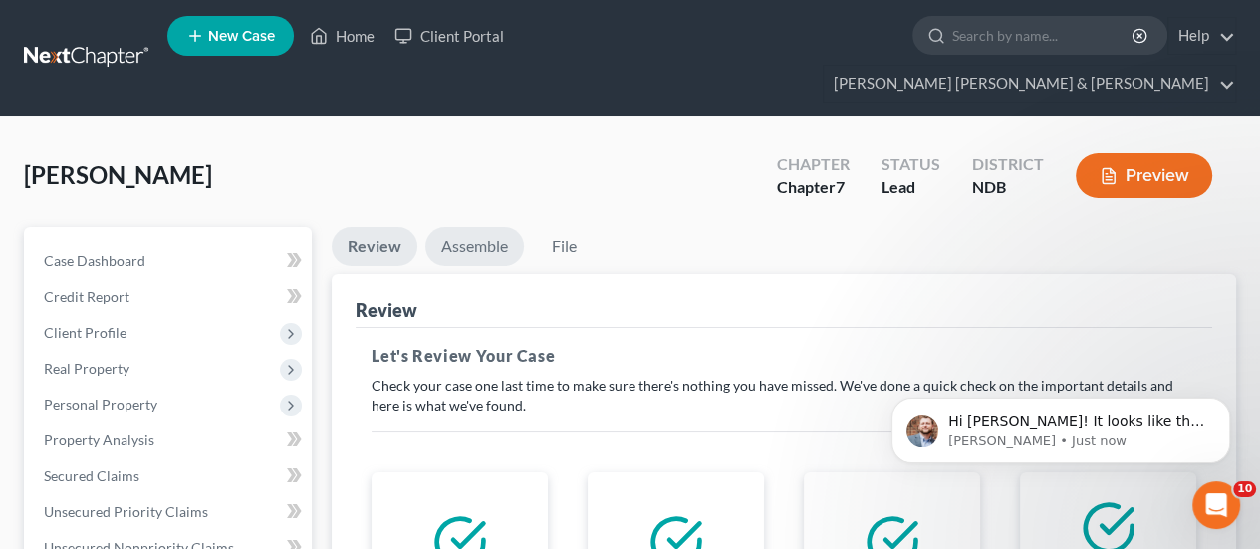
click at [481, 227] on link "Assemble" at bounding box center [474, 246] width 99 height 39
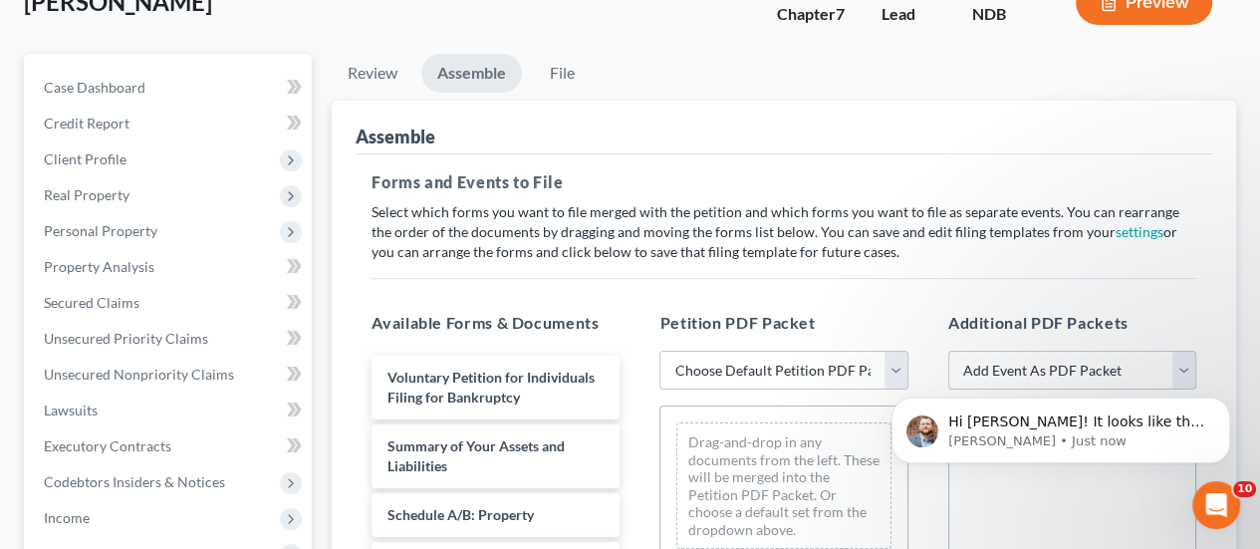
scroll to position [299, 0]
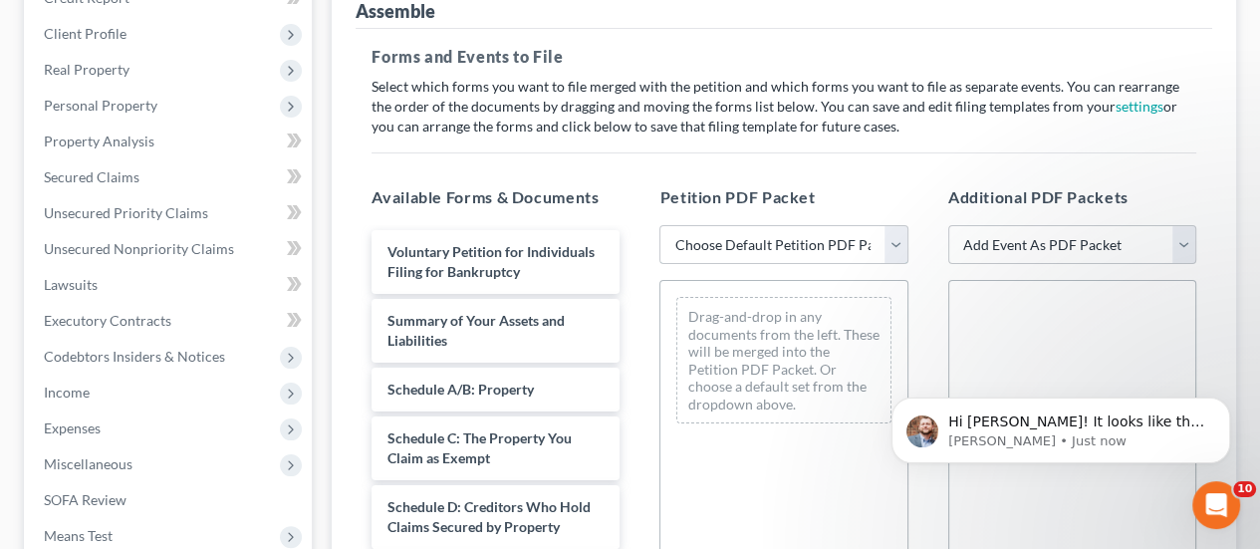
click at [805, 225] on select "Choose Default Petition PDF Packet Complete Bankruptcy Petition (all forms and …" at bounding box center [783, 245] width 248 height 40
select select "2"
click at [659, 225] on select "Choose Default Petition PDF Packet Complete Bankruptcy Petition (all forms and …" at bounding box center [783, 245] width 248 height 40
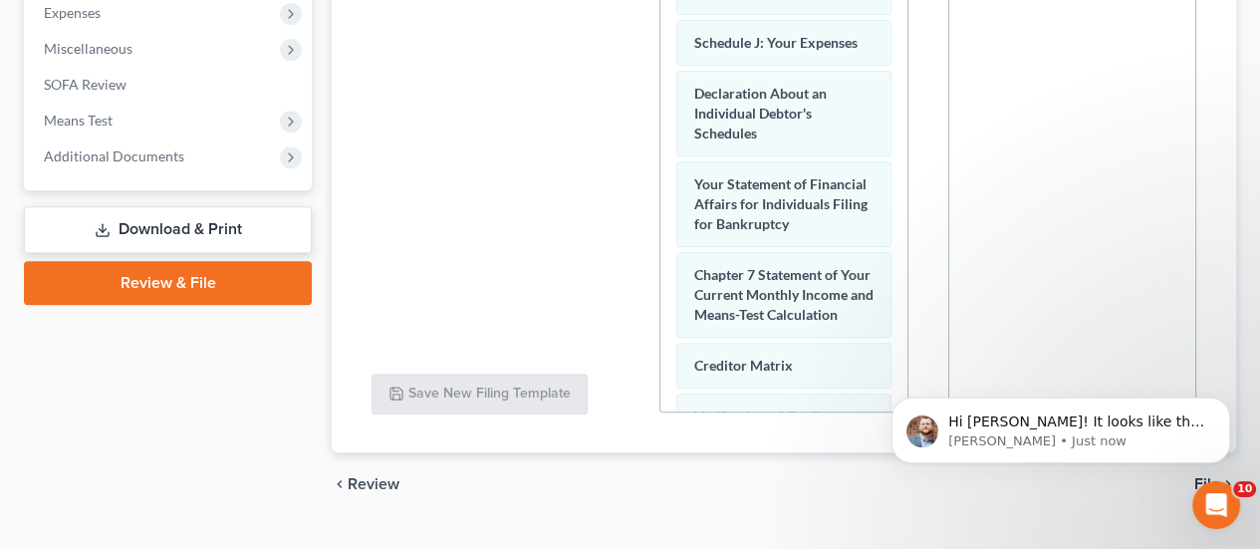
scroll to position [719, 0]
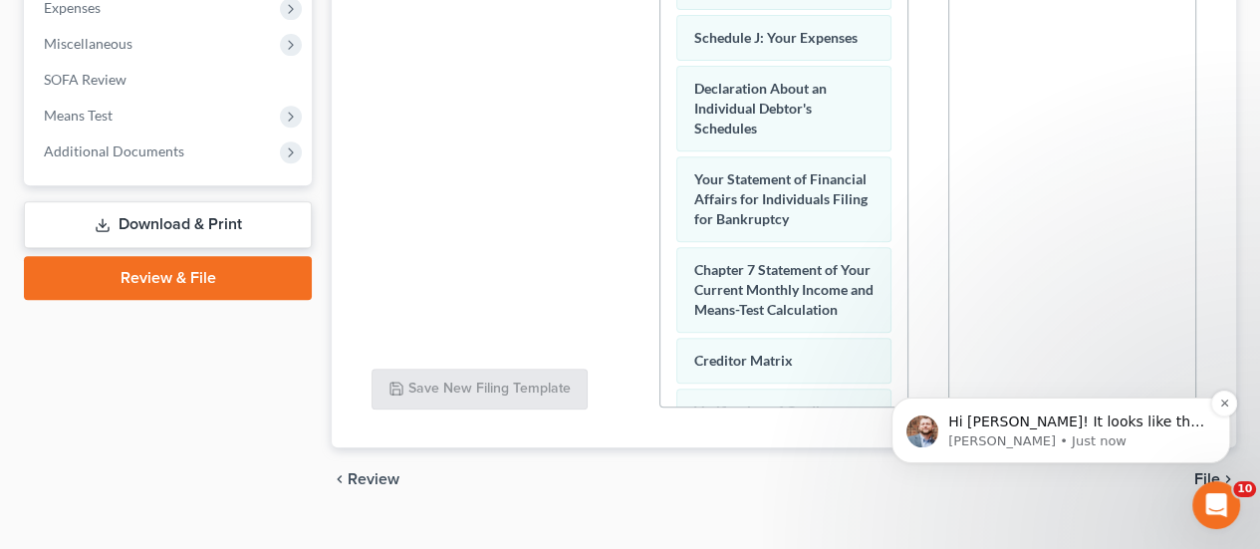
click at [1065, 421] on span "Hi [PERSON_NAME]! It looks like the duplicated case is not filing either. If th…" at bounding box center [1076, 510] width 256 height 194
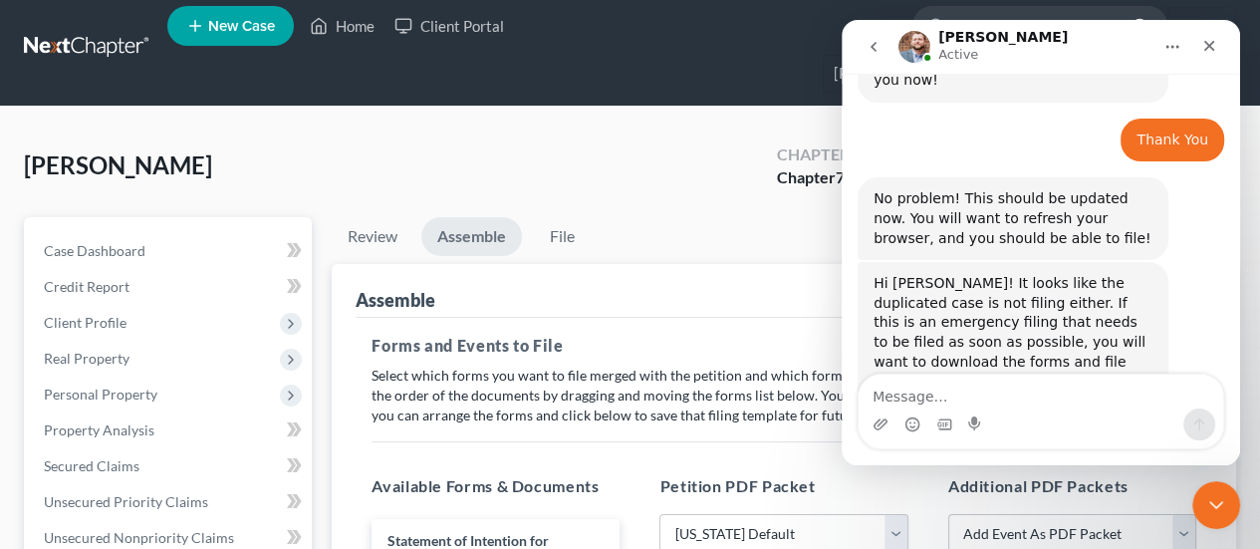
scroll to position [0, 0]
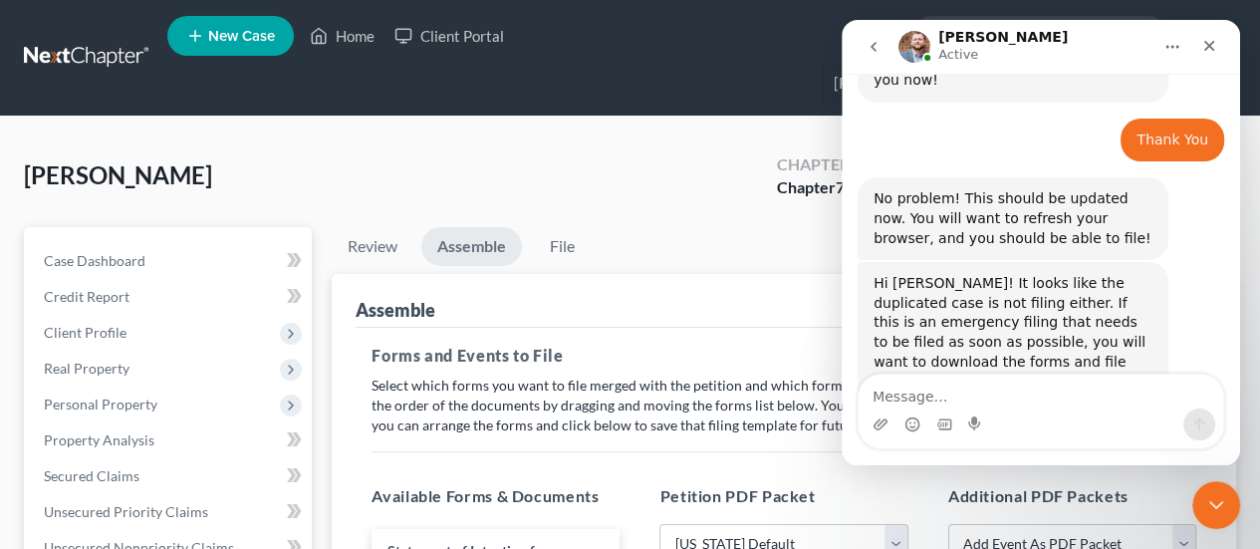
click at [919, 393] on textarea "Message…" at bounding box center [1041, 392] width 365 height 34
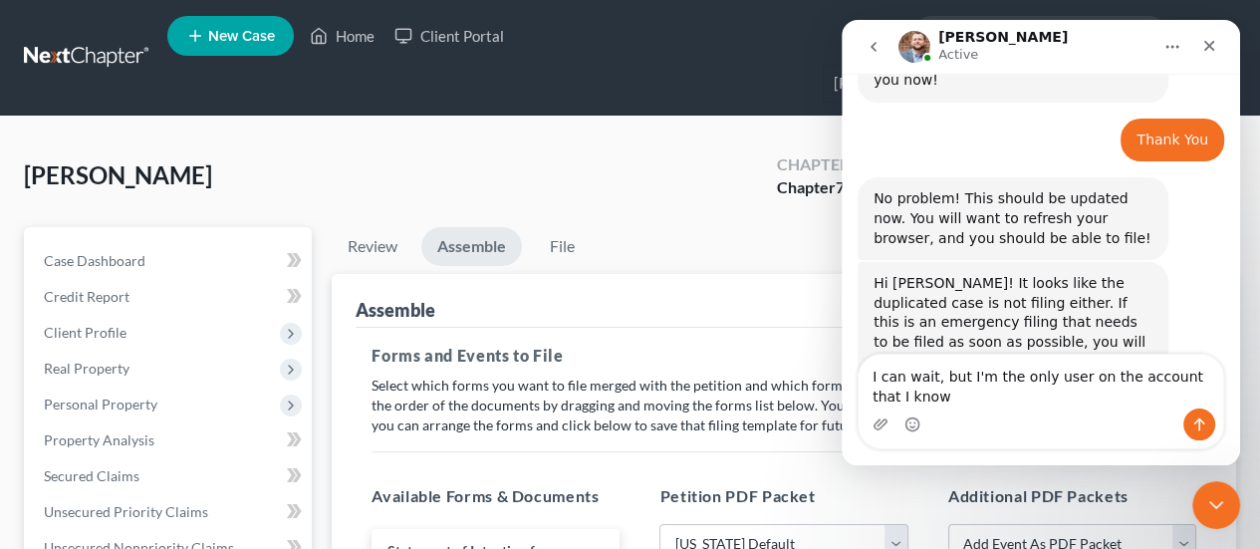
scroll to position [1239, 0]
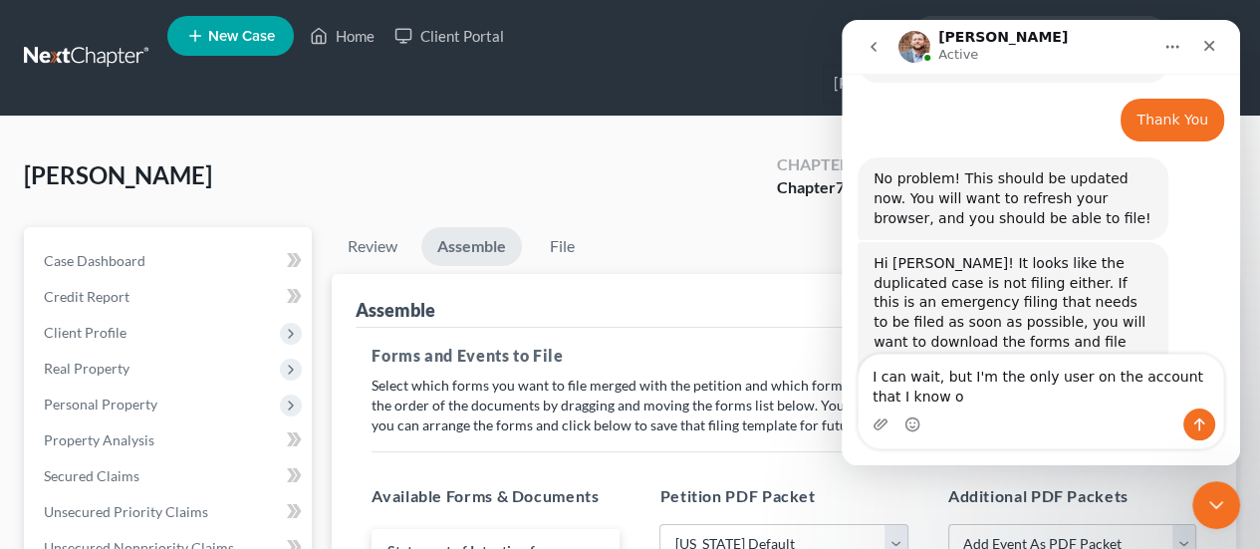
type textarea "I can wait, but I'm the only user on the account that I know of"
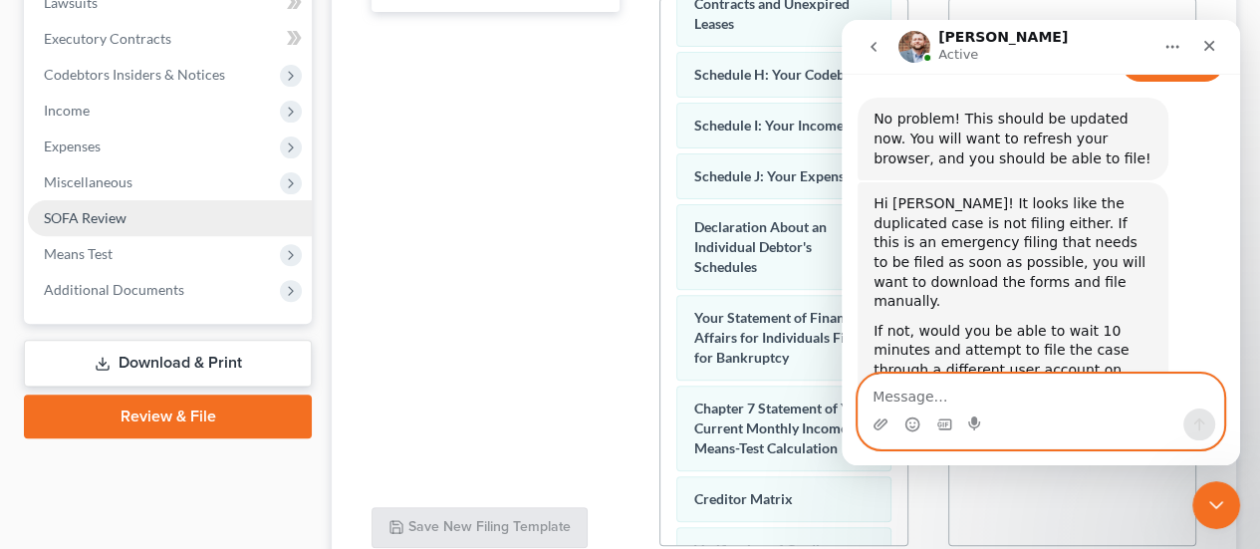
scroll to position [598, 0]
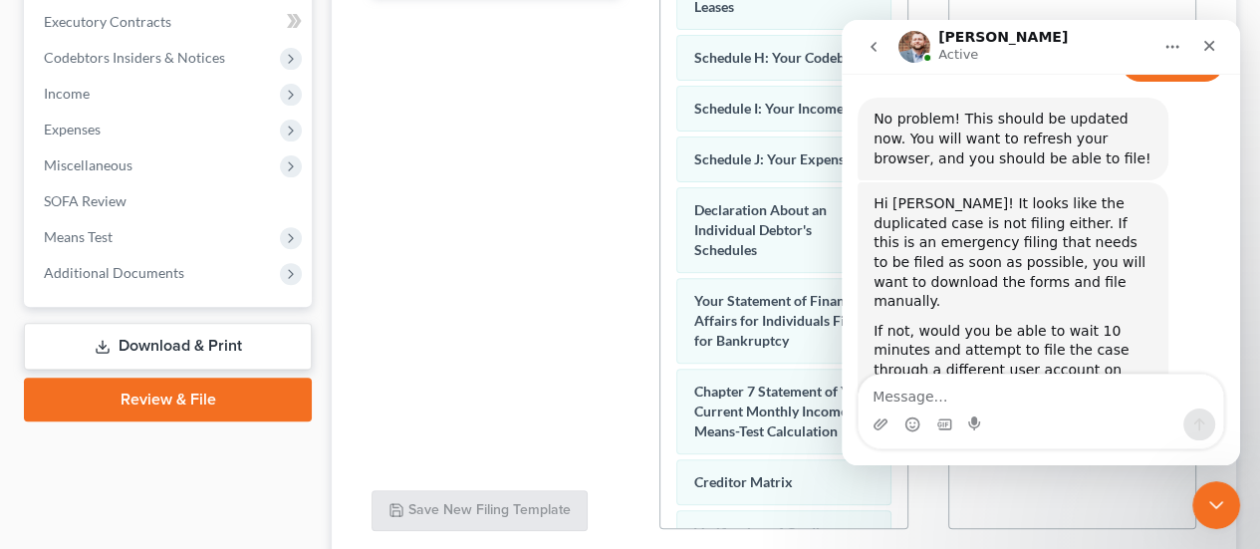
click at [163, 377] on link "Review & File" at bounding box center [168, 399] width 288 height 44
click at [179, 377] on link "Review & File" at bounding box center [168, 399] width 288 height 44
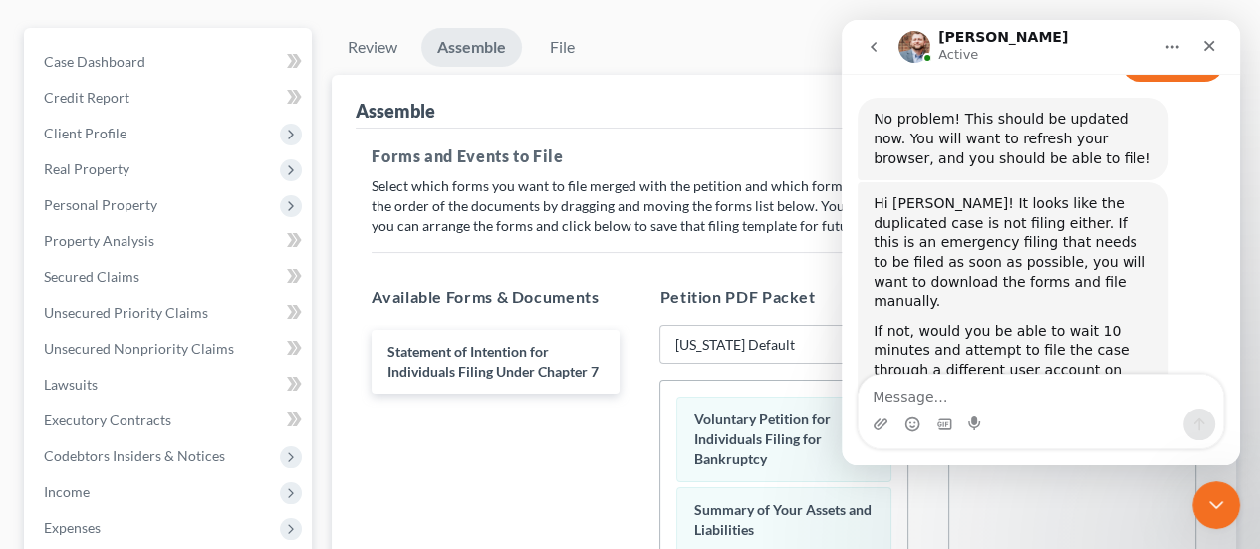
scroll to position [0, 0]
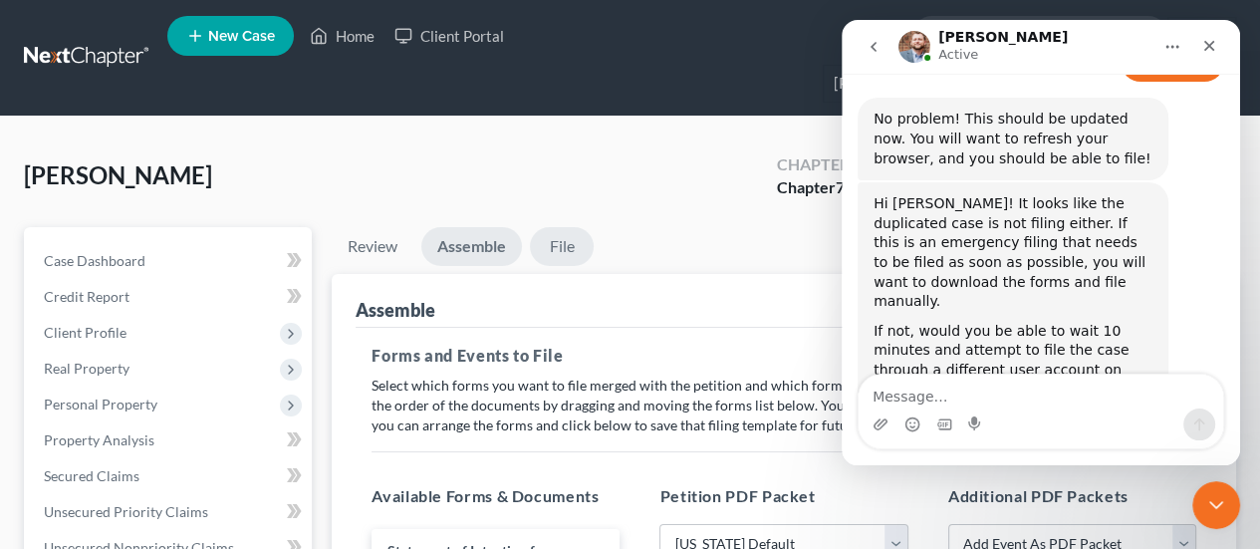
click at [573, 227] on link "File" at bounding box center [562, 246] width 64 height 39
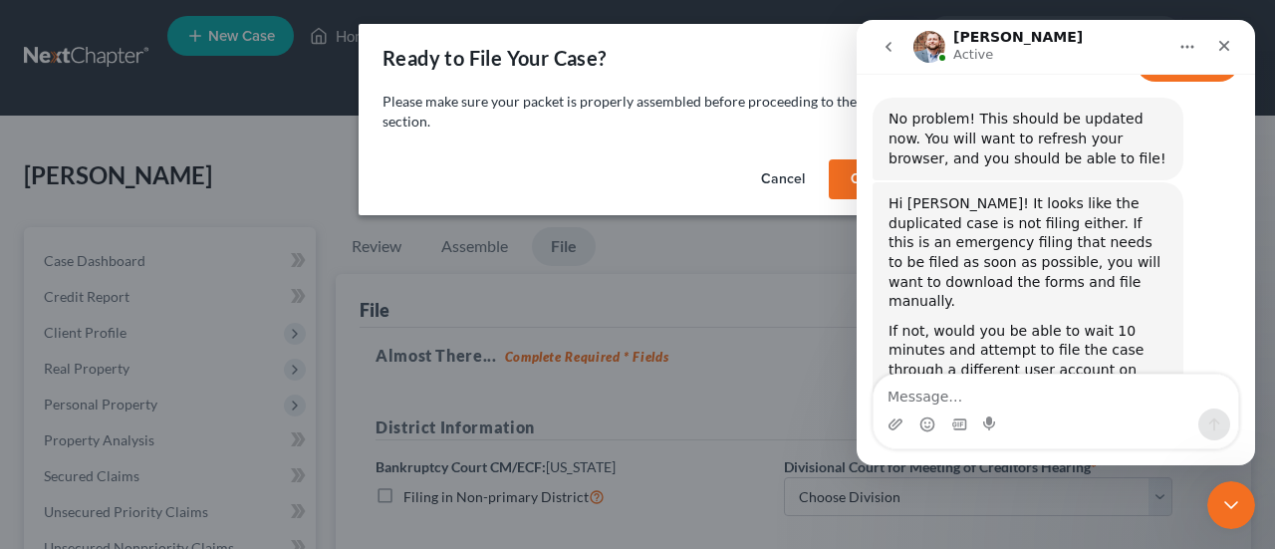
click at [836, 178] on button "OK" at bounding box center [861, 179] width 64 height 40
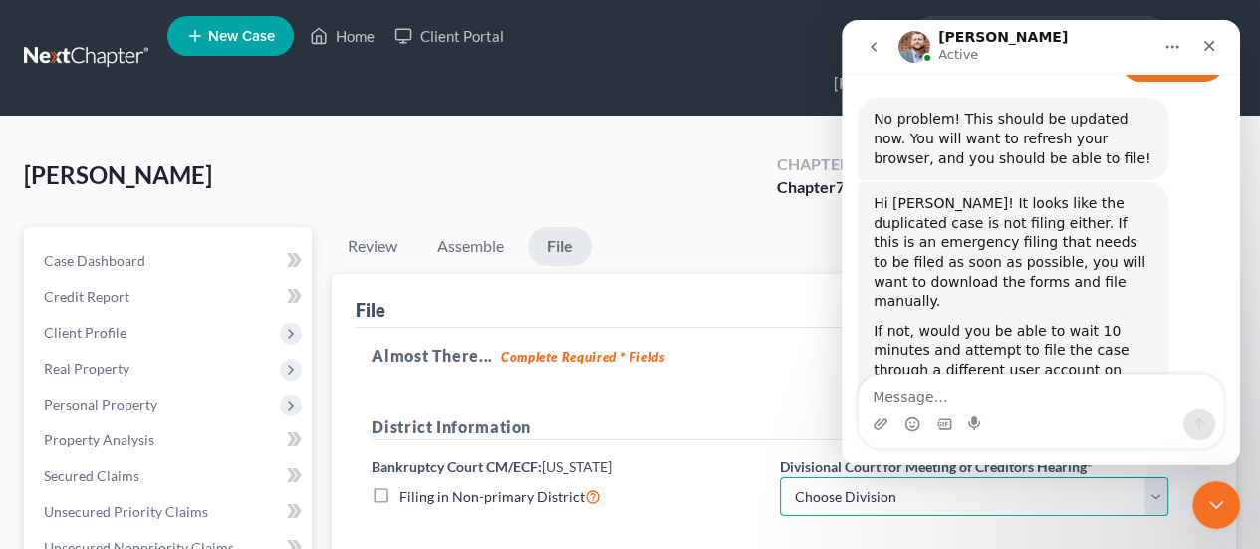
click at [796, 477] on select "Choose Division Fargo" at bounding box center [974, 497] width 388 height 40
select select "0"
click at [780, 477] on select "Choose Division Fargo" at bounding box center [974, 497] width 388 height 40
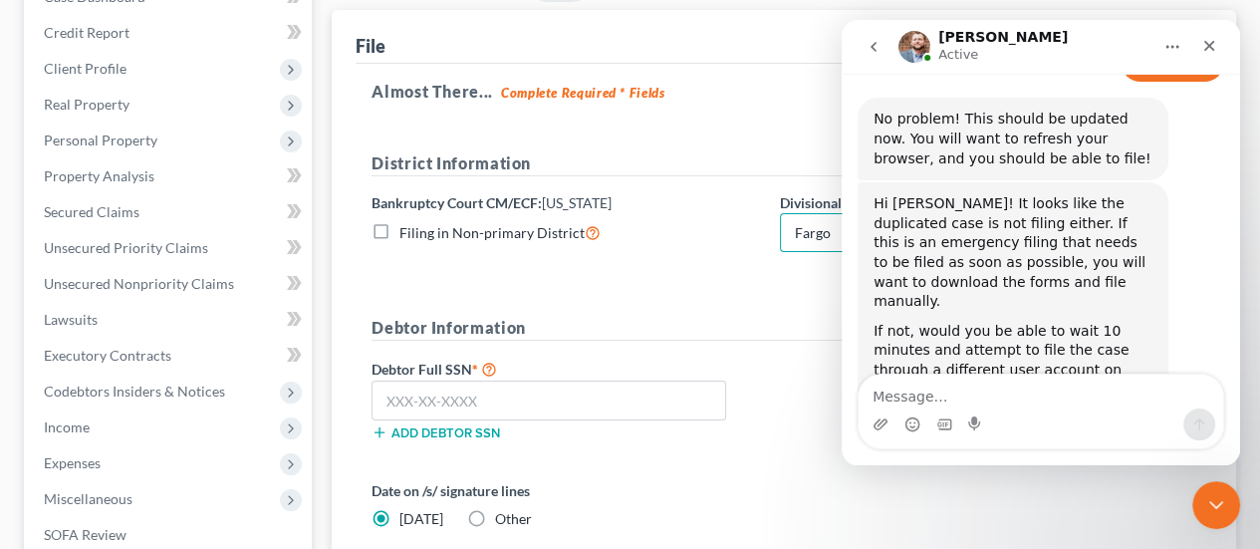
scroll to position [299, 0]
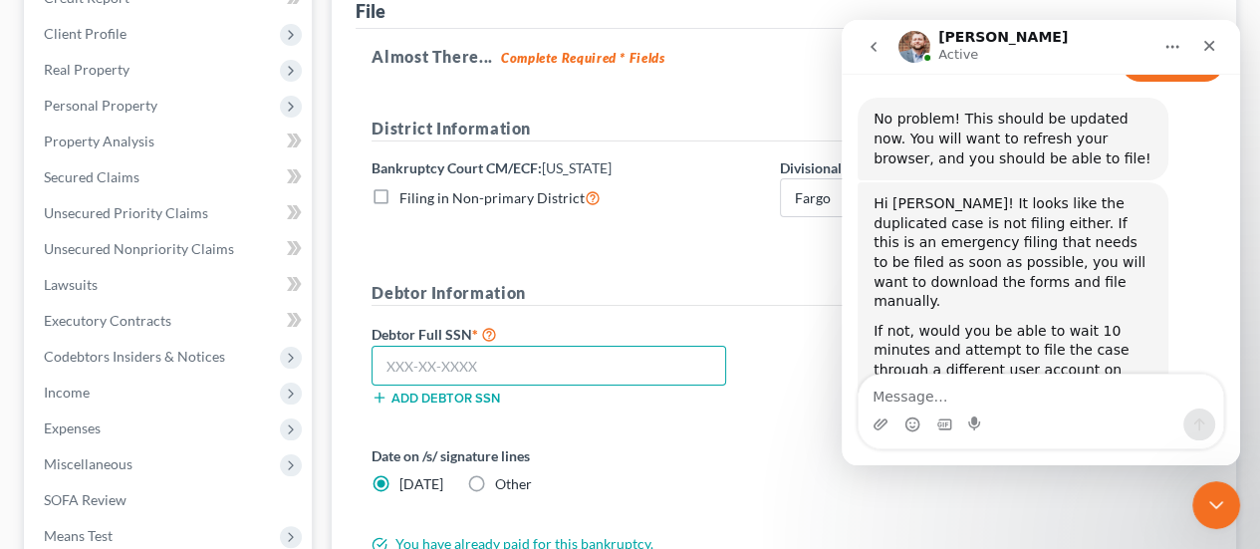
click at [493, 346] on input "text" at bounding box center [549, 366] width 355 height 40
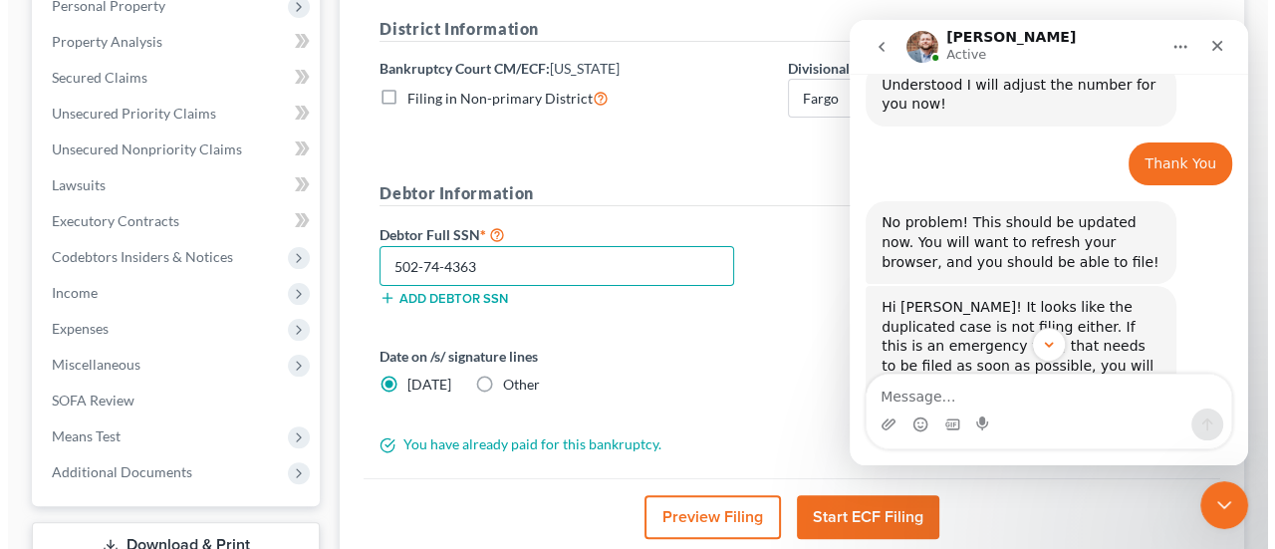
scroll to position [1299, 0]
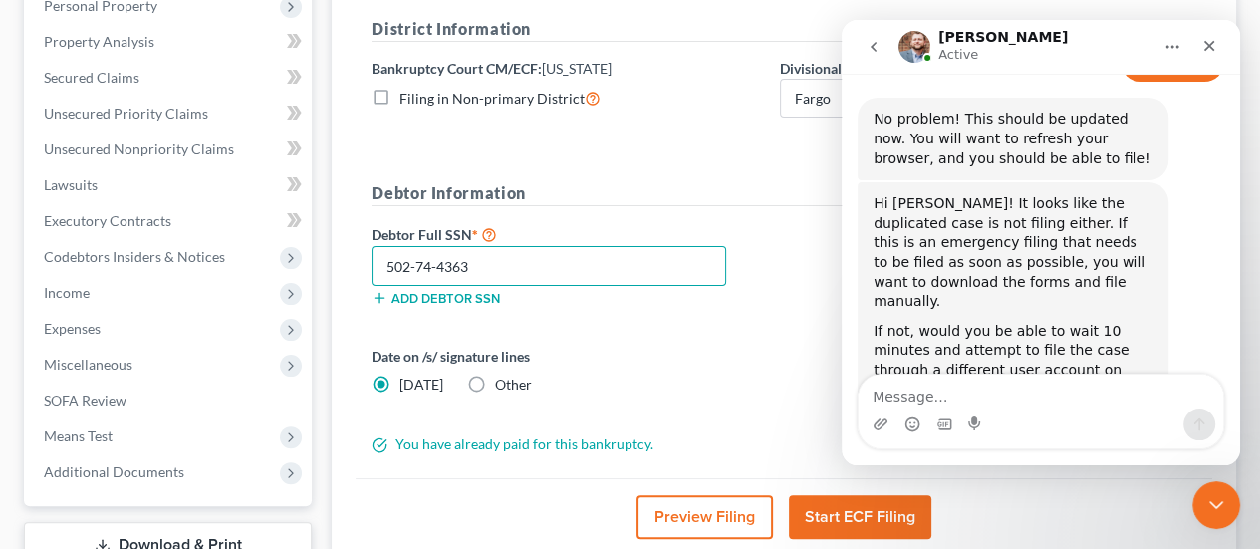
type input "502-74-4363"
click at [818, 495] on button "Start ECF Filing" at bounding box center [860, 517] width 142 height 44
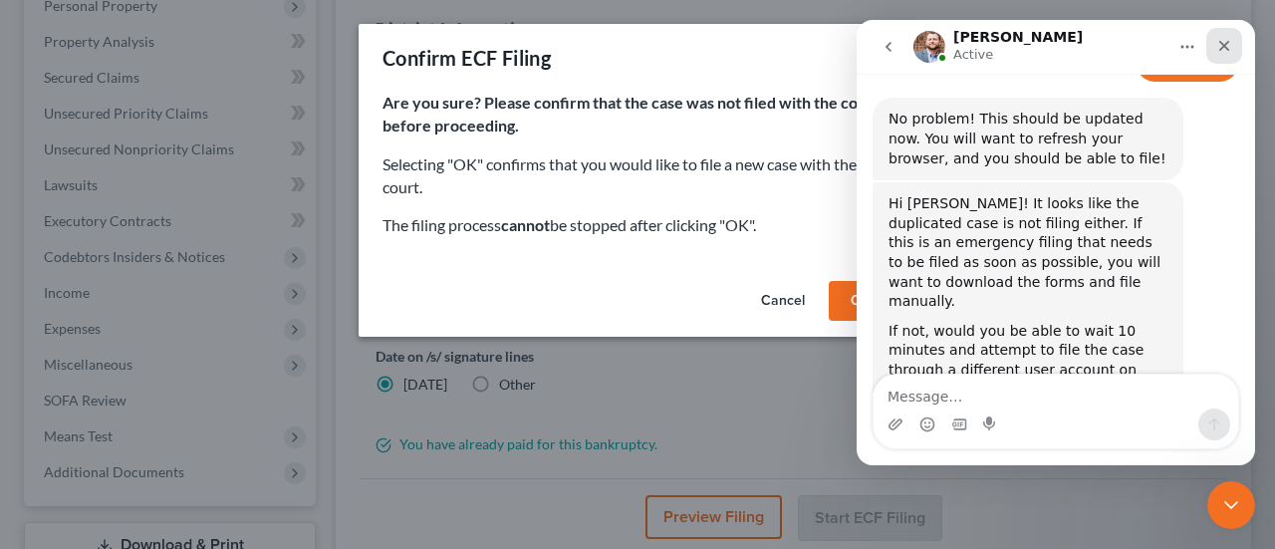
click at [1223, 45] on icon "Close" at bounding box center [1224, 46] width 11 height 11
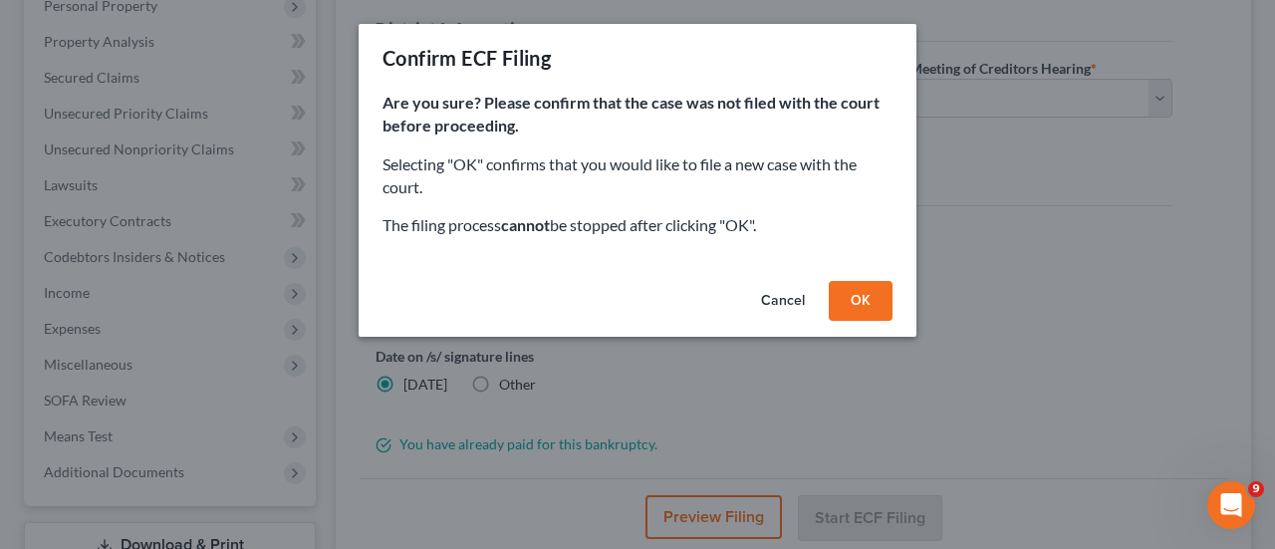
scroll to position [1375, 0]
click at [846, 296] on button "OK" at bounding box center [861, 301] width 64 height 40
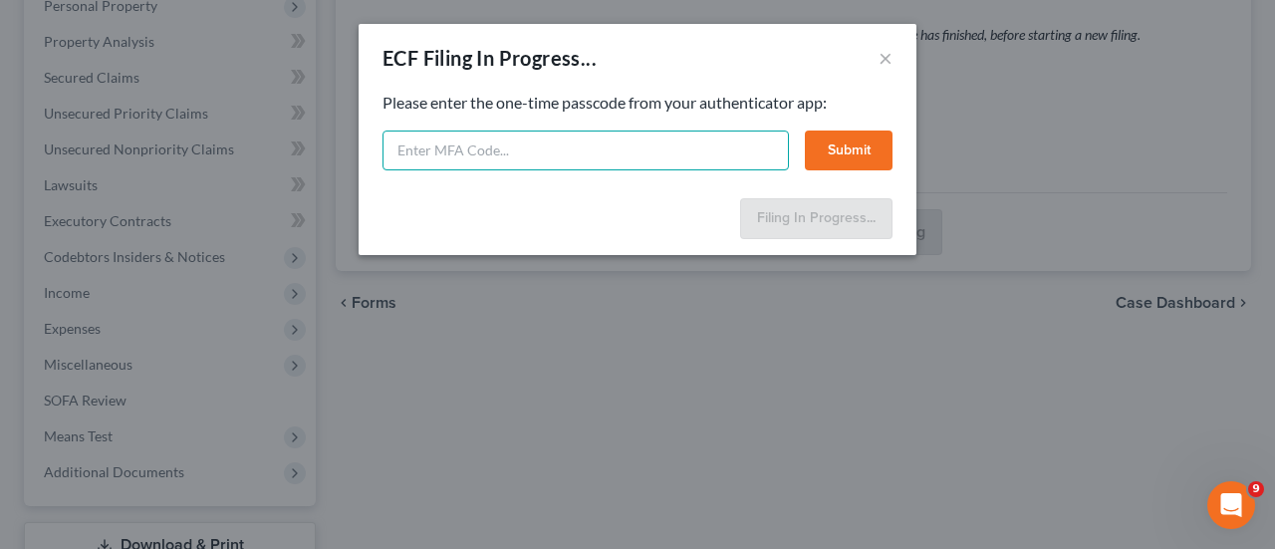
click at [456, 159] on input "text" at bounding box center [585, 150] width 406 height 40
type input "817790"
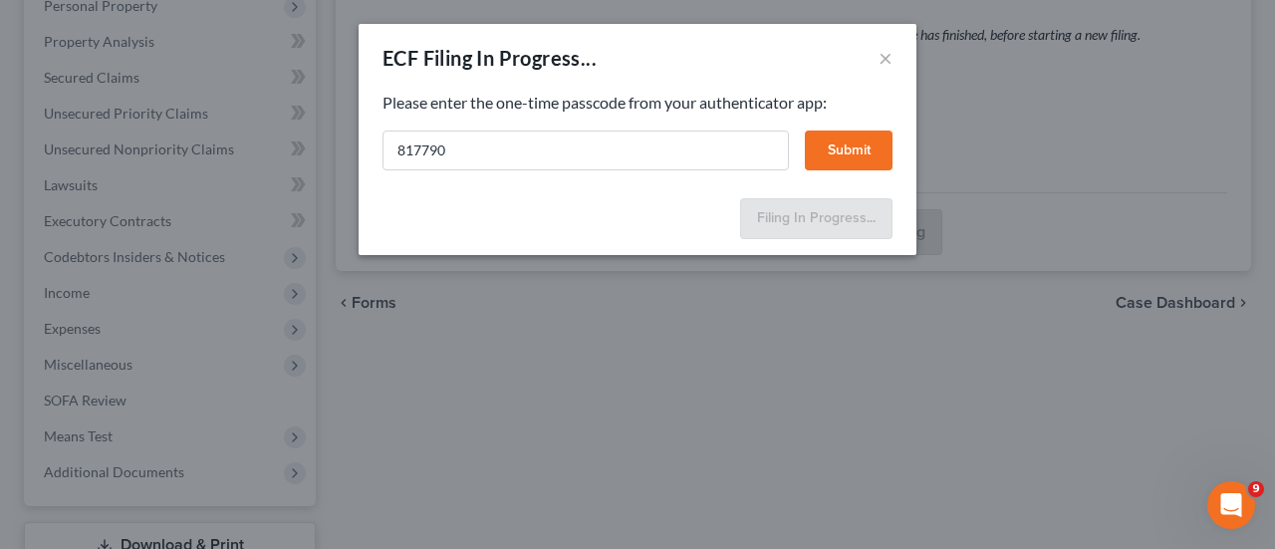
click at [846, 150] on button "Submit" at bounding box center [849, 150] width 88 height 40
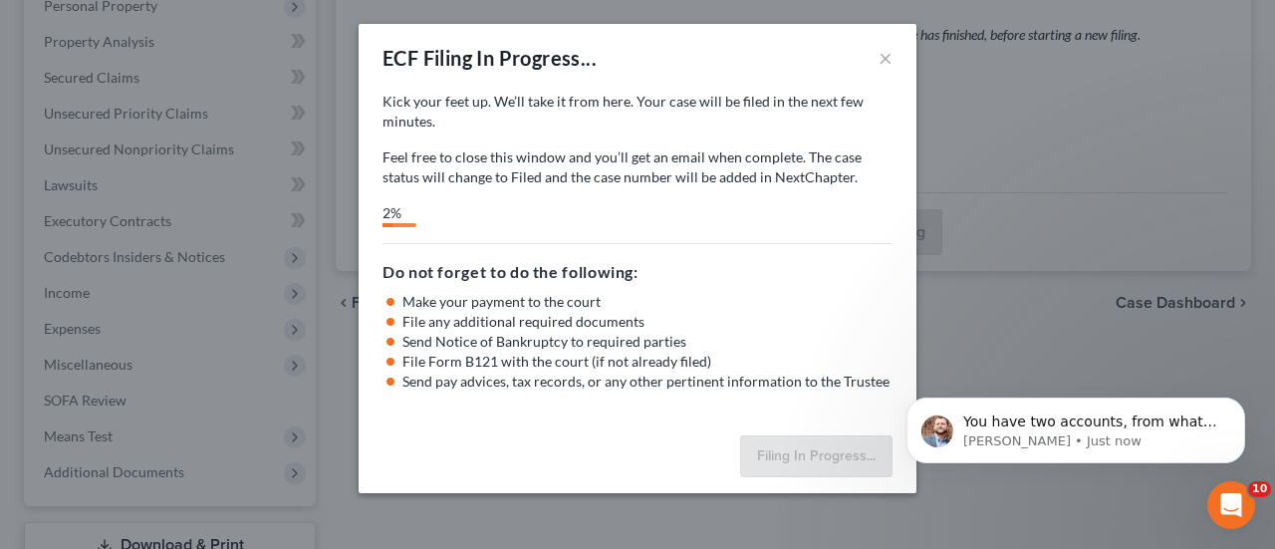
scroll to position [1455, 0]
click at [1078, 424] on span "You have two accounts, from what I'm seeing! One under [EMAIL_ADDRESS][DOMAIN_N…" at bounding box center [1090, 490] width 254 height 154
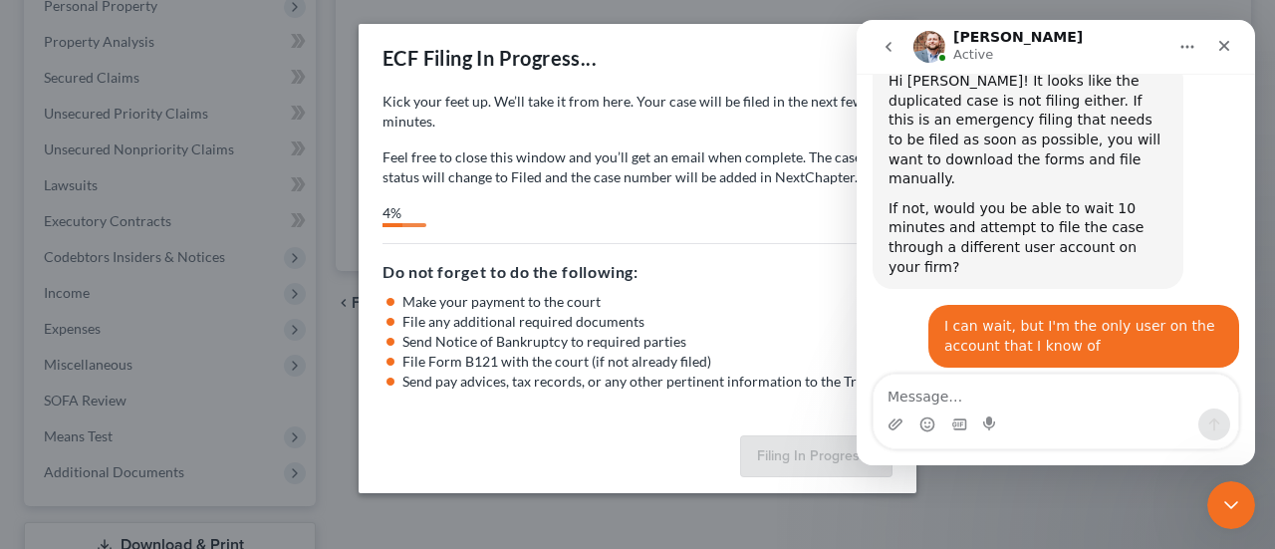
scroll to position [1488, 0]
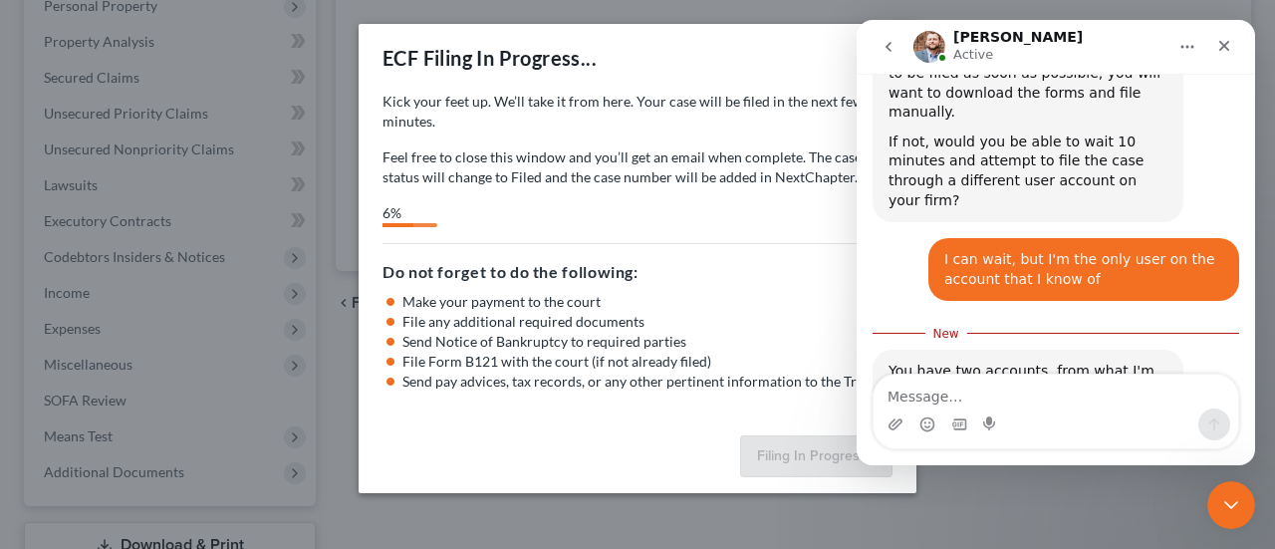
click at [990, 400] on textarea "Message…" at bounding box center [1056, 392] width 365 height 34
type textarea "ok"
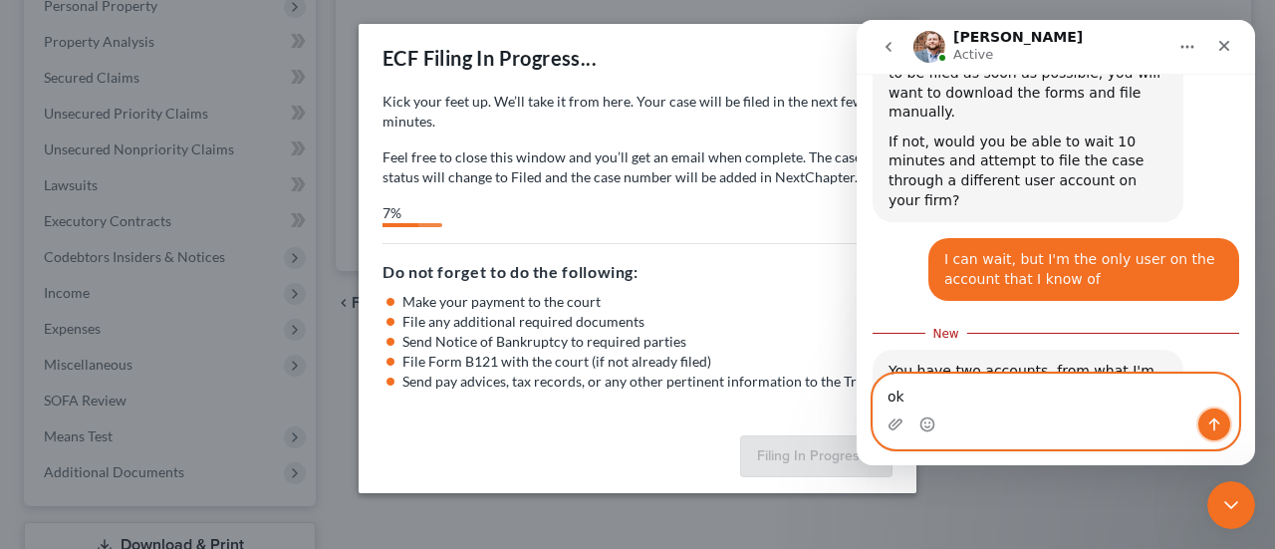
click at [1219, 418] on icon "Send a message…" at bounding box center [1214, 424] width 16 height 16
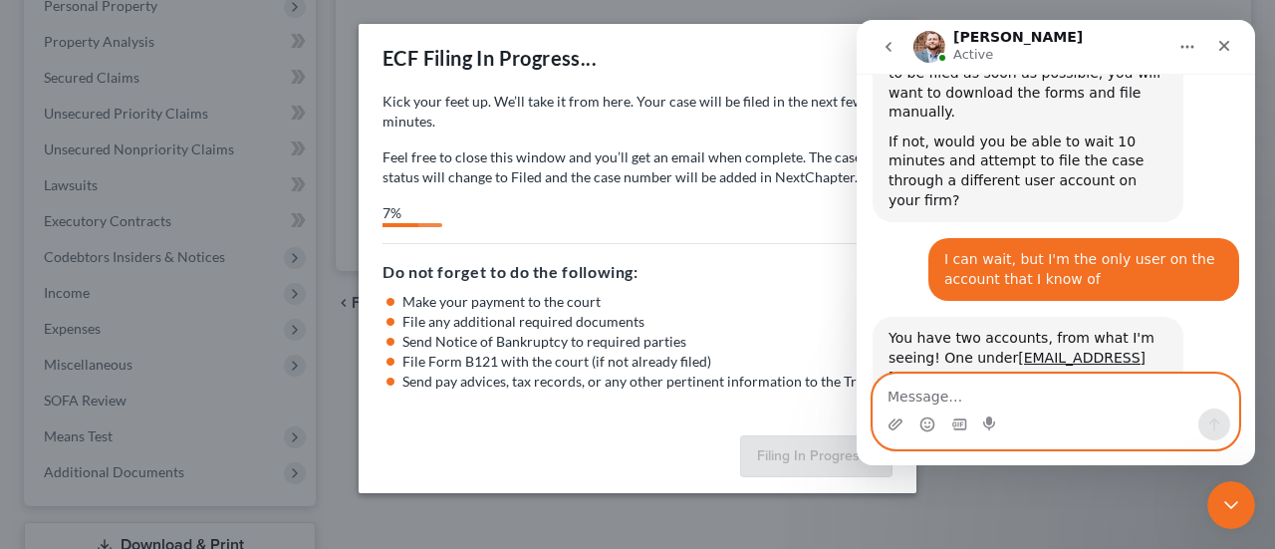
scroll to position [1515, 0]
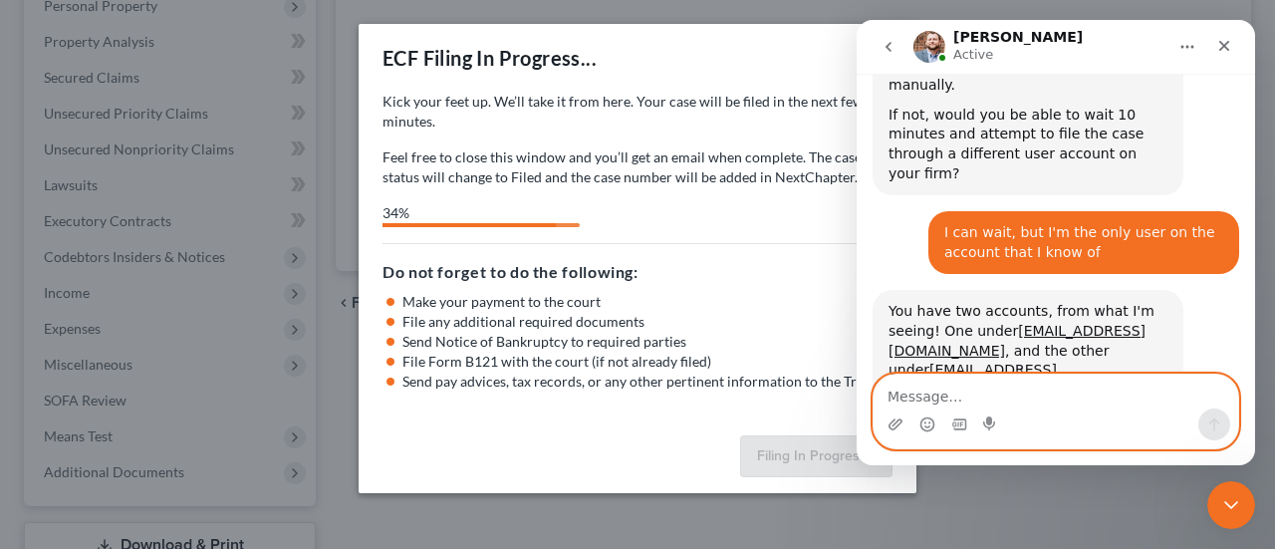
select select "0"
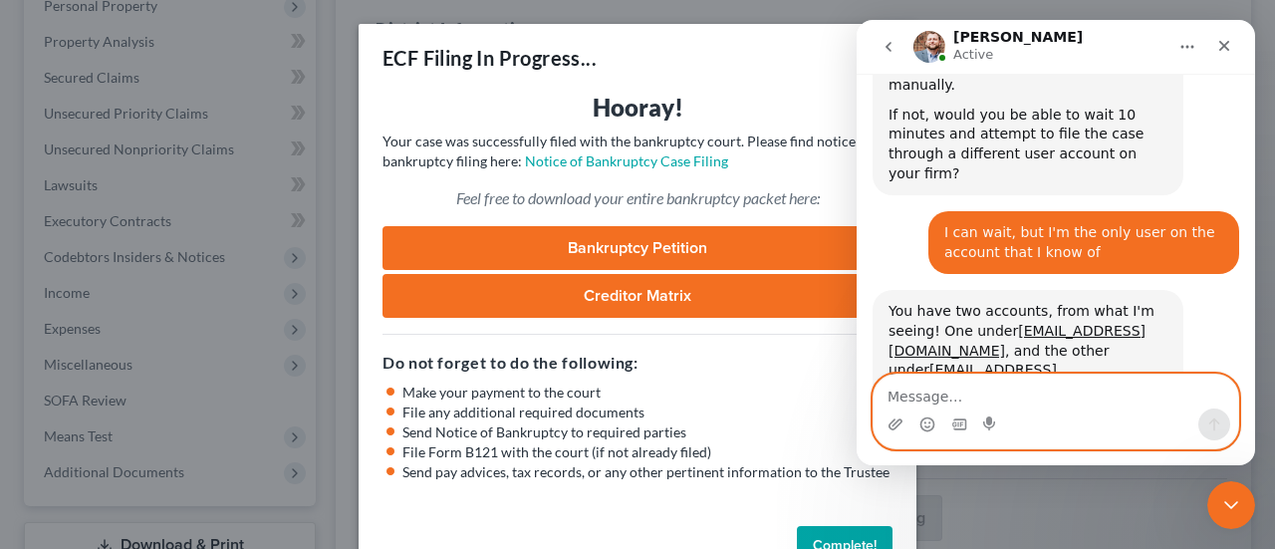
click at [952, 399] on textarea "Message…" at bounding box center [1056, 392] width 365 height 34
type textarea "It finally filed"
click at [1211, 425] on icon "Send a message…" at bounding box center [1214, 424] width 16 height 16
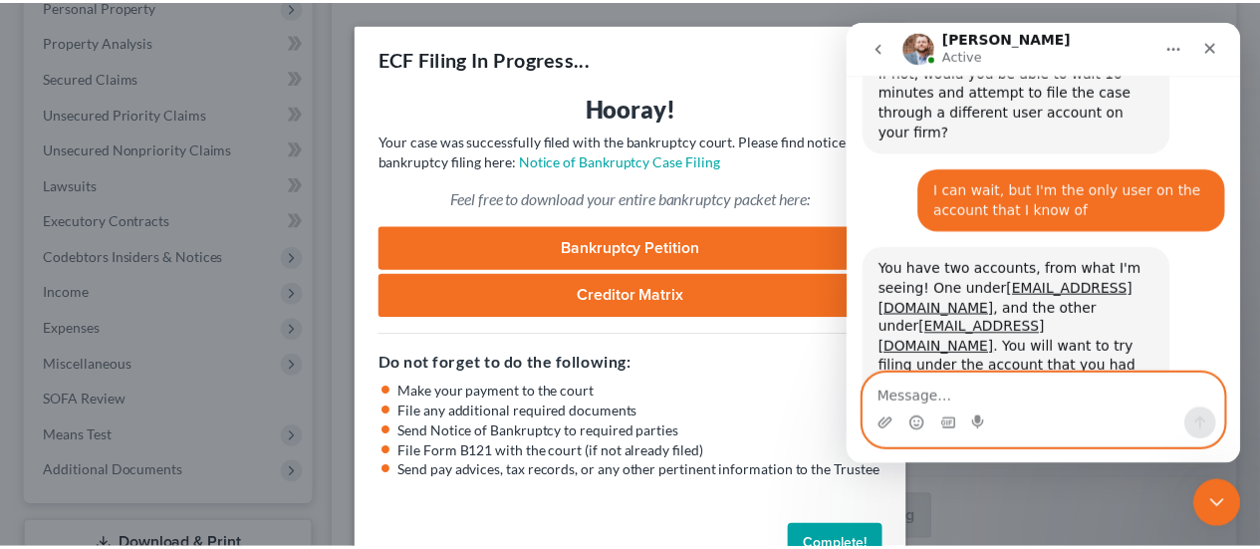
scroll to position [1561, 0]
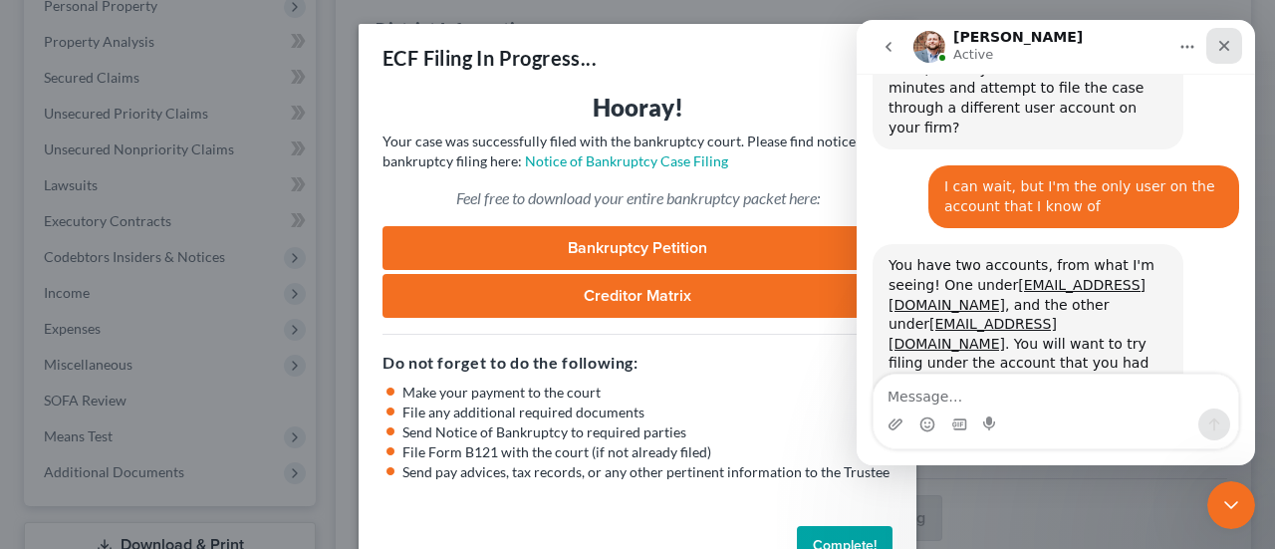
click at [1216, 51] on icon "Close" at bounding box center [1224, 46] width 16 height 16
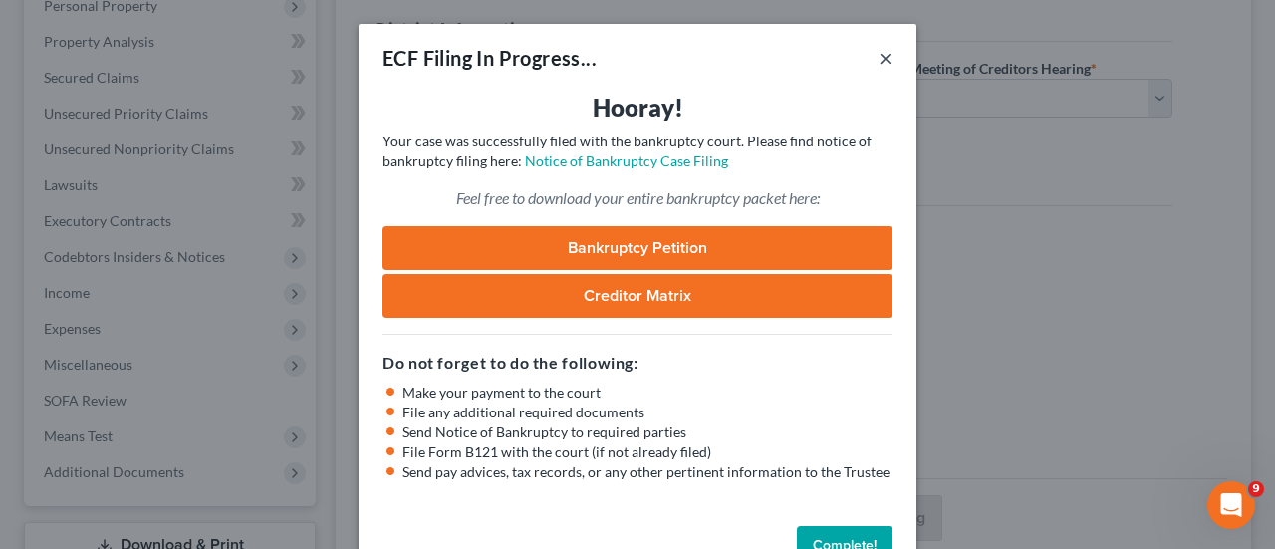
click at [878, 51] on button "×" at bounding box center [885, 58] width 14 height 24
